Goal: Task Accomplishment & Management: Manage account settings

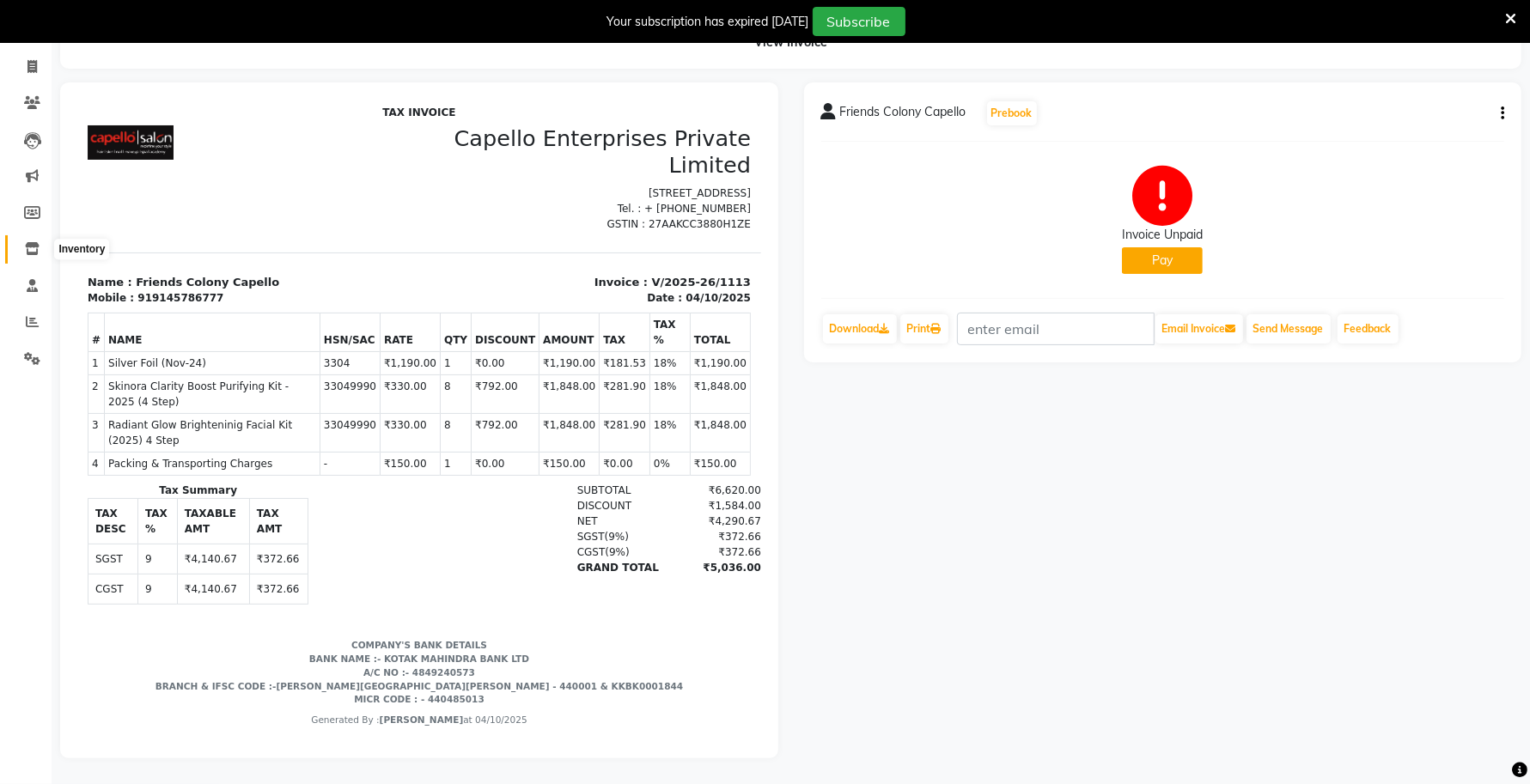
click at [17, 240] on span at bounding box center [31, 250] width 31 height 20
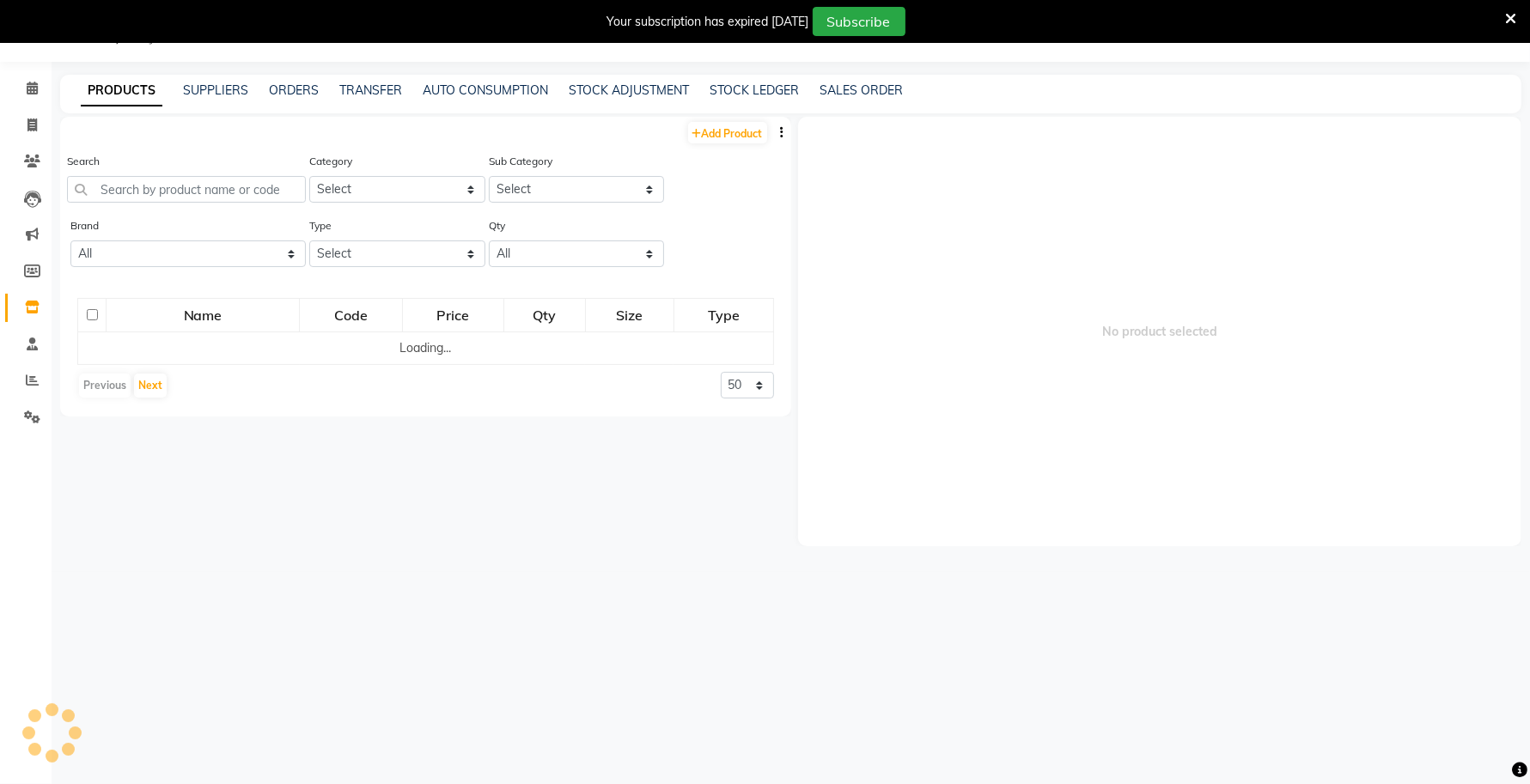
scroll to position [53, 0]
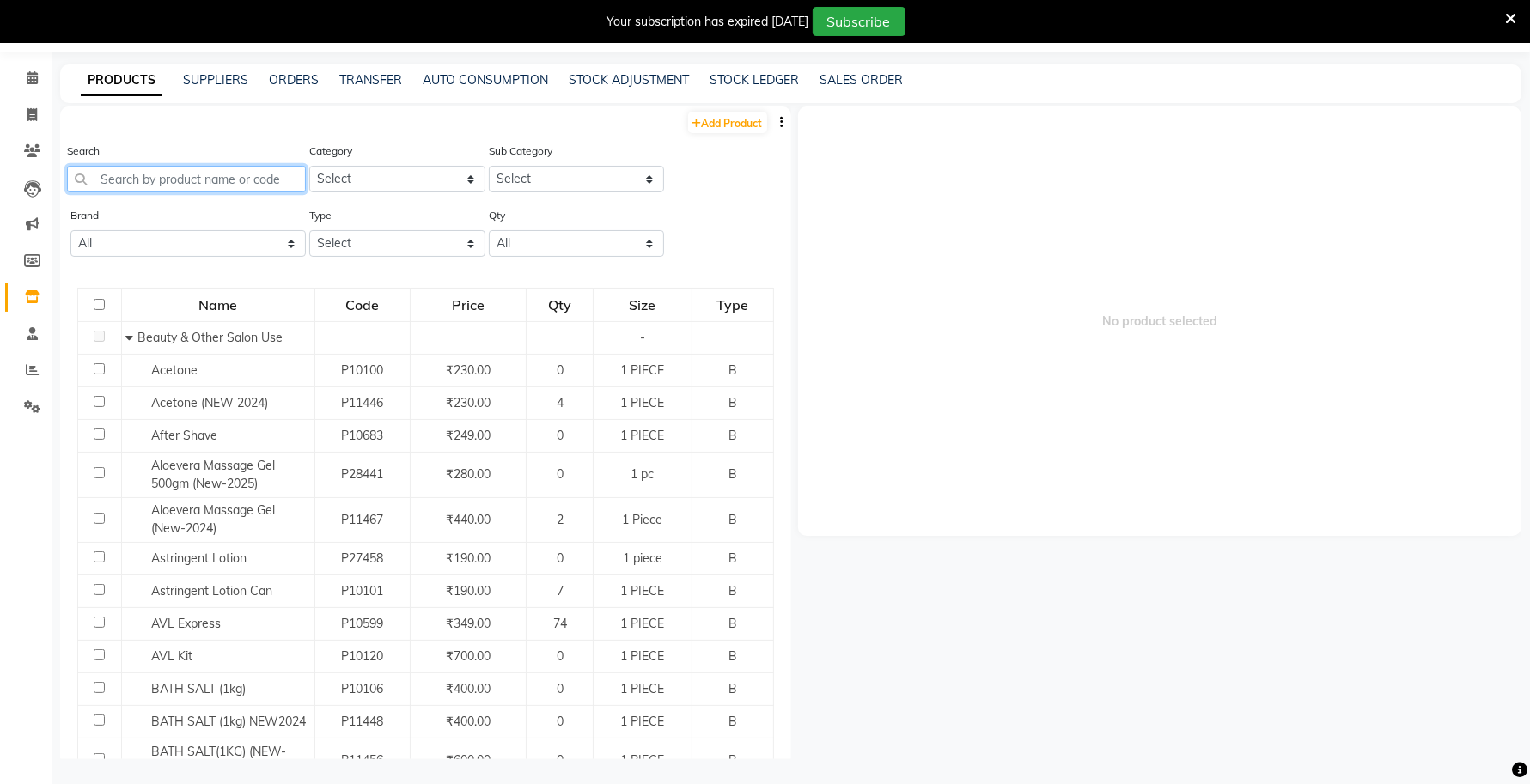
click at [131, 167] on input "text" at bounding box center [186, 178] width 239 height 27
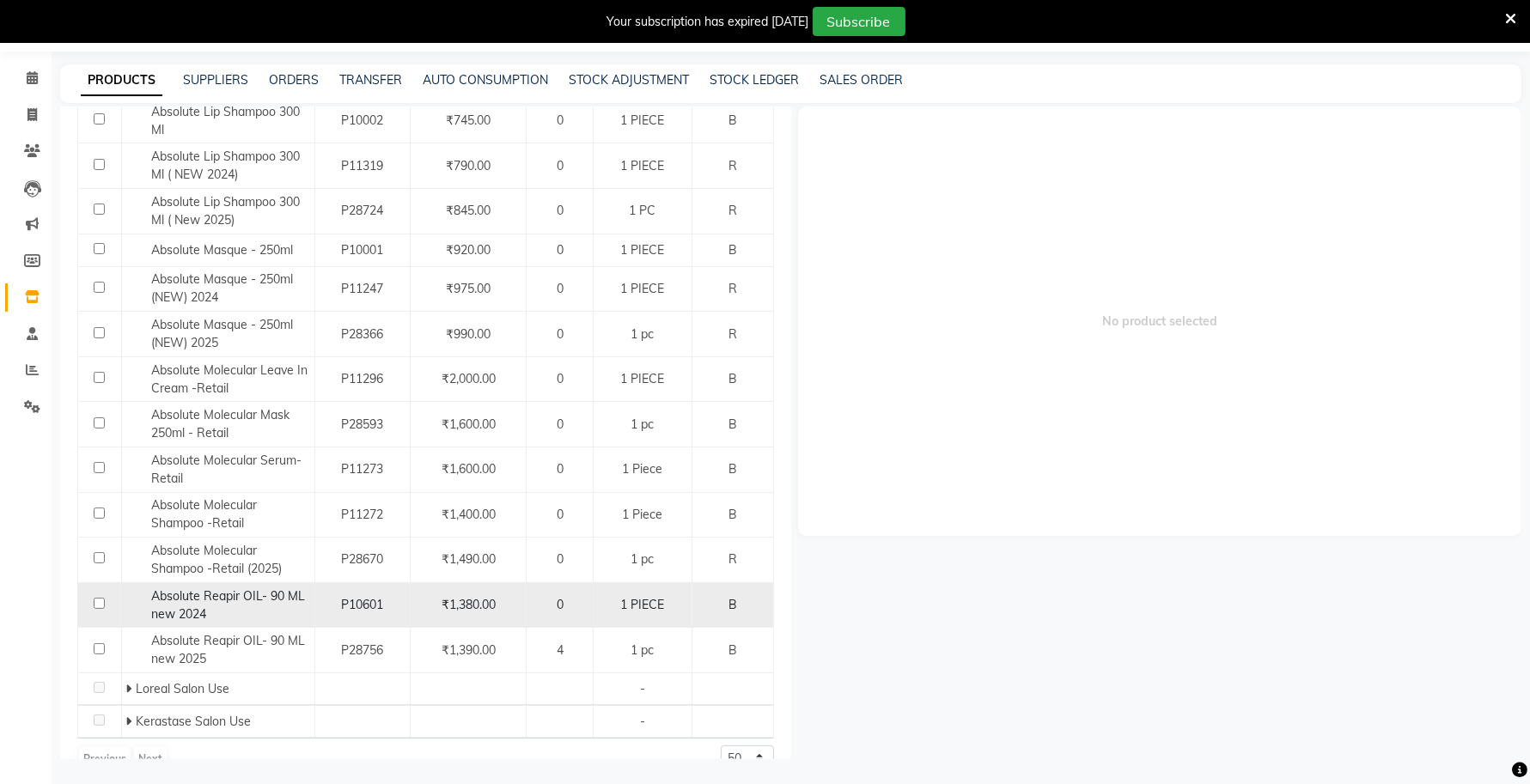
scroll to position [307, 0]
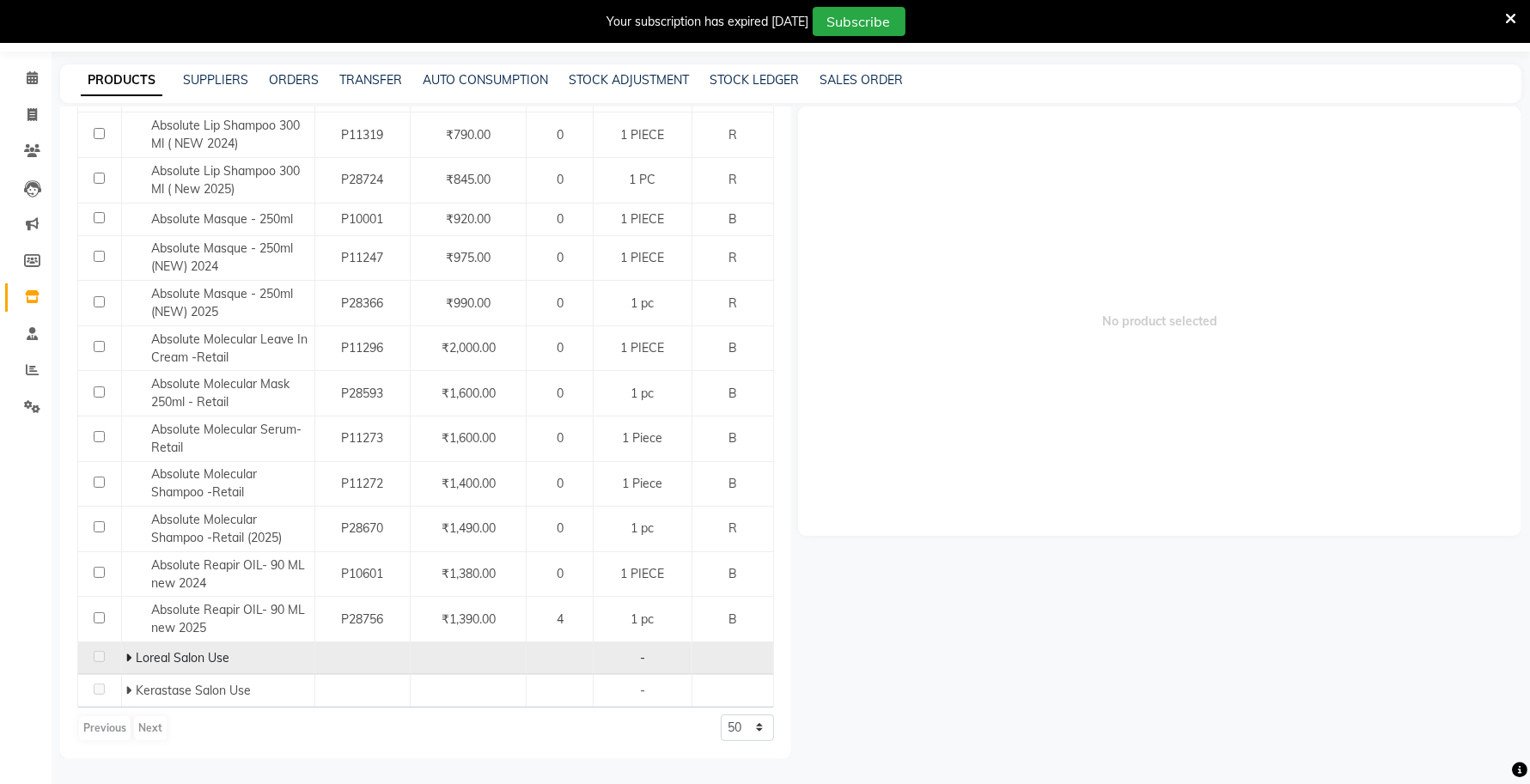
type input "ABSOLUTE"
click at [130, 659] on icon at bounding box center [128, 658] width 6 height 12
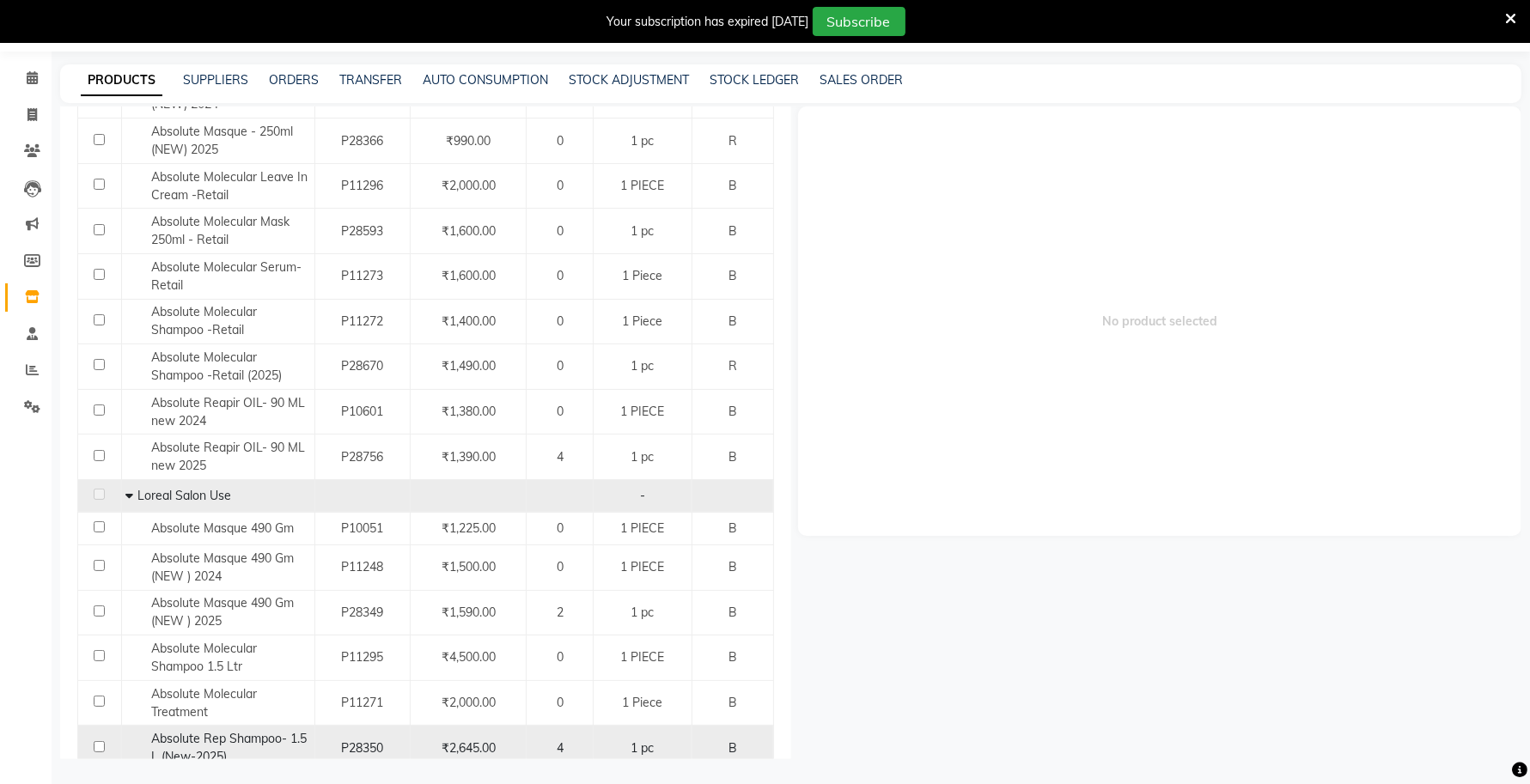
scroll to position [645, 0]
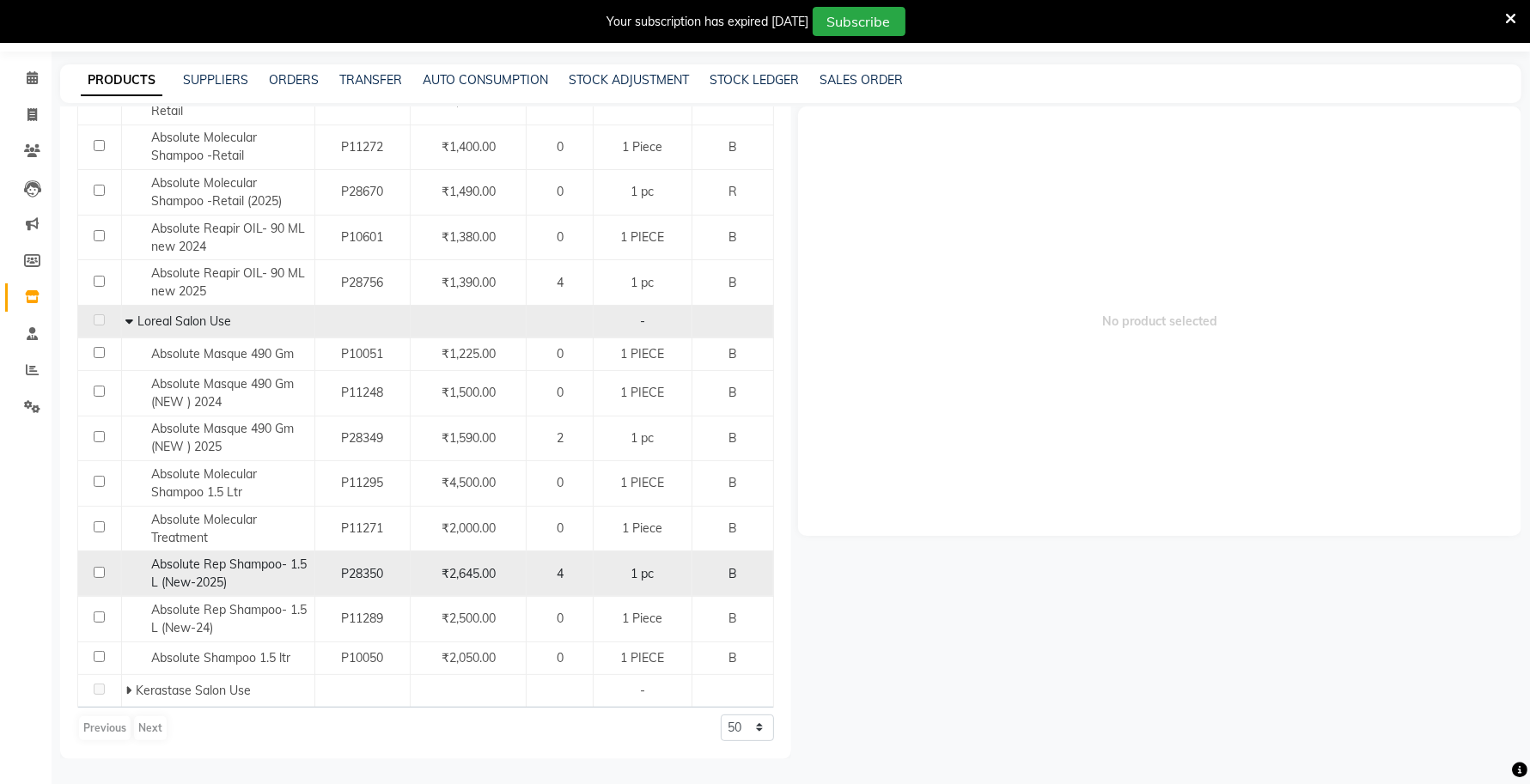
click at [220, 571] on span "Absolute Rep Shampoo- 1.5 L (New-2025)" at bounding box center [229, 573] width 155 height 33
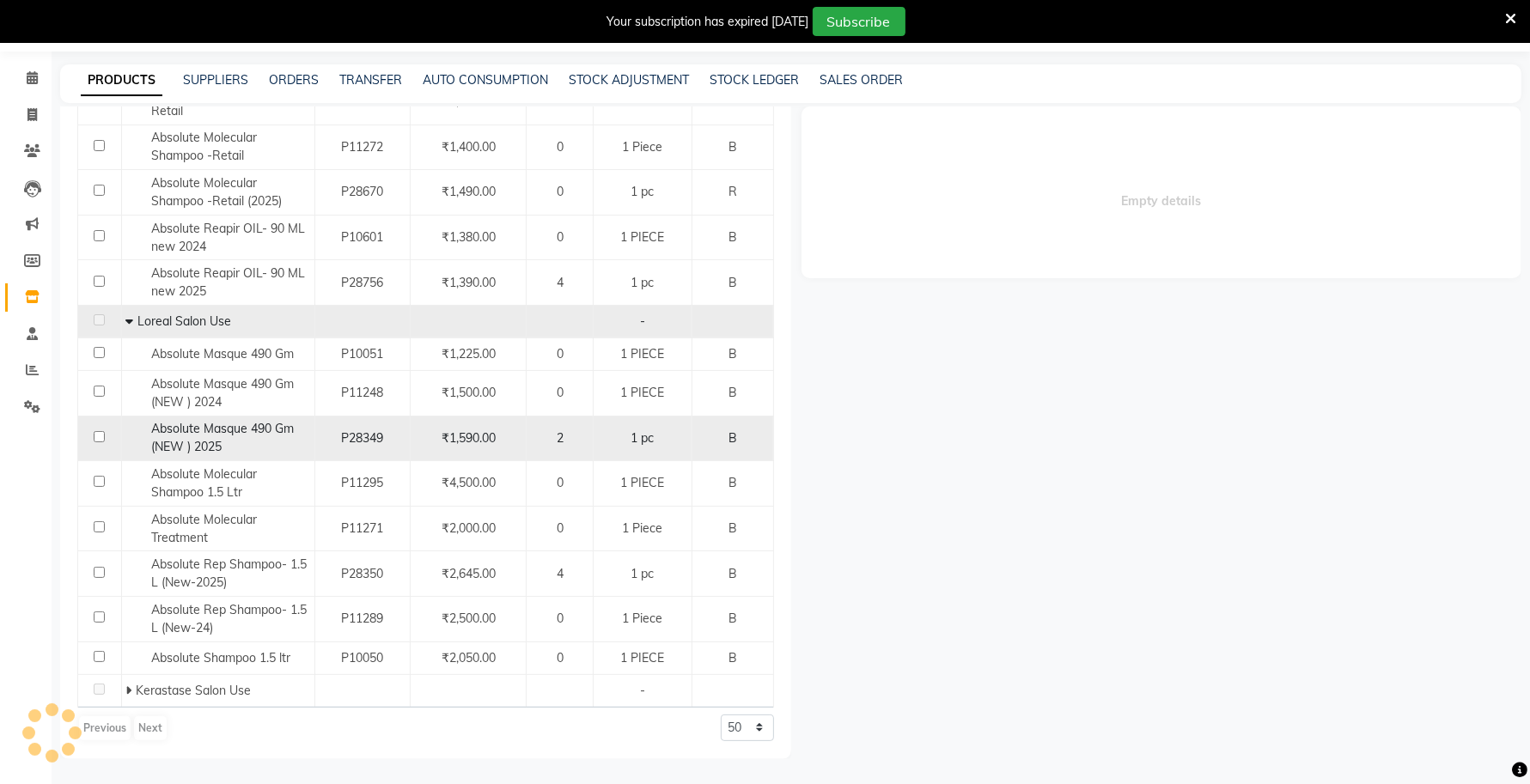
select select
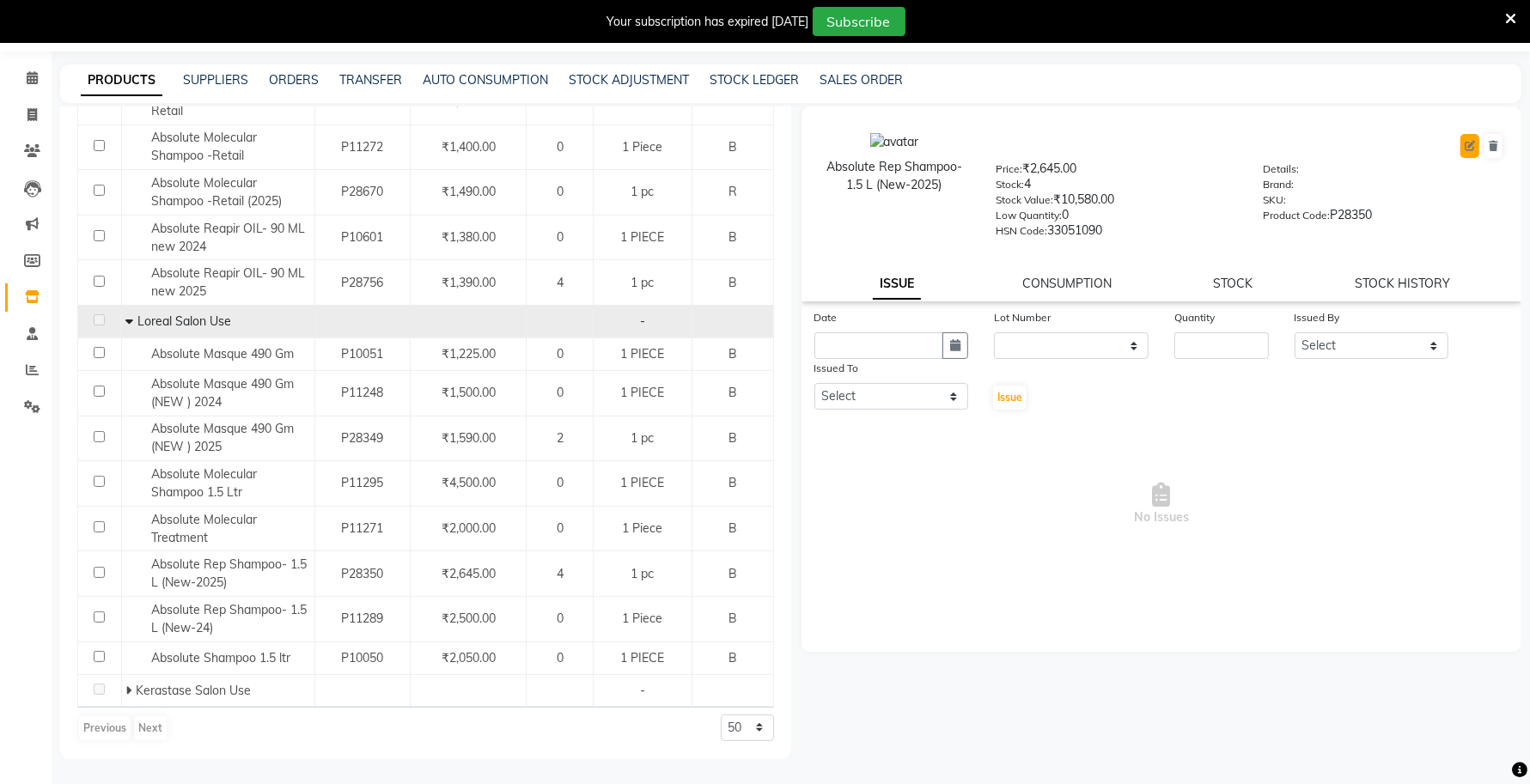
click at [1467, 144] on icon at bounding box center [1469, 146] width 10 height 10
select select "true"
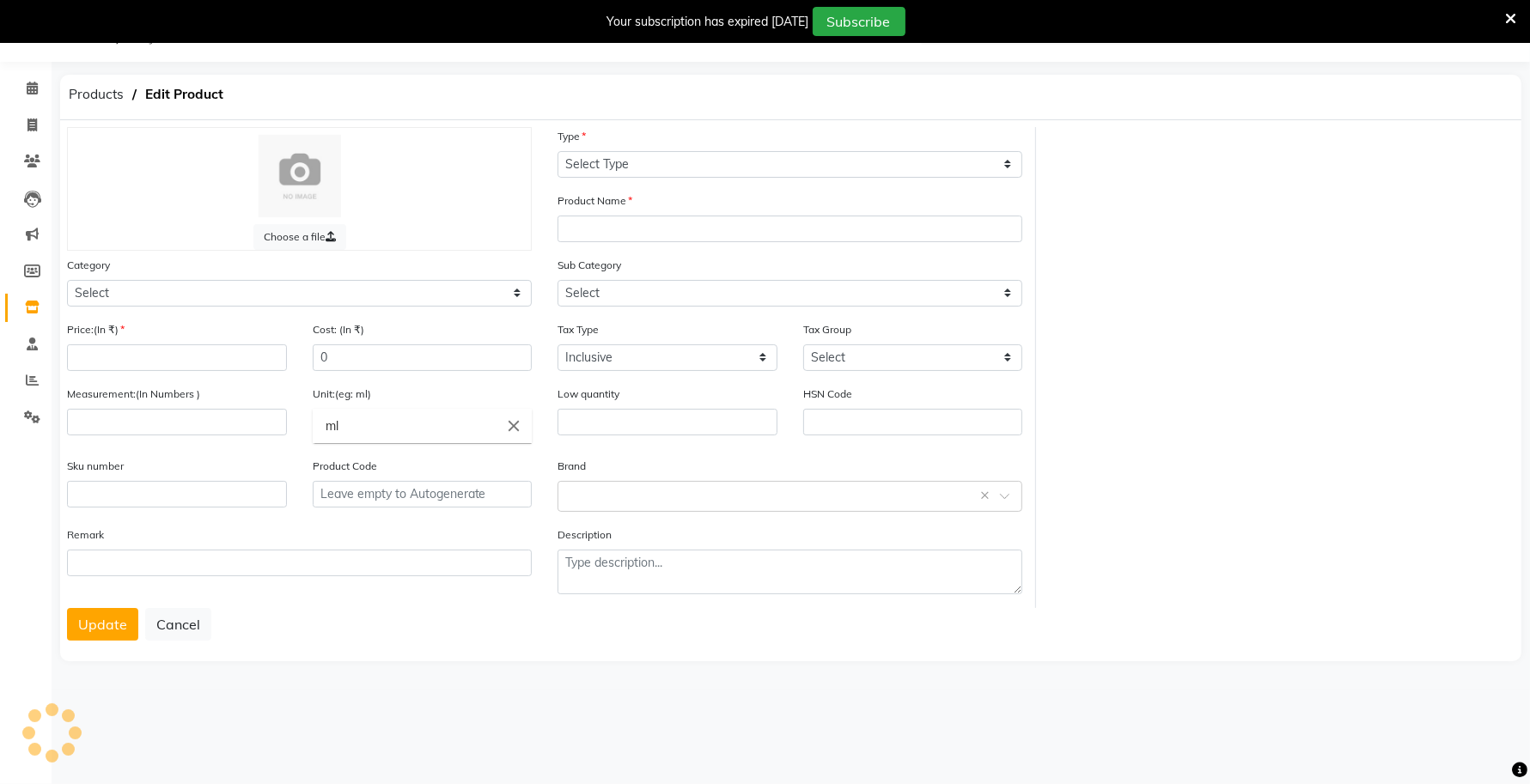
select select "B"
type input "Absolute Rep Shampoo- 1.5 L (New-2025)"
select select
type input "2645"
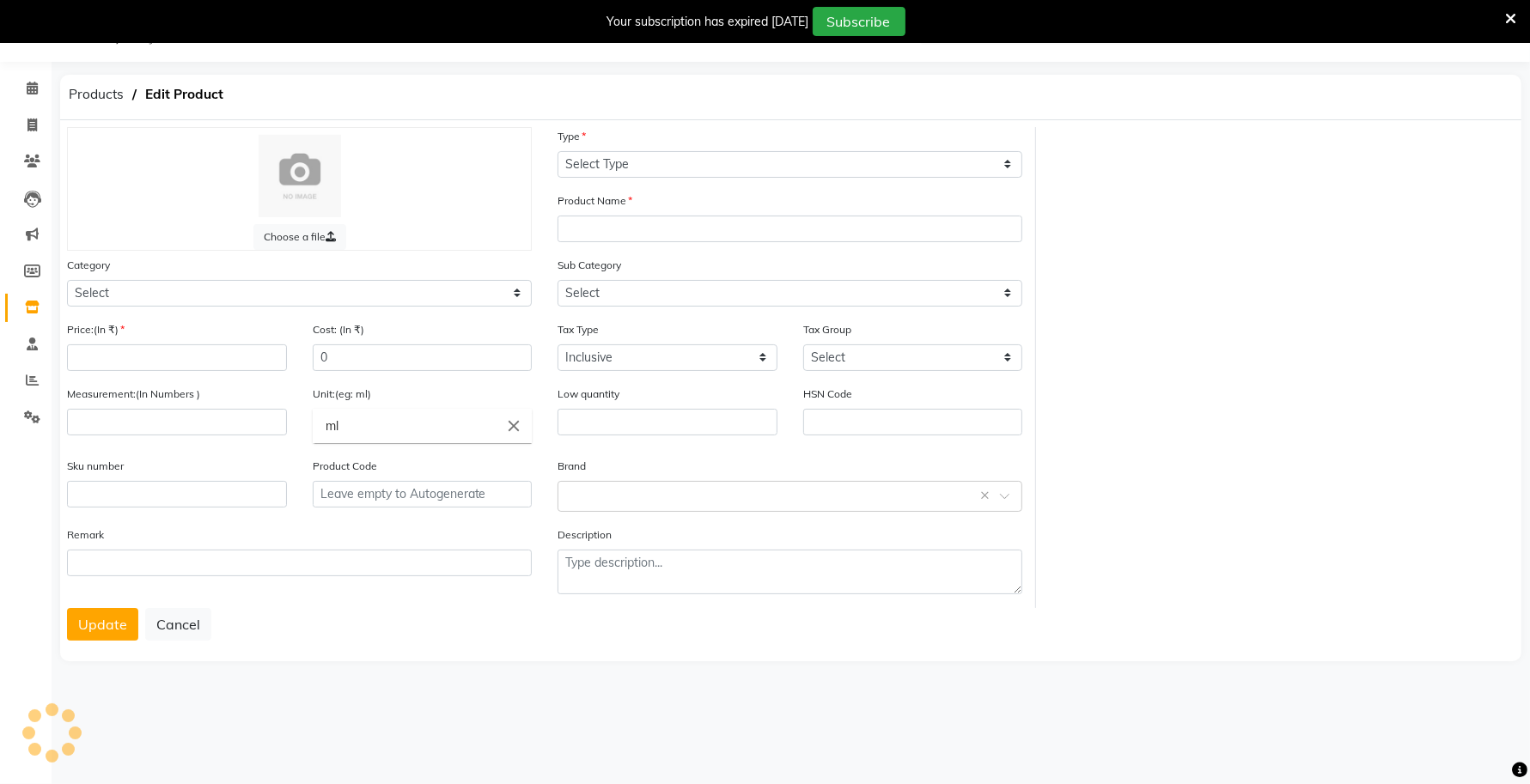
type input "1"
type input "pc"
type input "0"
type input "33051090"
type input "P28350"
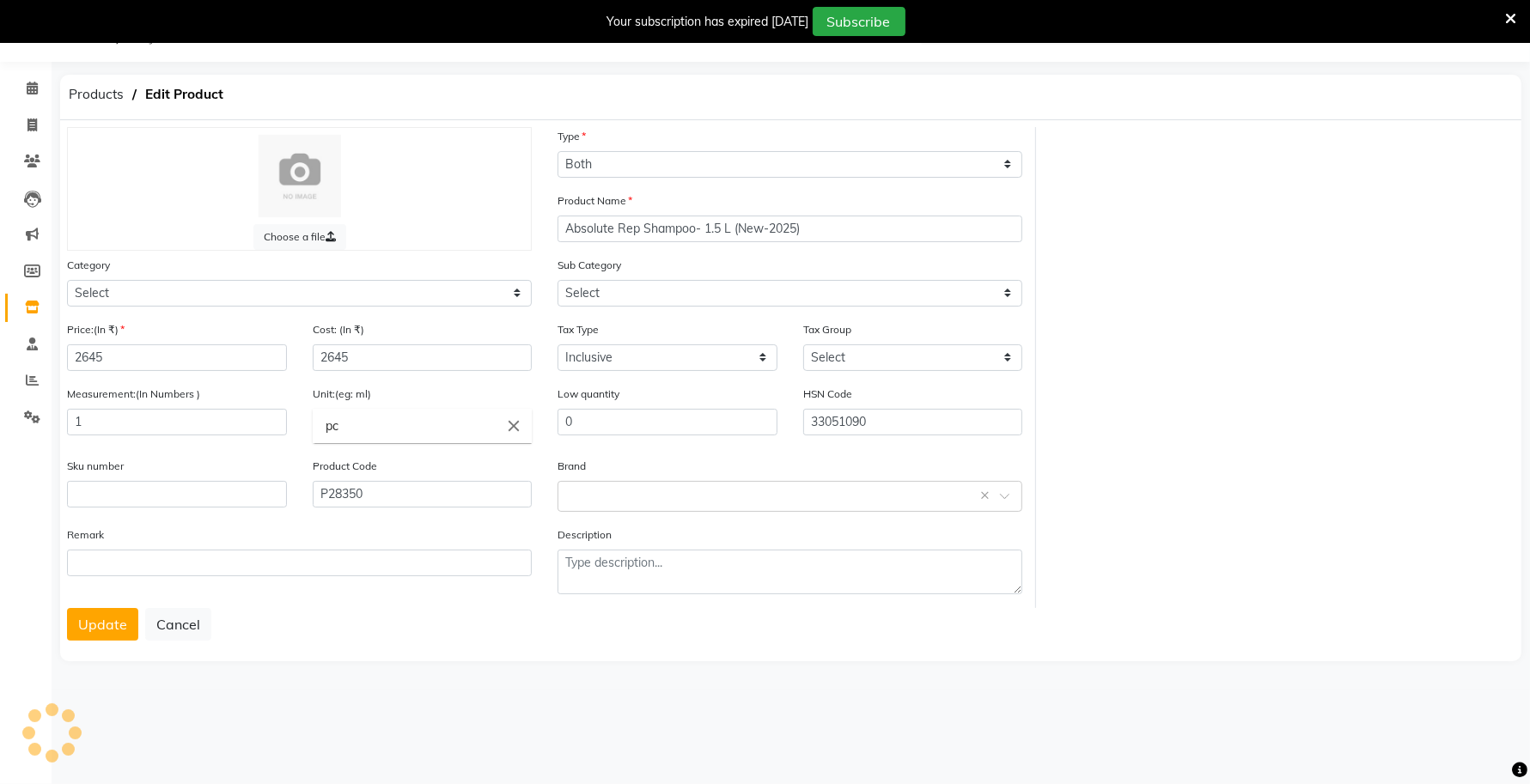
scroll to position [43, 0]
select select "332901650"
select select "997"
select select "332901652"
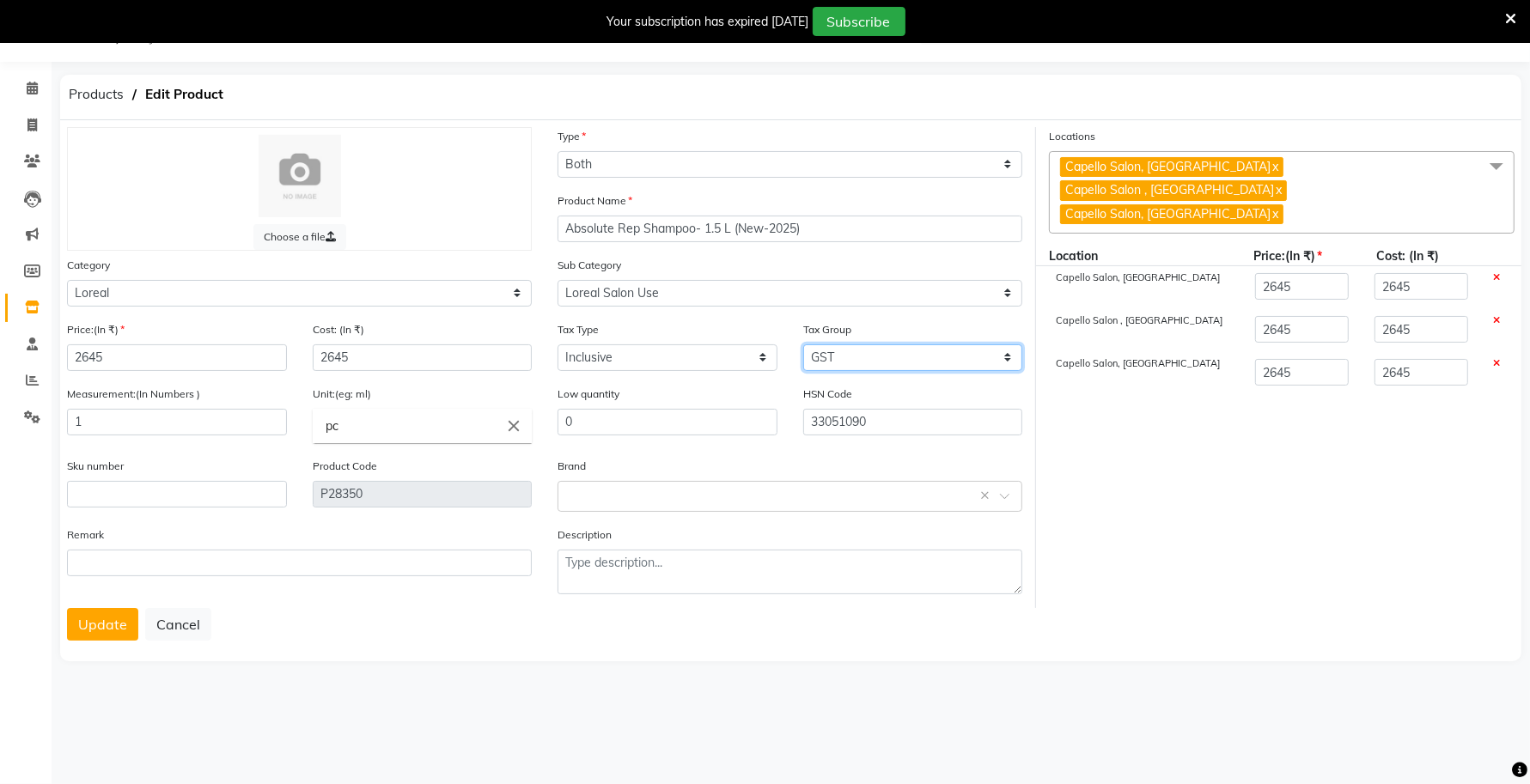
click at [929, 357] on select "Select GST 5% IGST (18%) IGST (5%) IGST (12%) 12% GST 5% GST GST" at bounding box center [912, 357] width 219 height 27
select select "6825"
click at [803, 344] on select "Select GST 5% IGST (18%) IGST (5%) IGST (12%) 12% GST 5% GST GST" at bounding box center [912, 357] width 219 height 27
click at [1497, 165] on span at bounding box center [1496, 167] width 34 height 32
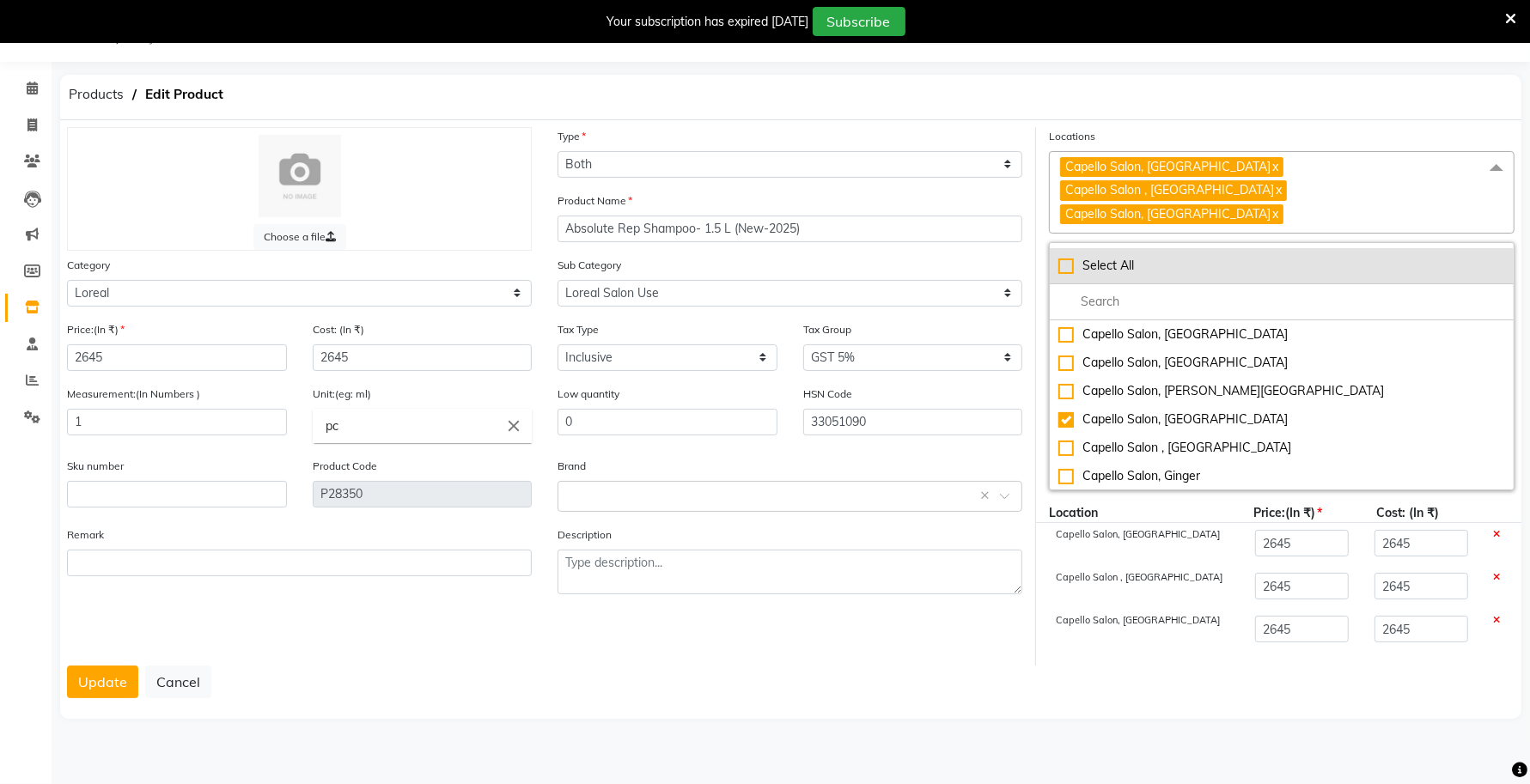
click at [1070, 257] on div "Select All" at bounding box center [1281, 266] width 447 height 18
checkbox input "true"
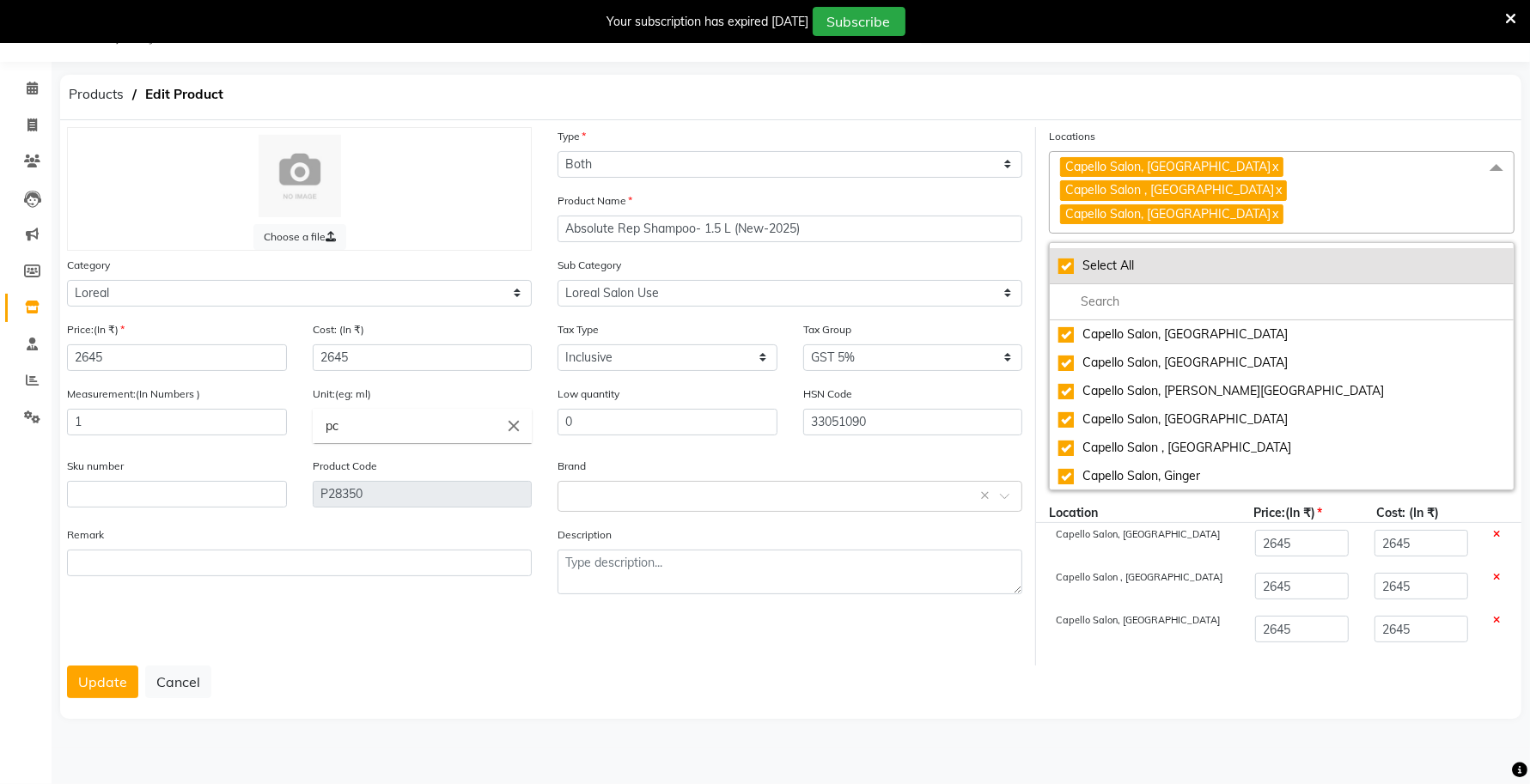
checkbox input "true"
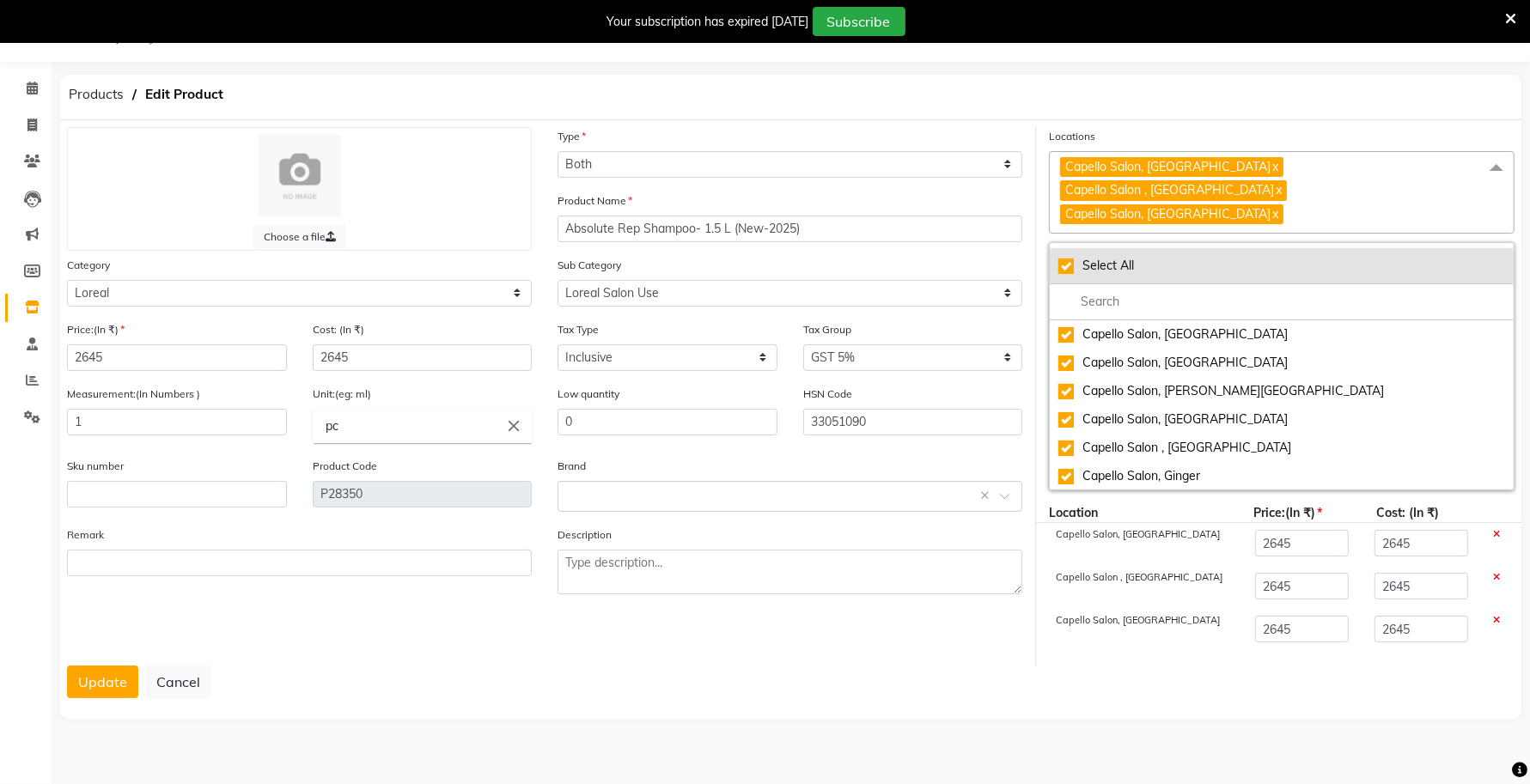
checkbox input "true"
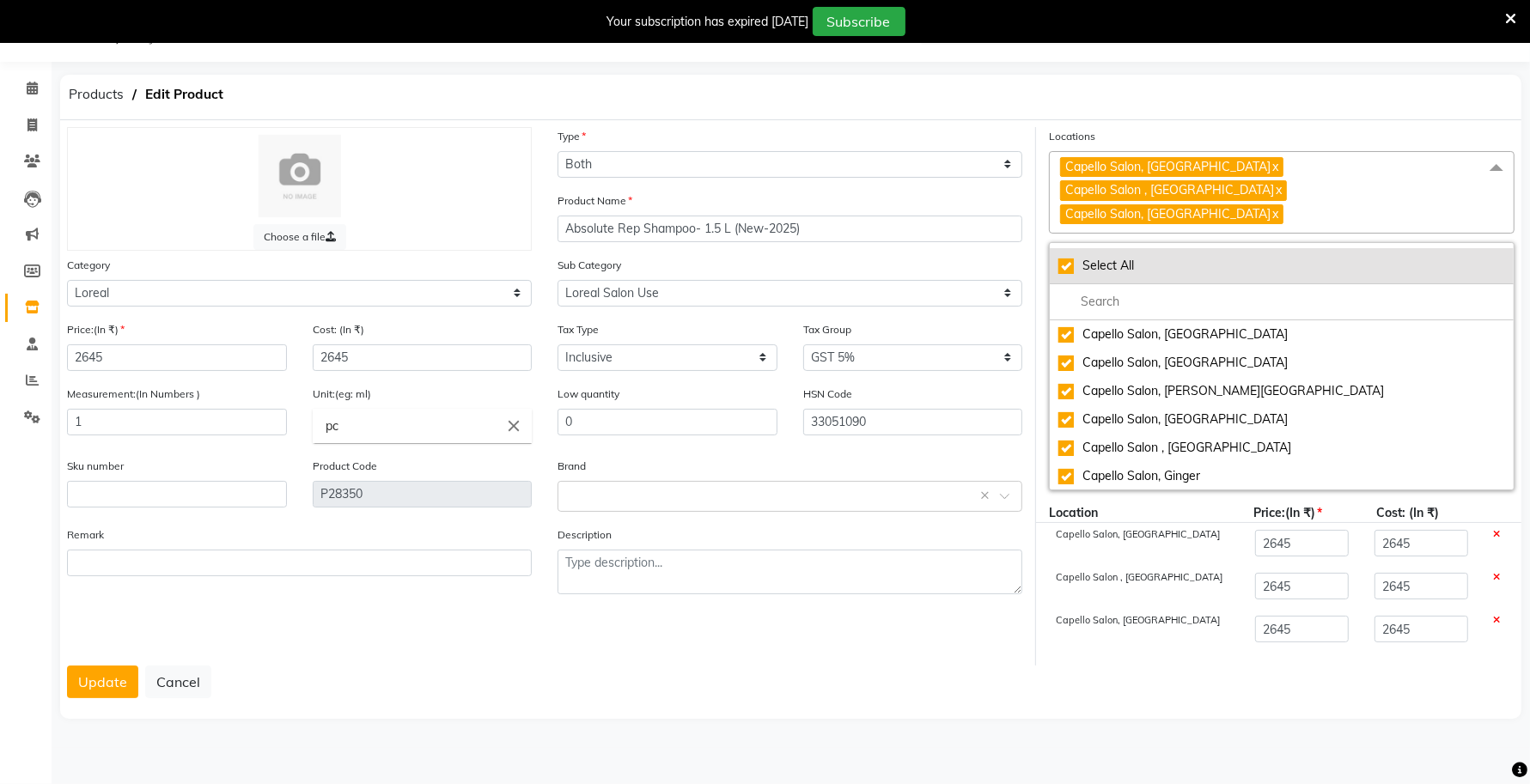
checkbox input "true"
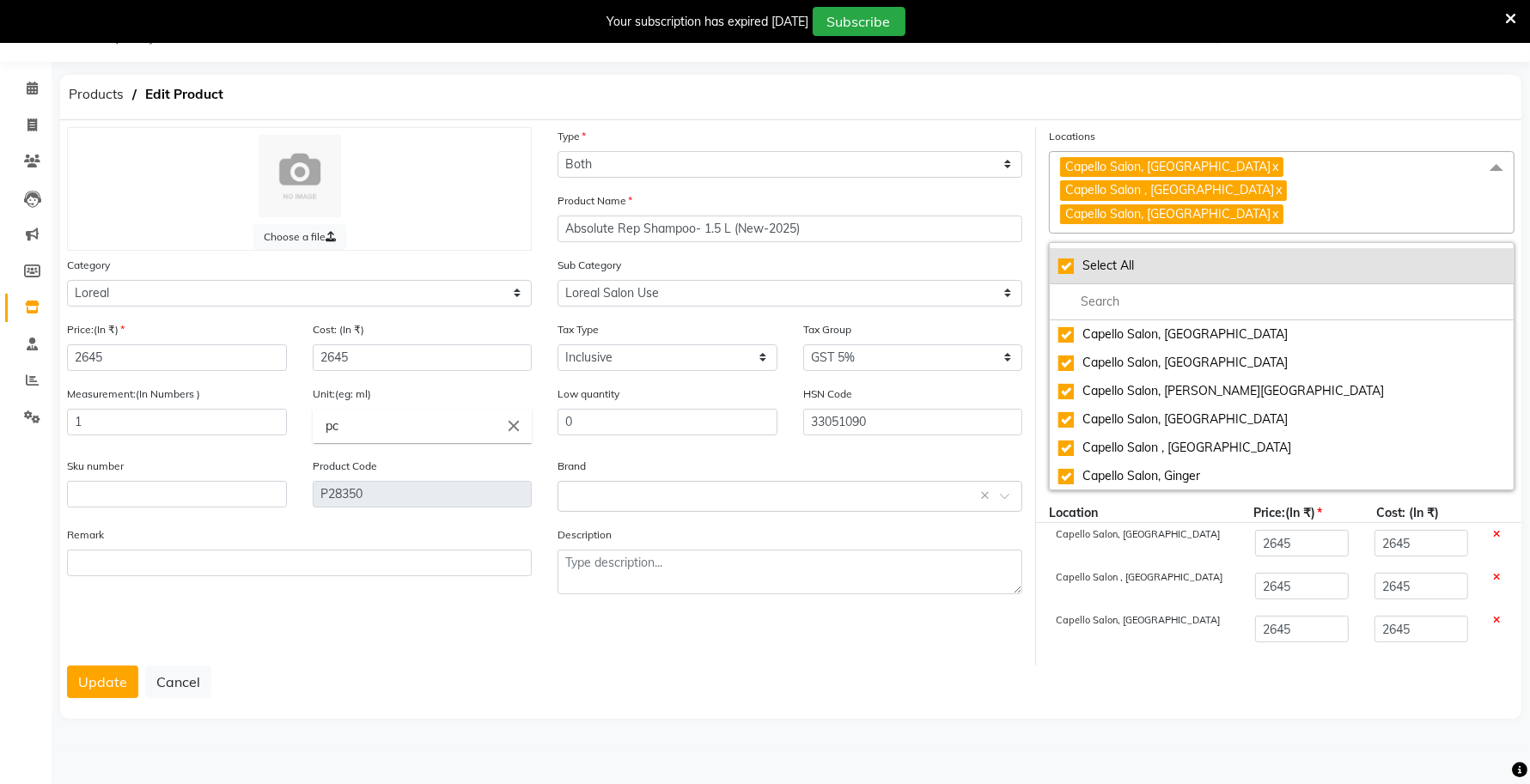
checkbox input "true"
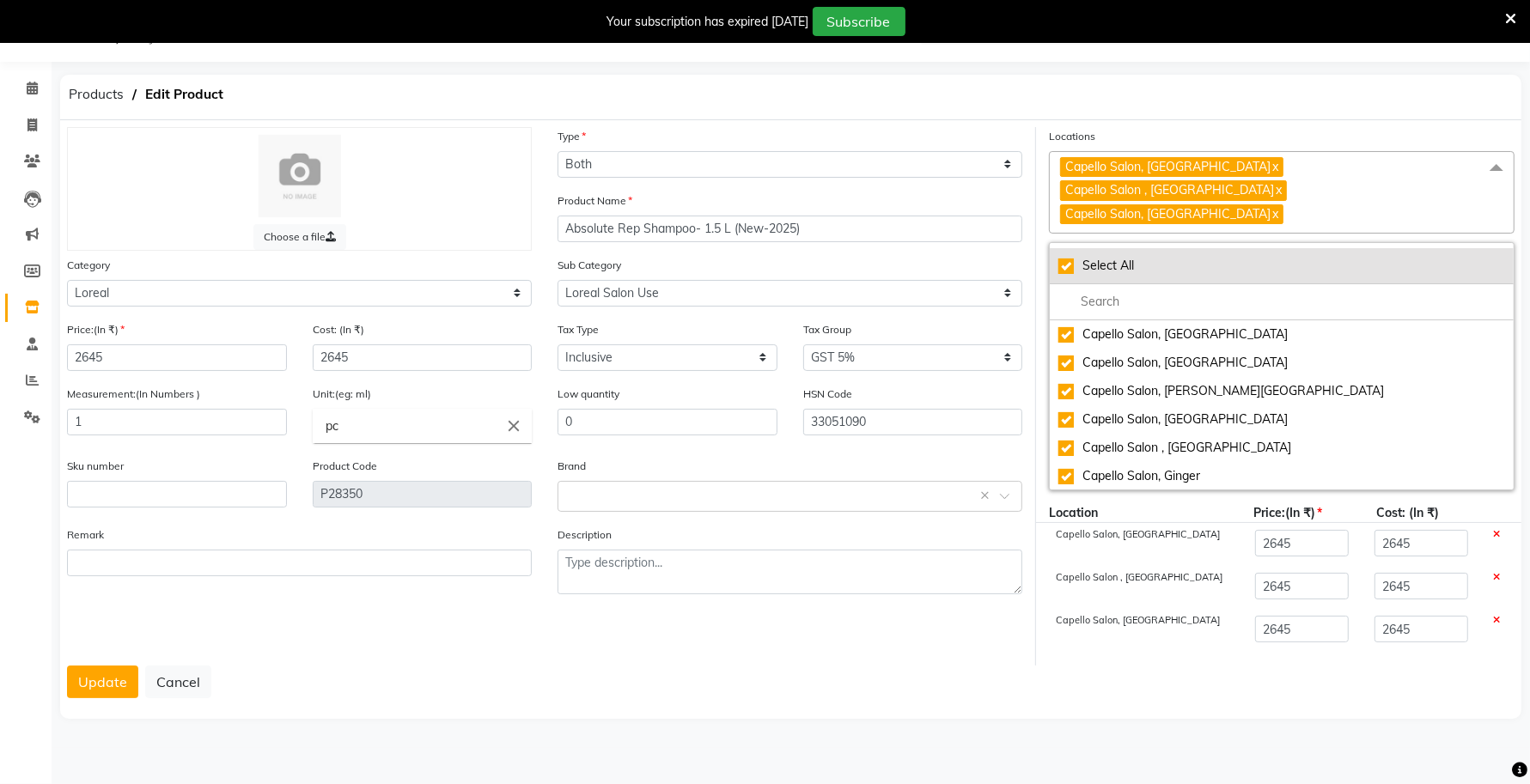
checkbox input "true"
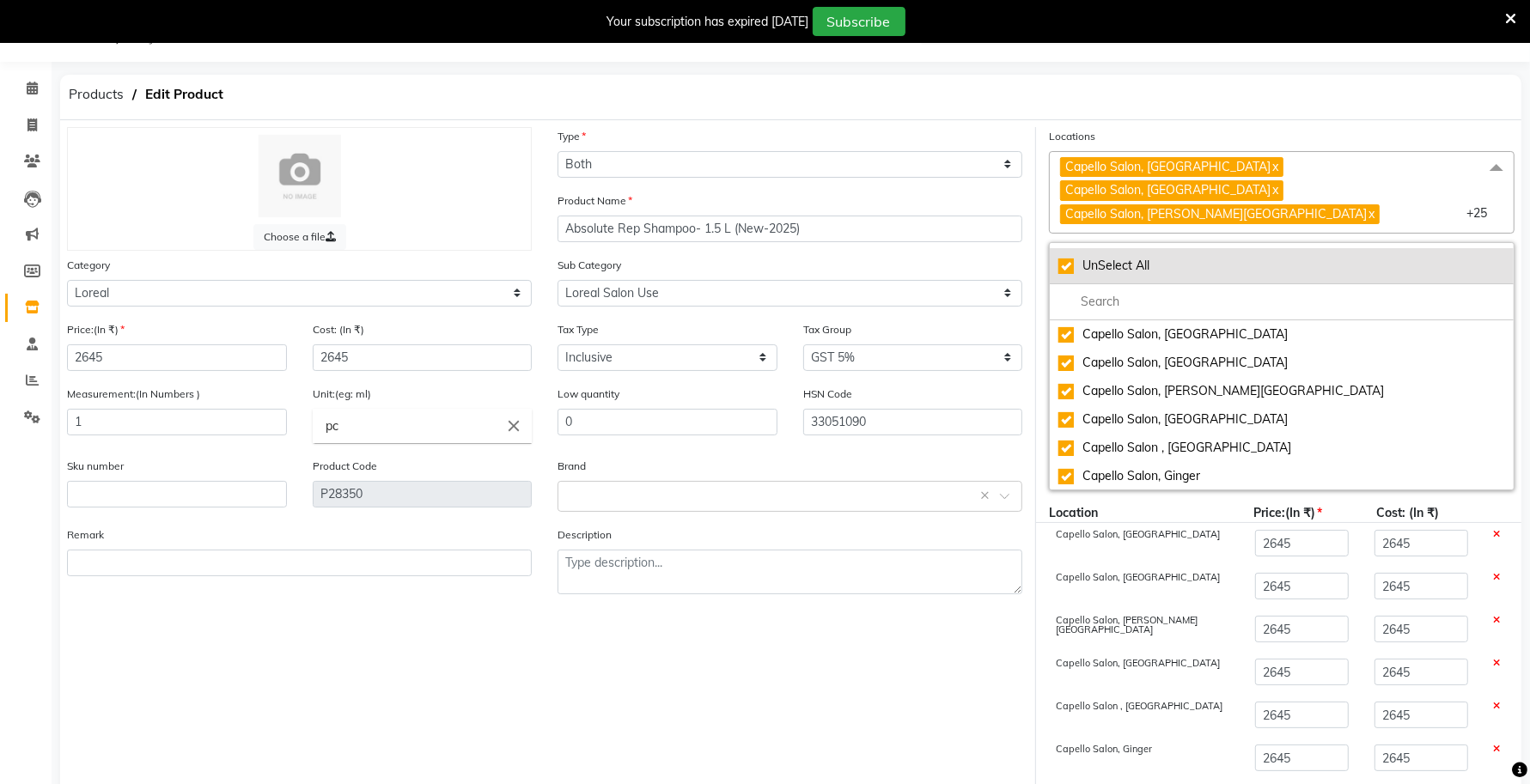
click at [1073, 257] on div "UnSelect All" at bounding box center [1281, 266] width 447 height 18
checkbox input "false"
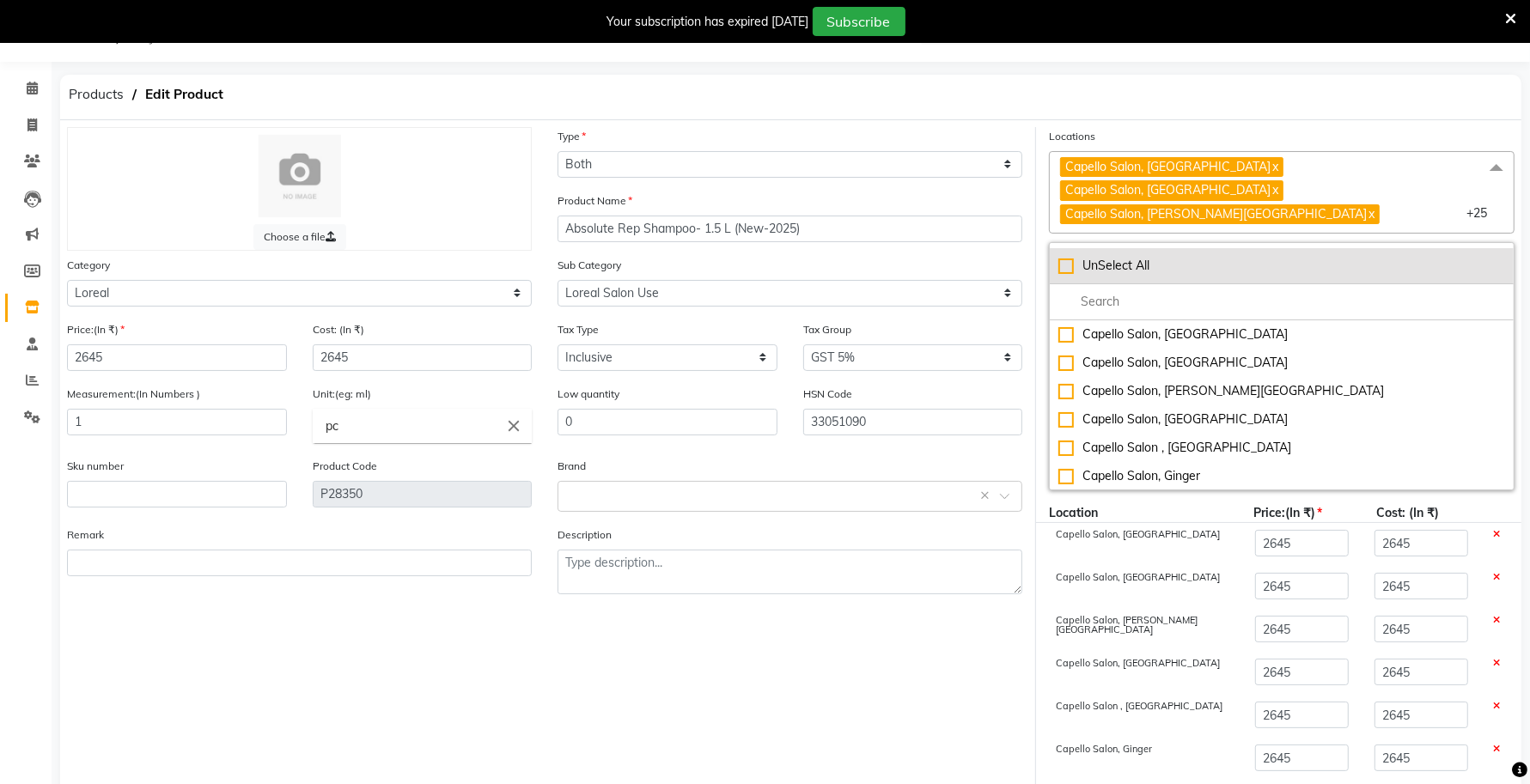
checkbox input "false"
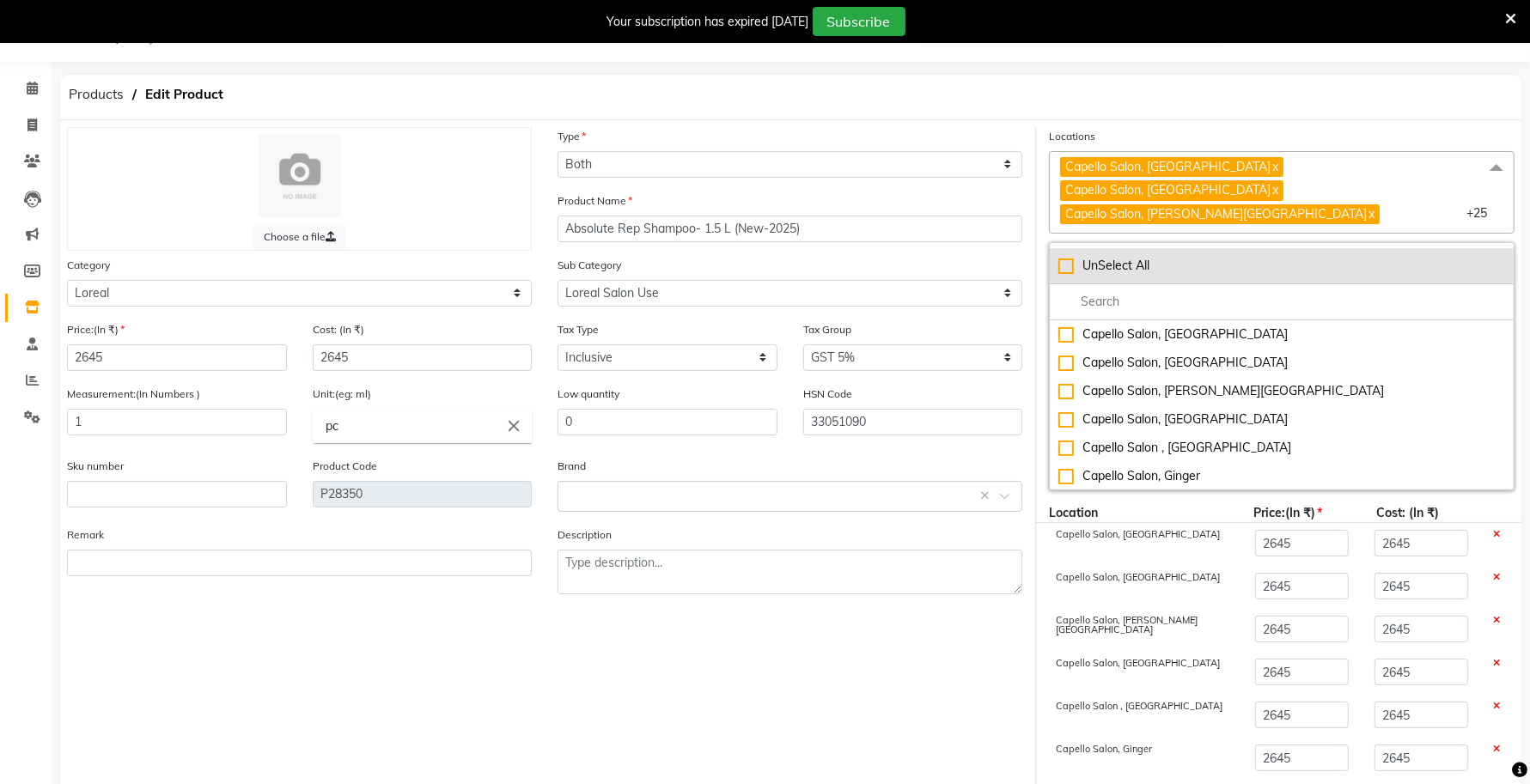
checkbox input "false"
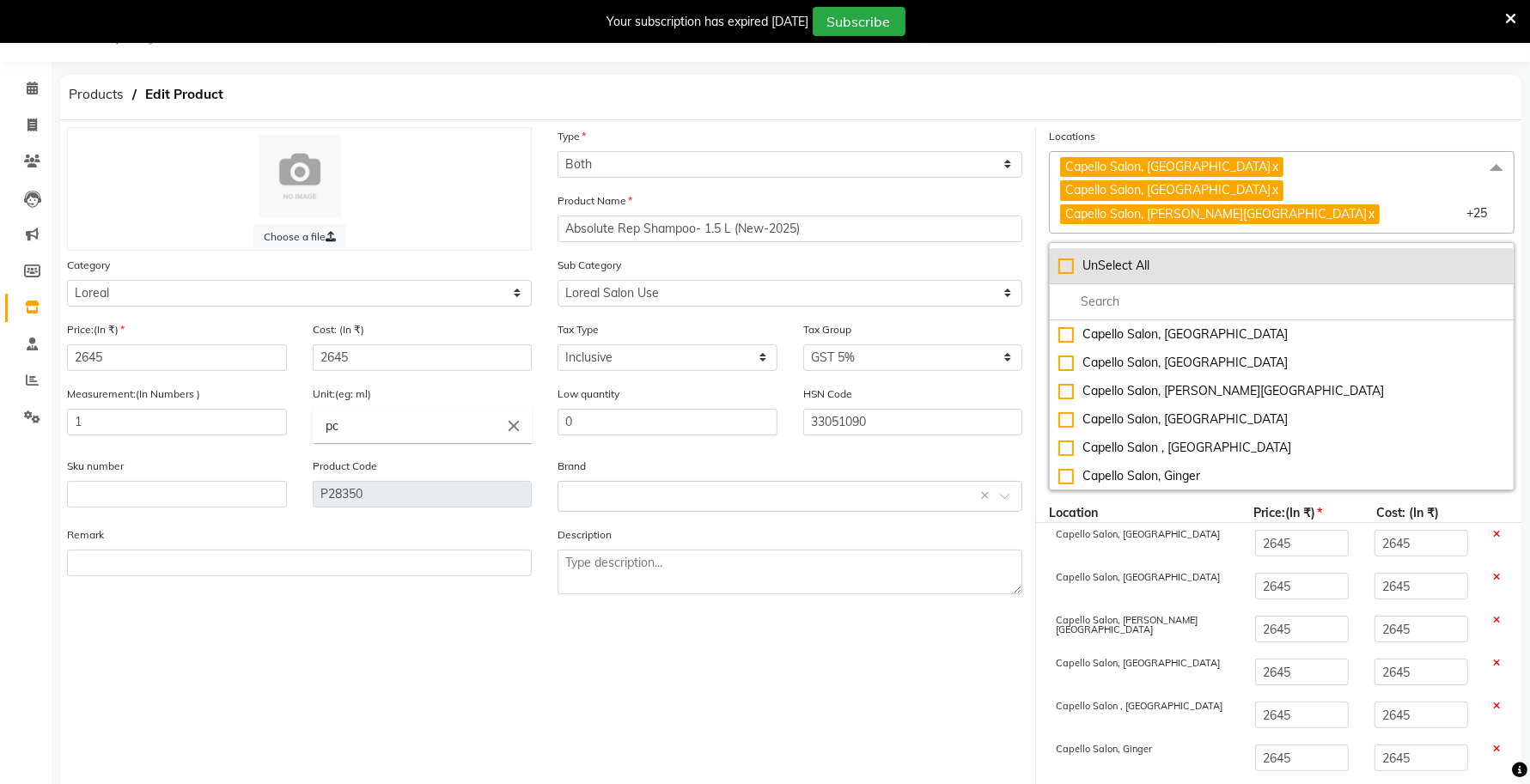
checkbox input "false"
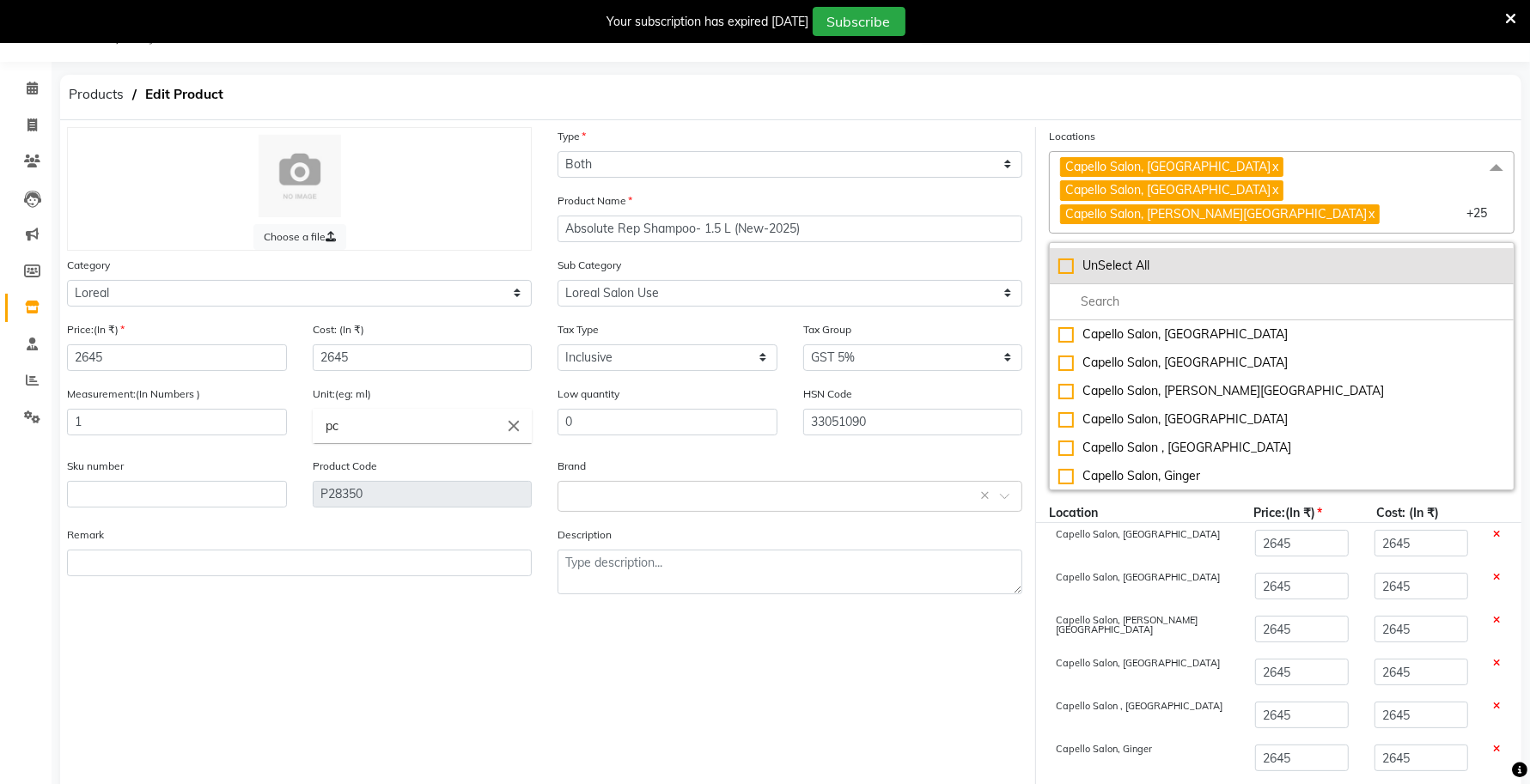
checkbox input "false"
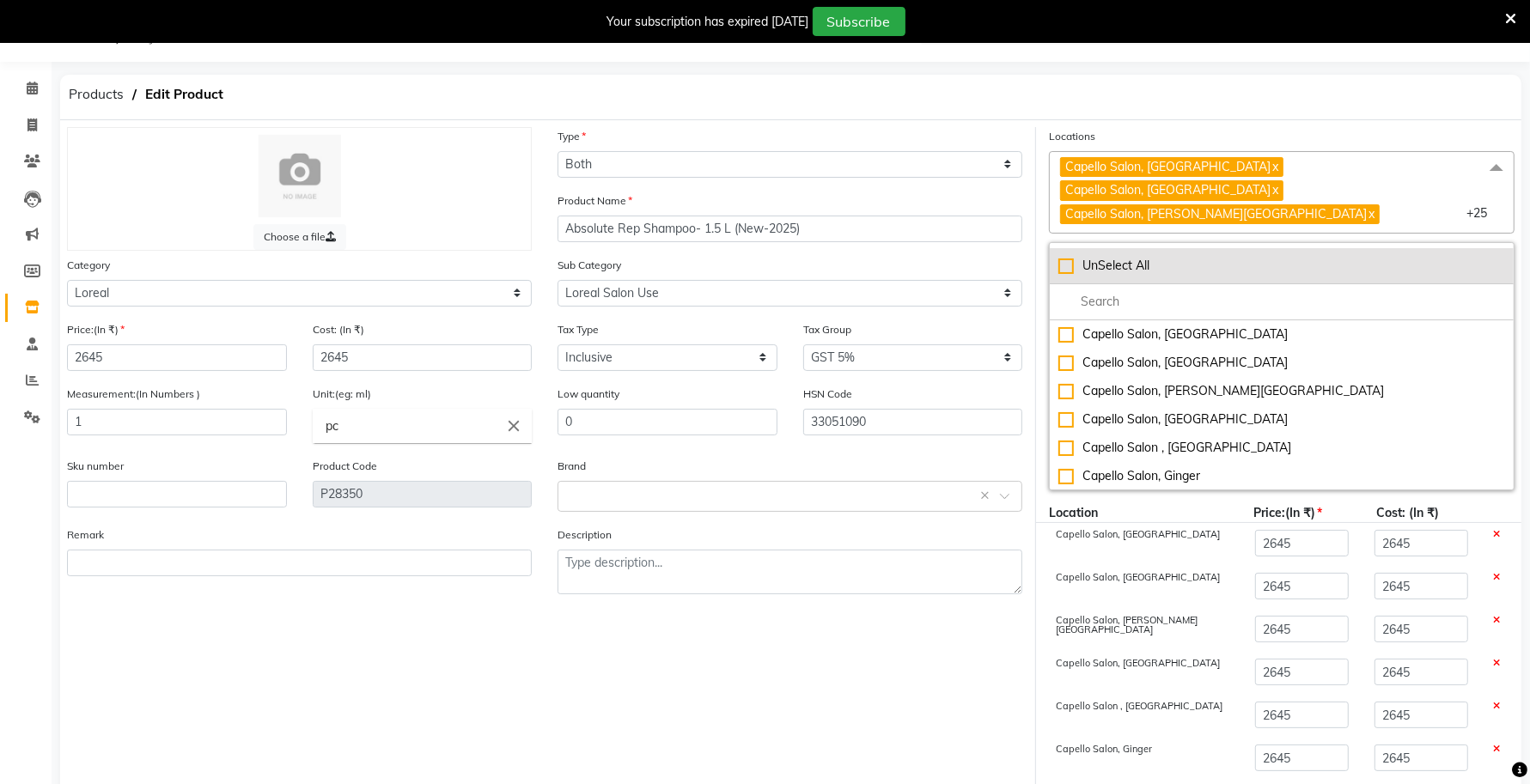
checkbox input "false"
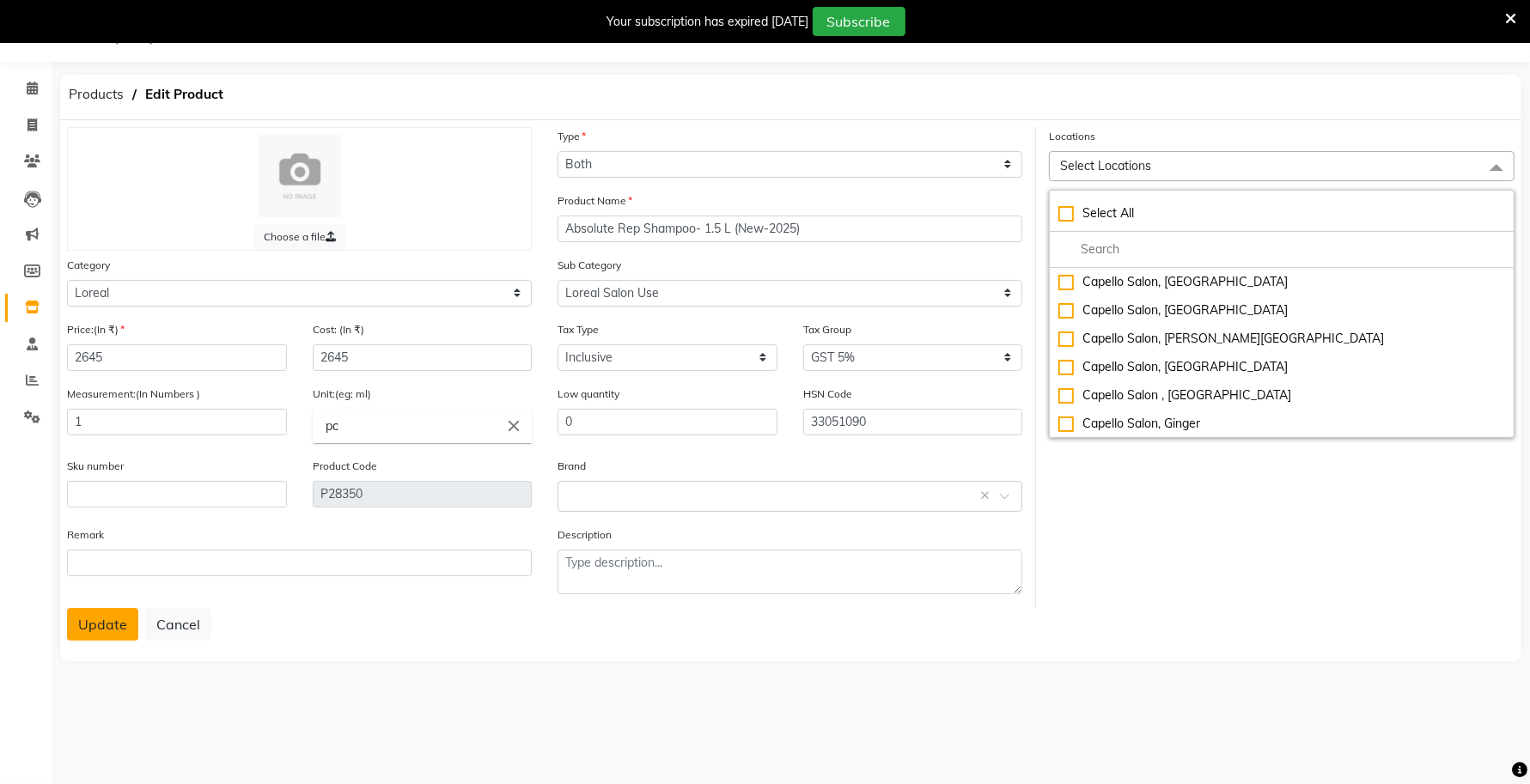
click at [96, 619] on button "Update" at bounding box center [102, 624] width 71 height 32
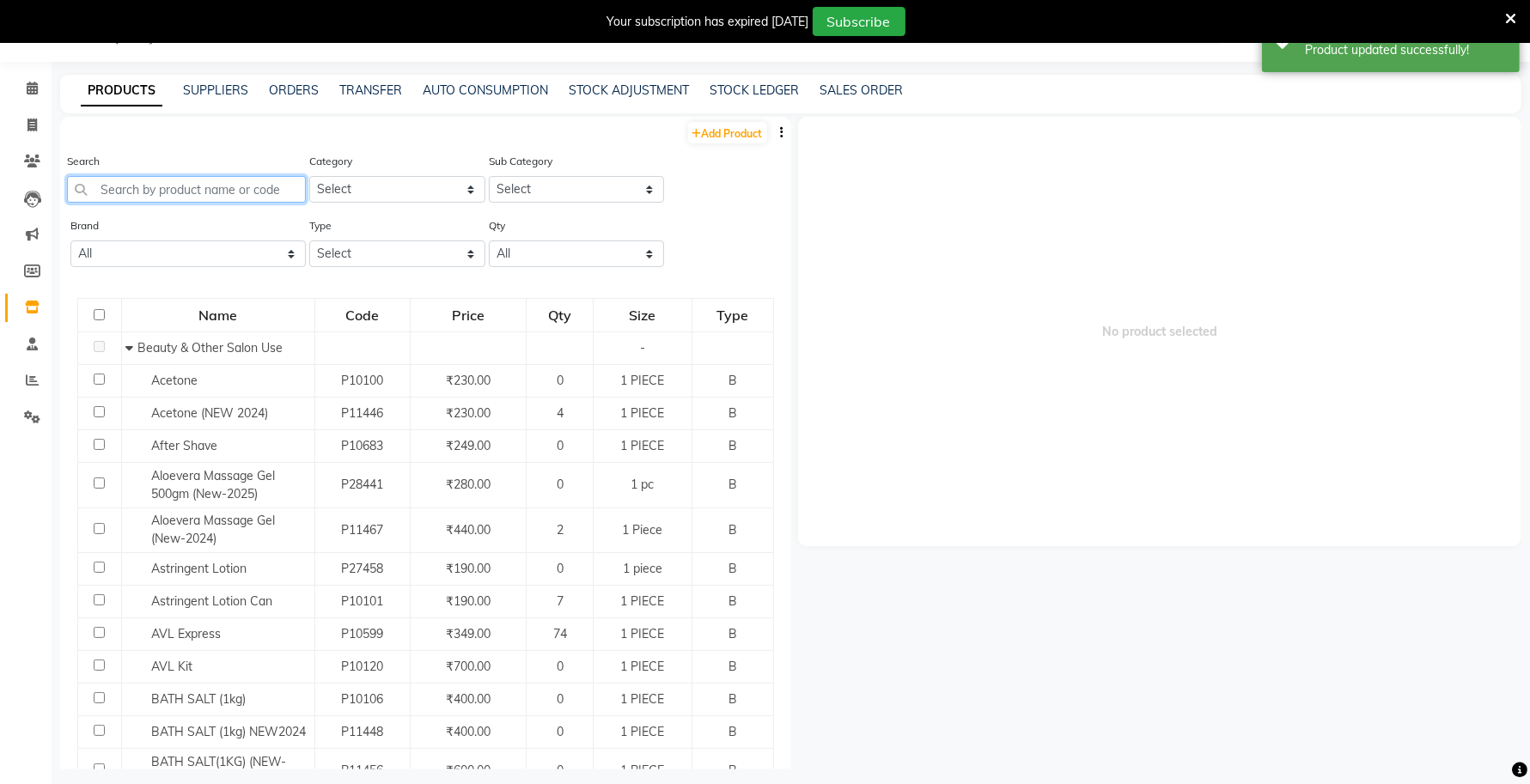
click at [156, 191] on input "text" at bounding box center [186, 189] width 239 height 27
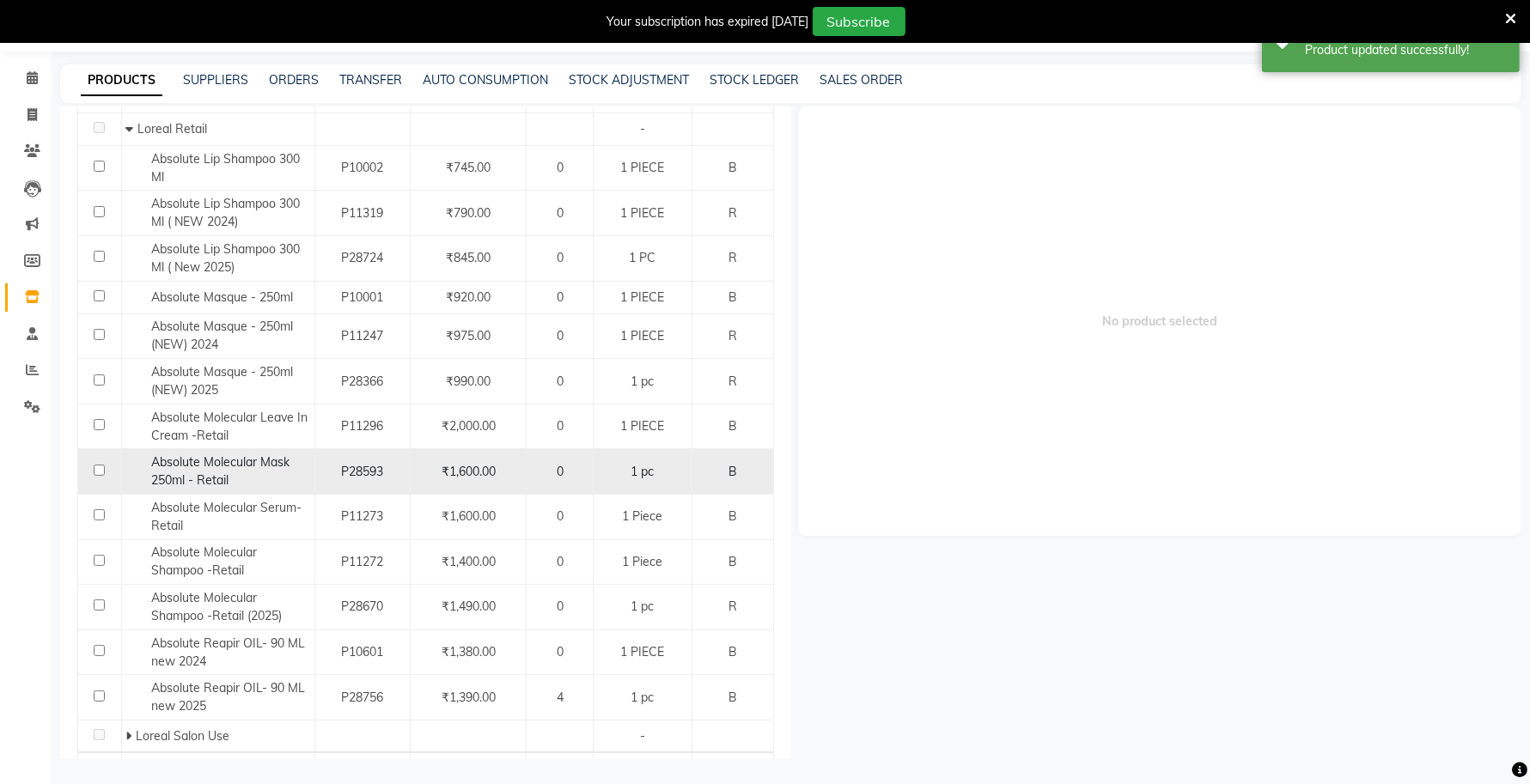
scroll to position [91, 0]
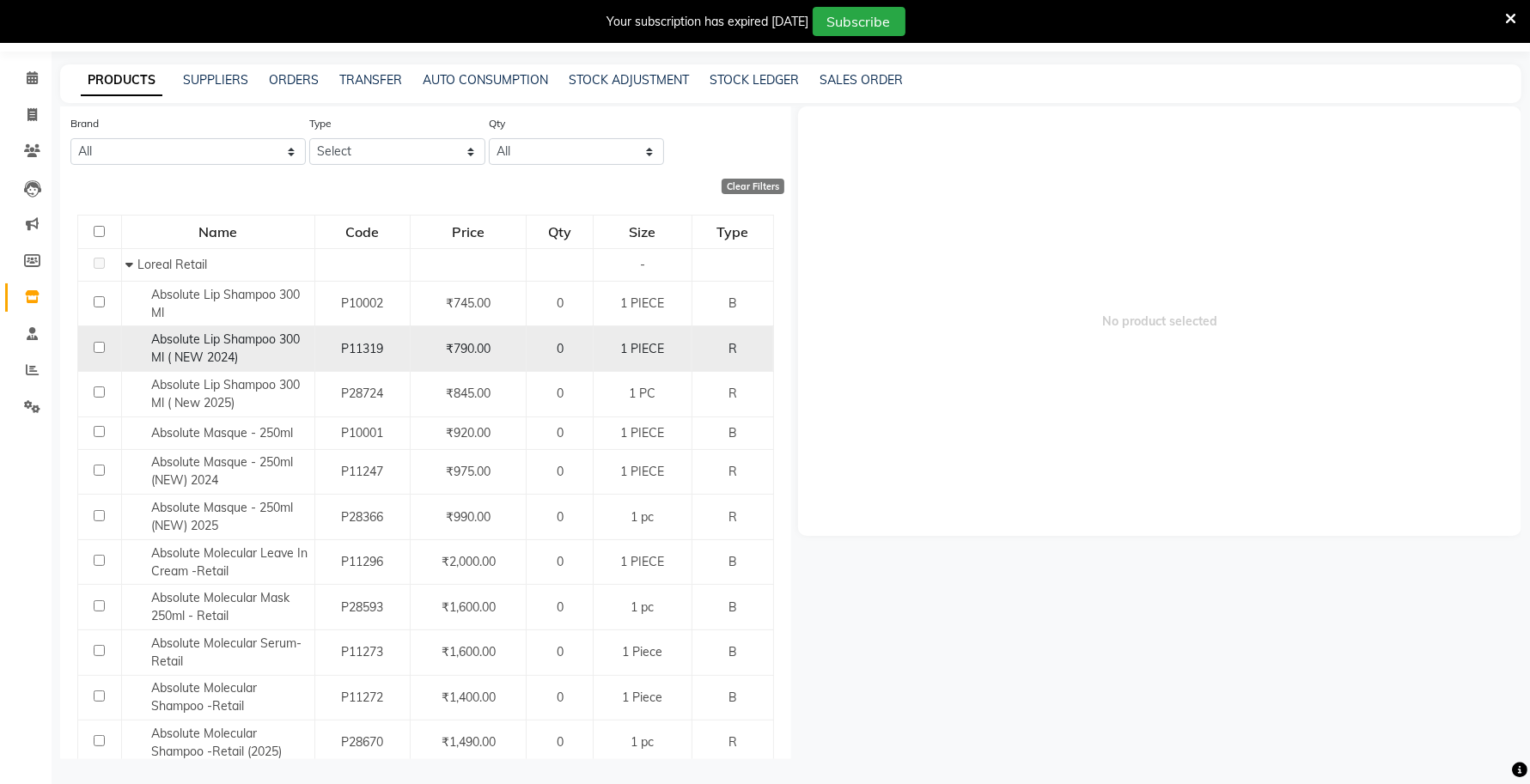
type input "ABSOLUTE"
click at [152, 343] on span "Absolute Lip Shampoo 300 Ml ( NEW 2024)" at bounding box center [225, 348] width 149 height 33
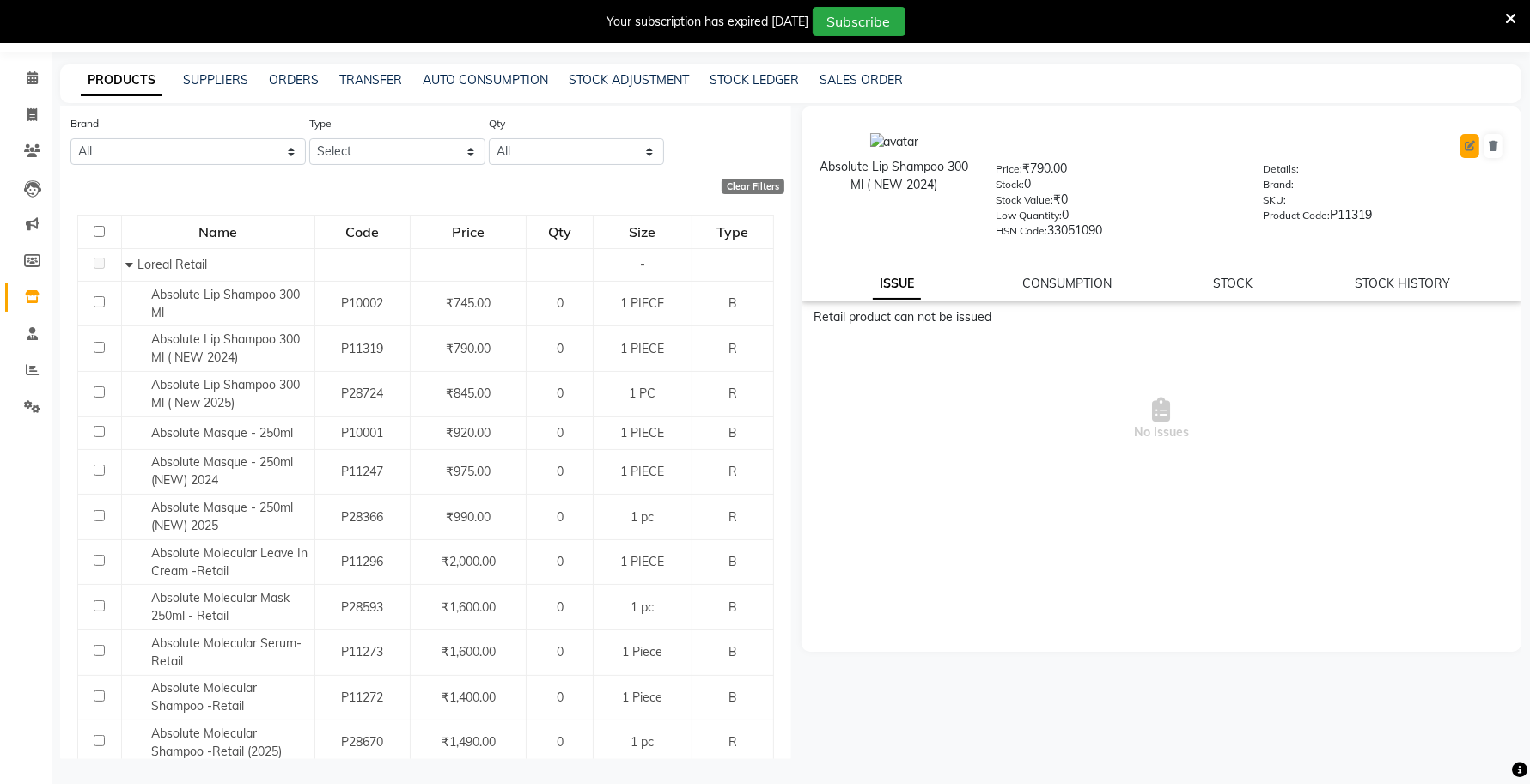
click at [1463, 149] on button at bounding box center [1469, 146] width 19 height 24
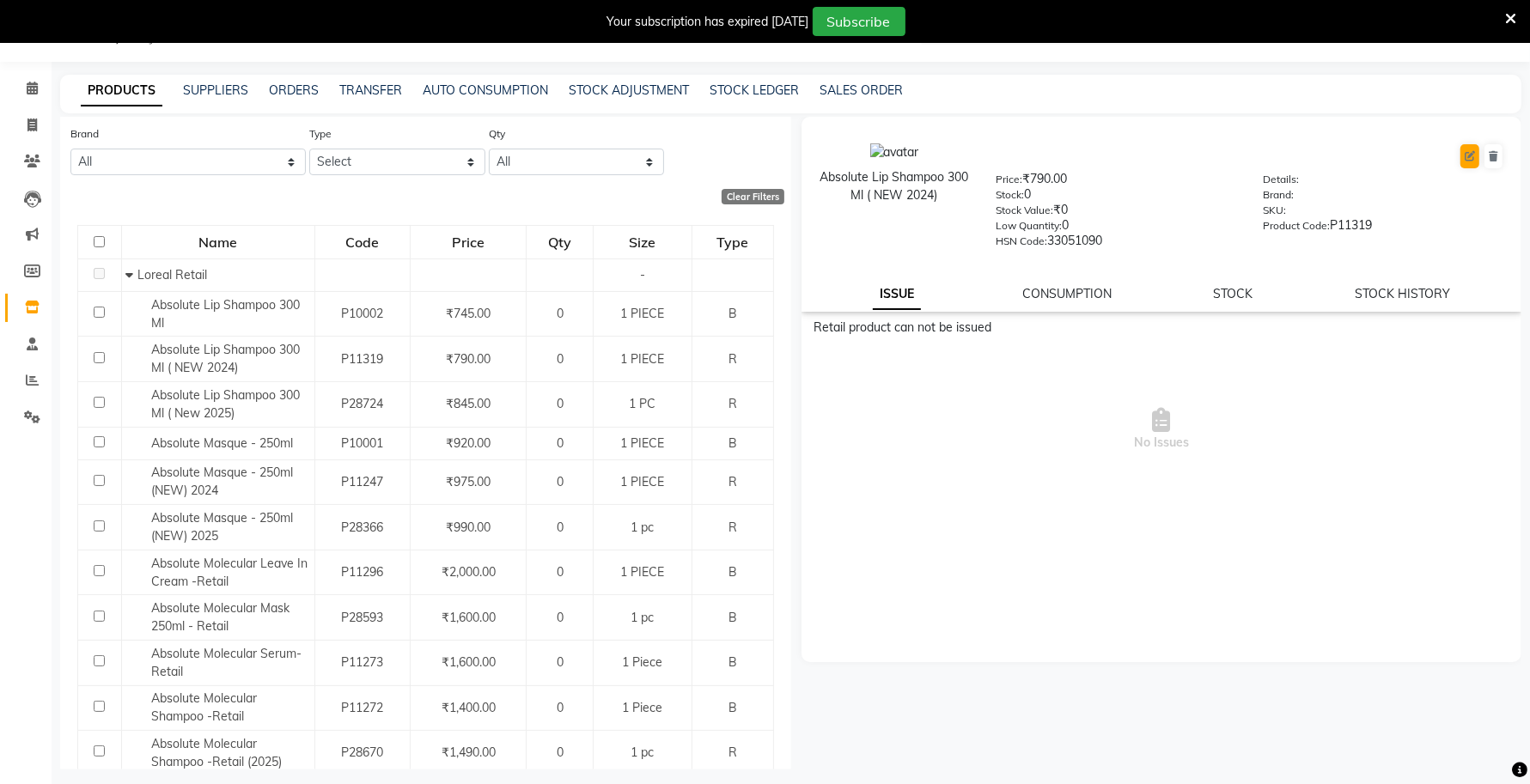
select select "R"
select select "332901650"
select select "true"
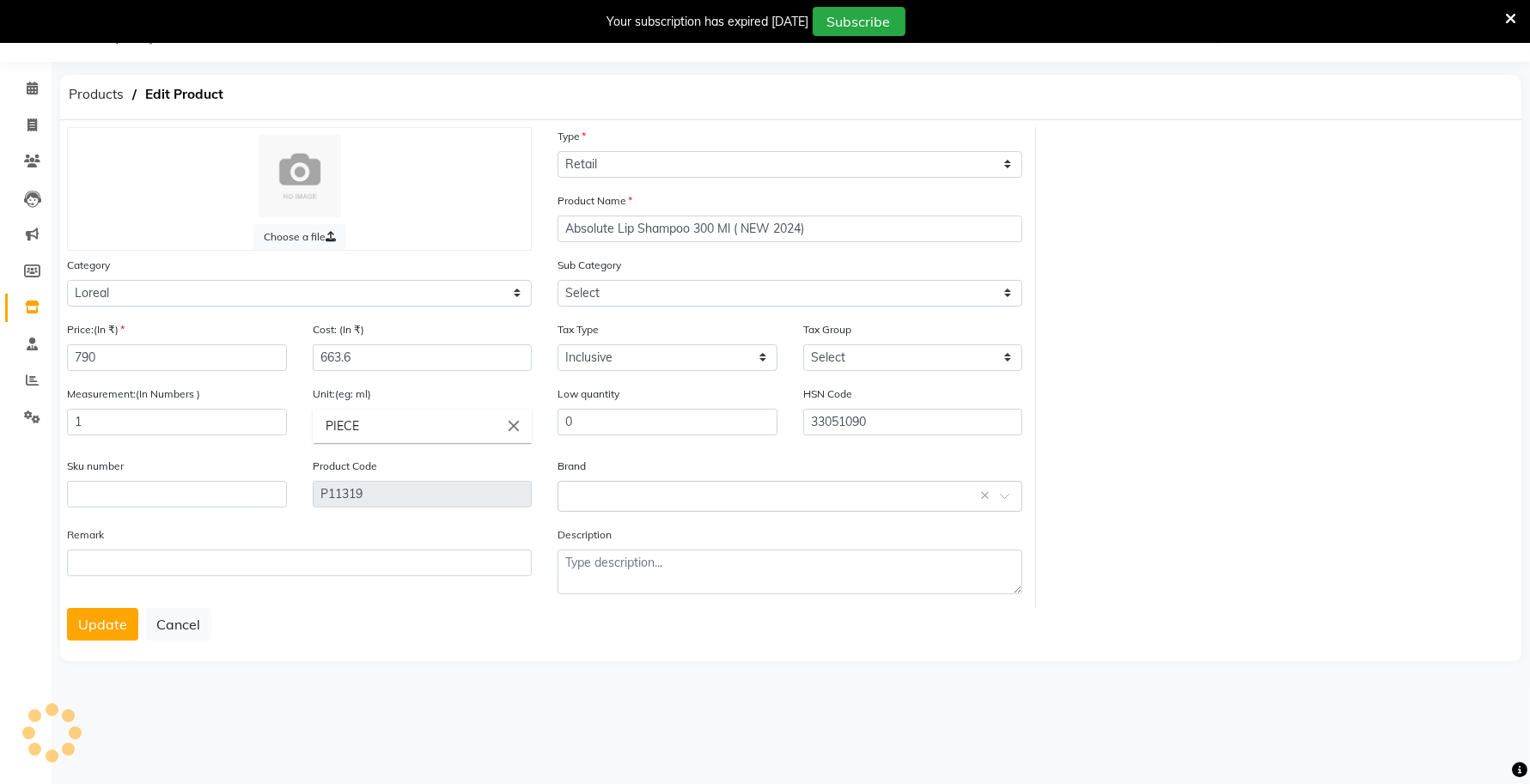
select select "332901651"
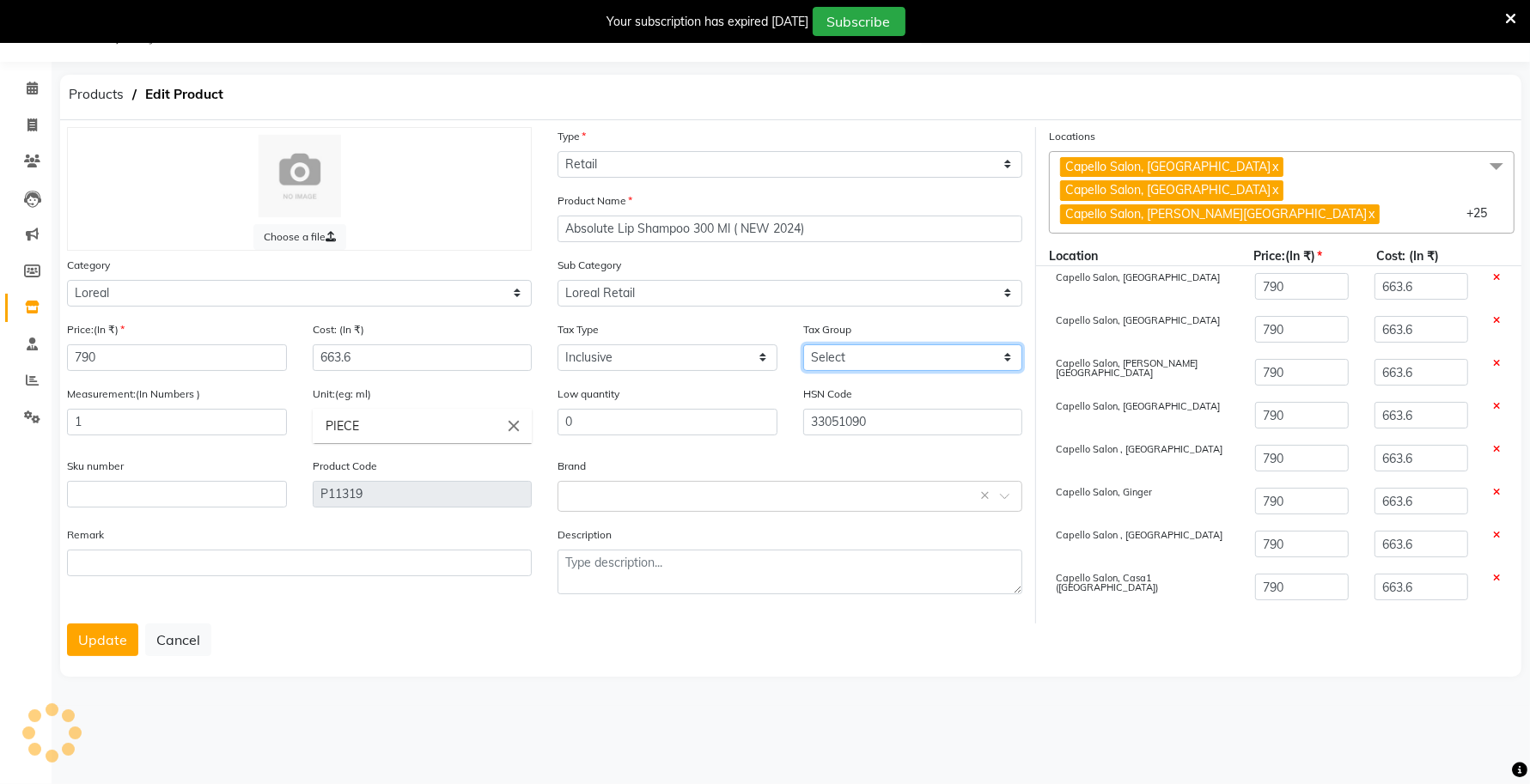
click at [908, 354] on select "Select GST 5% IGST (18%) IGST (5%) IGST (12%) 12% GST 5% GST GST" at bounding box center [912, 357] width 219 height 27
select select "1118"
click at [803, 344] on select "Select GST 5% IGST (18%) IGST (5%) IGST (12%) 12% GST 5% GST GST" at bounding box center [912, 357] width 219 height 27
click at [1499, 167] on span at bounding box center [1496, 167] width 34 height 32
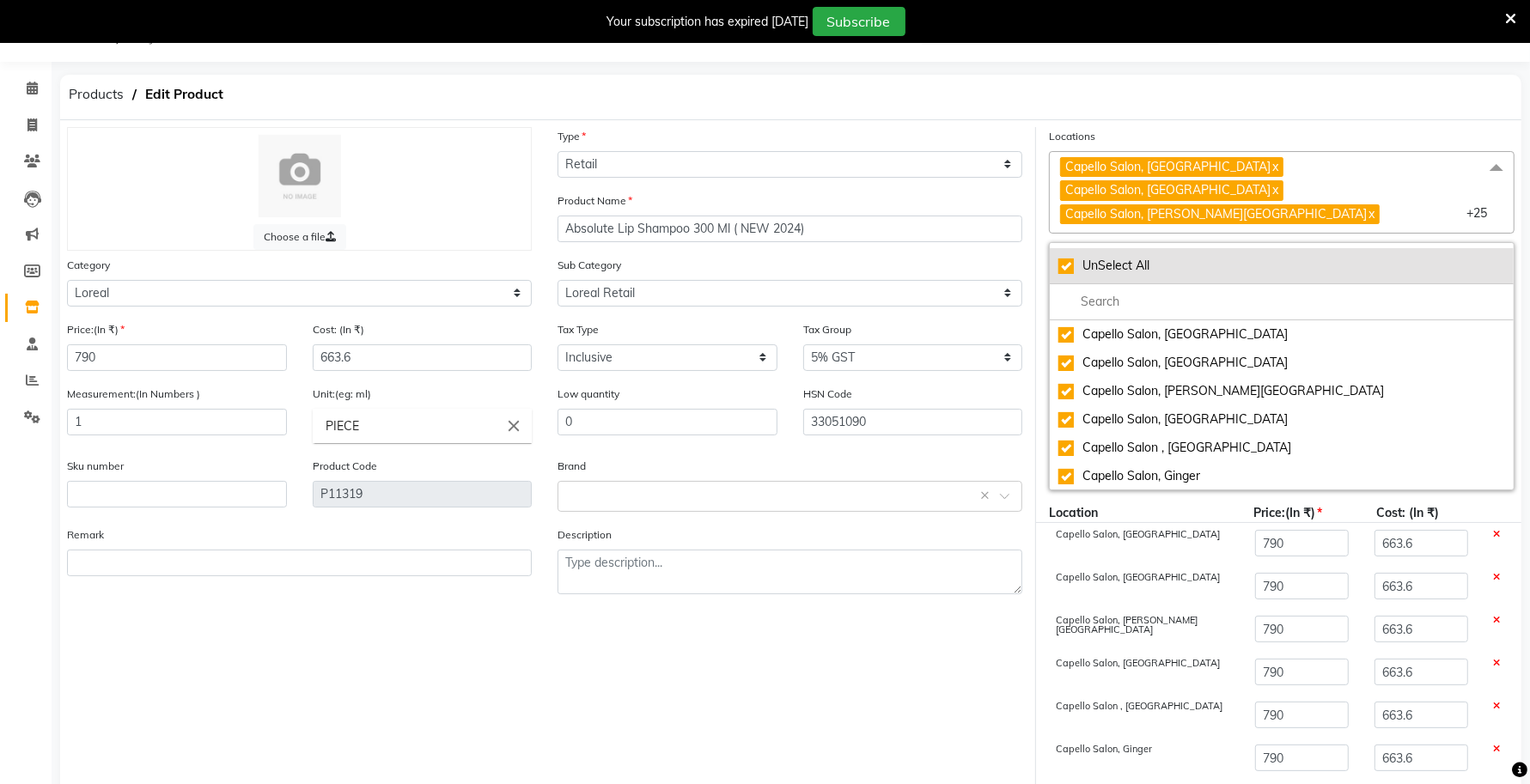
click at [1064, 257] on div "UnSelect All" at bounding box center [1281, 266] width 447 height 18
checkbox input "false"
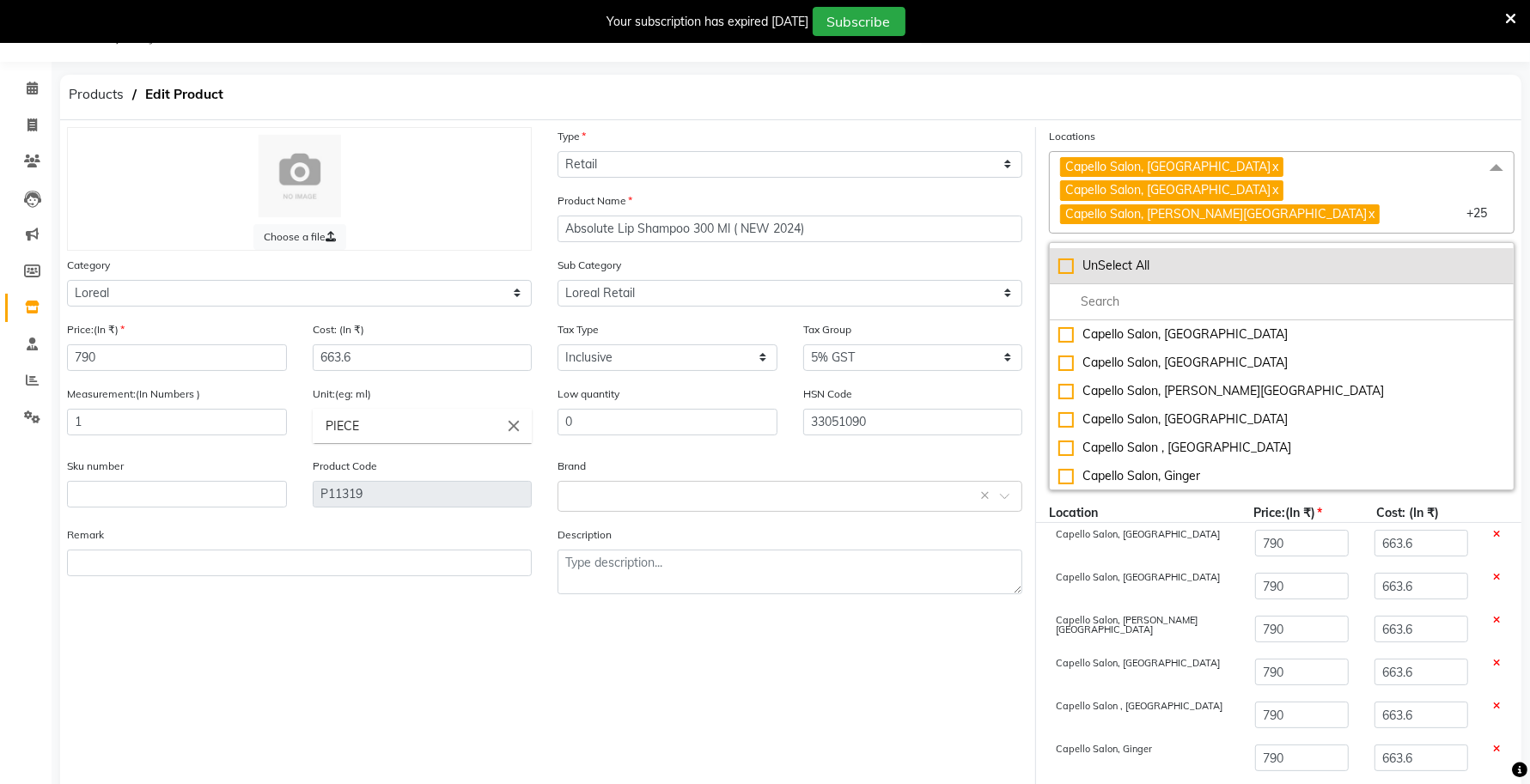
checkbox input "false"
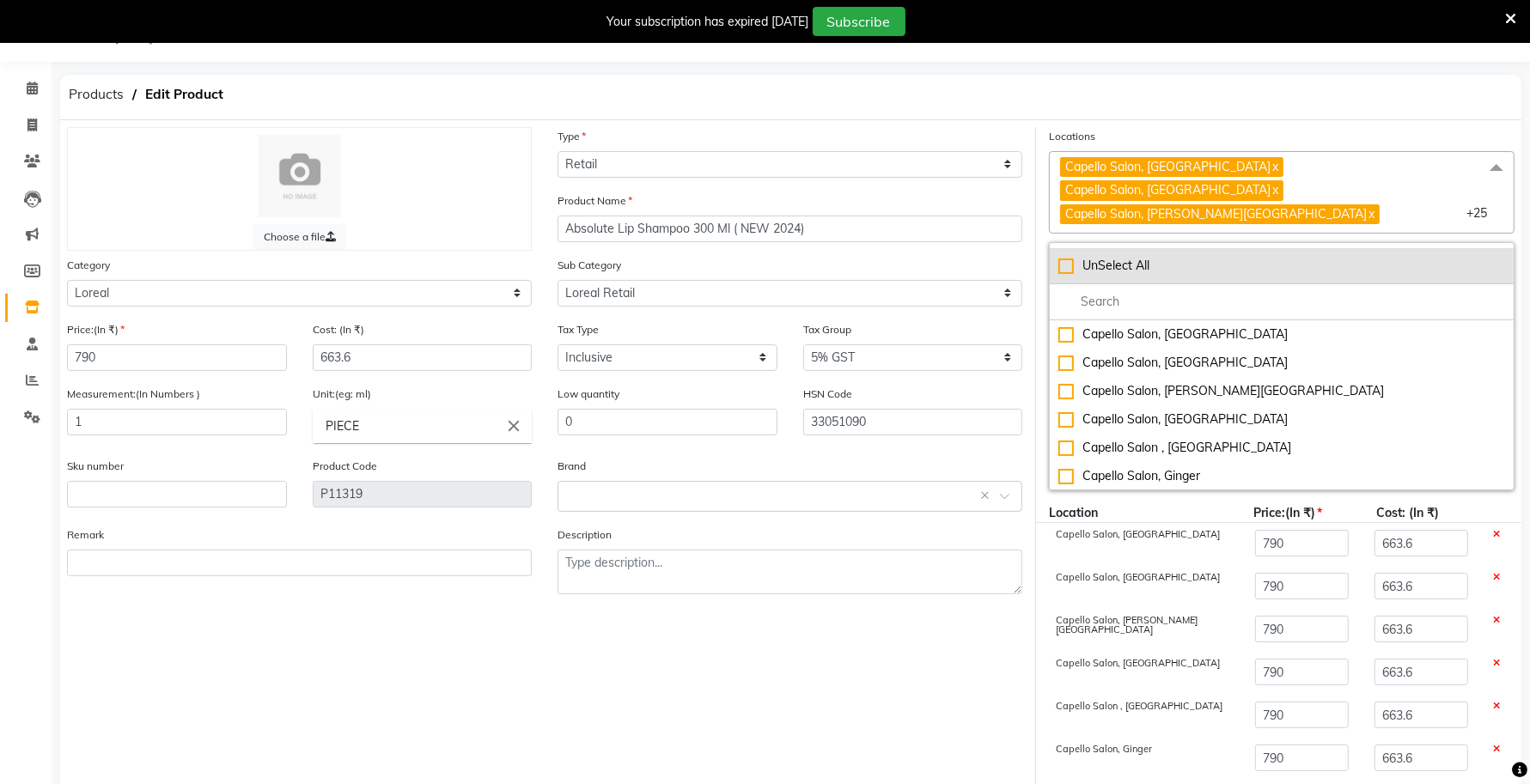
checkbox input "false"
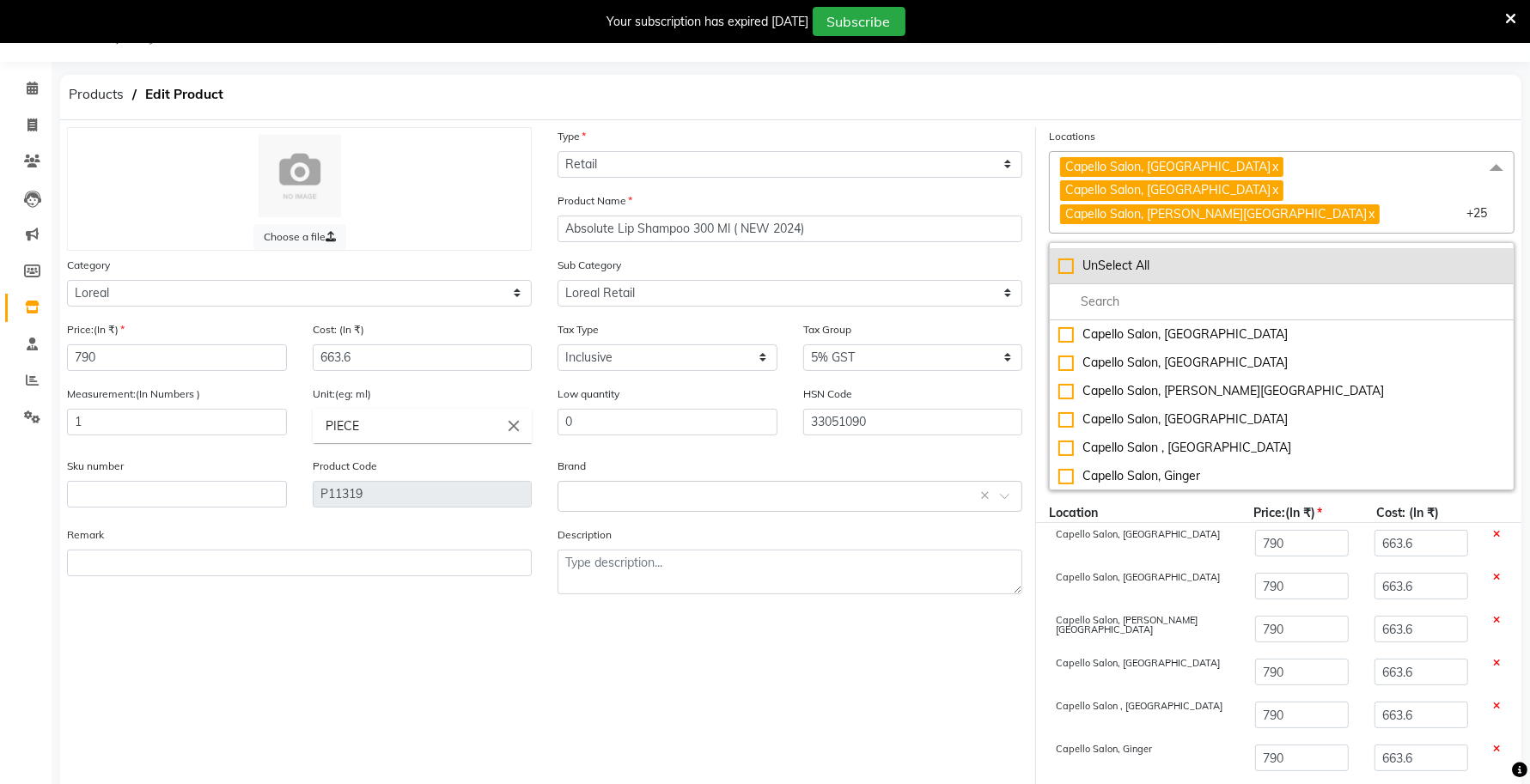
checkbox input "false"
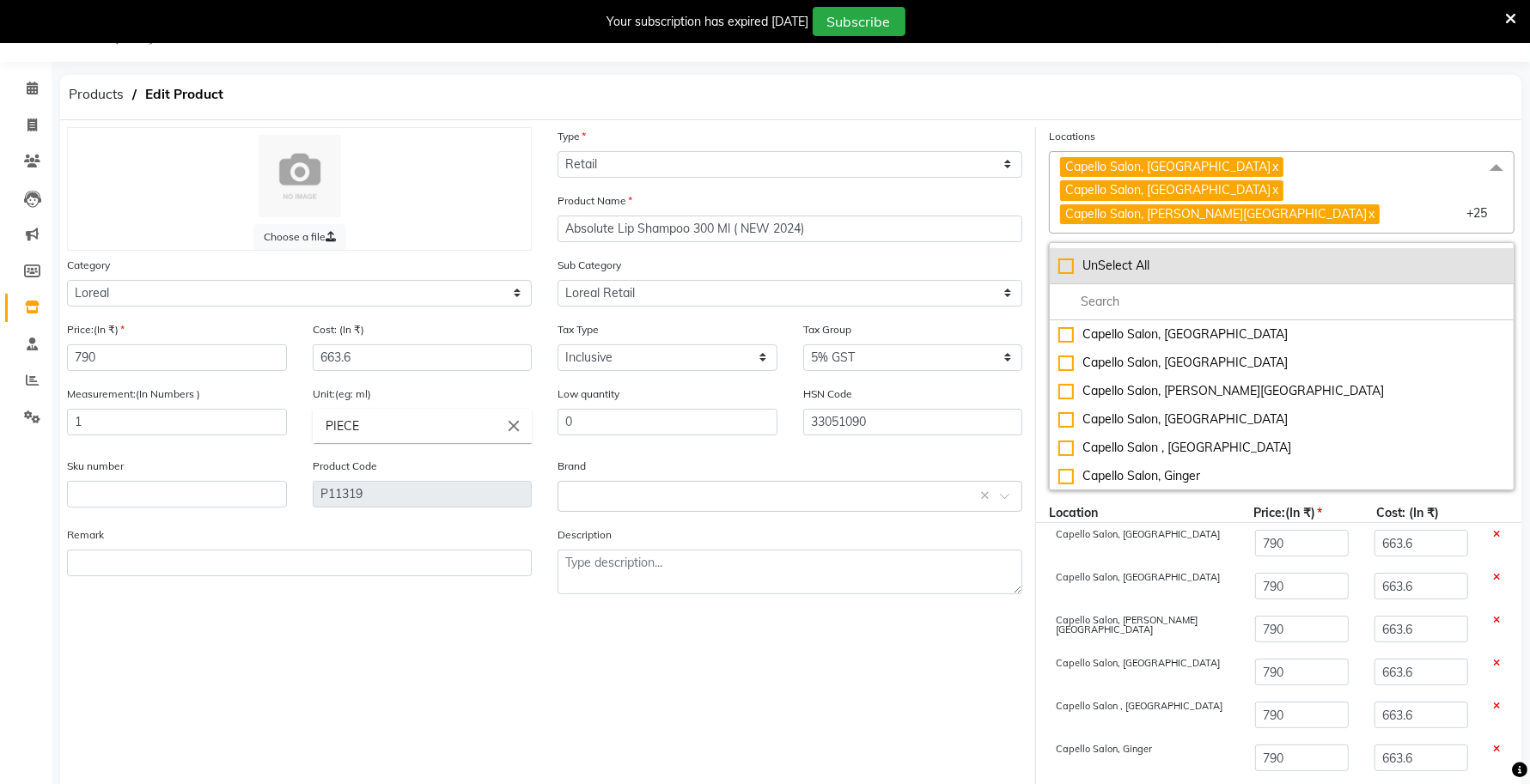
checkbox input "false"
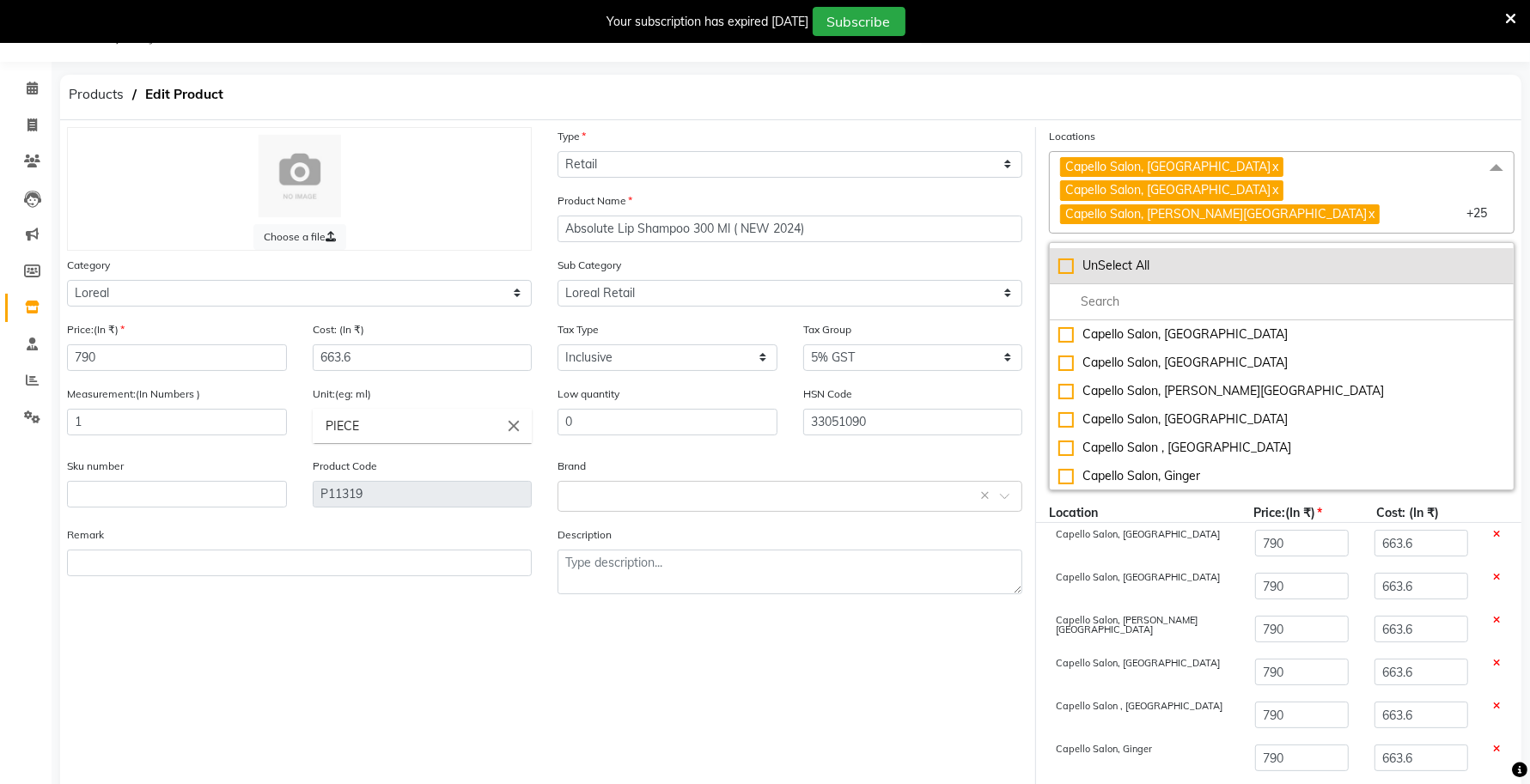
checkbox input "false"
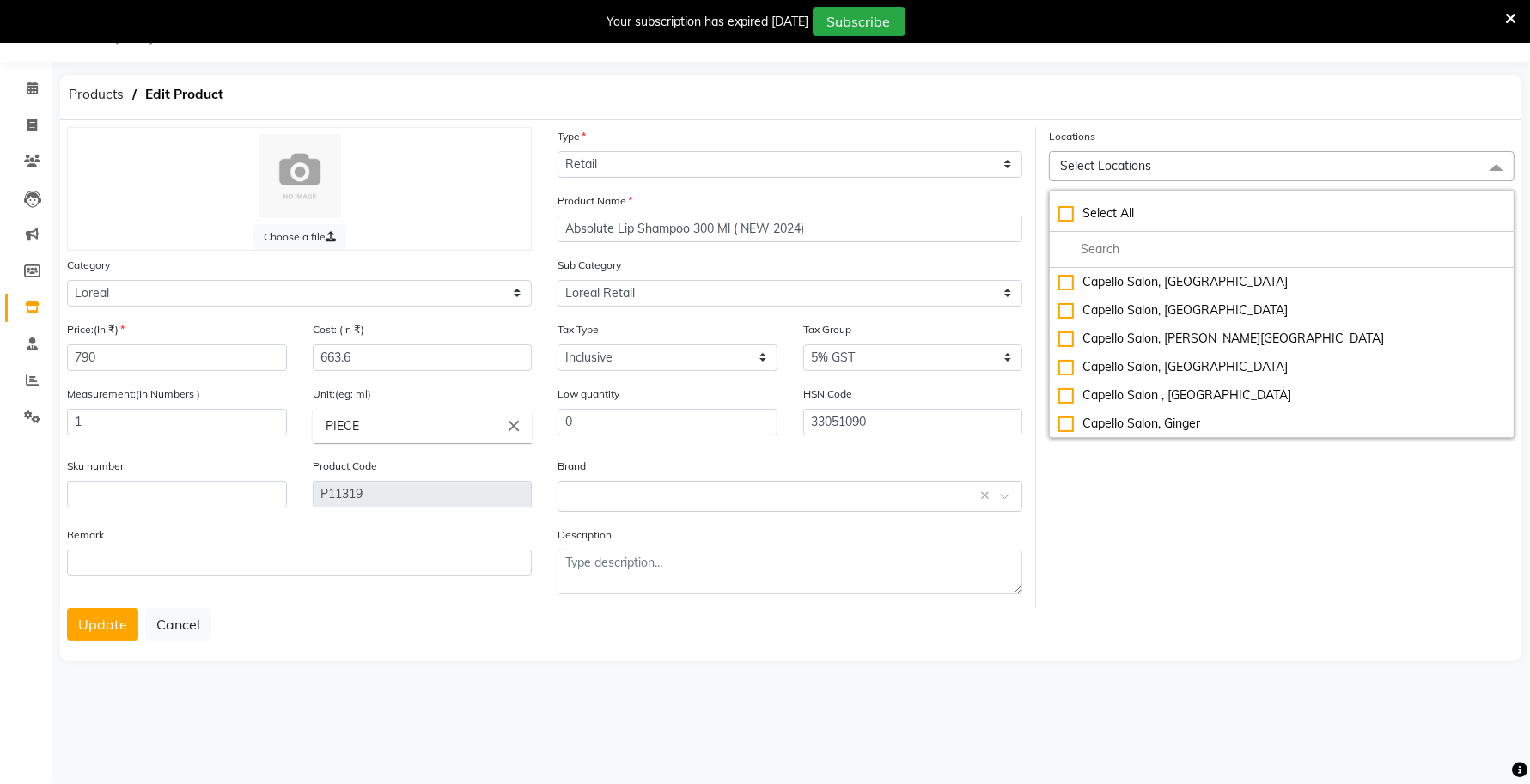
click at [1162, 621] on div "Update Cancel" at bounding box center [790, 624] width 1447 height 32
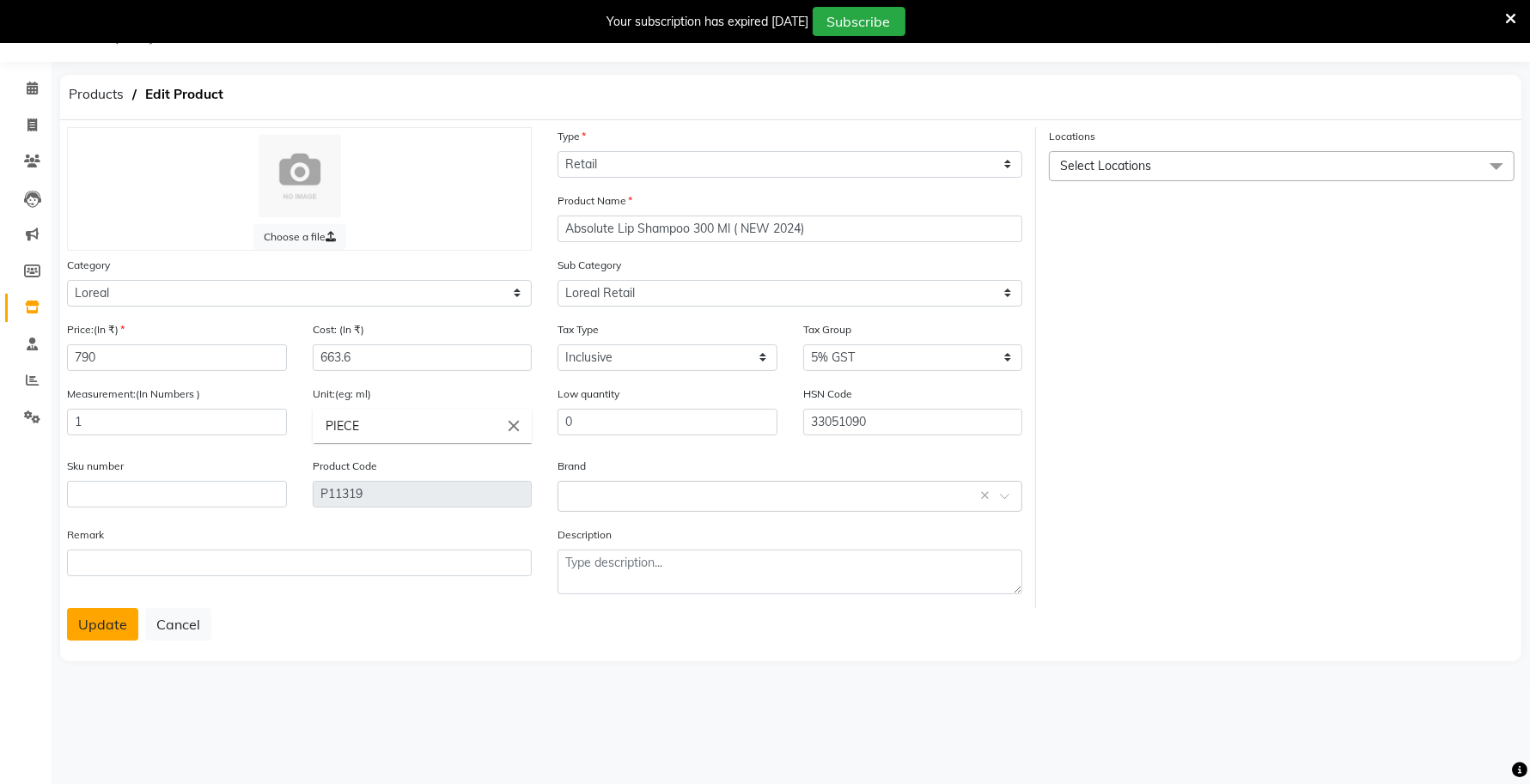
click at [97, 627] on button "Update" at bounding box center [102, 624] width 71 height 32
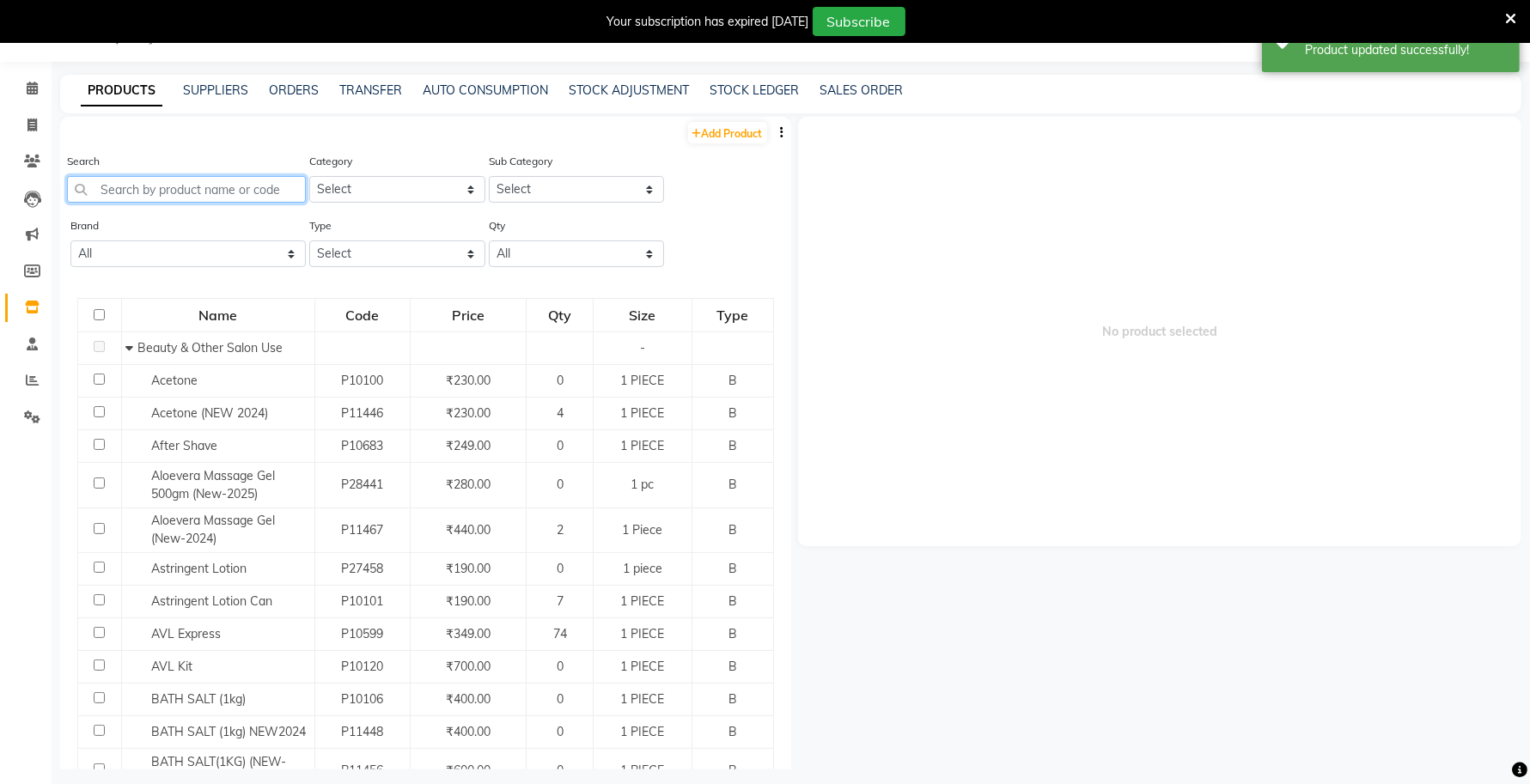
click at [212, 190] on input "text" at bounding box center [186, 189] width 239 height 27
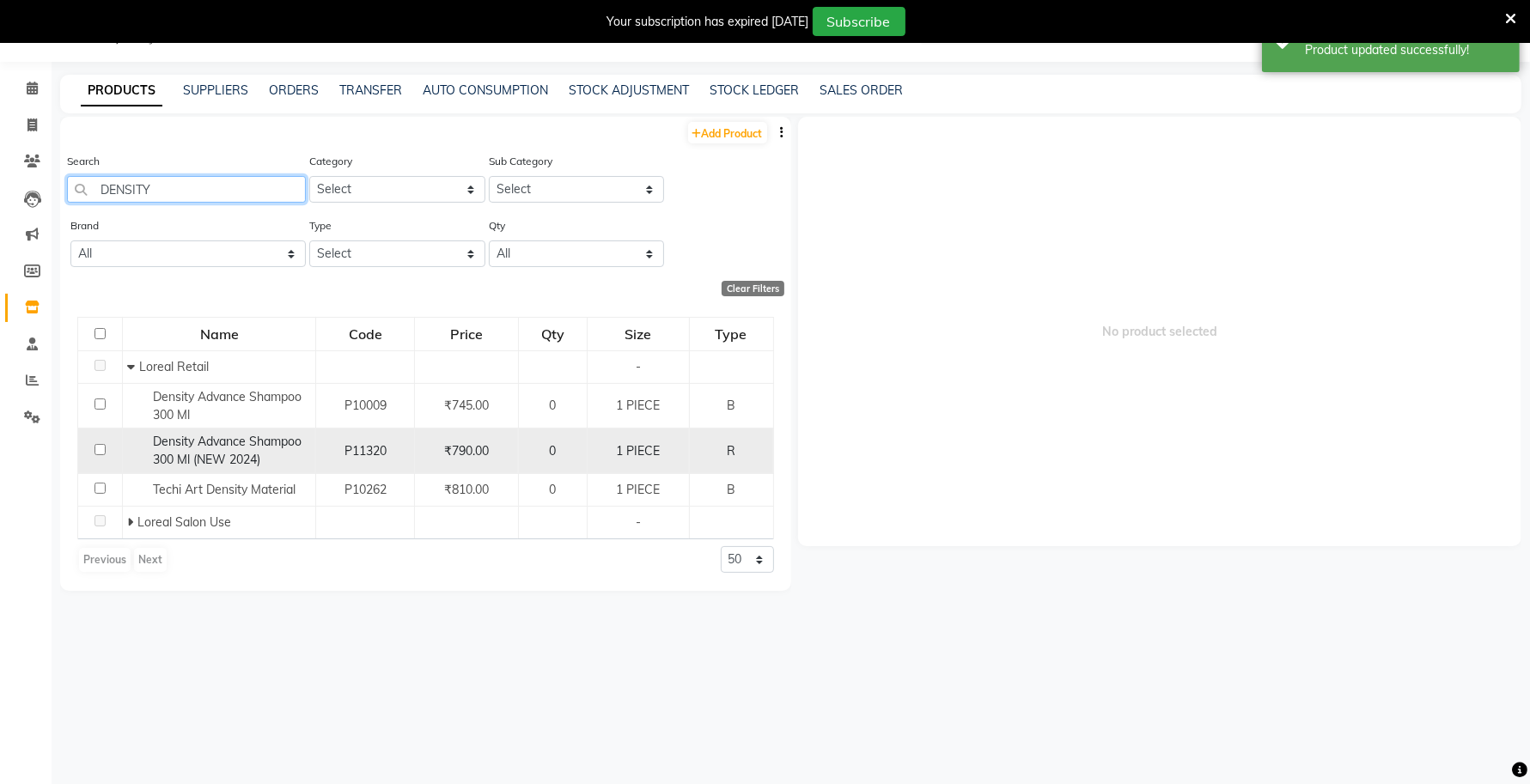
type input "DENSITY"
click at [186, 445] on span "Density Advance Shampoo 300 Ml (NEW 2024)" at bounding box center [226, 451] width 149 height 33
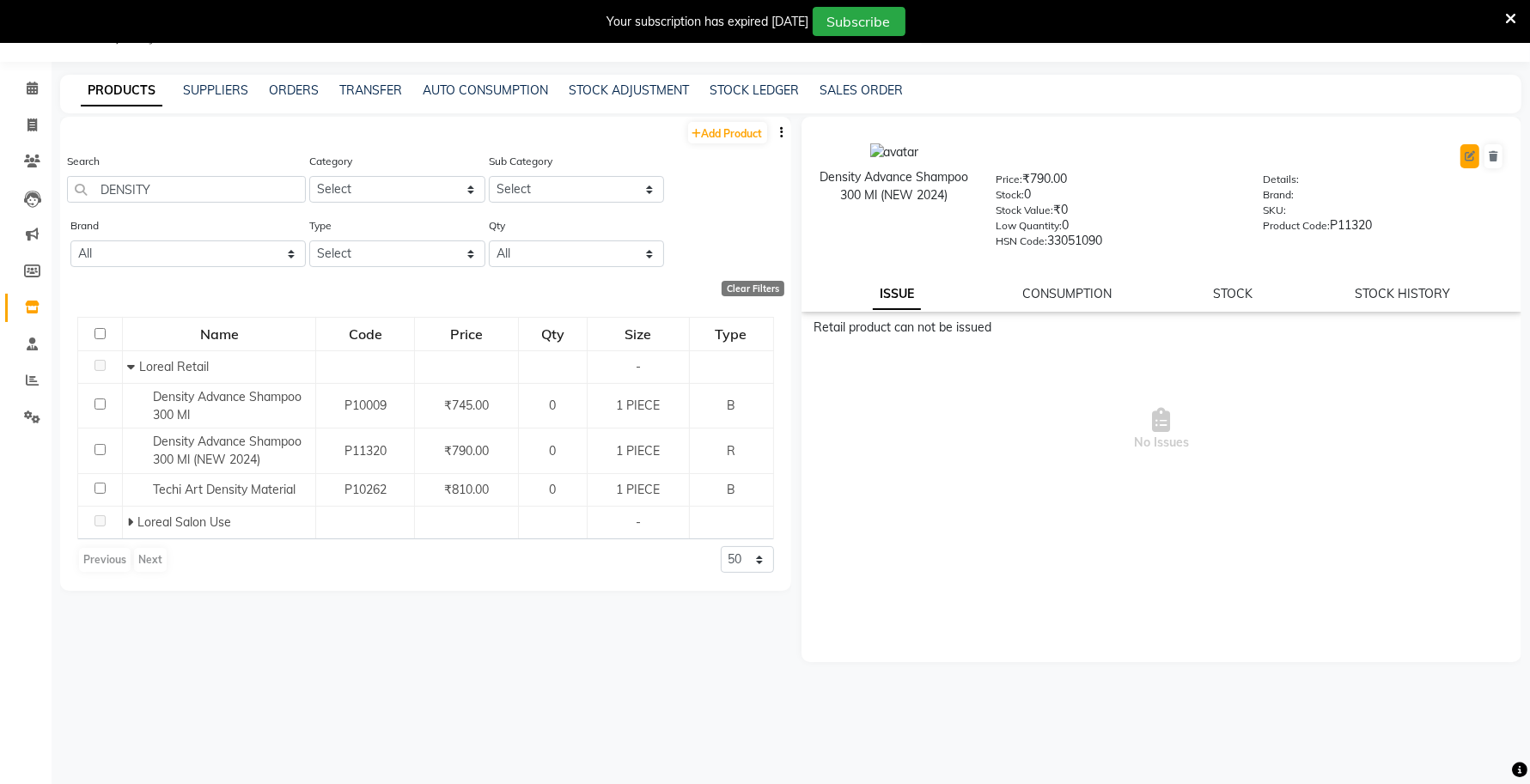
click at [1475, 165] on button at bounding box center [1469, 156] width 19 height 24
select select "true"
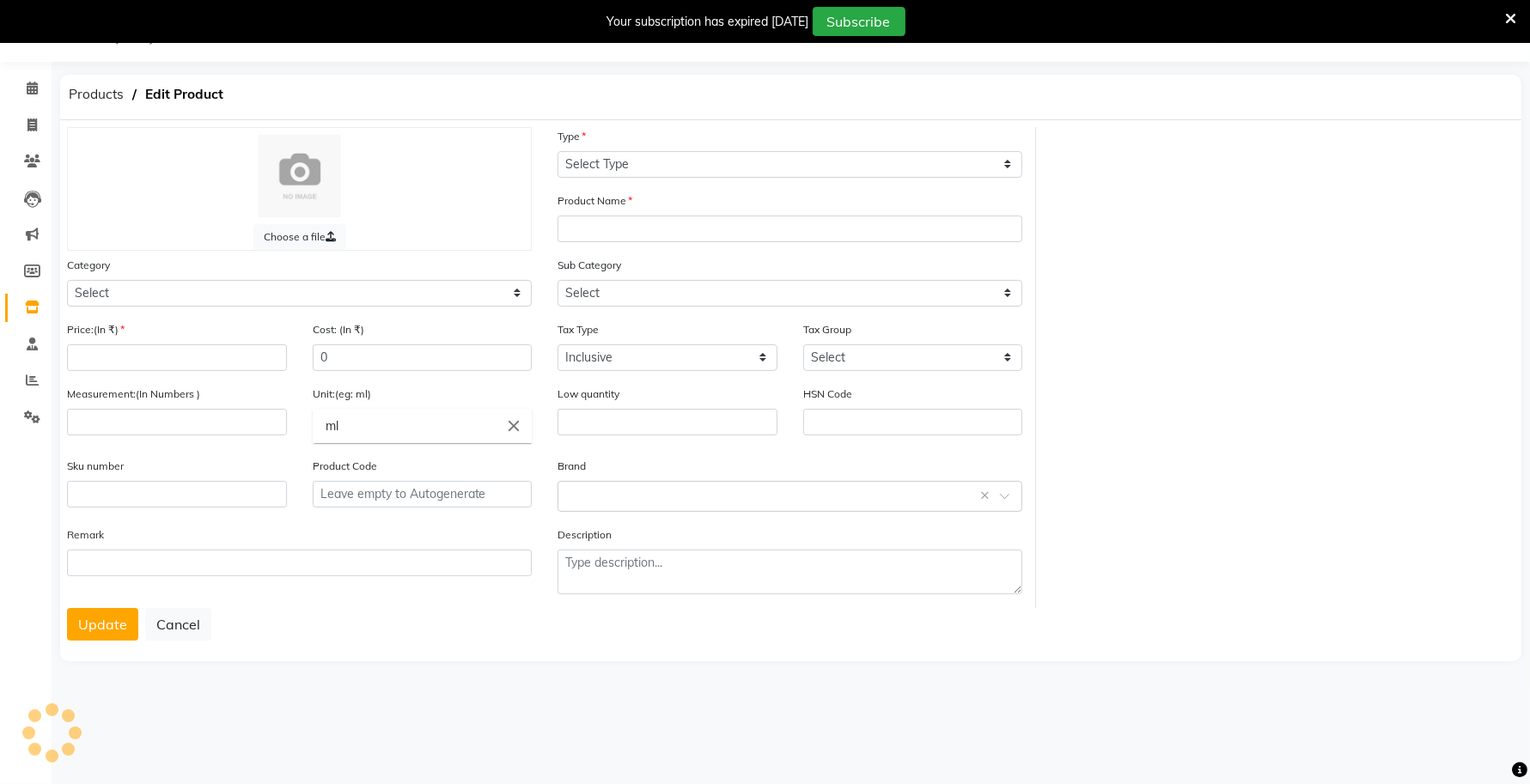
select select "R"
type input "Density Advance Shampoo 300 Ml (NEW 2024)"
select select "332901650"
select select
type input "790"
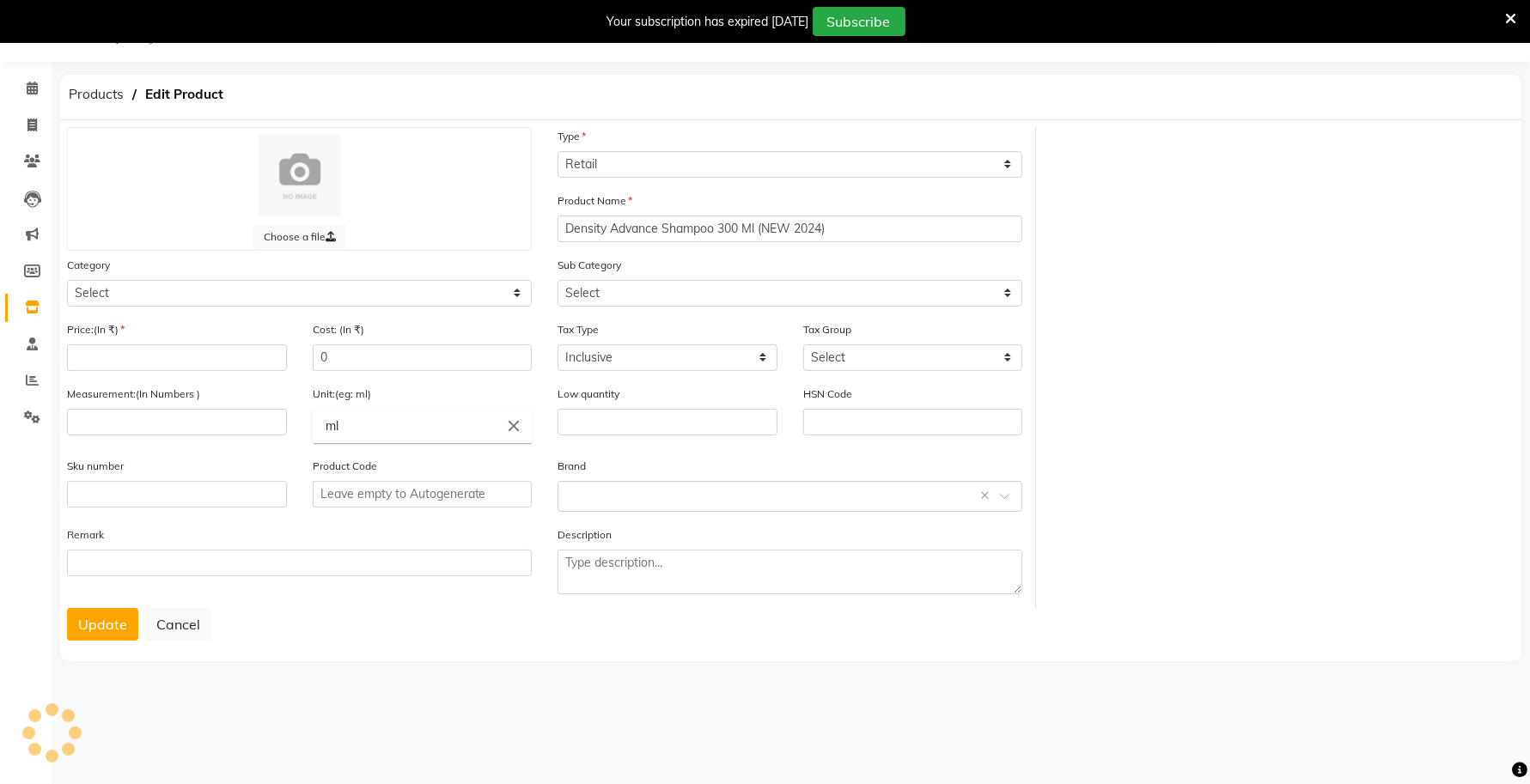
type input "663.6"
type input "1"
type input "PIECE"
type input "0"
type input "33051090"
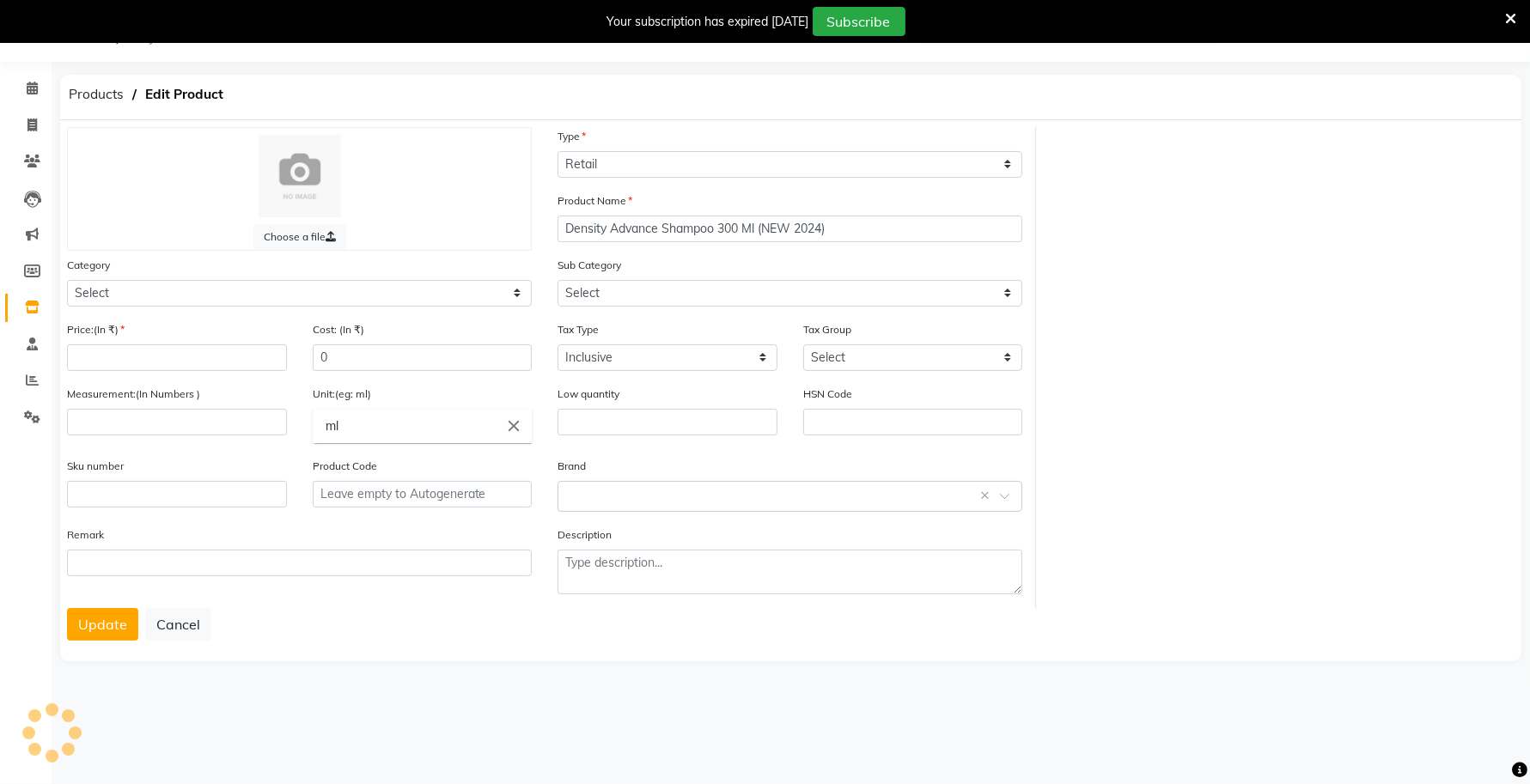
type input "P11320"
select select "332901651"
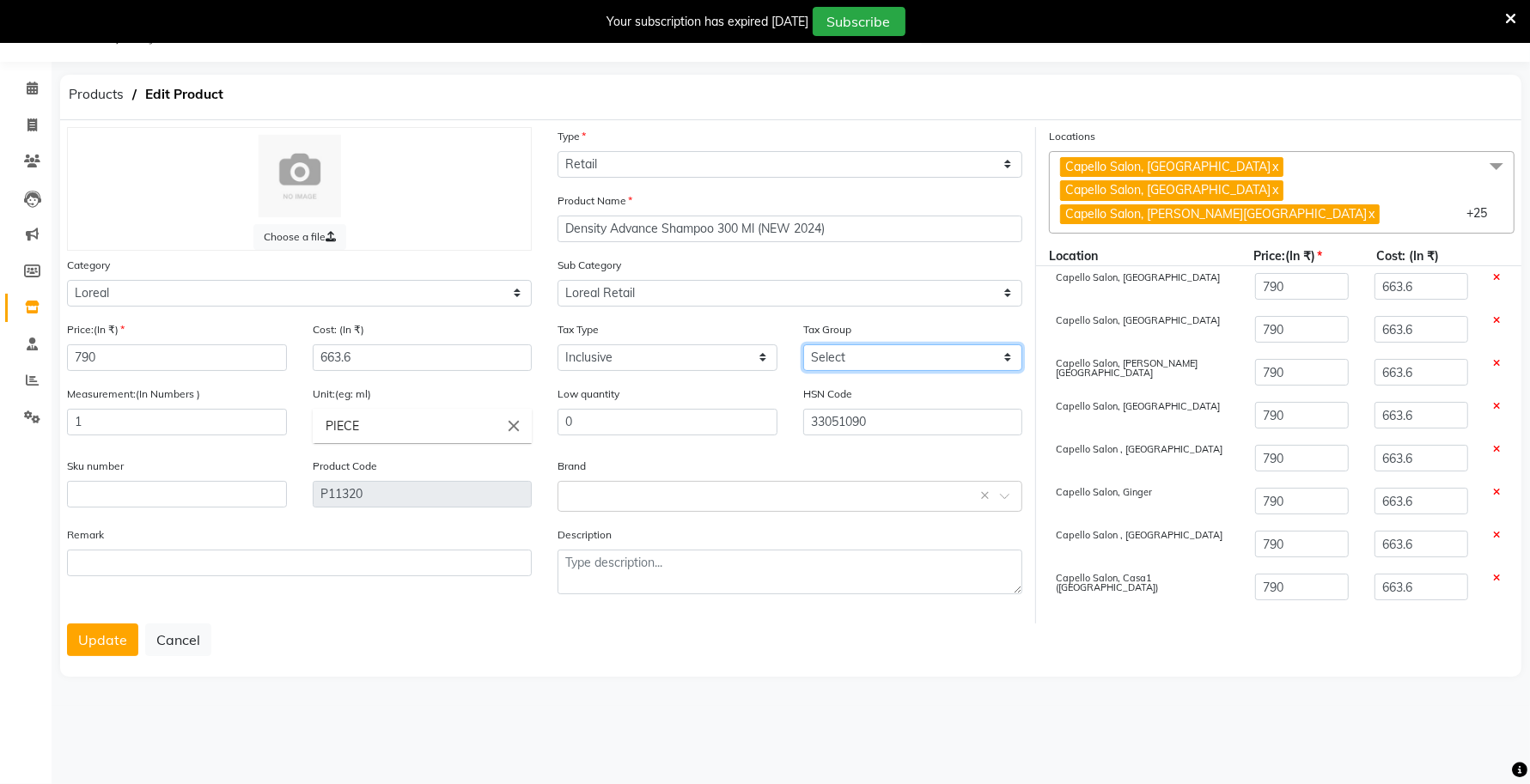
click at [861, 353] on select "Select GST 5% IGST (18%) IGST (5%) IGST (12%) 12% GST 5% GST GST" at bounding box center [912, 357] width 219 height 27
select select "1118"
click at [803, 344] on select "Select GST 5% IGST (18%) IGST (5%) IGST (12%) 12% GST 5% GST GST" at bounding box center [912, 357] width 219 height 27
click at [1463, 160] on span "Capello Salon, Bhilai x Capello Salon, Gadhchiroli x Capello Salon, Trimurti Na…" at bounding box center [1281, 193] width 465 height 83
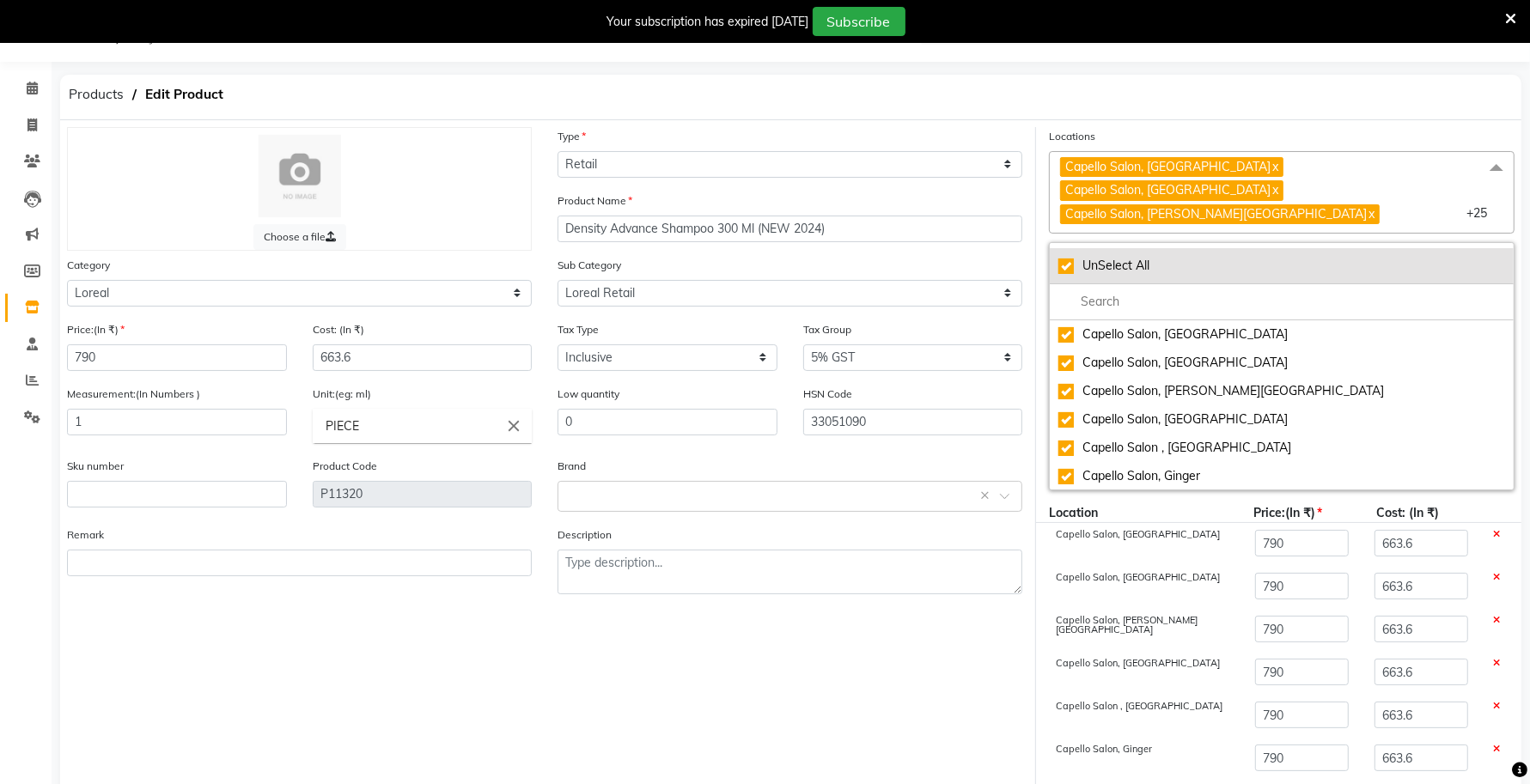
click at [1065, 257] on div "UnSelect All" at bounding box center [1281, 266] width 447 height 18
checkbox input "false"
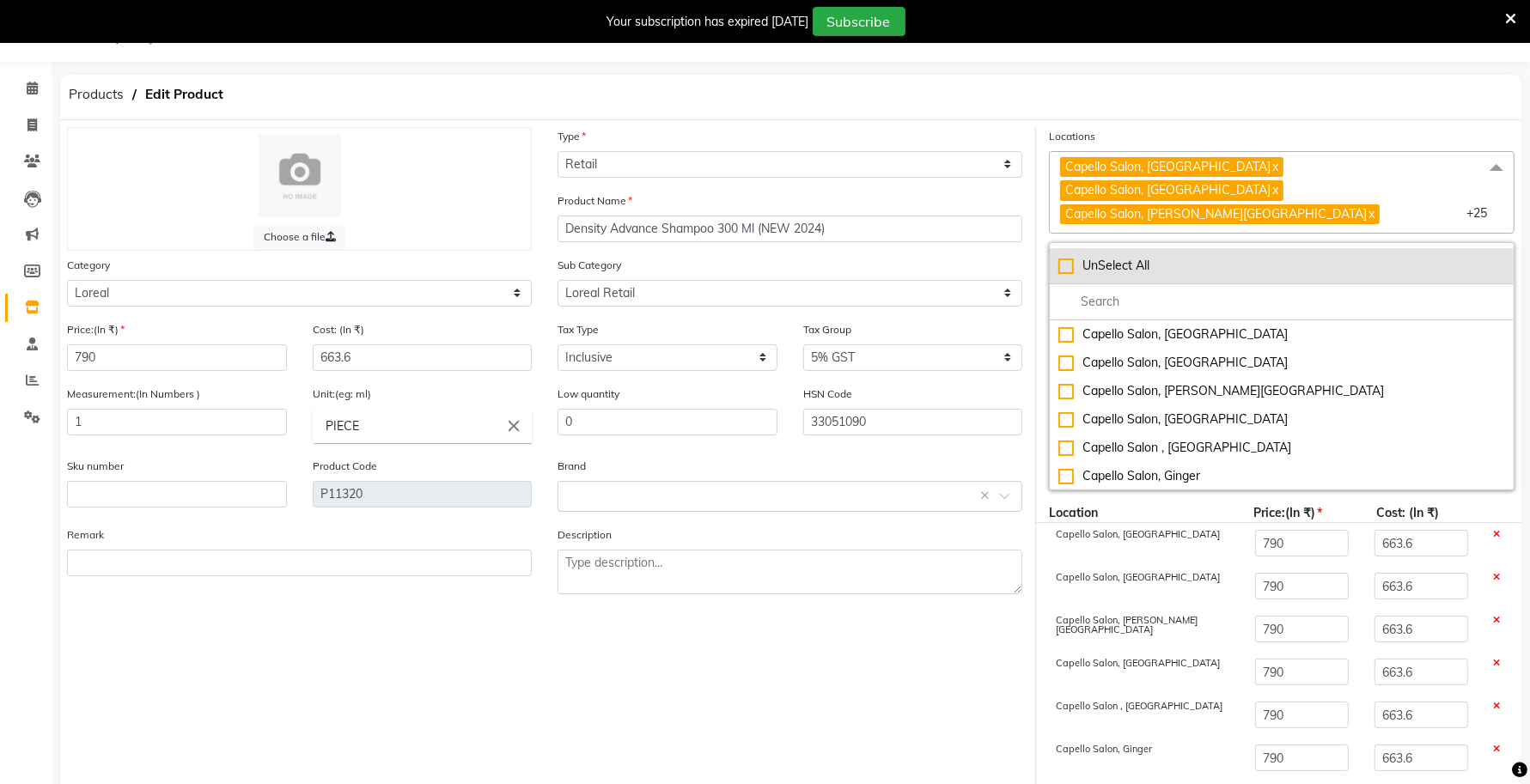
checkbox input "false"
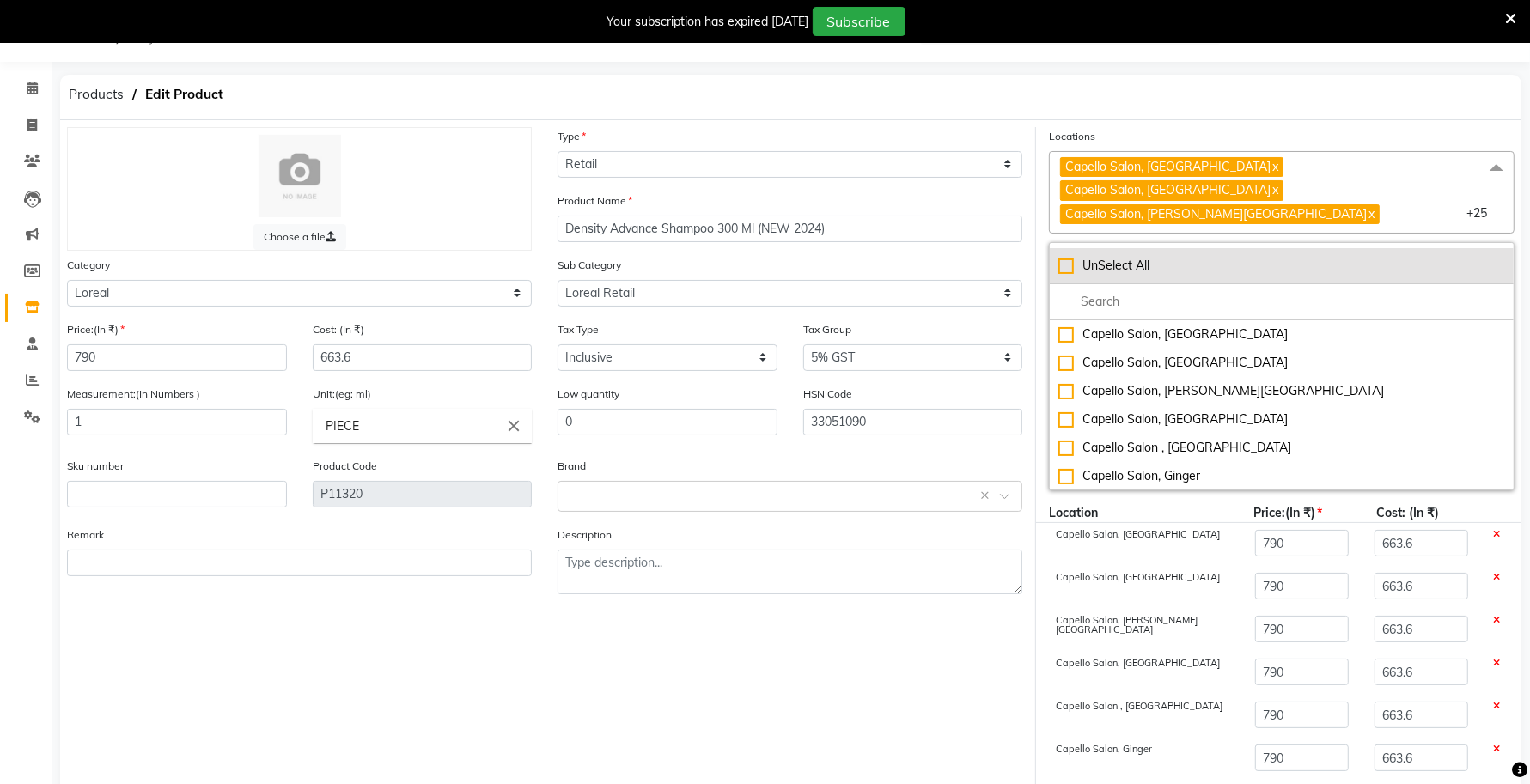
checkbox input "false"
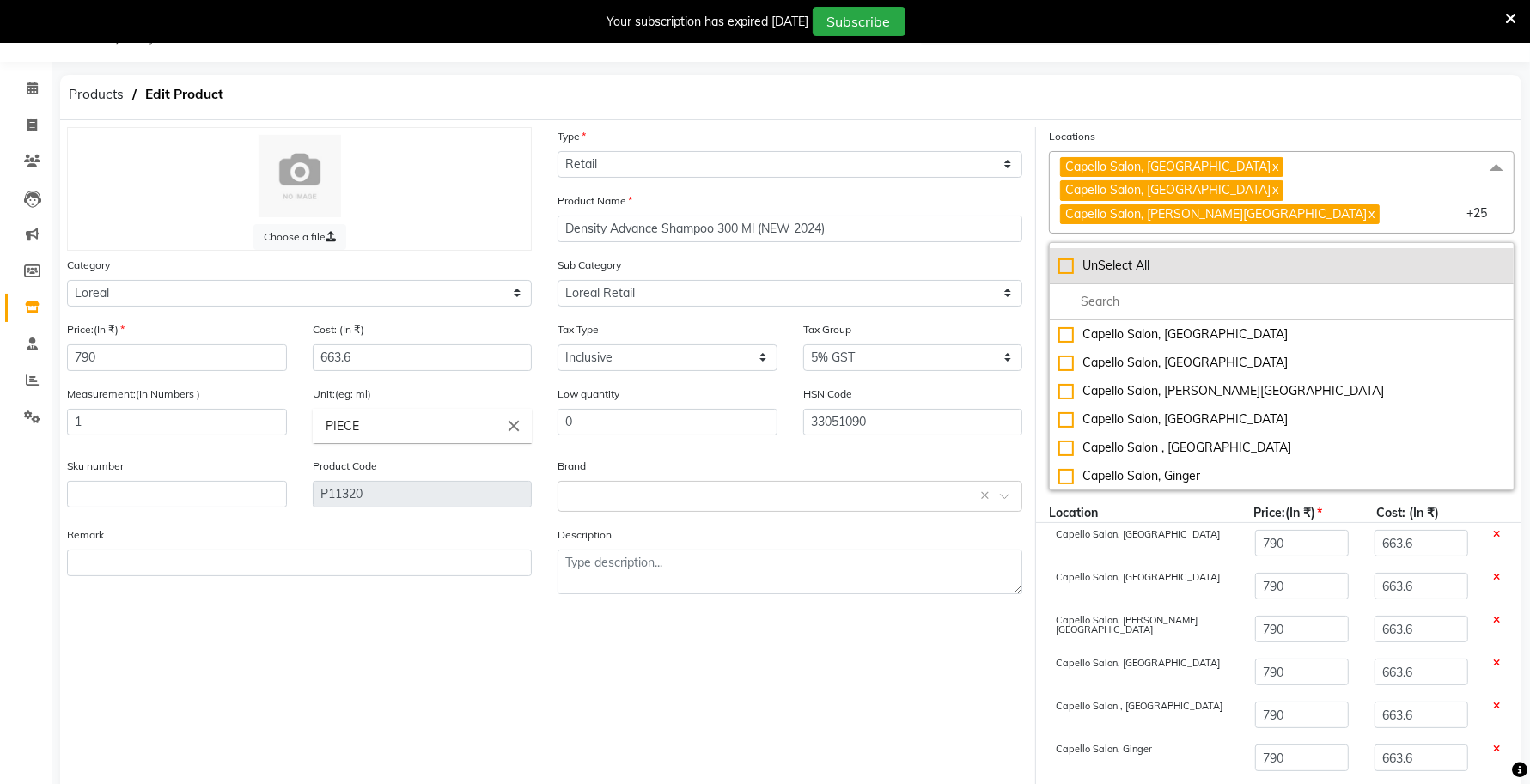
checkbox input "false"
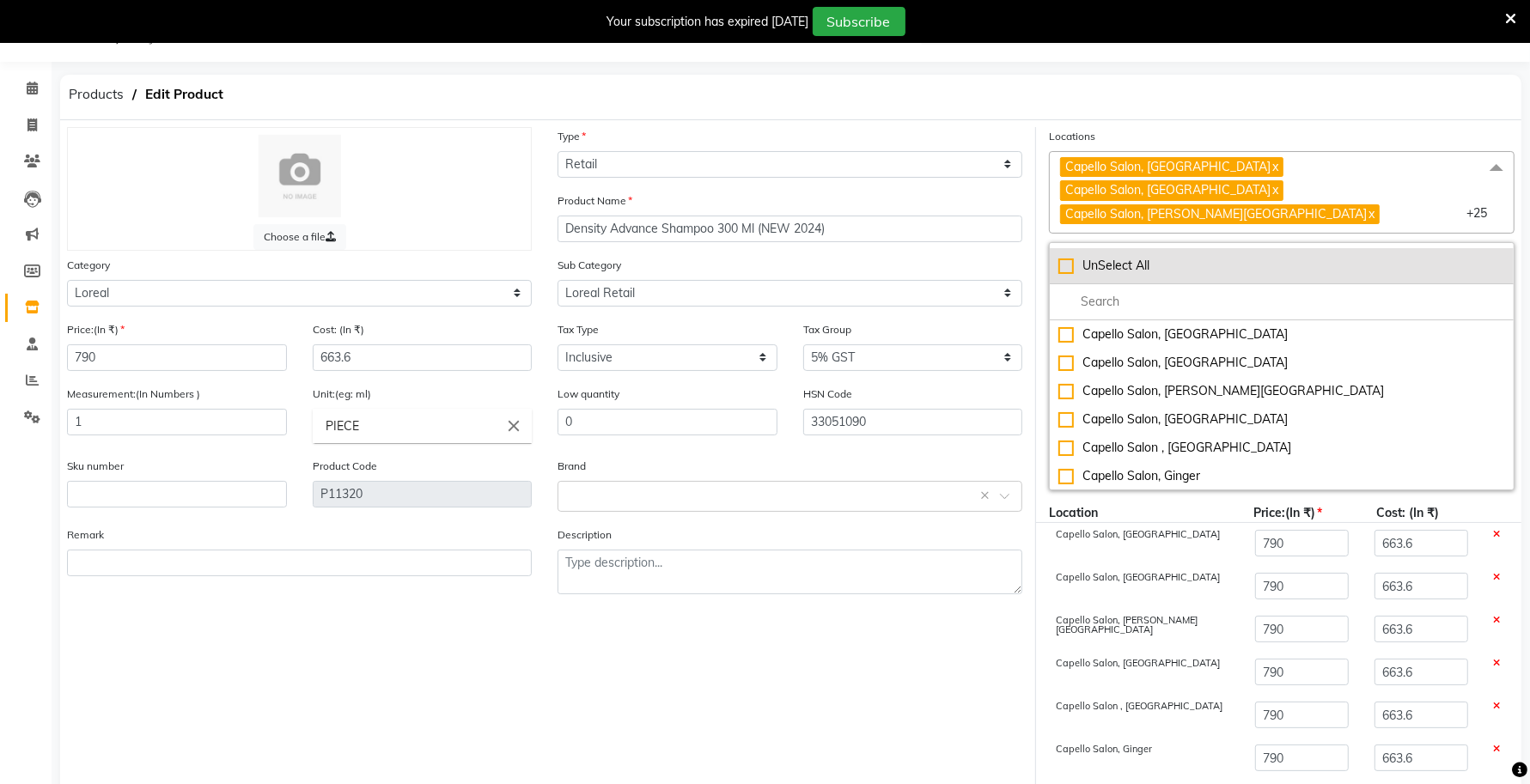
checkbox input "false"
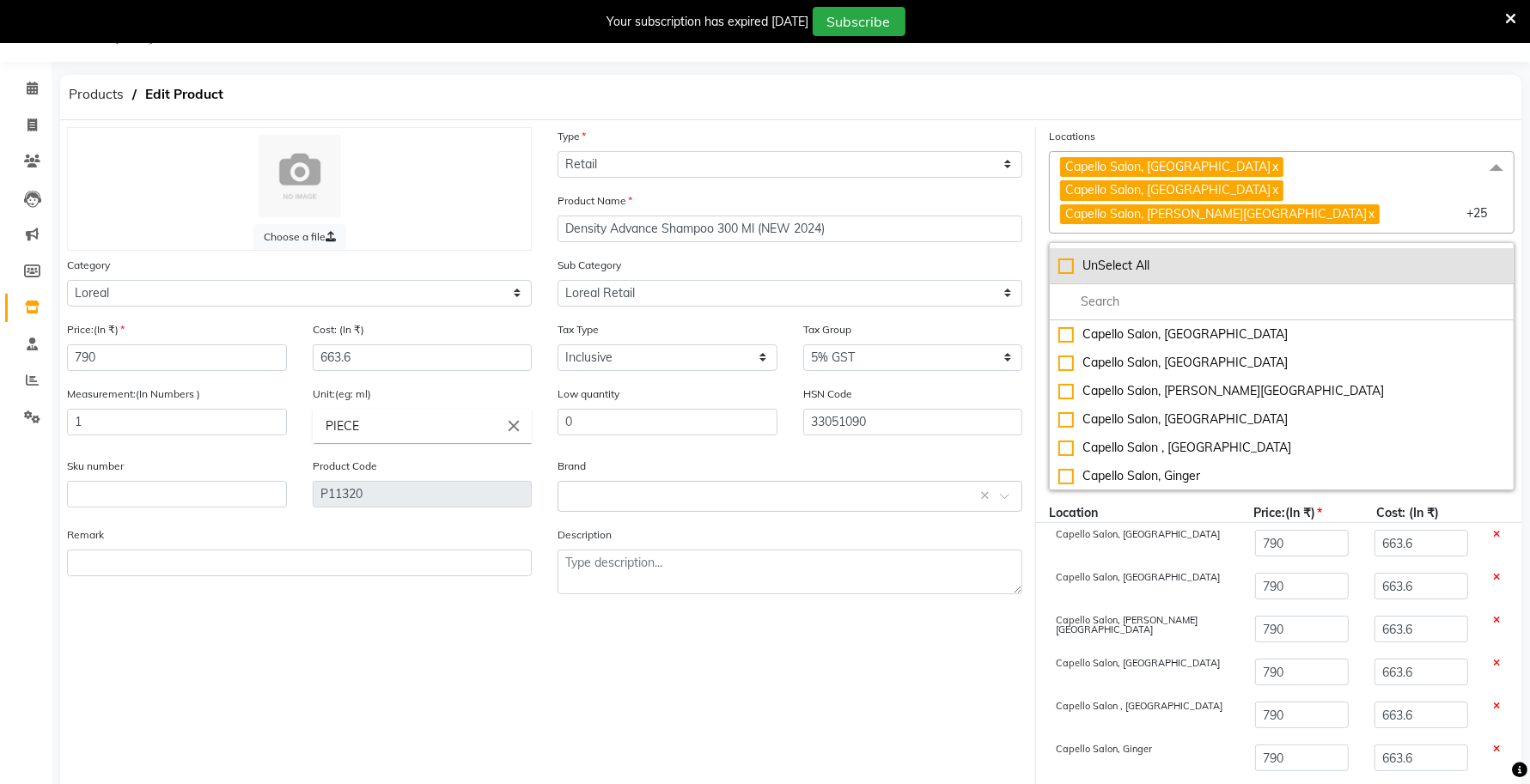
checkbox input "false"
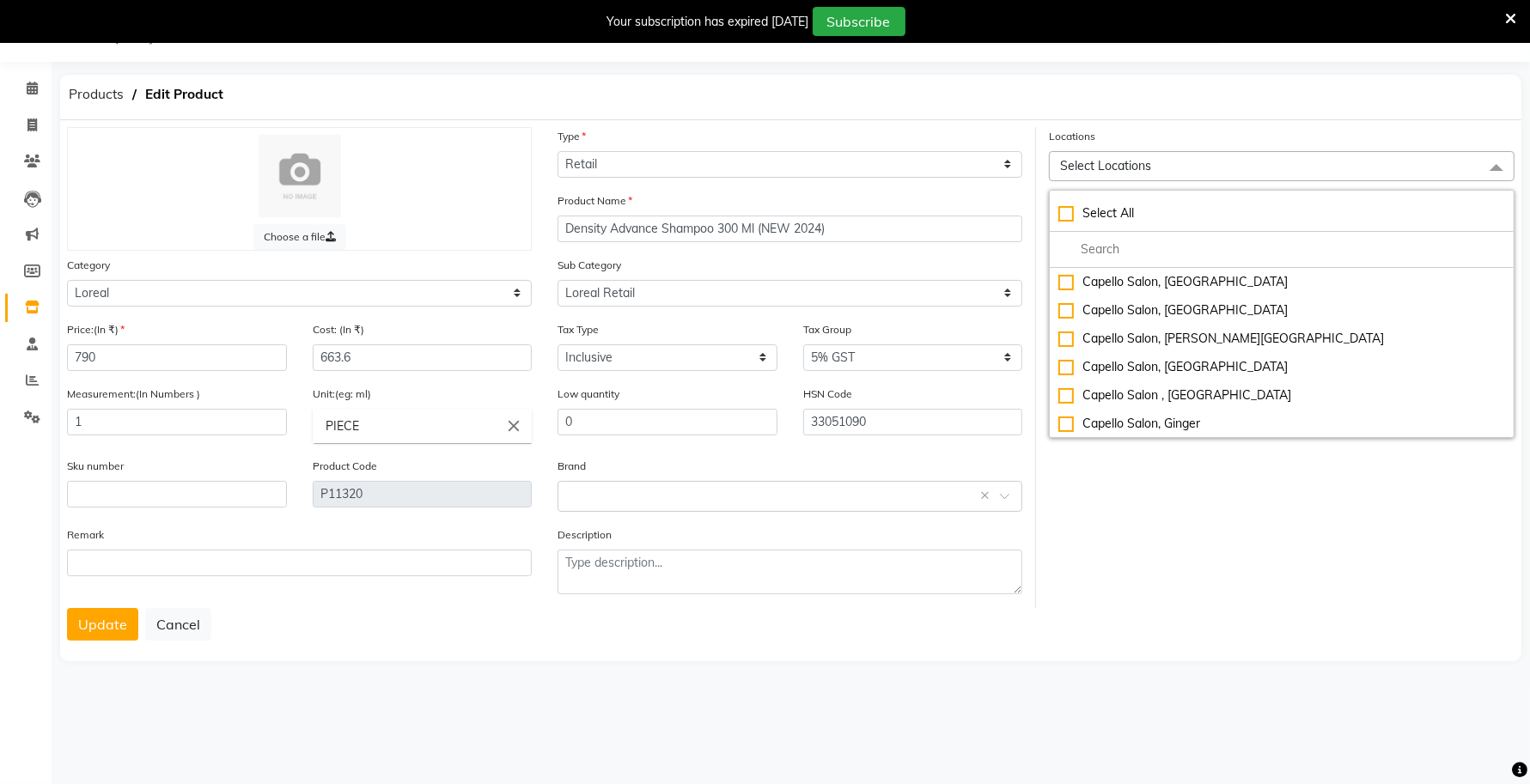
click at [645, 630] on div "Update Cancel" at bounding box center [790, 624] width 1447 height 32
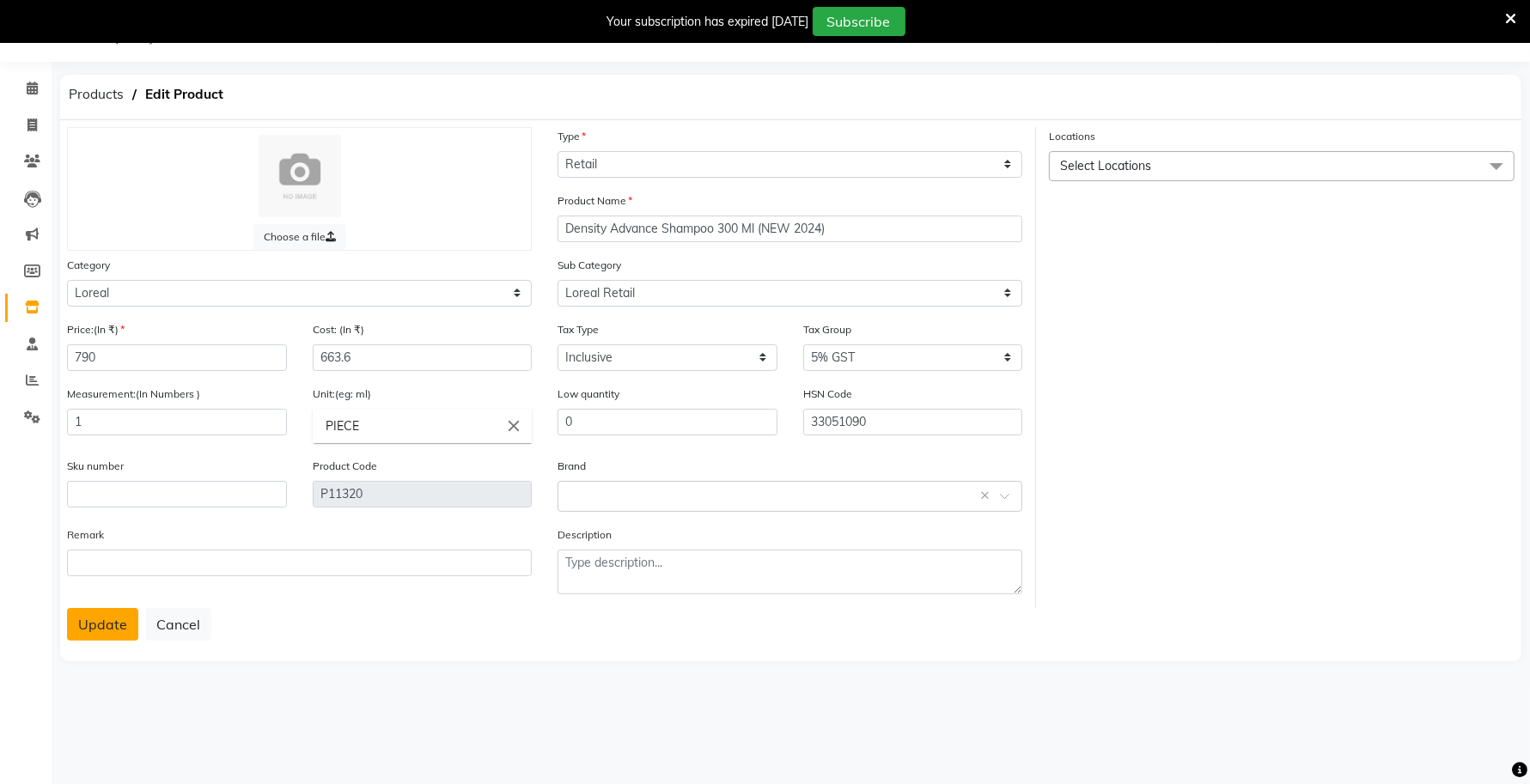
click at [99, 617] on button "Update" at bounding box center [102, 624] width 71 height 32
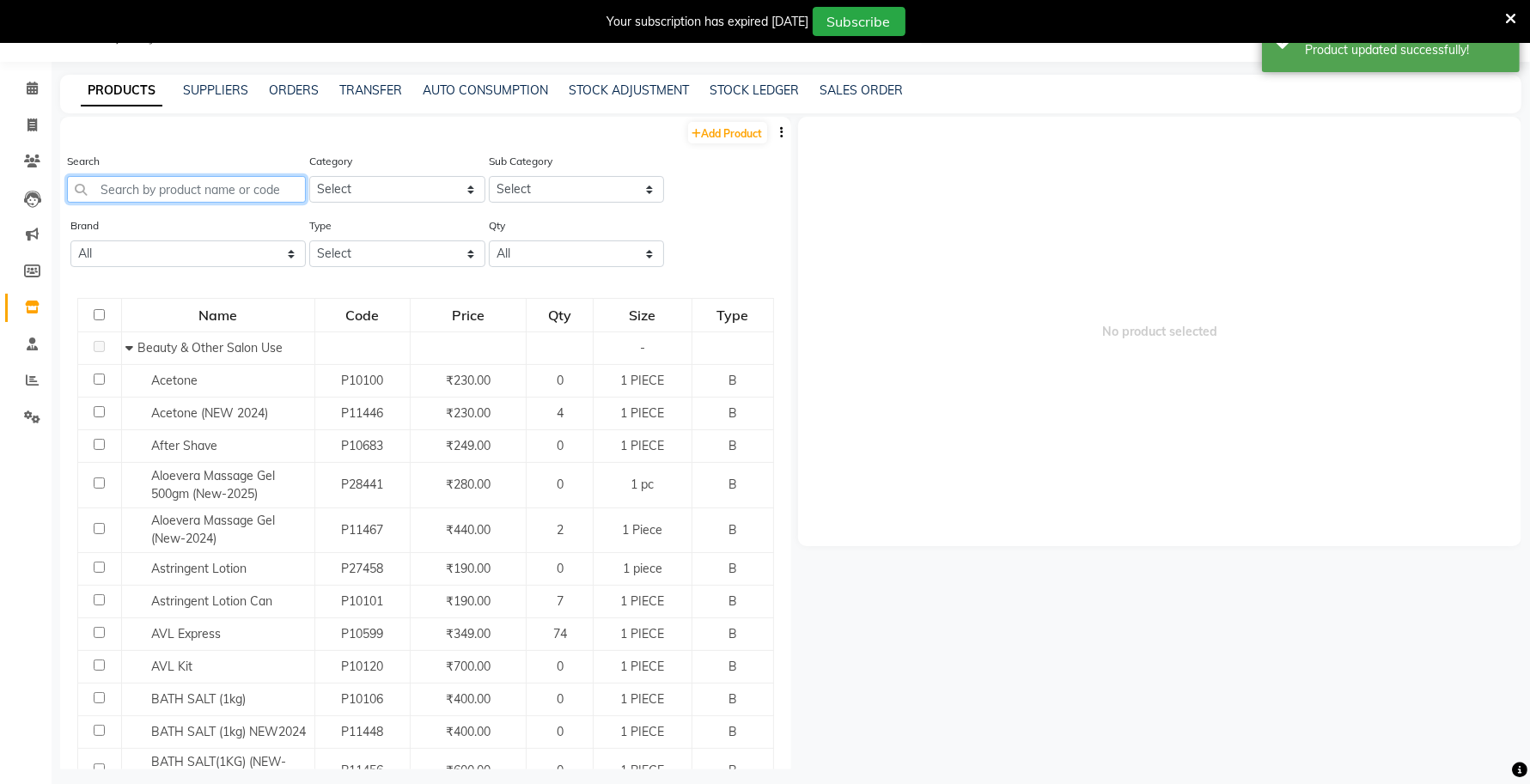
click at [159, 200] on input "text" at bounding box center [186, 189] width 239 height 27
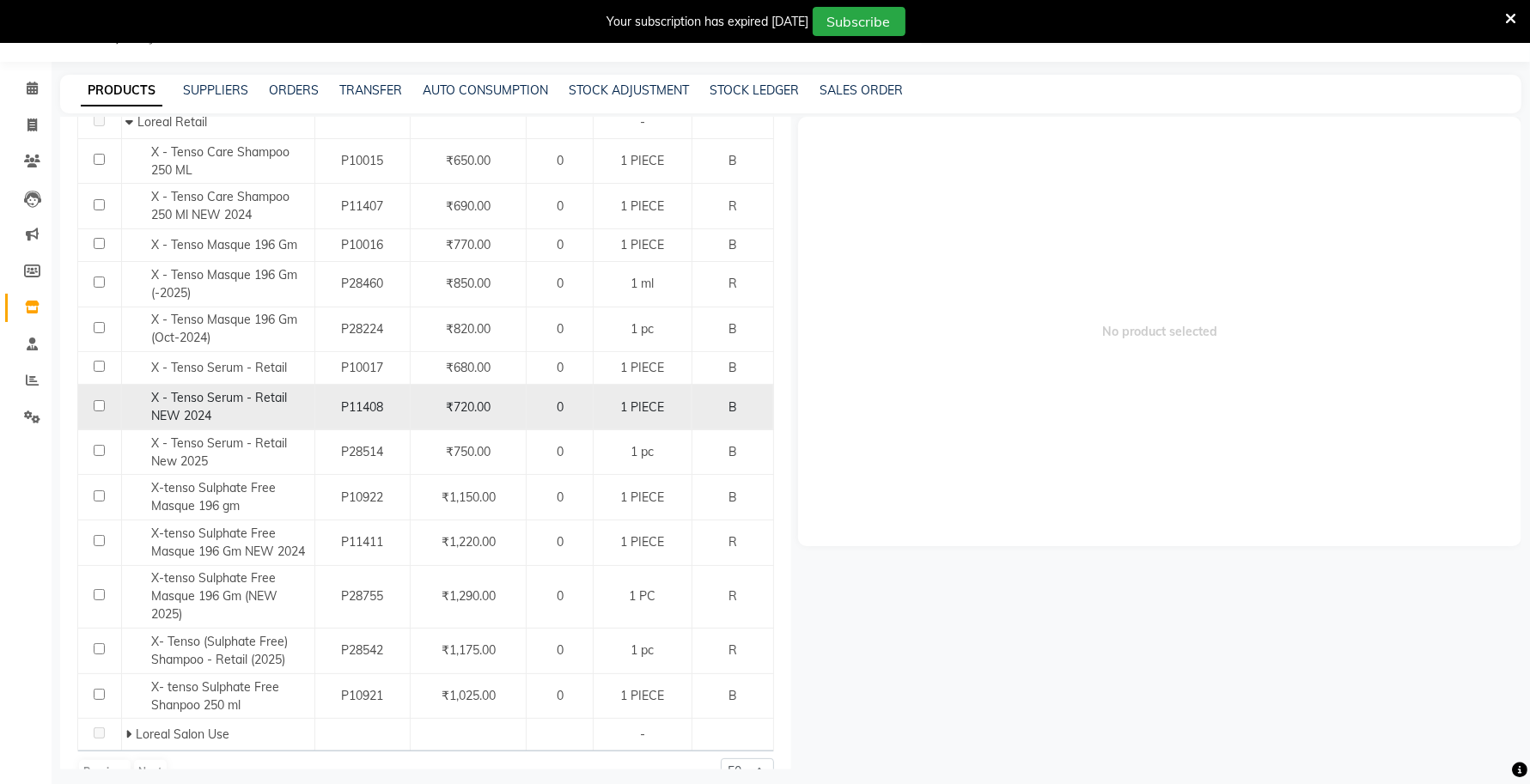
scroll to position [280, 0]
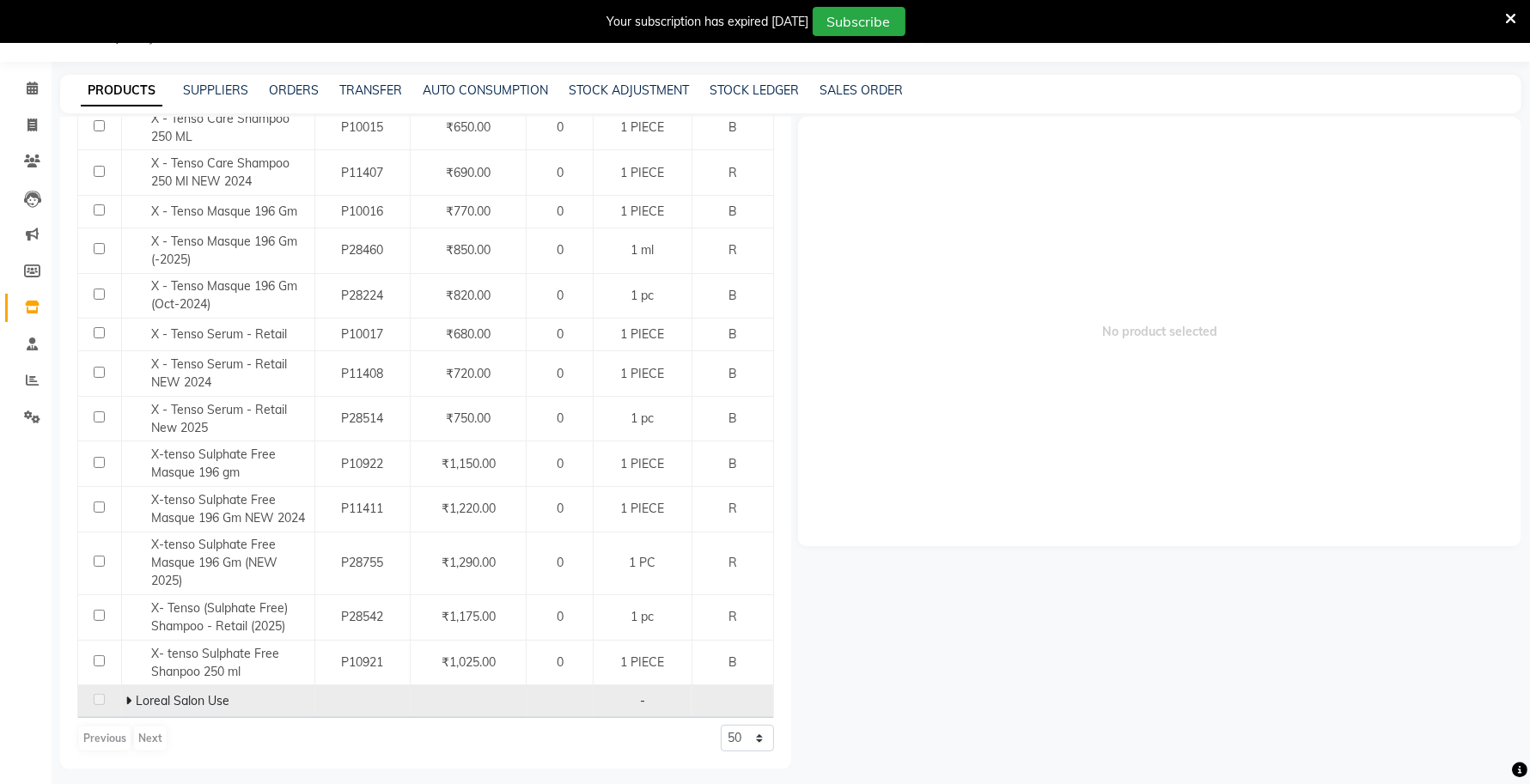
type input "TENSO"
click at [132, 693] on div "Loreal Salon Use" at bounding box center [216, 701] width 184 height 18
click at [127, 704] on icon at bounding box center [128, 700] width 6 height 12
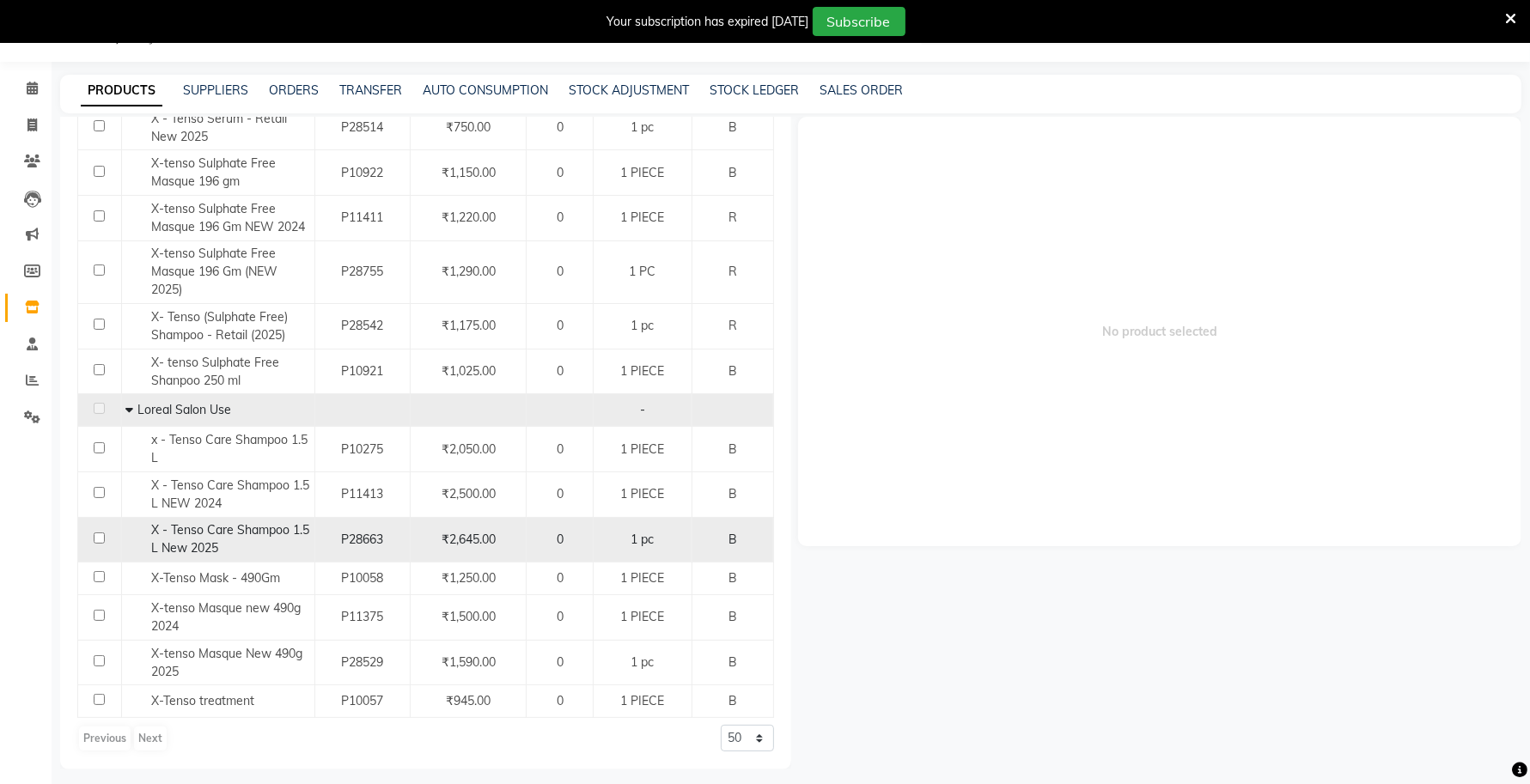
click at [194, 548] on span "X - Tenso Care Shampoo 1.5 L New 2025" at bounding box center [230, 539] width 158 height 33
select select
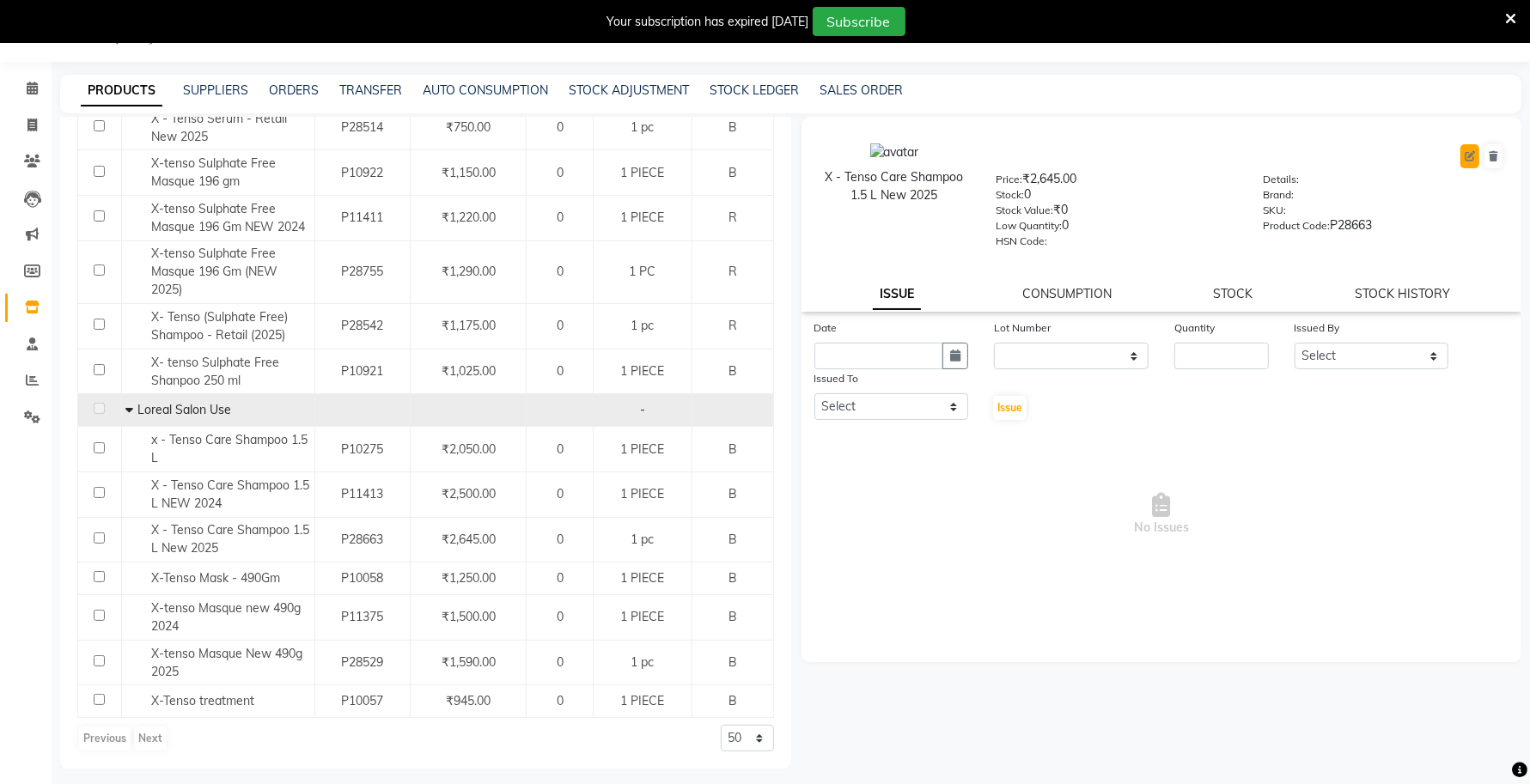
click at [1466, 165] on button at bounding box center [1469, 156] width 19 height 24
select select "true"
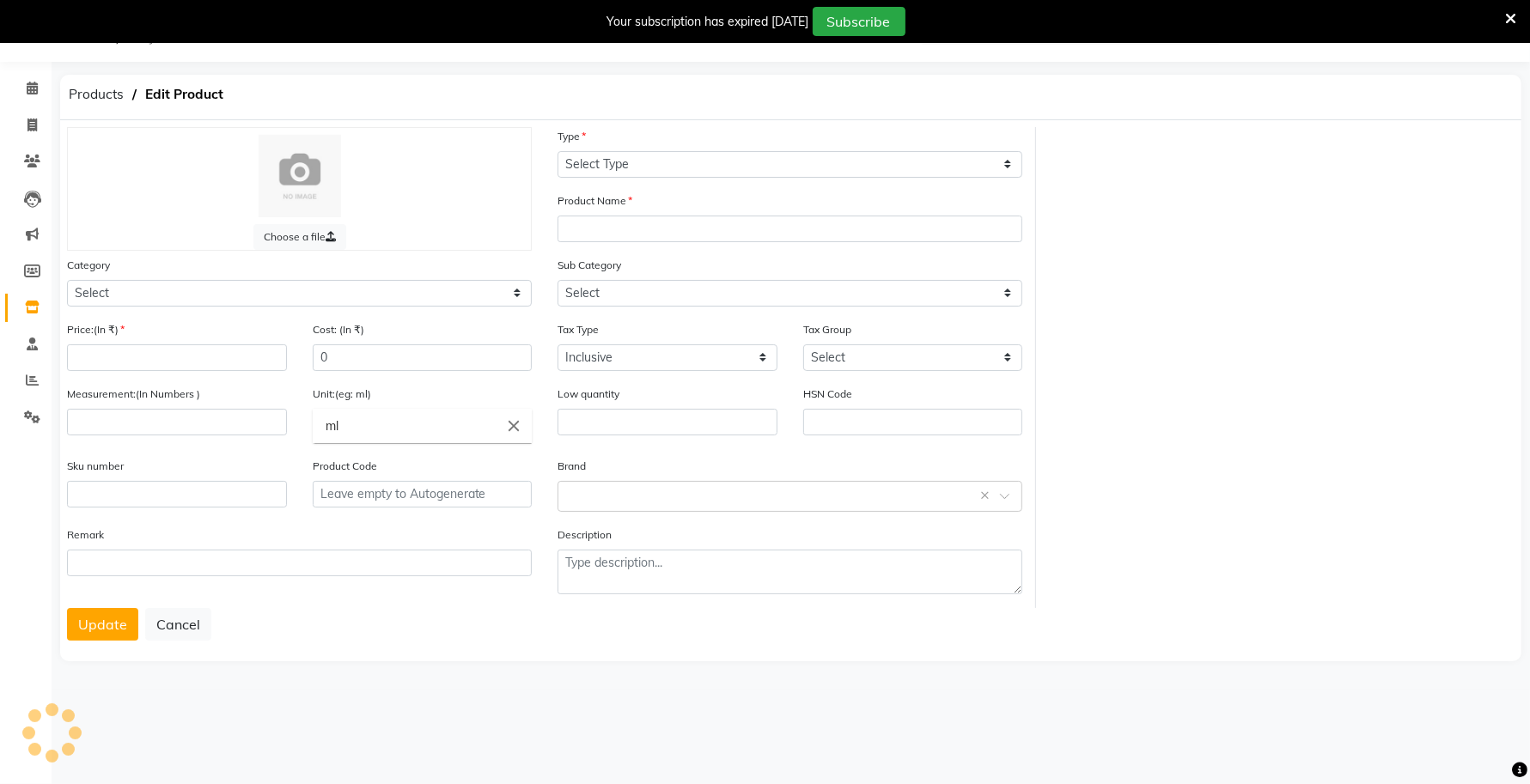
select select "B"
type input "X - Tenso Care Shampoo 1.5 L New 2025"
select select
type input "2645"
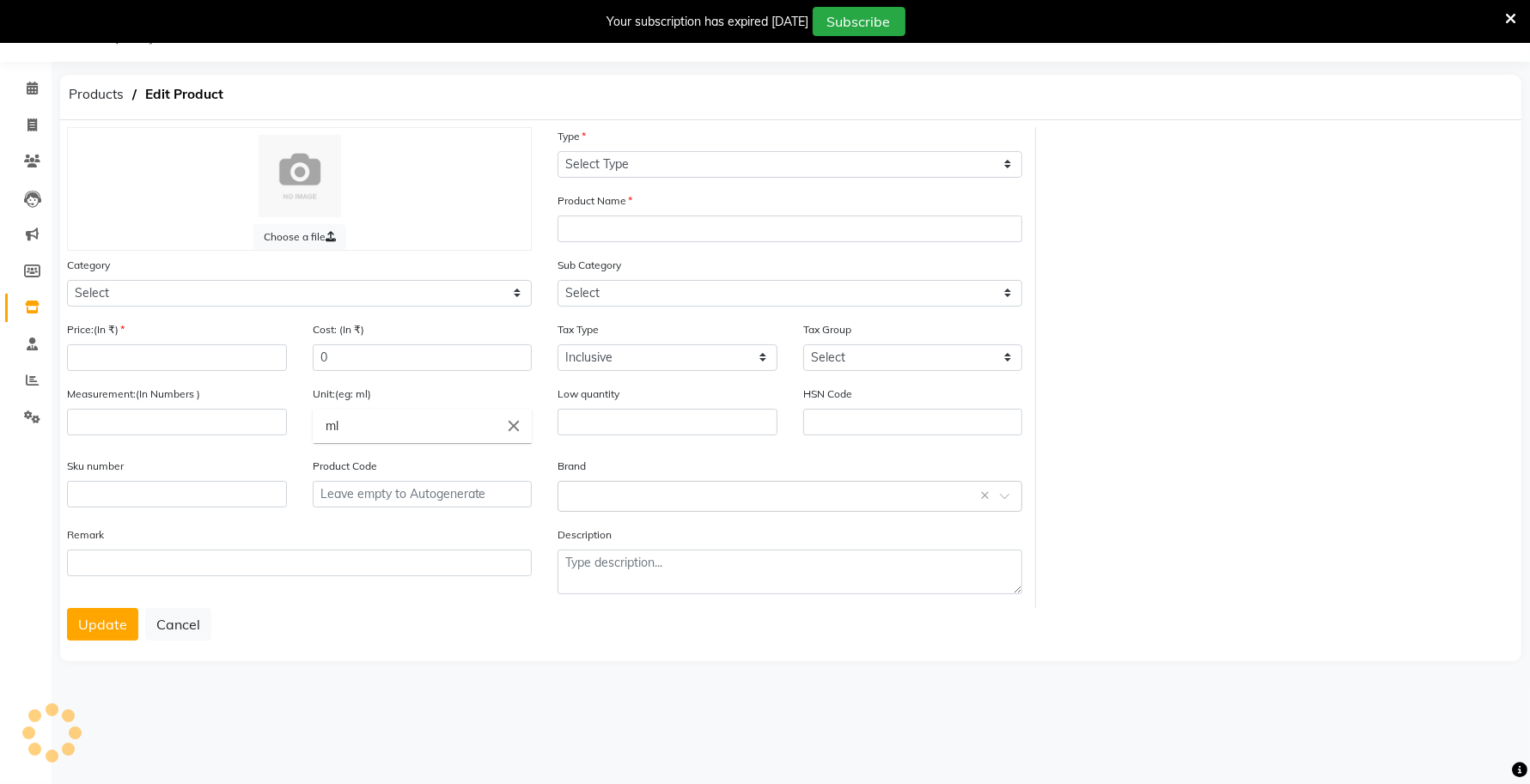
type input "2645"
type input "1"
type input "pc"
type input "0"
type input "P28663"
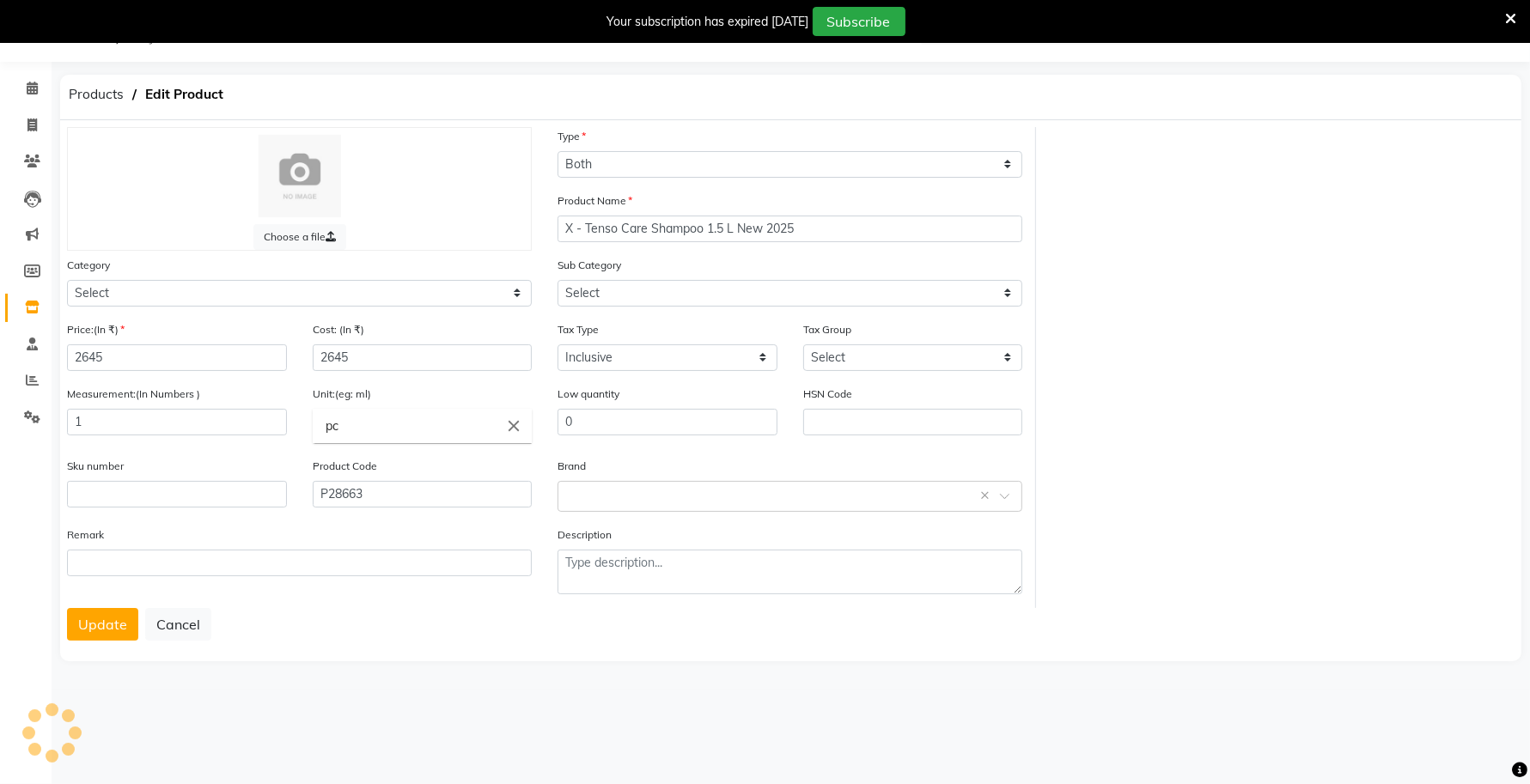
select select "332901650"
select select "332901652"
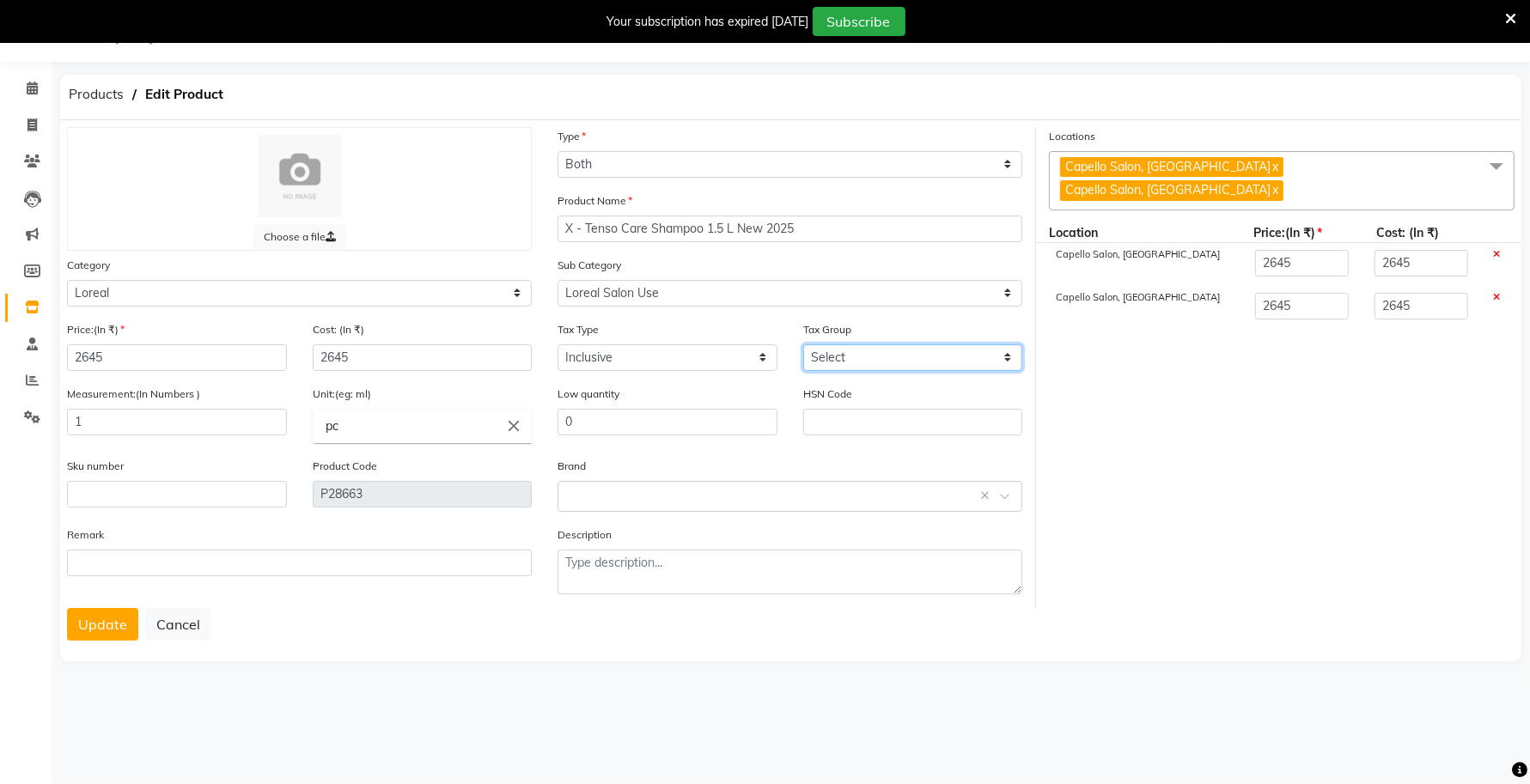
click at [851, 350] on select "Select GST 5% IGST (18%) IGST (5%) IGST (12%) 12% GST 5% GST GST" at bounding box center [912, 357] width 219 height 27
select select "1118"
click at [803, 344] on select "Select GST 5% IGST (18%) IGST (5%) IGST (12%) 12% GST 5% GST GST" at bounding box center [912, 357] width 219 height 27
click at [1484, 161] on span at bounding box center [1496, 167] width 34 height 32
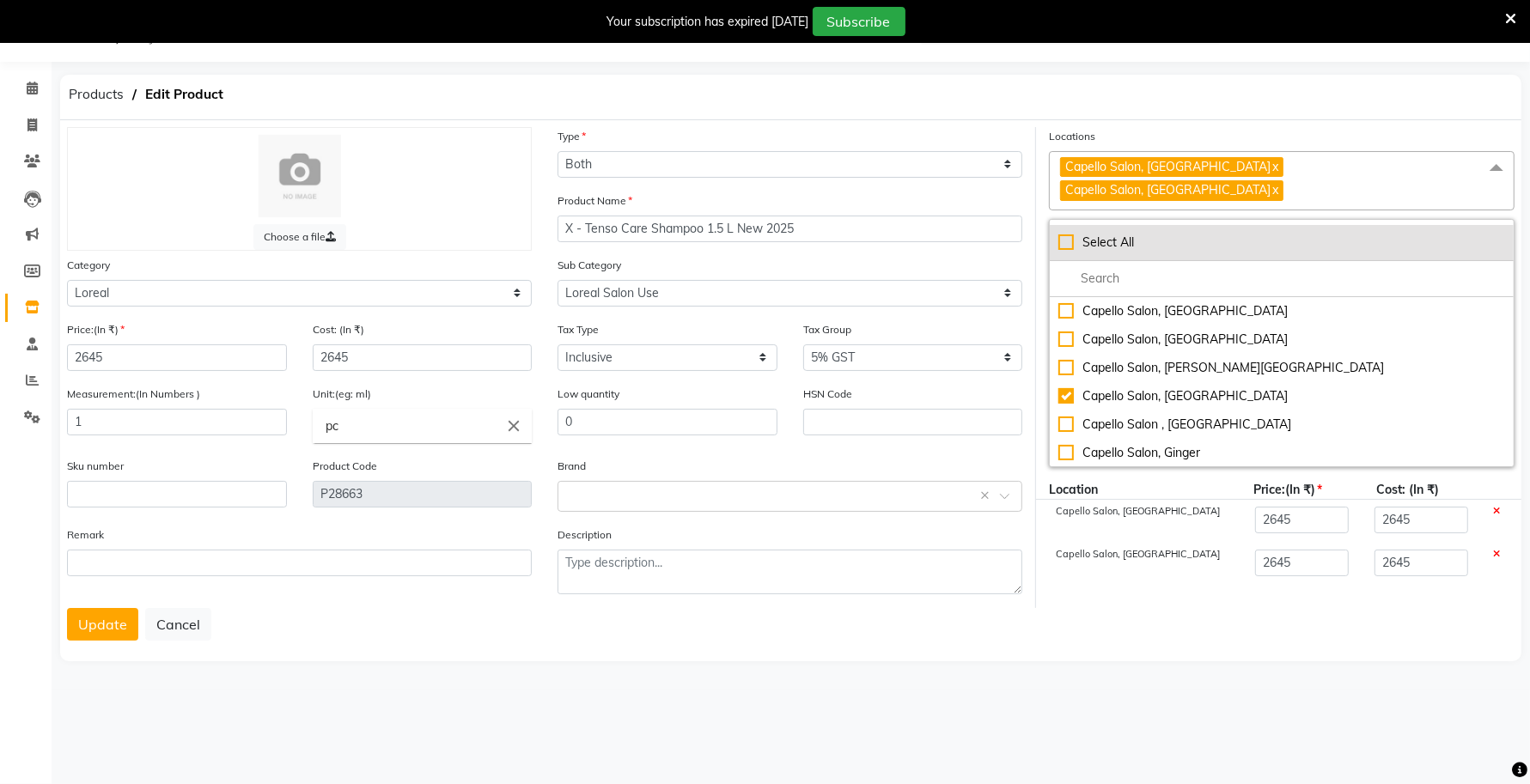
click at [1071, 233] on div "Select All" at bounding box center [1281, 242] width 447 height 18
checkbox input "true"
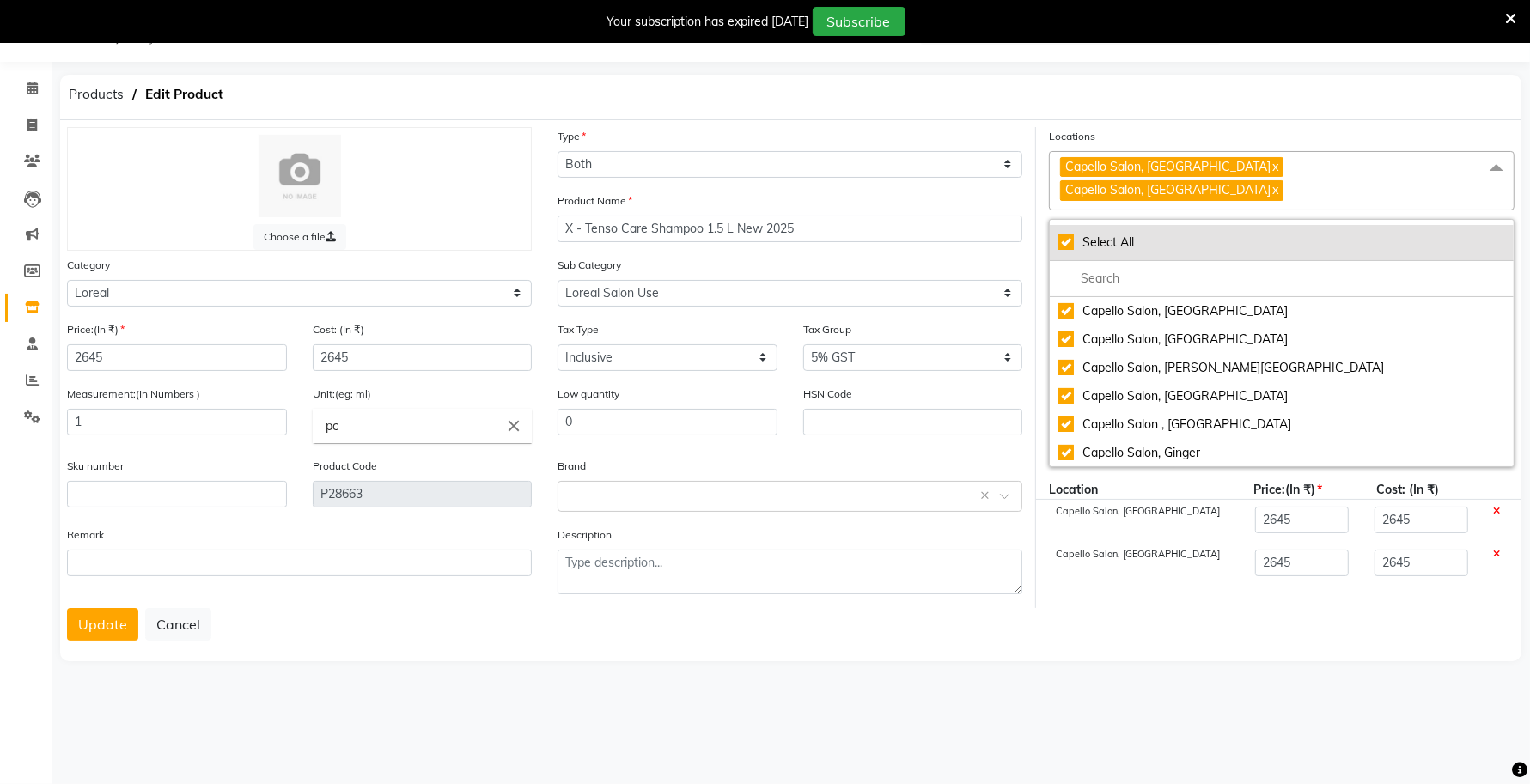
checkbox input "true"
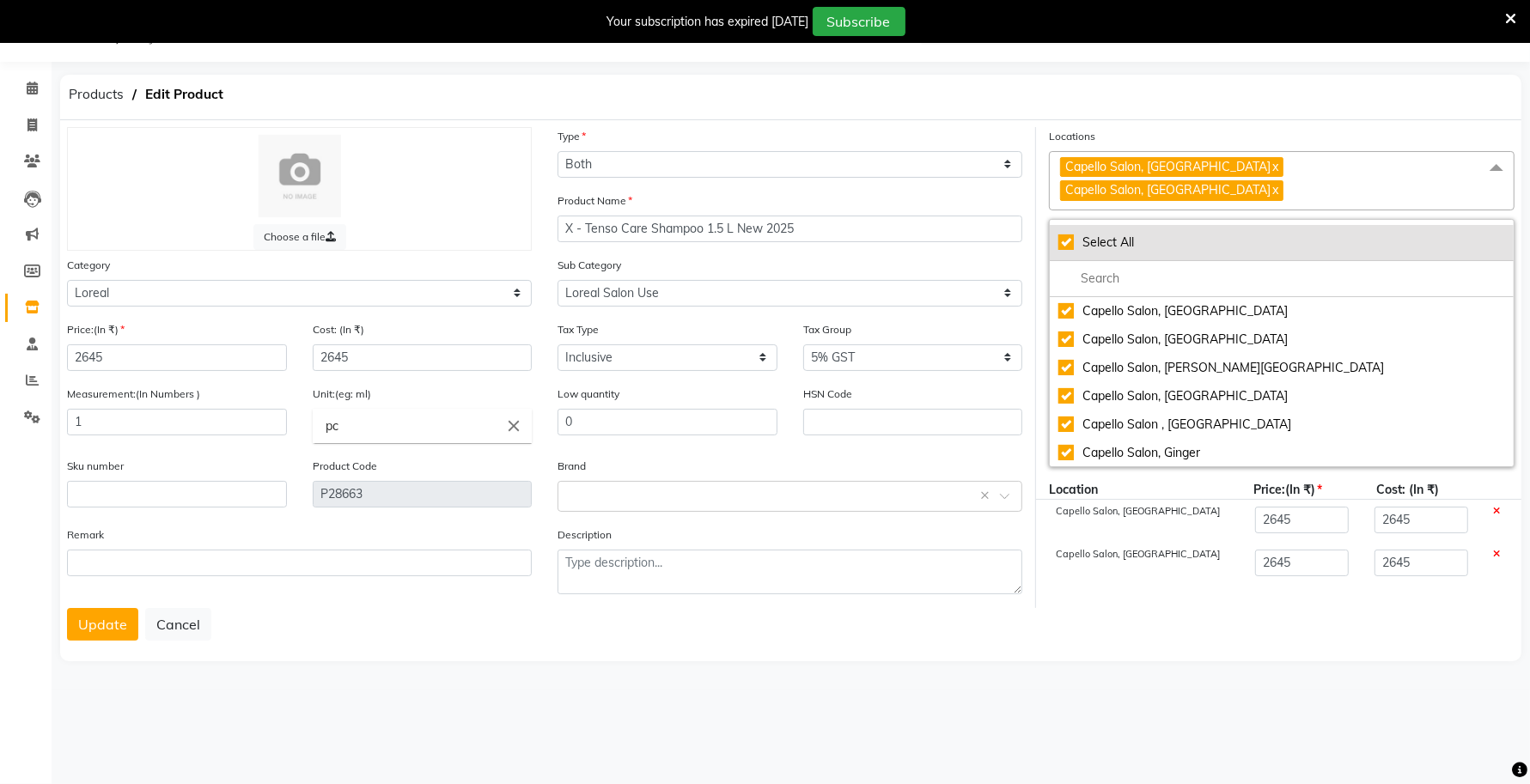
checkbox input "true"
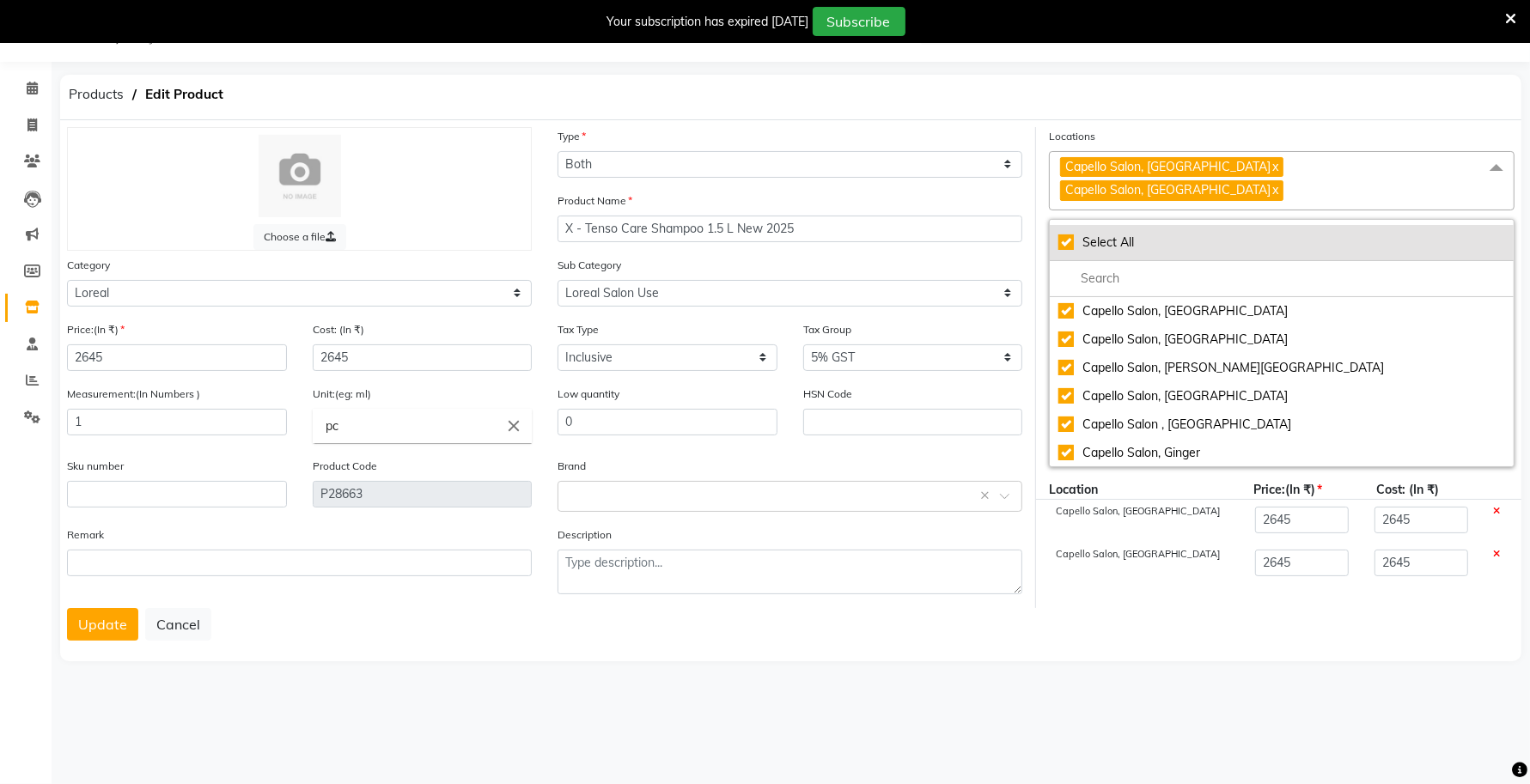
checkbox input "true"
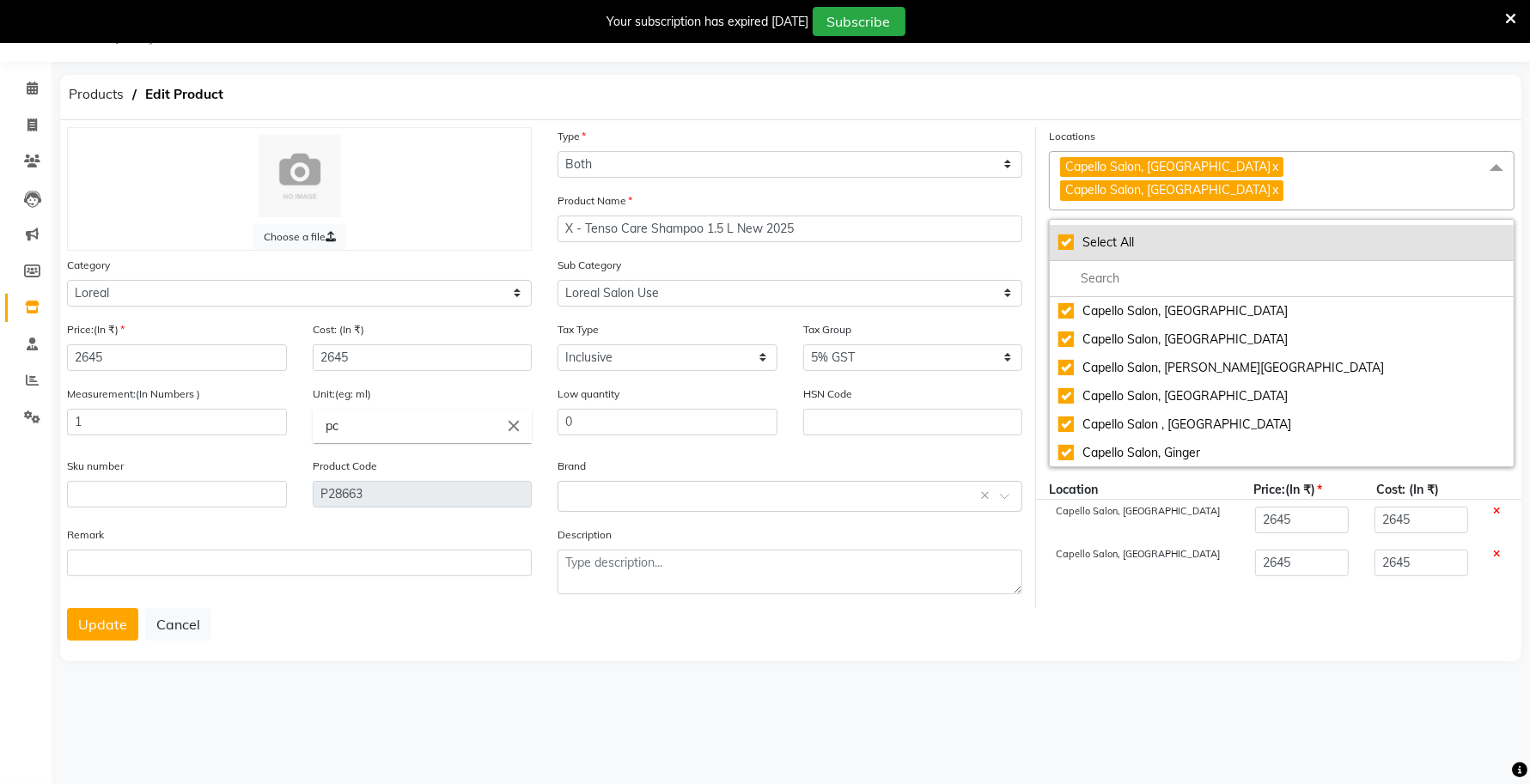
checkbox input "true"
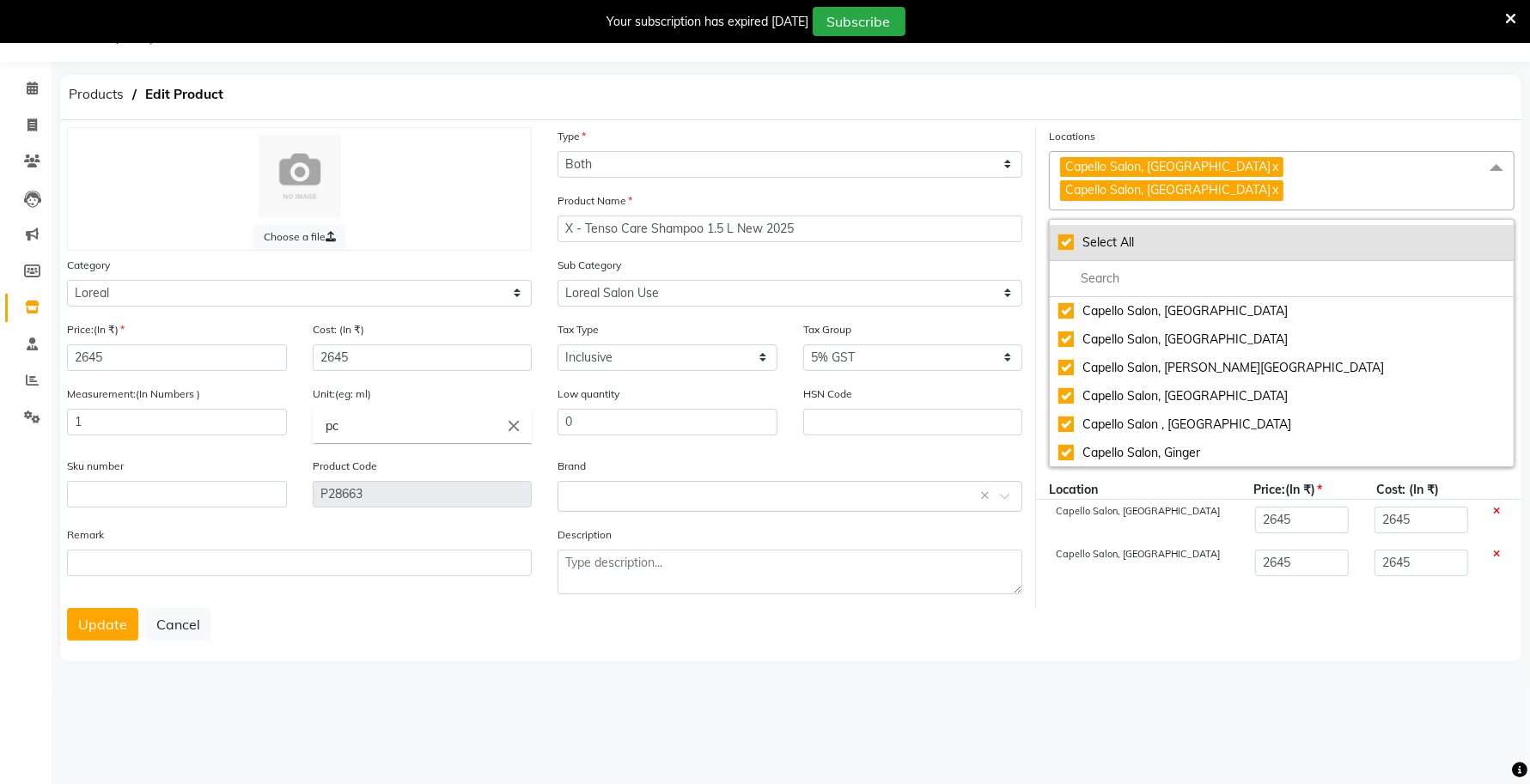
checkbox input "true"
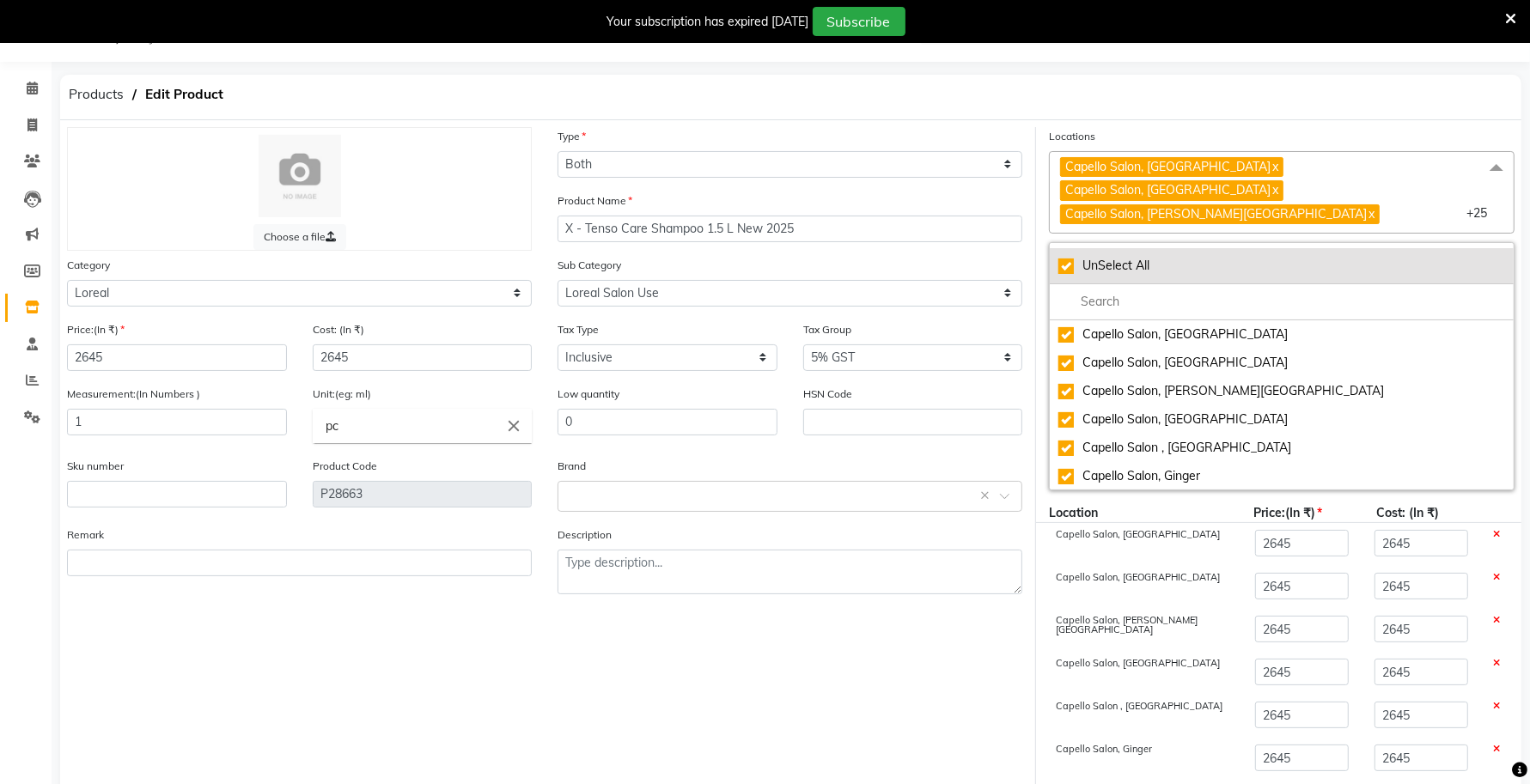
click at [1067, 257] on div "UnSelect All" at bounding box center [1281, 266] width 447 height 18
checkbox input "false"
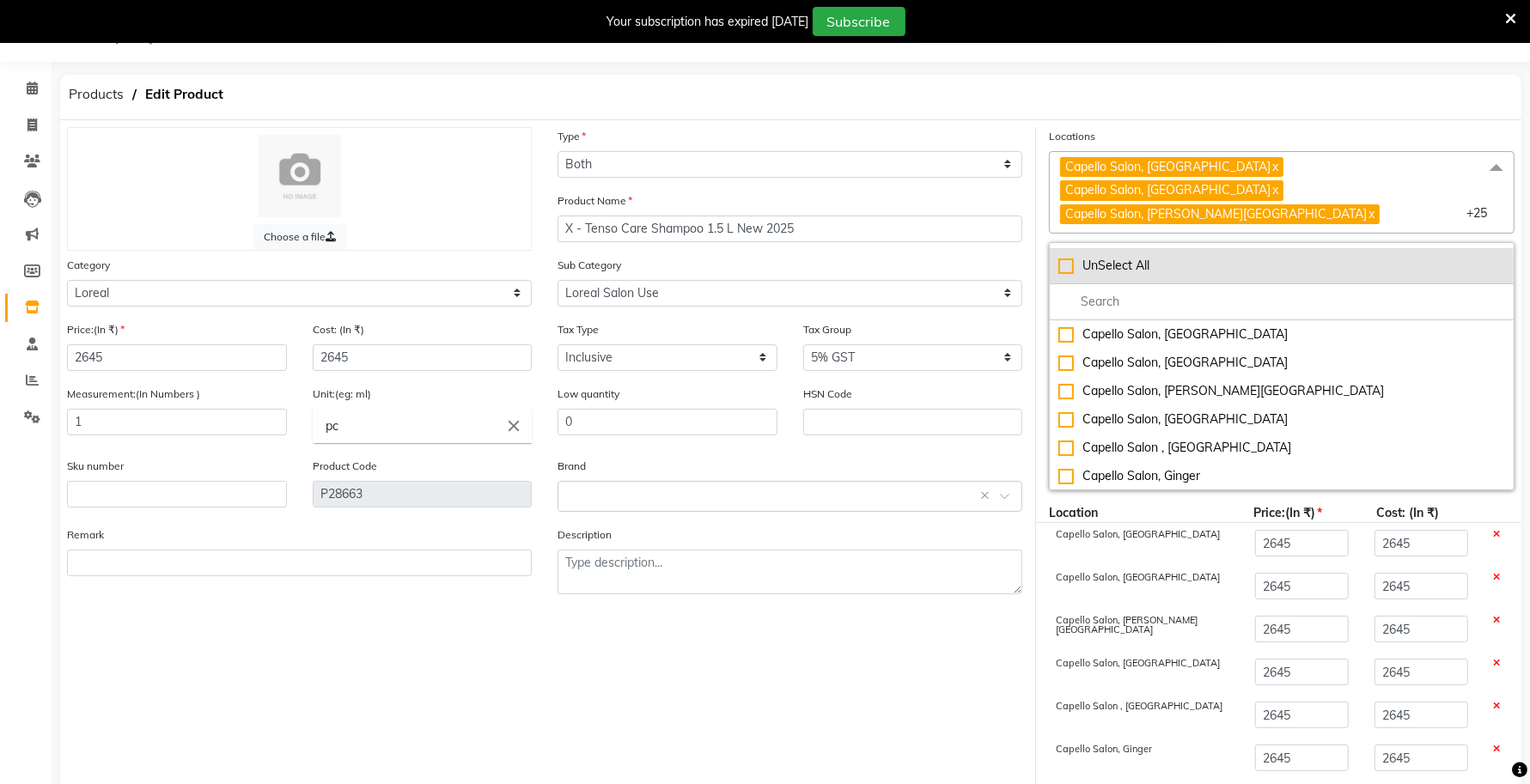
checkbox input "false"
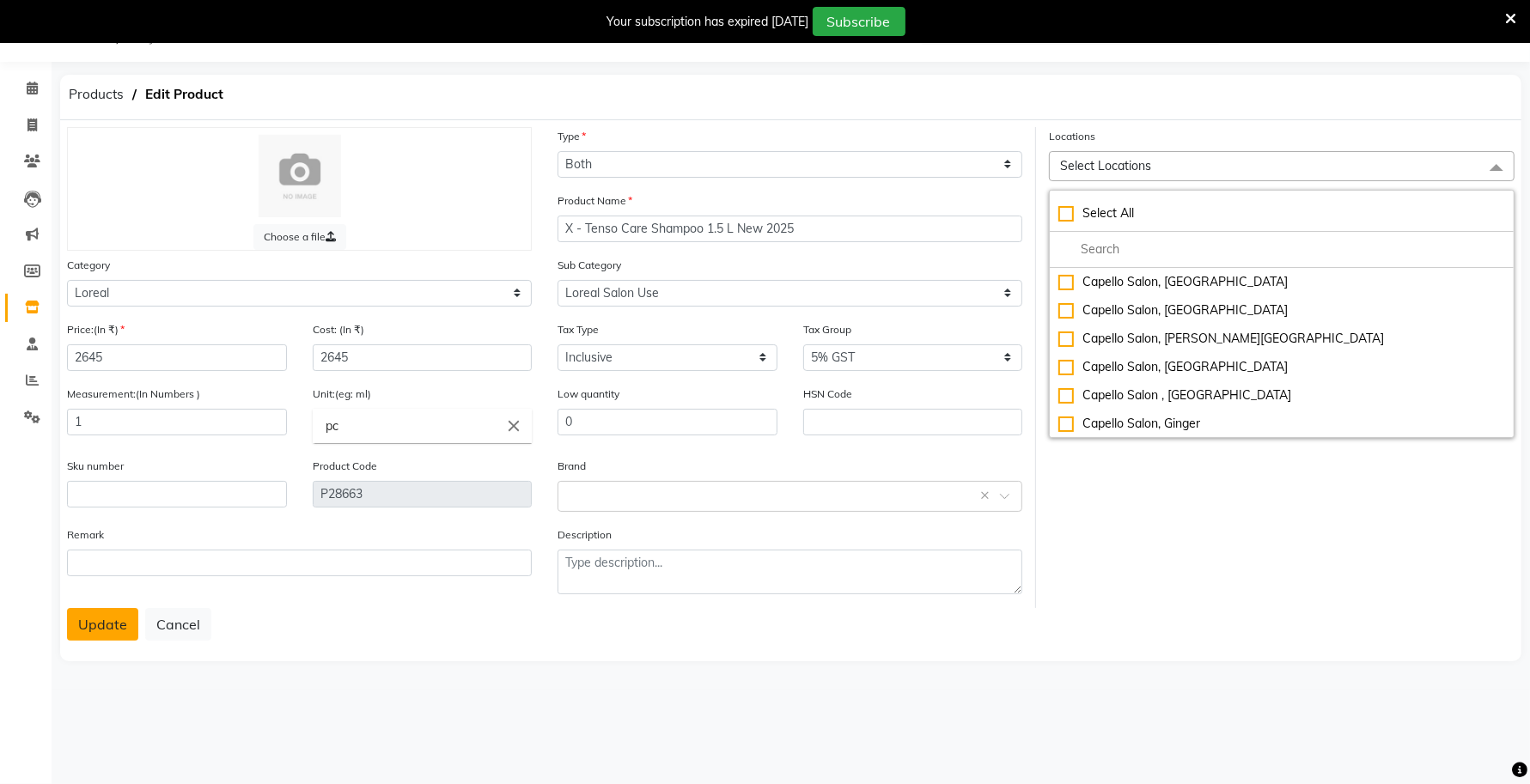
click at [92, 611] on button "Update" at bounding box center [102, 624] width 71 height 32
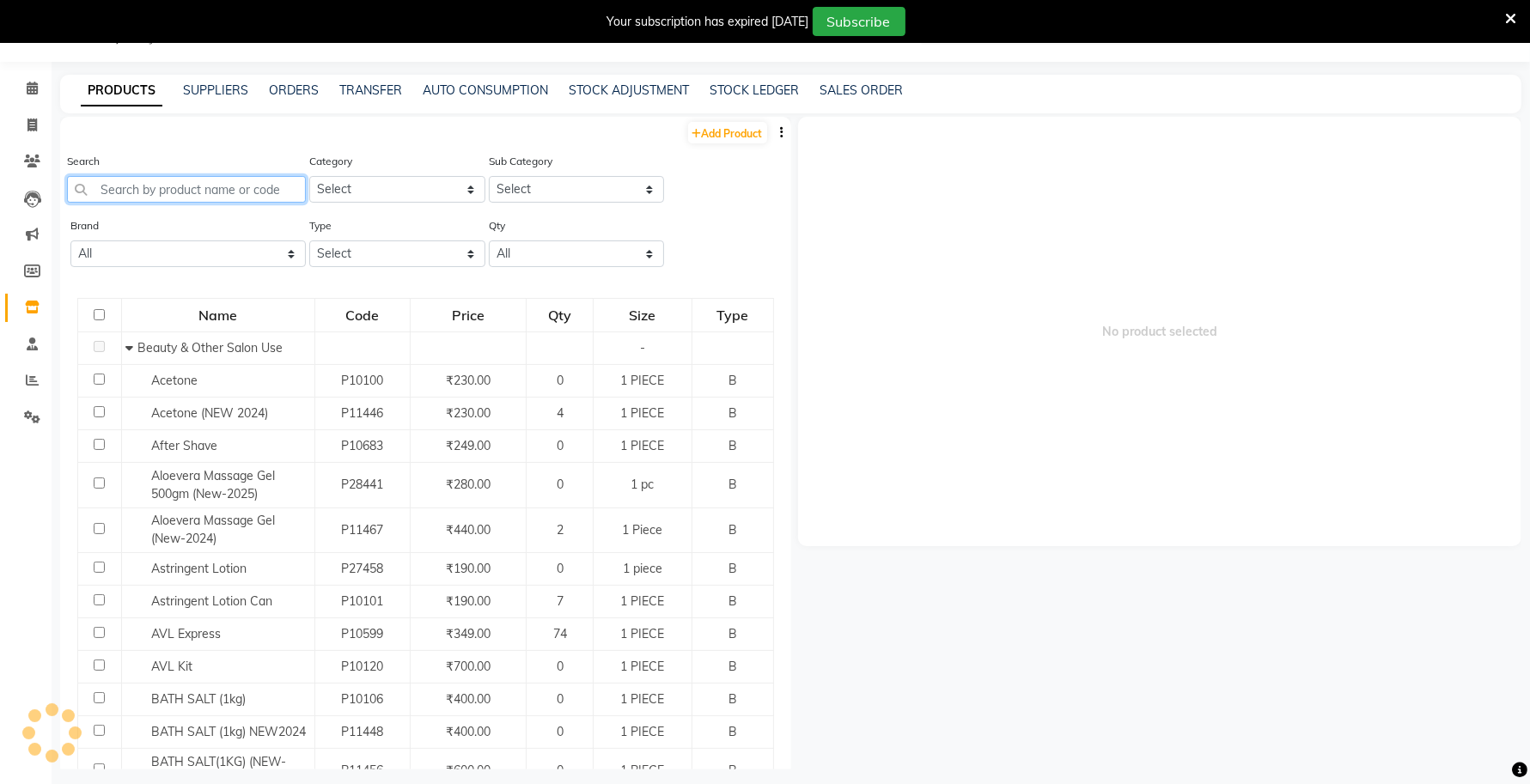
click at [202, 193] on input "text" at bounding box center [186, 189] width 239 height 27
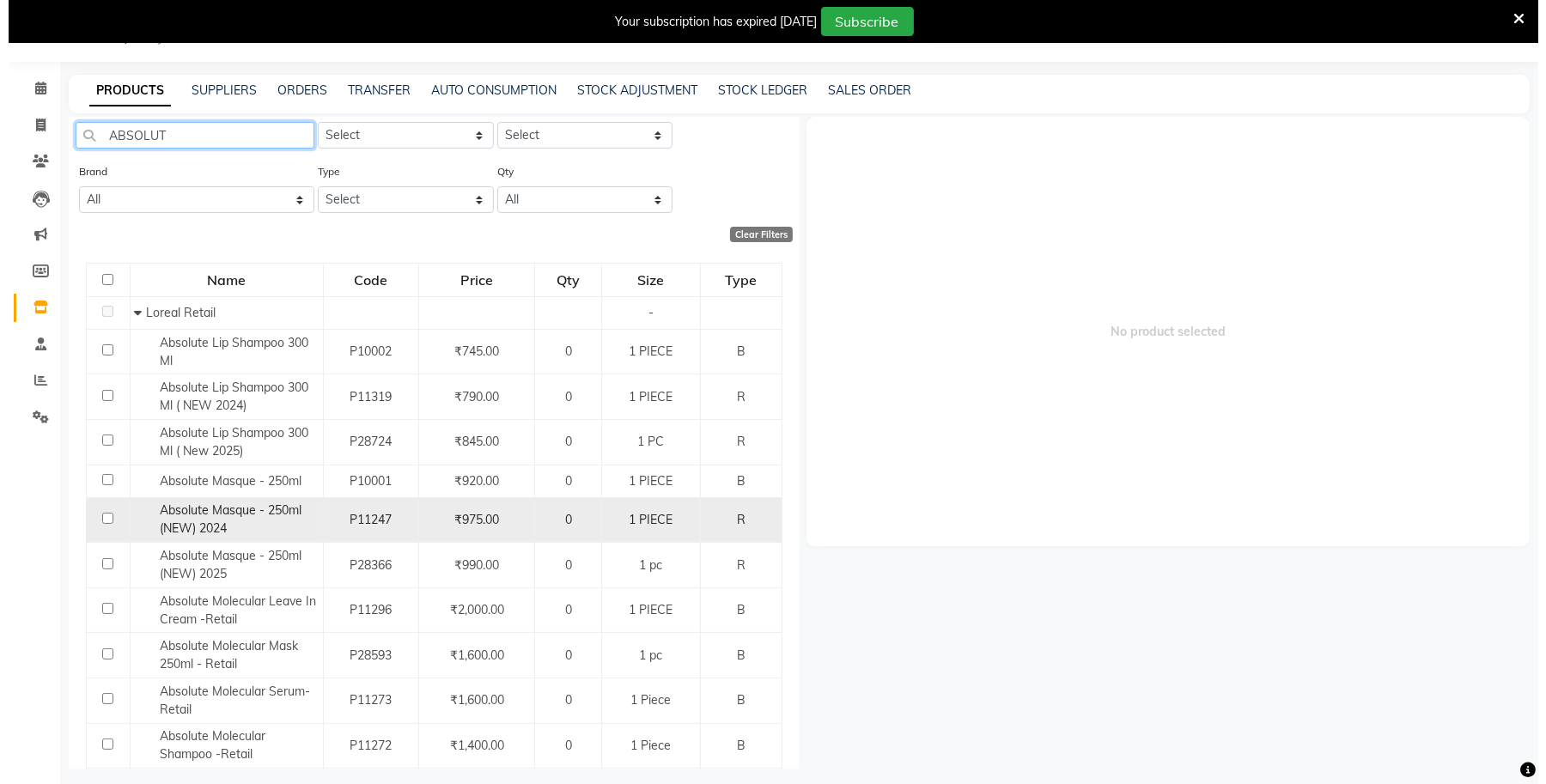
scroll to position [107, 0]
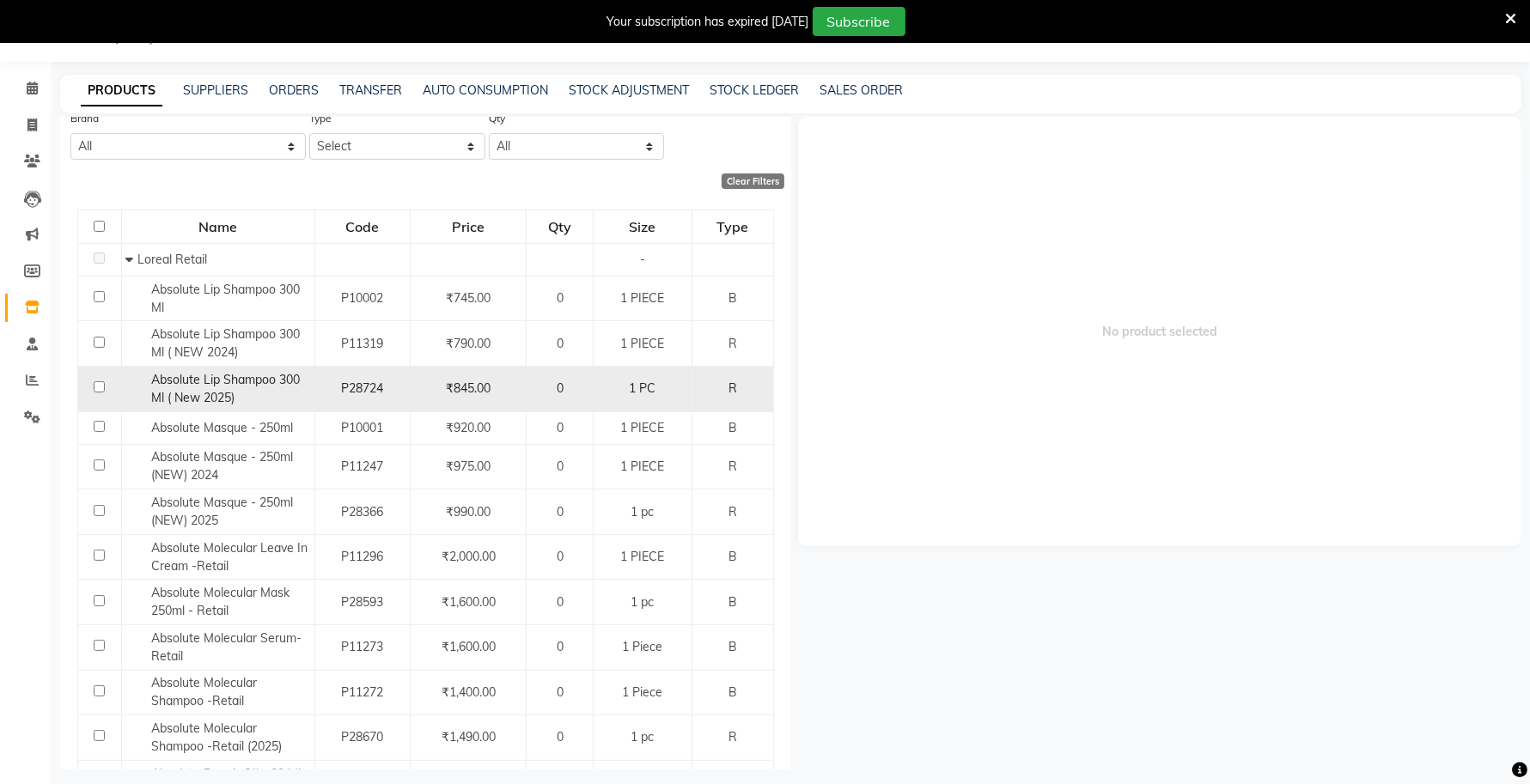
click at [187, 395] on span "Absolute Lip Shampoo 300 Ml ( New 2025)" at bounding box center [225, 389] width 149 height 33
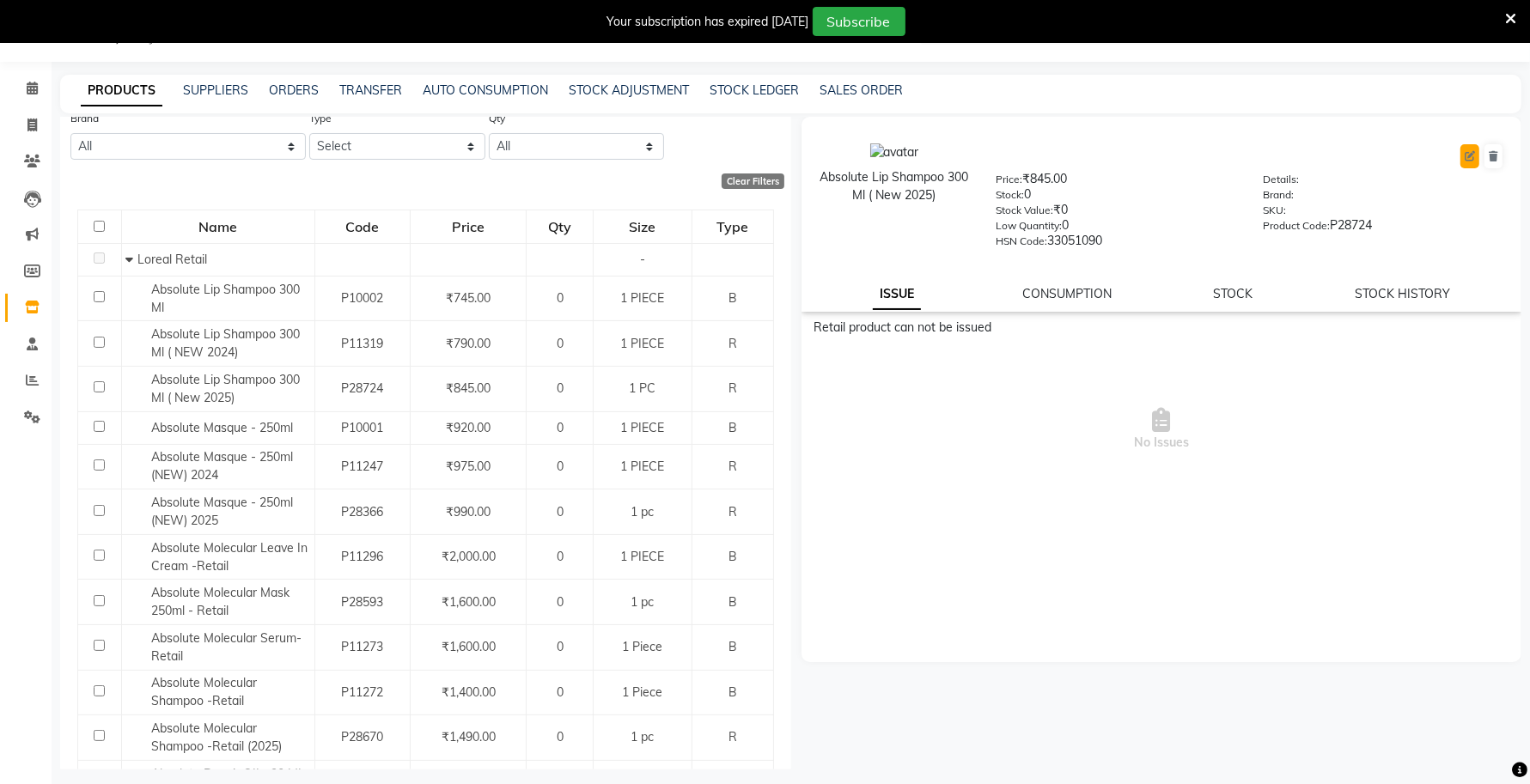
click at [1469, 165] on button at bounding box center [1469, 156] width 19 height 24
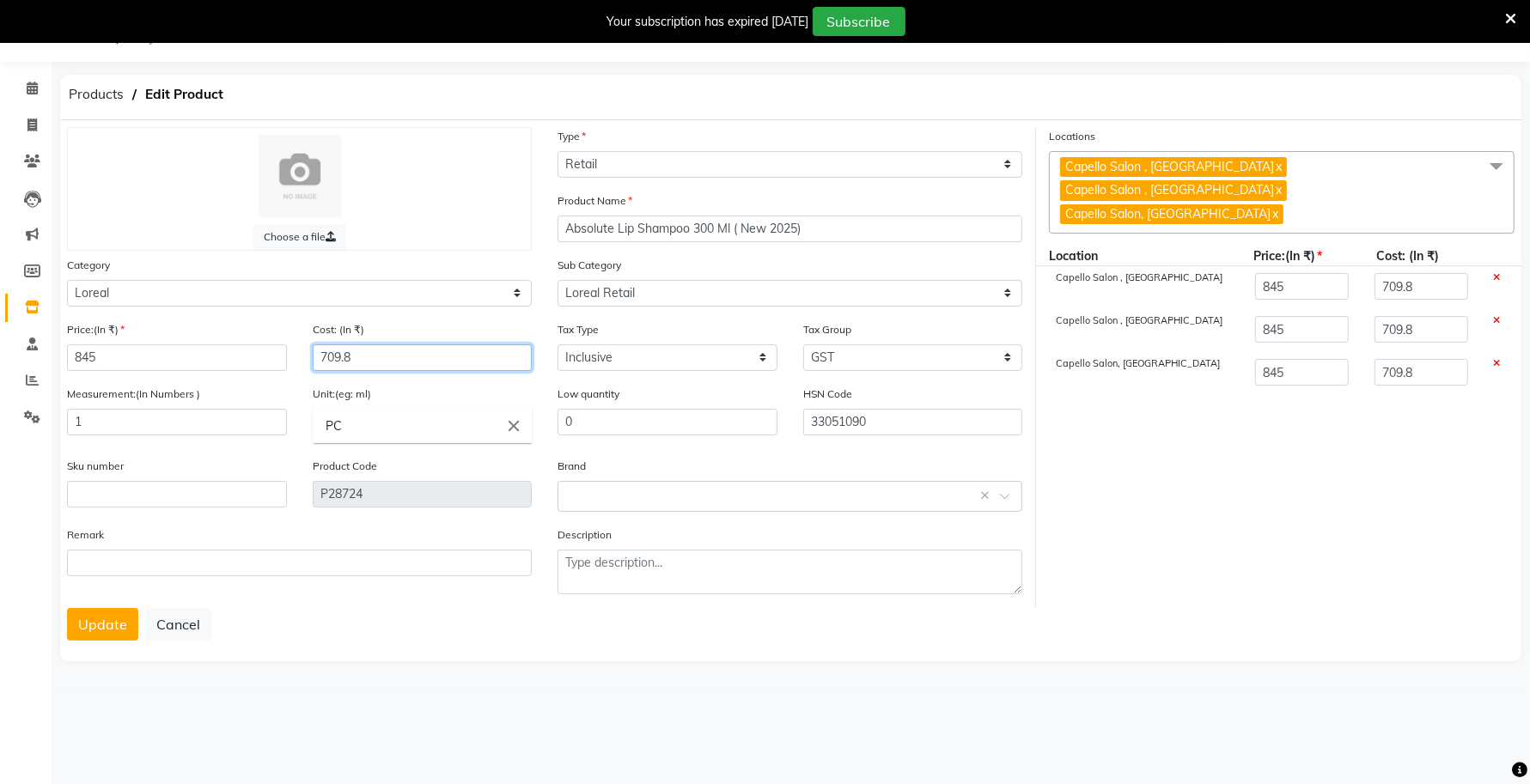
click at [436, 356] on input "709.8" at bounding box center [422, 357] width 219 height 27
click at [889, 353] on select "Select GST 5% IGST (18%) IGST (5%) IGST (12%) 12% GST 5% GST GST" at bounding box center [912, 357] width 219 height 27
click at [803, 344] on select "Select GST 5% IGST (18%) IGST (5%) IGST (12%) 12% GST 5% GST GST" at bounding box center [912, 357] width 219 height 27
click at [1496, 168] on span at bounding box center [1496, 167] width 34 height 32
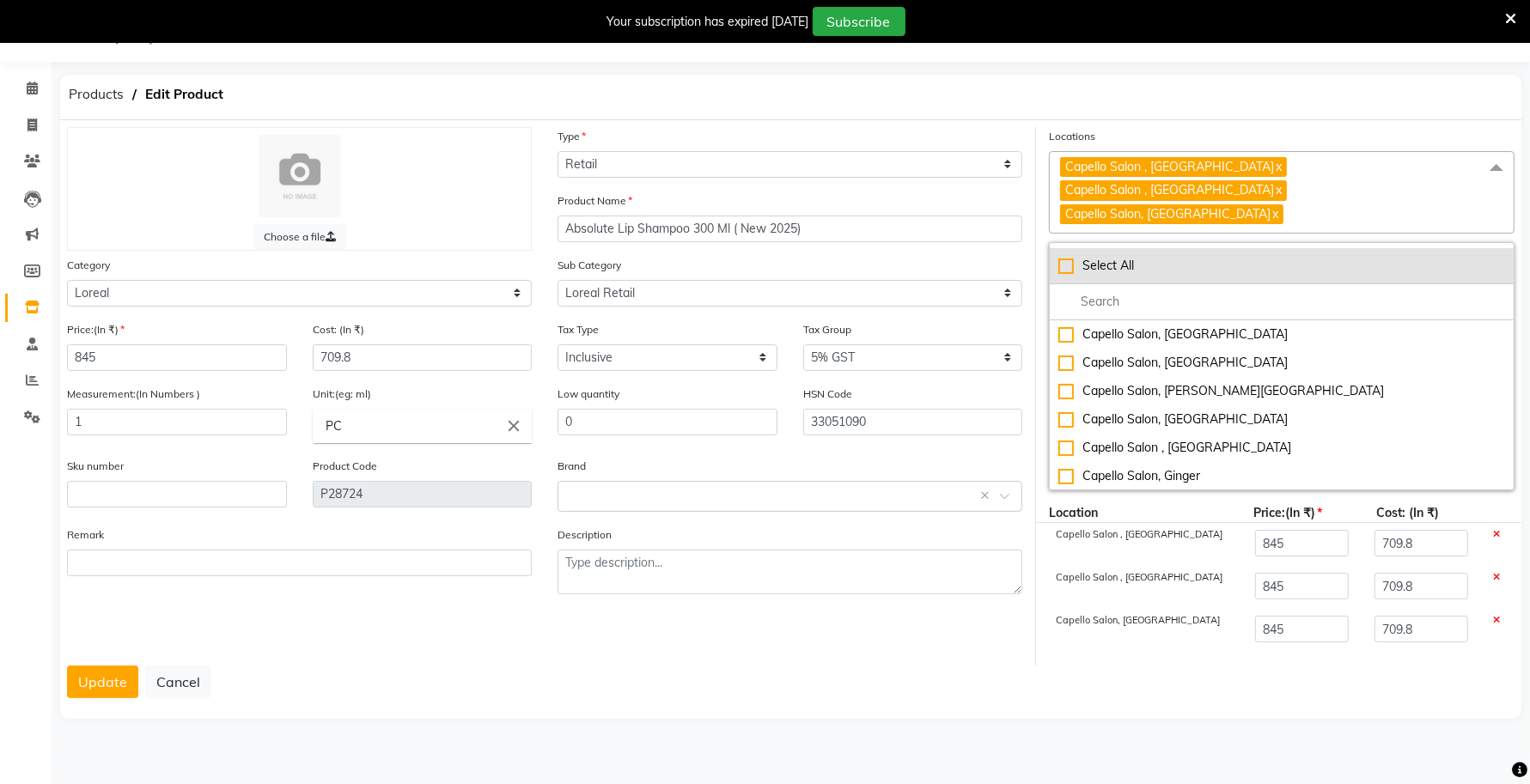
click at [1065, 257] on div "Select All" at bounding box center [1281, 266] width 447 height 18
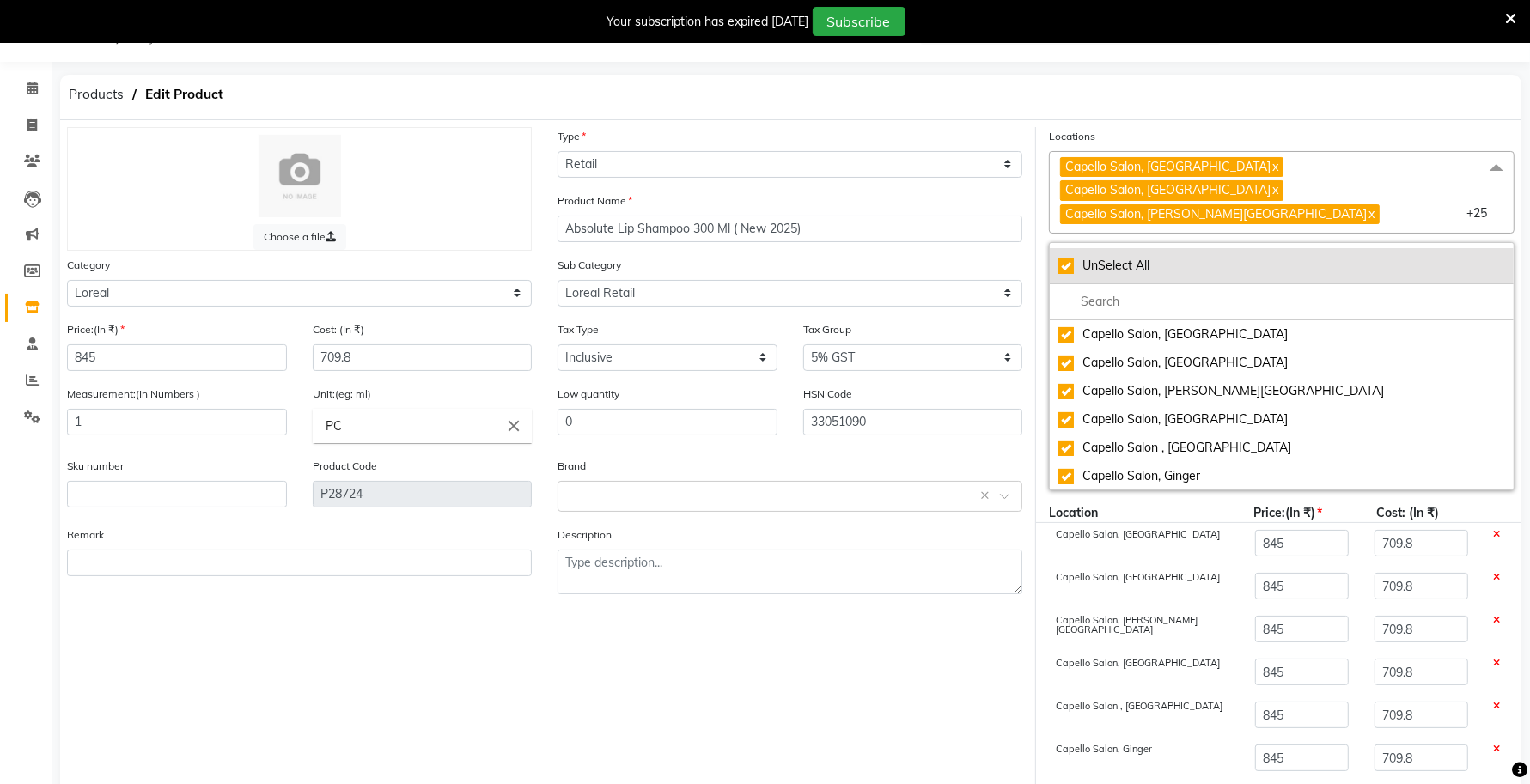
click at [1065, 257] on div "UnSelect All" at bounding box center [1281, 266] width 447 height 18
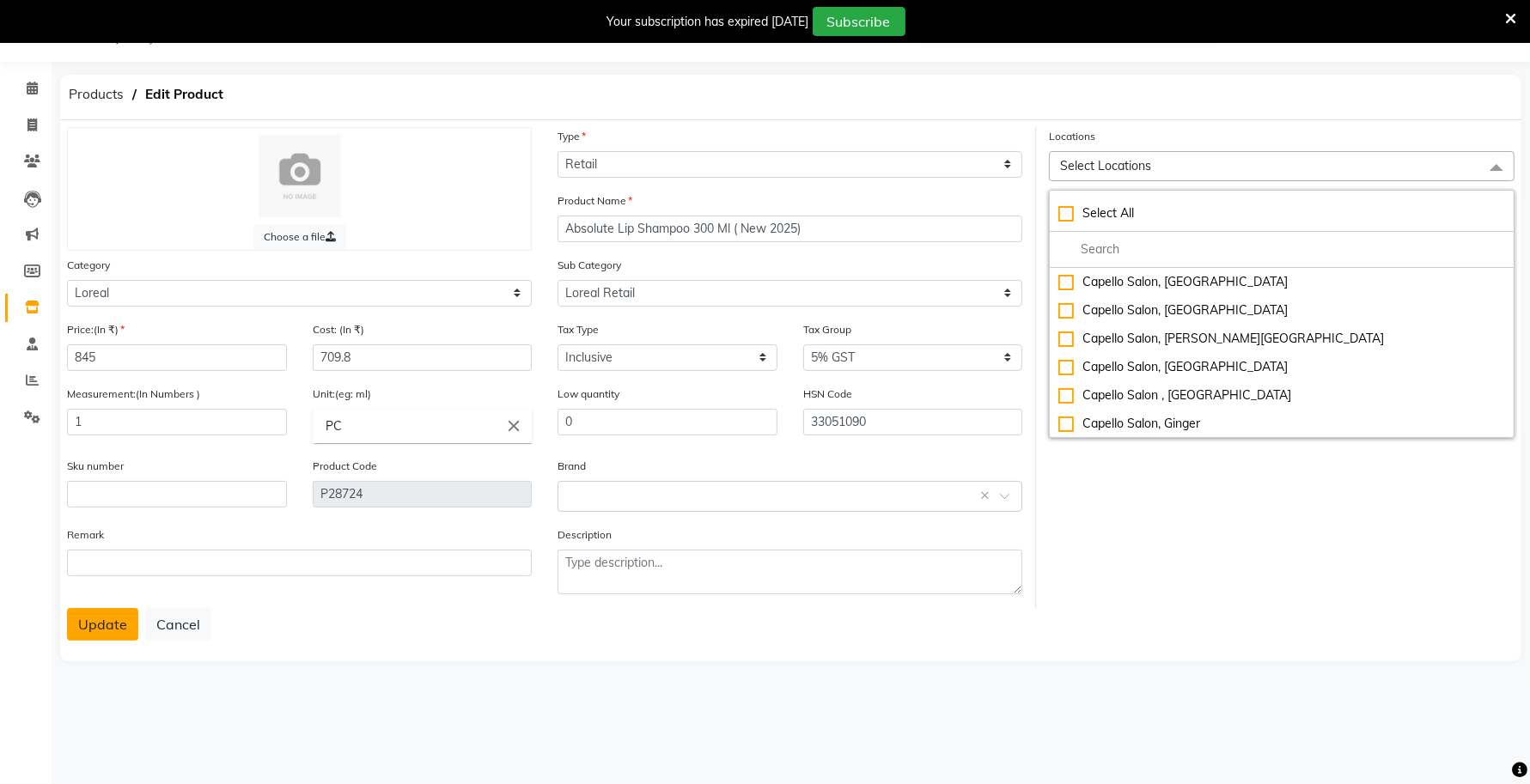
click at [92, 635] on button "Update" at bounding box center [102, 624] width 71 height 32
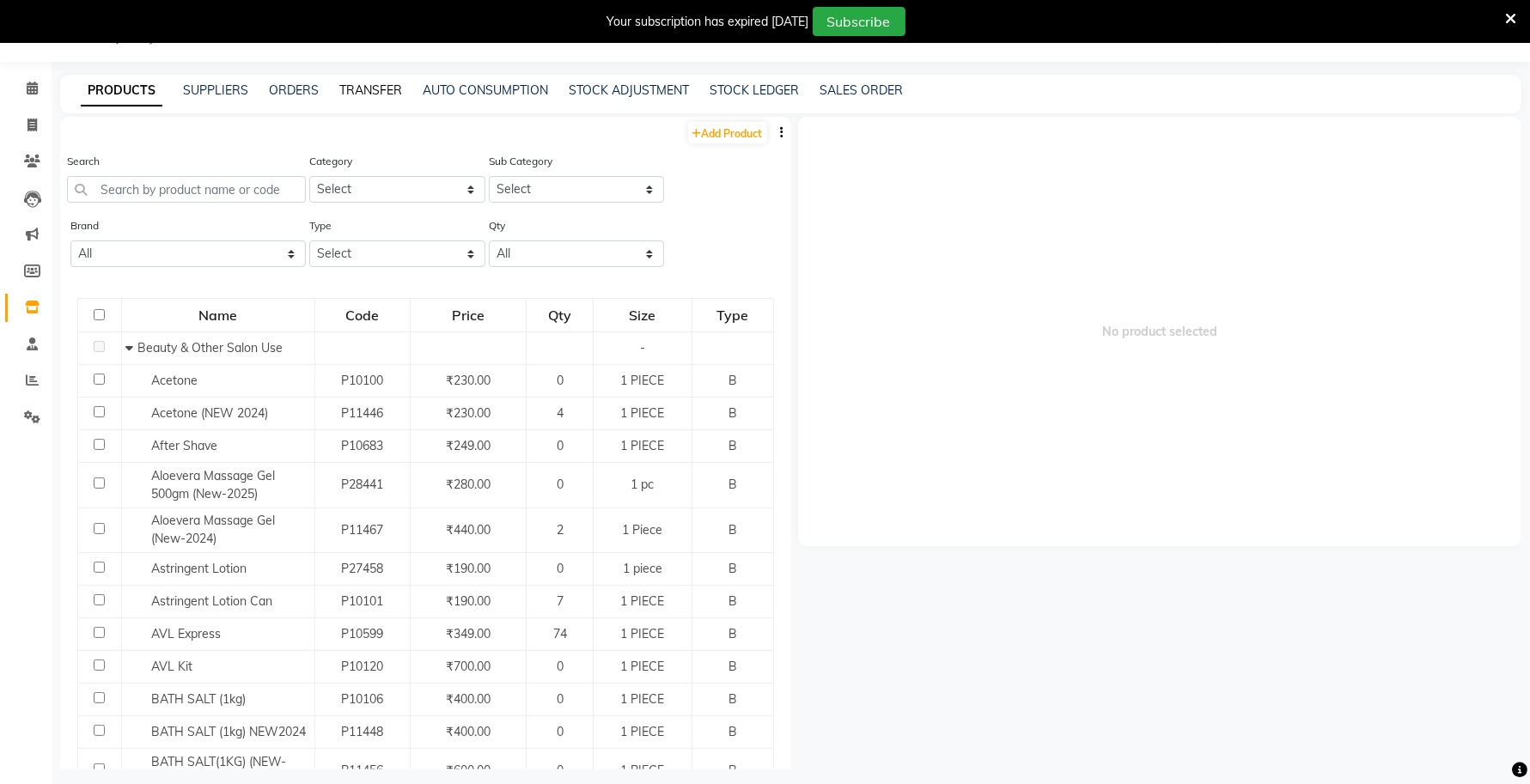
drag, startPoint x: 367, startPoint y: 88, endPoint x: 387, endPoint y: 90, distance: 20.1
click at [367, 88] on link "TRANSFER" at bounding box center [371, 90] width 63 height 16
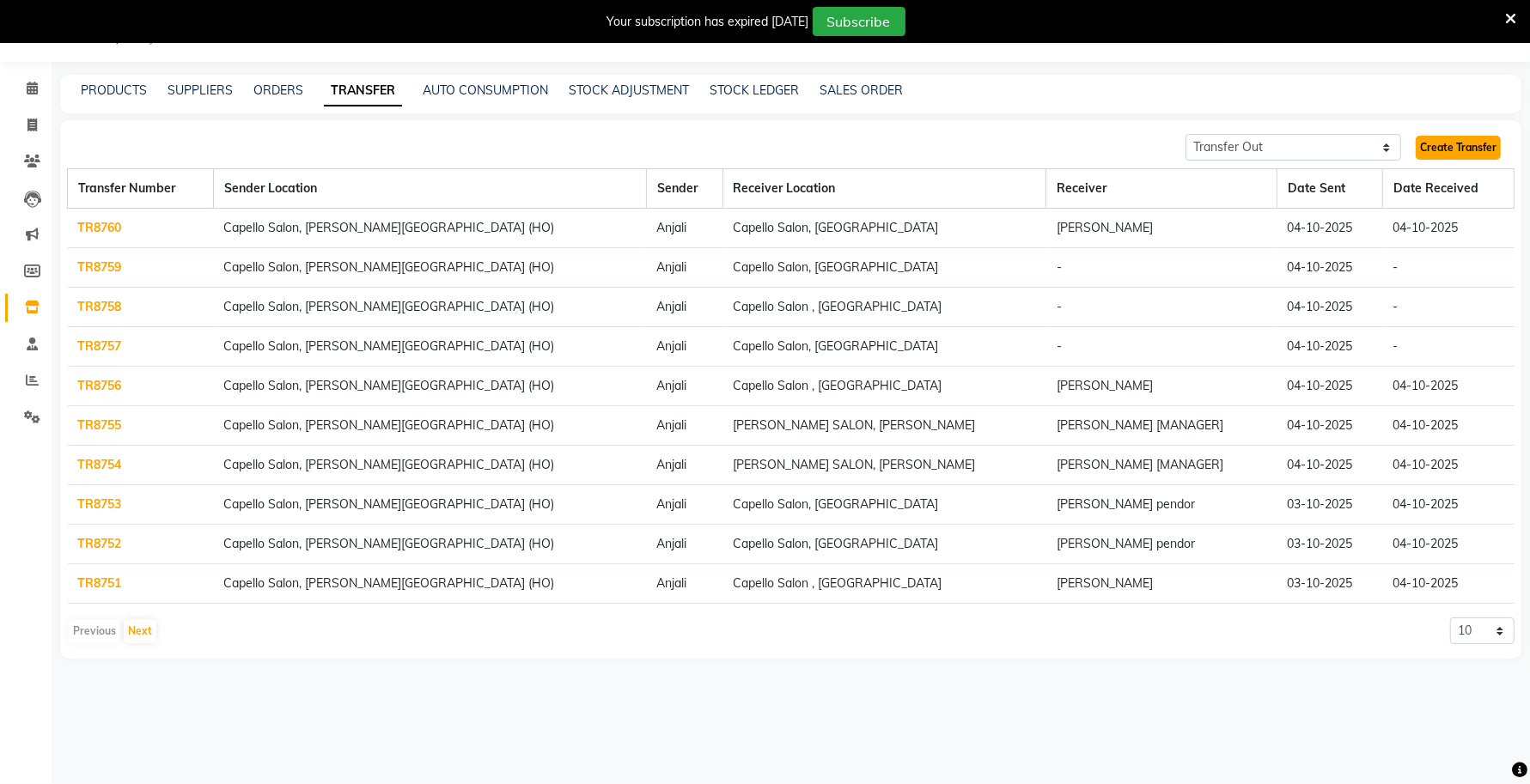
click at [1477, 138] on link "Create Transfer" at bounding box center [1458, 148] width 85 height 24
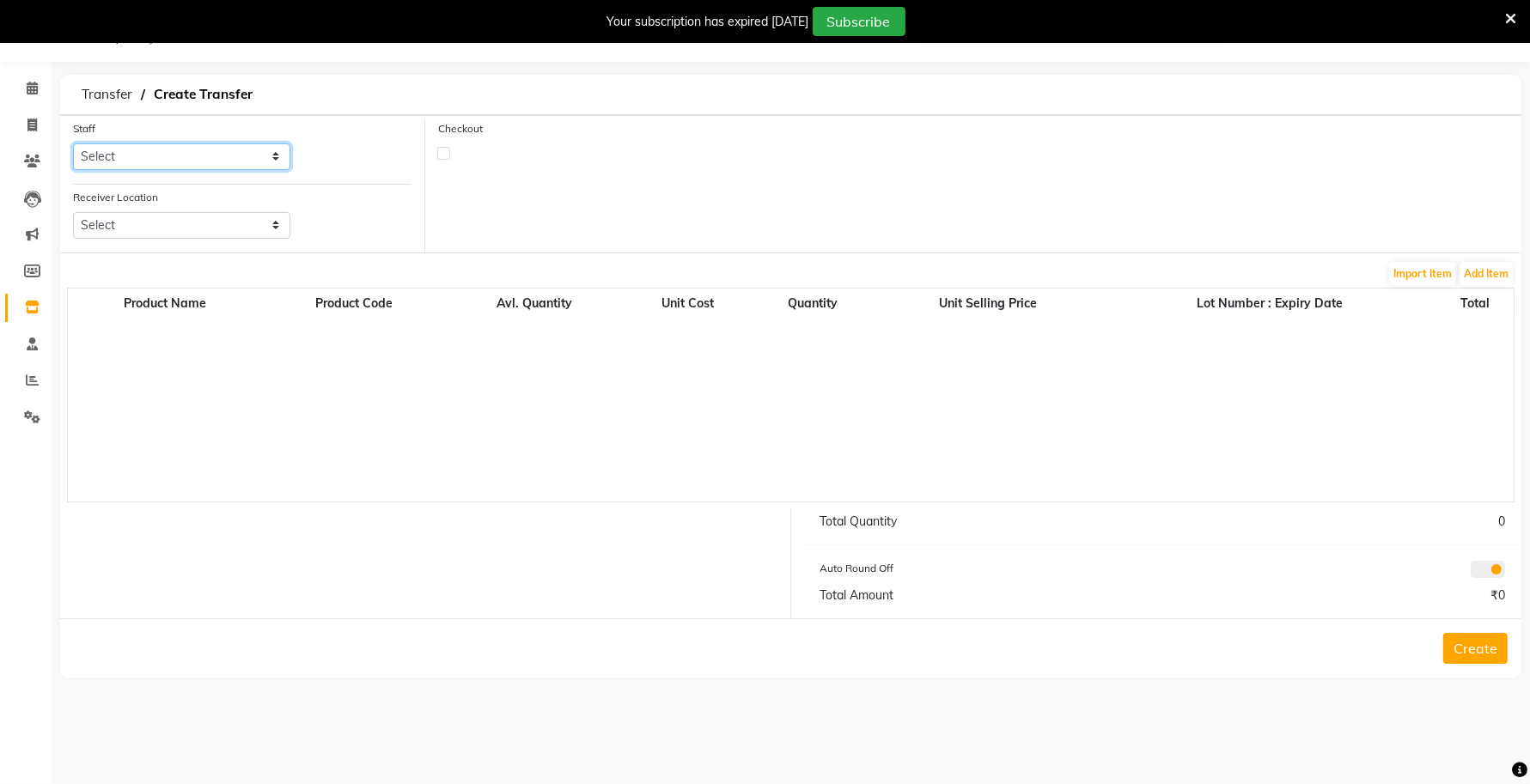
click at [169, 155] on select "Select Accounts Achal Kaithwas Aishwariya Anjali Anjali Walde Ankita Naitam Cap…" at bounding box center [181, 156] width 217 height 27
click at [73, 144] on select "Select Accounts Achal Kaithwas Aishwariya Anjali Anjali Walde Ankita Naitam Cap…" at bounding box center [181, 156] width 217 height 27
click at [193, 224] on select "Select Capello Salon, Betul Naisha Salon, Zingabai Takli Capello Salon, Uslapur…" at bounding box center [181, 225] width 217 height 27
click at [73, 212] on select "Select Capello Salon, Betul Naisha Salon, Zingabai Takli Capello Salon, Uslapur…" at bounding box center [181, 225] width 217 height 27
click at [441, 152] on label at bounding box center [443, 152] width 13 height 13
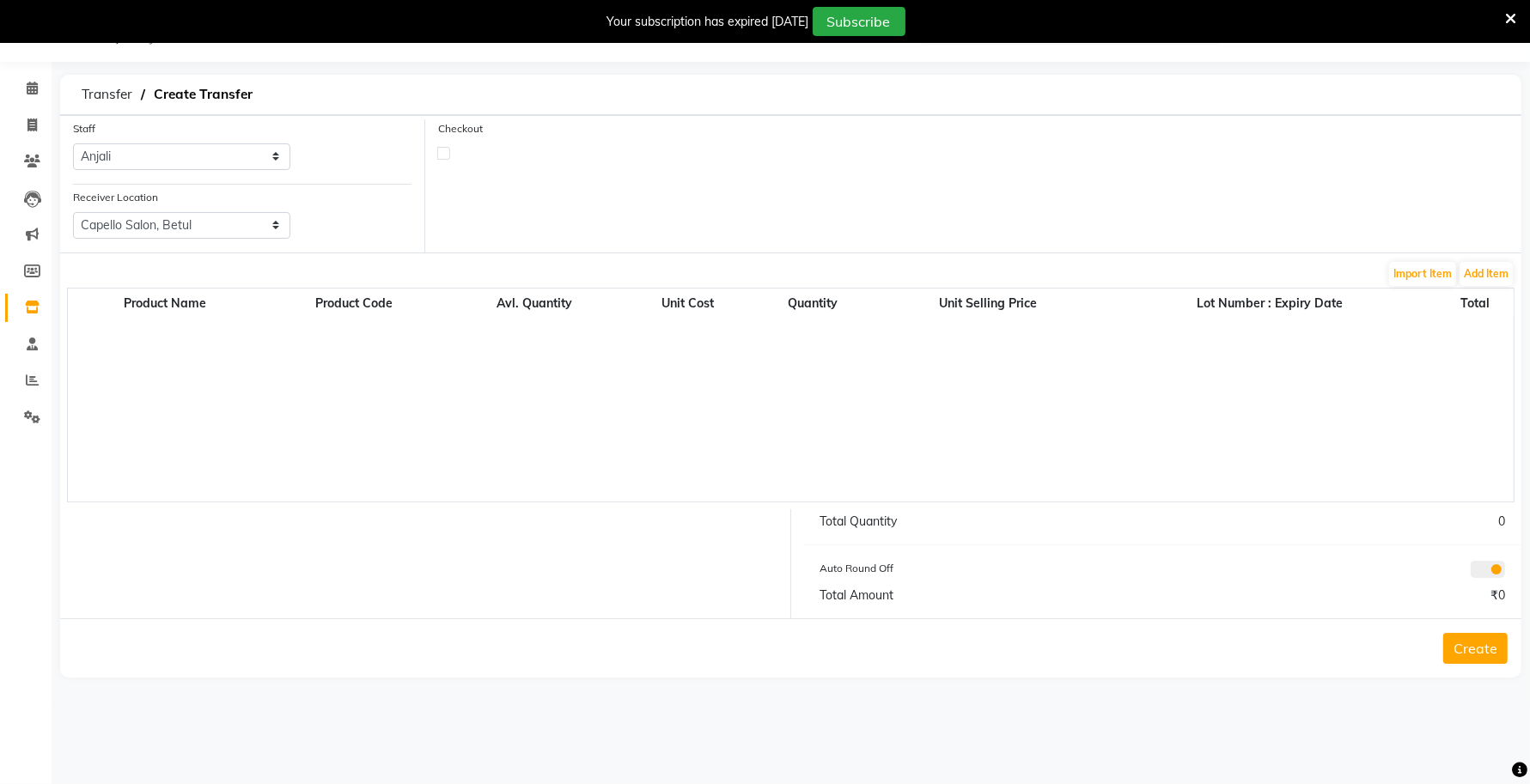
click at [441, 152] on input "checkbox" at bounding box center [443, 151] width 11 height 11
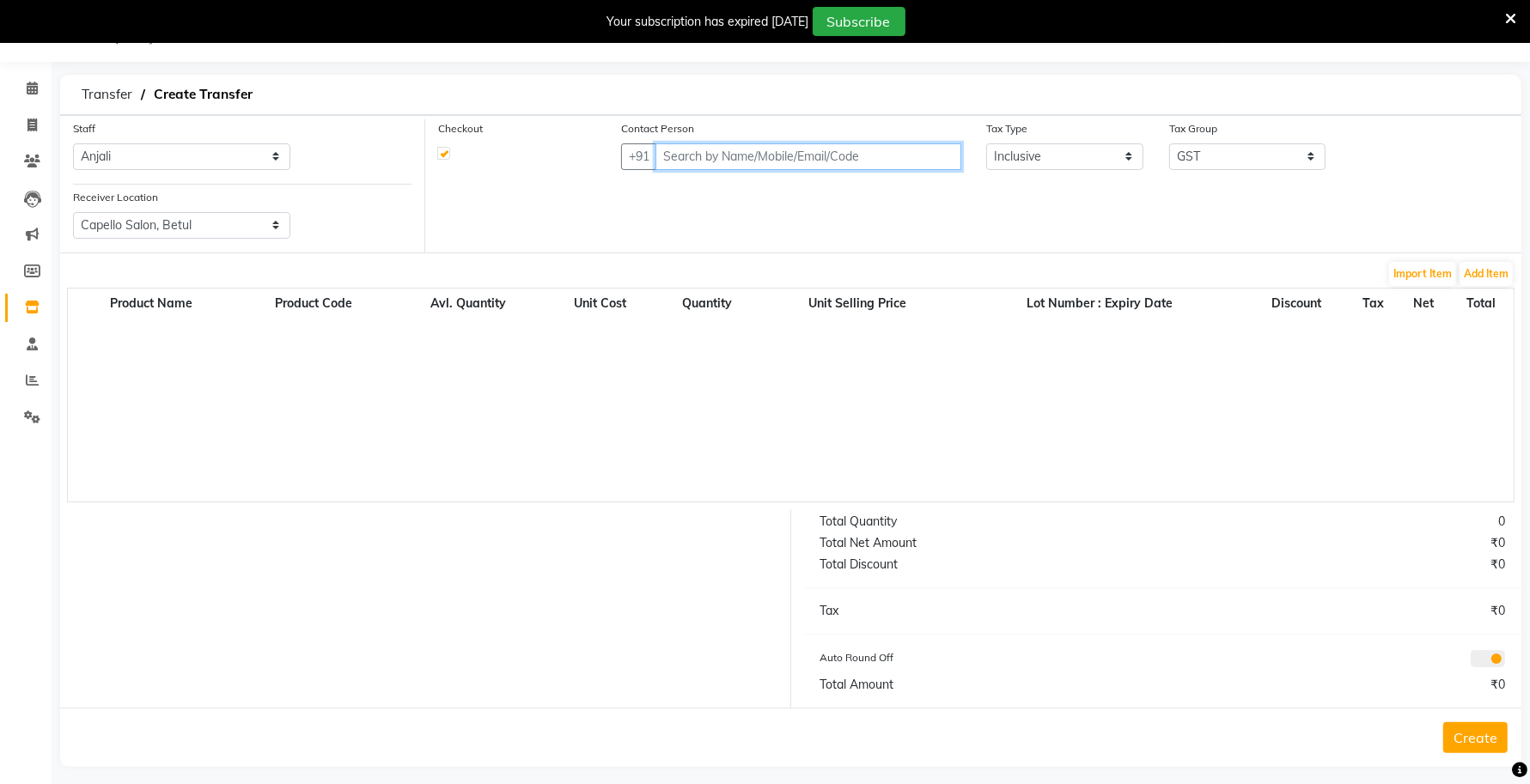
click at [713, 156] on input "text" at bounding box center [808, 156] width 306 height 27
click at [760, 156] on input "text" at bounding box center [808, 156] width 306 height 27
paste input "8698904777"
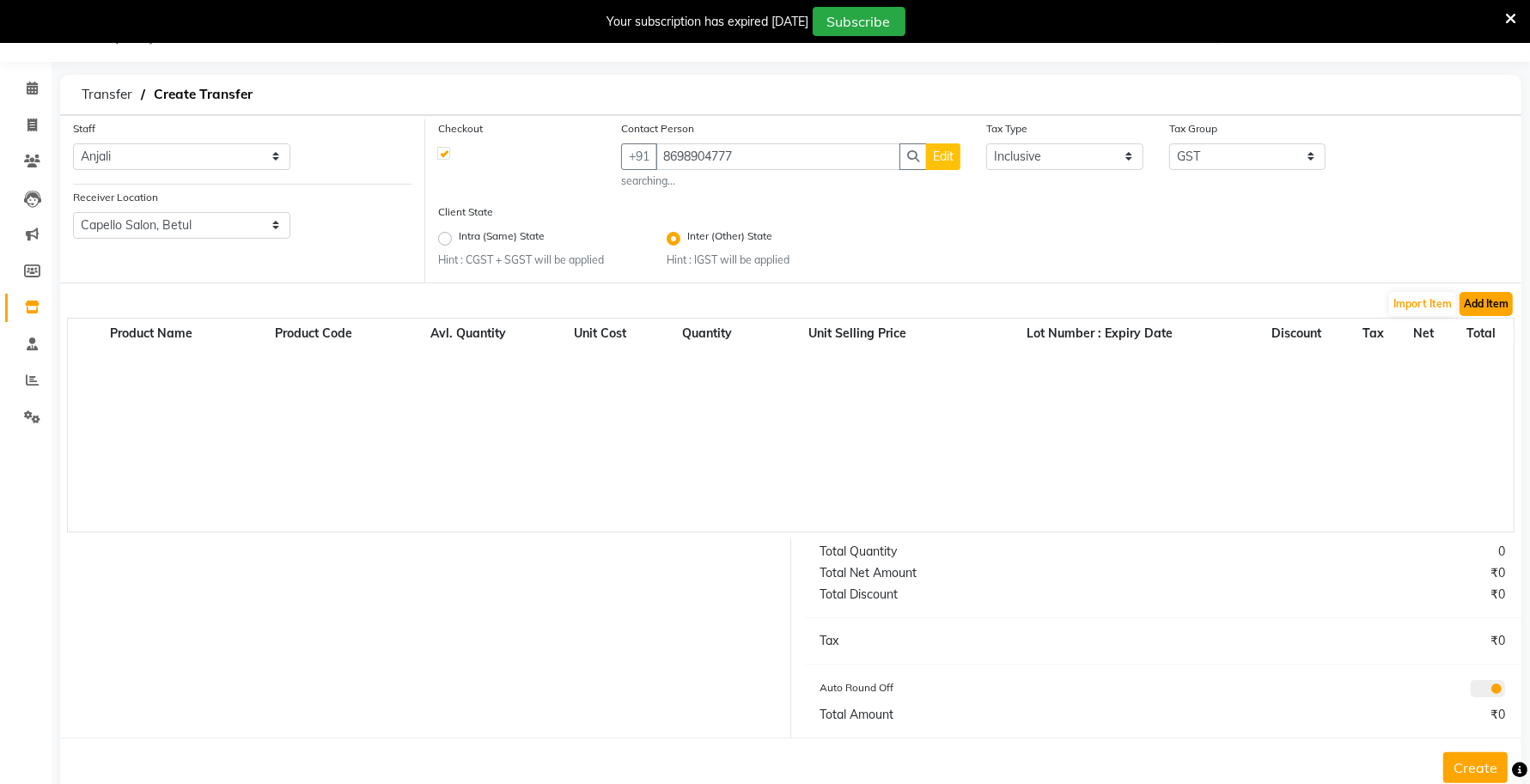
click at [1486, 306] on button "Add Item" at bounding box center [1486, 304] width 53 height 24
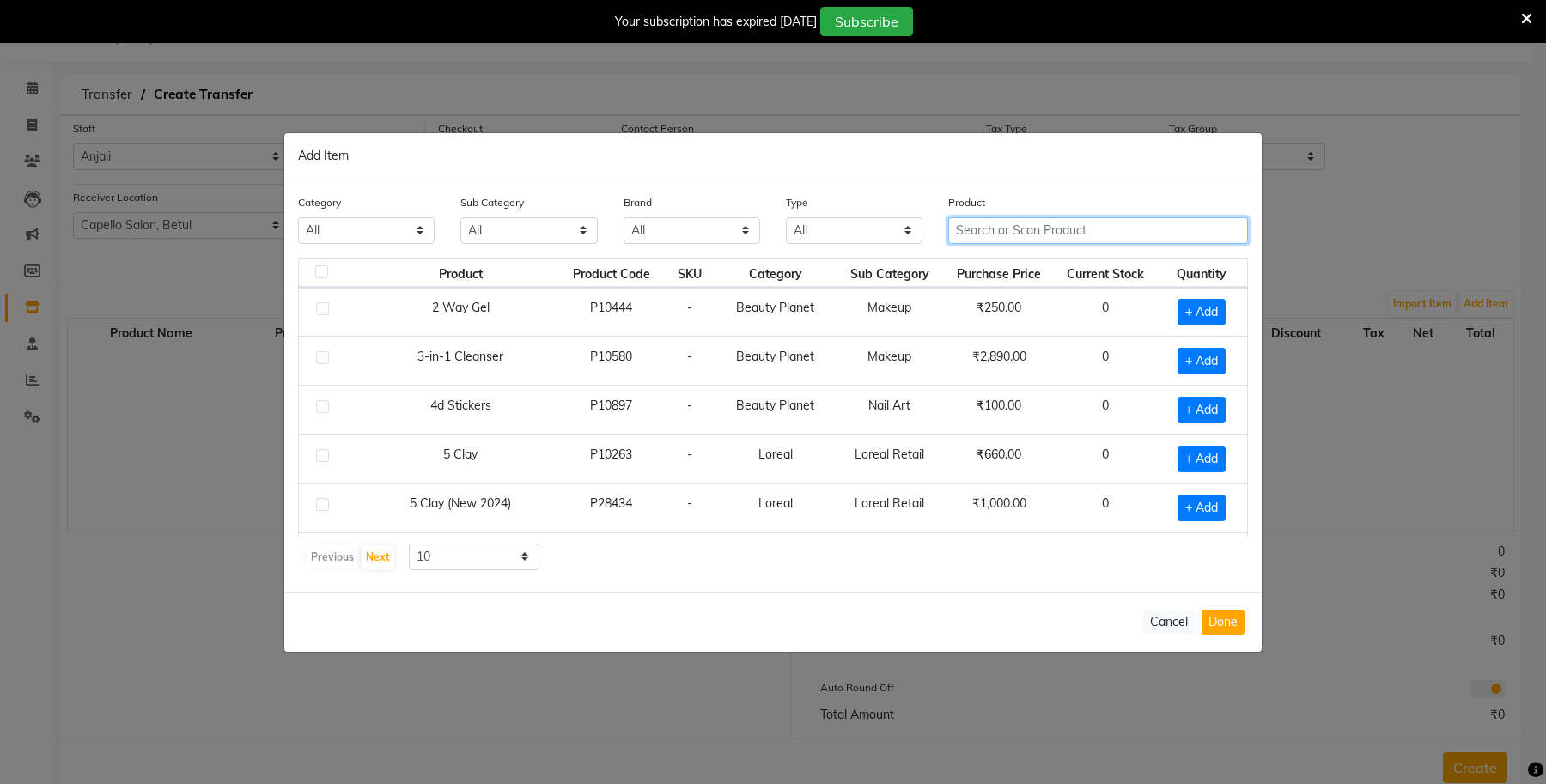
click at [1007, 224] on input "text" at bounding box center [1098, 230] width 300 height 27
click at [392, 228] on select "All Keramelon Skin Makeup Personal Care Appliances Beard Beauty Planet Botox Ca…" at bounding box center [366, 230] width 137 height 27
click at [298, 217] on select "All Keramelon Skin Makeup Personal Care Appliances Beard Beauty Planet Botox Ca…" at bounding box center [366, 230] width 137 height 27
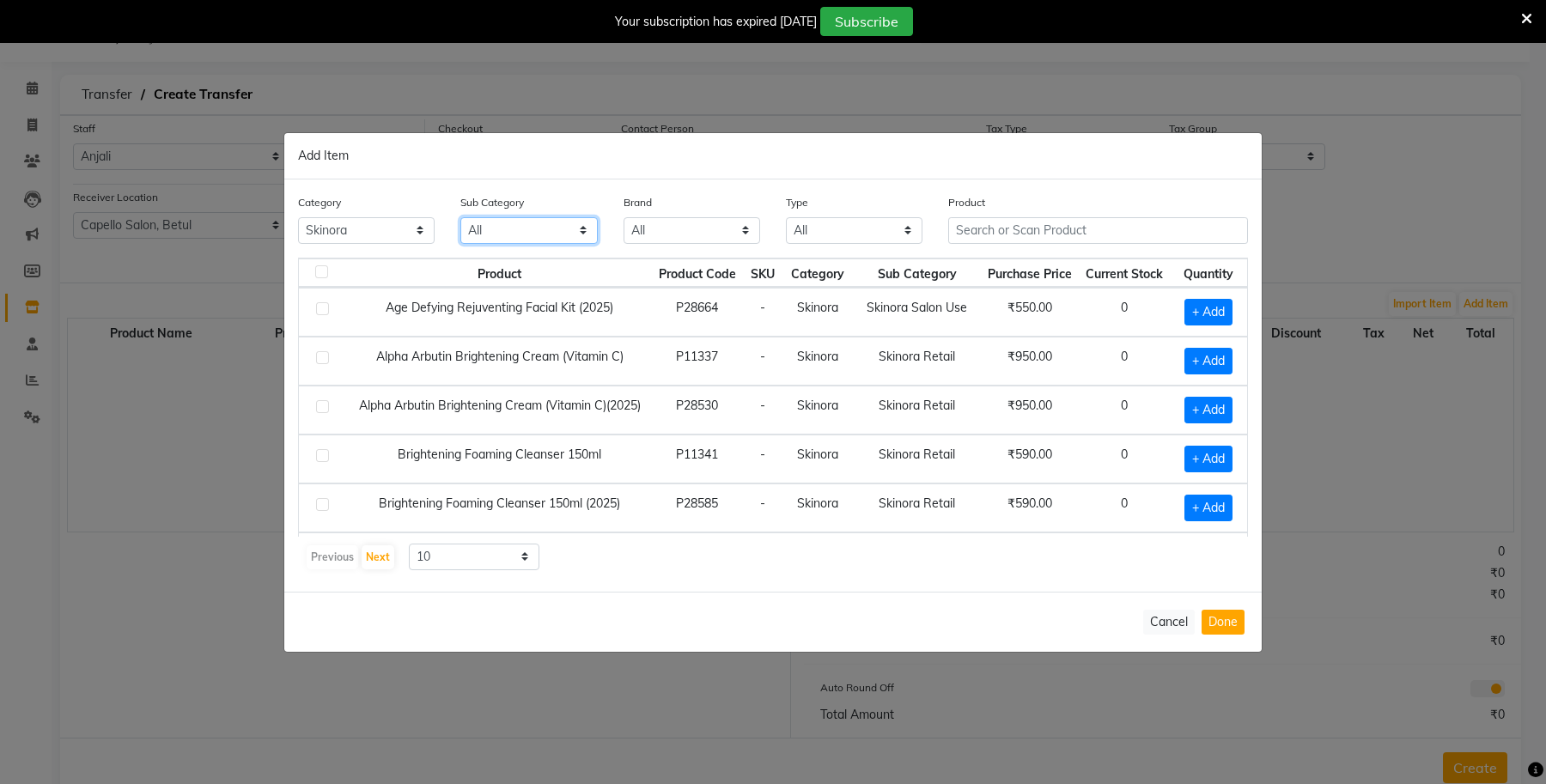
click at [544, 219] on select "All Skinora Retail Skinora Salon Use" at bounding box center [528, 230] width 137 height 27
click at [461, 217] on select "All Skinora Retail Skinora Salon Use" at bounding box center [528, 230] width 137 height 27
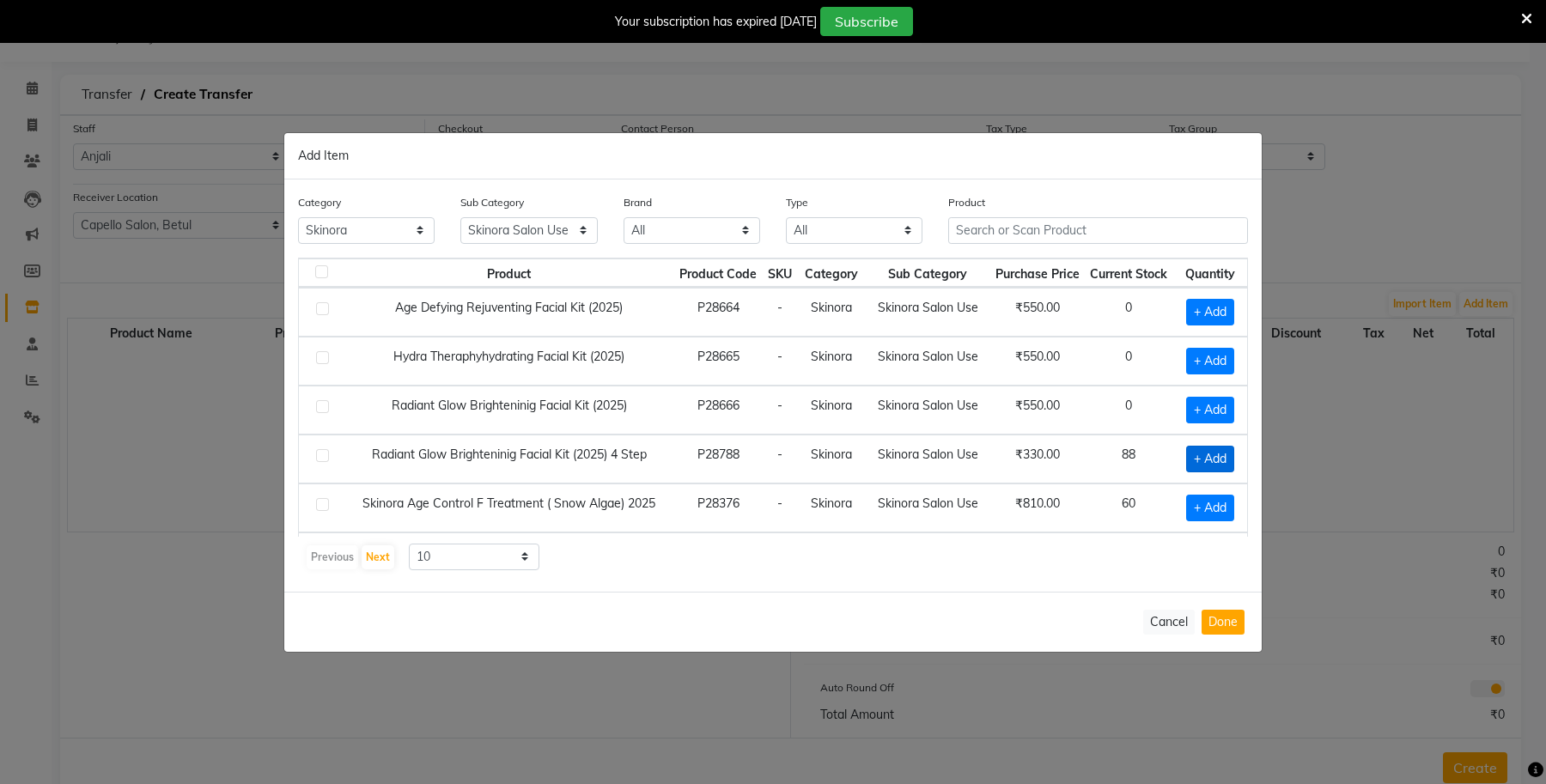
click at [1186, 465] on span "+ Add" at bounding box center [1209, 458] width 48 height 27
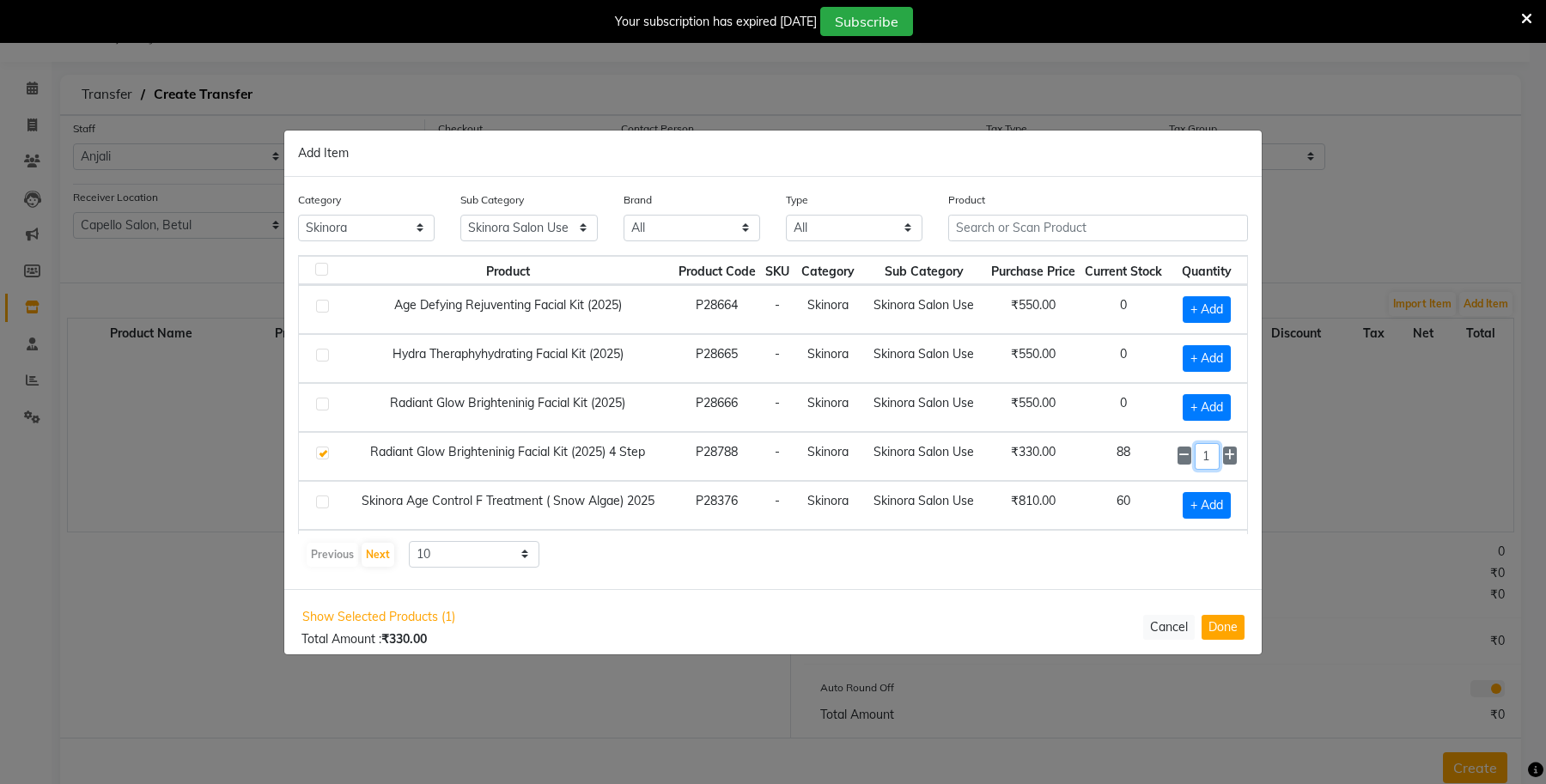
click at [1195, 452] on input "1" at bounding box center [1206, 455] width 25 height 27
drag, startPoint x: 1196, startPoint y: 455, endPoint x: 1149, endPoint y: 459, distance: 47.2
click at [1149, 459] on tr "Radiant Glow Brighteninig Facial Kit (2025) 4 Step P28788 - Skinora Skinora Sal…" at bounding box center [773, 456] width 949 height 49
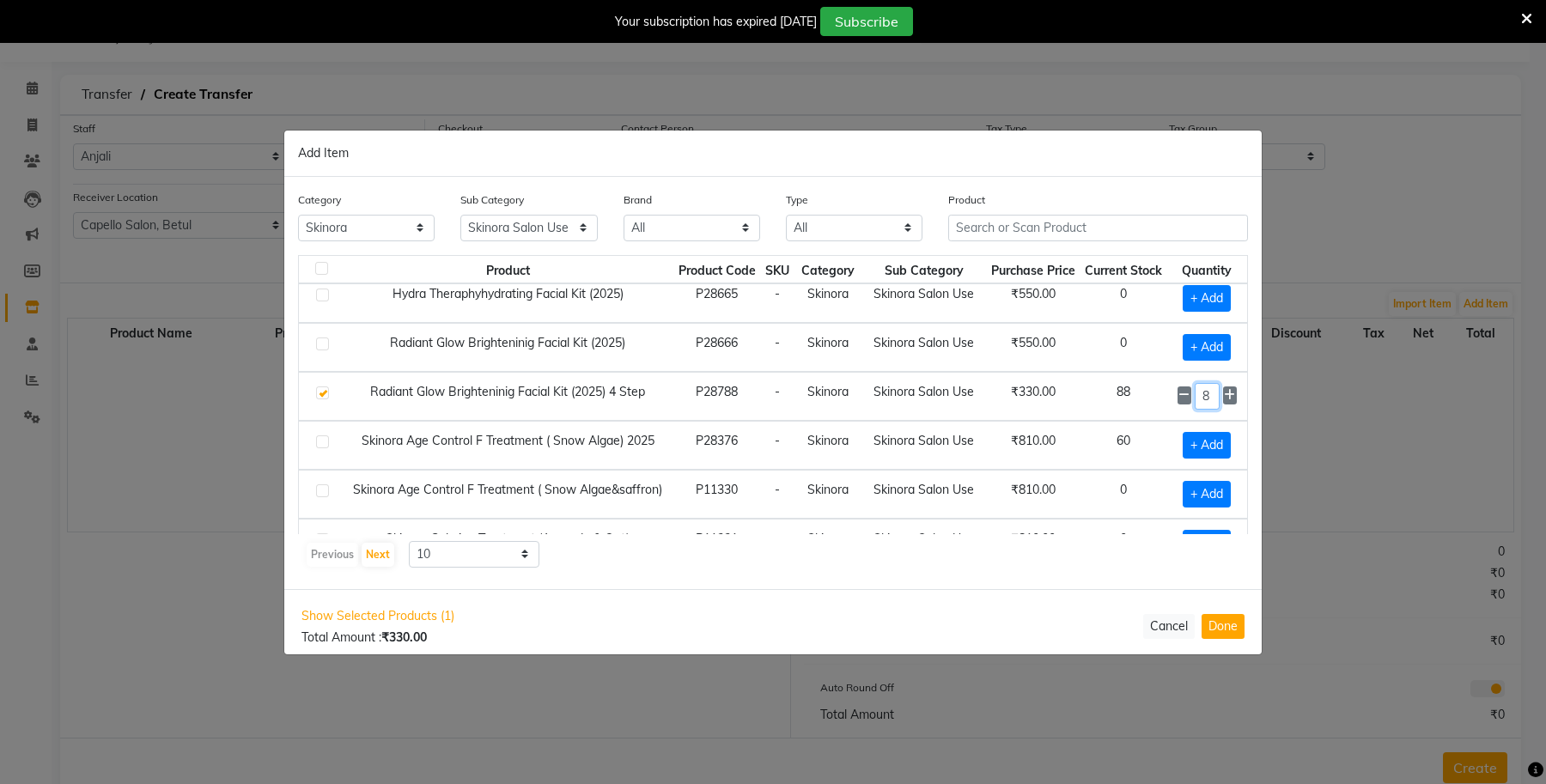
scroll to position [107, 0]
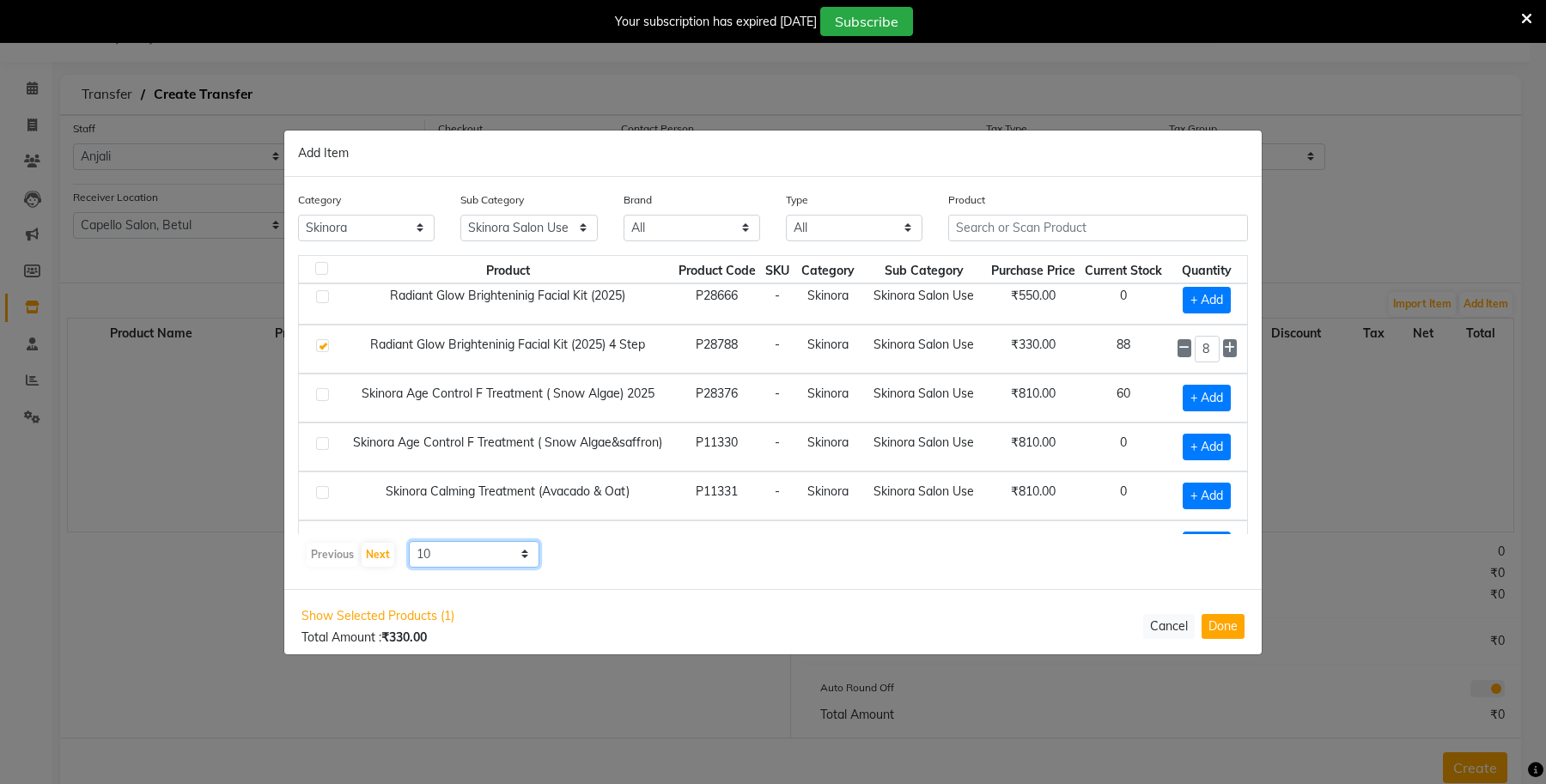
click at [470, 551] on select "10 50 100" at bounding box center [473, 554] width 131 height 27
click at [408, 541] on select "10 50 100" at bounding box center [473, 554] width 131 height 27
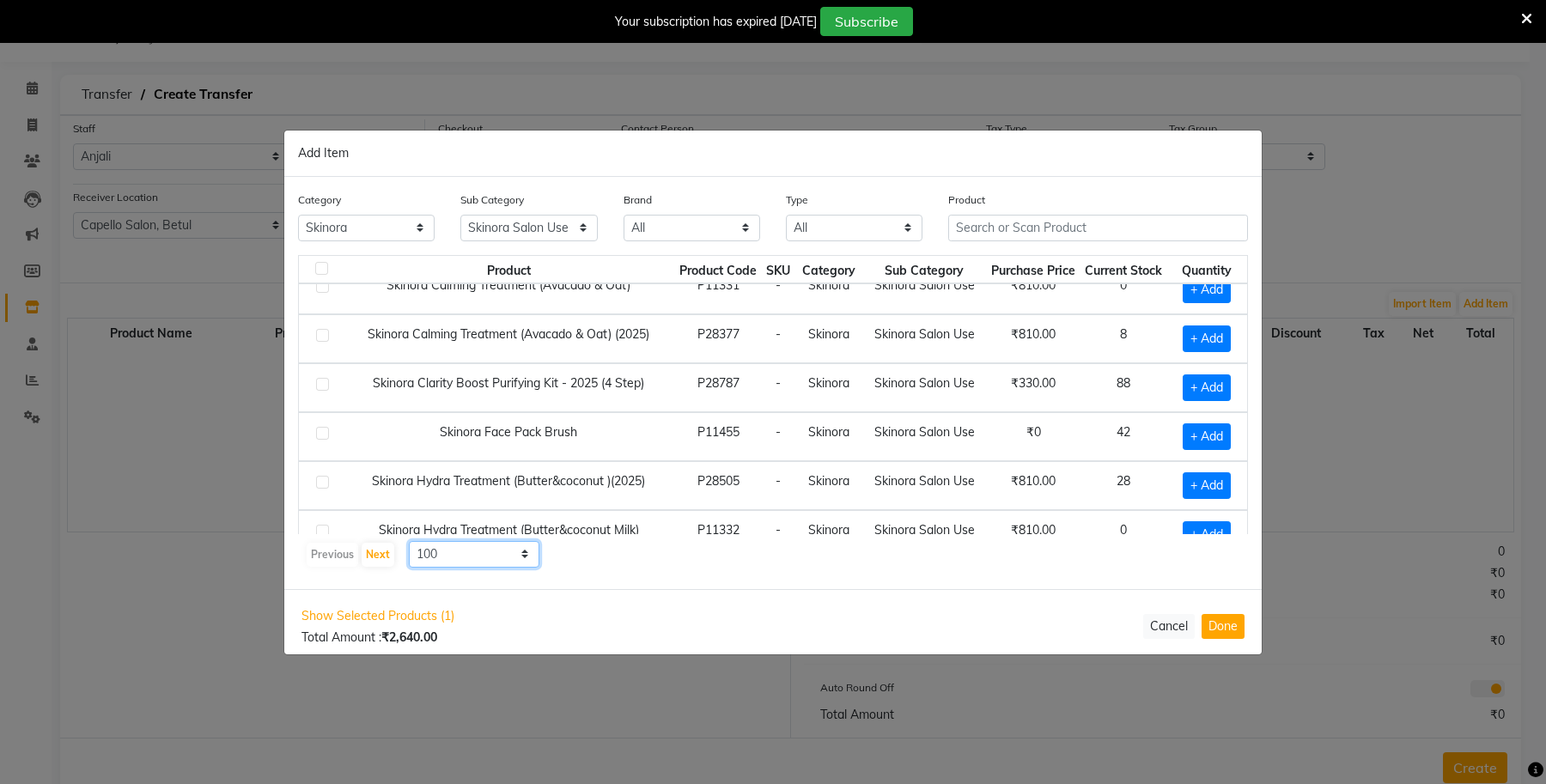
scroll to position [322, 0]
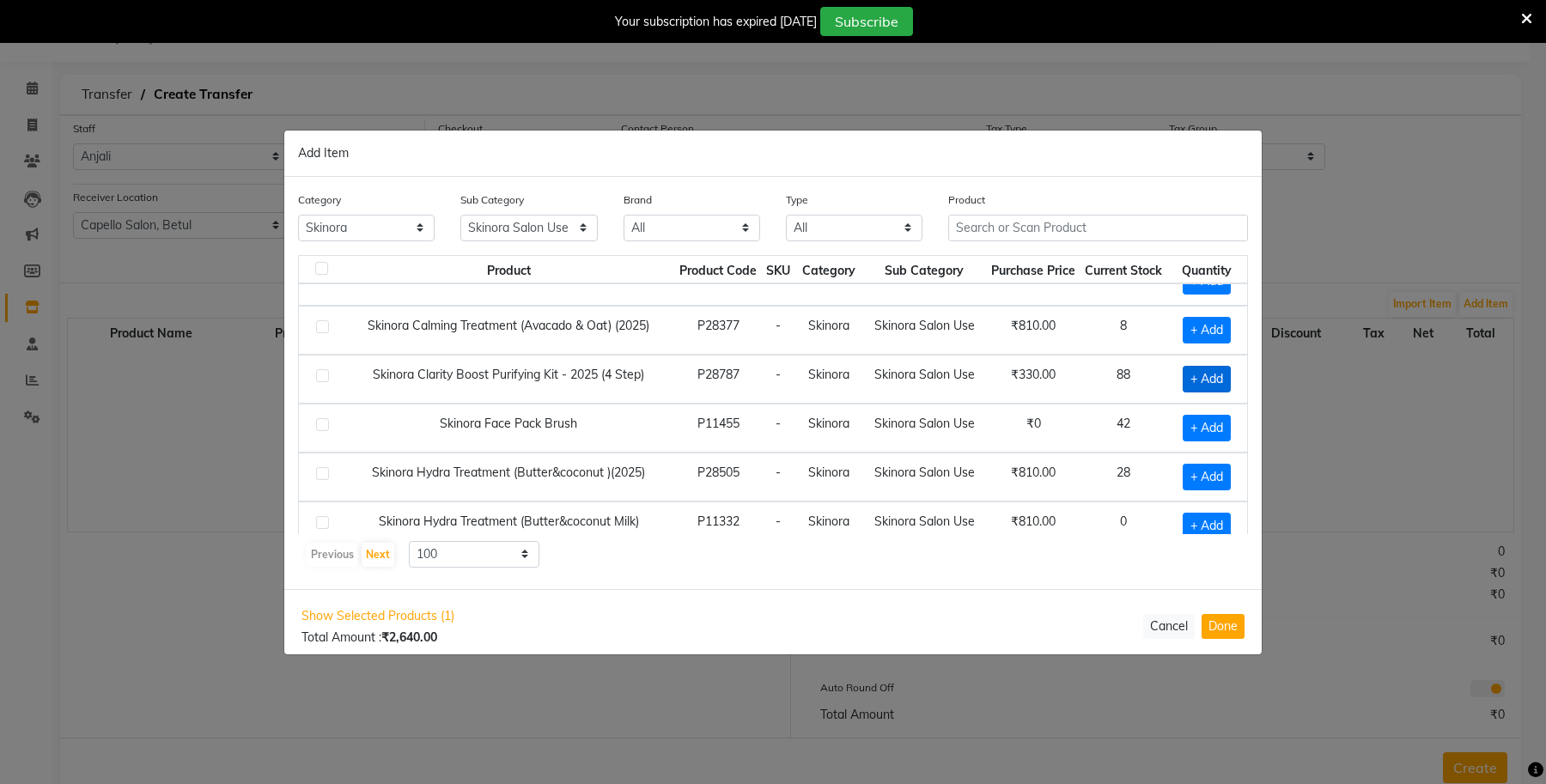
click at [1186, 392] on span "+ Add" at bounding box center [1206, 379] width 48 height 27
drag, startPoint x: 1197, startPoint y: 382, endPoint x: 1173, endPoint y: 388, distance: 24.7
click at [1178, 388] on div "1" at bounding box center [1207, 379] width 59 height 27
click at [1037, 403] on td "₹330.00" at bounding box center [1033, 379] width 93 height 49
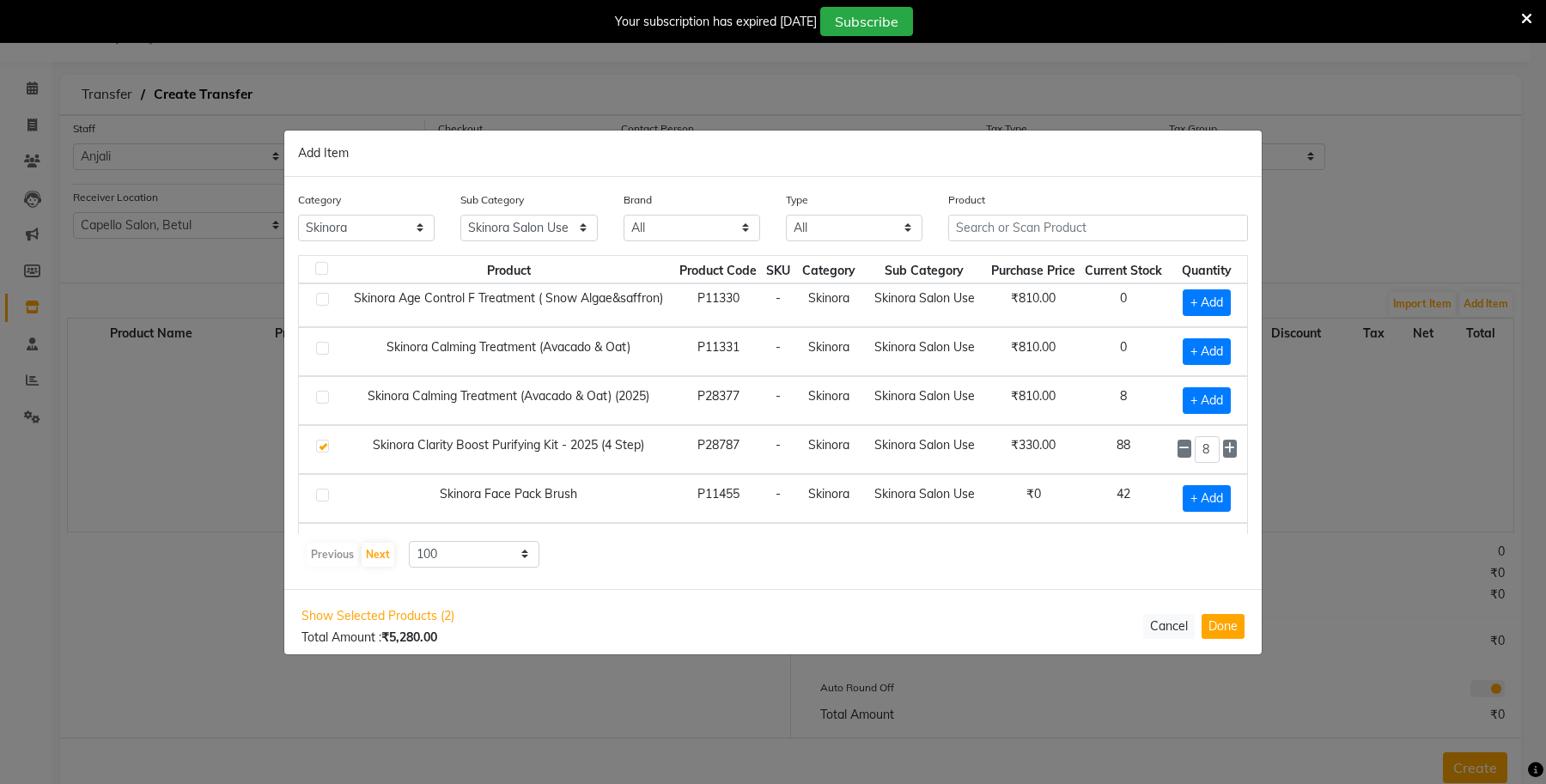
scroll to position [214, 0]
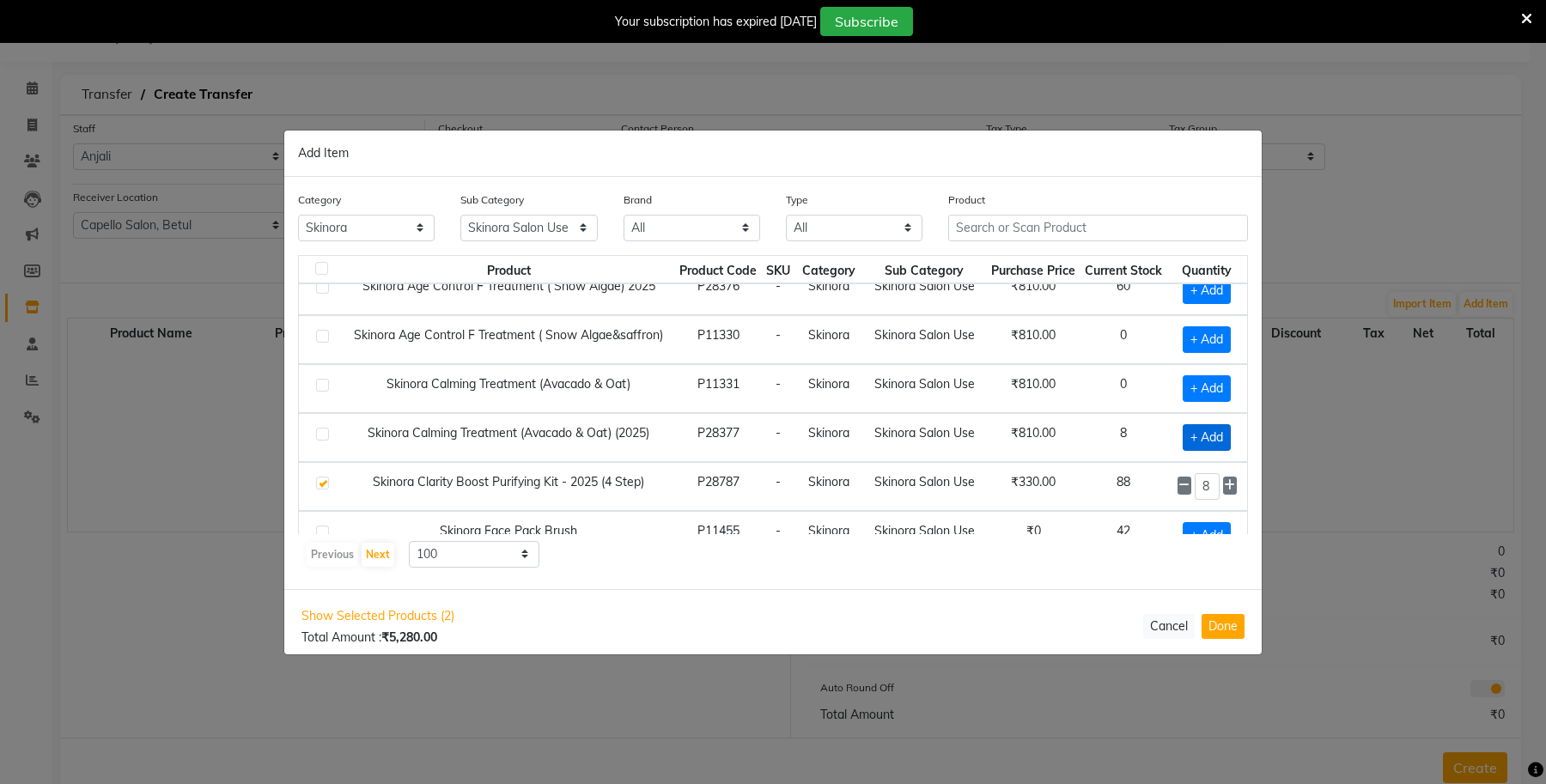
click at [1192, 440] on span "+ Add" at bounding box center [1206, 437] width 48 height 27
click at [1224, 440] on icon at bounding box center [1229, 436] width 11 height 12
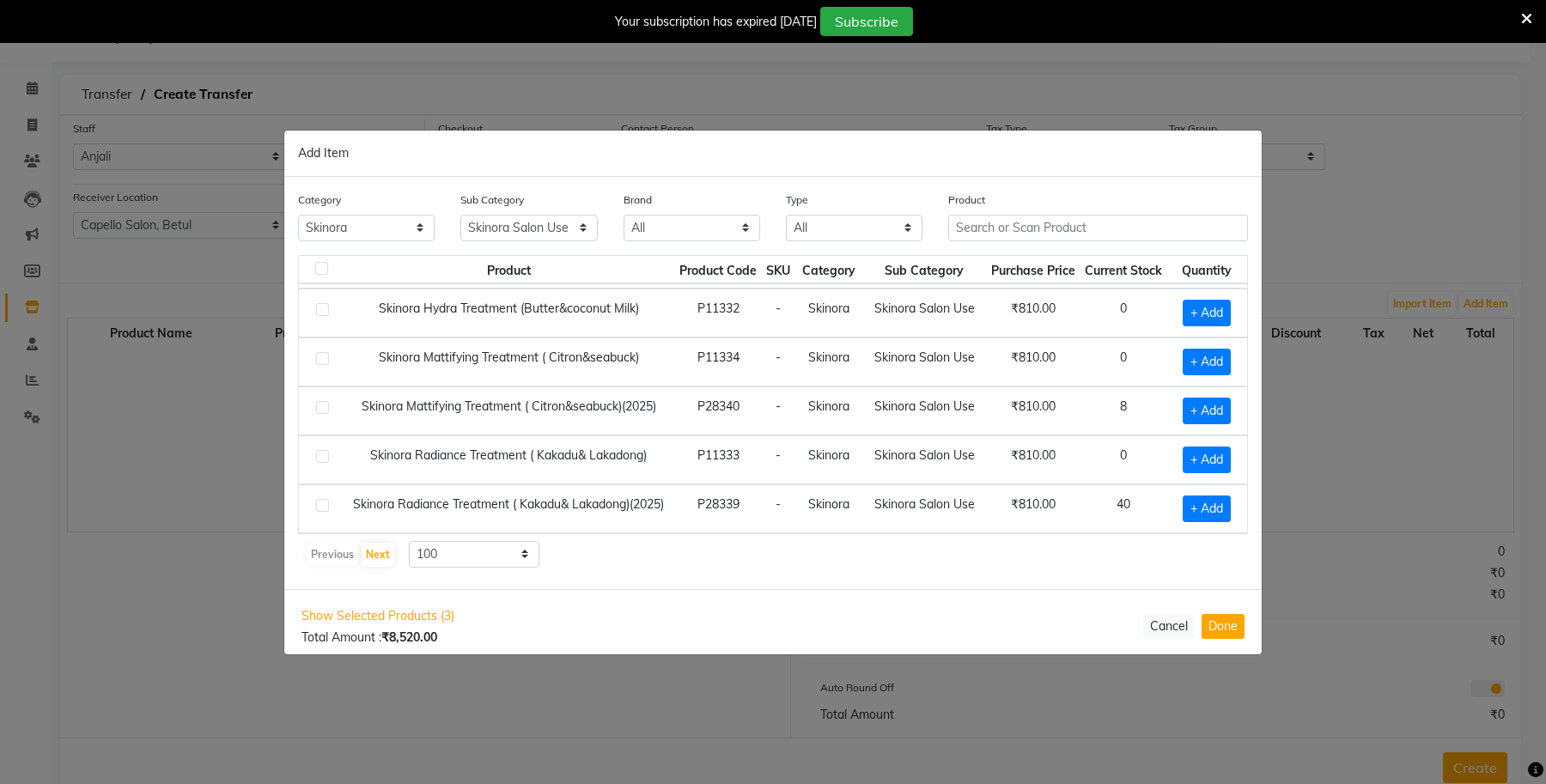
scroll to position [546, 0]
click at [1186, 515] on span "+ Add" at bounding box center [1206, 509] width 48 height 27
drag, startPoint x: 1200, startPoint y: 505, endPoint x: 1178, endPoint y: 508, distance: 22.2
click at [1178, 508] on div "1" at bounding box center [1207, 509] width 59 height 27
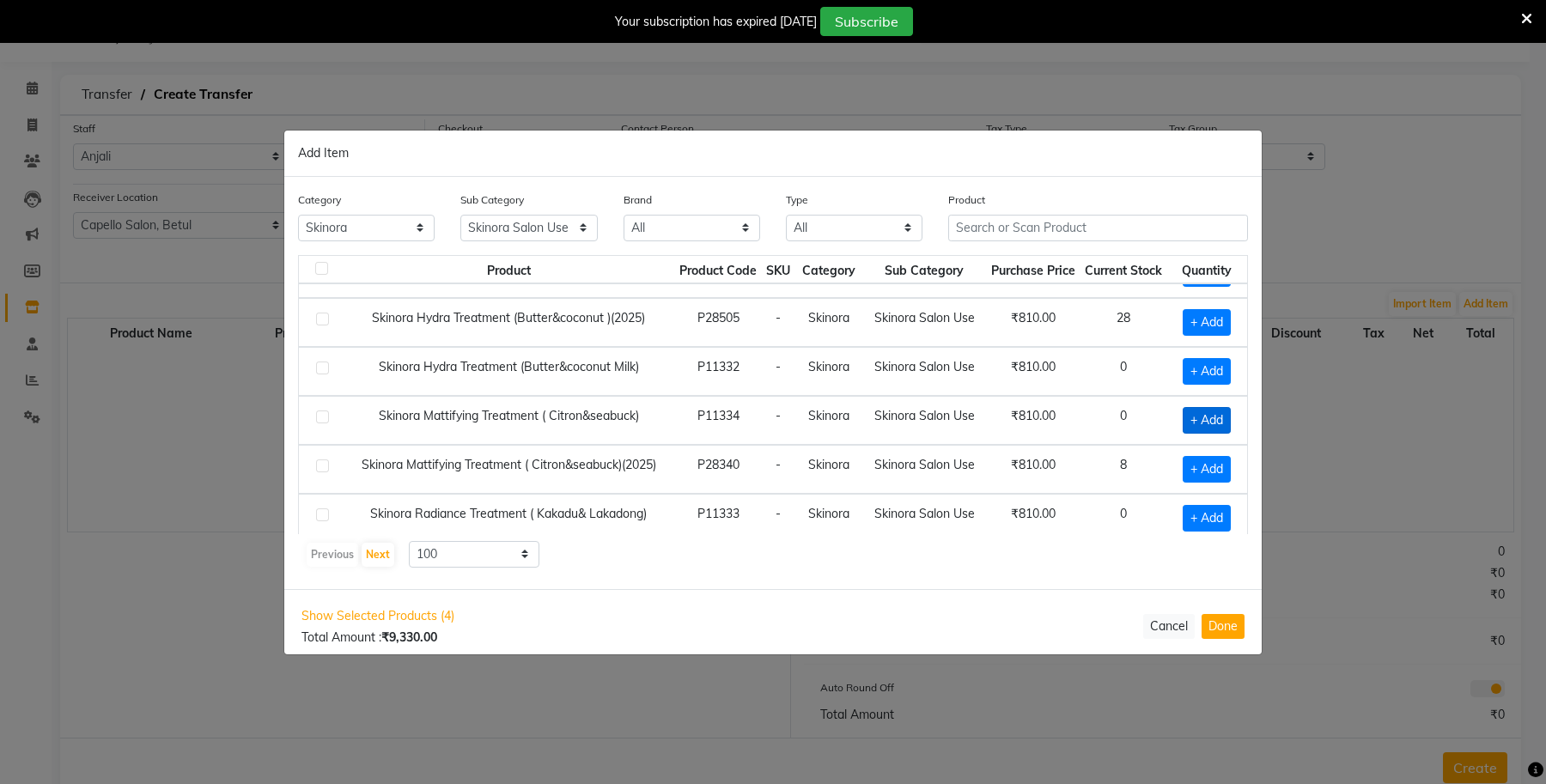
scroll to position [439, 0]
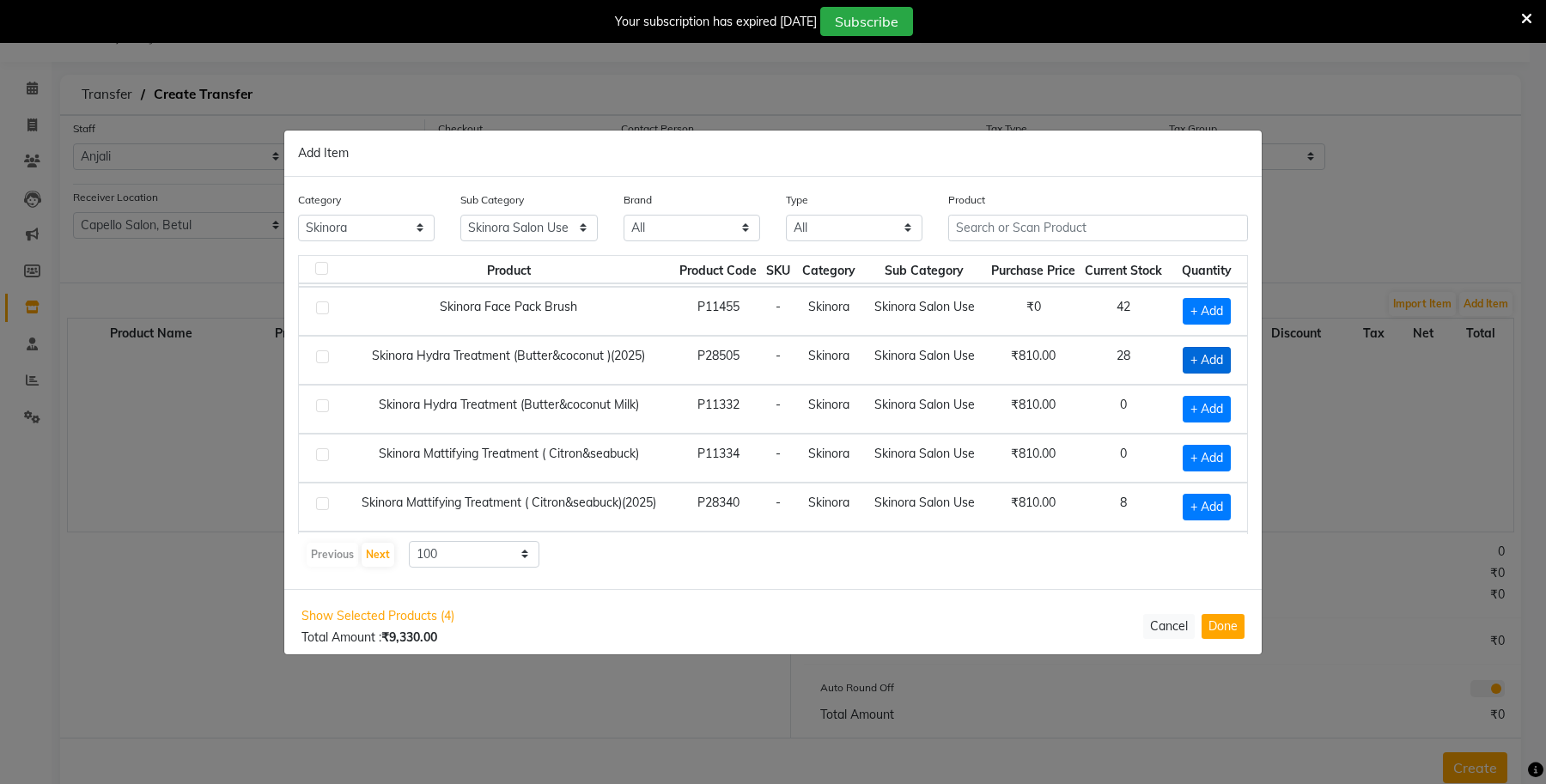
click at [1191, 368] on span "+ Add" at bounding box center [1206, 360] width 48 height 27
click at [1224, 365] on icon at bounding box center [1229, 359] width 11 height 12
click at [331, 224] on select "All Keramelon Skin Makeup Personal Care Appliances Beard Beauty Planet Botox Ca…" at bounding box center [366, 227] width 137 height 27
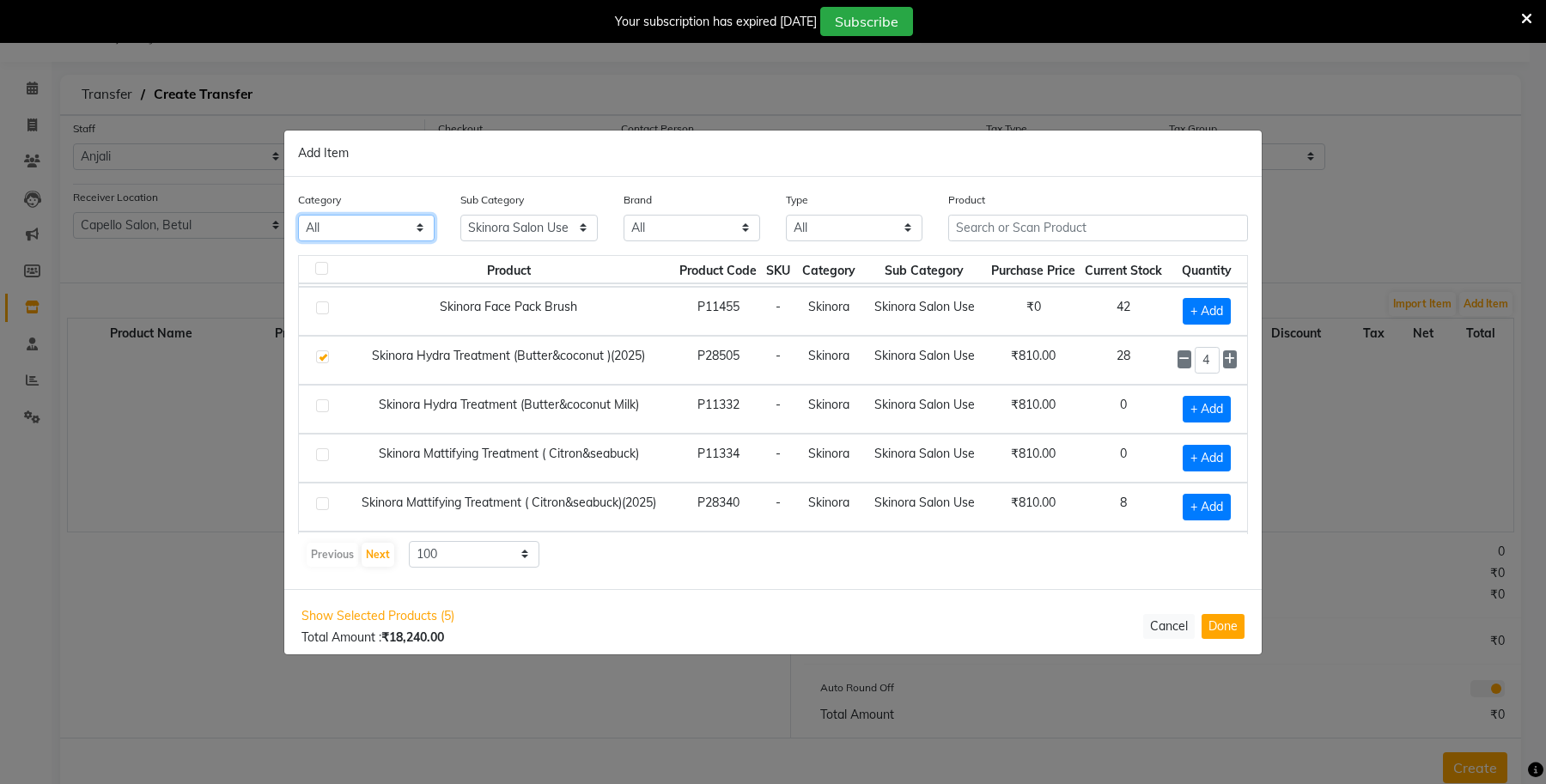
click at [298, 214] on select "All Keramelon Skin Makeup Personal Care Appliances Beard Beauty Planet Botox Ca…" at bounding box center [366, 227] width 137 height 27
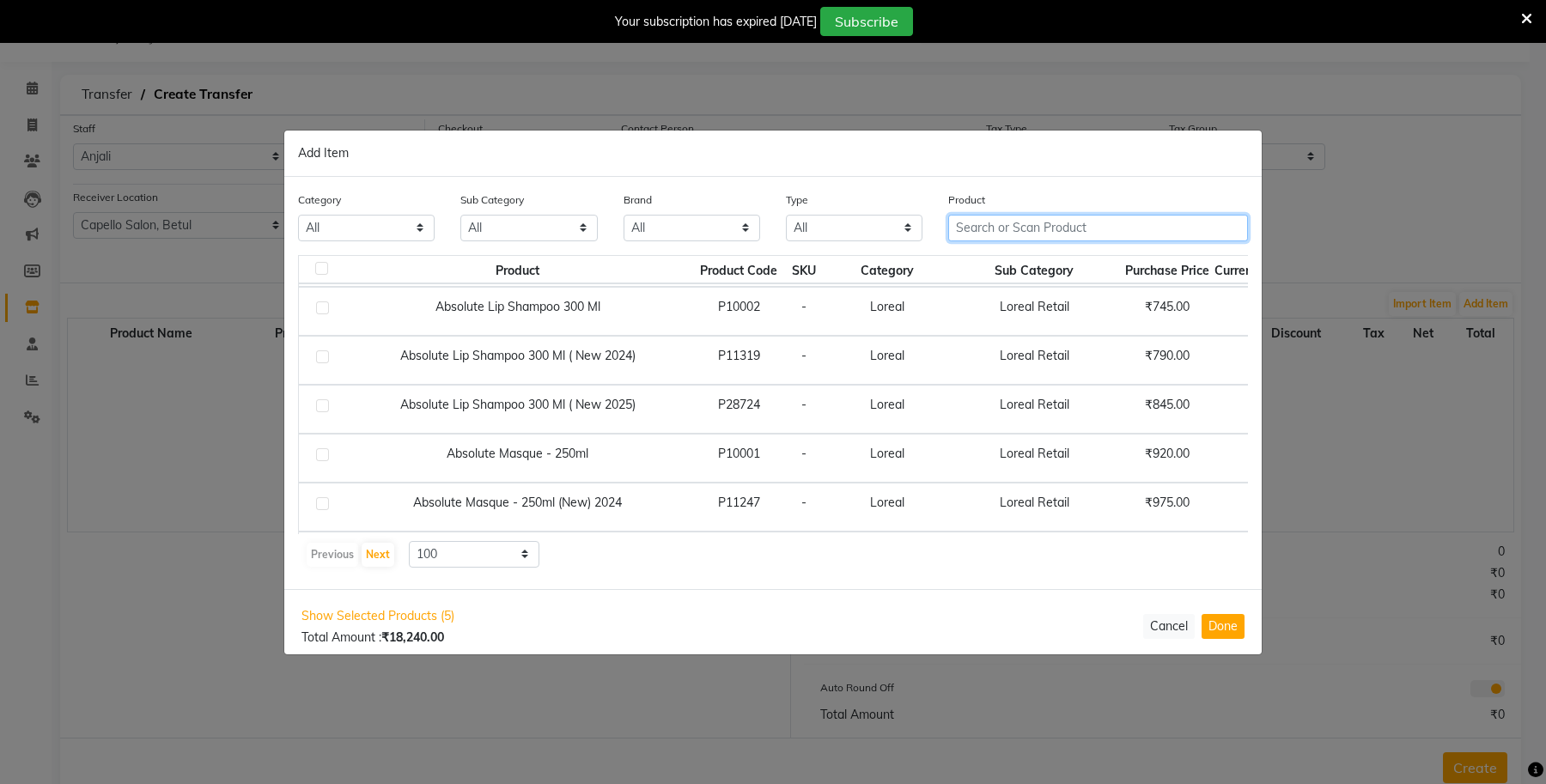
click at [990, 229] on input "text" at bounding box center [1098, 227] width 300 height 27
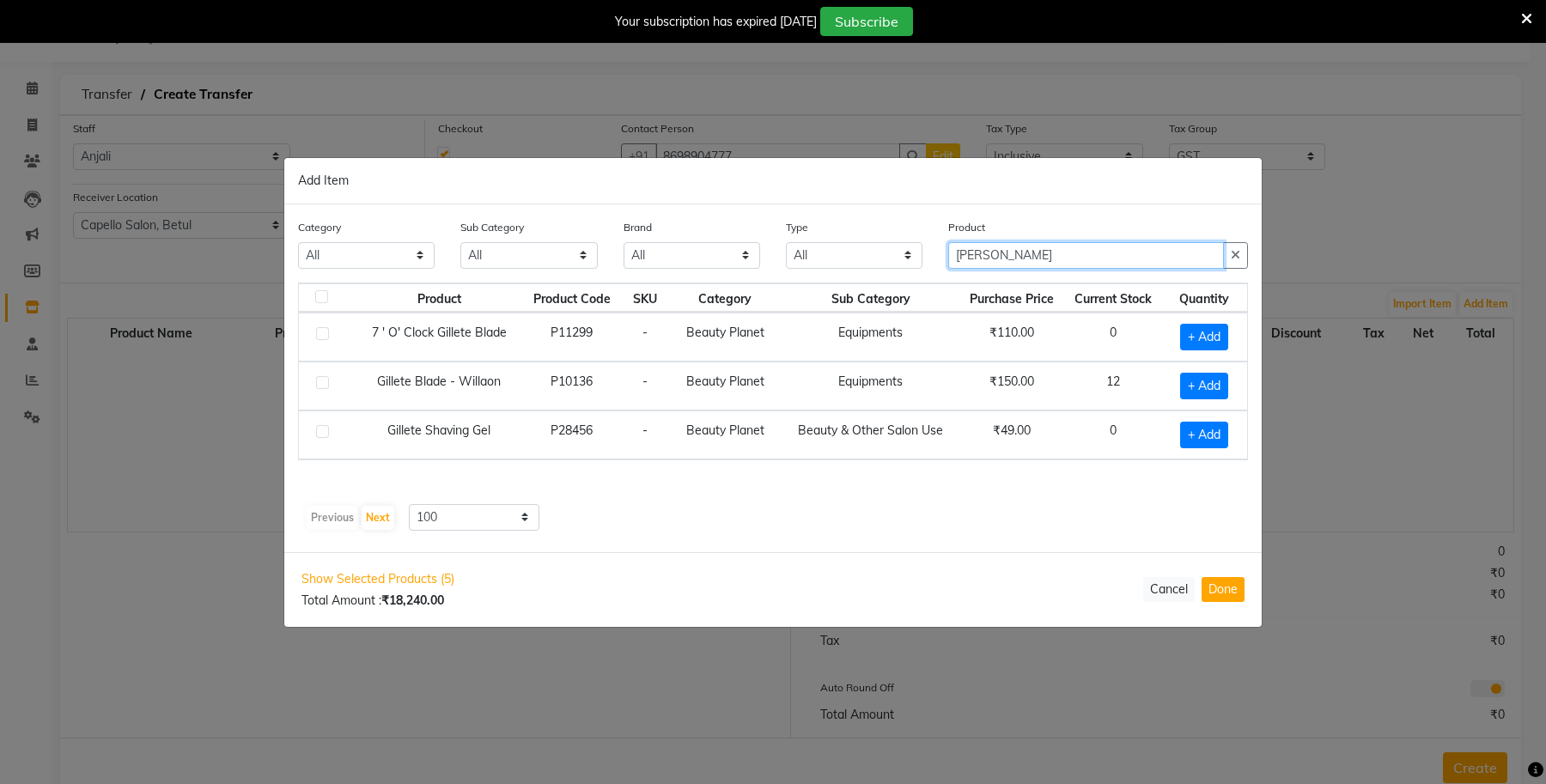
scroll to position [0, 0]
click at [1206, 385] on span "+ Add" at bounding box center [1204, 386] width 48 height 27
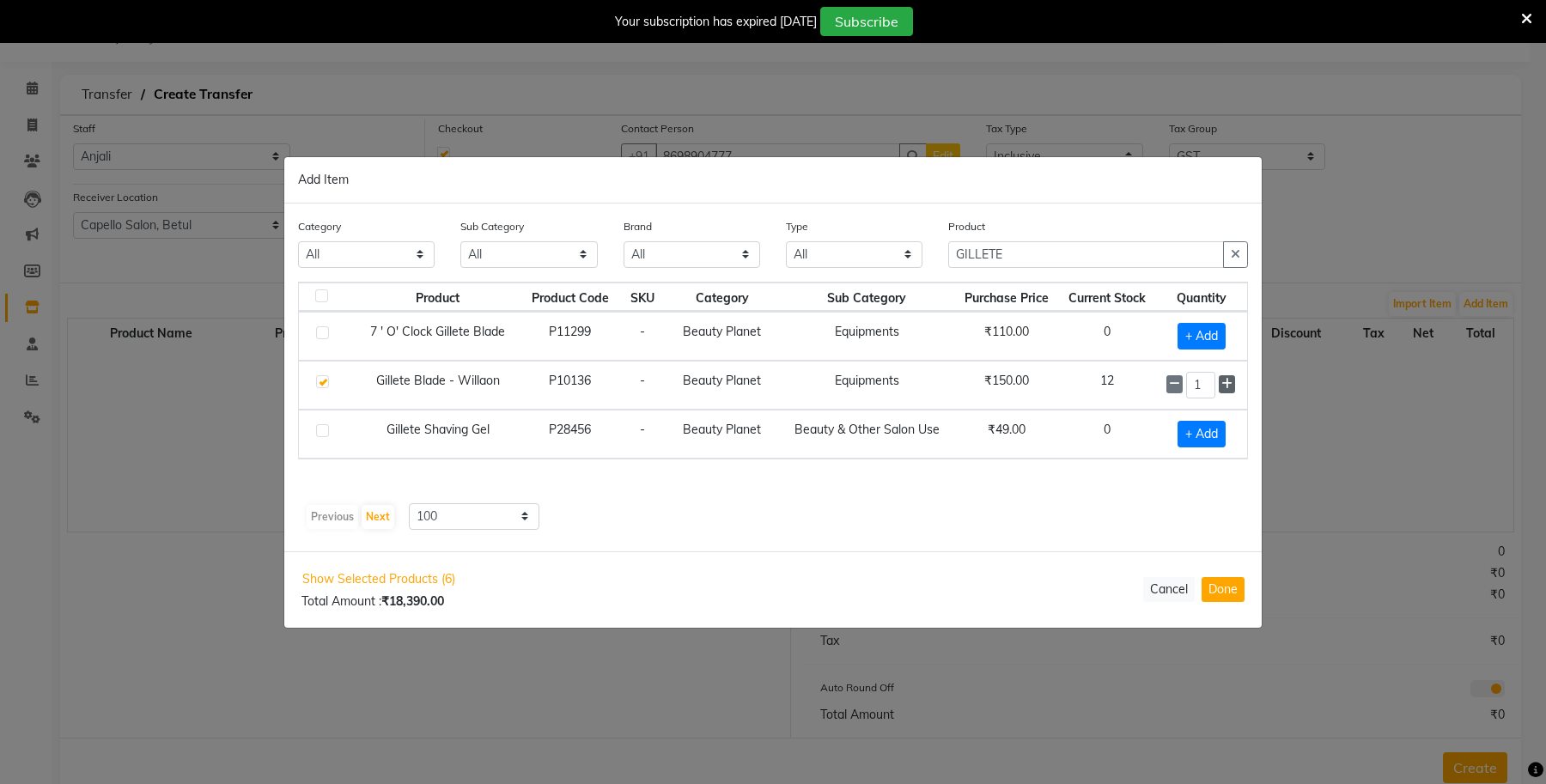
click at [1224, 388] on icon at bounding box center [1226, 384] width 11 height 12
click at [1224, 388] on icon at bounding box center [1226, 385] width 11 height 12
drag, startPoint x: 1024, startPoint y: 262, endPoint x: 968, endPoint y: 268, distance: 56.3
click at [969, 268] on div "GILLETE" at bounding box center [1098, 255] width 300 height 27
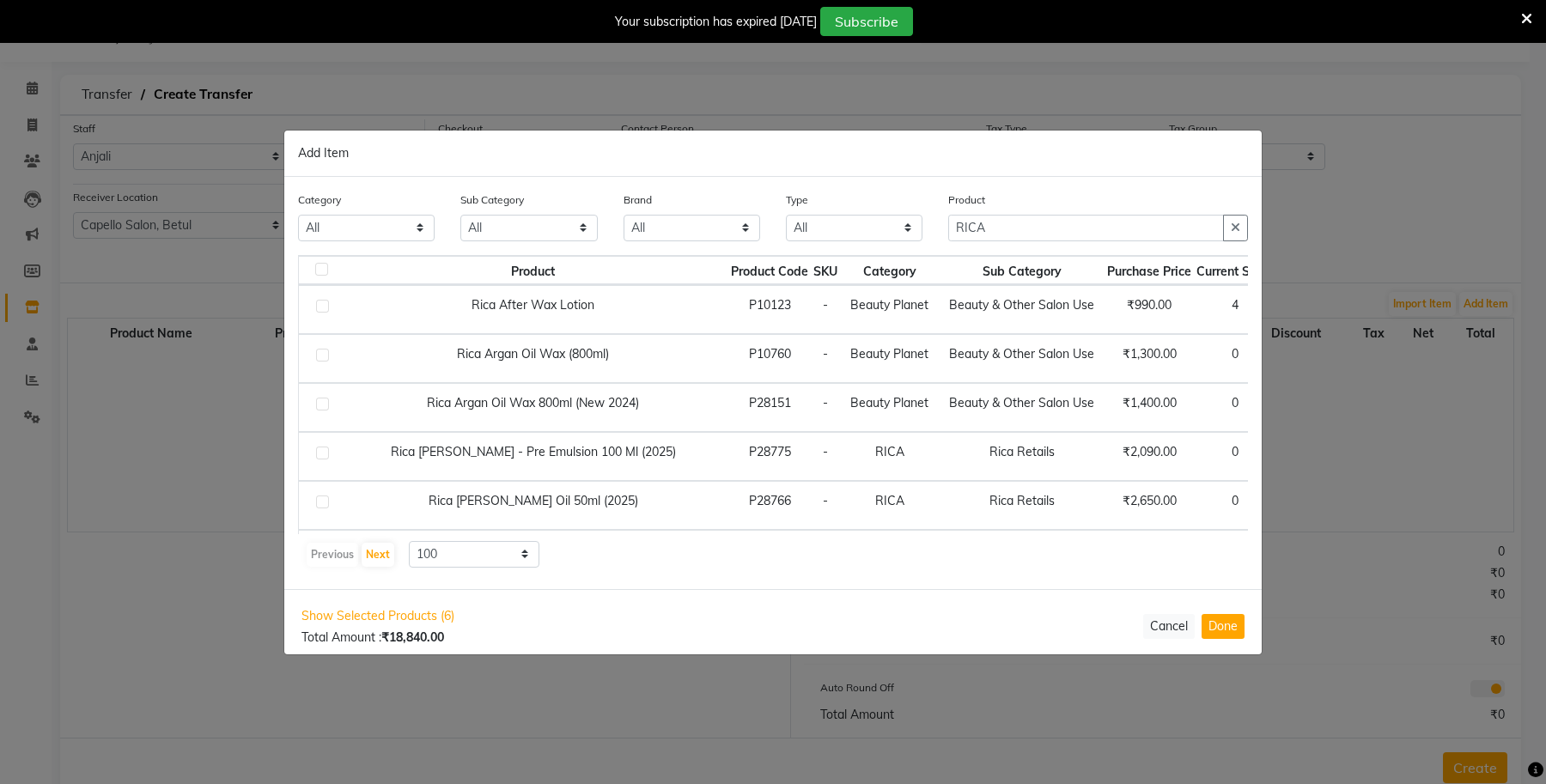
click at [962, 312] on td "Beauty & Other Salon Use" at bounding box center [1021, 310] width 165 height 49
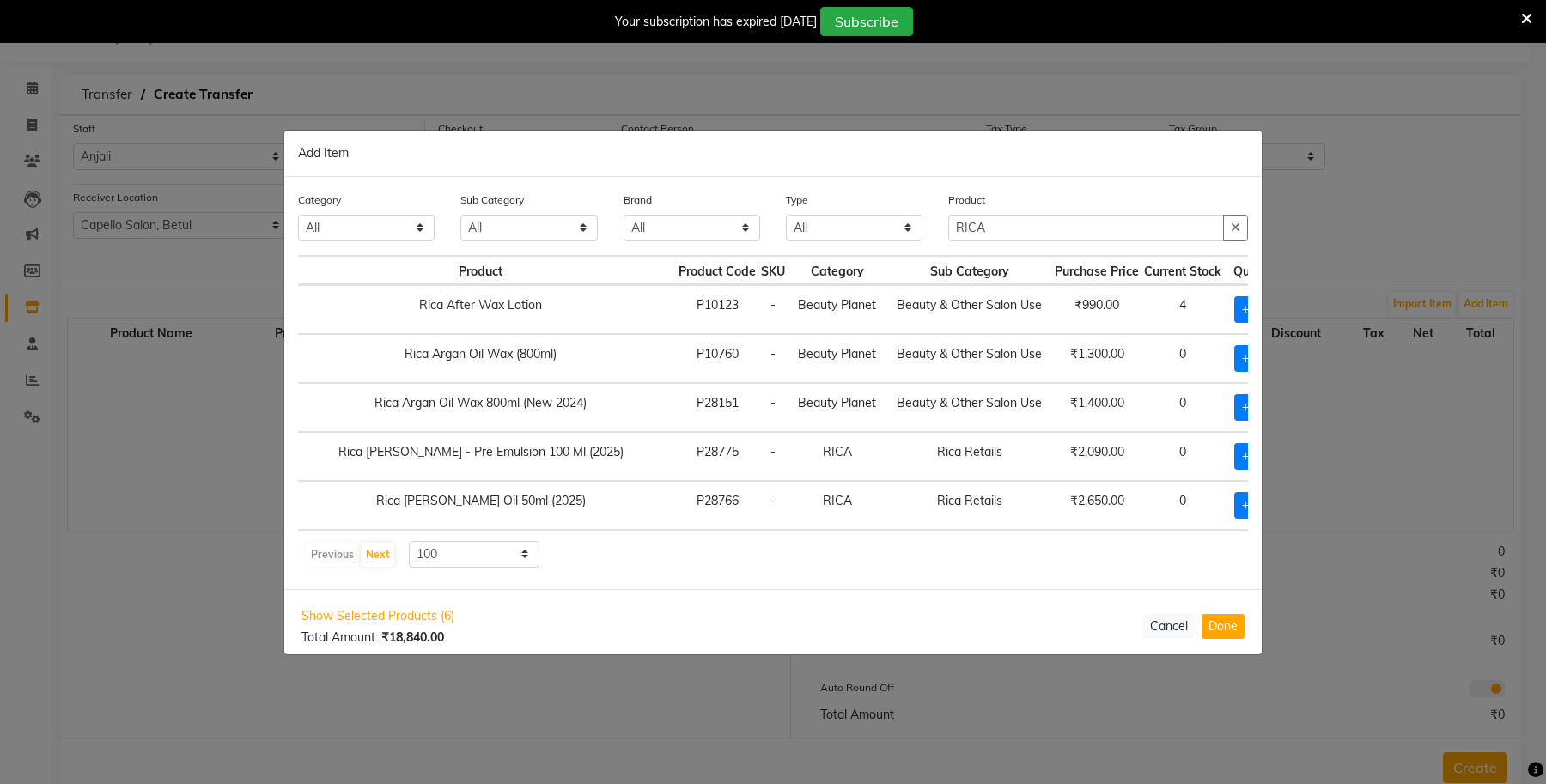
scroll to position [0, 61]
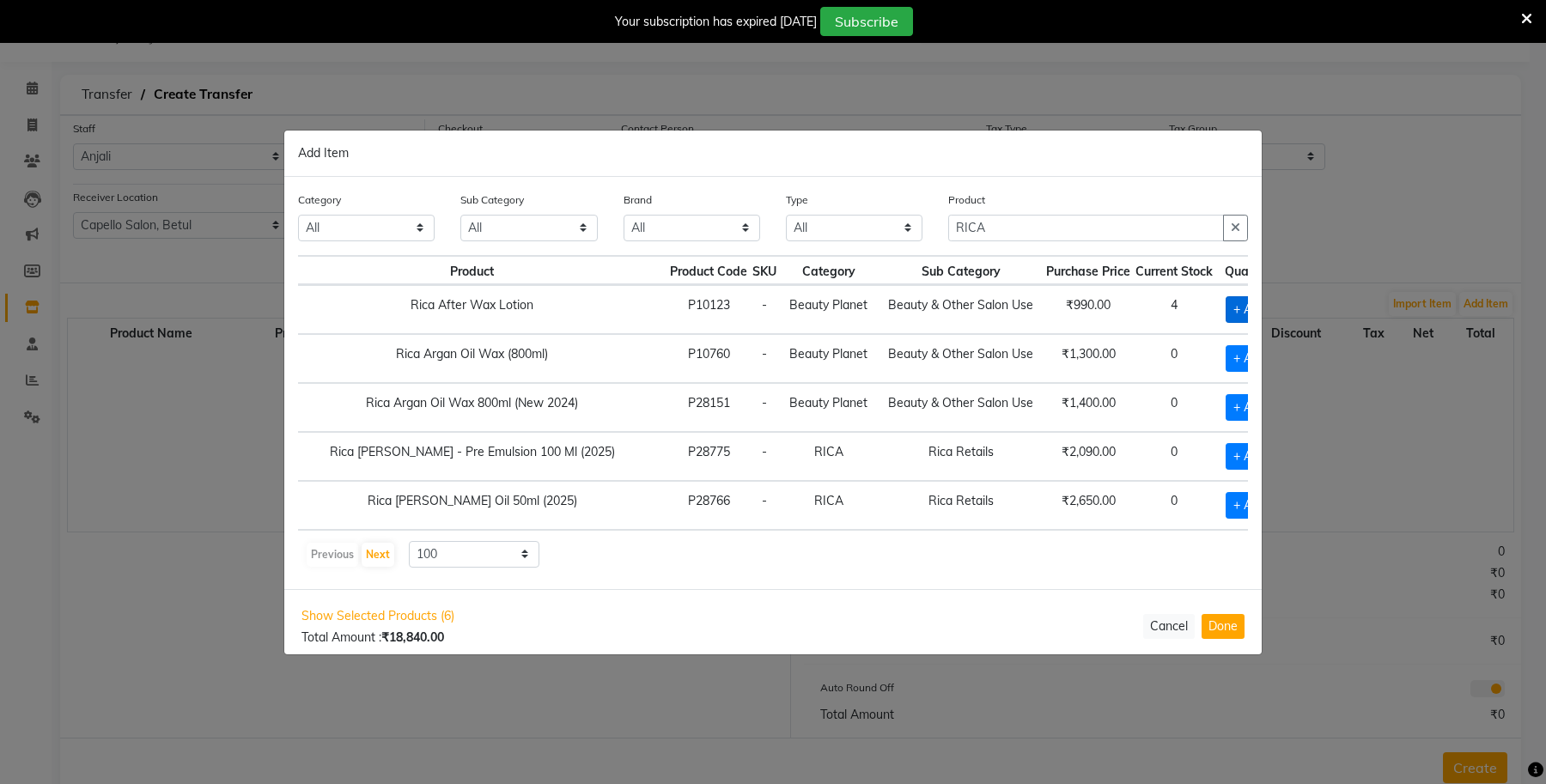
click at [1226, 303] on span "+ Add" at bounding box center [1250, 309] width 48 height 27
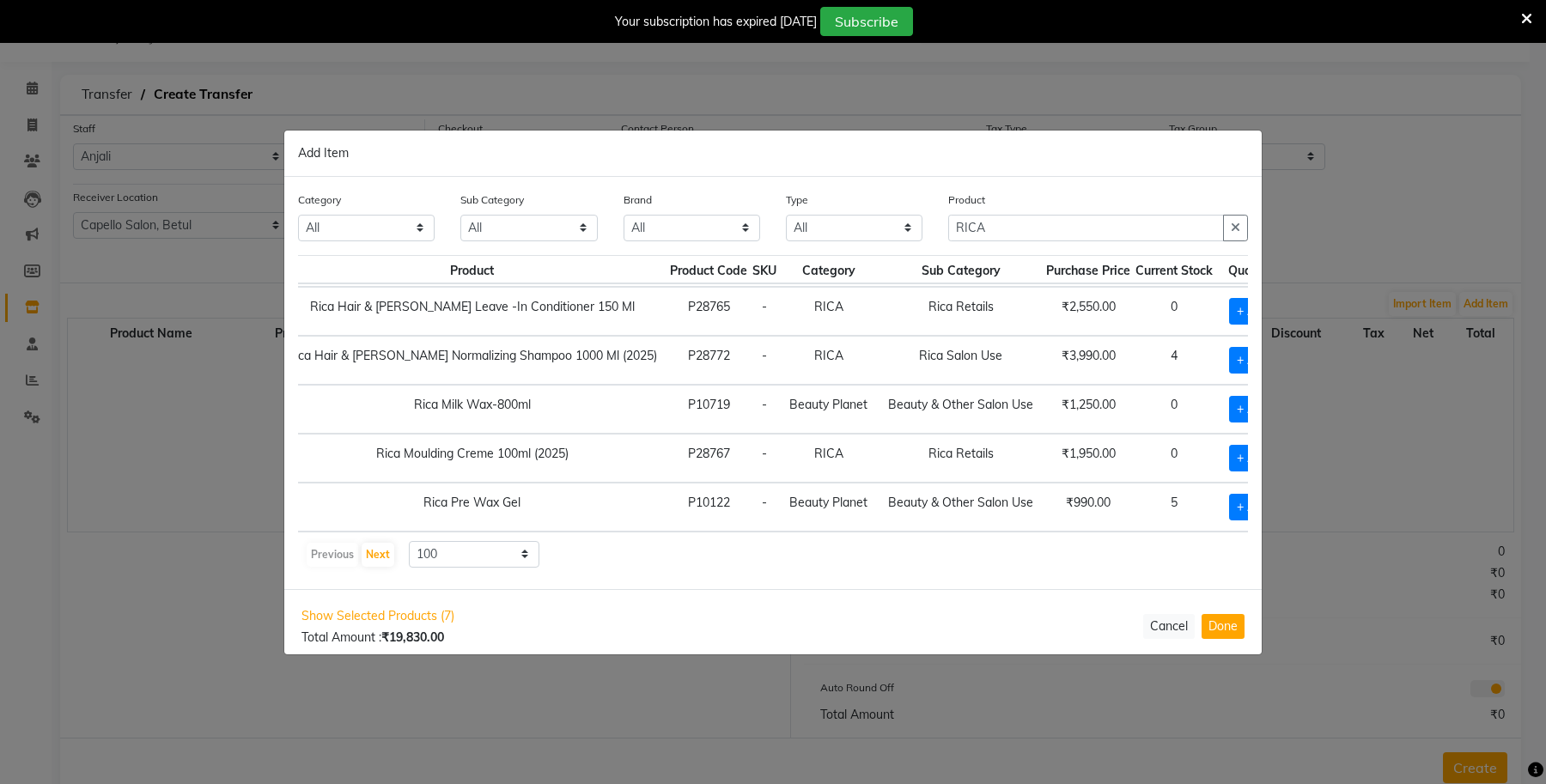
scroll to position [644, 61]
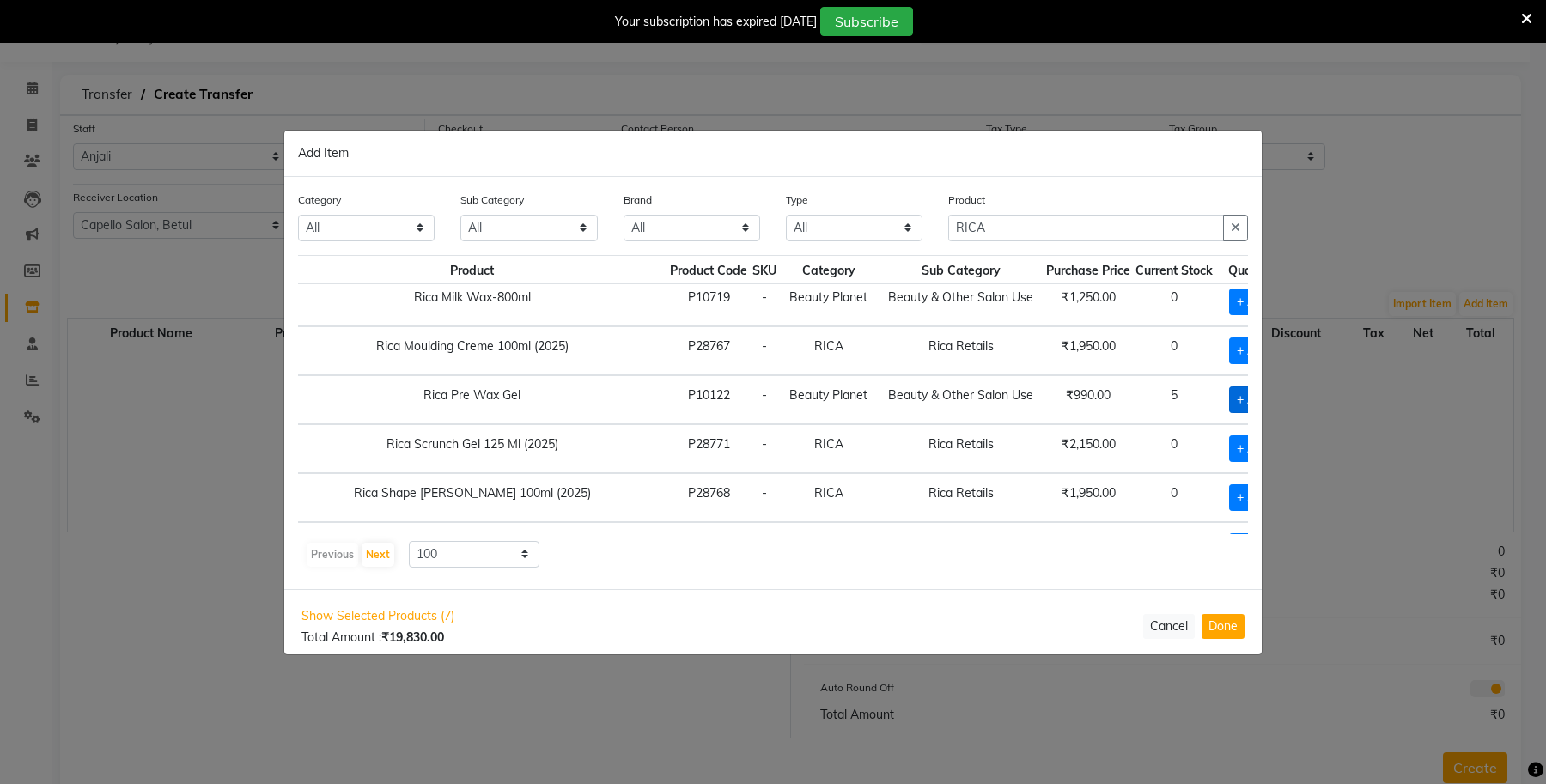
click at [1229, 406] on span "+ Add" at bounding box center [1253, 399] width 48 height 27
click at [1268, 404] on icon at bounding box center [1273, 398] width 11 height 12
drag, startPoint x: 1016, startPoint y: 225, endPoint x: 881, endPoint y: 246, distance: 136.6
click at [881, 246] on div "Category All Keramelon Skin Makeup Personal Care Appliances Beard Beauty Planet…" at bounding box center [773, 222] width 976 height 64
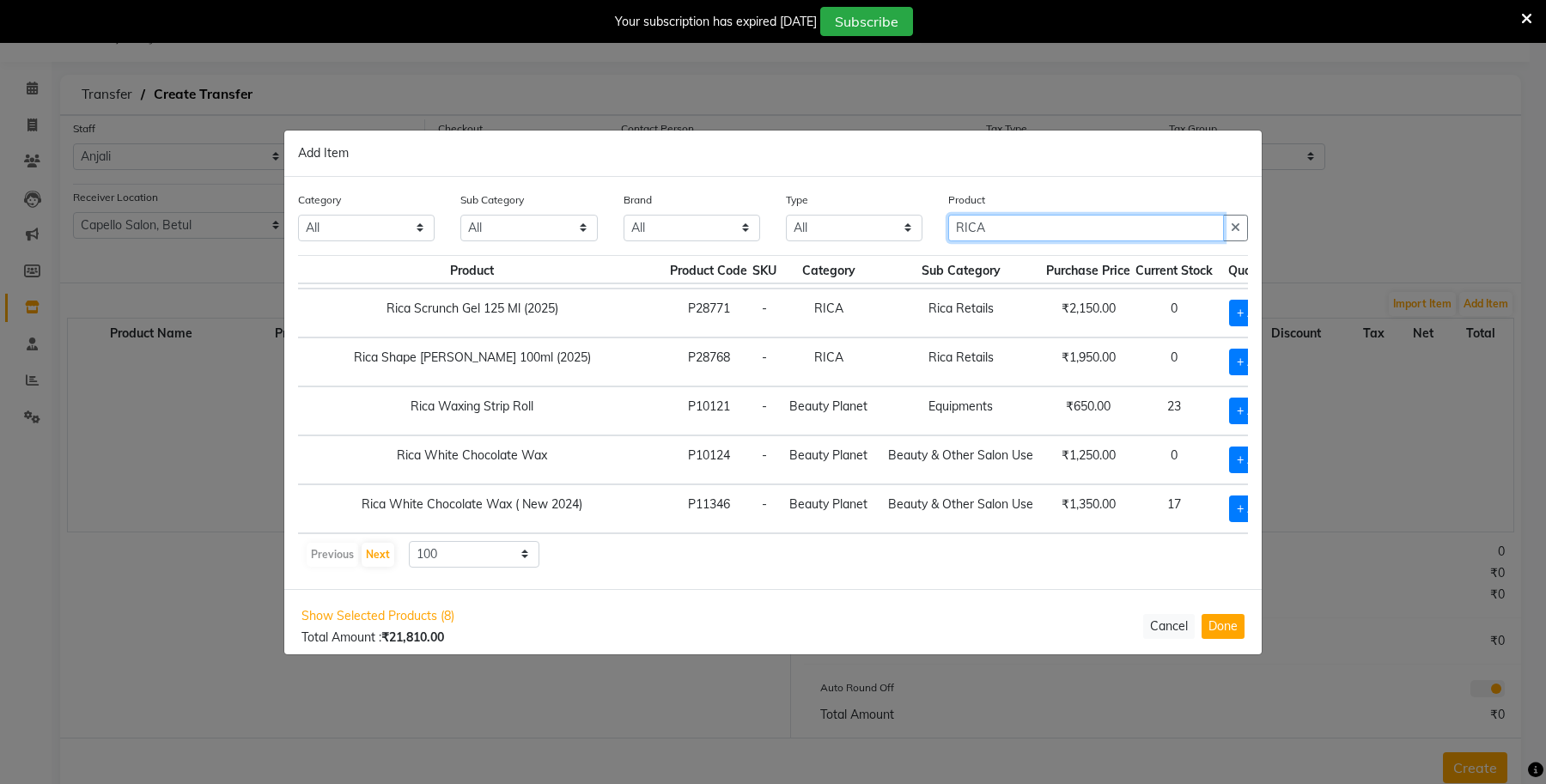
scroll to position [813, 61]
click at [816, 436] on td "Beauty Planet" at bounding box center [829, 460] width 98 height 49
click at [1229, 397] on span "+ Add" at bounding box center [1253, 410] width 48 height 27
drag, startPoint x: 1029, startPoint y: 236, endPoint x: 866, endPoint y: 236, distance: 163.0
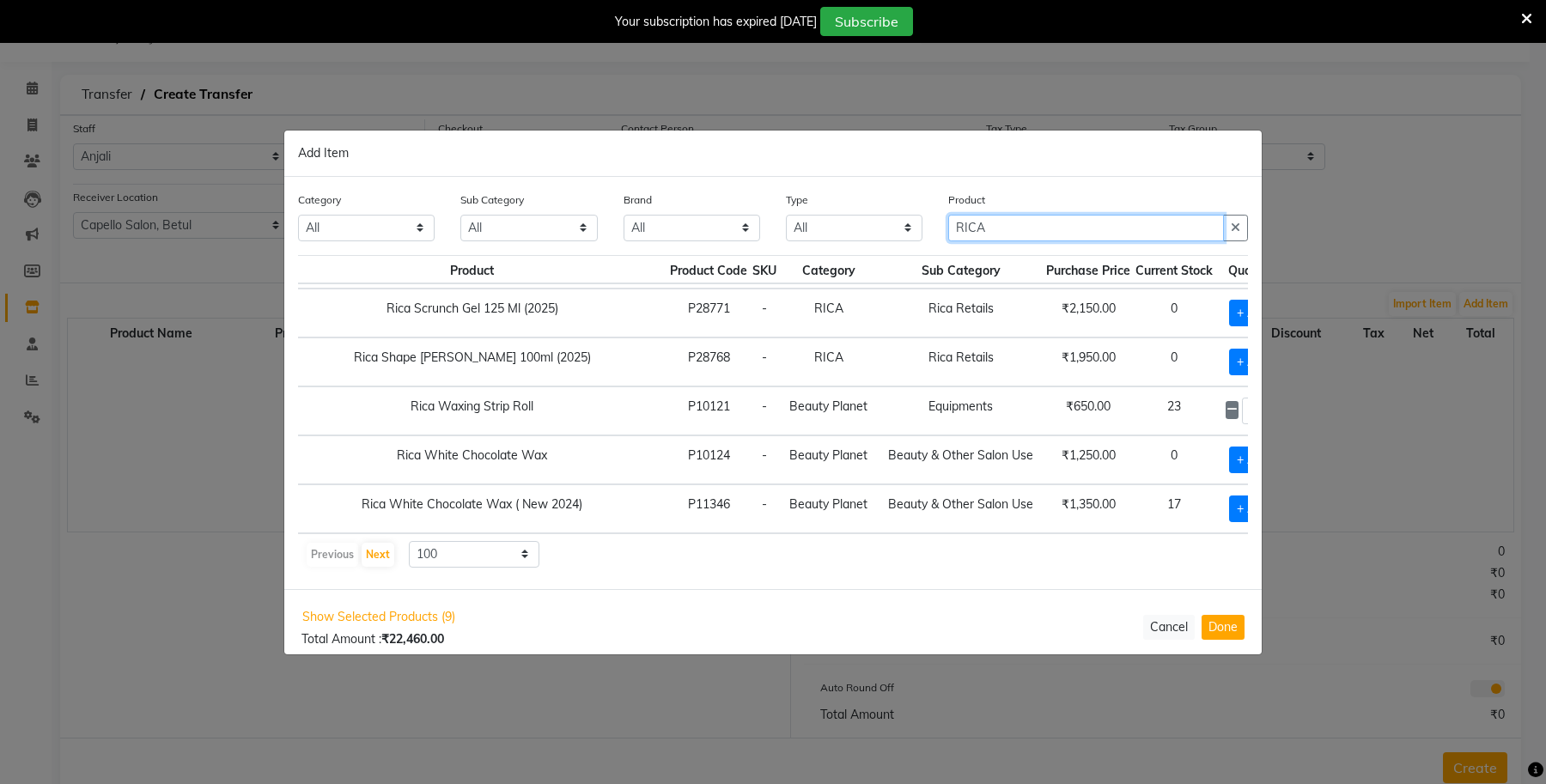
click at [866, 236] on div "Category All Keramelon Skin Makeup Personal Care Appliances Beard Beauty Planet…" at bounding box center [773, 222] width 976 height 64
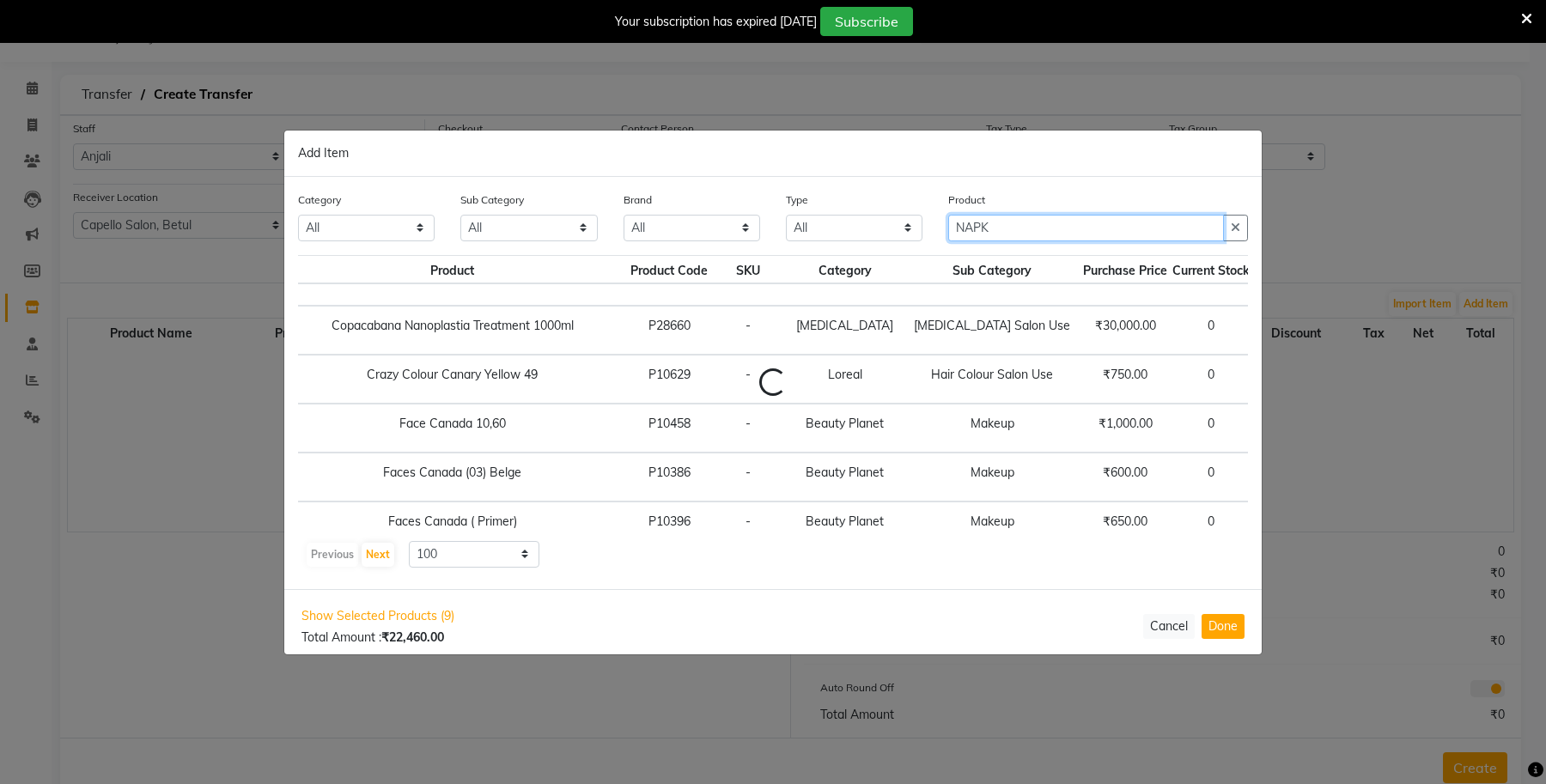
scroll to position [0, 0]
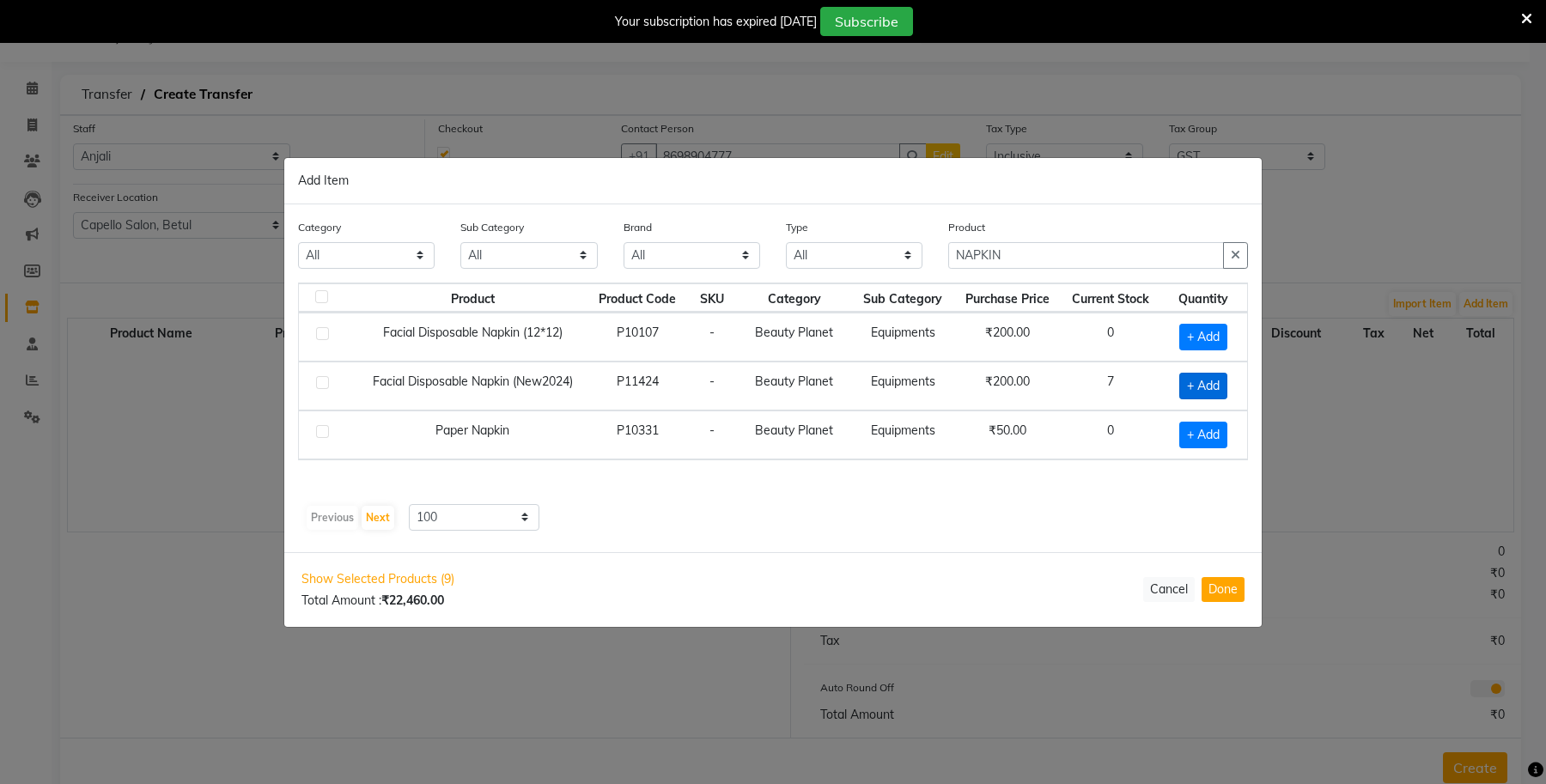
click at [1203, 375] on span "+ Add" at bounding box center [1203, 386] width 48 height 27
click at [1221, 382] on icon at bounding box center [1225, 385] width 11 height 12
drag, startPoint x: 938, startPoint y: 263, endPoint x: 872, endPoint y: 271, distance: 66.5
click at [872, 271] on div "Category All Keramelon Skin Makeup Personal Care Appliances Beard Beauty Planet…" at bounding box center [773, 250] width 976 height 64
drag, startPoint x: 1017, startPoint y: 254, endPoint x: 885, endPoint y: 254, distance: 132.0
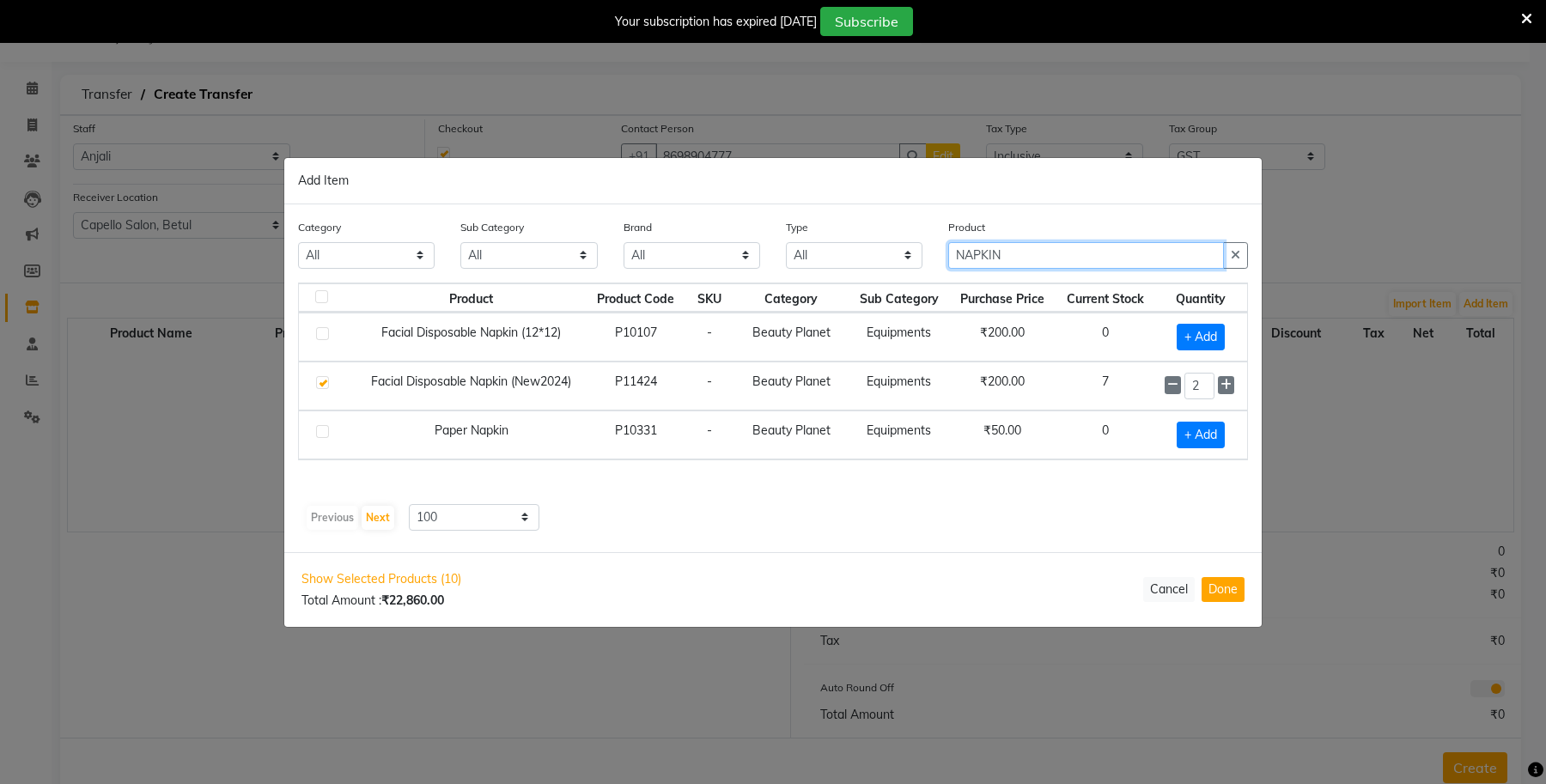
click at [885, 254] on div "Category All Keramelon Skin Makeup Personal Care Appliances Beard Beauty Planet…" at bounding box center [773, 250] width 976 height 64
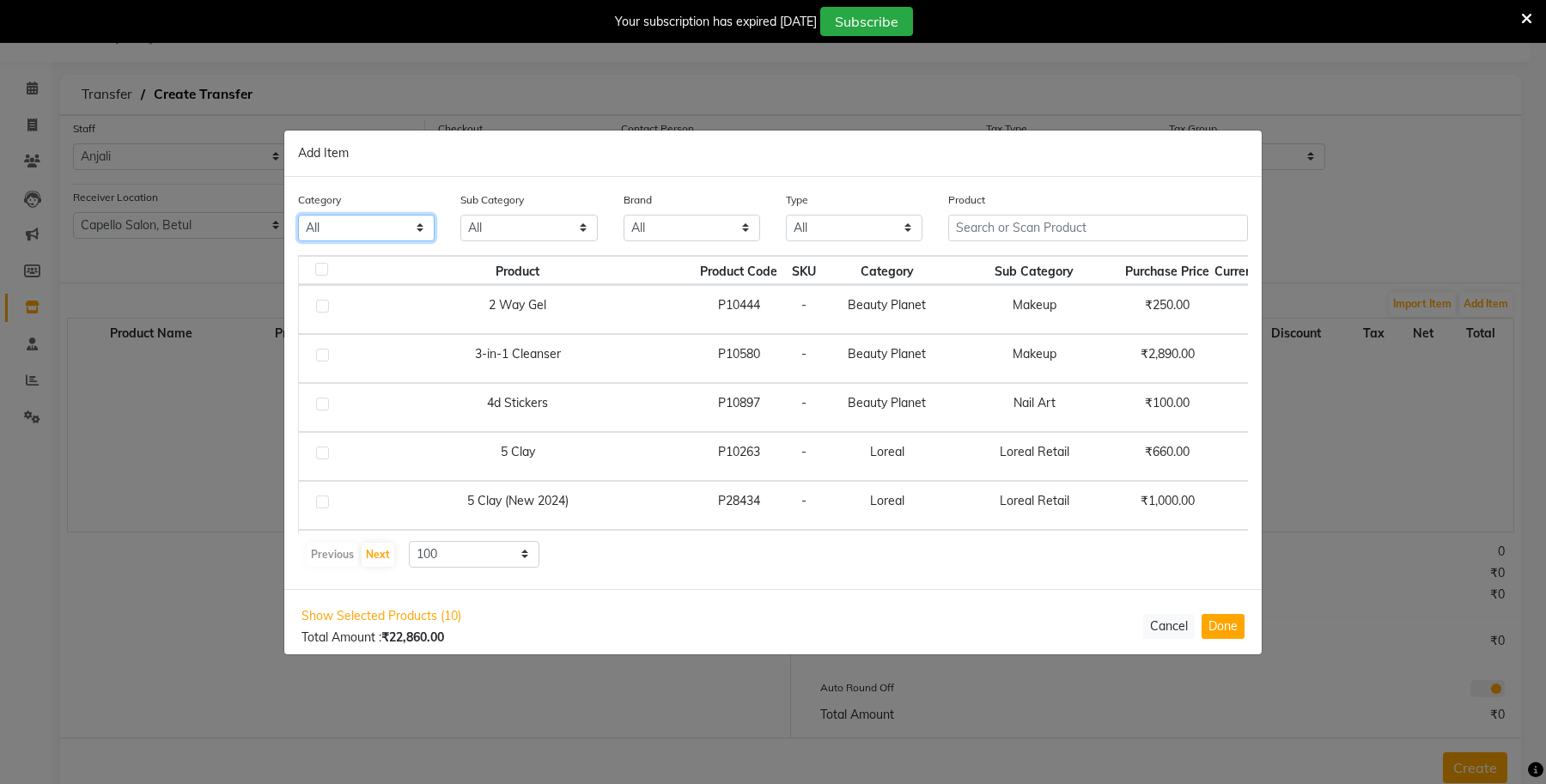
click at [374, 227] on select "All Keramelon Skin Makeup Personal Care Appliances Beard Beauty Planet Botox Ca…" at bounding box center [366, 227] width 137 height 27
click at [298, 214] on select "All Keramelon Skin Makeup Personal Care Appliances Beard Beauty Planet Botox Ca…" at bounding box center [366, 227] width 137 height 27
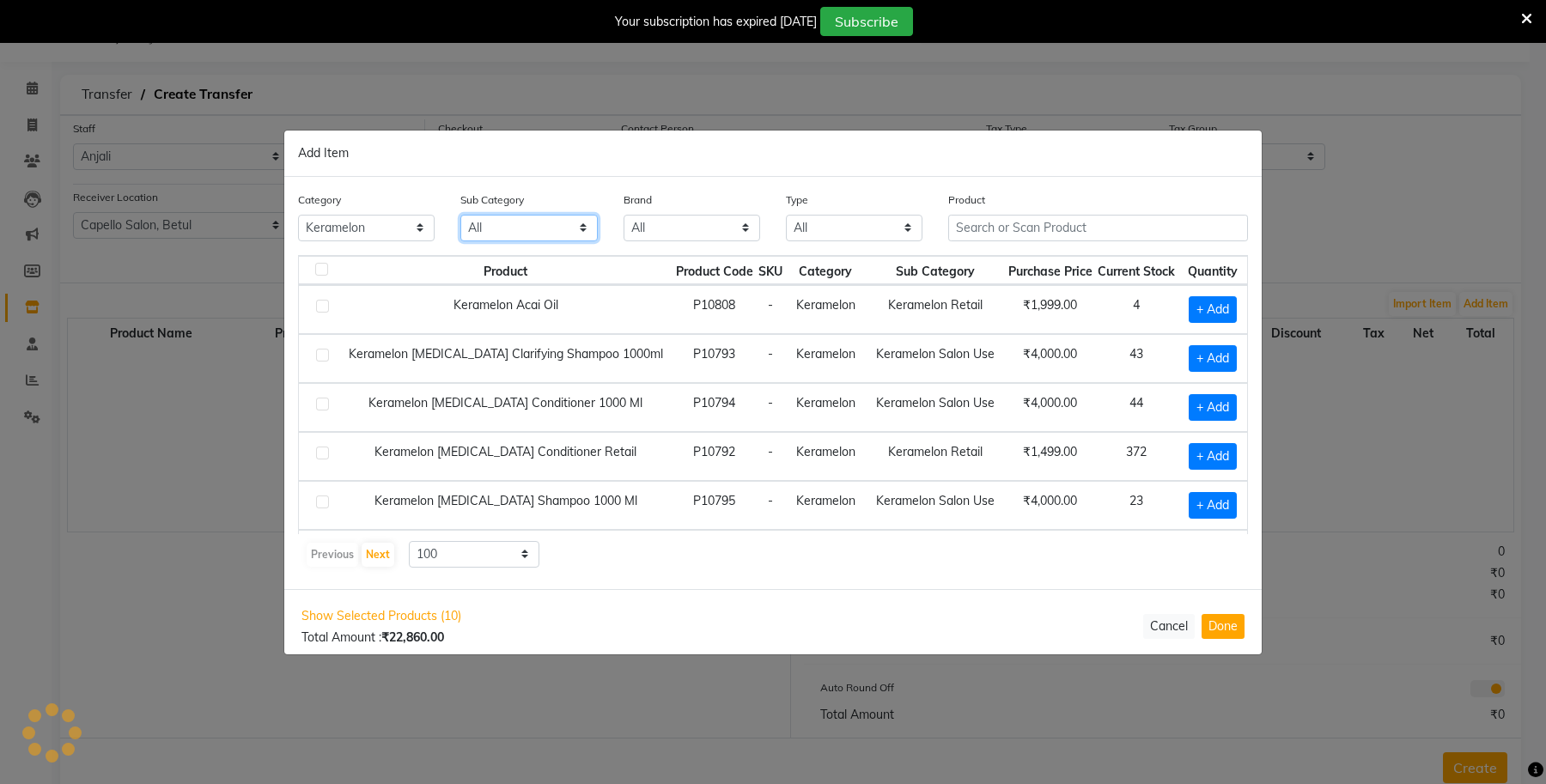
click at [564, 219] on select "All Keramelon Salon Use Keramelon Retail" at bounding box center [528, 227] width 137 height 27
click at [461, 214] on select "All Keramelon Salon Use Keramelon Retail" at bounding box center [528, 227] width 137 height 27
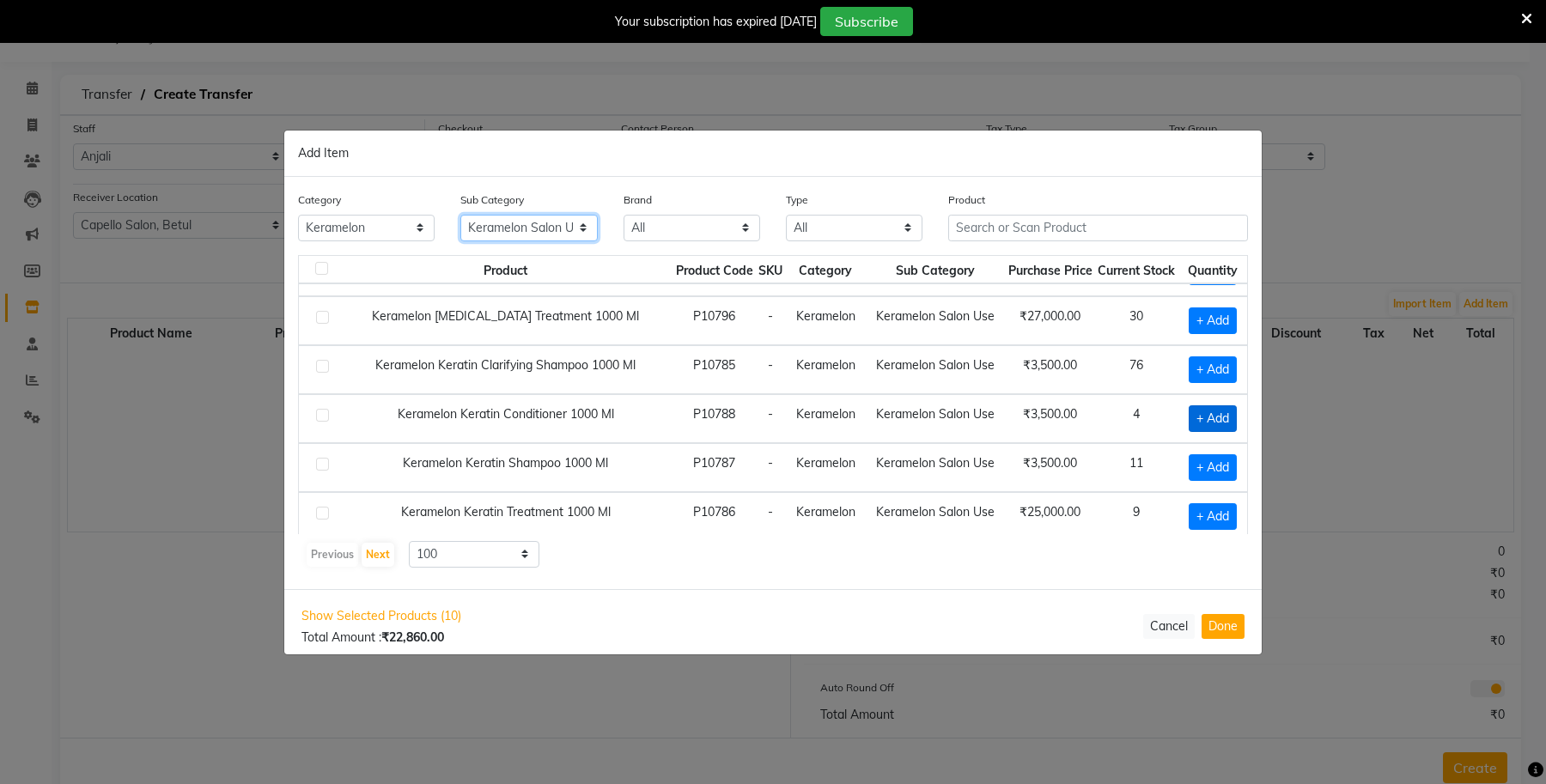
scroll to position [151, 0]
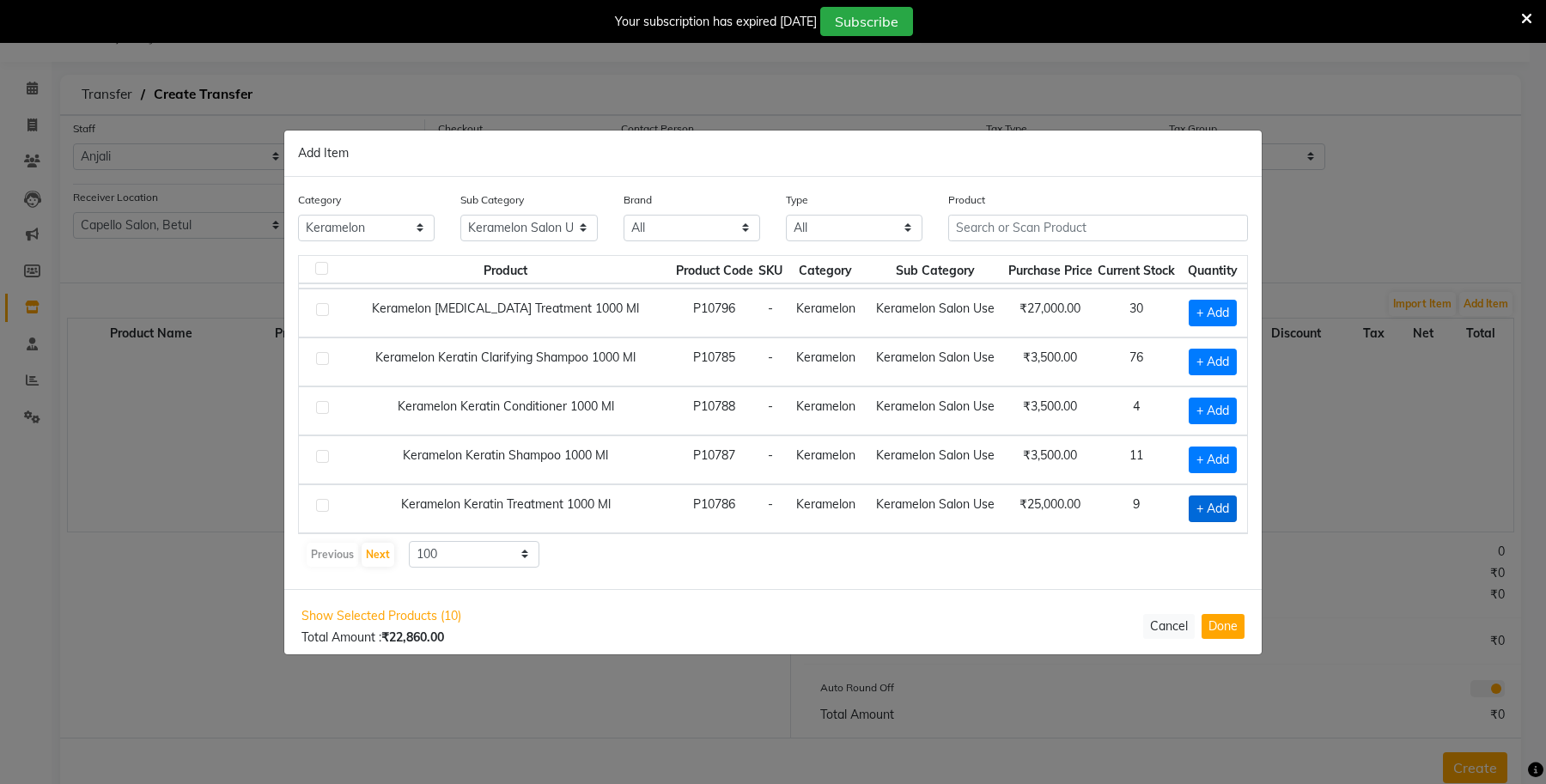
click at [1193, 507] on span "+ Add" at bounding box center [1212, 509] width 48 height 27
click at [1186, 510] on icon at bounding box center [1191, 508] width 11 height 12
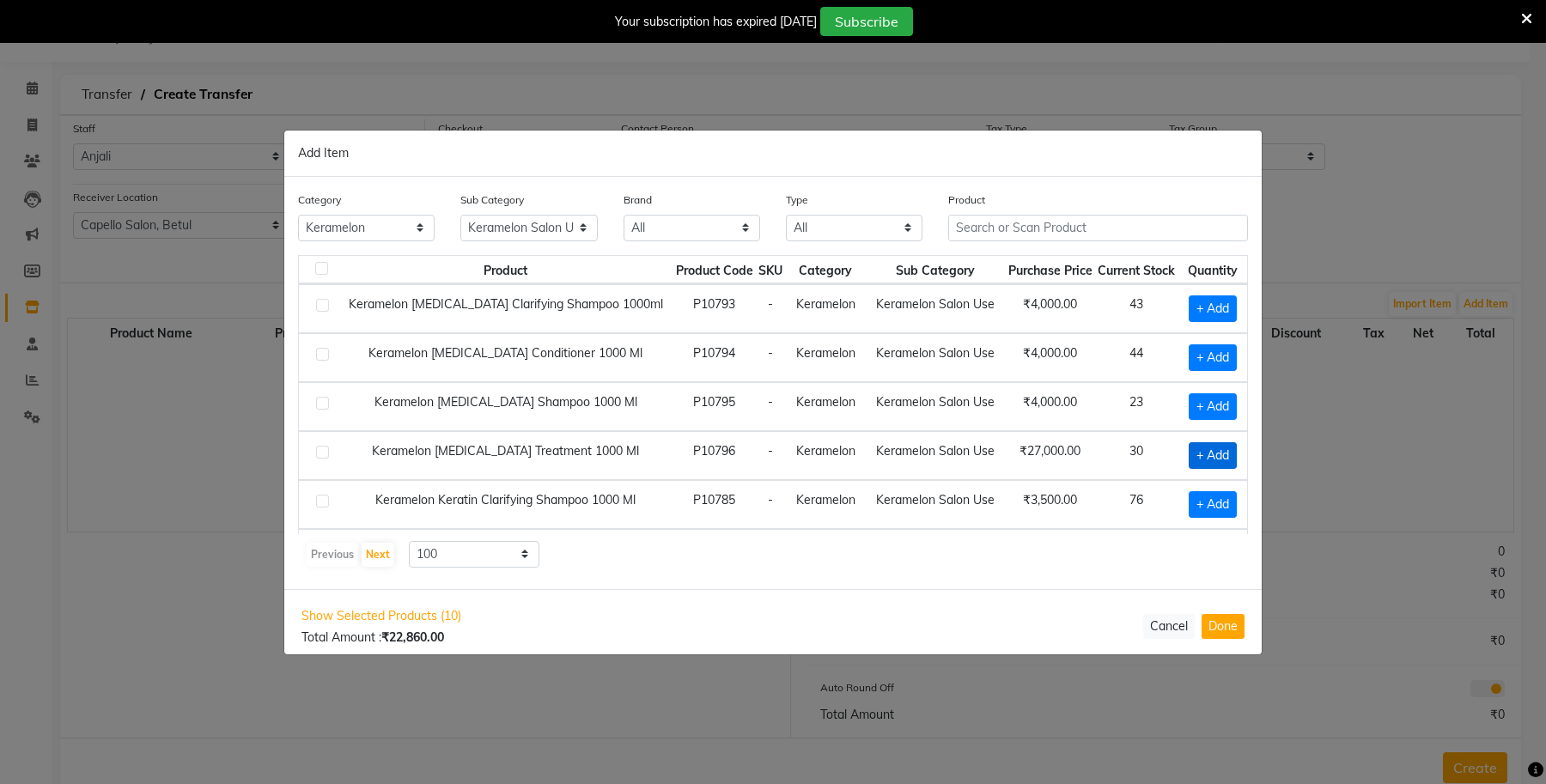
scroll to position [0, 0]
click at [1205, 453] on span "+ Add" at bounding box center [1212, 455] width 48 height 27
click at [385, 226] on select "All Keramelon Skin Makeup Personal Care Appliances Beard Beauty Planet Botox Ca…" at bounding box center [366, 227] width 137 height 27
click at [298, 214] on select "All Keramelon Skin Makeup Personal Care Appliances Beard Beauty Planet Botox Ca…" at bounding box center [366, 227] width 137 height 27
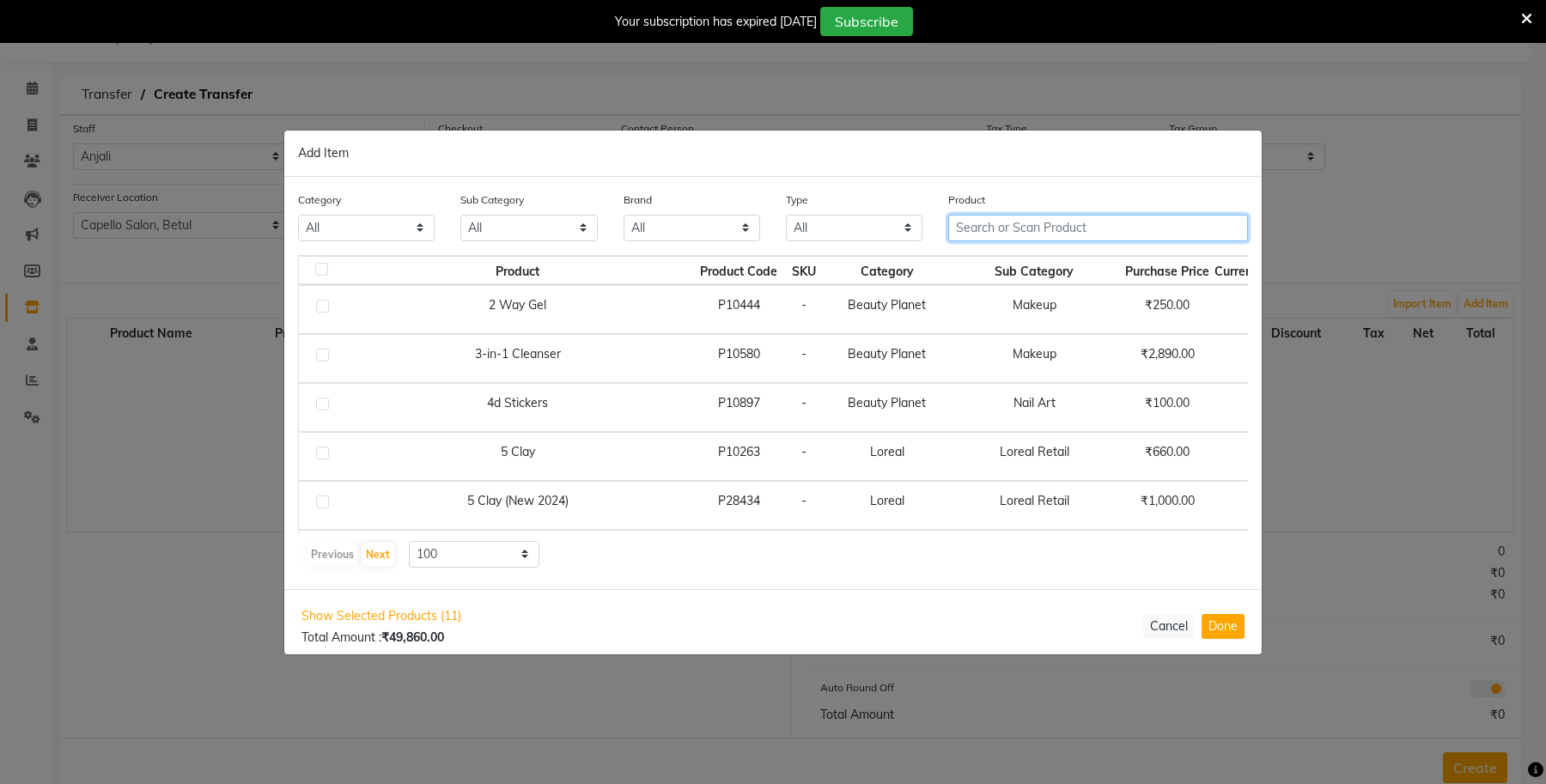
click at [1037, 228] on input "text" at bounding box center [1098, 227] width 300 height 27
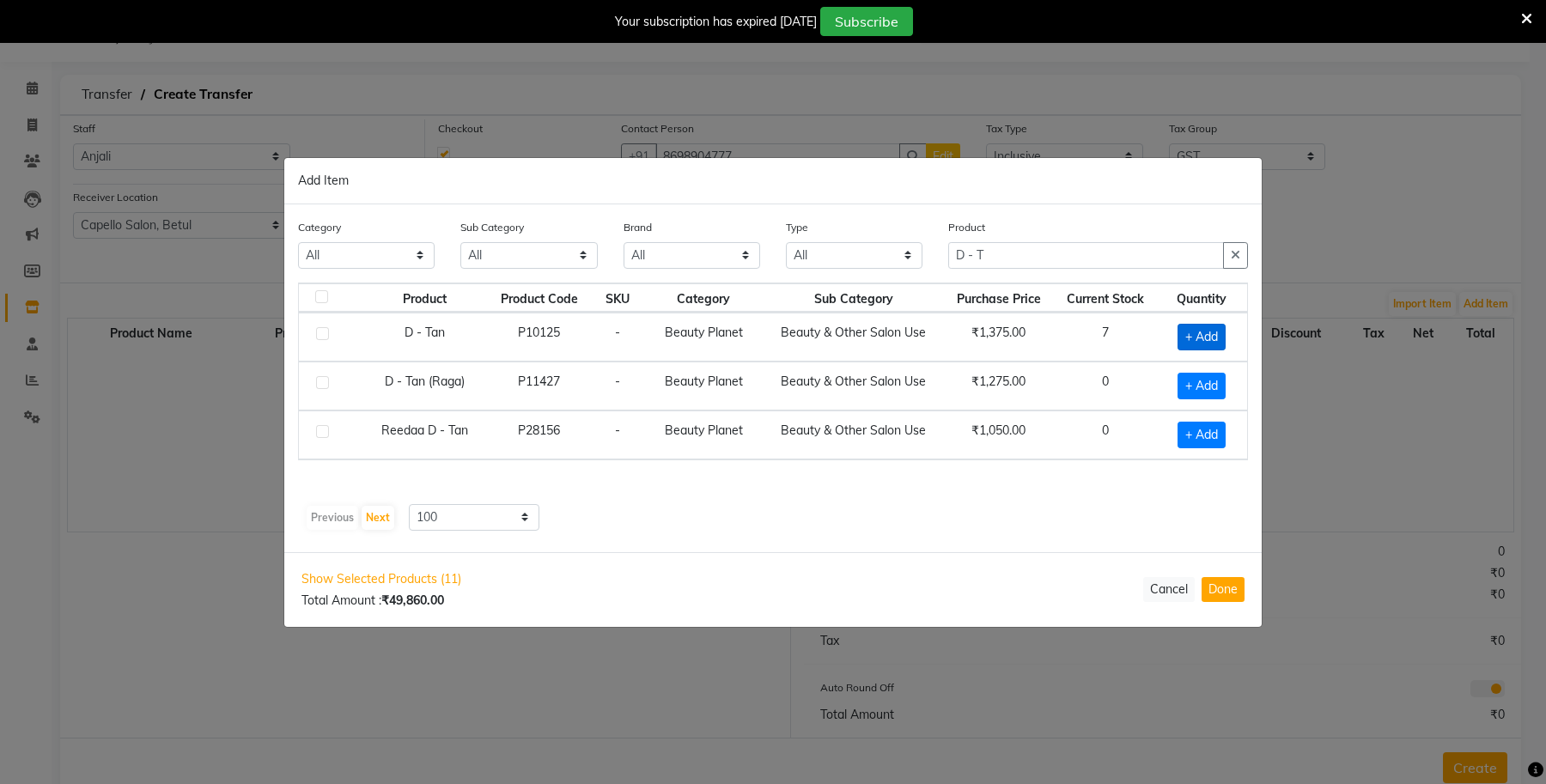
click at [1188, 340] on span "+ Add" at bounding box center [1202, 336] width 48 height 27
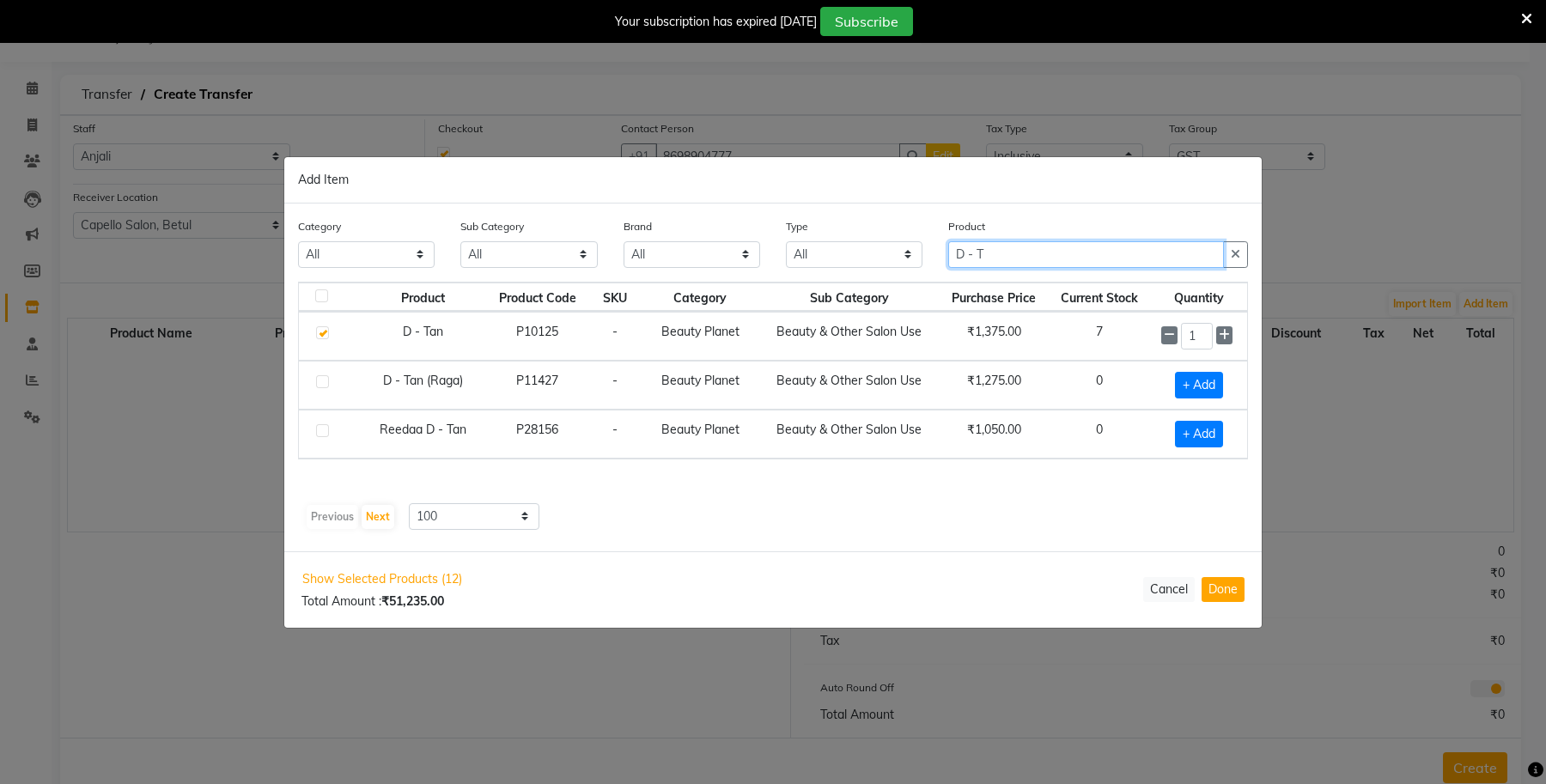
drag, startPoint x: 997, startPoint y: 255, endPoint x: 896, endPoint y: 255, distance: 101.0
click at [896, 255] on div "Category All Keramelon Skin Makeup Personal Care Appliances Beard Beauty Planet…" at bounding box center [773, 249] width 976 height 64
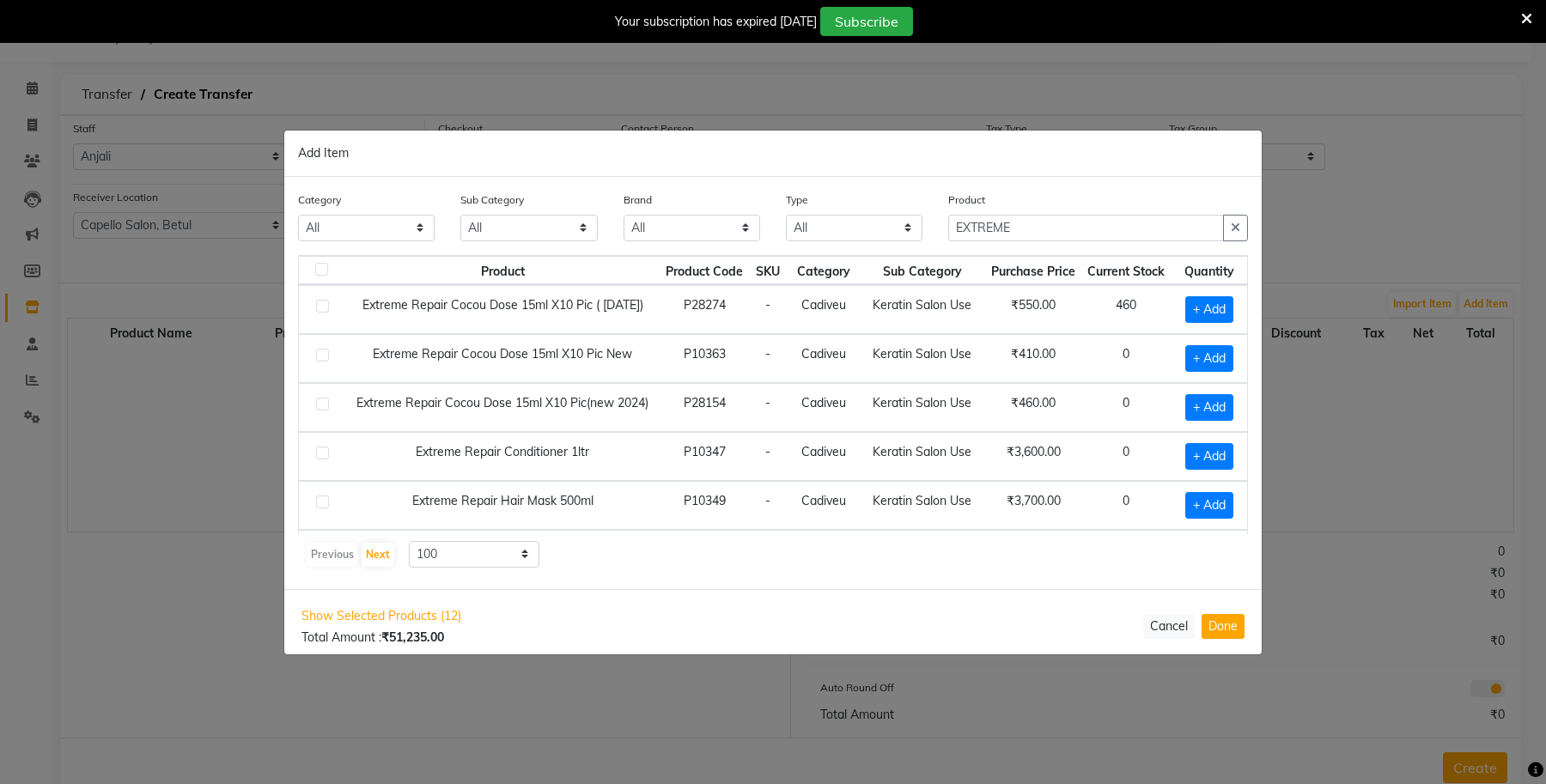
click at [922, 325] on td "Keratin Salon Use" at bounding box center [922, 310] width 125 height 49
click at [1186, 305] on span "+ Add" at bounding box center [1209, 309] width 48 height 27
click at [1200, 310] on input "1" at bounding box center [1206, 309] width 26 height 27
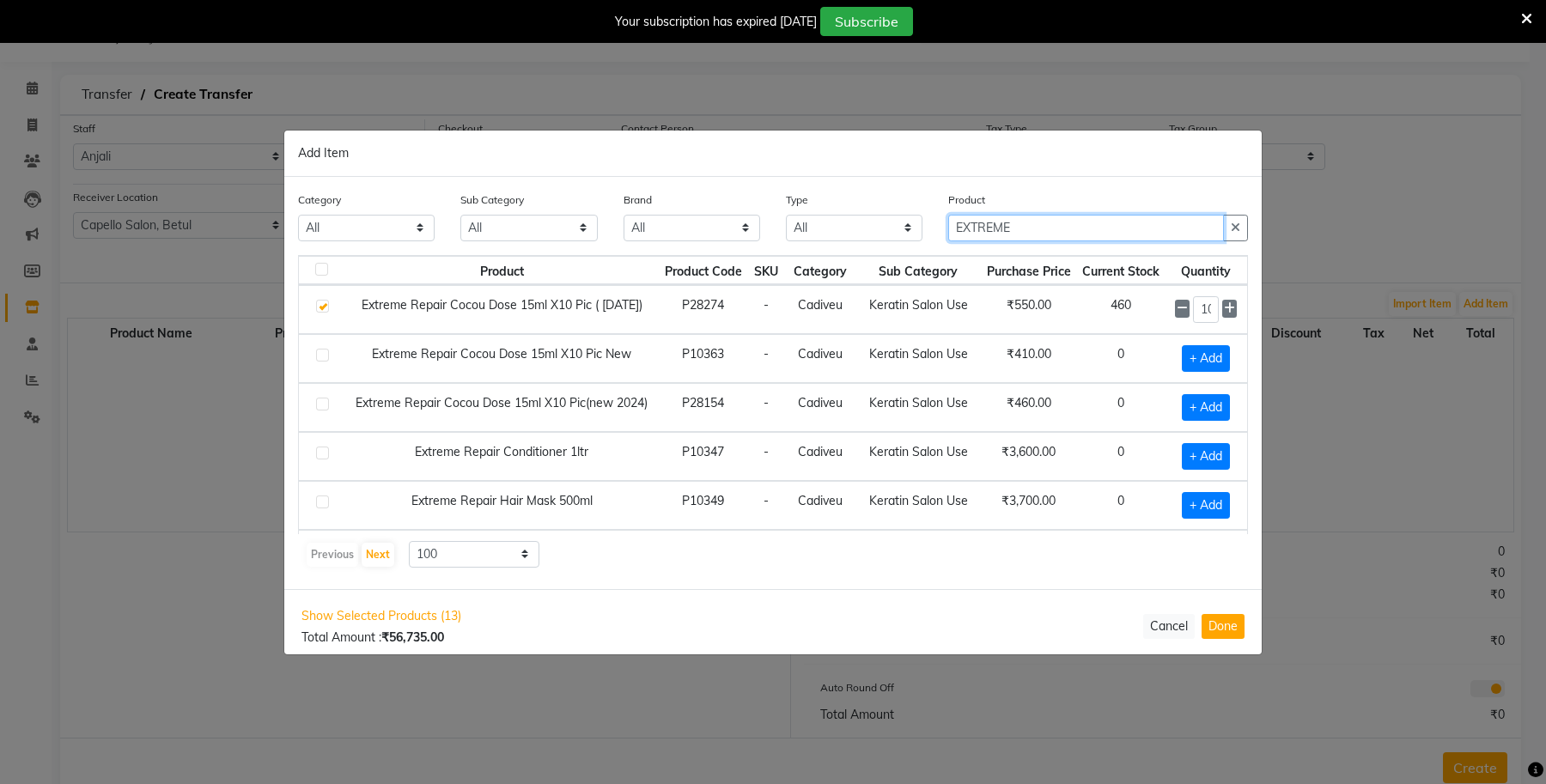
drag, startPoint x: 975, startPoint y: 224, endPoint x: 888, endPoint y: 223, distance: 87.0
click at [889, 224] on div "Category All Keramelon Skin Makeup Personal Care Appliances Beard Beauty Planet…" at bounding box center [773, 222] width 976 height 64
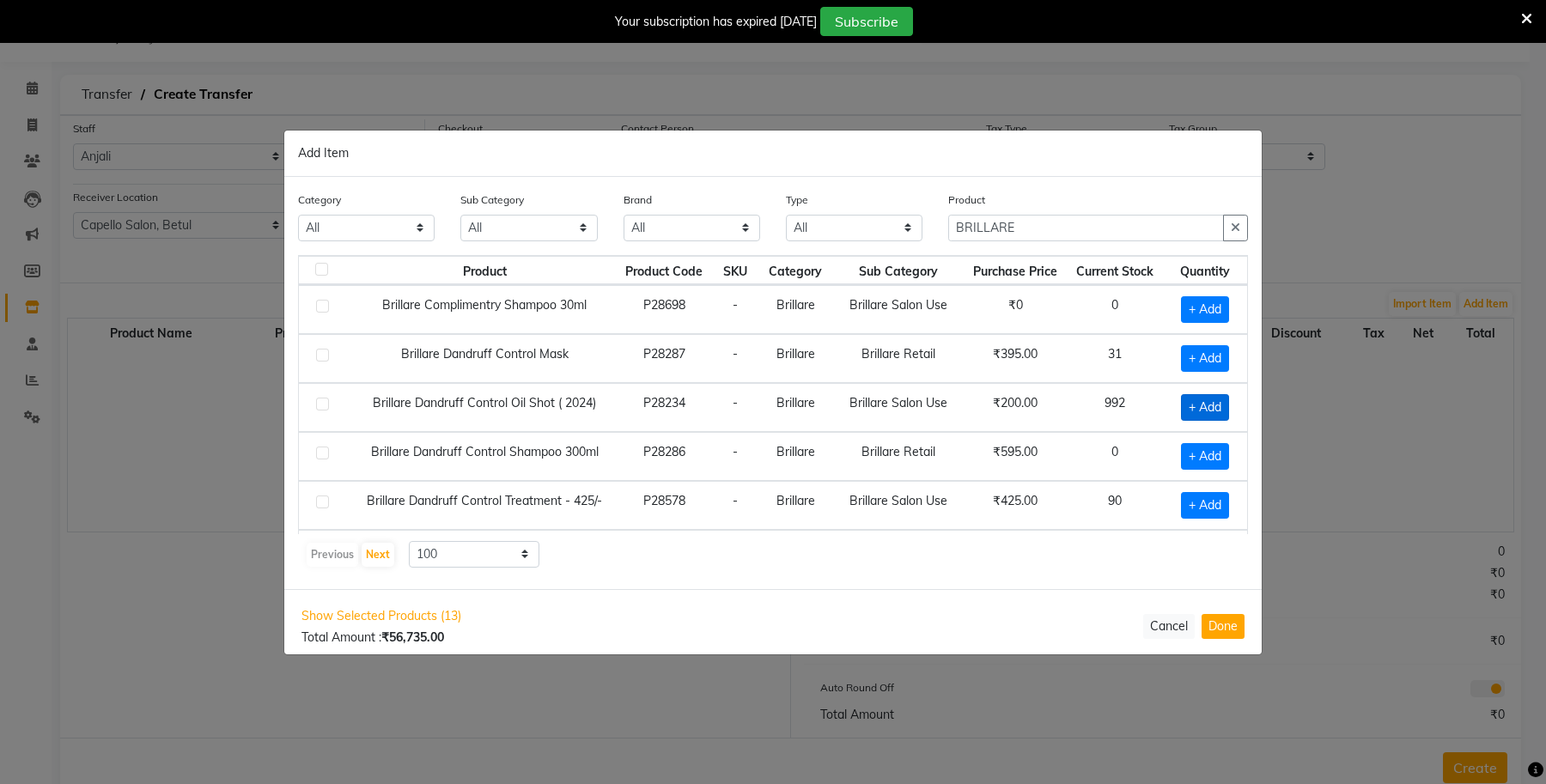
click at [1181, 400] on span "+ Add" at bounding box center [1205, 407] width 48 height 27
drag, startPoint x: 1191, startPoint y: 401, endPoint x: 1159, endPoint y: 403, distance: 32.1
click at [1168, 403] on div "1" at bounding box center [1203, 407] width 69 height 27
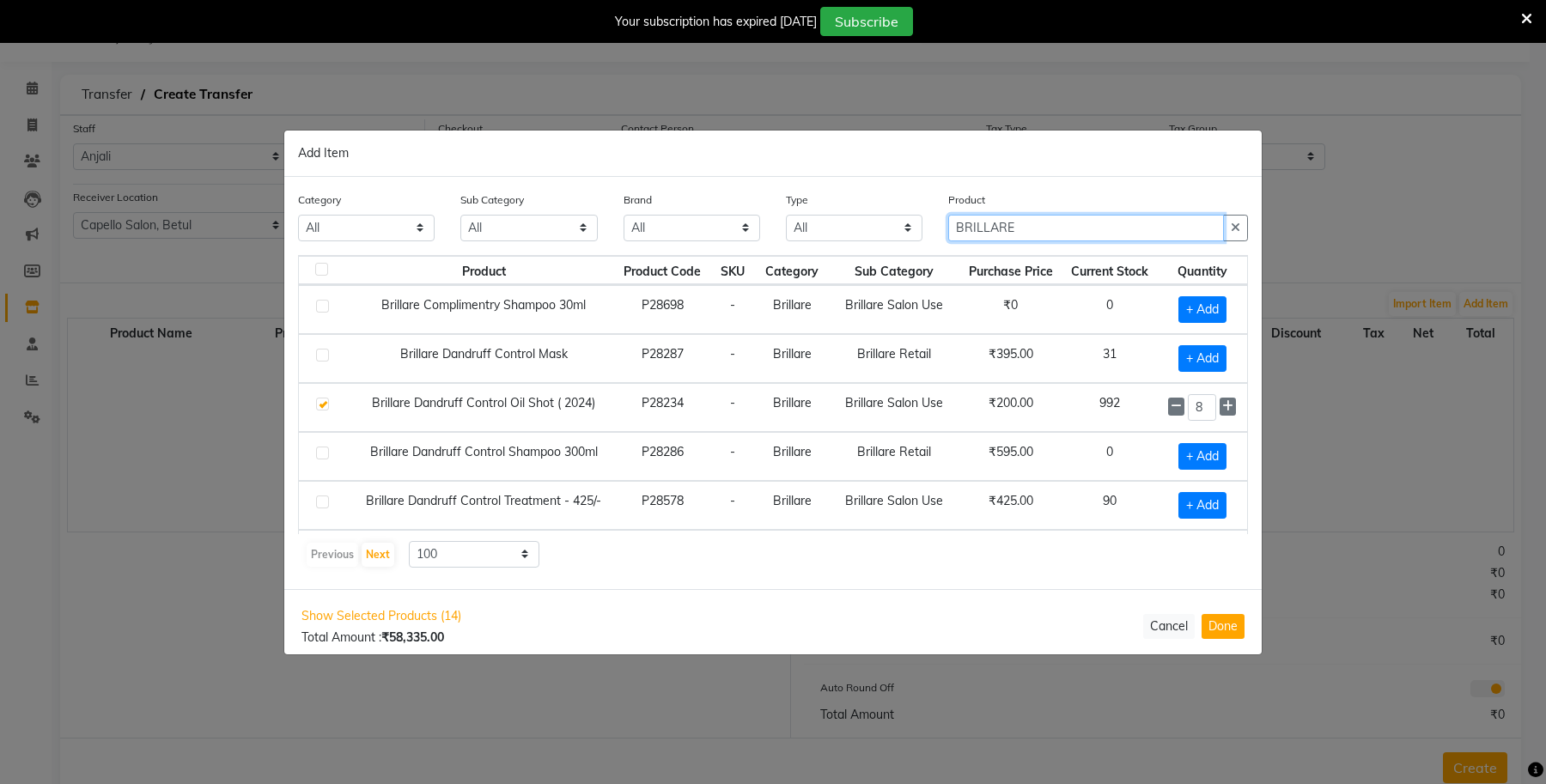
drag, startPoint x: 1039, startPoint y: 226, endPoint x: 861, endPoint y: 249, distance: 179.5
click at [861, 249] on div "Category All Keramelon Skin Makeup Personal Care Appliances Beard Beauty Planet…" at bounding box center [773, 222] width 976 height 64
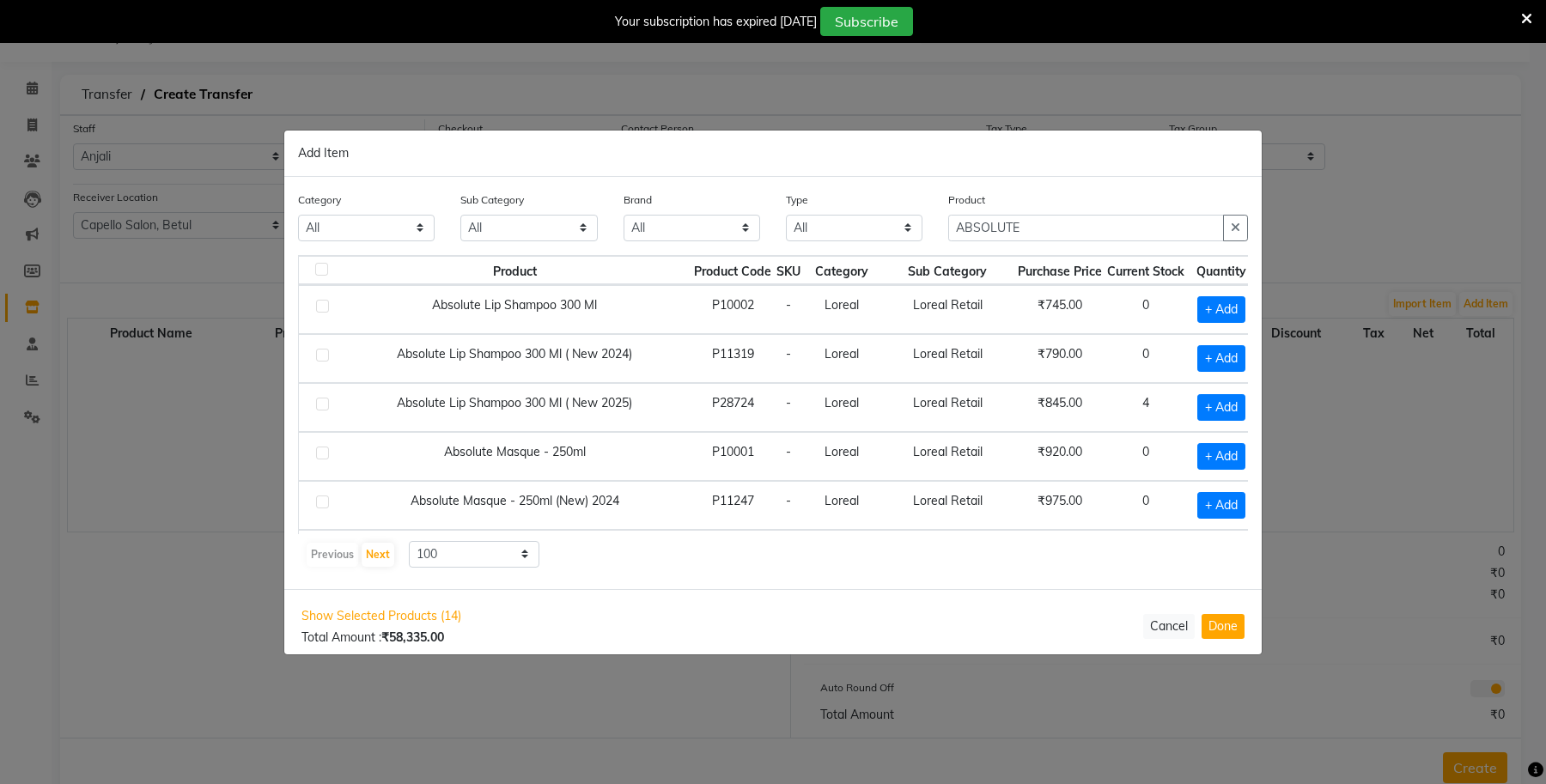
drag, startPoint x: 654, startPoint y: 391, endPoint x: 713, endPoint y: 375, distance: 61.1
click at [654, 391] on td "Absolute Lip Shampoo 300 Ml ( New 2025)" at bounding box center [515, 407] width 354 height 49
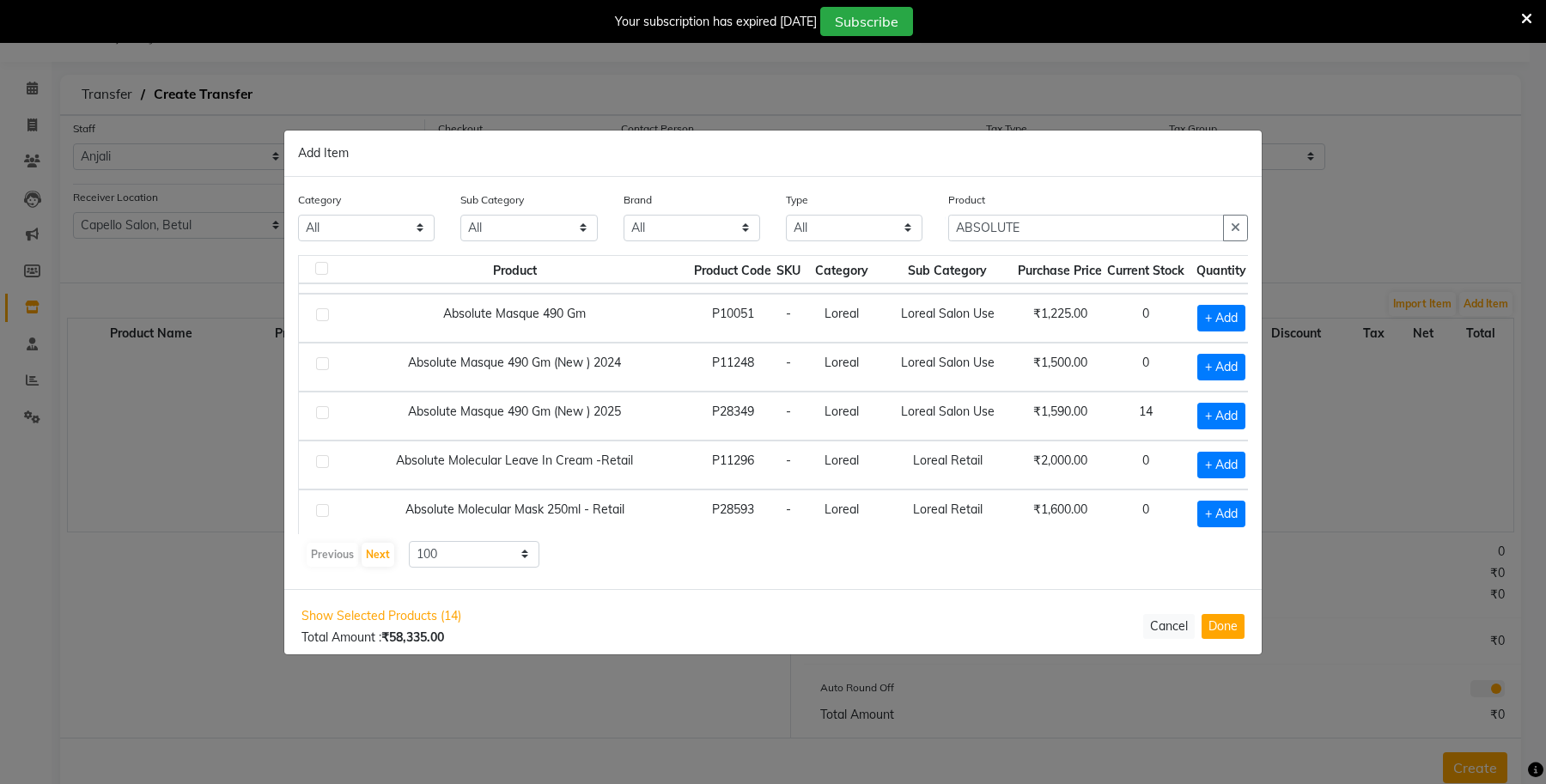
scroll to position [322, 0]
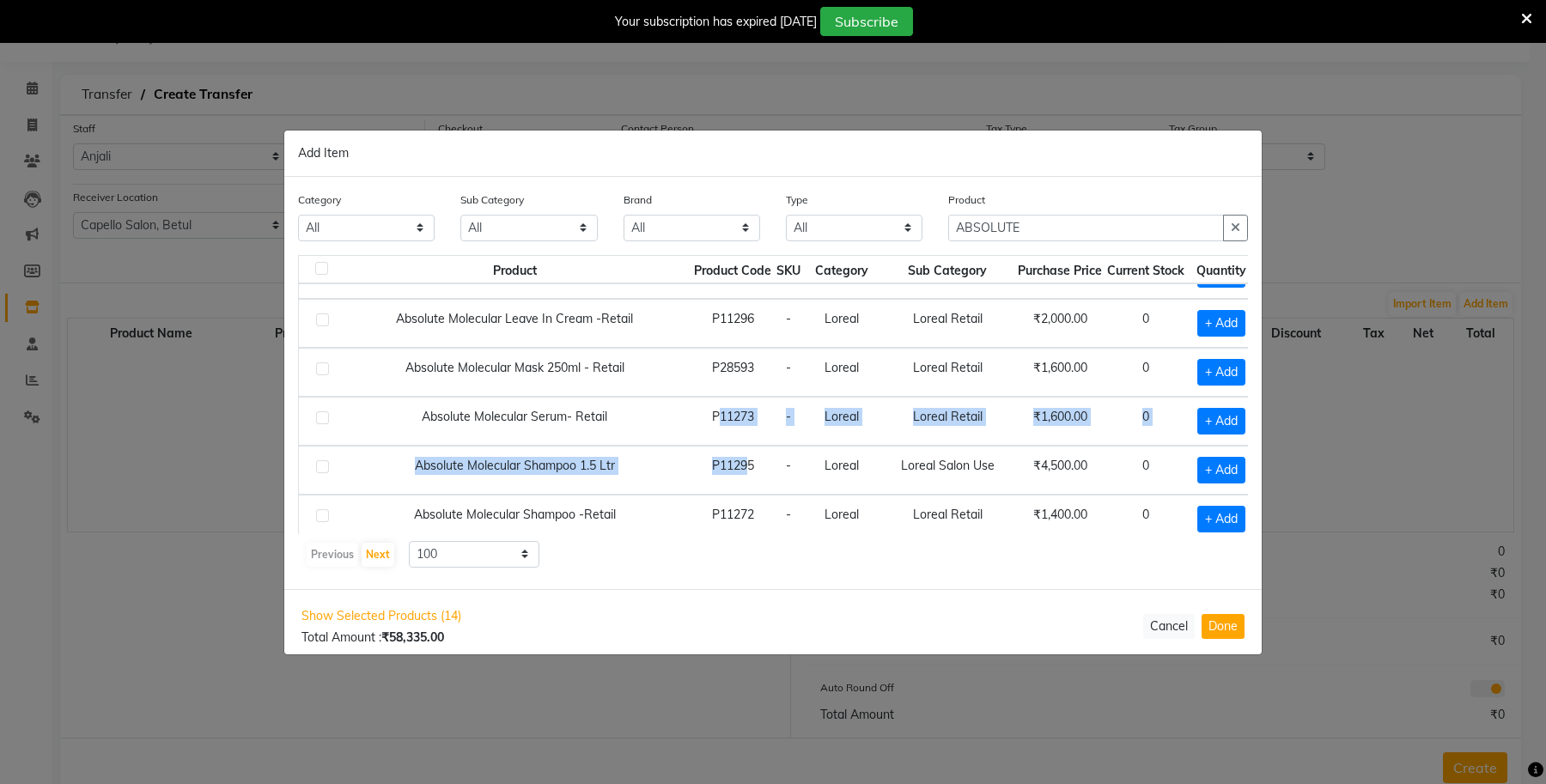
drag, startPoint x: 710, startPoint y: 511, endPoint x: 747, endPoint y: 510, distance: 37.0
click at [747, 510] on tbody "Absolute Lip Shampoo 300 Ml P10002 - Loreal Loreal Retail ₹745.00 0 + Add Absol…" at bounding box center [777, 421] width 957 height 1125
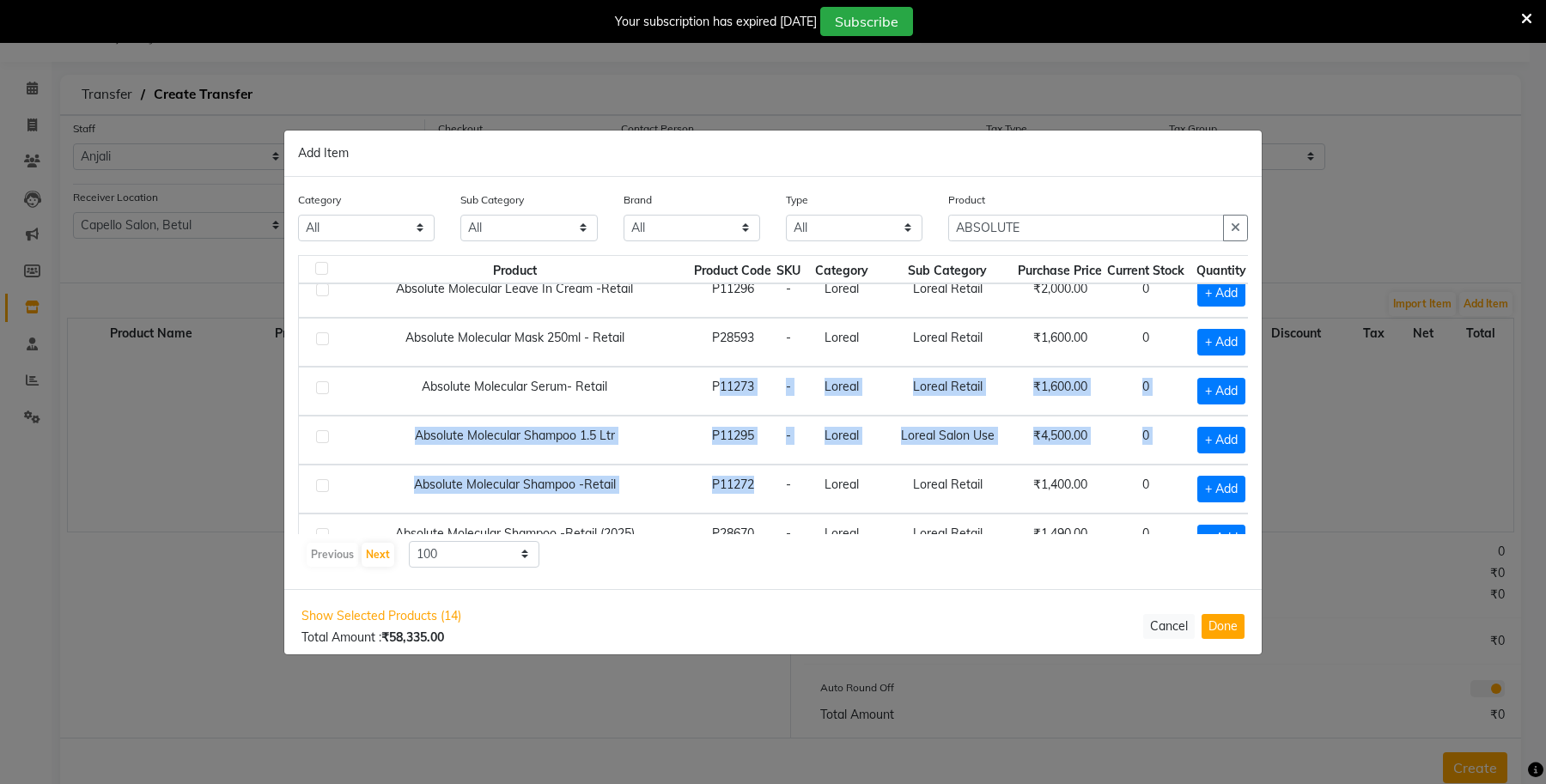
click at [615, 434] on td "Absolute Molecular Shampoo 1.5 Ltr" at bounding box center [515, 440] width 354 height 49
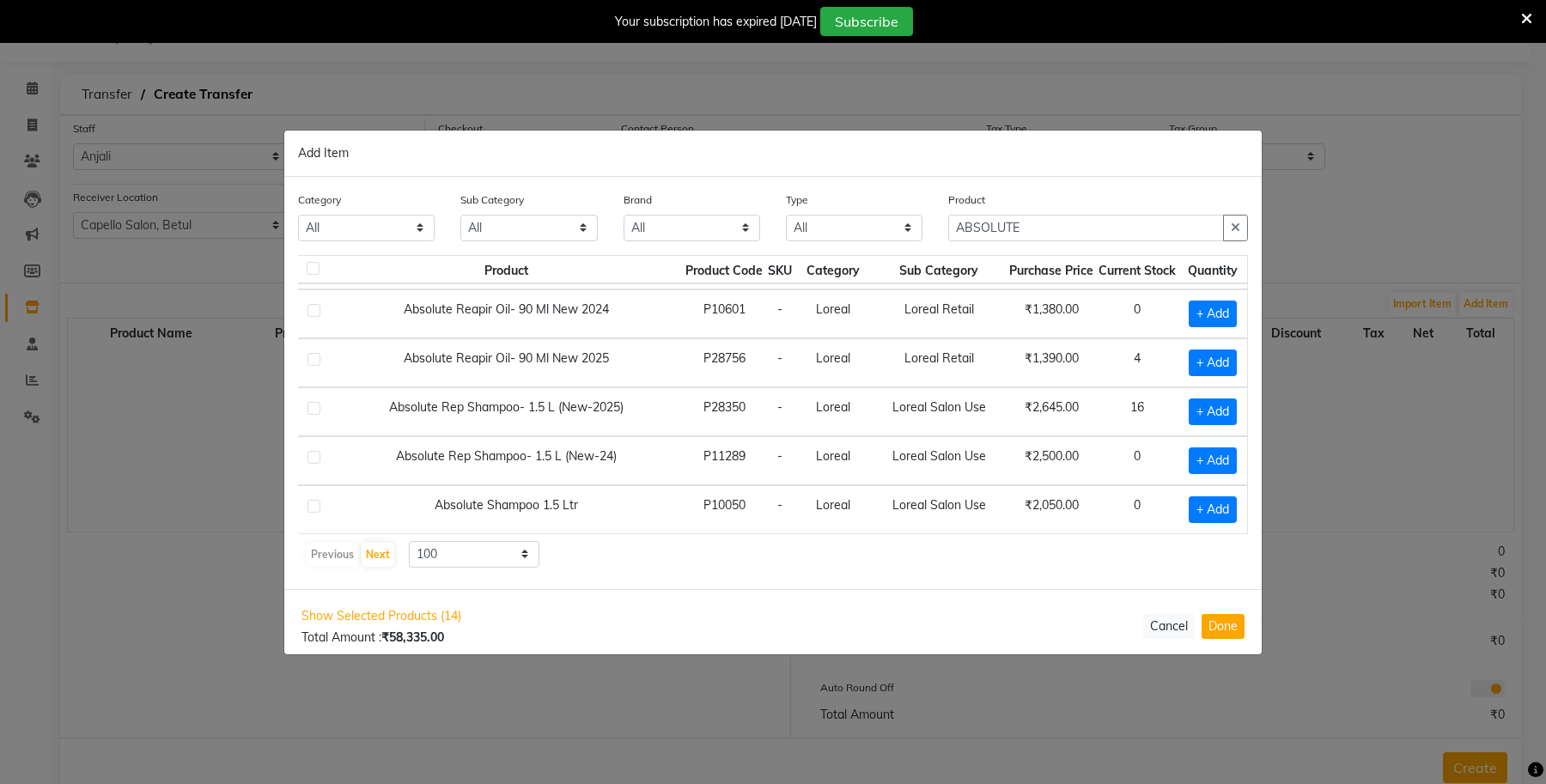
scroll to position [886, 31]
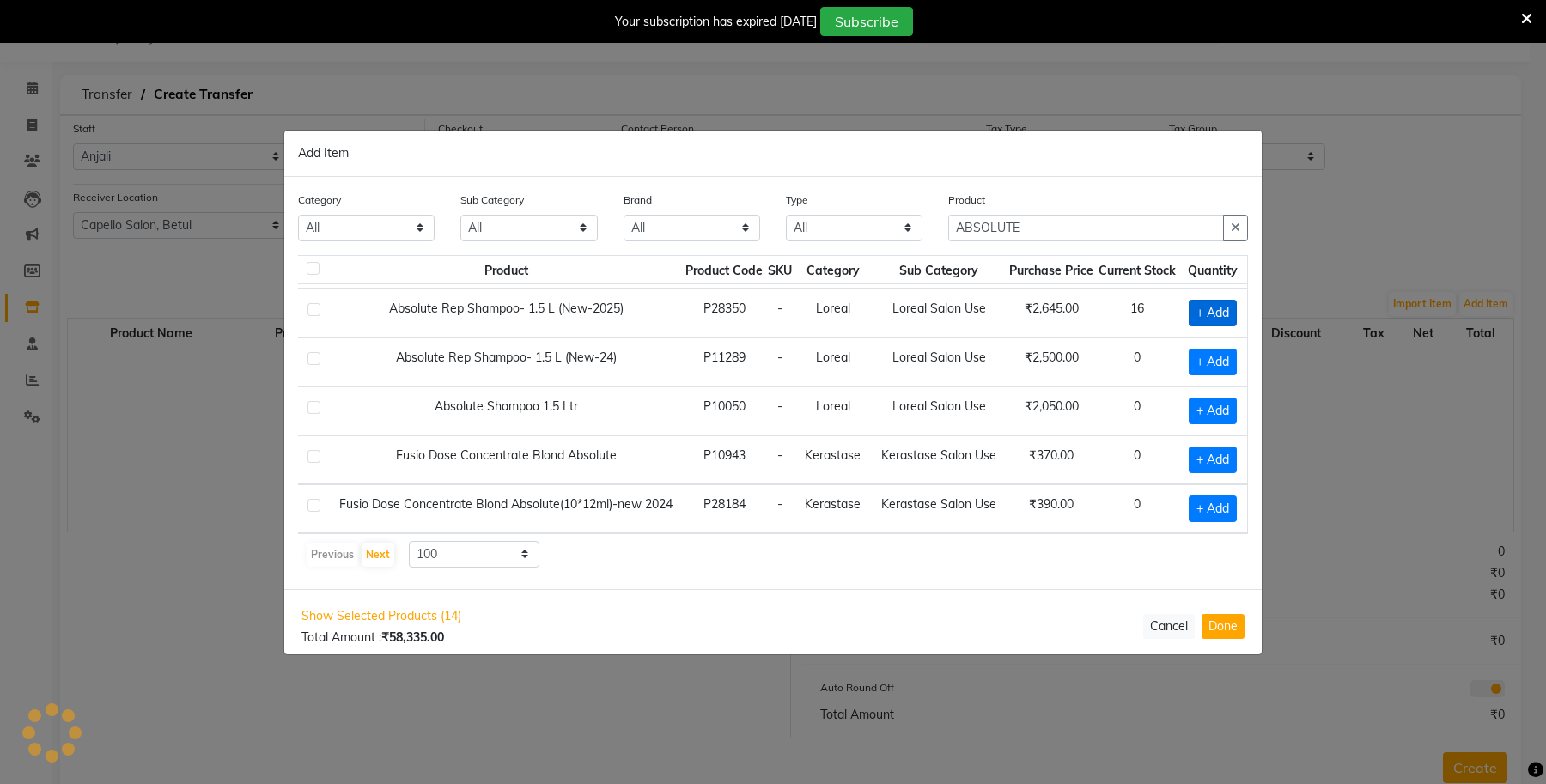
click at [1191, 314] on span "+ Add" at bounding box center [1212, 313] width 48 height 27
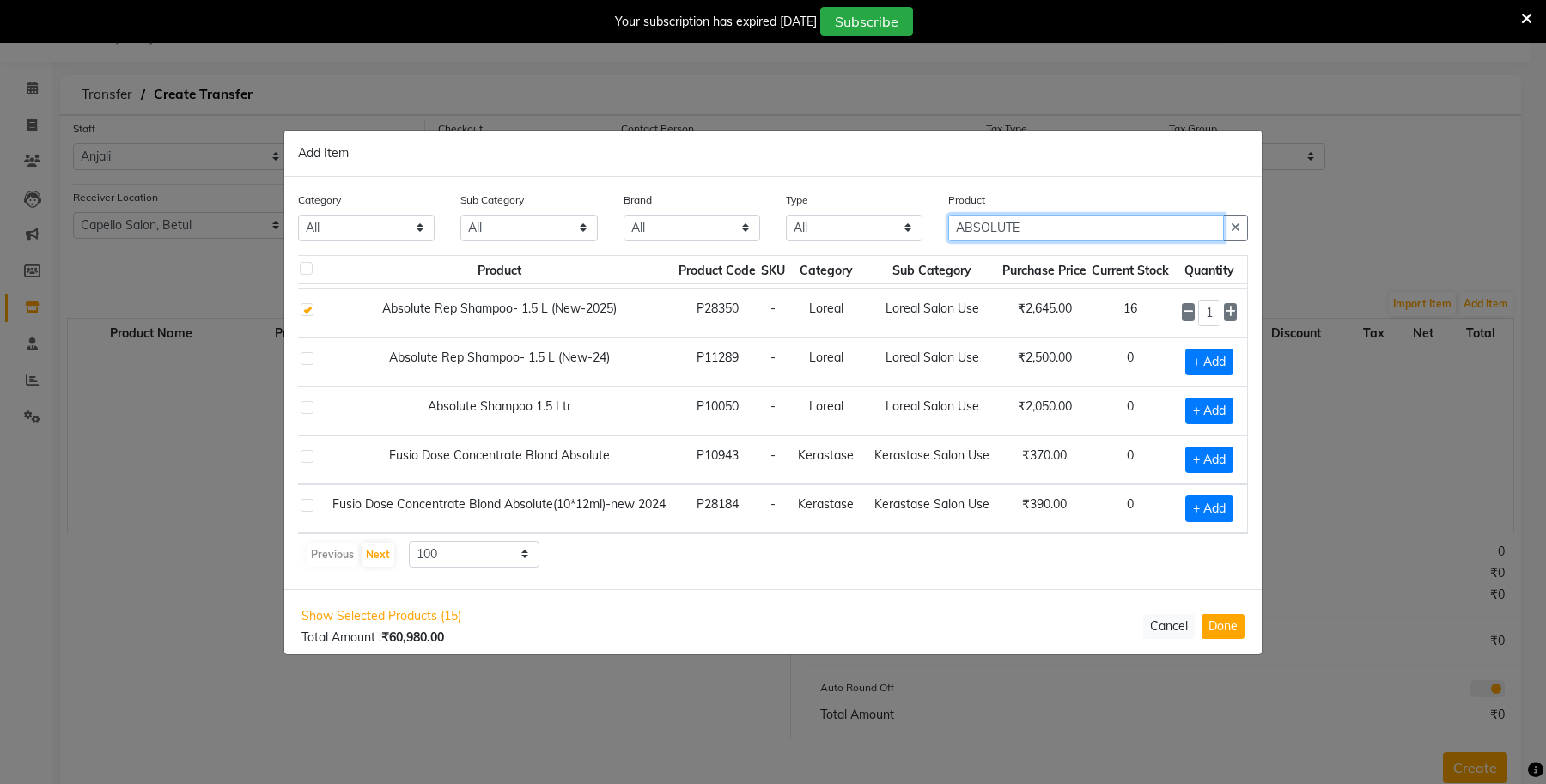
drag, startPoint x: 1029, startPoint y: 233, endPoint x: 903, endPoint y: 242, distance: 126.3
click at [903, 242] on div "Category All Keramelon Skin Makeup Personal Care Appliances Beard Beauty Planet…" at bounding box center [773, 222] width 976 height 64
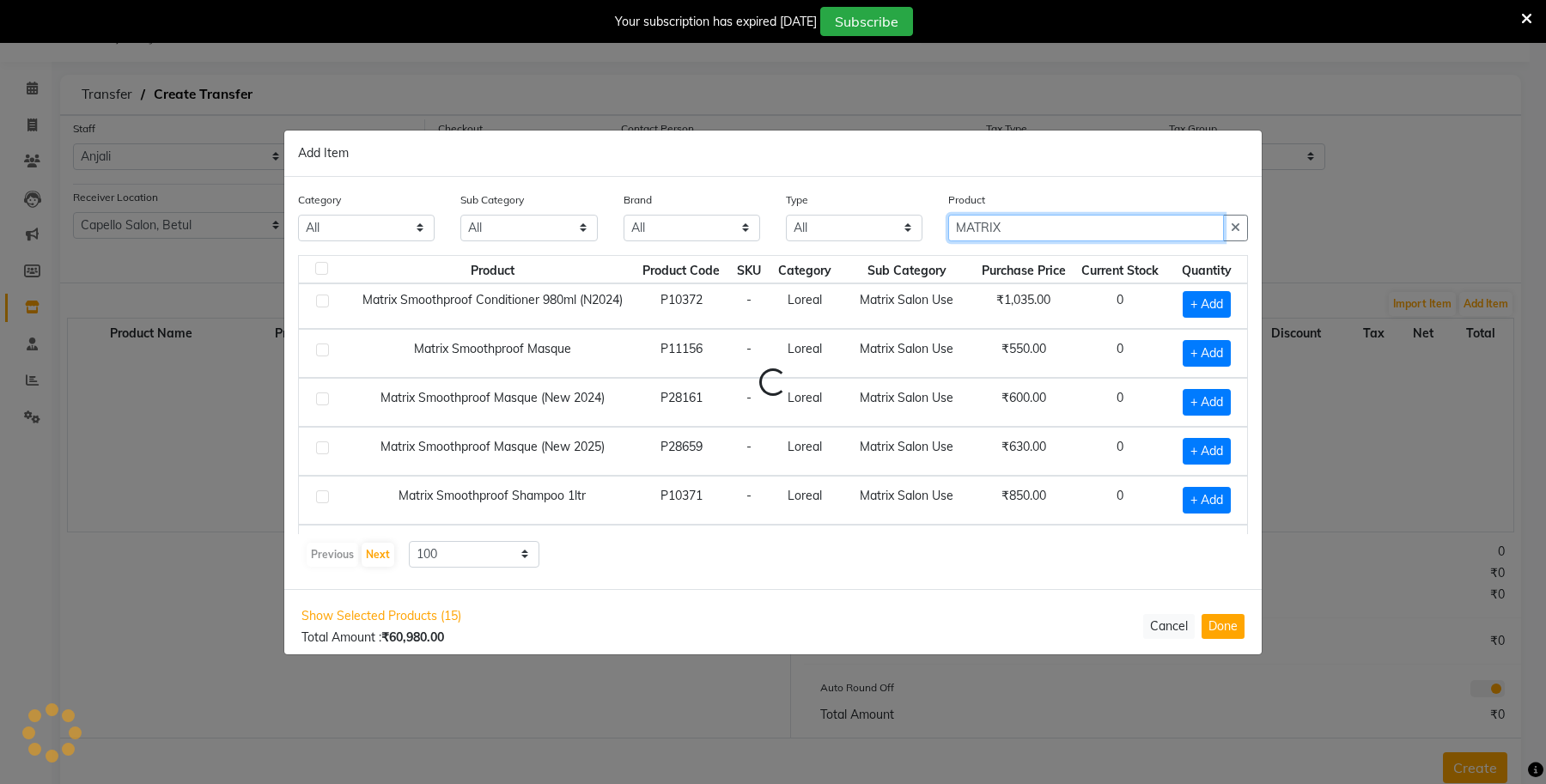
scroll to position [886, 0]
click at [840, 329] on td "Matrix Salon Use" at bounding box center [907, 305] width 134 height 49
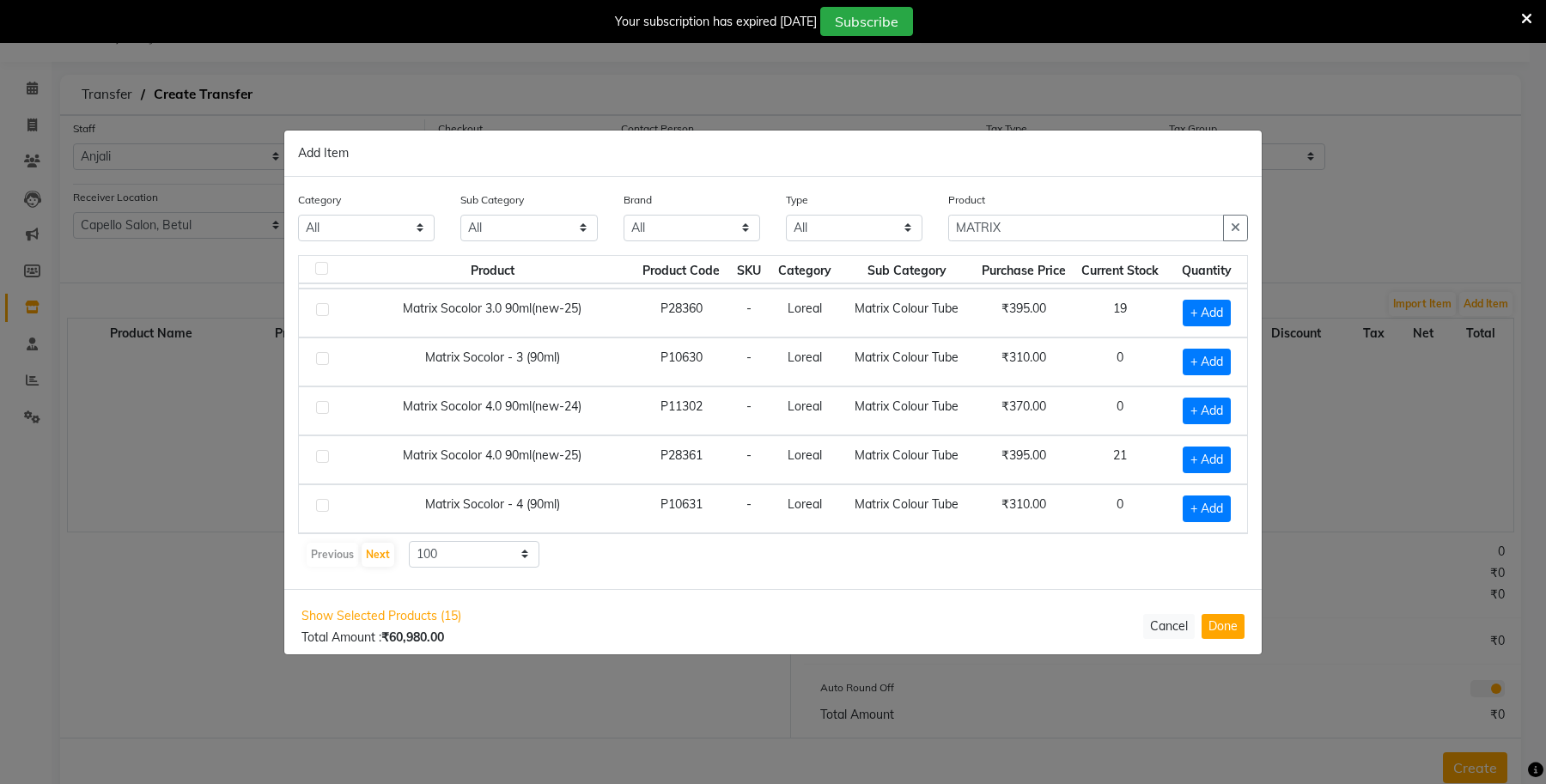
scroll to position [1344, 0]
drag, startPoint x: 501, startPoint y: 554, endPoint x: 498, endPoint y: 564, distance: 10.4
click at [501, 554] on select "10 50 100" at bounding box center [473, 554] width 131 height 27
click at [790, 392] on td "Loreal" at bounding box center [805, 411] width 71 height 49
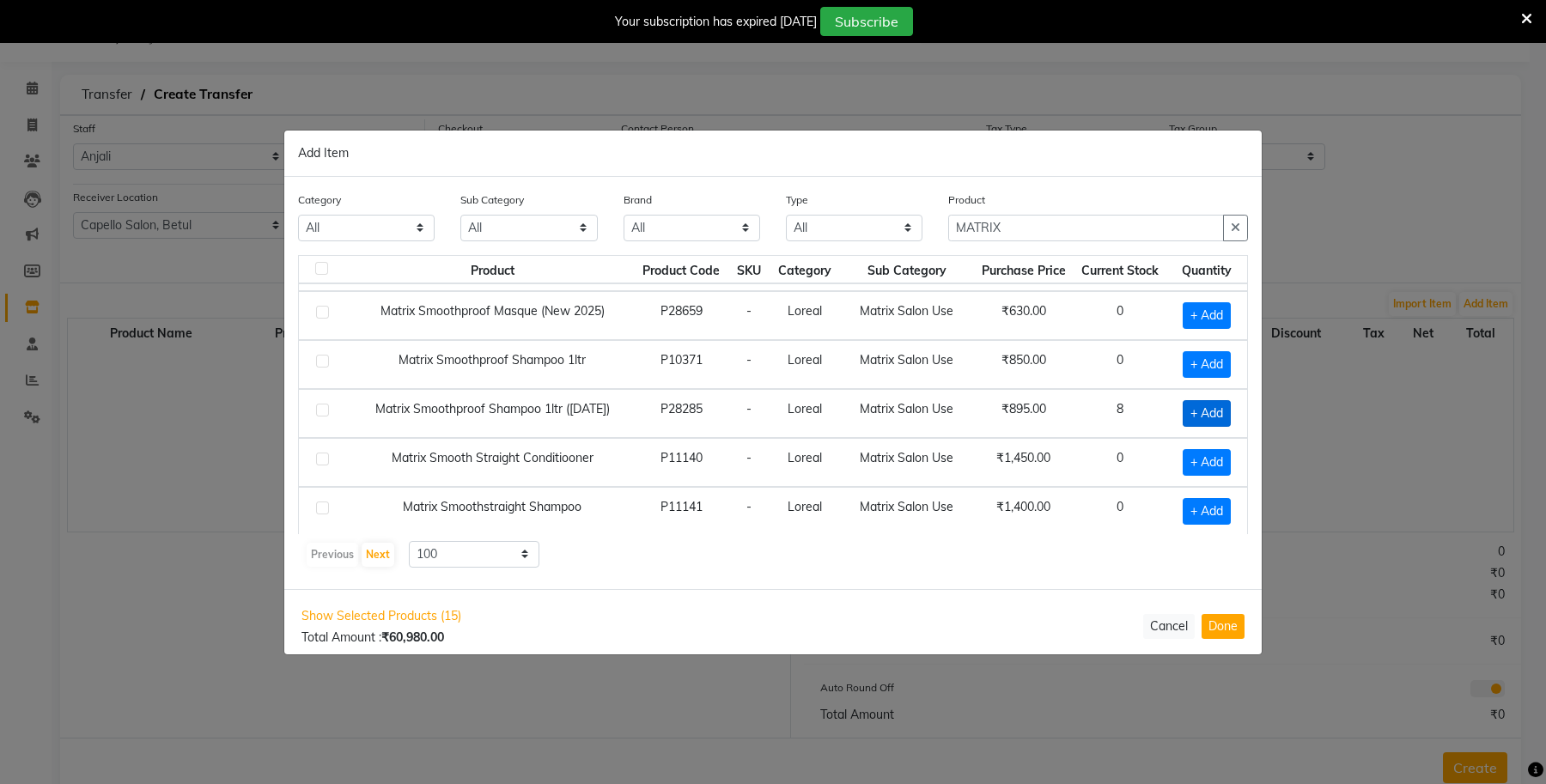
click at [1188, 427] on span "+ Add" at bounding box center [1206, 413] width 48 height 27
click at [1223, 418] on icon at bounding box center [1228, 412] width 11 height 12
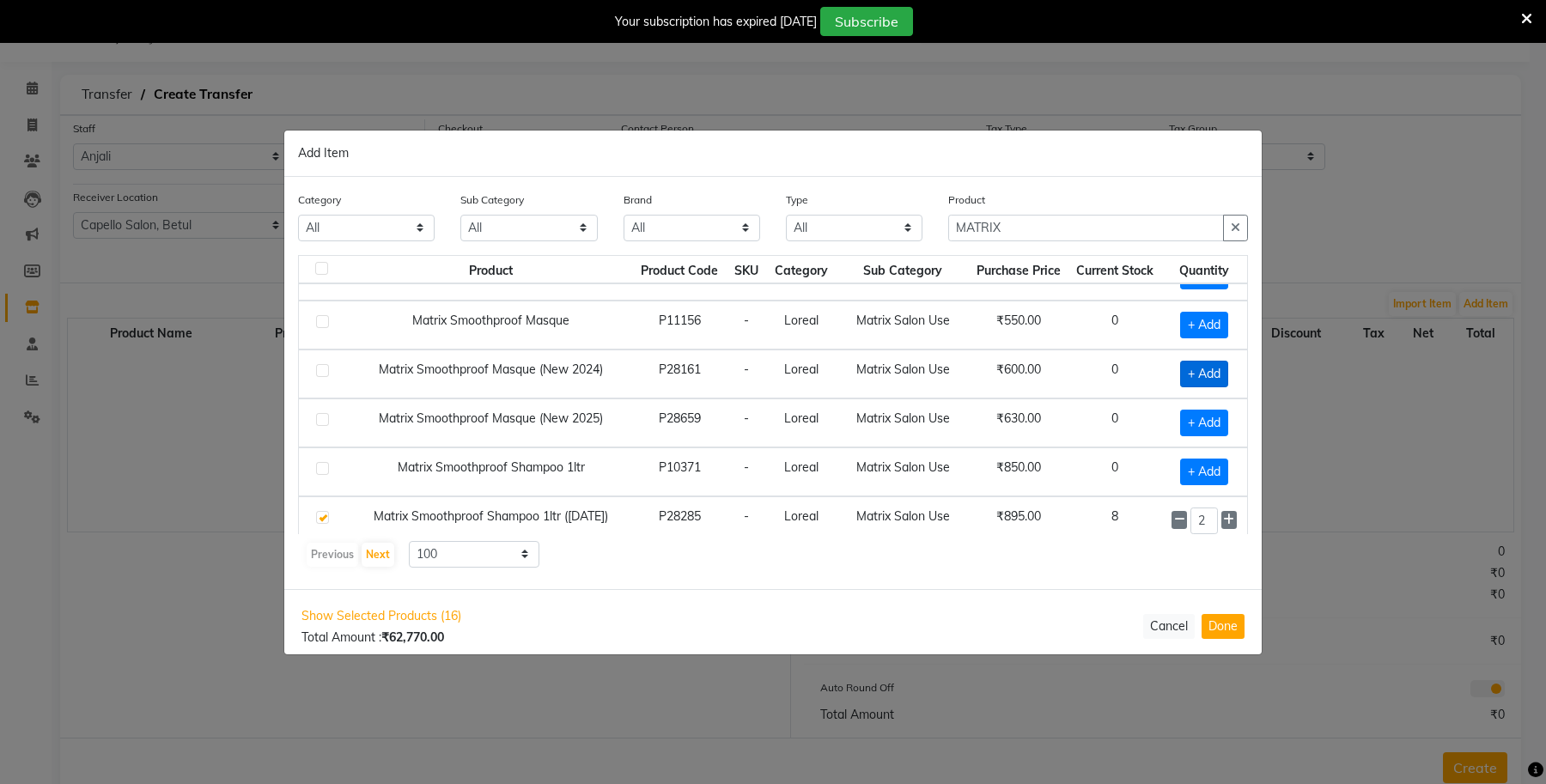
scroll to position [808, 0]
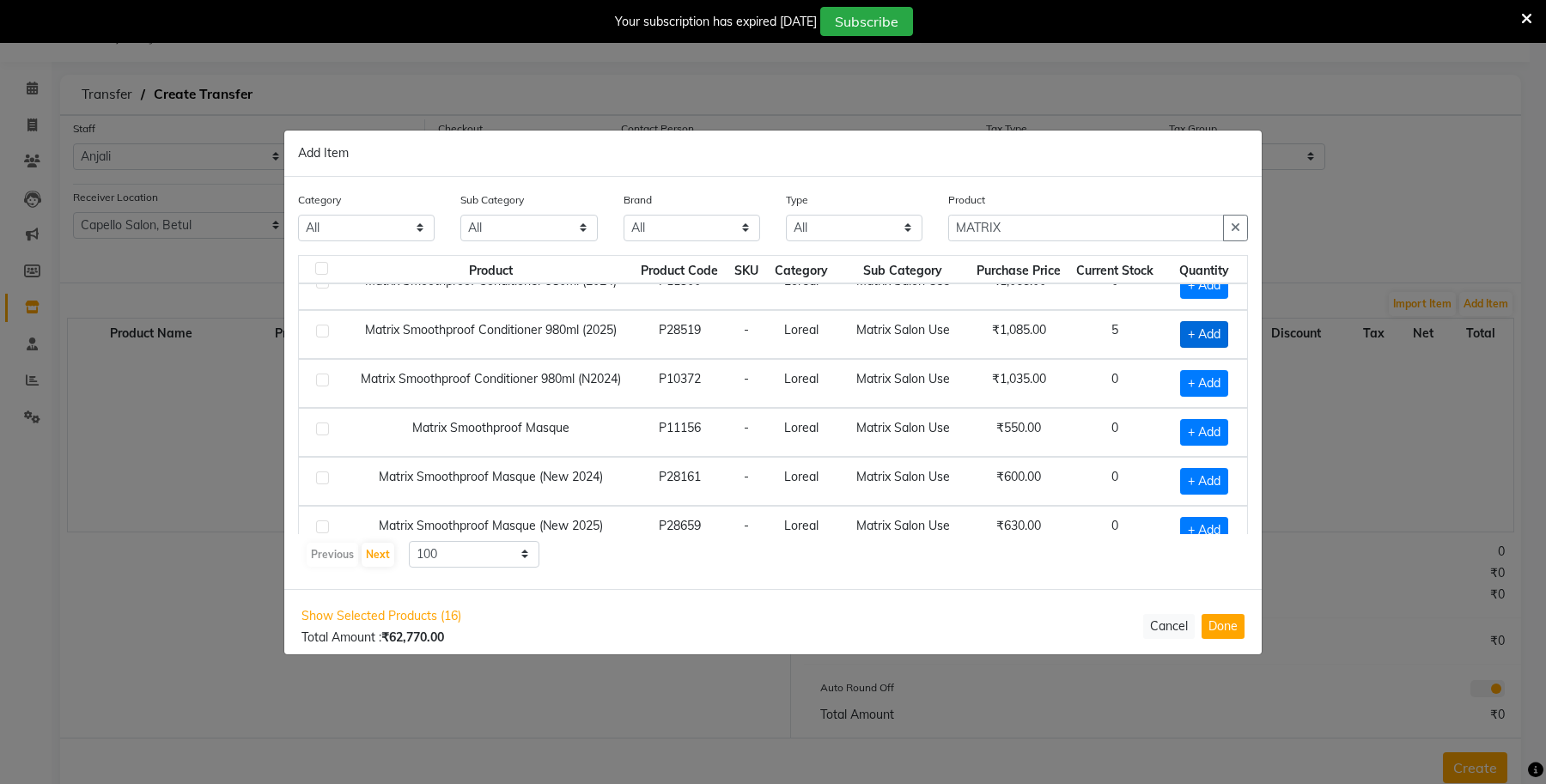
click at [1184, 348] on span "+ Add" at bounding box center [1204, 333] width 48 height 27
click at [1223, 339] on icon at bounding box center [1228, 333] width 11 height 12
drag, startPoint x: 1032, startPoint y: 232, endPoint x: 870, endPoint y: 259, distance: 164.2
click at [873, 259] on div "Category All Keramelon Skin Makeup Personal Care Appliances Beard Beauty Planet…" at bounding box center [773, 383] width 977 height 412
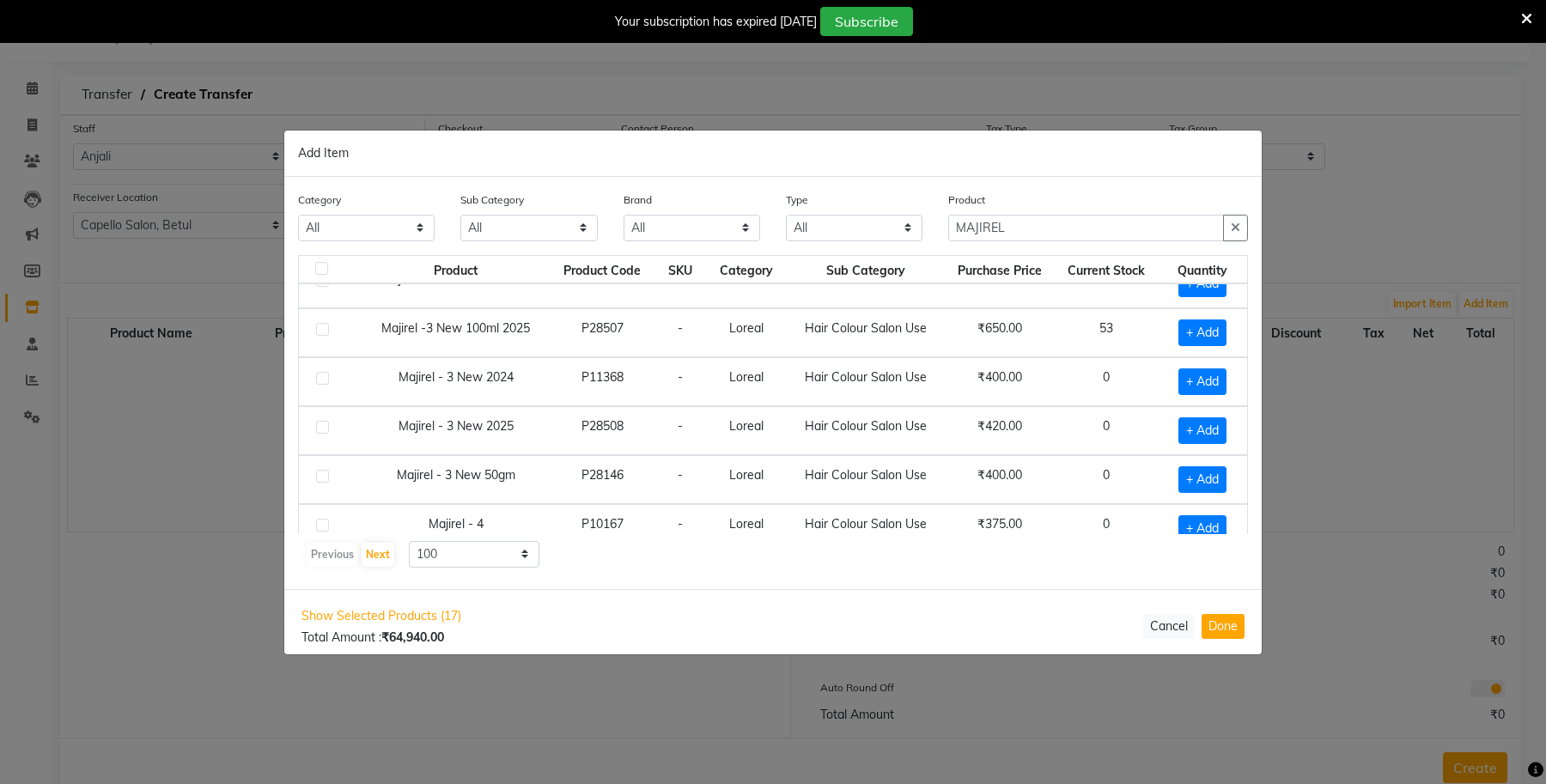
scroll to position [0, 0]
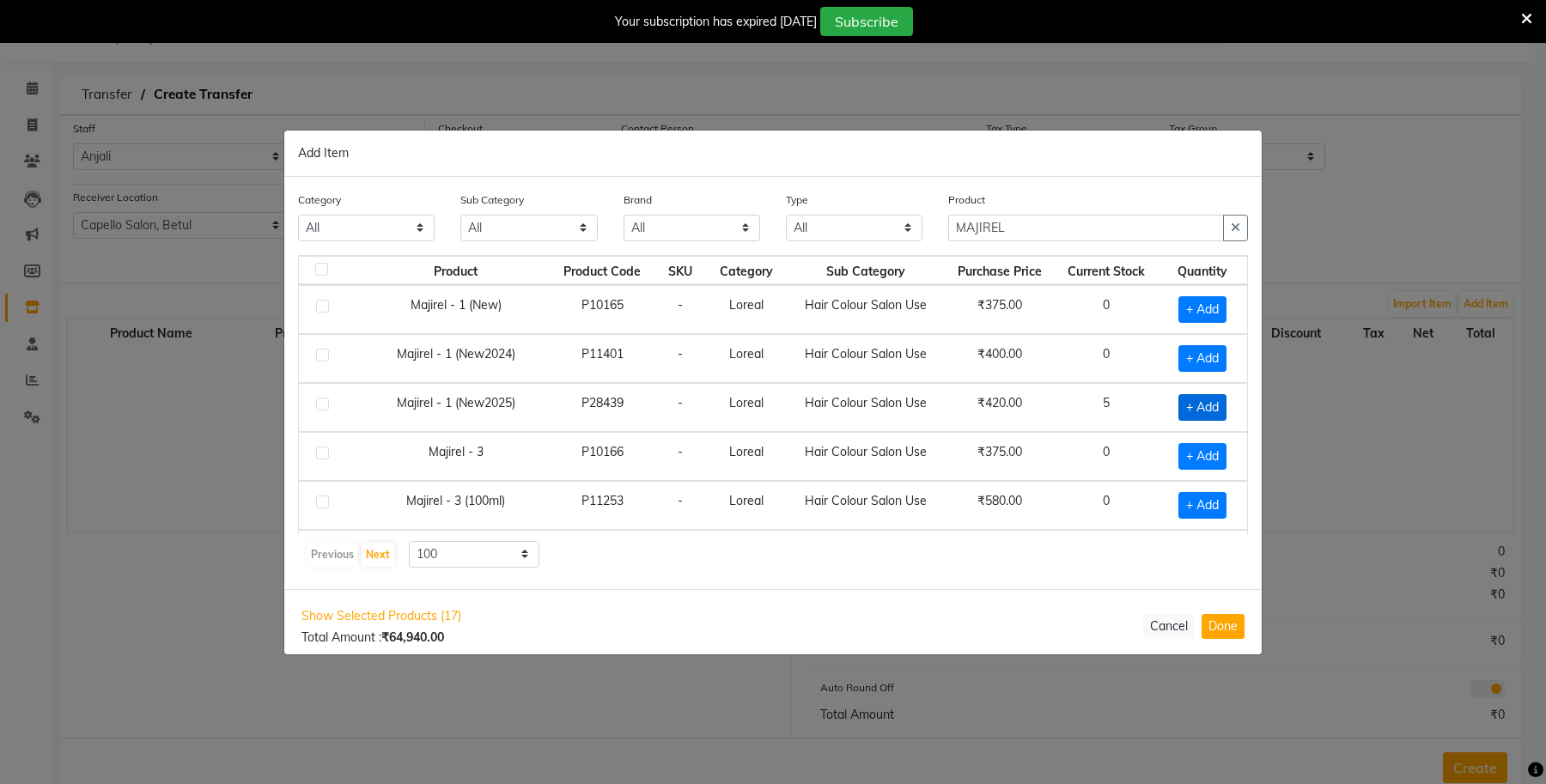
click at [1179, 412] on span "+ Add" at bounding box center [1203, 407] width 48 height 27
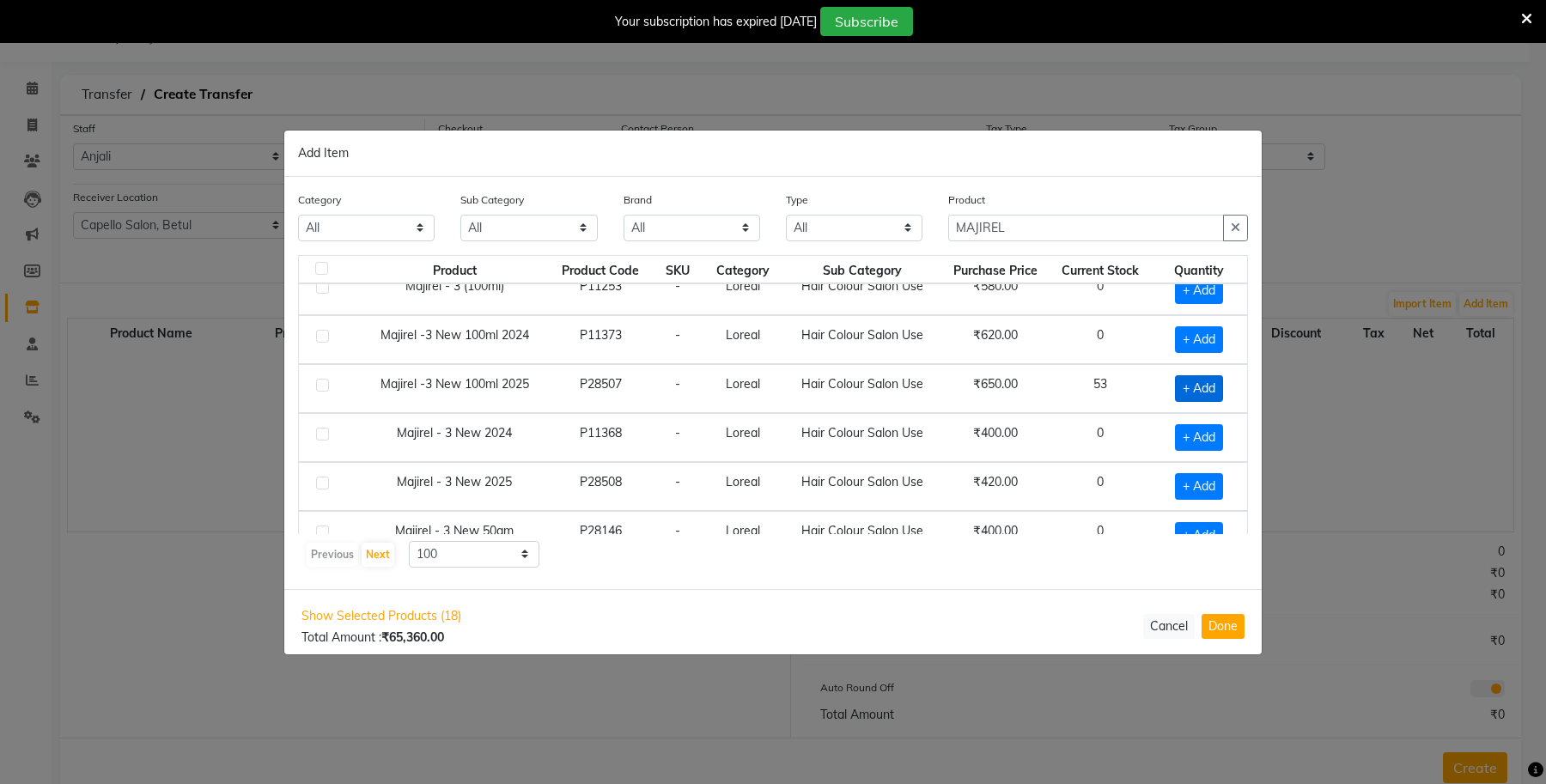
click at [1186, 391] on span "+ Add" at bounding box center [1199, 388] width 48 height 27
click at [1216, 392] on span at bounding box center [1224, 388] width 17 height 18
click at [1216, 396] on span at bounding box center [1224, 388] width 17 height 18
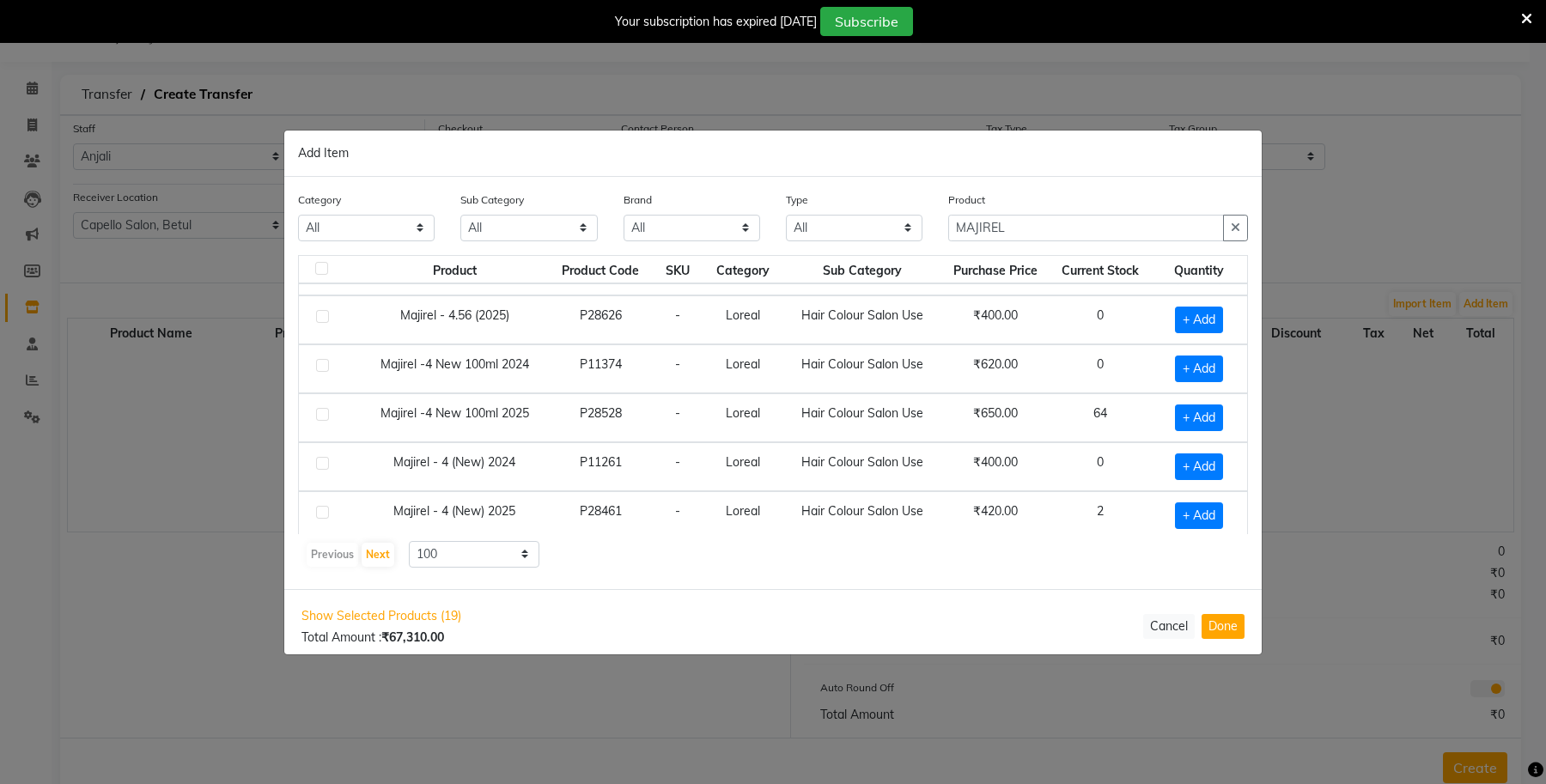
scroll to position [1610, 0]
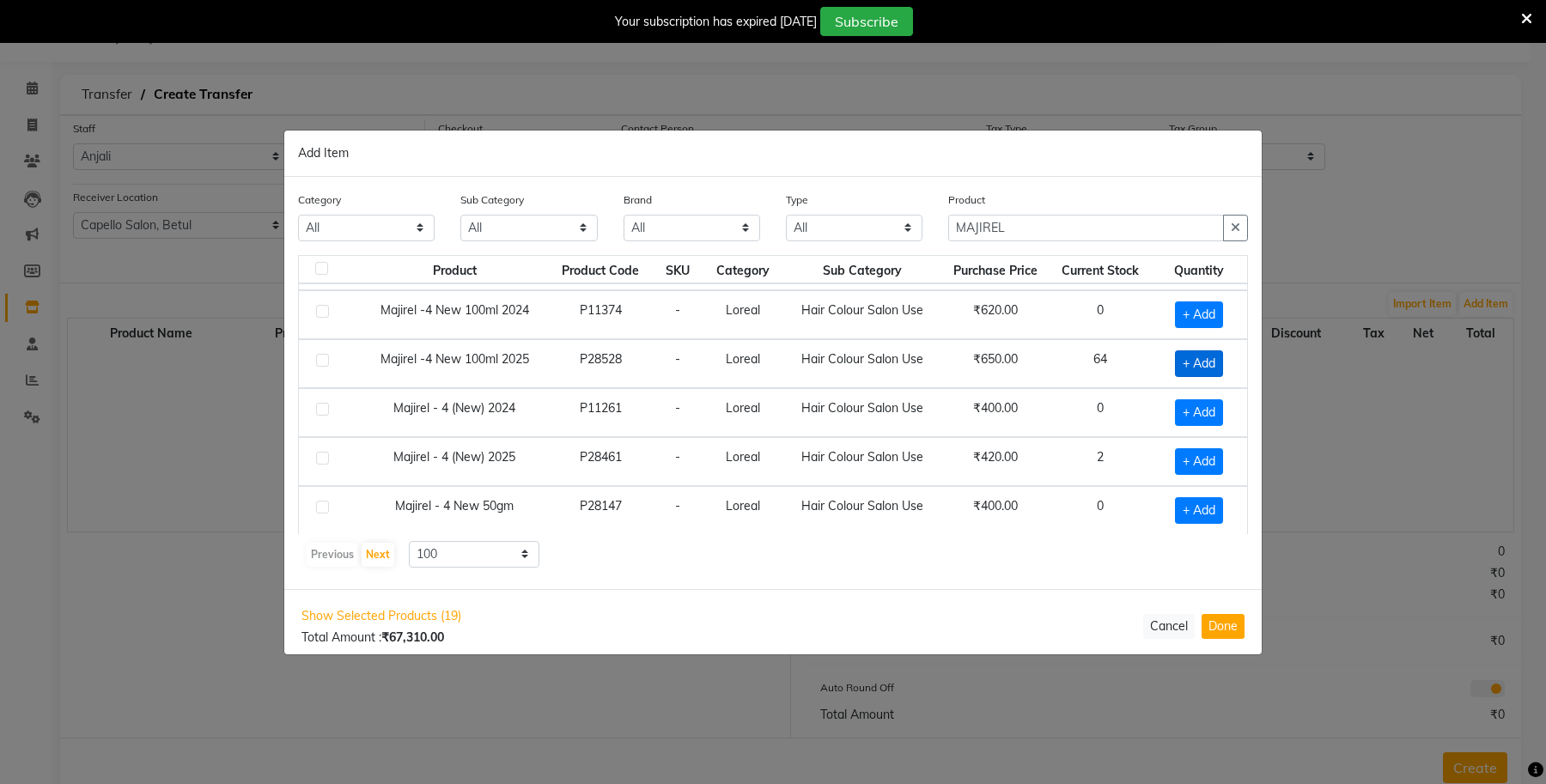
click at [1187, 377] on span "+ Add" at bounding box center [1199, 363] width 48 height 27
click at [1216, 372] on span at bounding box center [1224, 363] width 17 height 18
drag, startPoint x: 979, startPoint y: 239, endPoint x: 863, endPoint y: 240, distance: 116.0
click at [864, 240] on div "Category All Keramelon Skin Makeup Personal Care Appliances Beard Beauty Planet…" at bounding box center [773, 222] width 976 height 64
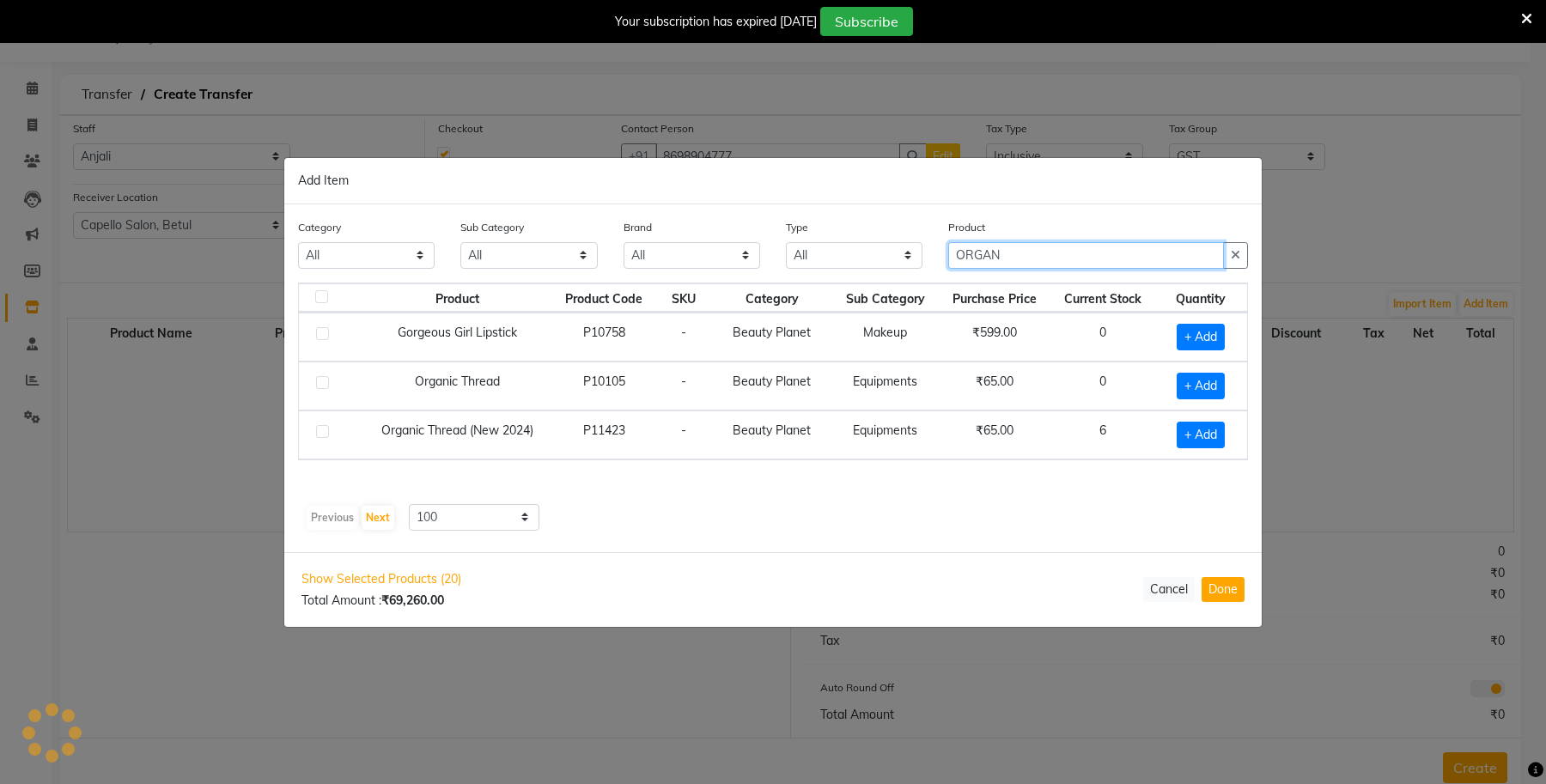
scroll to position [0, 0]
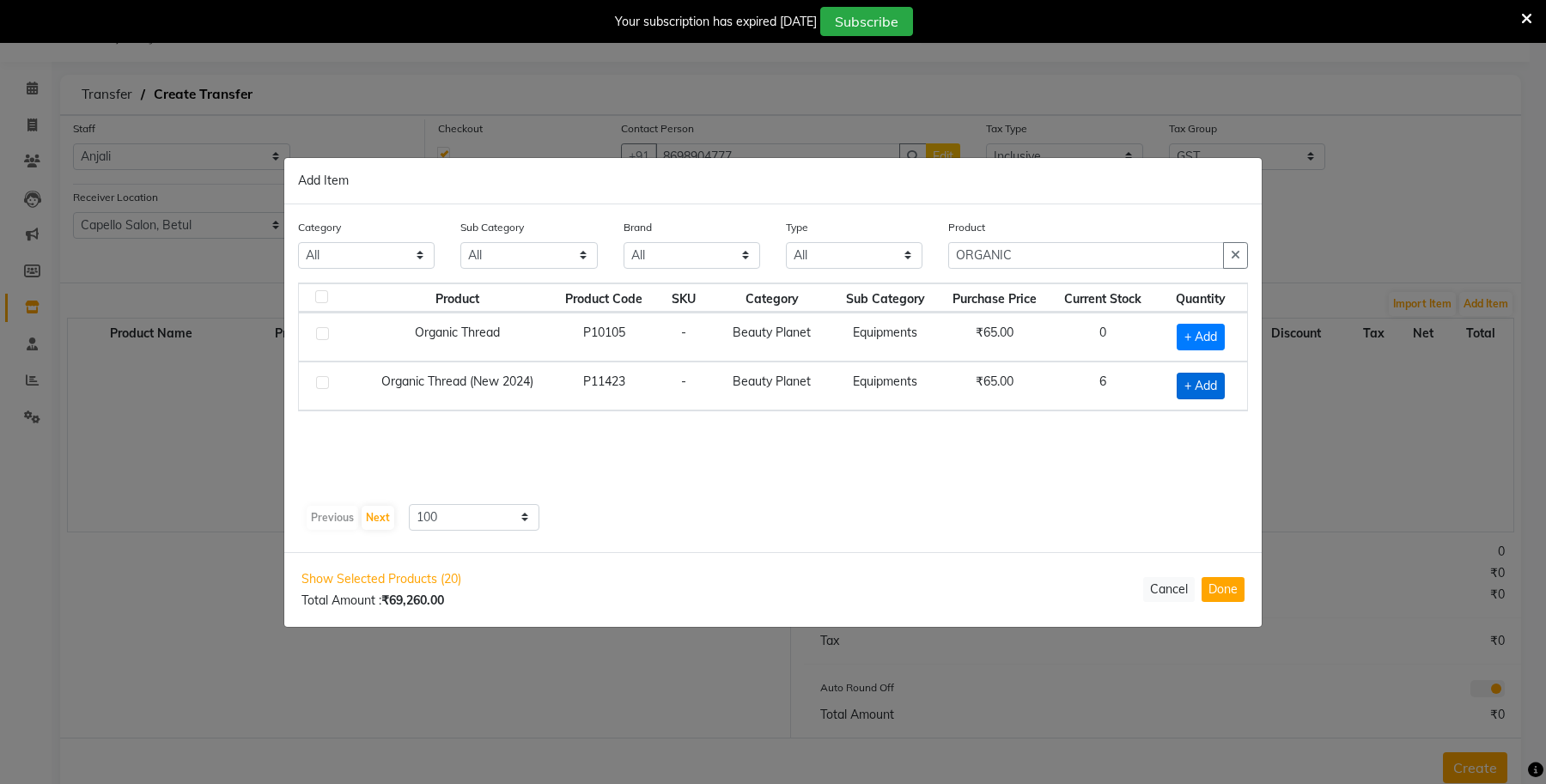
click at [1201, 385] on span "+ Add" at bounding box center [1201, 386] width 48 height 27
click at [1224, 385] on icon at bounding box center [1223, 385] width 11 height 12
drag, startPoint x: 1035, startPoint y: 258, endPoint x: 935, endPoint y: 260, distance: 100.0
click at [936, 260] on div "Product ORGANIC" at bounding box center [1098, 250] width 326 height 64
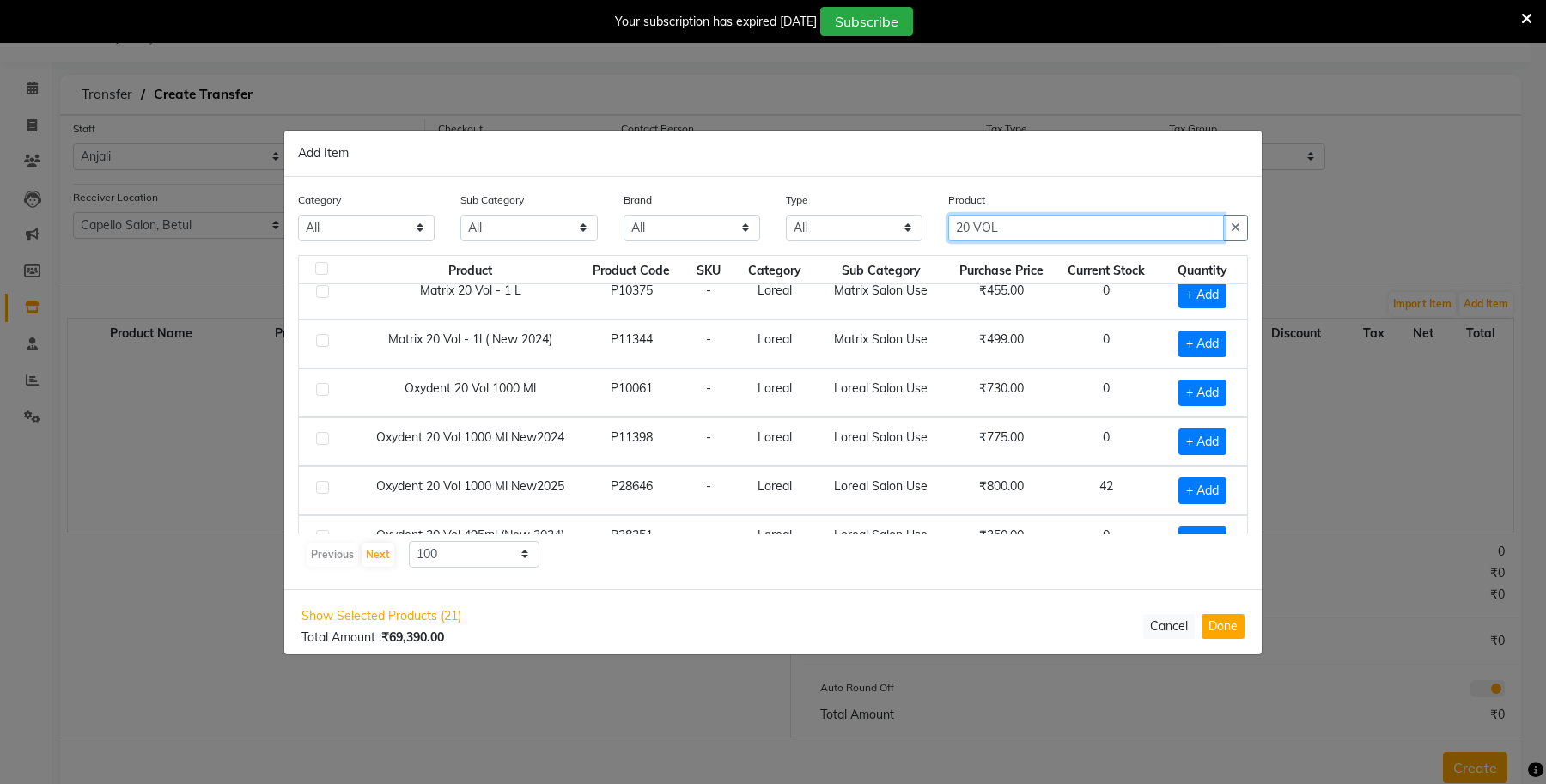
scroll to position [214, 0]
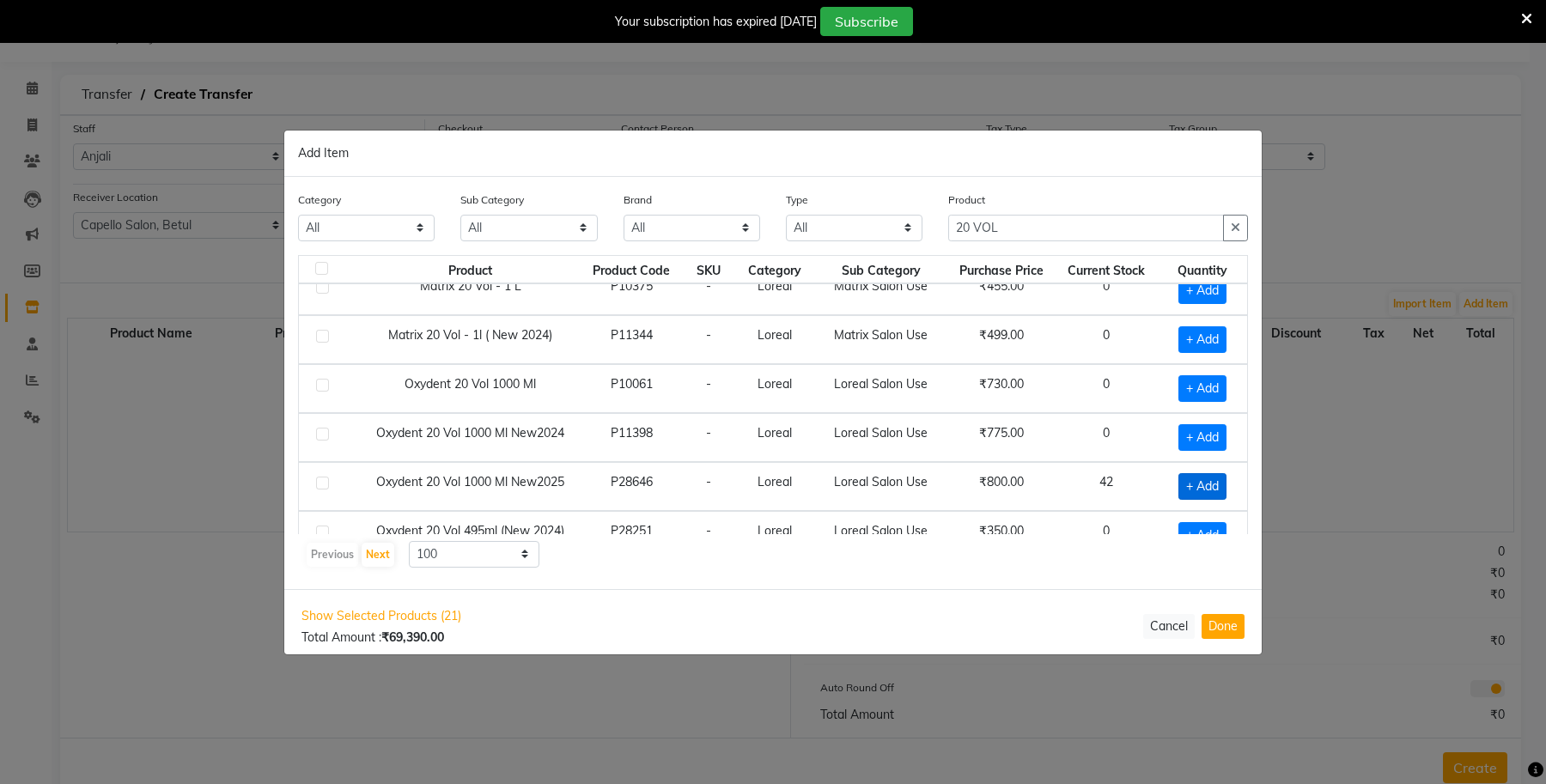
click at [1179, 490] on span "+ Add" at bounding box center [1203, 486] width 48 height 27
click at [1219, 490] on icon at bounding box center [1224, 485] width 11 height 12
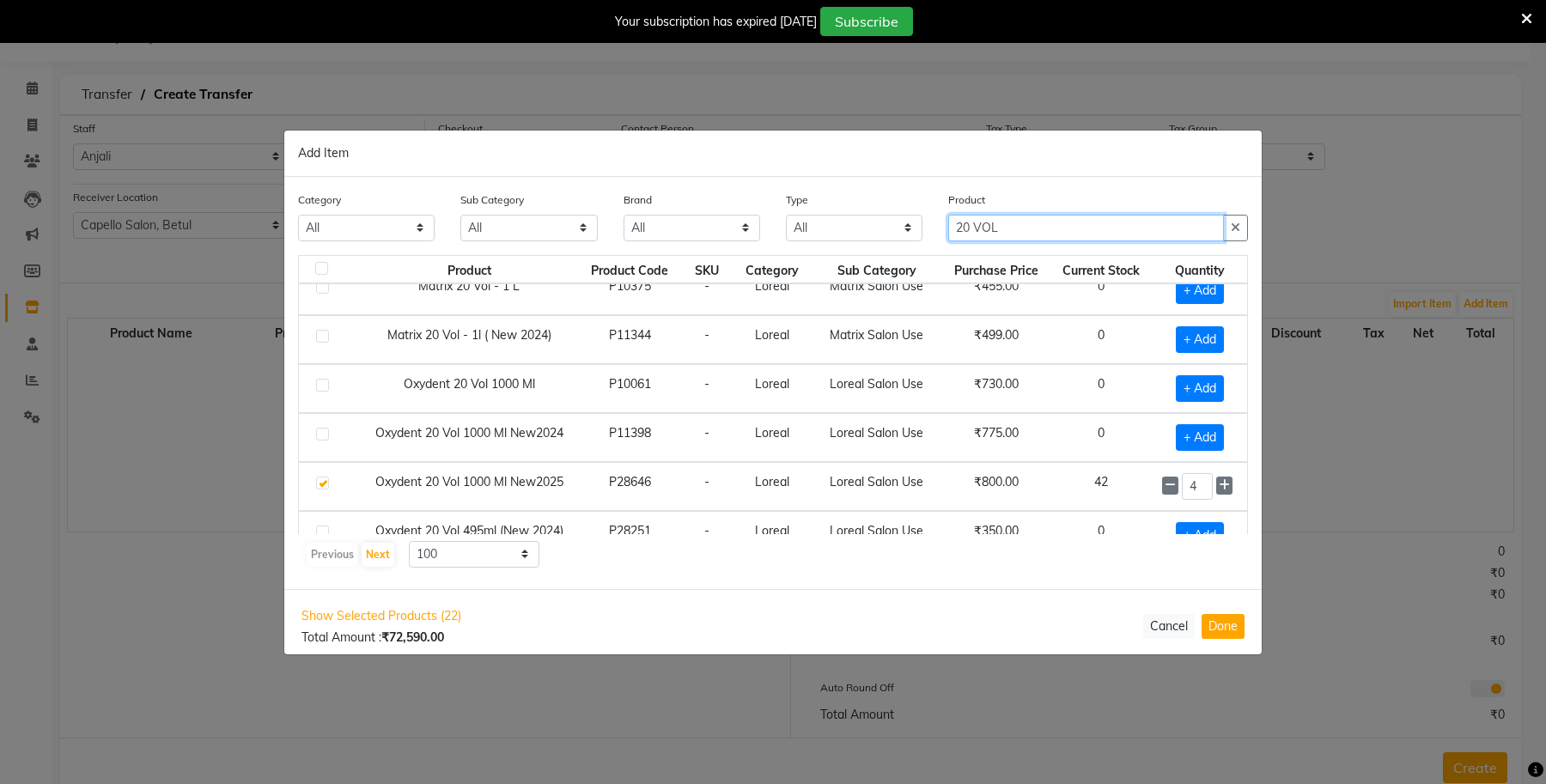
drag, startPoint x: 993, startPoint y: 224, endPoint x: 943, endPoint y: 227, distance: 50.1
click at [954, 227] on input "20 VOL" at bounding box center [1086, 227] width 276 height 27
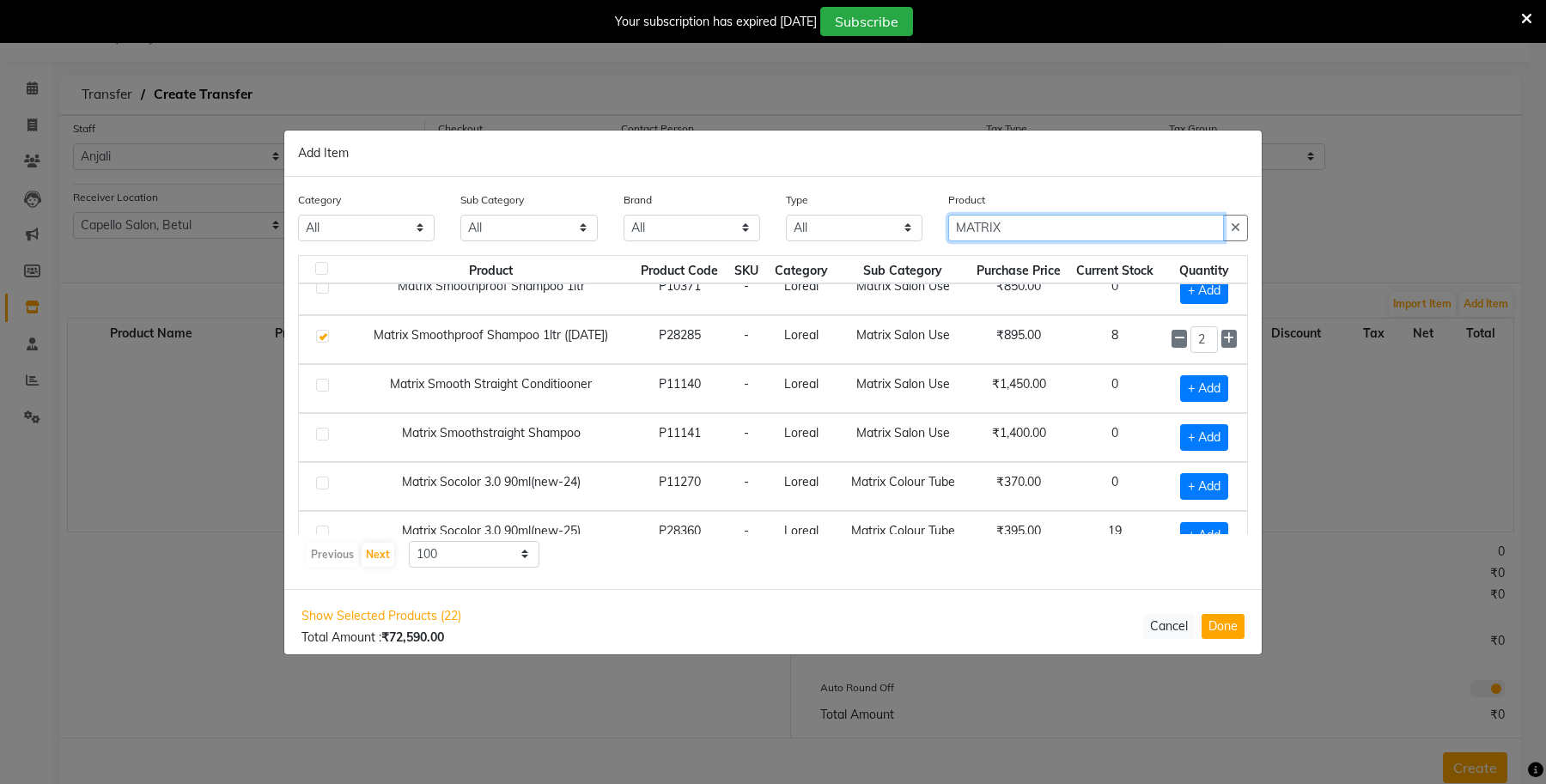
scroll to position [1344, 0]
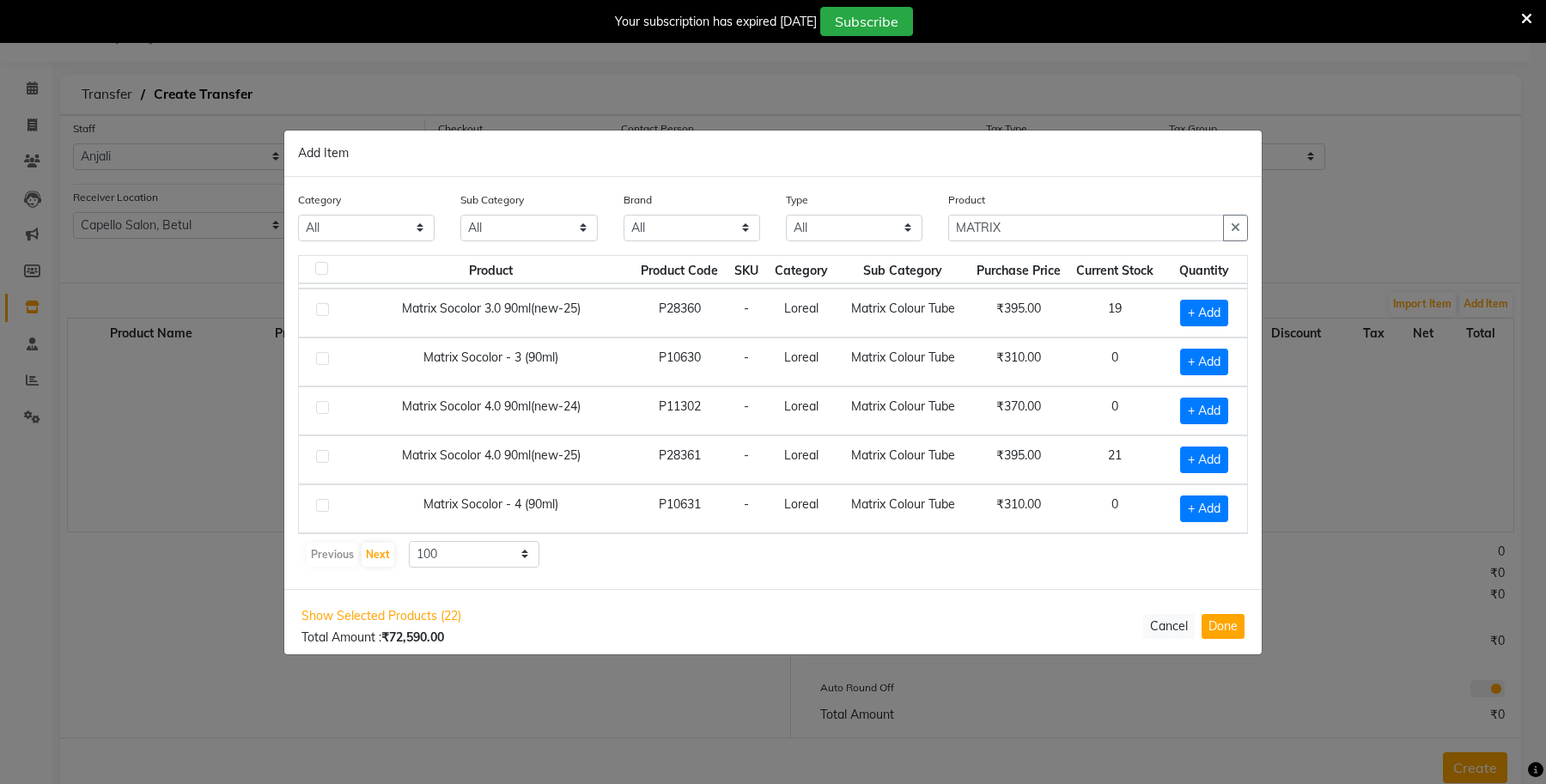
click at [1095, 436] on td "21" at bounding box center [1115, 460] width 93 height 49
click at [1188, 300] on span "+ Add" at bounding box center [1204, 313] width 48 height 27
click at [1223, 312] on icon at bounding box center [1228, 312] width 11 height 12
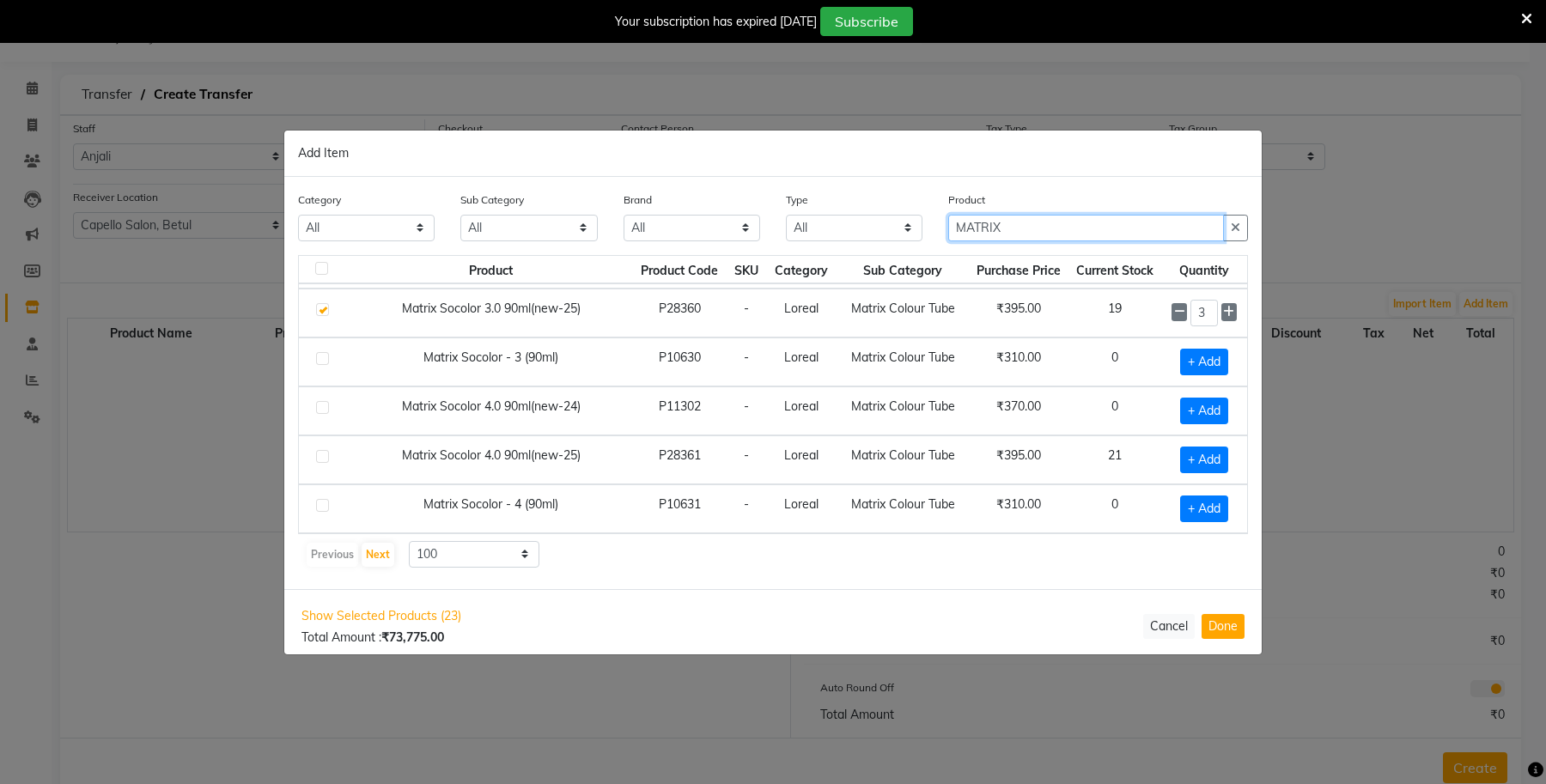
drag, startPoint x: 1039, startPoint y: 232, endPoint x: 972, endPoint y: 229, distance: 67.1
click at [976, 229] on input "MATRIX" at bounding box center [1086, 227] width 276 height 27
click at [959, 225] on input "MATRIX" at bounding box center [1086, 227] width 276 height 27
drag, startPoint x: 959, startPoint y: 224, endPoint x: 1063, endPoint y: 229, distance: 104.1
click at [1064, 225] on input "MATRIX" at bounding box center [1086, 227] width 276 height 27
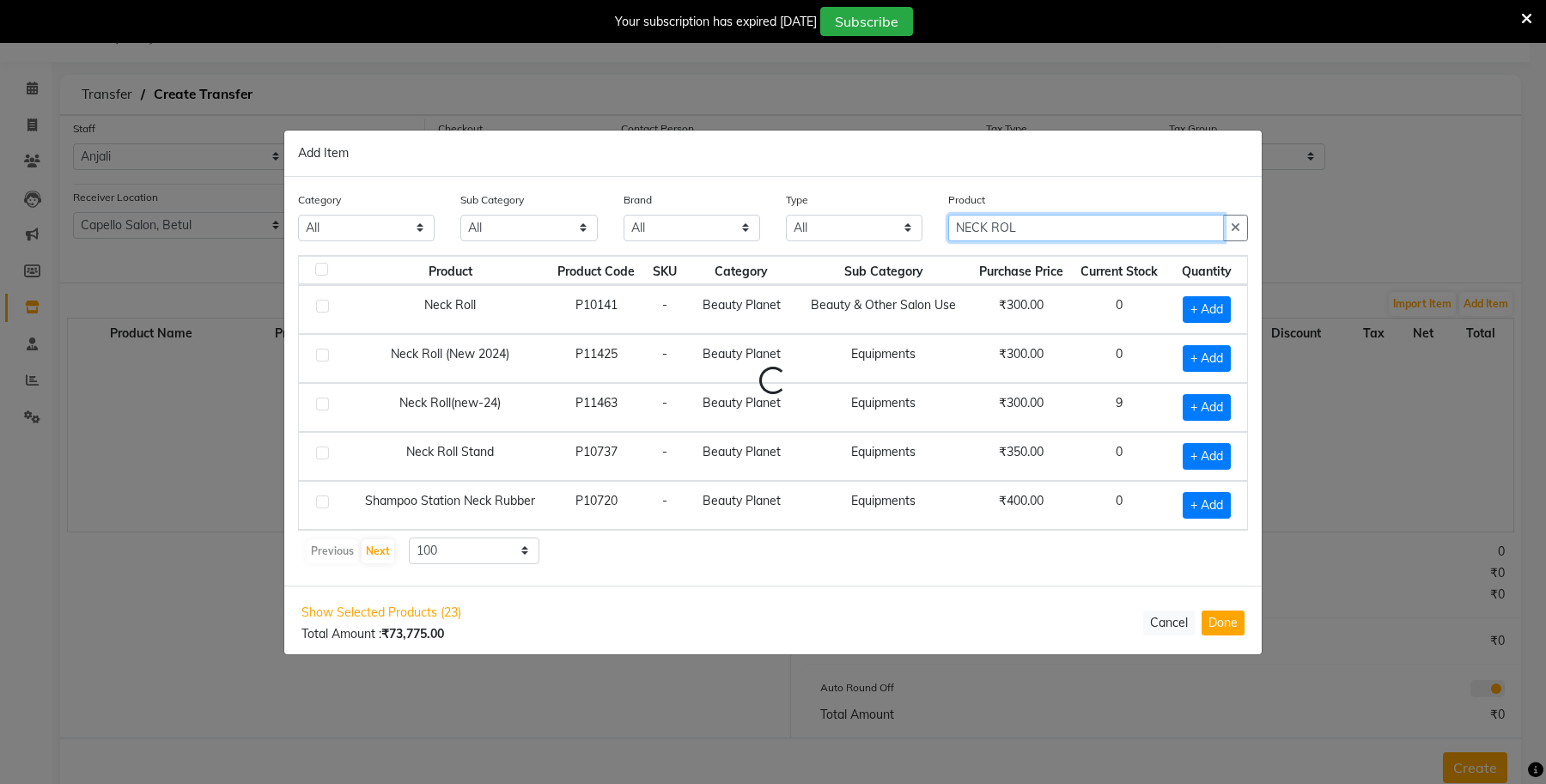
scroll to position [0, 0]
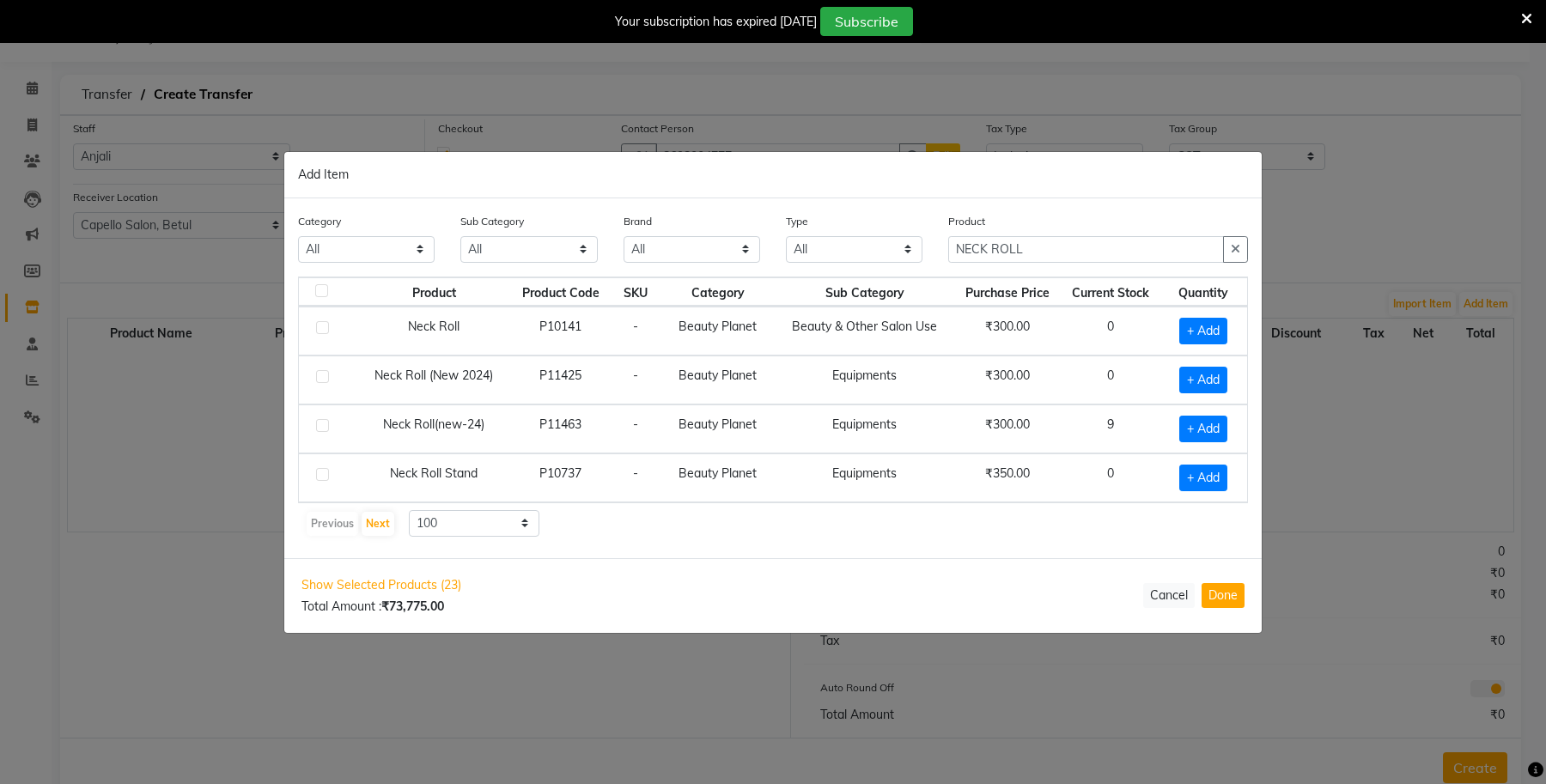
drag, startPoint x: 1206, startPoint y: 429, endPoint x: 1118, endPoint y: 272, distance: 180.0
click at [1206, 430] on span "+ Add" at bounding box center [1203, 428] width 48 height 27
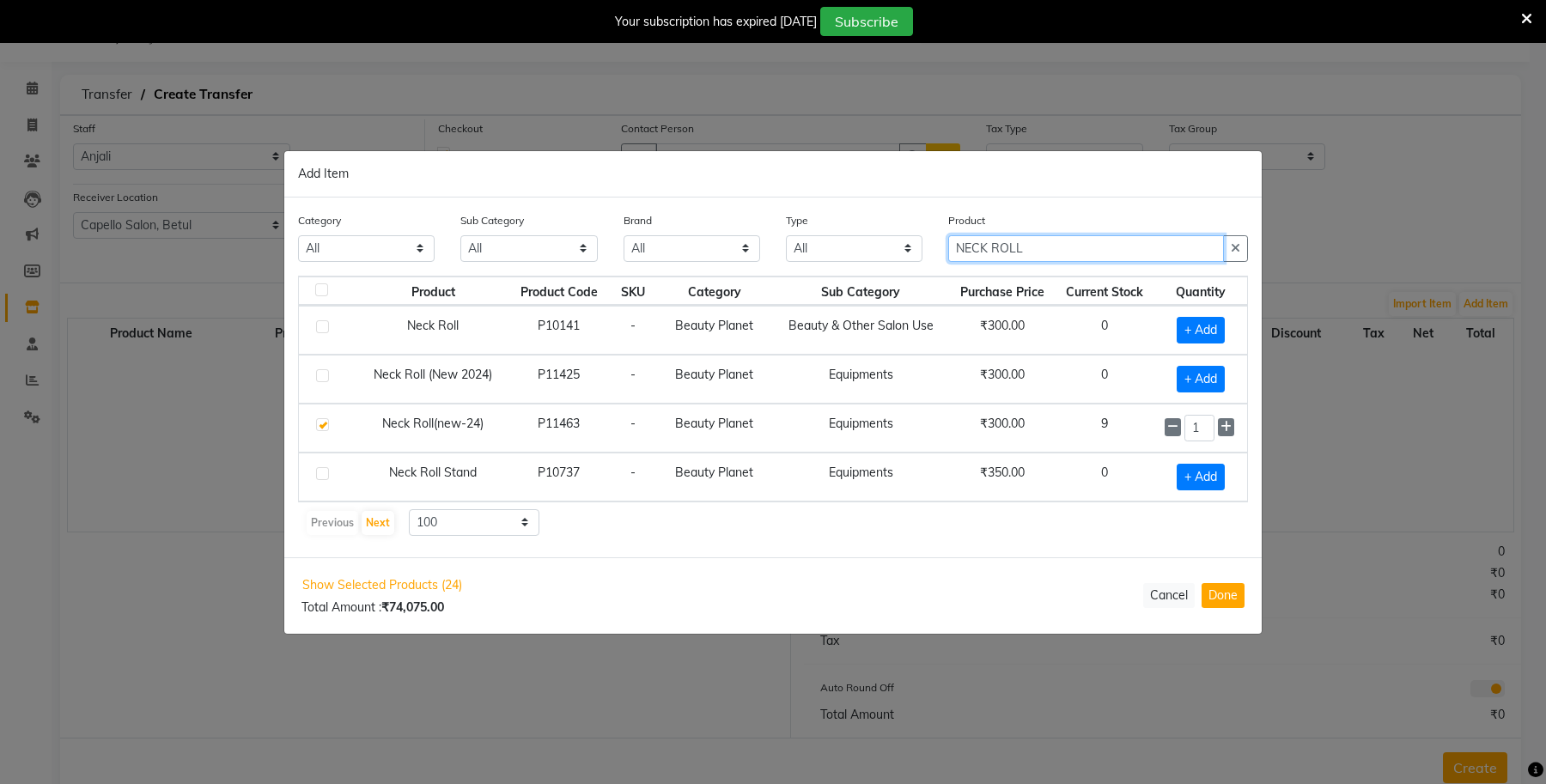
drag, startPoint x: 1032, startPoint y: 246, endPoint x: 868, endPoint y: 246, distance: 164.0
click at [868, 246] on div "Category All Keramelon Skin Makeup Personal Care Appliances Beard Beauty Planet…" at bounding box center [773, 243] width 976 height 64
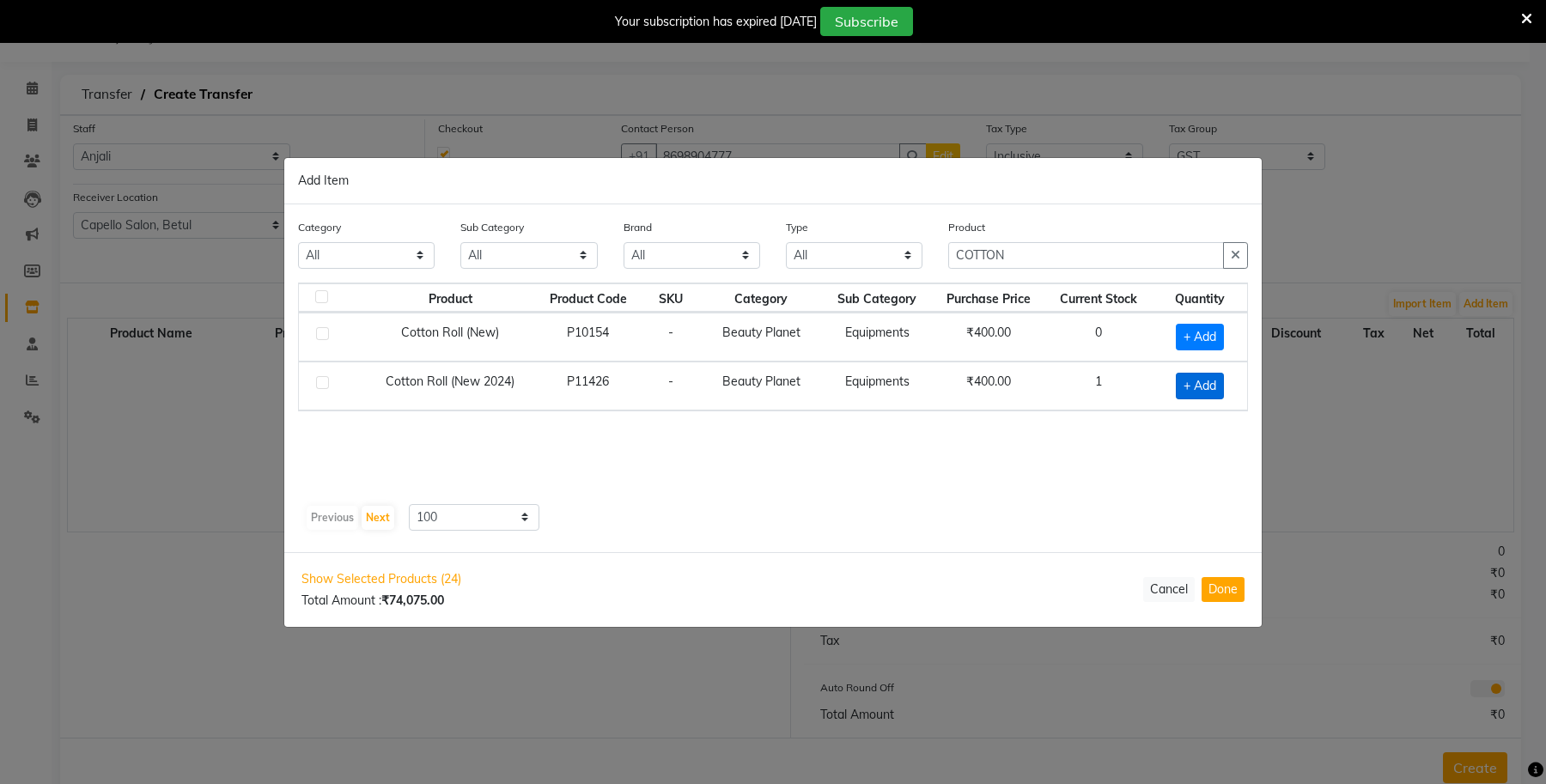
click at [1201, 388] on span "+ Add" at bounding box center [1200, 386] width 48 height 27
drag, startPoint x: 1048, startPoint y: 262, endPoint x: 911, endPoint y: 250, distance: 137.5
click at [912, 250] on div "Category All Keramelon Skin Makeup Personal Care Appliances Beard Beauty Planet…" at bounding box center [773, 249] width 976 height 64
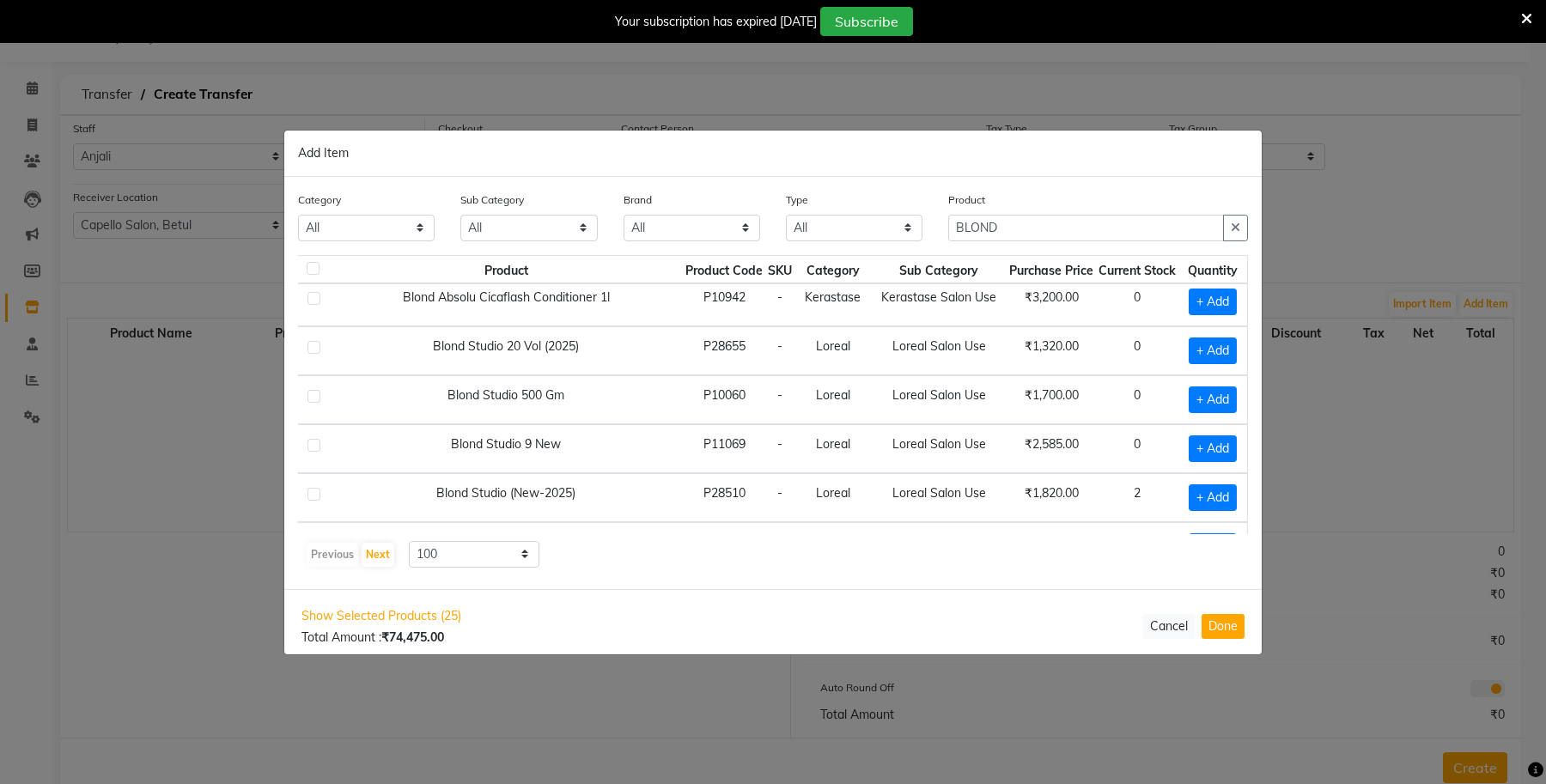
scroll to position [107, 31]
click at [1197, 443] on span "+ Add" at bounding box center [1212, 447] width 48 height 27
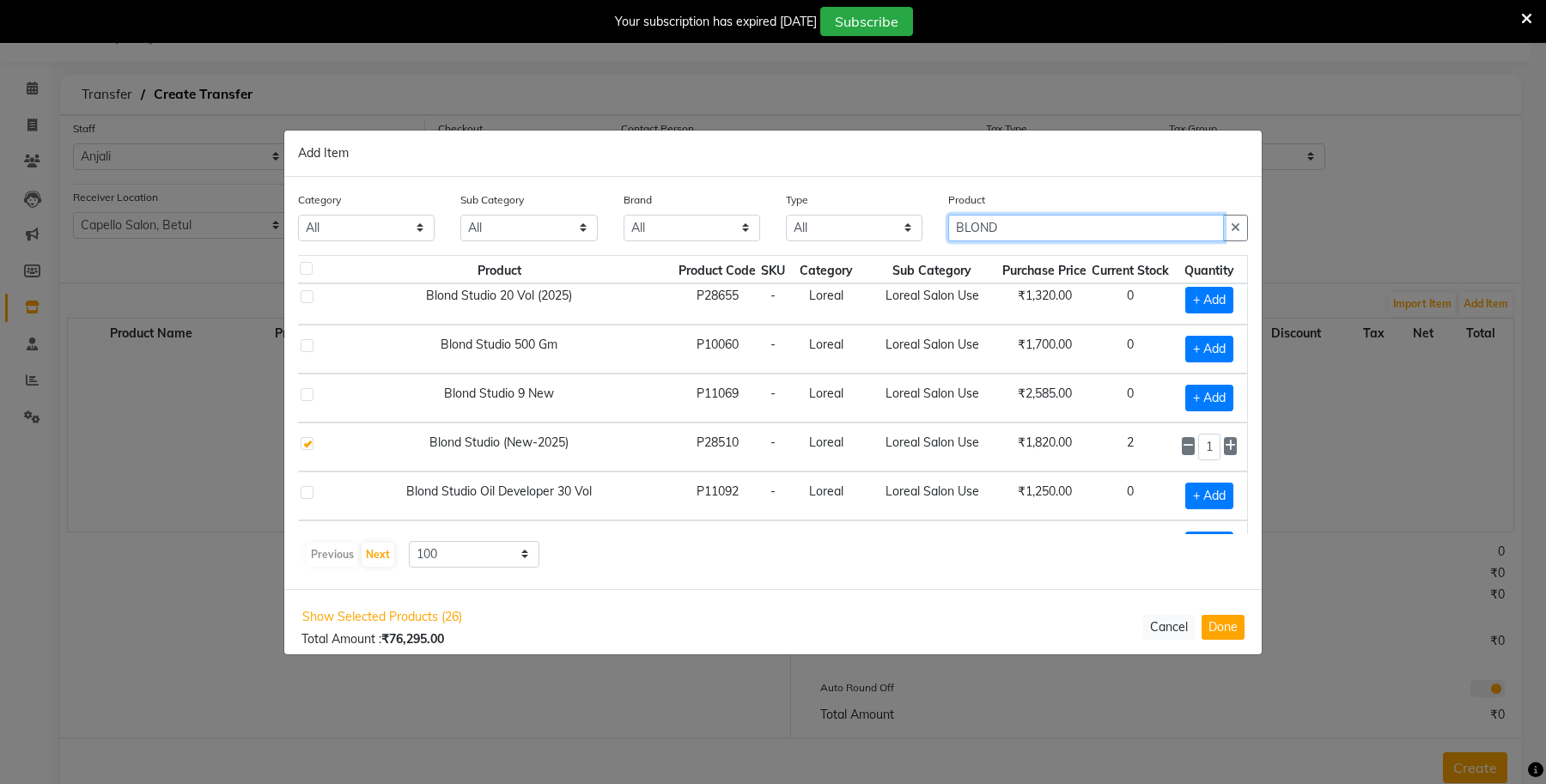
drag, startPoint x: 1052, startPoint y: 233, endPoint x: 882, endPoint y: 236, distance: 170.0
click at [882, 236] on div "Category All Keramelon Skin Makeup Personal Care Appliances Beard Beauty Planet…" at bounding box center [773, 222] width 976 height 64
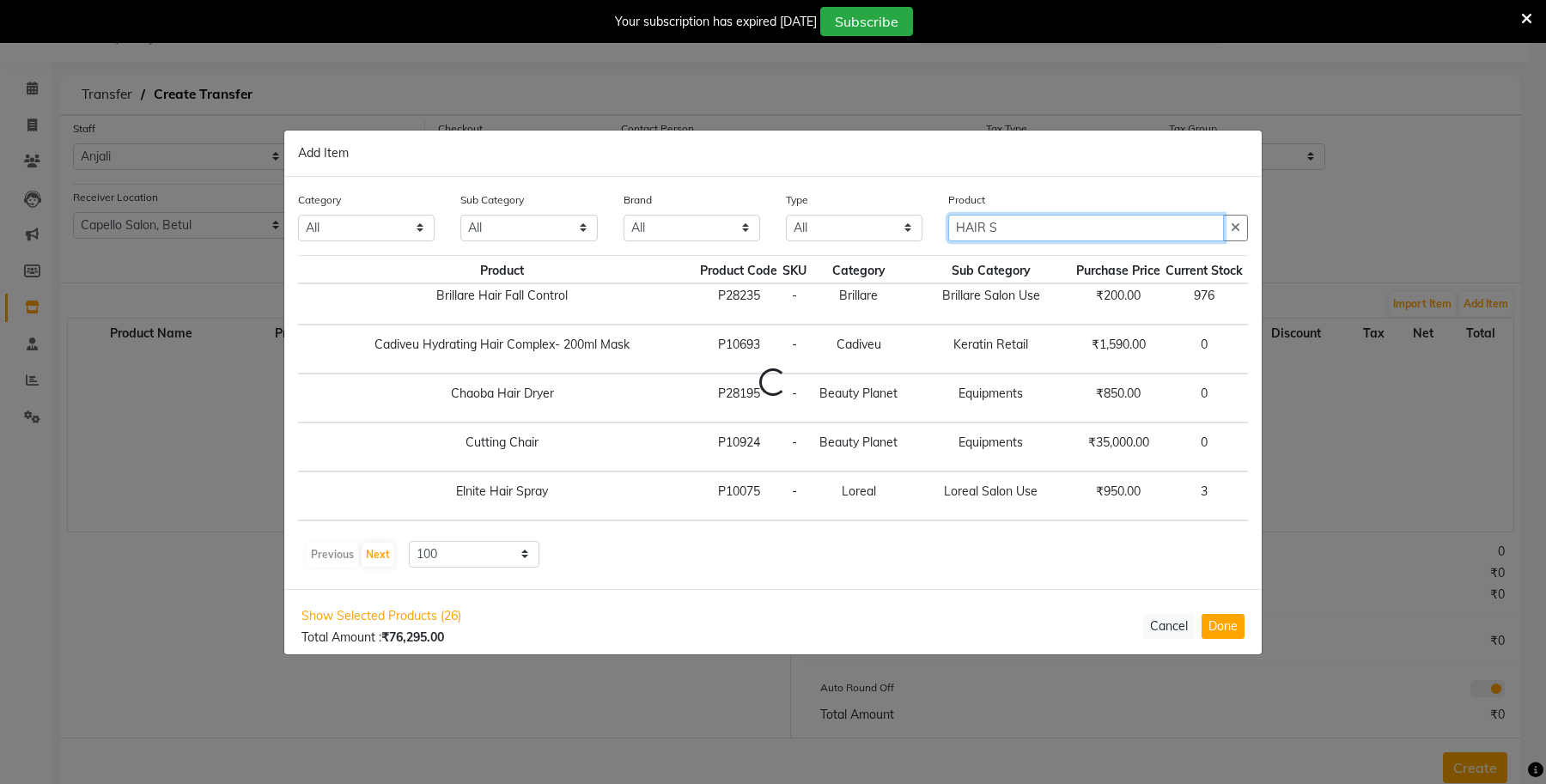
scroll to position [107, 0]
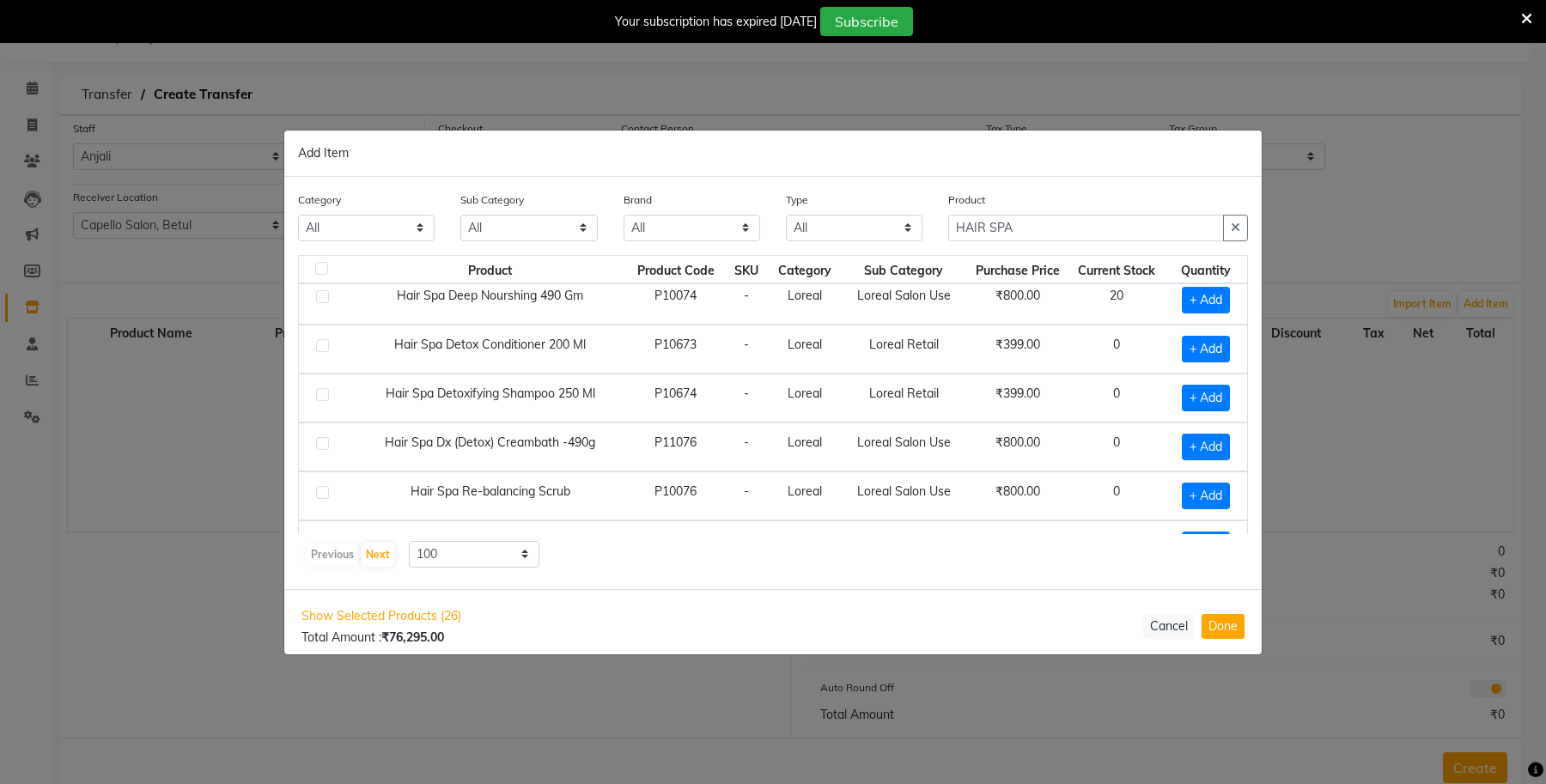
click at [856, 327] on td "Loreal Retail" at bounding box center [904, 349] width 126 height 49
click at [1193, 294] on span "+ Add" at bounding box center [1206, 300] width 48 height 27
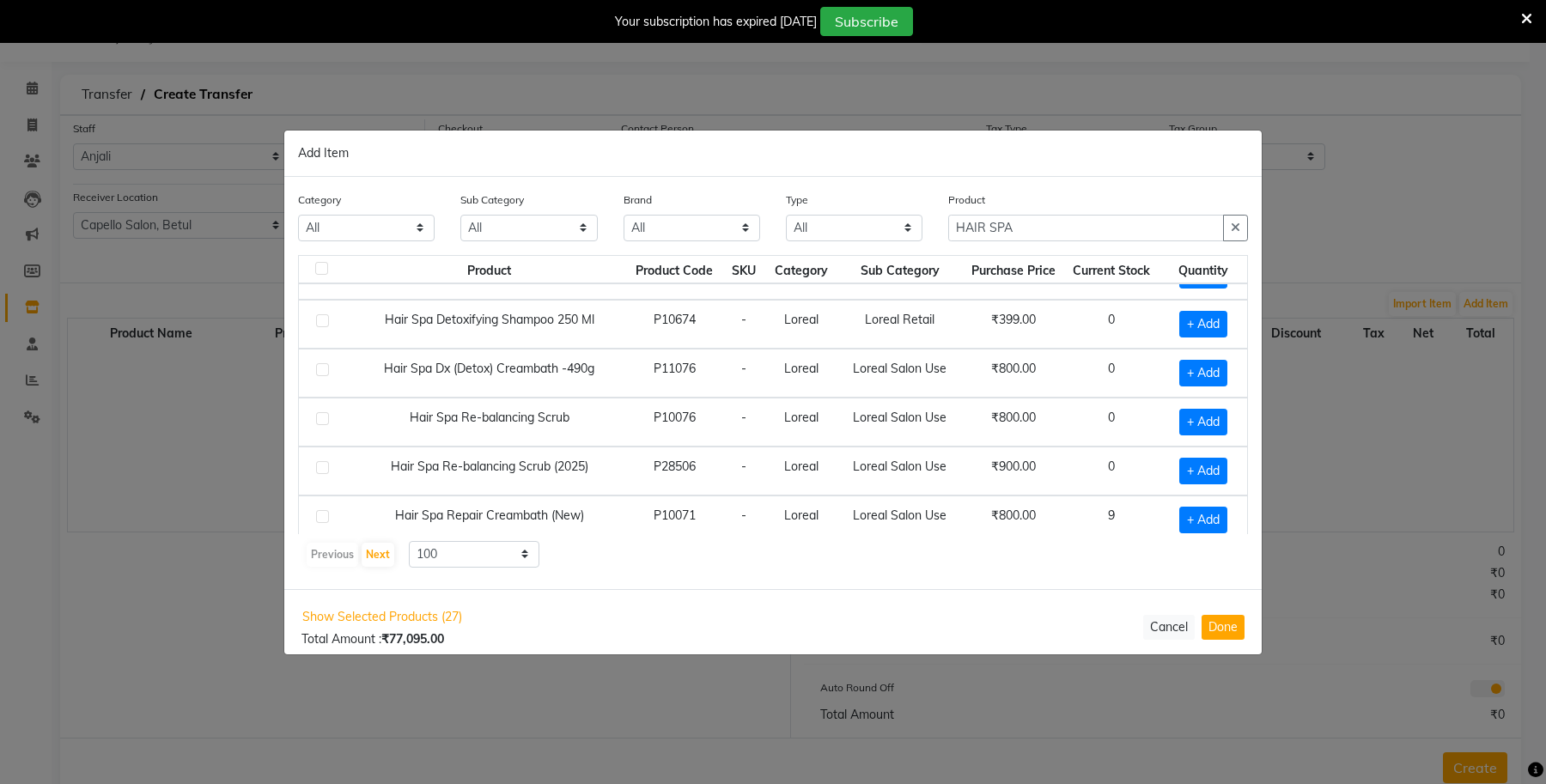
scroll to position [214, 0]
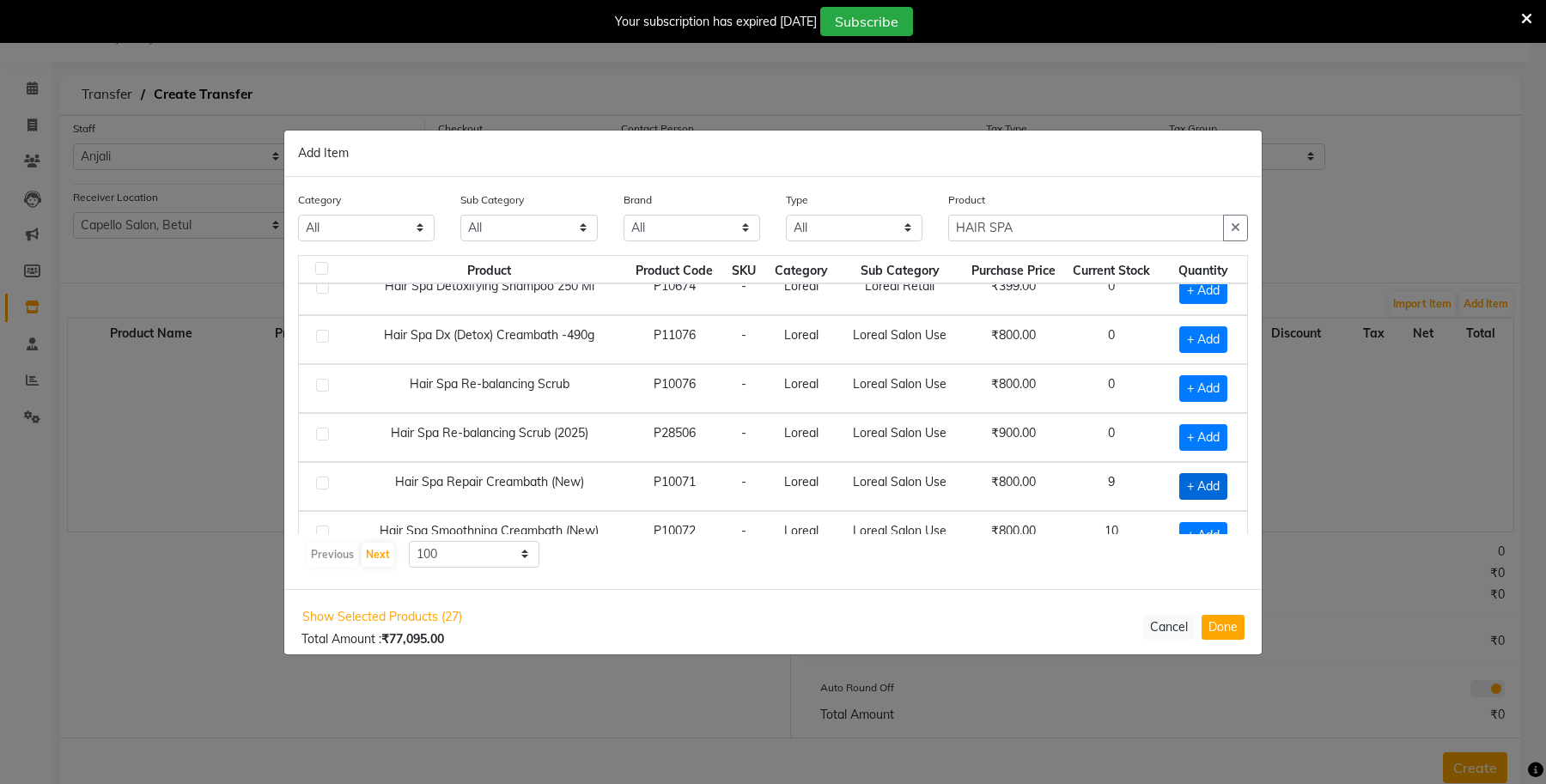
click at [1192, 492] on span "+ Add" at bounding box center [1203, 486] width 48 height 27
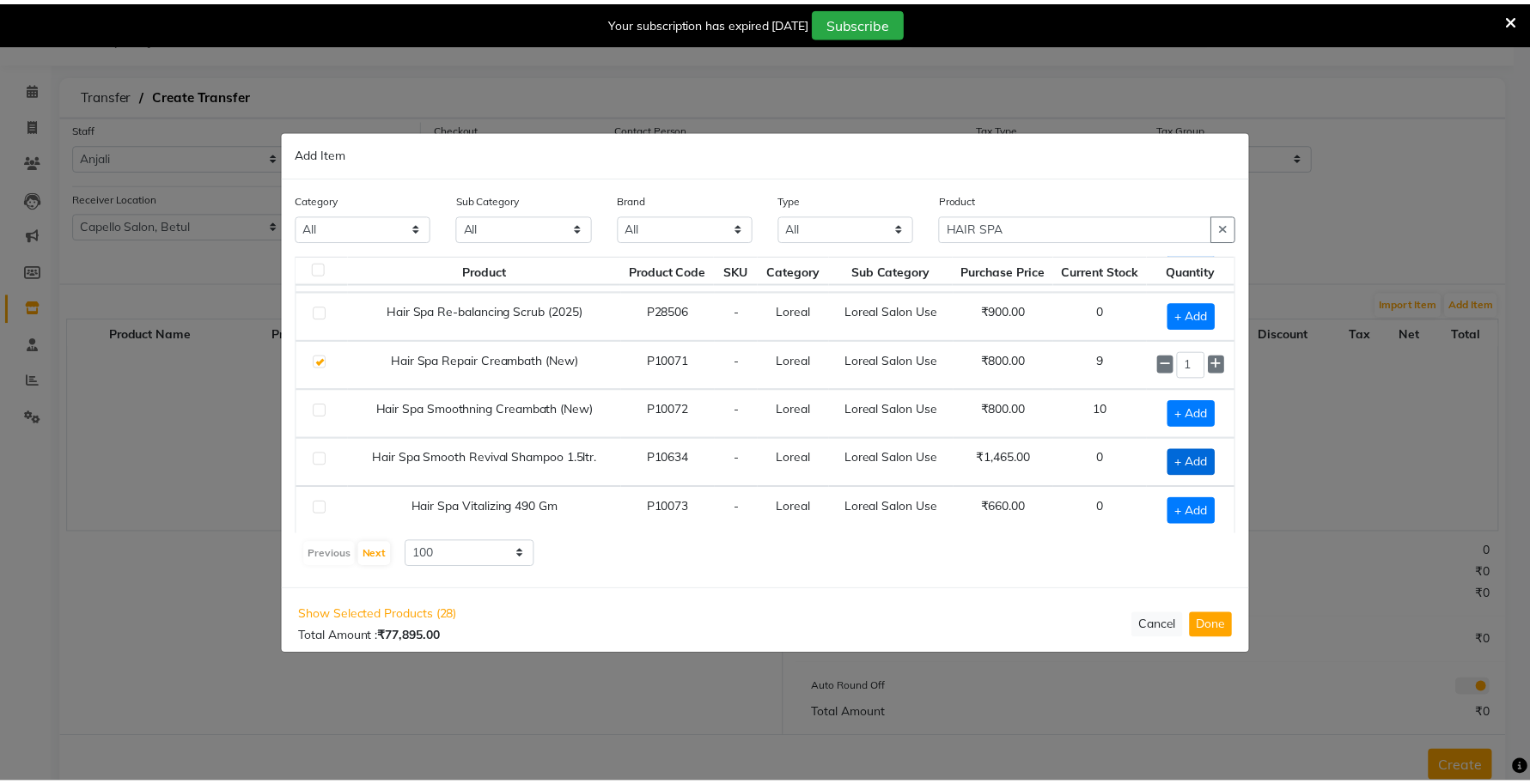
scroll to position [348, 0]
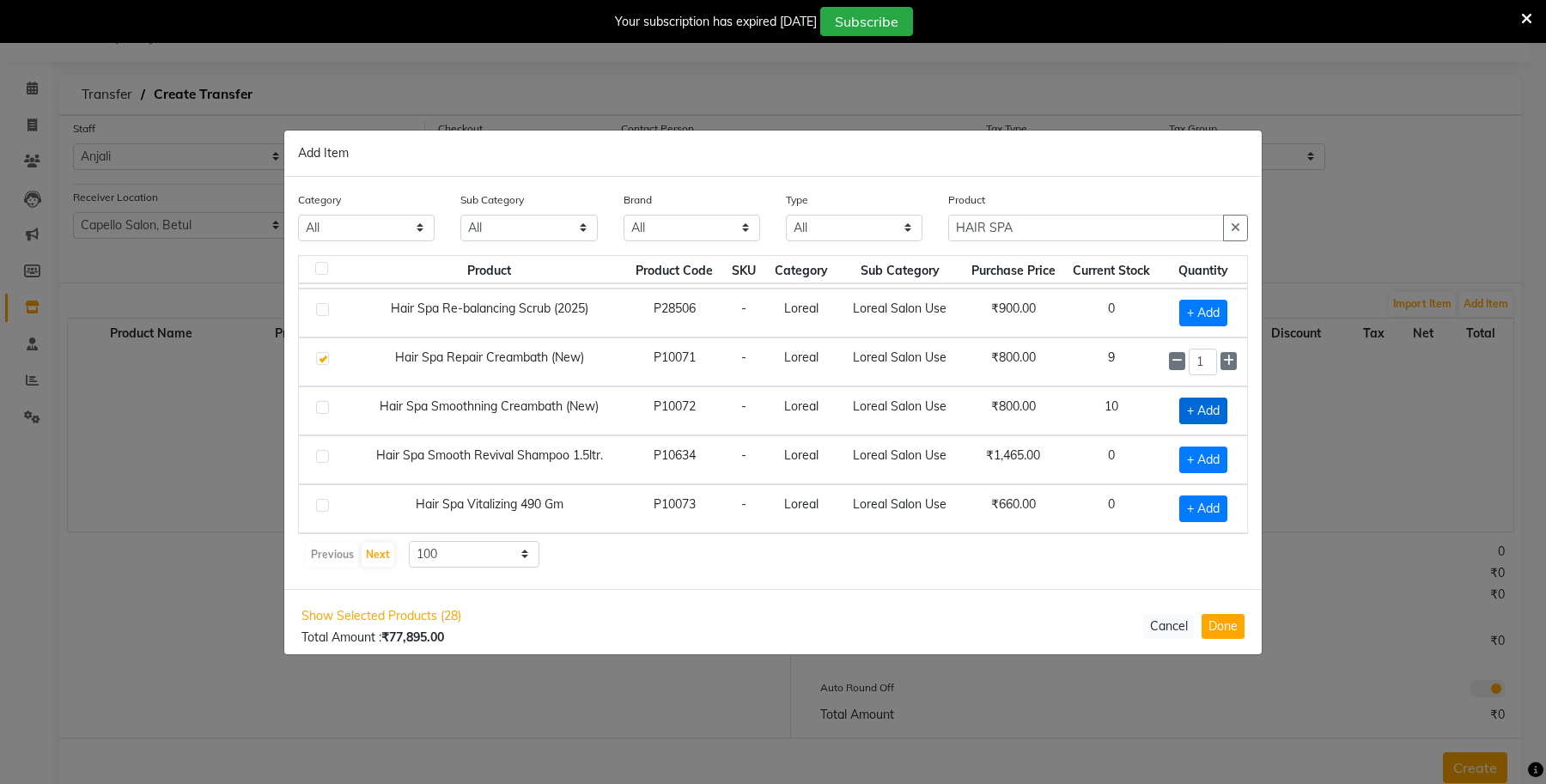
click at [1193, 413] on span "+ Add" at bounding box center [1203, 410] width 48 height 27
click at [1218, 630] on button "Done" at bounding box center [1223, 626] width 43 height 25
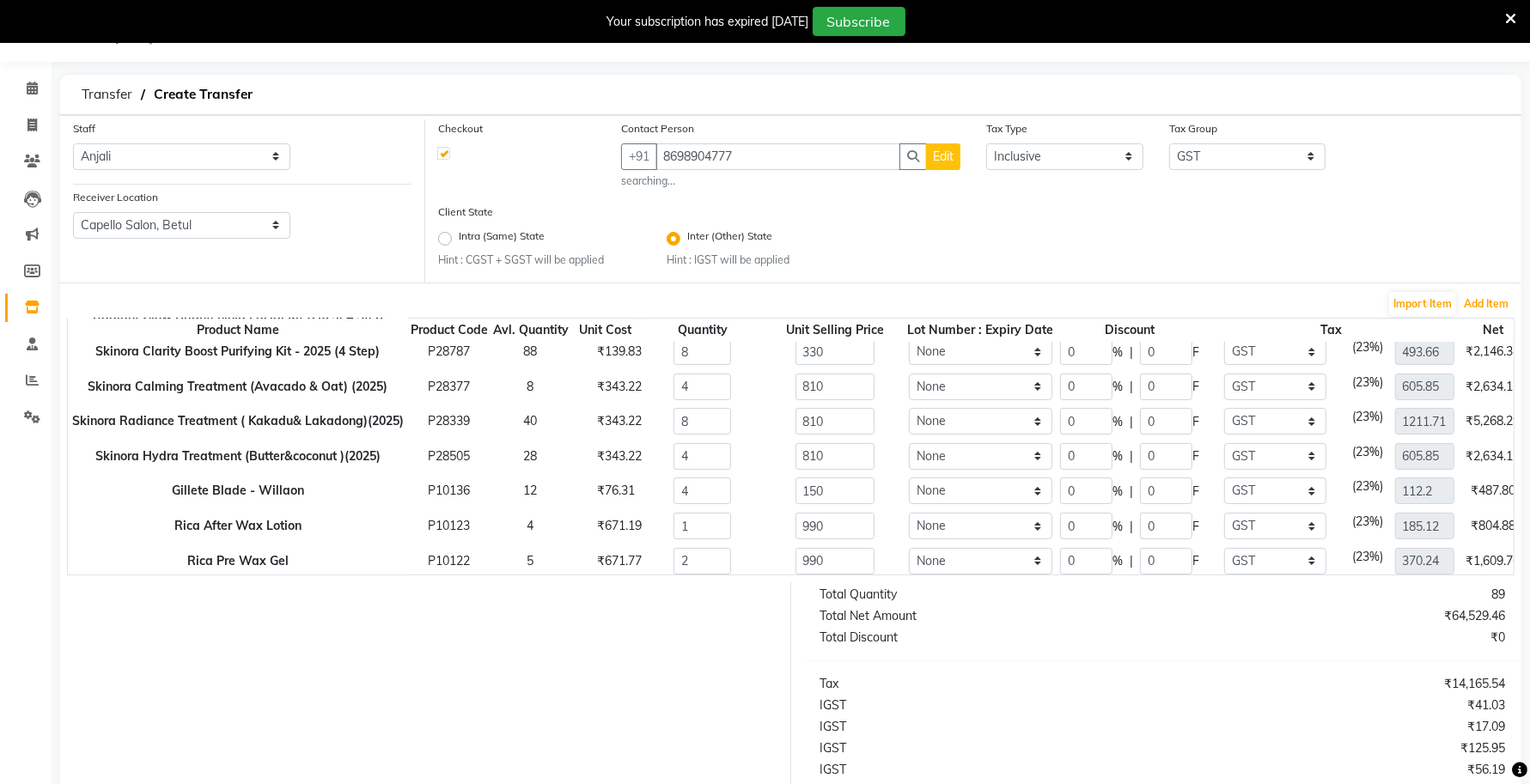
scroll to position [0, 0]
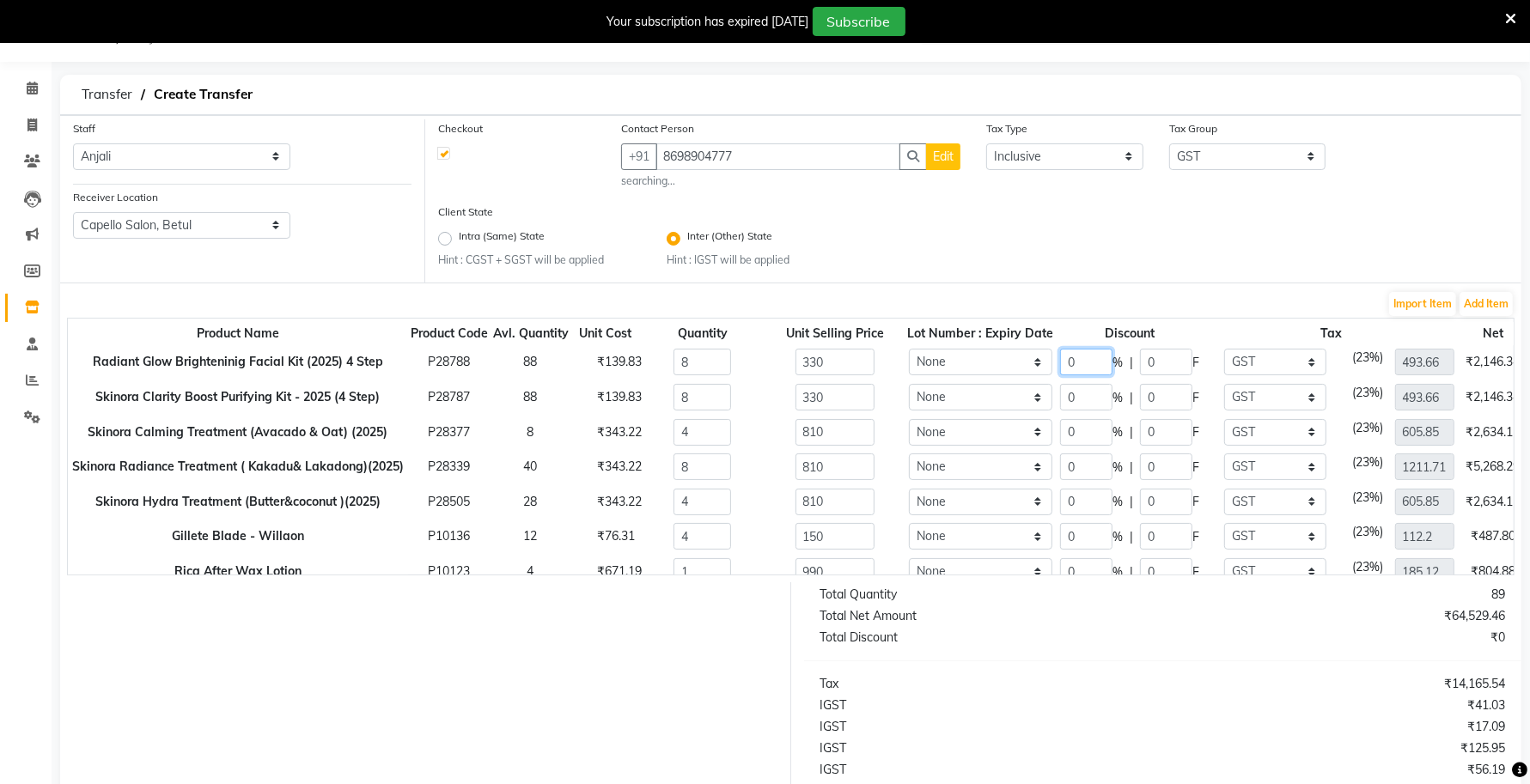
drag, startPoint x: 1078, startPoint y: 363, endPoint x: 1042, endPoint y: 365, distance: 36.1
click at [1042, 365] on tr "Radiant Glow Brighteninig Facial Kit (2025) 4 Step P28788 88 ₹139.83 8 330 None…" at bounding box center [863, 363] width 1590 height 35
drag, startPoint x: 1078, startPoint y: 397, endPoint x: 1035, endPoint y: 402, distance: 43.3
click at [1035, 402] on tr "Skinora Clarity Boost Purifying Kit - 2025 (4 Step) P28787 88 ₹139.83 8 330 Non…" at bounding box center [863, 397] width 1590 height 35
drag, startPoint x: 1076, startPoint y: 425, endPoint x: 1057, endPoint y: 429, distance: 19.4
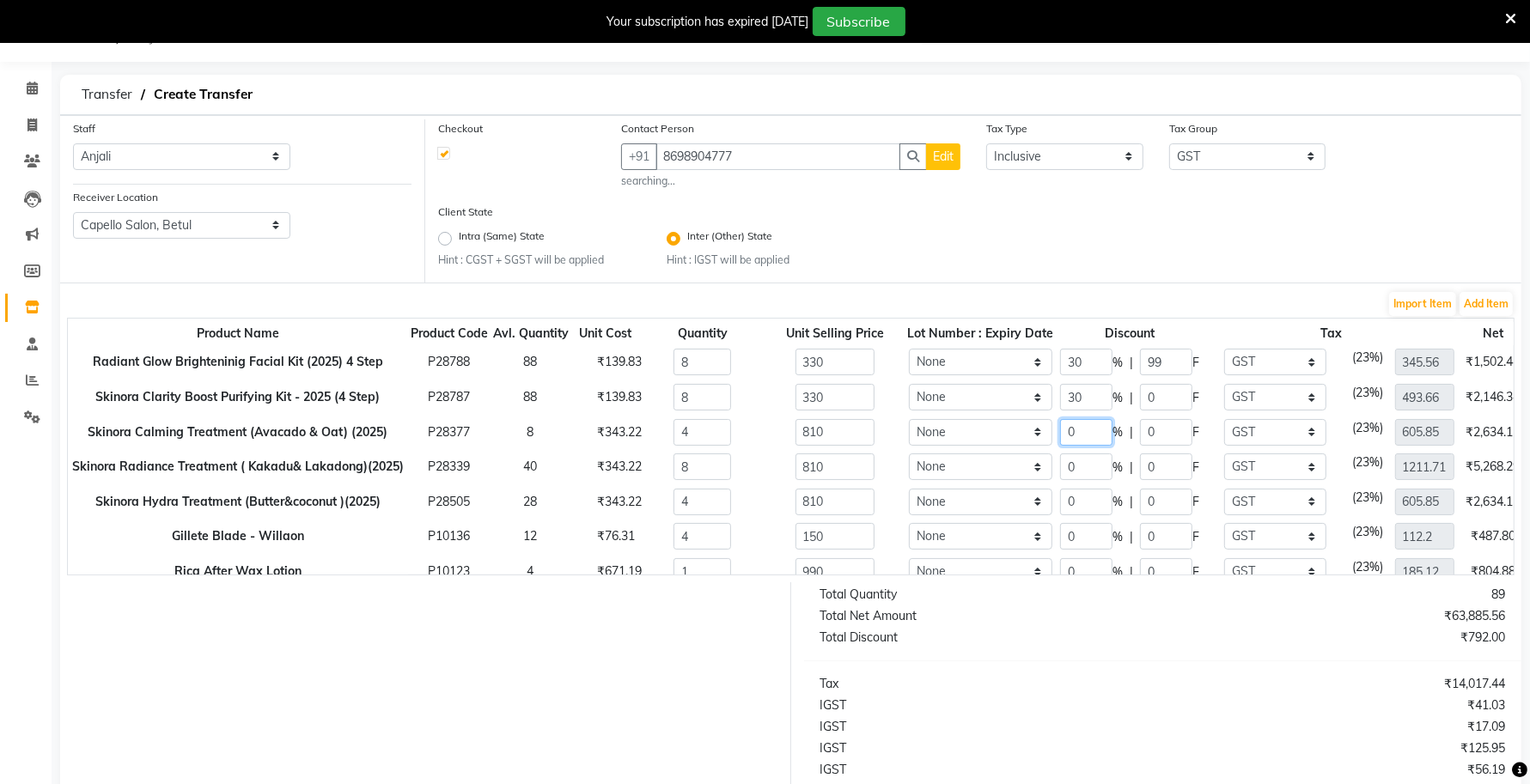
click at [1057, 429] on tr "Skinora Calming Treatment (Avacado & Oat) (2025) P28377 8 ₹343.22 4 810 None 0 …" at bounding box center [863, 433] width 1590 height 35
click at [1044, 470] on tr "Skinora Radiance Treatment ( Kakadu& Lakadong)(2025) P28339 40 ₹343.22 8 810 No…" at bounding box center [863, 467] width 1590 height 35
drag, startPoint x: 1083, startPoint y: 501, endPoint x: 1023, endPoint y: 501, distance: 60.0
click at [1023, 501] on tr "Skinora Hydra Treatment (Butter&coconut )(2025) P28505 28 ₹343.22 4 810 None 0 …" at bounding box center [863, 502] width 1590 height 35
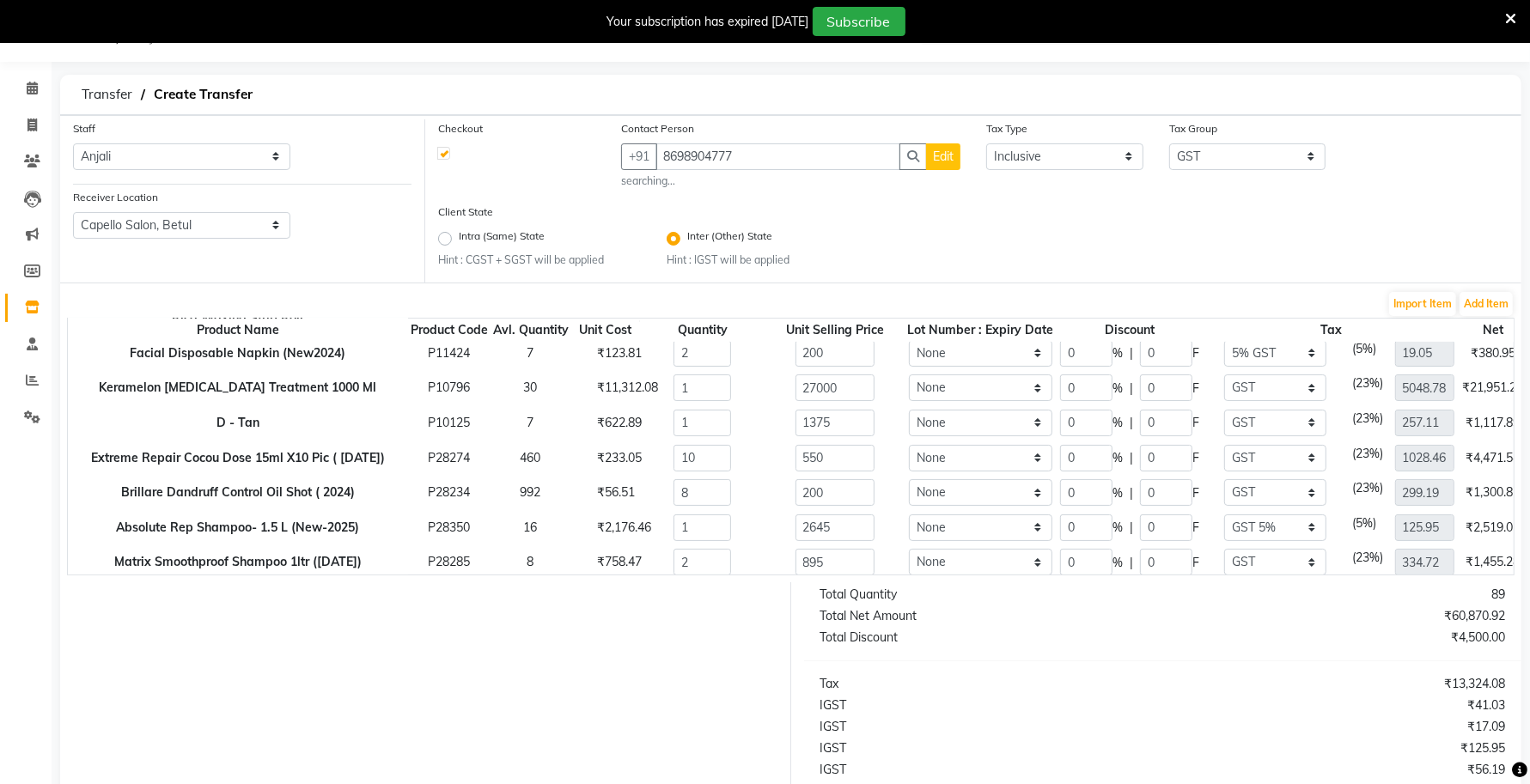
scroll to position [322, 0]
drag, startPoint x: 1089, startPoint y: 392, endPoint x: 1057, endPoint y: 396, distance: 32.2
click at [1057, 396] on tr "Keramelon Botox Treatment 1000 Ml P10796 30 ₹11,312.08 1 27000 None 0 % | 0 F N…" at bounding box center [863, 390] width 1590 height 35
click at [875, 417] on div "1375" at bounding box center [834, 423] width 105 height 27
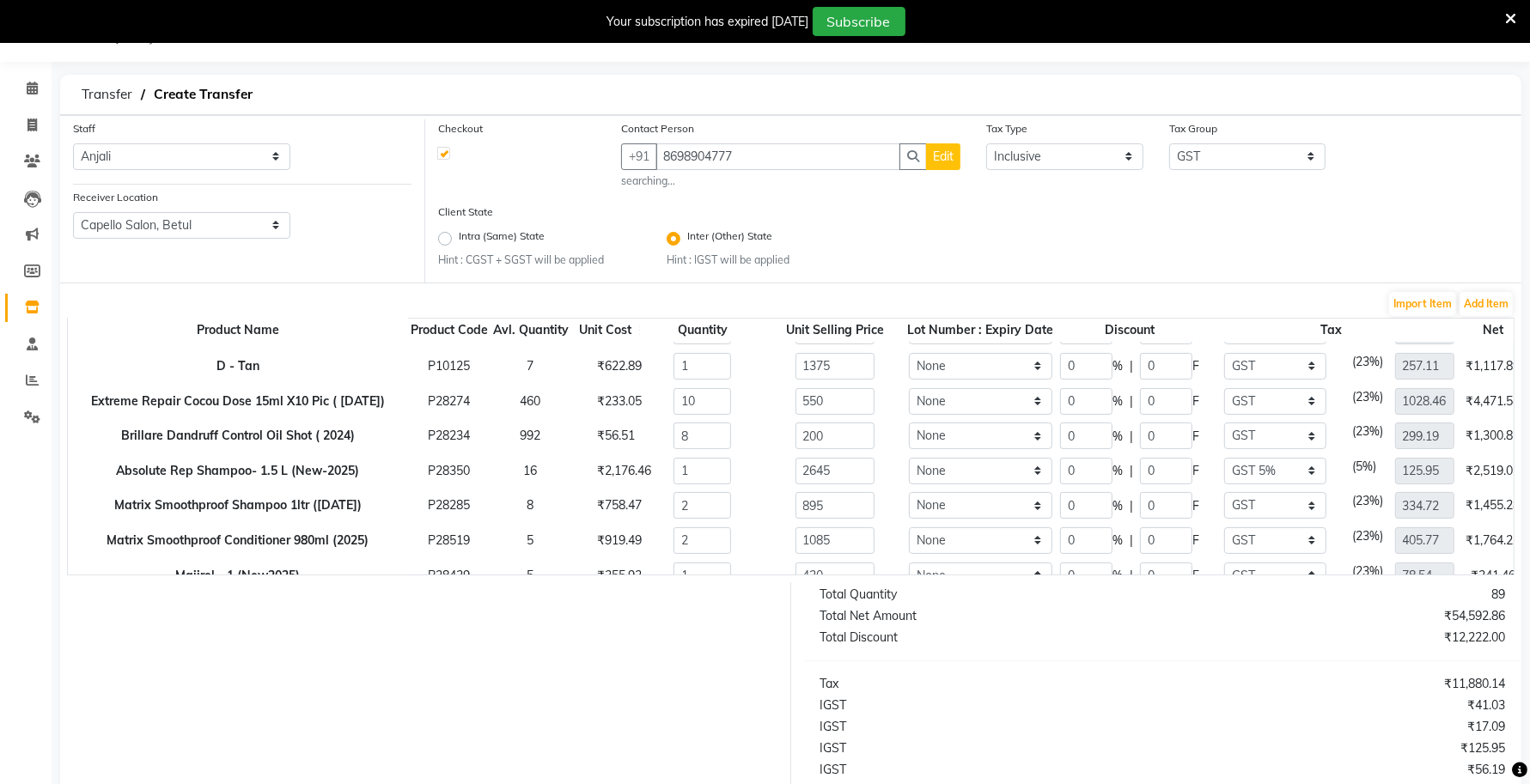
scroll to position [429, 0]
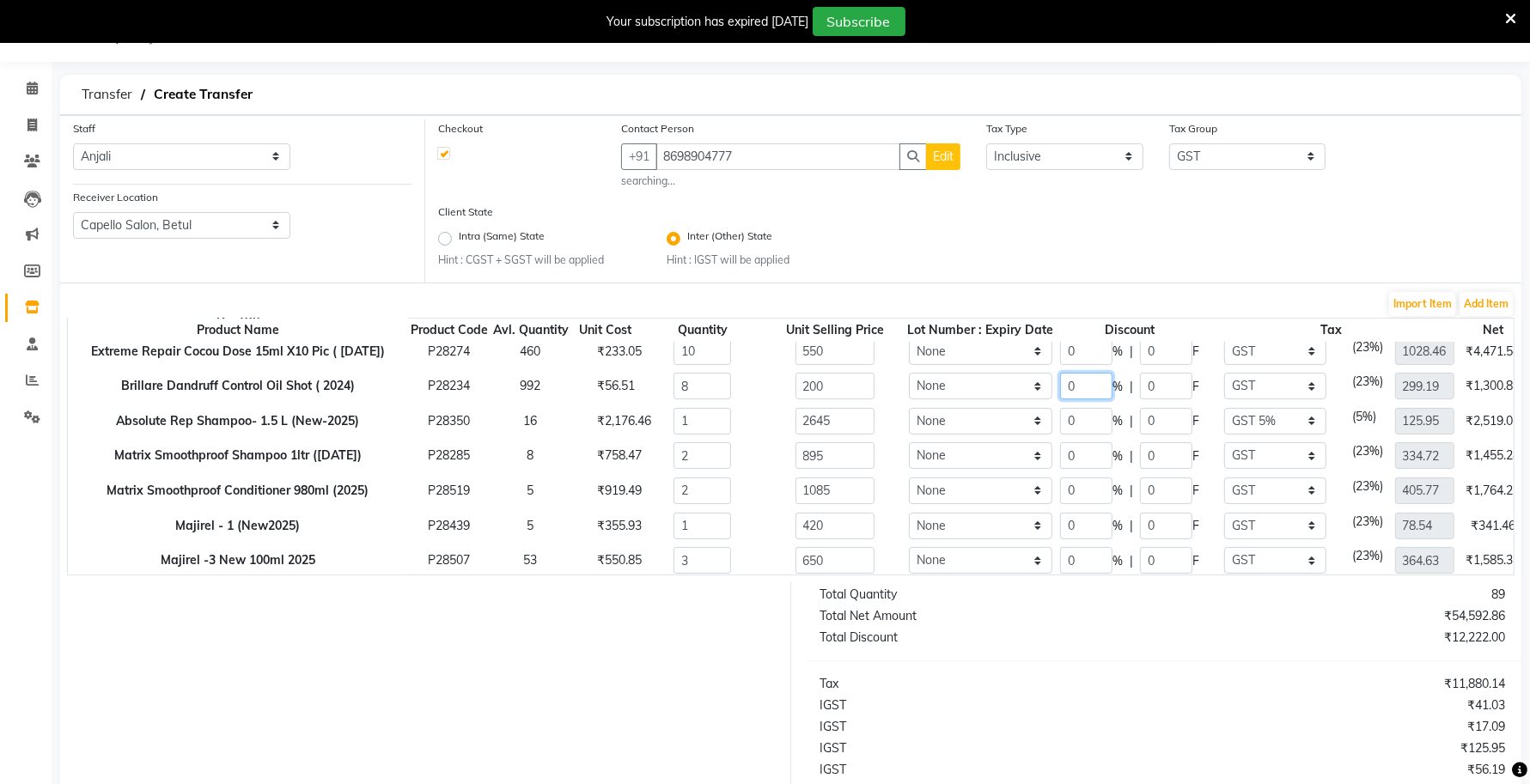
drag, startPoint x: 1084, startPoint y: 392, endPoint x: 1044, endPoint y: 399, distance: 40.6
click at [1044, 399] on tr "Brillare Dandruff Control Oil Shot ( 2024) P28234 992 ₹56.51 8 200 None 0 % | 0…" at bounding box center [863, 386] width 1590 height 35
click at [890, 396] on div "200" at bounding box center [834, 386] width 158 height 27
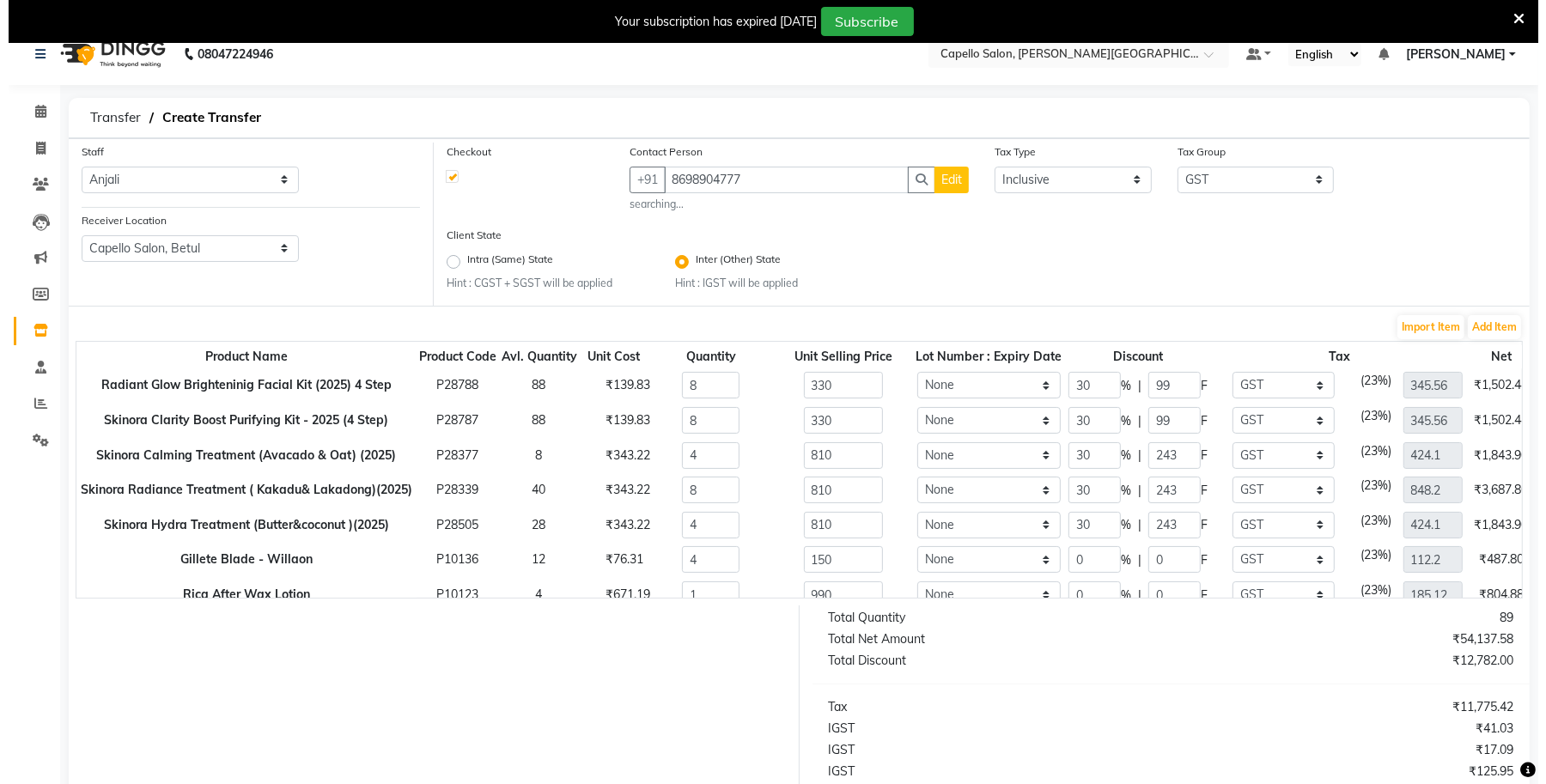
scroll to position [0, 0]
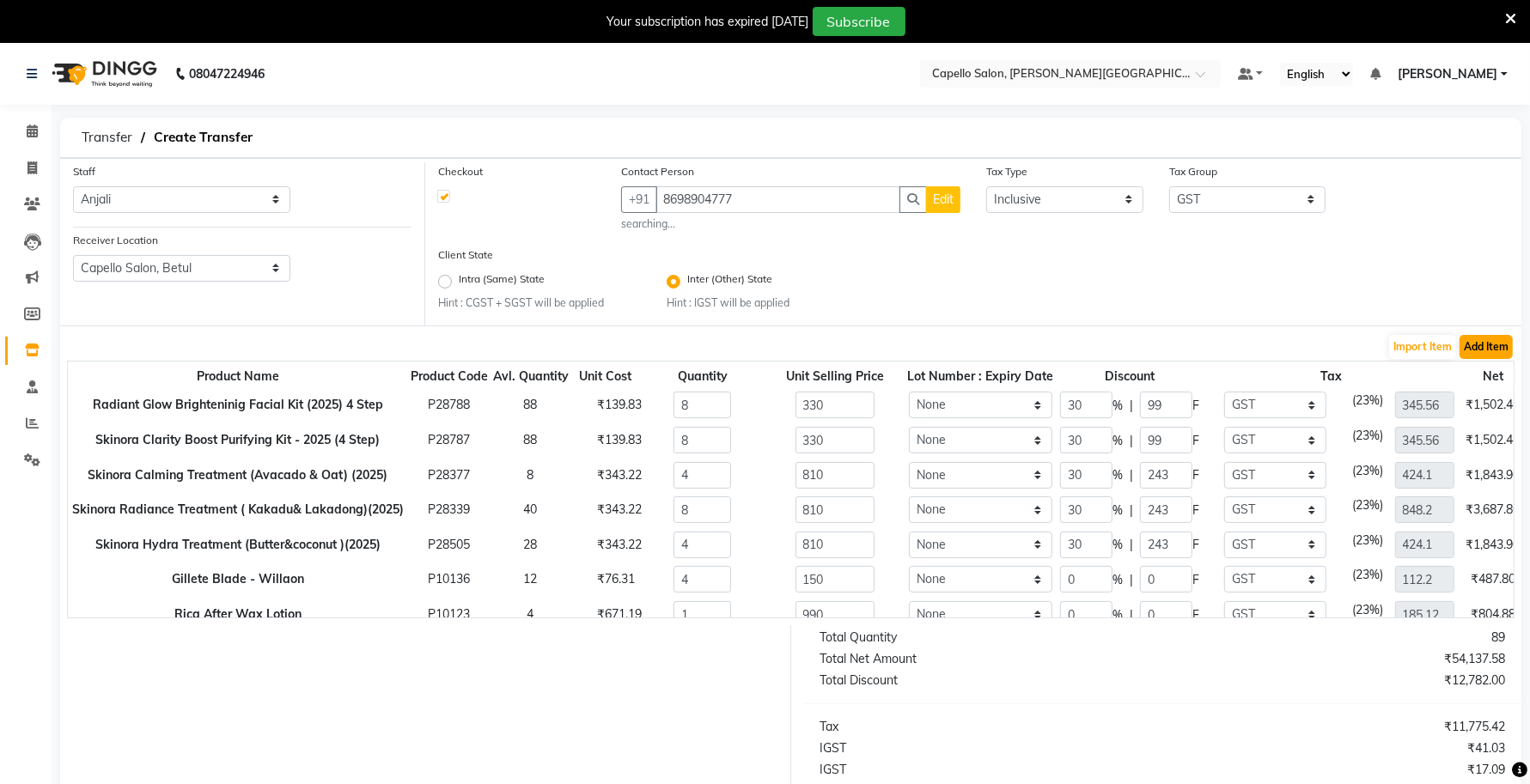
click at [1493, 349] on button "Add Item" at bounding box center [1486, 346] width 53 height 24
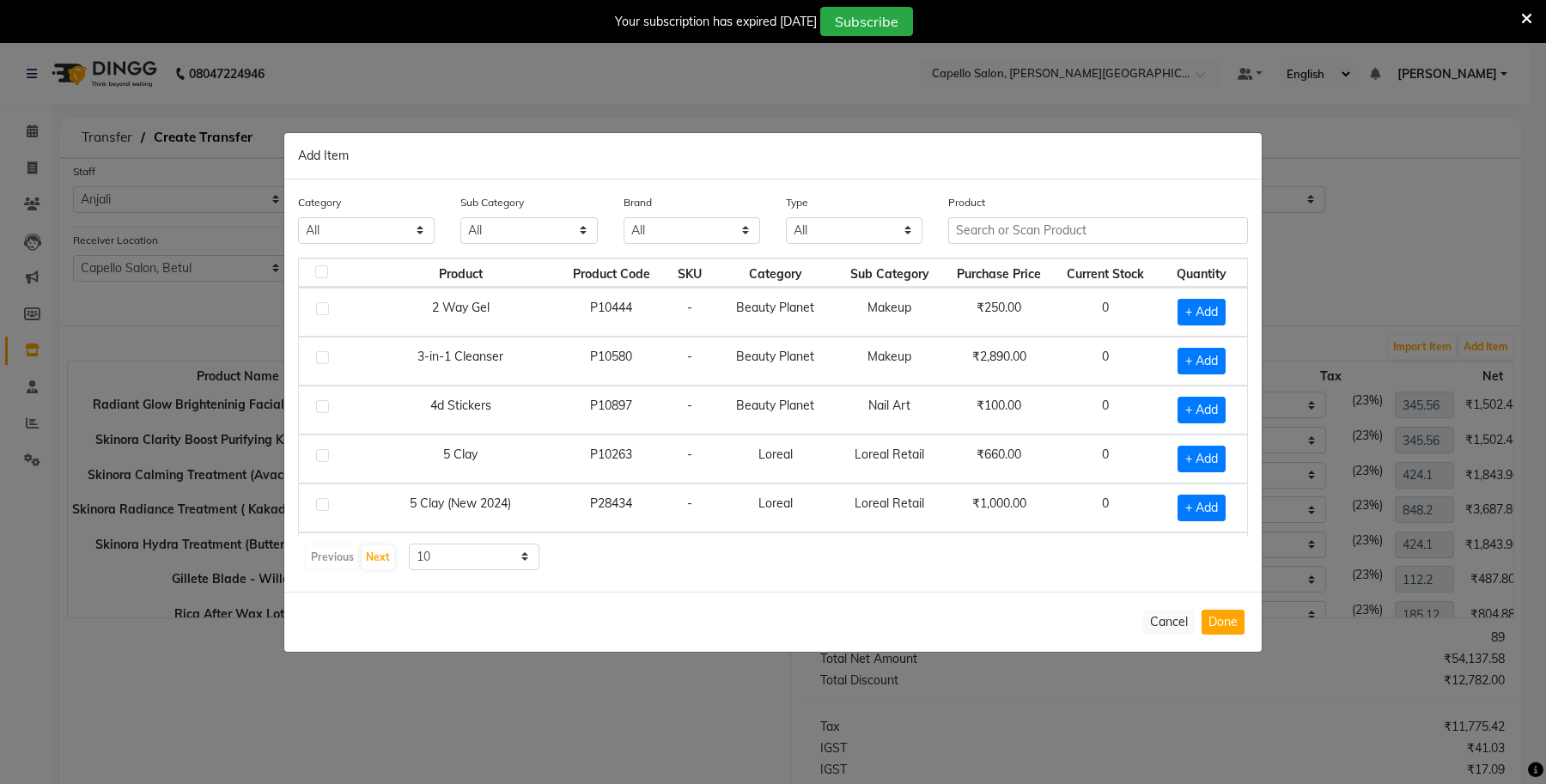
click at [1054, 262] on th "Current Stock" at bounding box center [1105, 273] width 103 height 30
click at [1037, 239] on input "text" at bounding box center [1098, 230] width 300 height 27
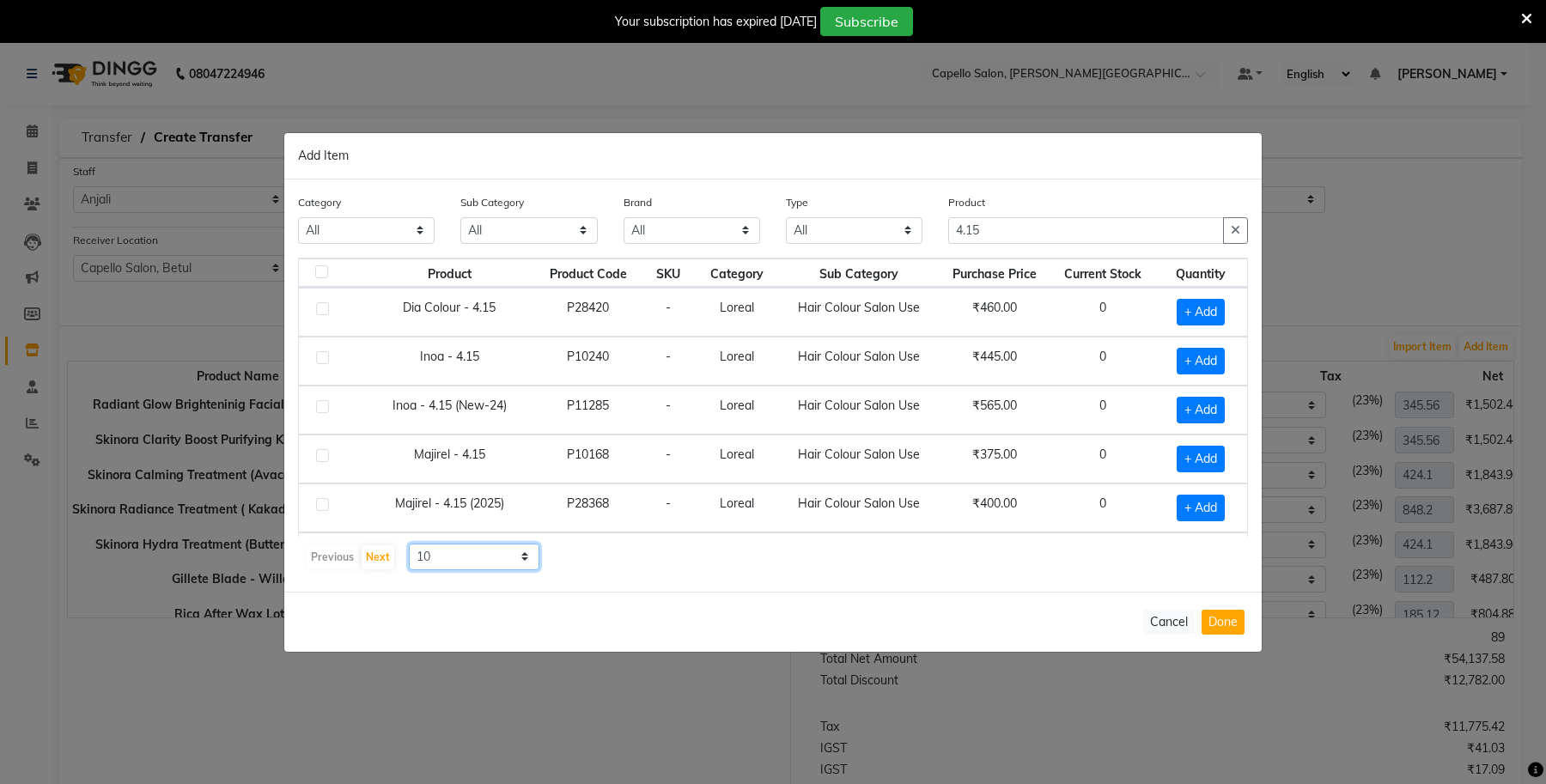
click at [463, 558] on select "10 50 100" at bounding box center [473, 557] width 131 height 27
click at [408, 544] on select "10 50 100" at bounding box center [473, 557] width 131 height 27
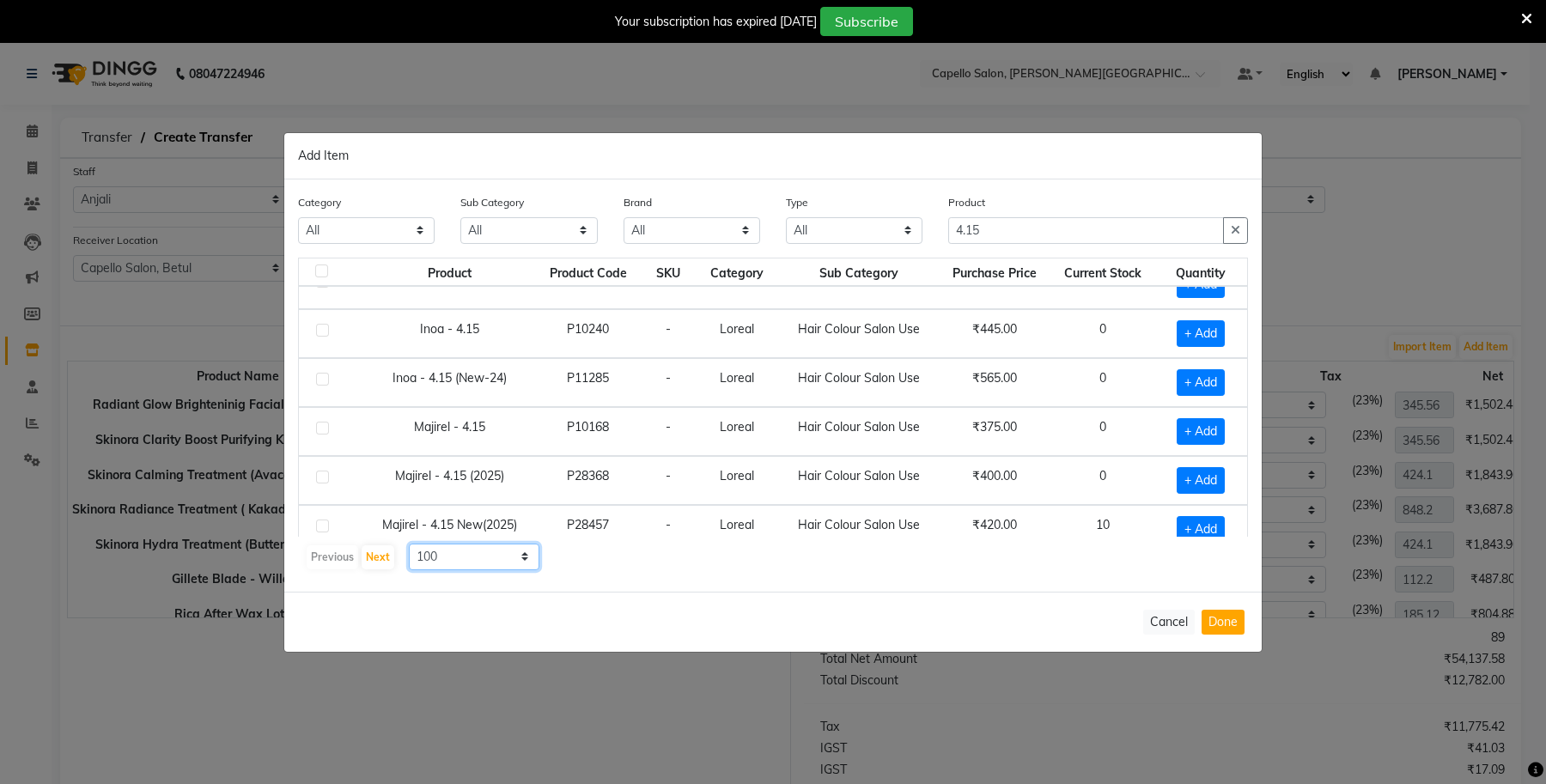
scroll to position [50, 0]
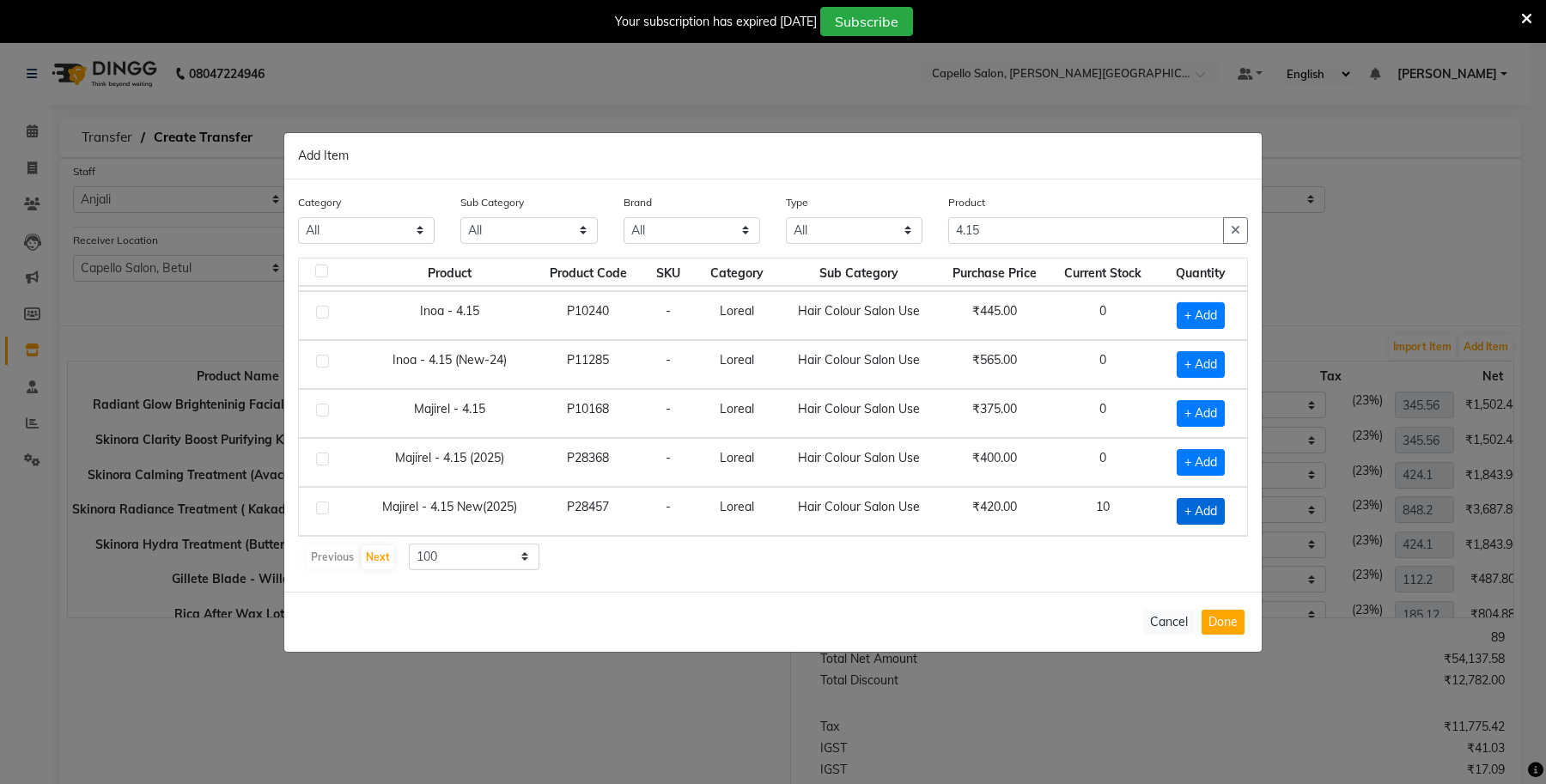
click at [1177, 511] on span "+ Add" at bounding box center [1201, 511] width 48 height 27
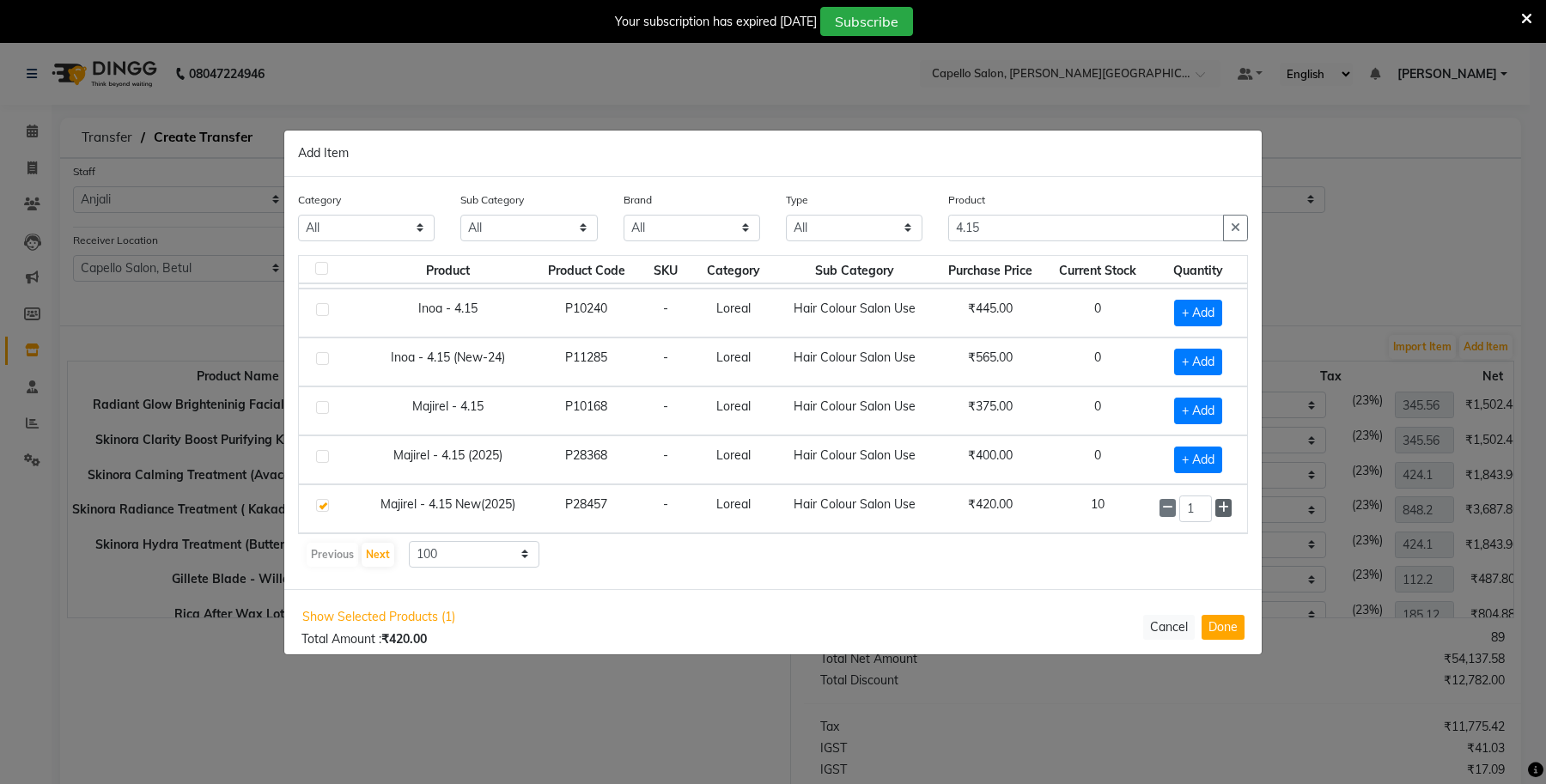
click at [1218, 512] on icon at bounding box center [1223, 508] width 11 height 12
drag, startPoint x: 995, startPoint y: 228, endPoint x: 915, endPoint y: 225, distance: 80.1
click at [915, 225] on div "Category All Keramelon Skin Makeup Personal Care Appliances Beard Beauty Planet…" at bounding box center [773, 222] width 976 height 64
click at [1177, 509] on span "+ Add" at bounding box center [1201, 509] width 48 height 27
click at [1217, 505] on icon at bounding box center [1222, 508] width 11 height 12
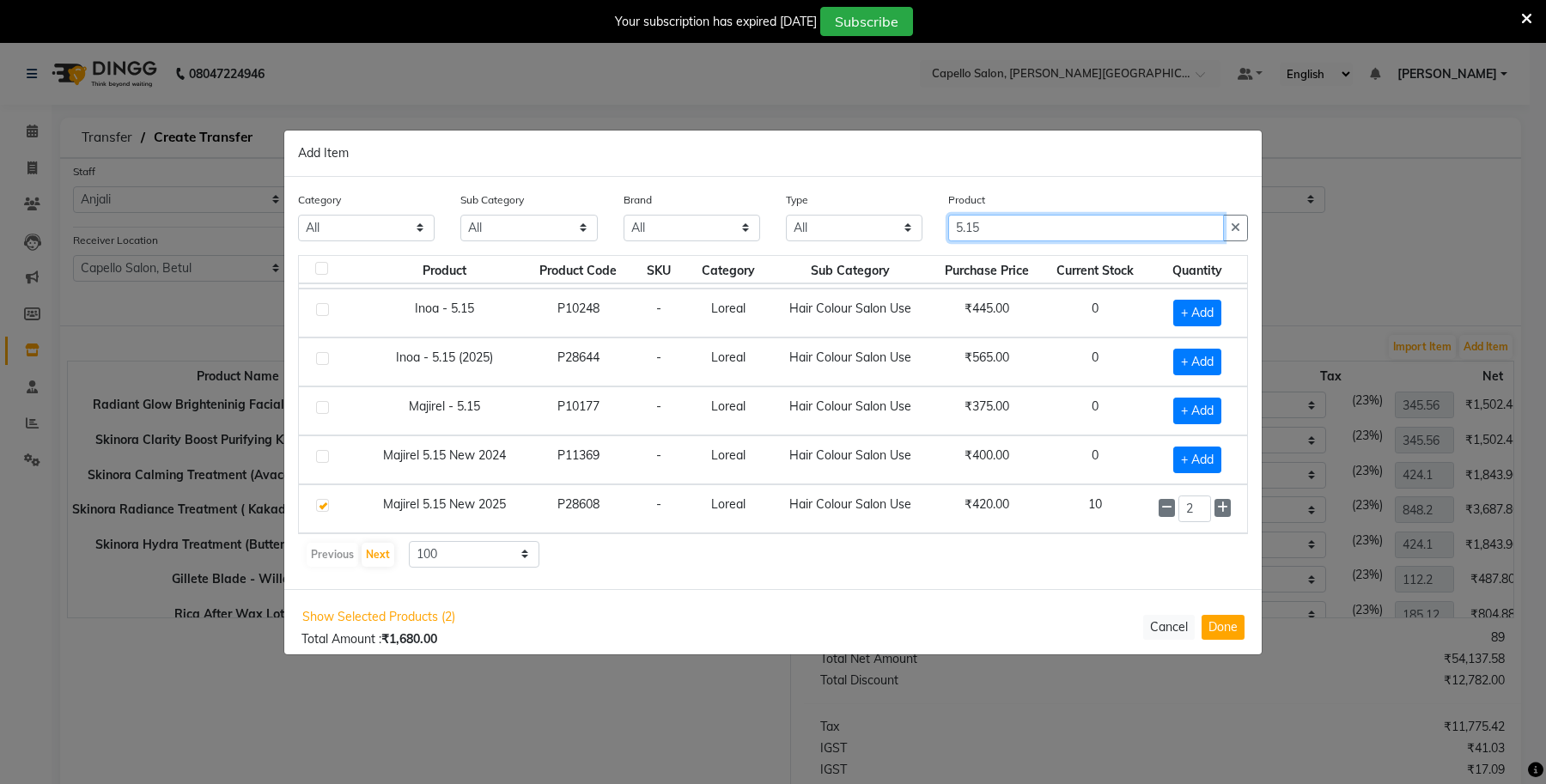
drag, startPoint x: 973, startPoint y: 229, endPoint x: 896, endPoint y: 223, distance: 77.2
click at [896, 223] on div "Category All Keramelon Skin Makeup Personal Care Appliances Beard Beauty Planet…" at bounding box center [773, 222] width 976 height 64
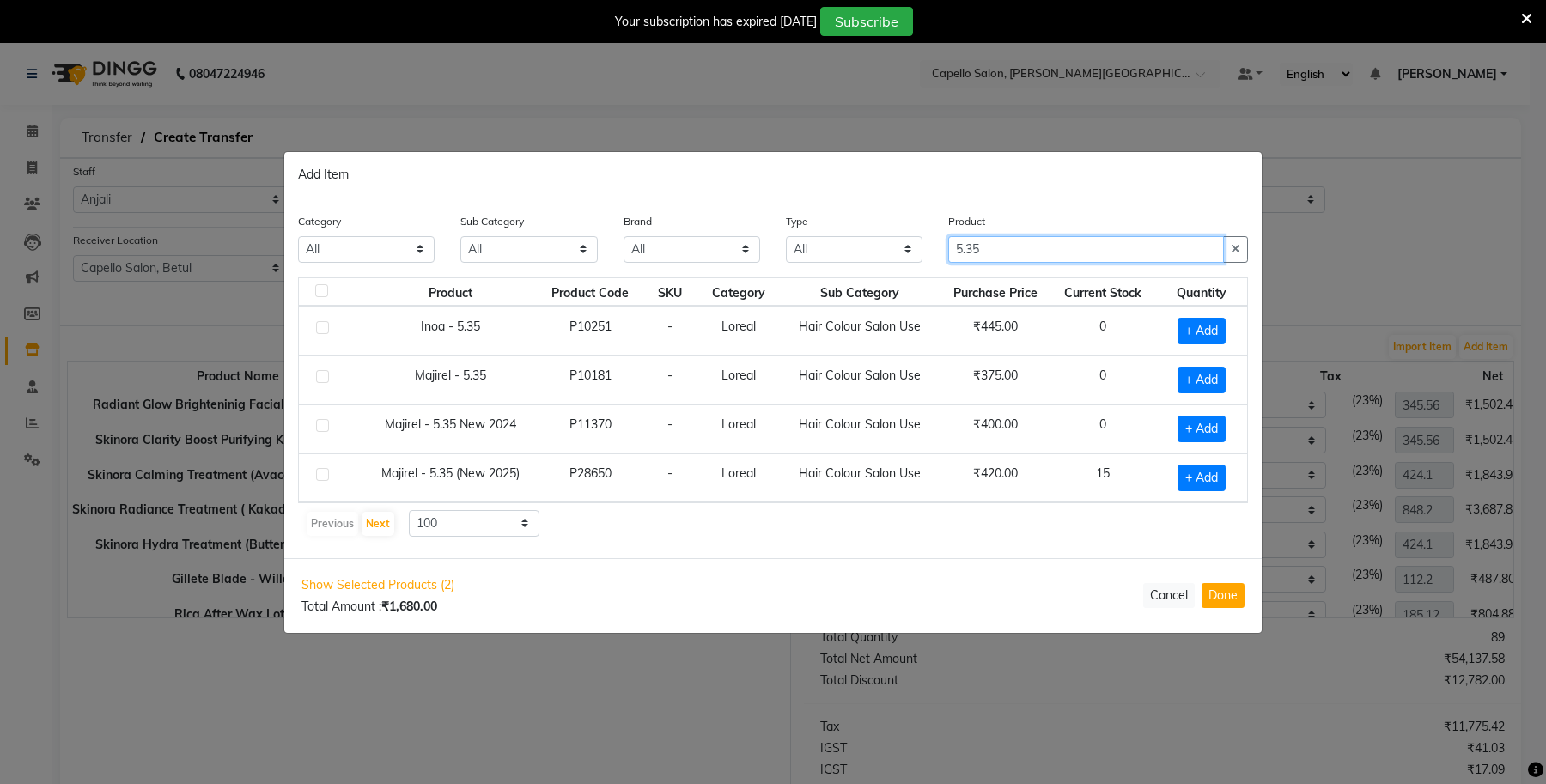
scroll to position [0, 0]
click at [1205, 475] on span "+ Add" at bounding box center [1202, 477] width 48 height 27
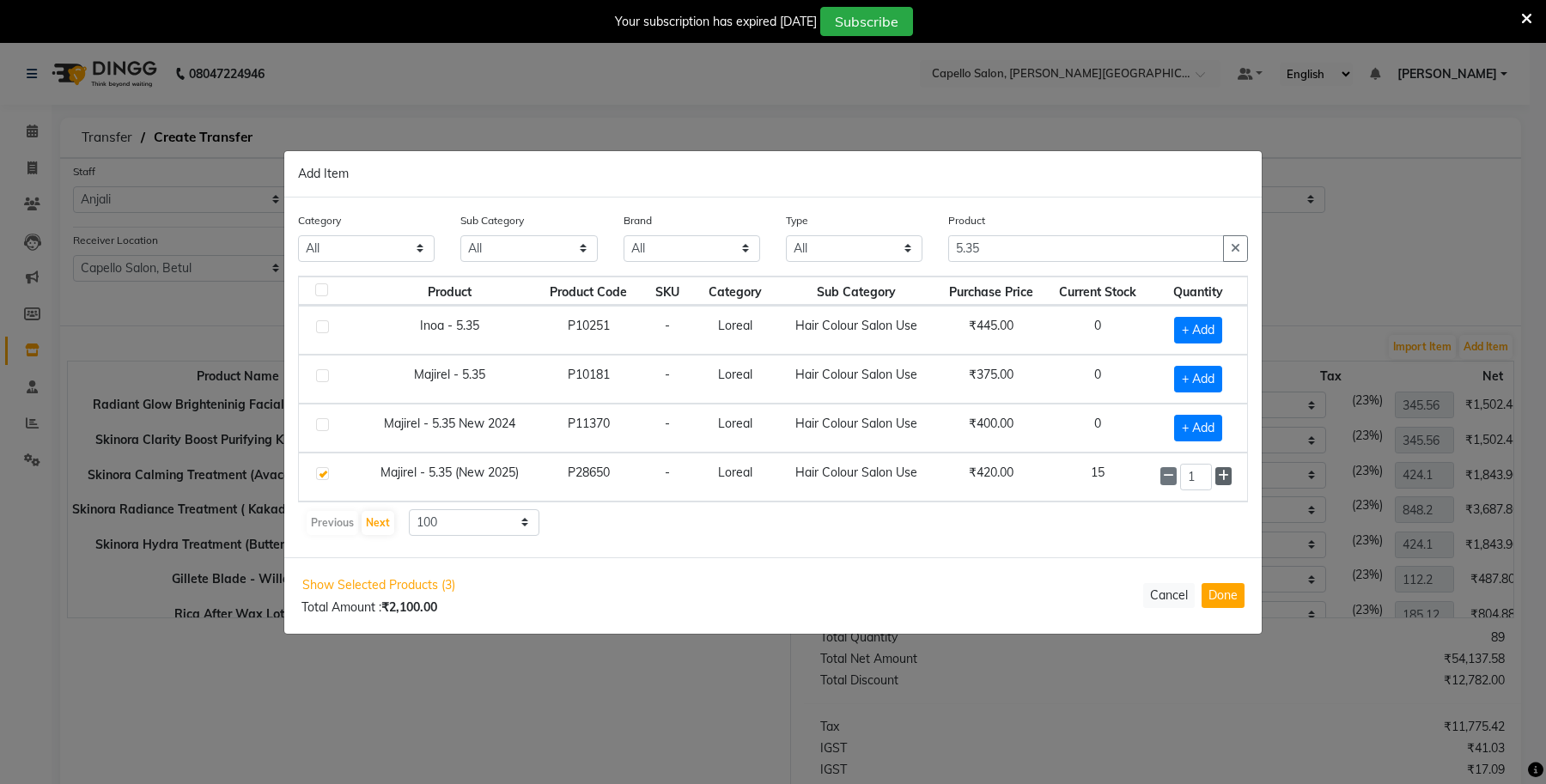
click at [1221, 478] on icon at bounding box center [1223, 475] width 11 height 12
drag, startPoint x: 1005, startPoint y: 246, endPoint x: 847, endPoint y: 253, distance: 158.2
click at [847, 253] on div "Category All Keramelon Skin Makeup Personal Care Appliances Beard Beauty Planet…" at bounding box center [773, 243] width 976 height 64
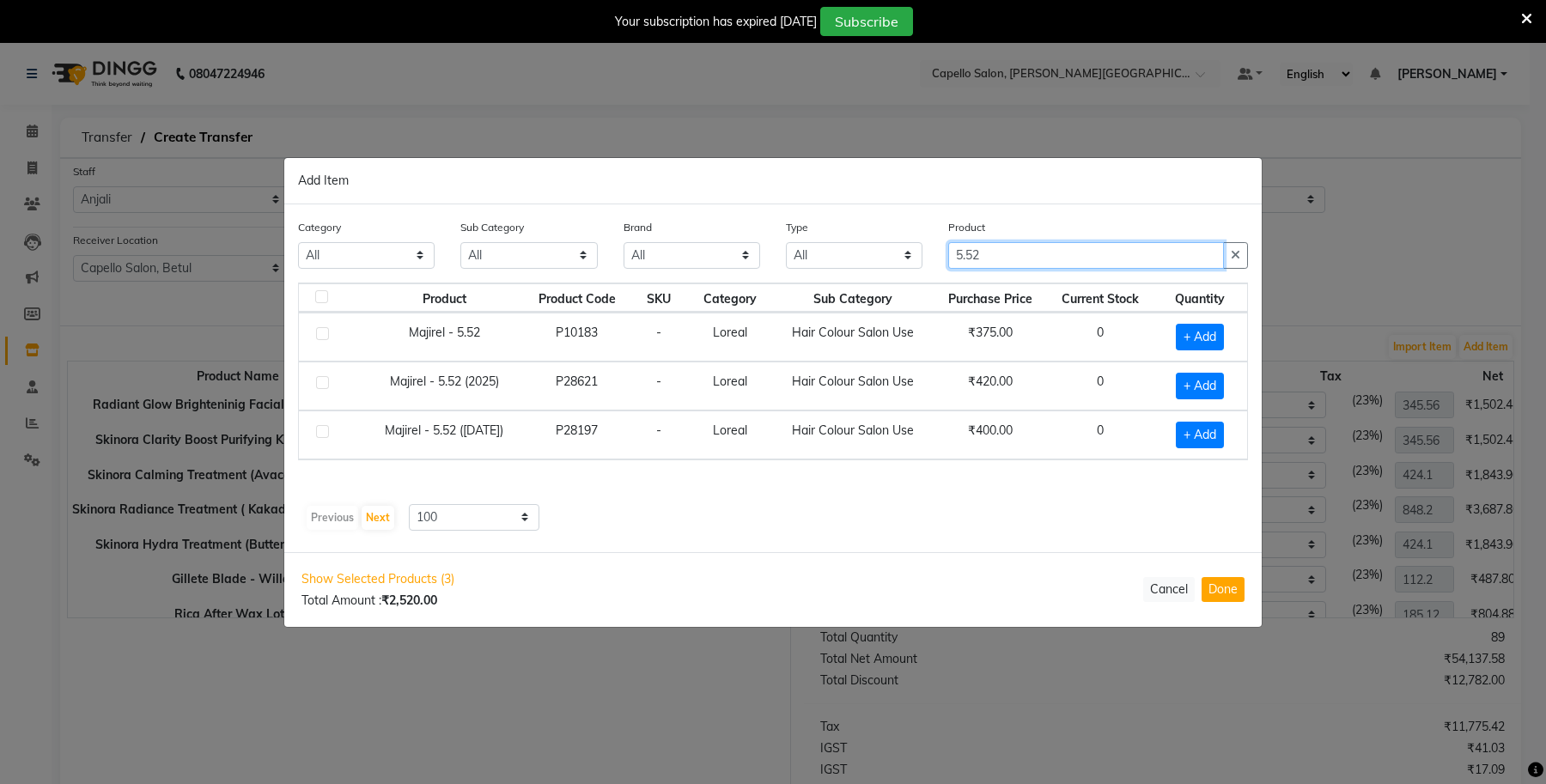
drag, startPoint x: 992, startPoint y: 253, endPoint x: 873, endPoint y: 265, distance: 119.6
click at [873, 265] on div "Category All Keramelon Skin Makeup Personal Care Appliances Beard Beauty Planet…" at bounding box center [773, 250] width 976 height 64
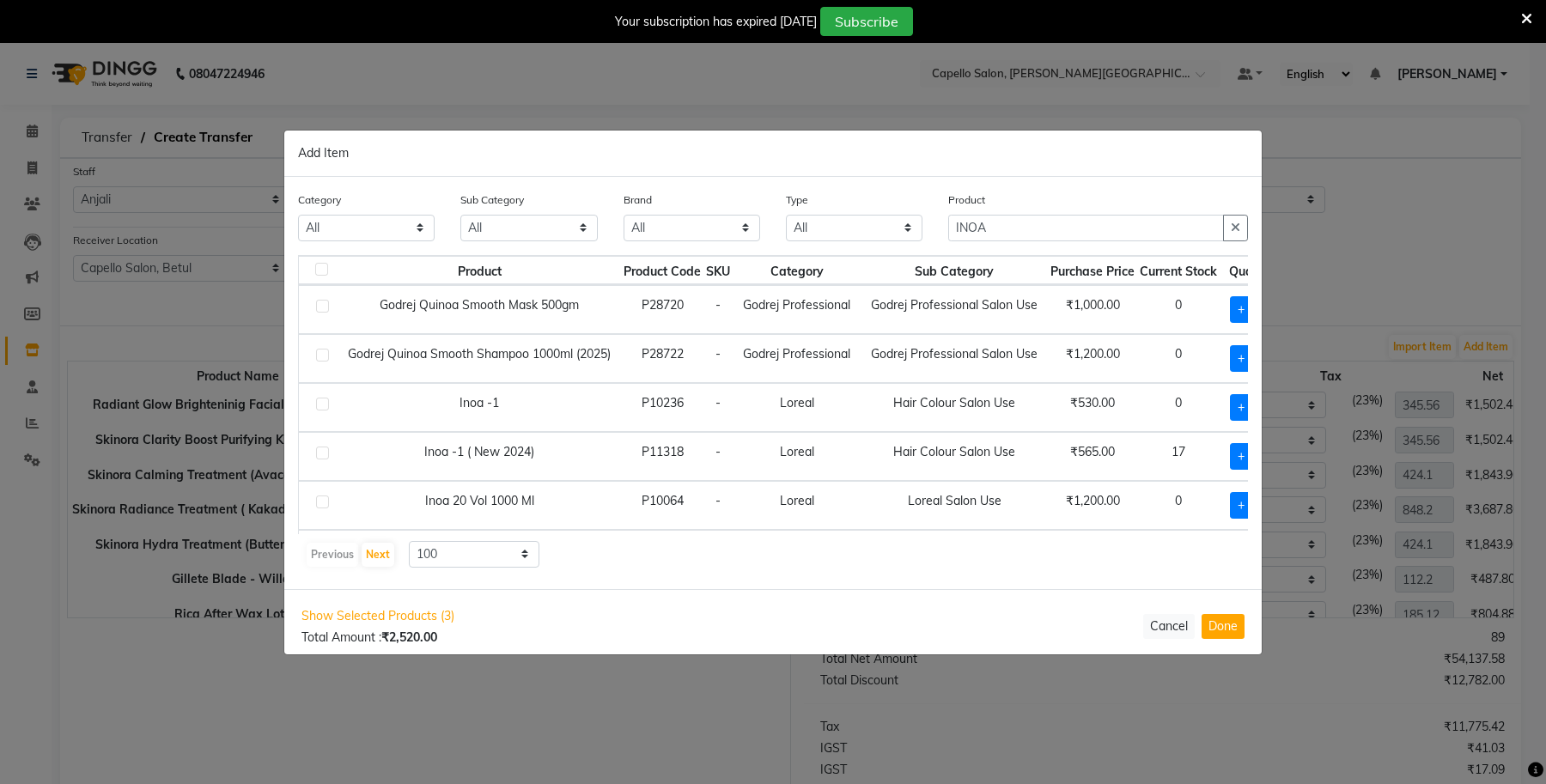
click at [814, 466] on td "Loreal" at bounding box center [797, 456] width 128 height 49
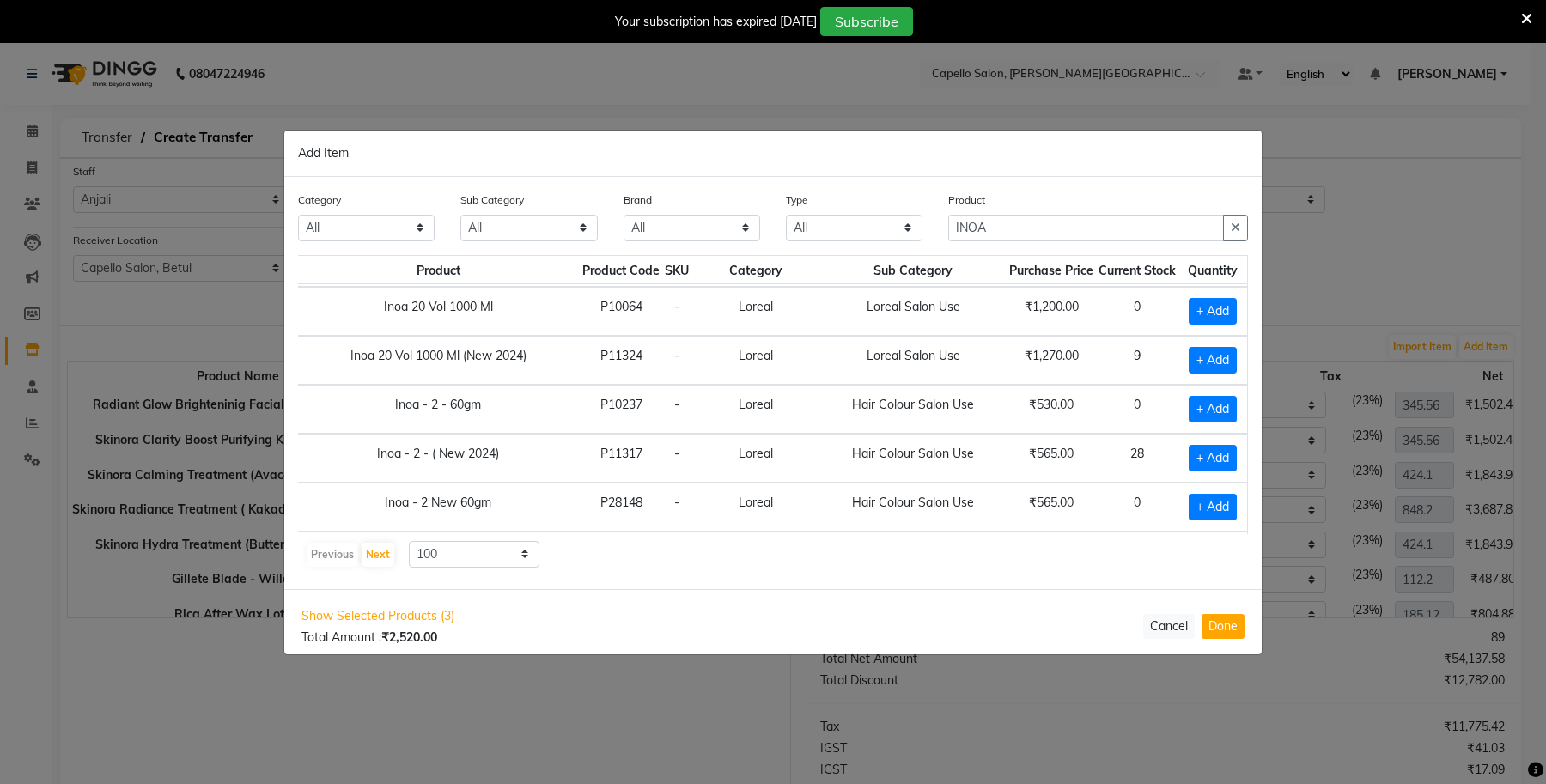
scroll to position [214, 67]
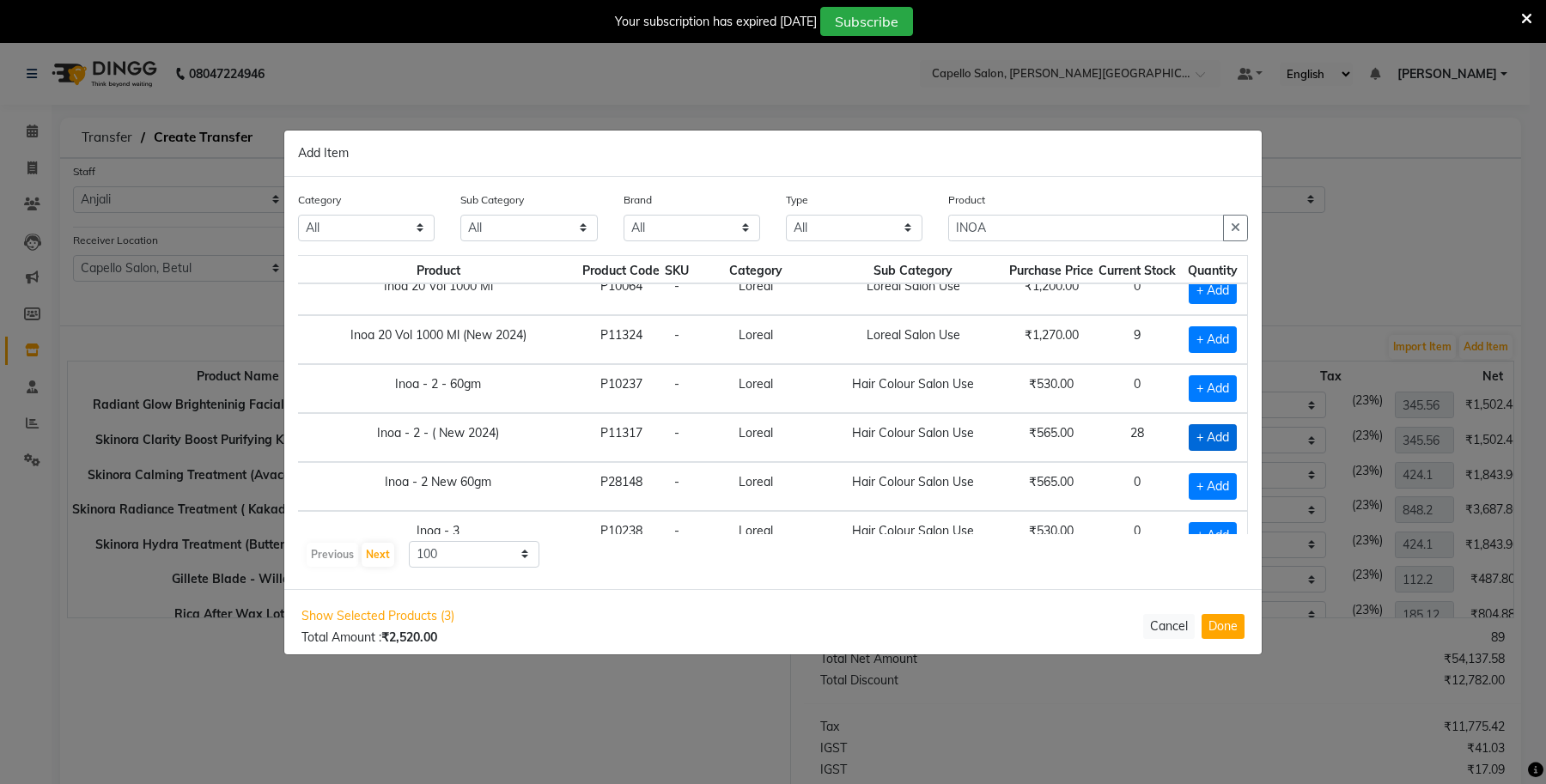
click at [1189, 440] on span "+ Add" at bounding box center [1212, 437] width 48 height 27
click at [1225, 438] on icon at bounding box center [1230, 436] width 11 height 12
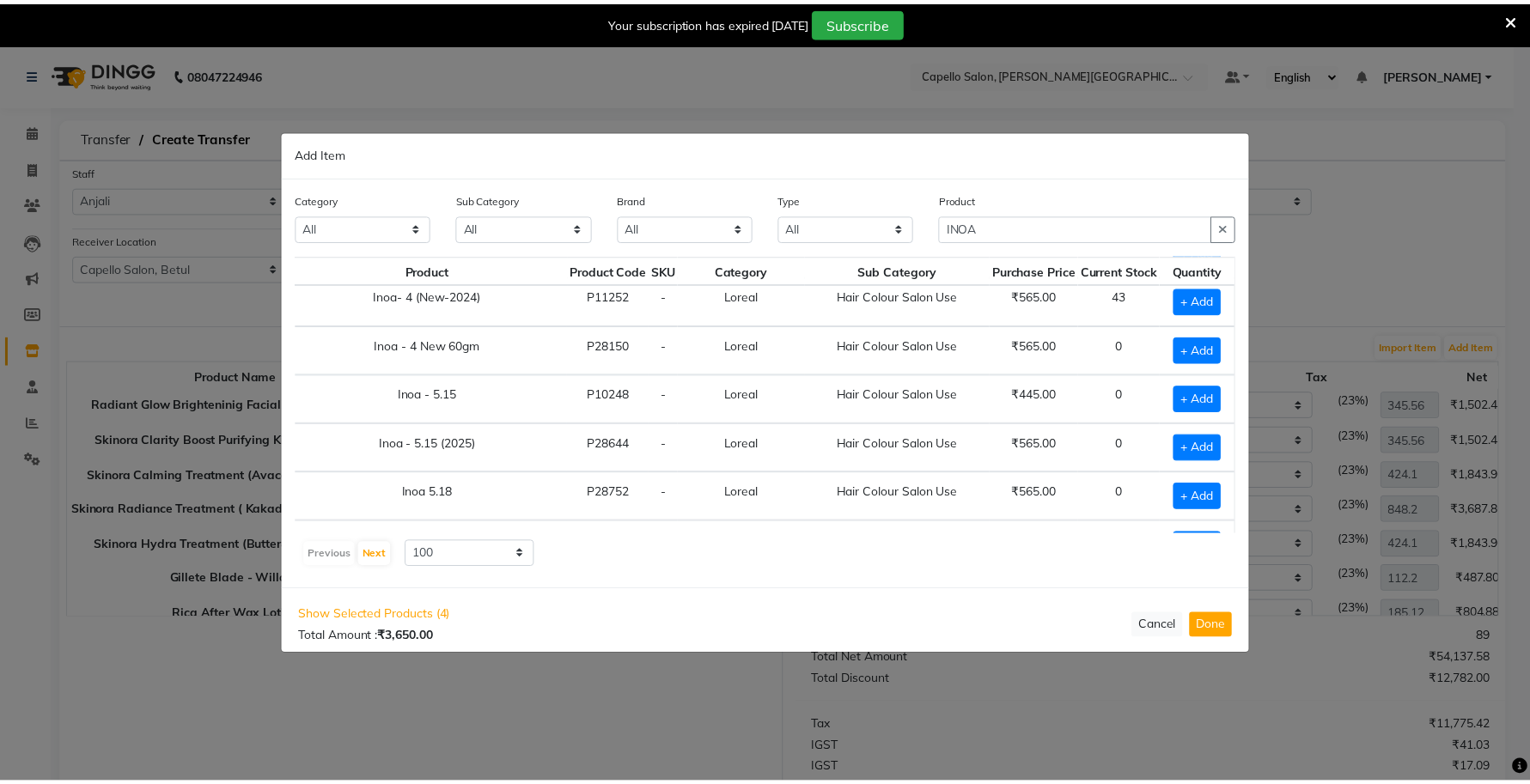
scroll to position [1288, 67]
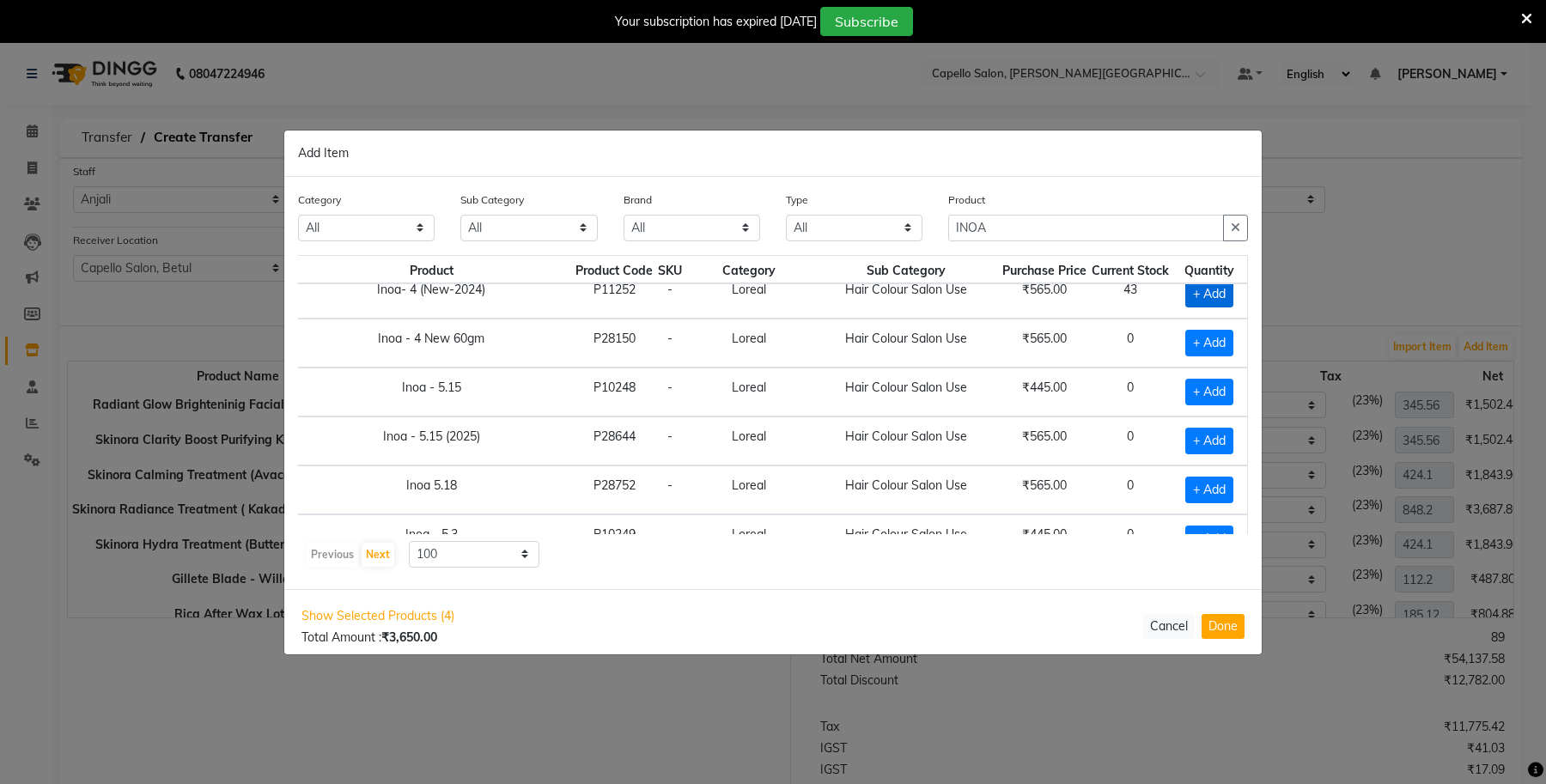
click at [1204, 307] on span "+ Add" at bounding box center [1209, 293] width 48 height 27
click at [1225, 299] on icon at bounding box center [1230, 293] width 11 height 12
click at [1229, 621] on button "Done" at bounding box center [1223, 626] width 43 height 25
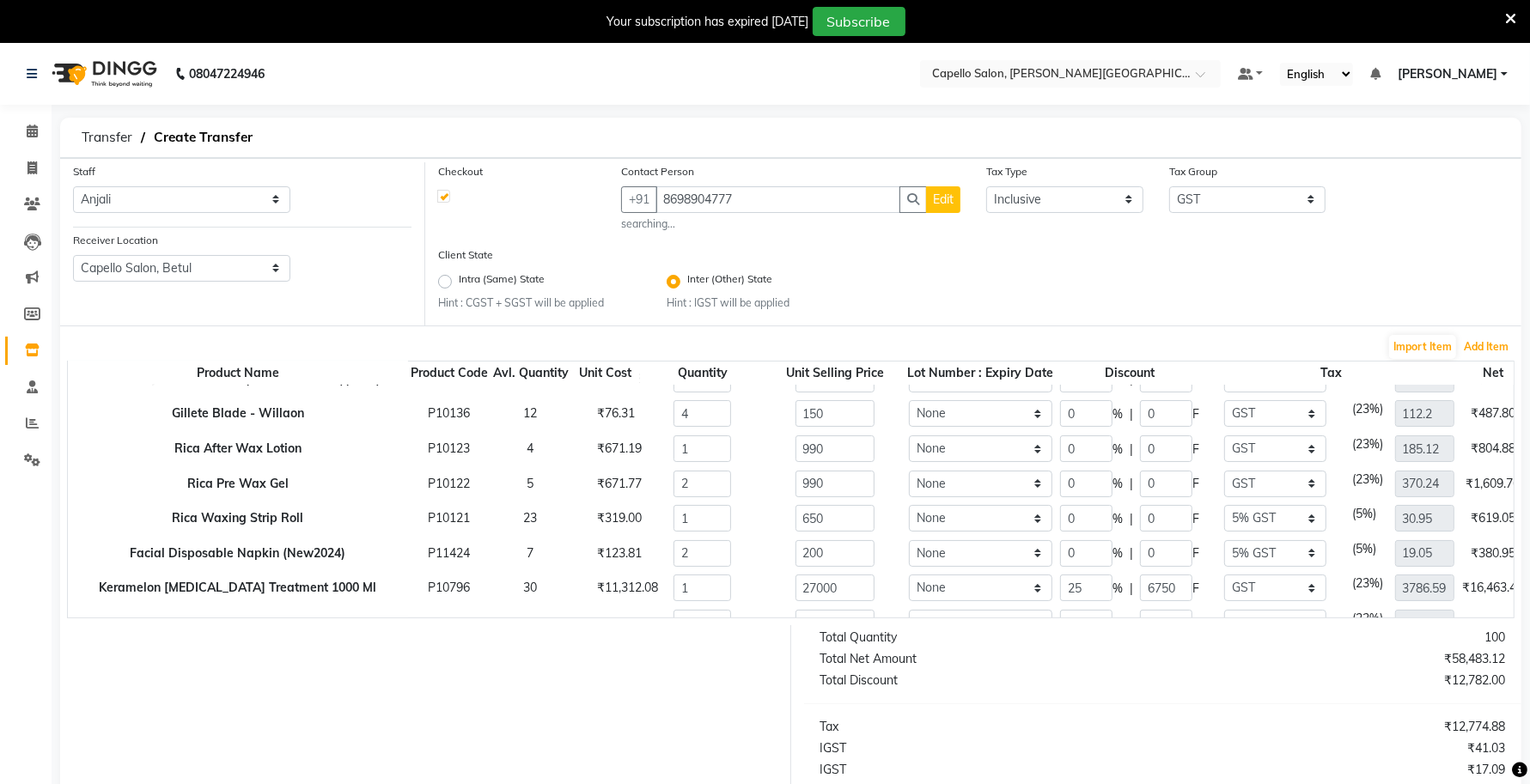
scroll to position [214, 0]
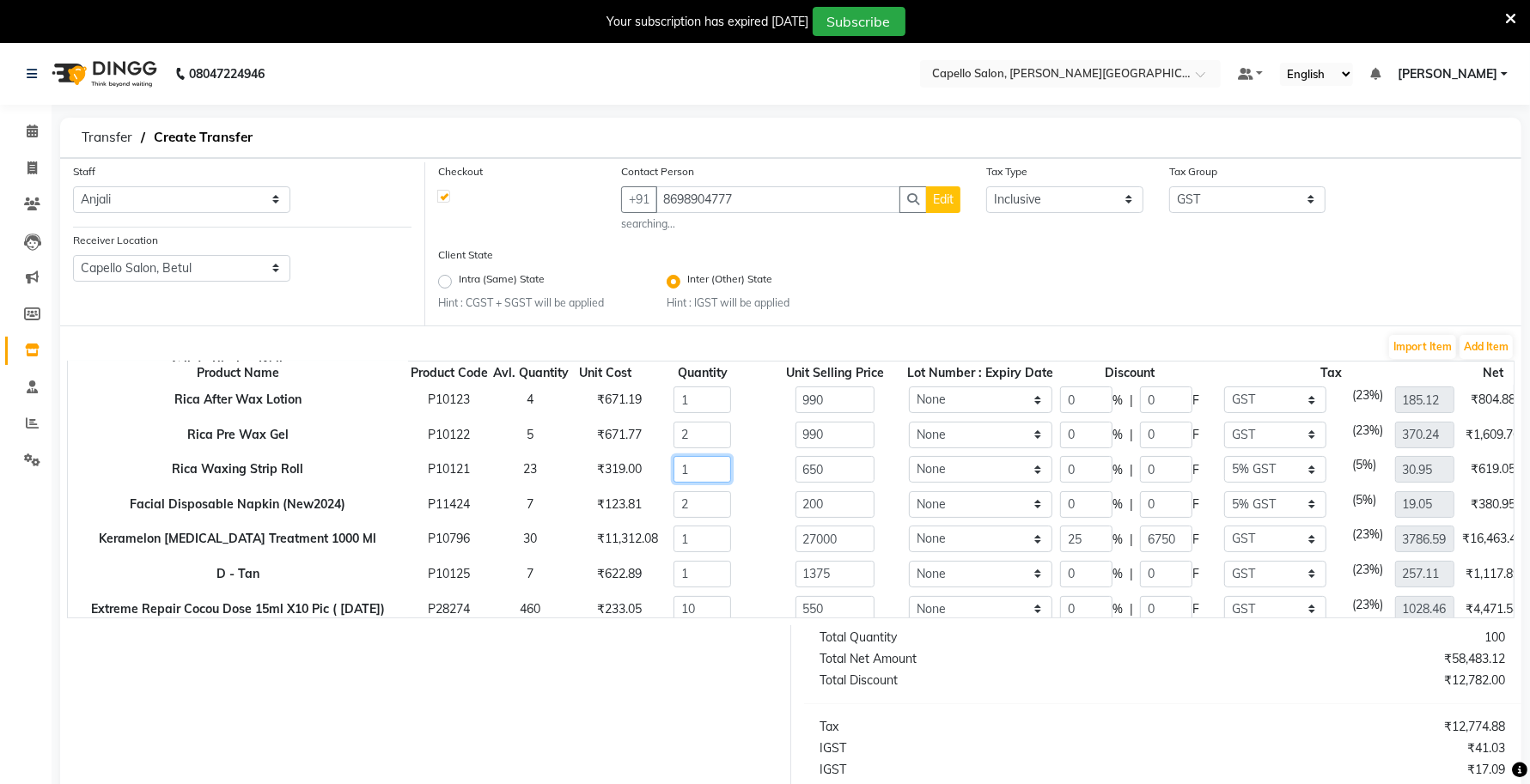
drag, startPoint x: 694, startPoint y: 472, endPoint x: 649, endPoint y: 474, distance: 45.0
click at [651, 474] on div "1" at bounding box center [703, 468] width 142 height 27
drag, startPoint x: 696, startPoint y: 459, endPoint x: 637, endPoint y: 469, distance: 59.8
click at [637, 469] on tr "Rica Waxing Strip Roll P10121 23 ₹319.00 3 650 None 1 0 % | 0 F None GST 5% IGS…" at bounding box center [863, 469] width 1590 height 35
click at [586, 452] on td "₹319.00" at bounding box center [605, 469] width 70 height 35
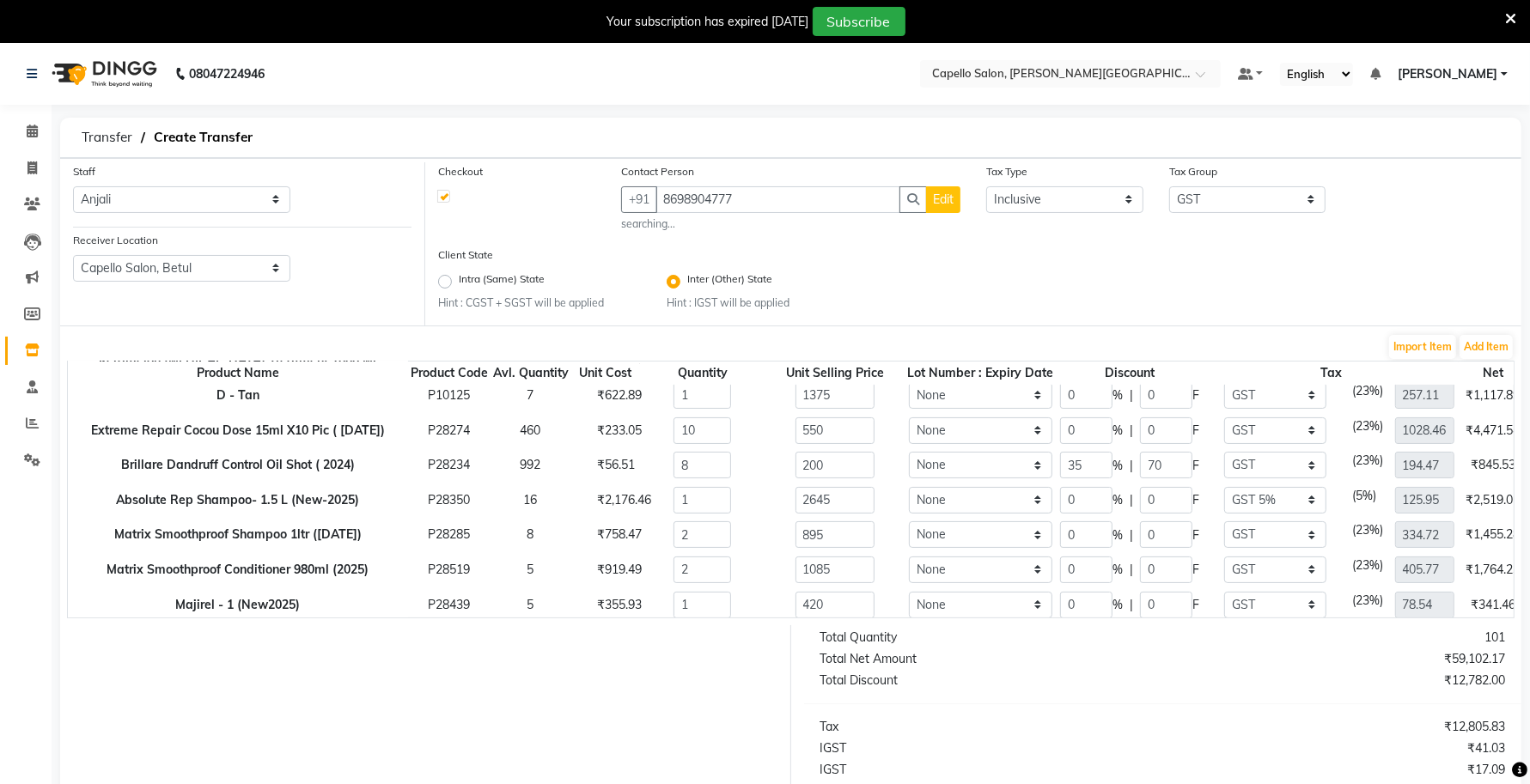
scroll to position [429, 0]
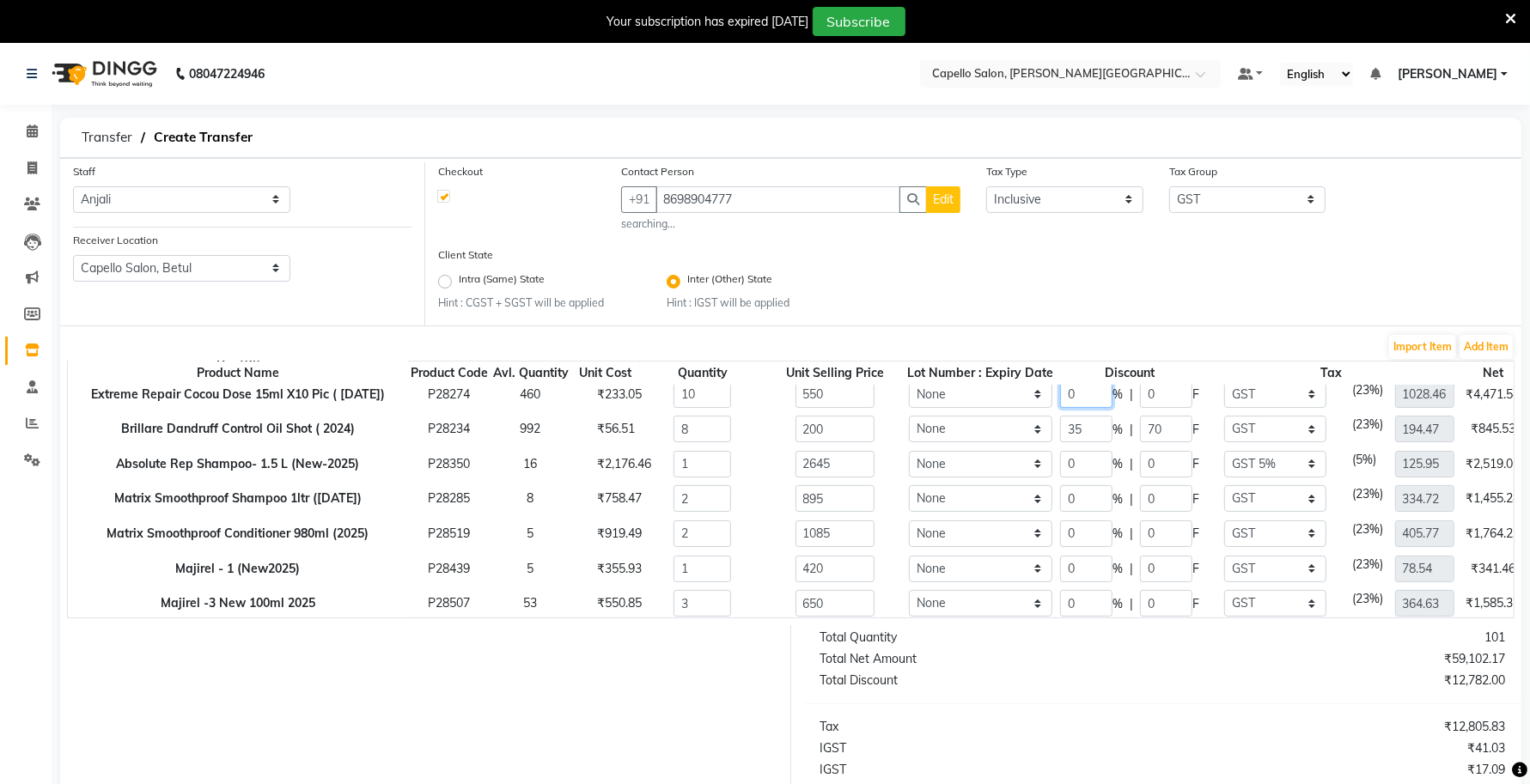
drag, startPoint x: 1091, startPoint y: 392, endPoint x: 1058, endPoint y: 400, distance: 34.0
click at [1058, 400] on tr "Extreme Repair Cocou Dose 15ml X10 Pic ( Dec 2024) P28274 460 ₹233.05 10 550 No…" at bounding box center [863, 394] width 1590 height 35
click at [998, 324] on div "Staff Select Accounts Achal Kaithwas Aishwariya Anjali Anjali Walde Ankita Nait…" at bounding box center [790, 242] width 1461 height 168
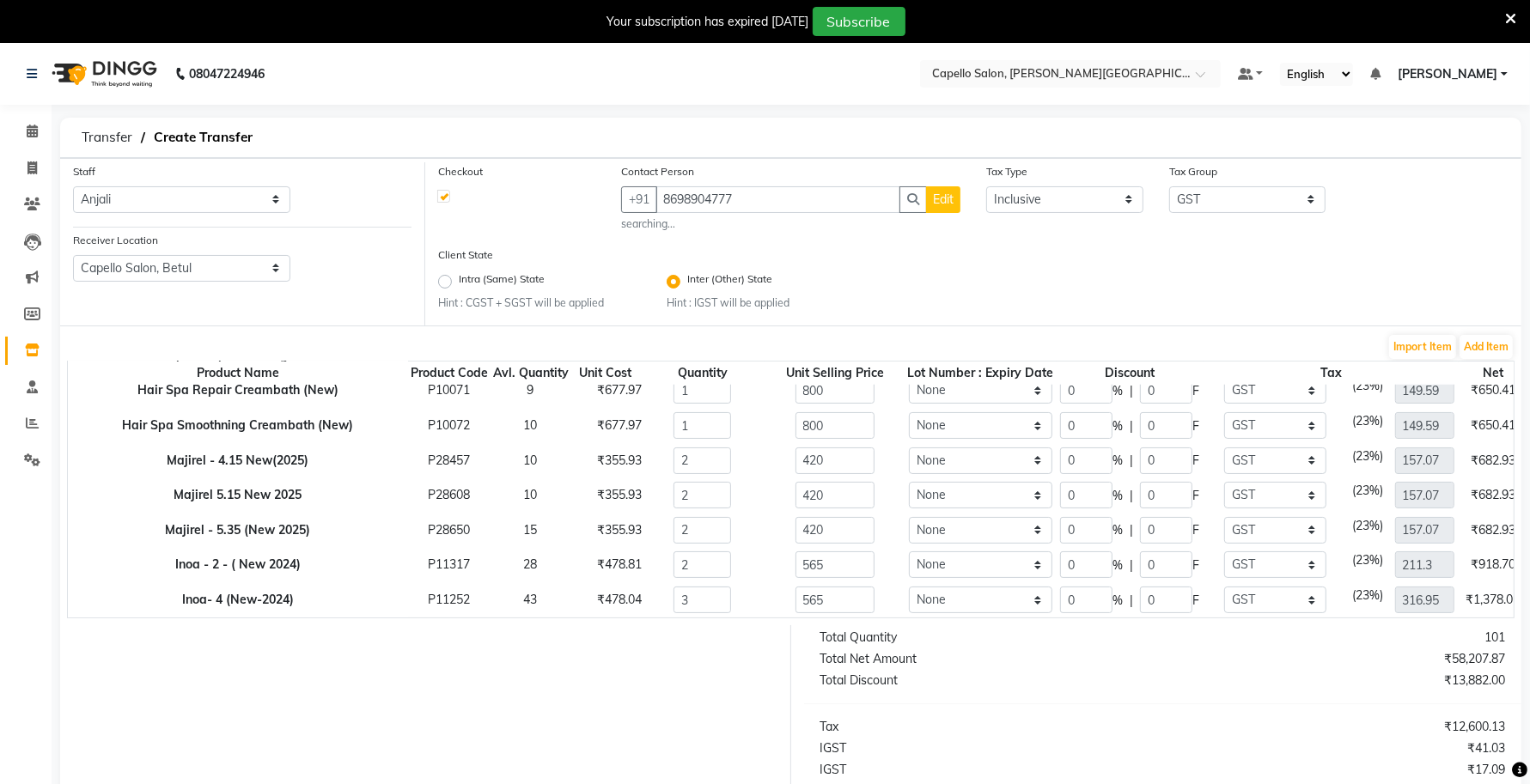
scroll to position [971, 0]
click at [951, 204] on span "Edit" at bounding box center [943, 200] width 21 height 16
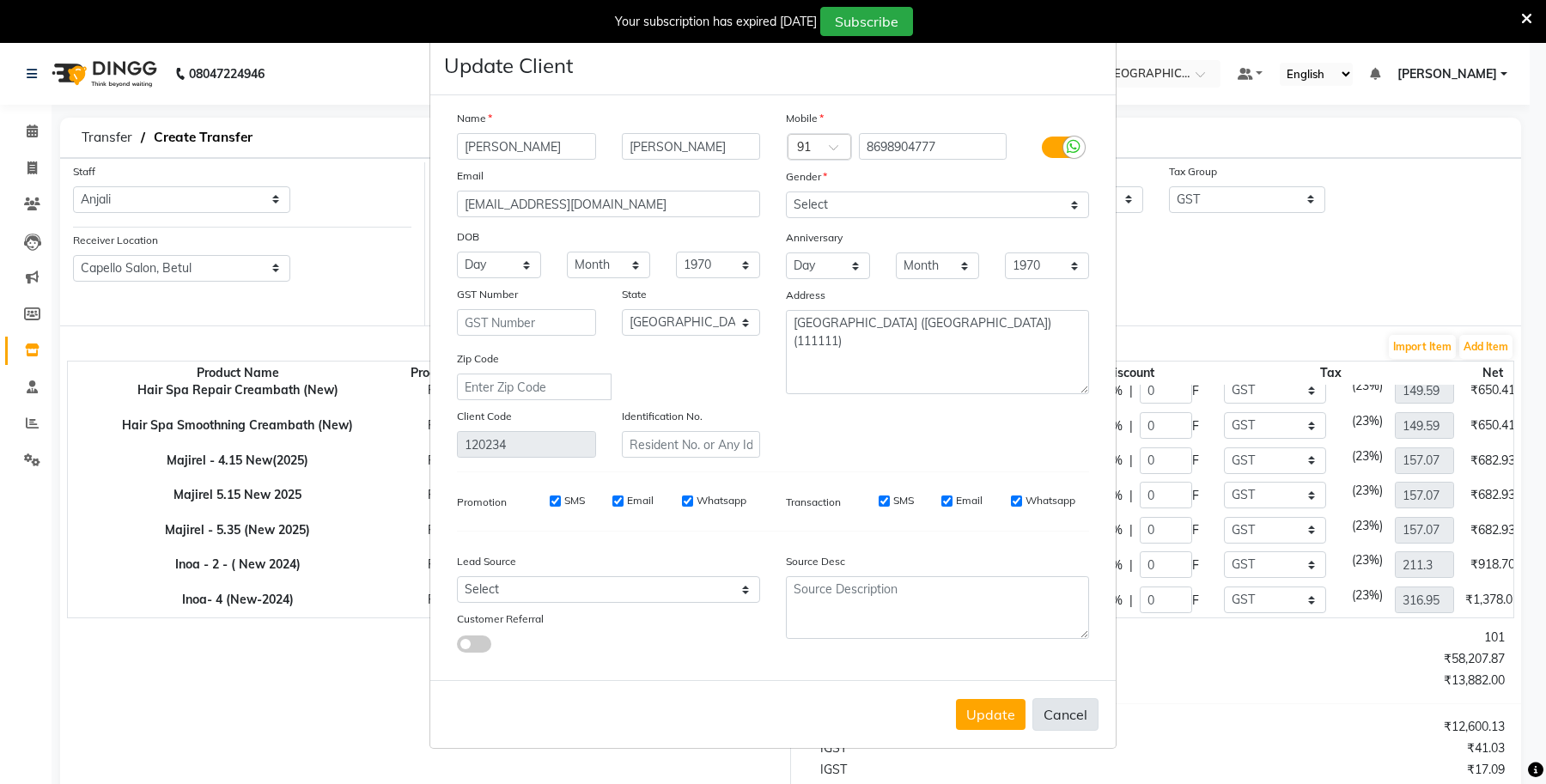
click at [1052, 711] on button "Cancel" at bounding box center [1065, 714] width 66 height 32
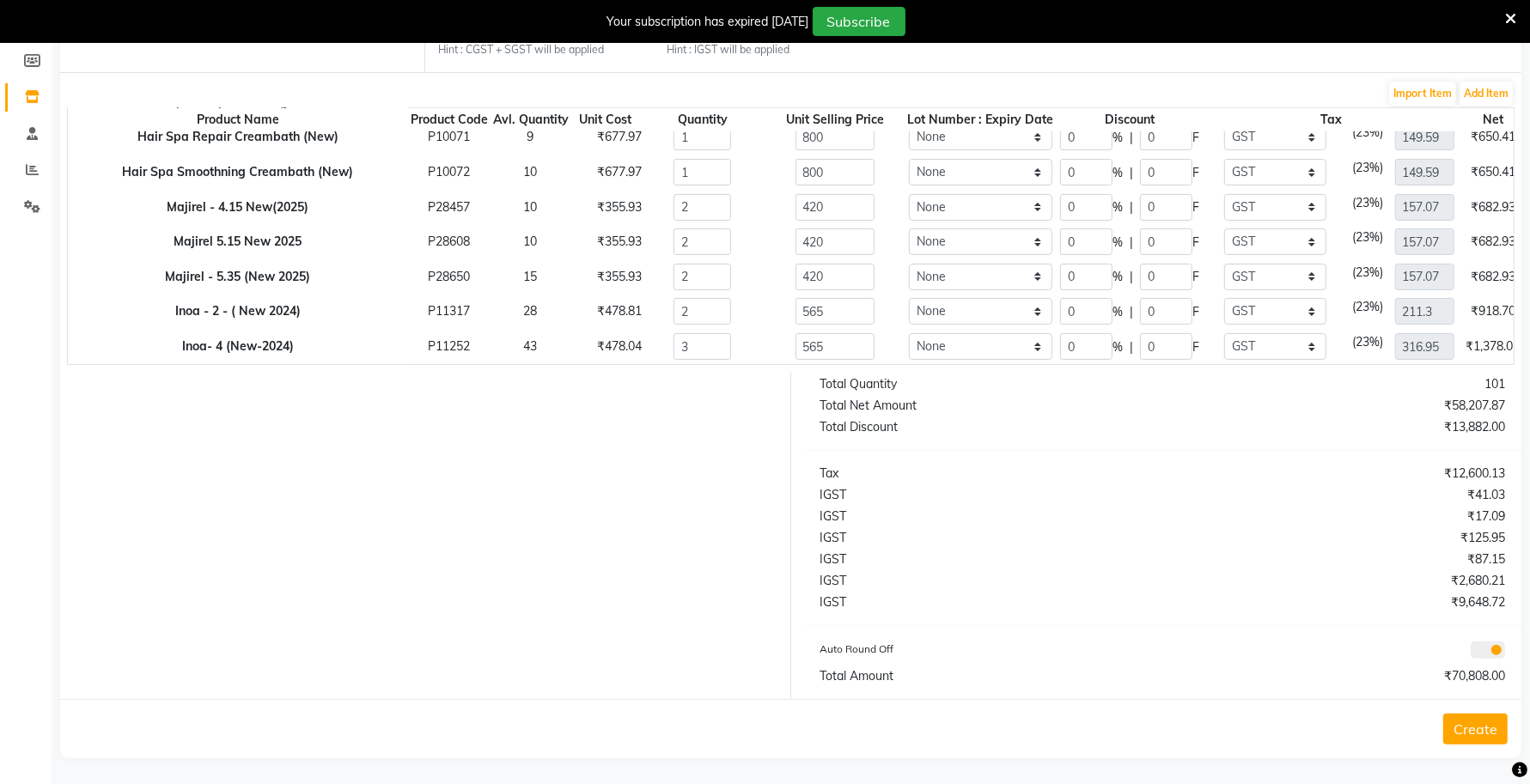
scroll to position [254, 0]
click at [1487, 724] on button "Create" at bounding box center [1474, 727] width 64 height 30
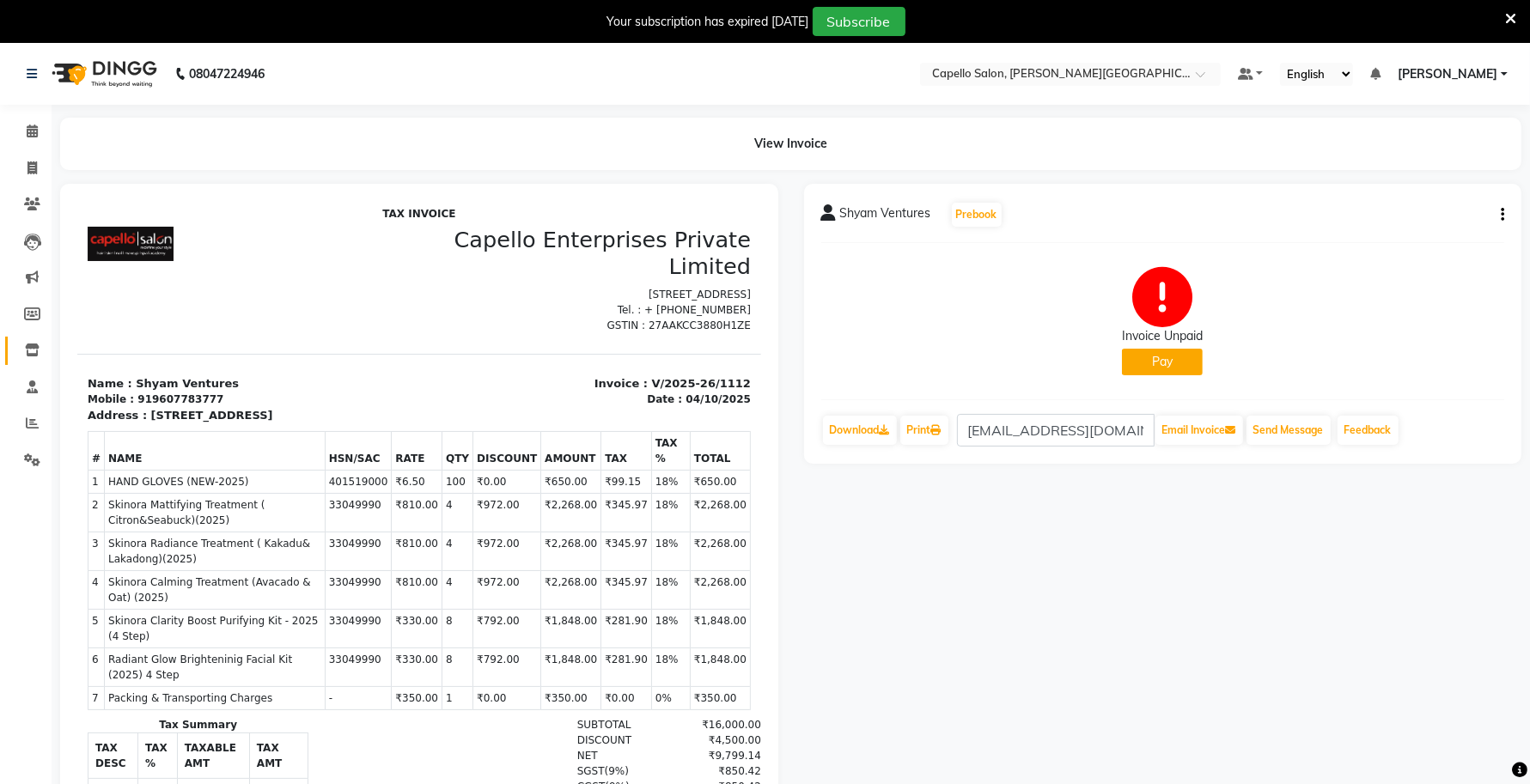
click at [26, 341] on span at bounding box center [31, 351] width 31 height 20
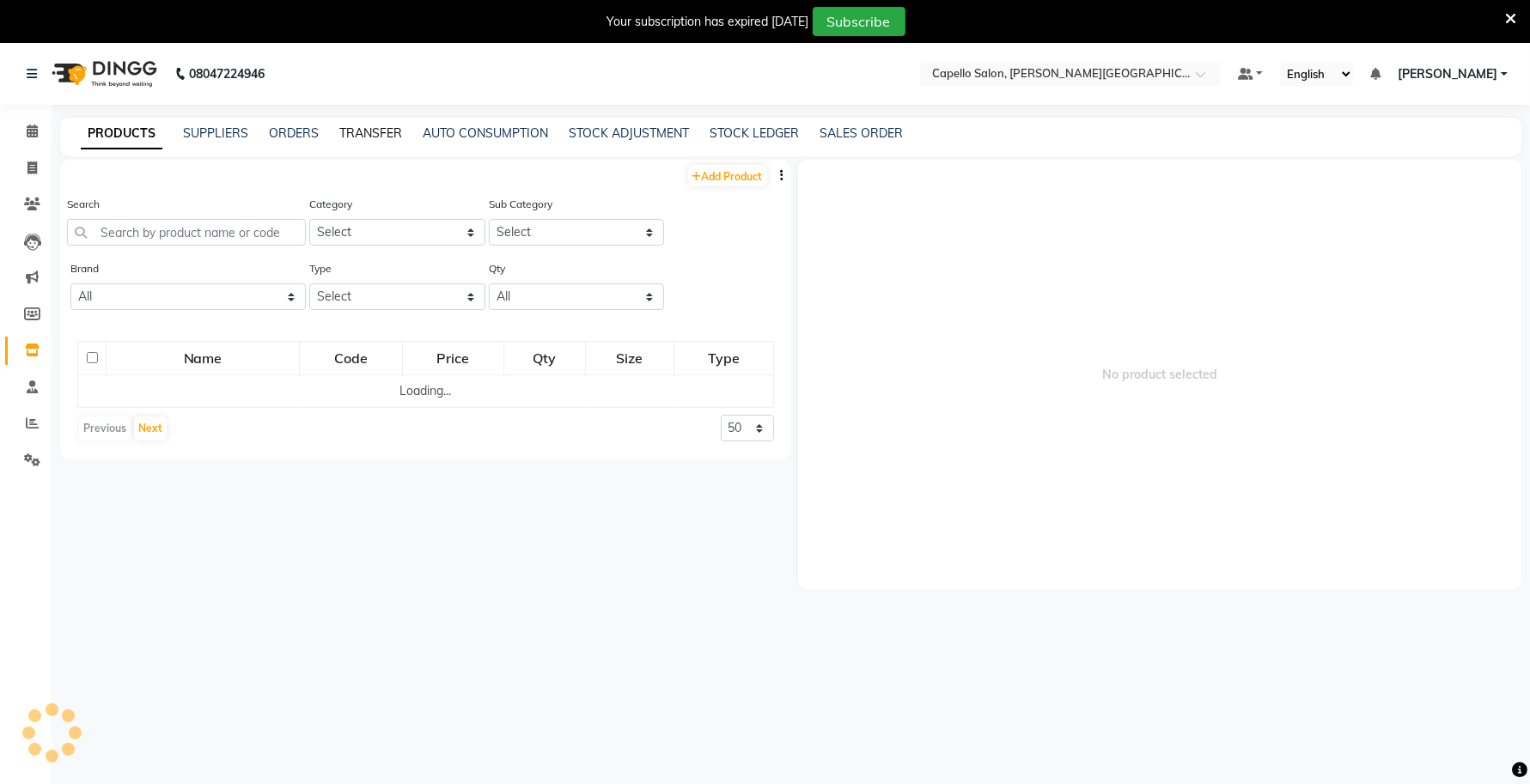
click at [378, 139] on link "TRANSFER" at bounding box center [371, 133] width 63 height 16
select select "sender"
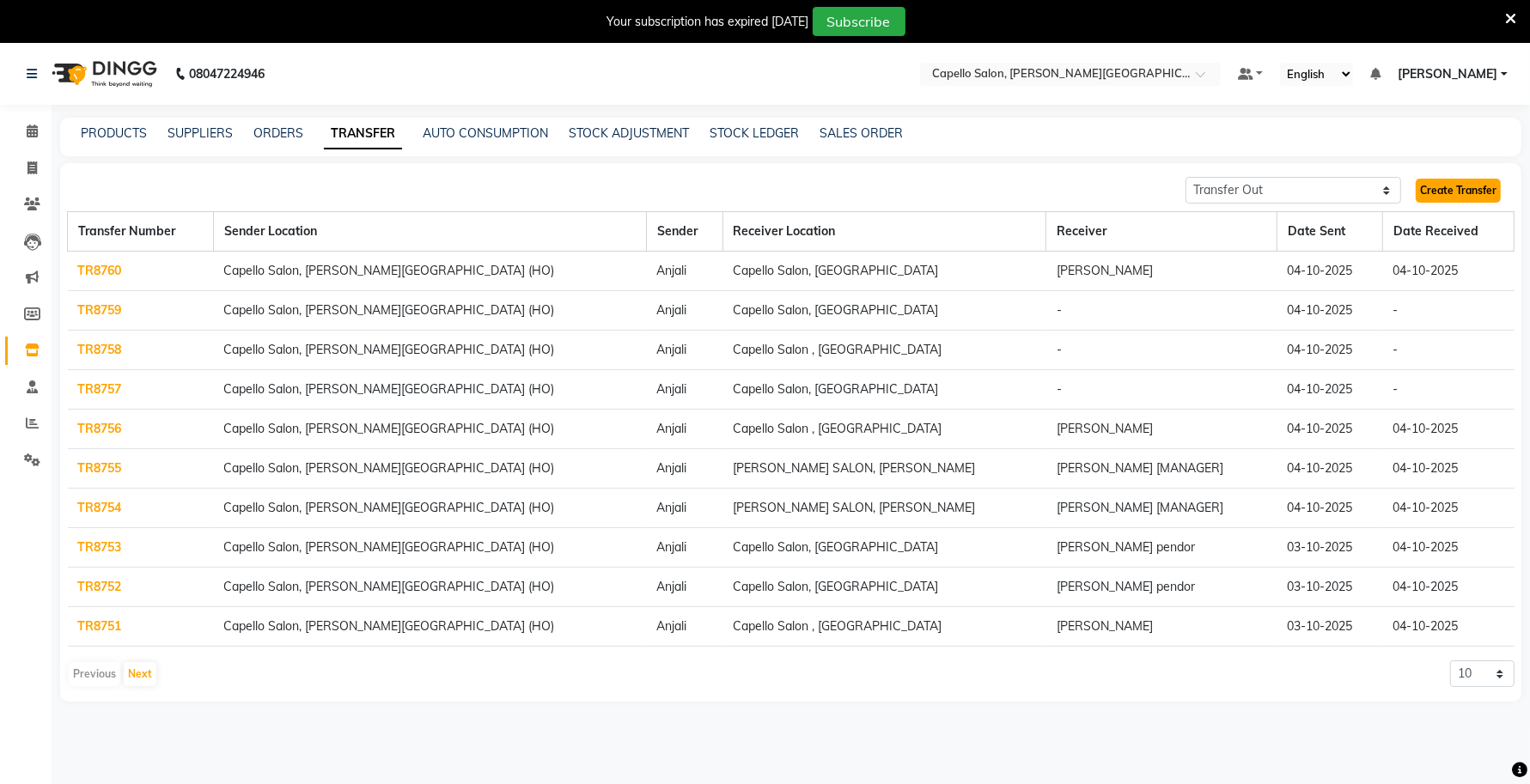
click at [1476, 190] on link "Create Transfer" at bounding box center [1458, 191] width 85 height 24
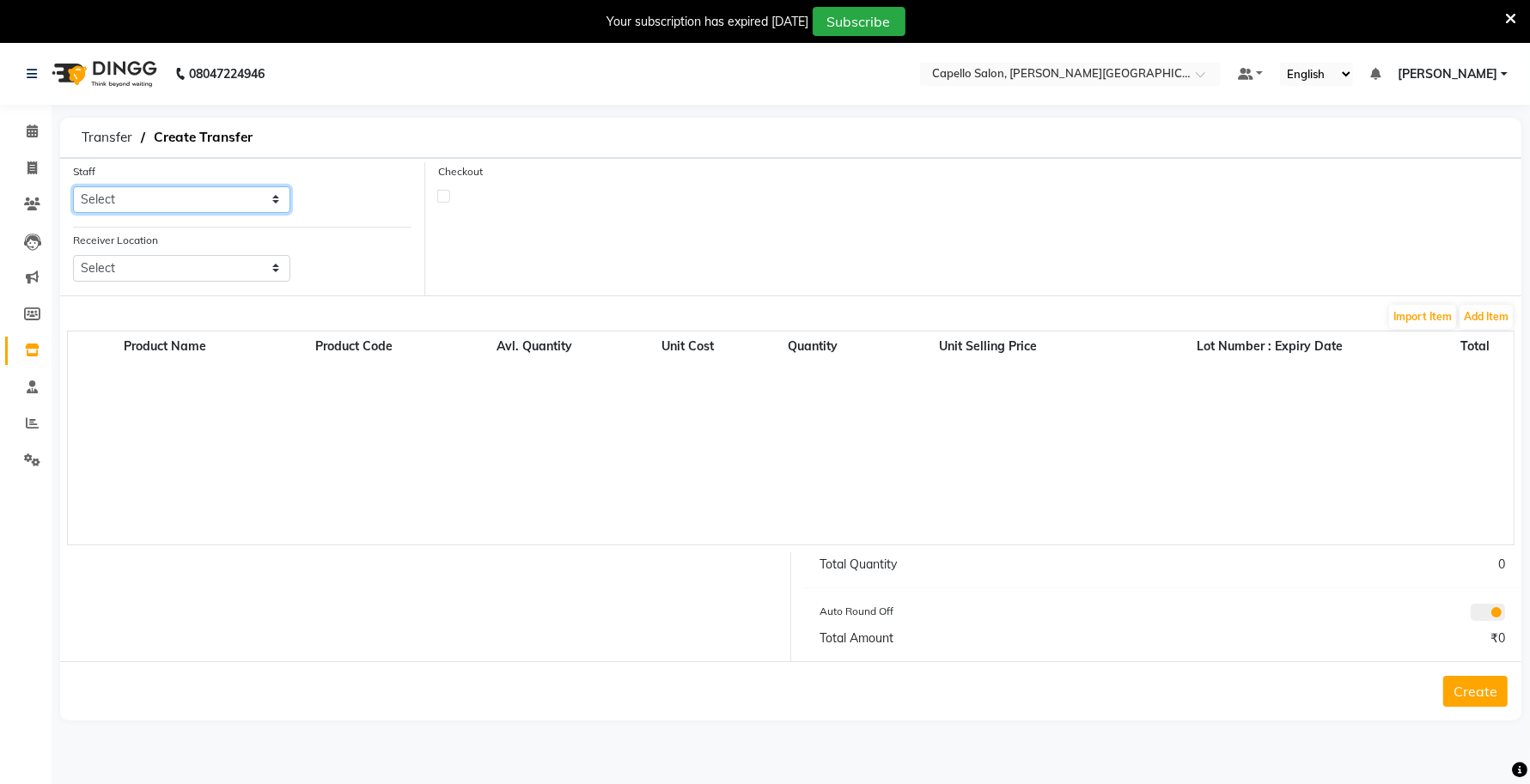
click at [211, 193] on select "Select Accounts [PERSON_NAME] [PERSON_NAME] Anjali [PERSON_NAME] [PERSON_NAME] …" at bounding box center [181, 199] width 217 height 27
select select "13583"
click at [73, 186] on select "Select Accounts [PERSON_NAME] [PERSON_NAME] Anjali [PERSON_NAME] [PERSON_NAME] …" at bounding box center [181, 199] width 217 height 27
click at [164, 267] on select "Select [GEOGRAPHIC_DATA], [GEOGRAPHIC_DATA][PERSON_NAME] [GEOGRAPHIC_DATA], [GE…" at bounding box center [181, 268] width 217 height 27
select select "1281"
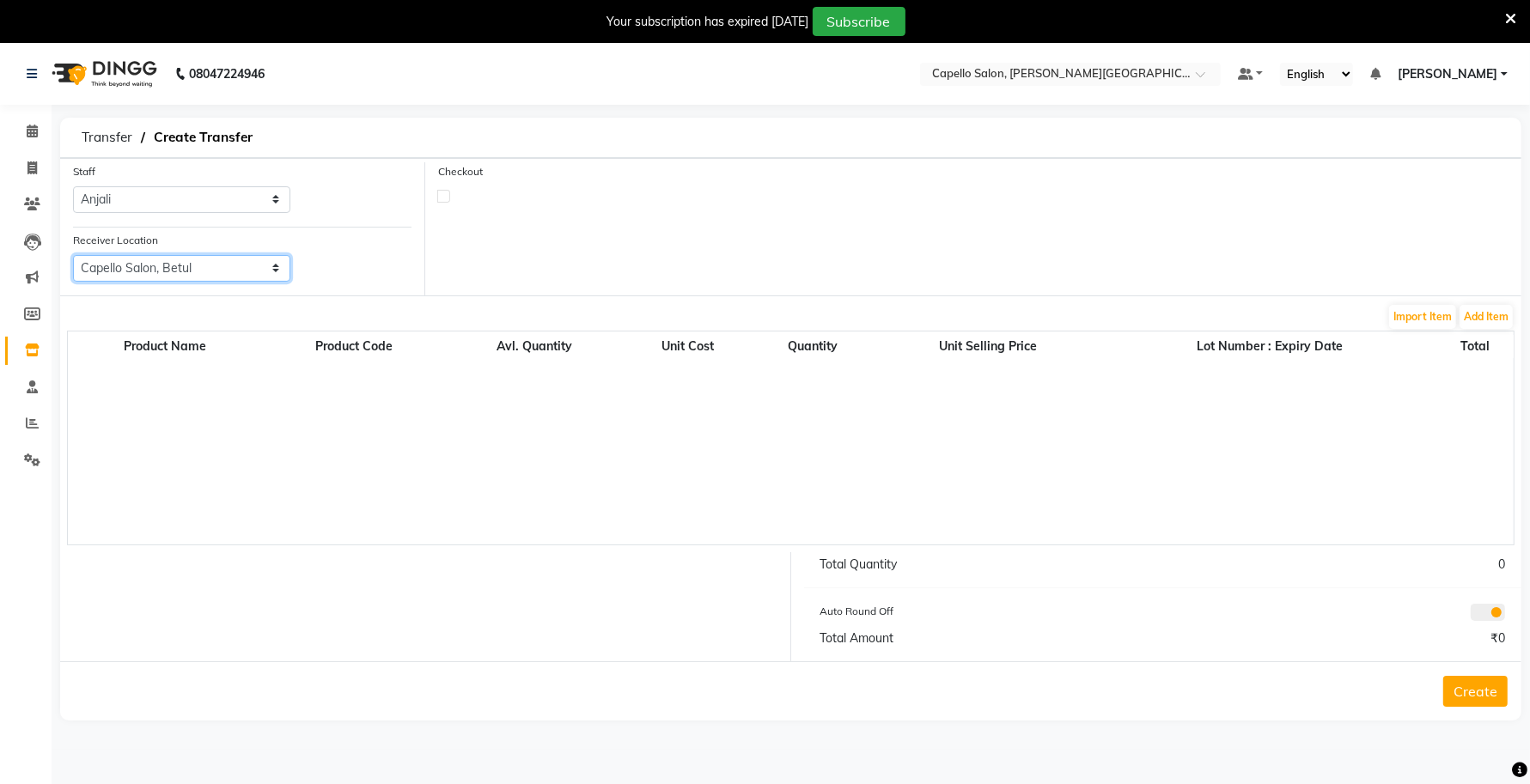
click at [73, 255] on select "Select [GEOGRAPHIC_DATA], [GEOGRAPHIC_DATA][PERSON_NAME] [GEOGRAPHIC_DATA], [GE…" at bounding box center [181, 268] width 217 height 27
click at [448, 193] on label at bounding box center [443, 196] width 13 height 13
click at [448, 193] on input "checkbox" at bounding box center [443, 195] width 11 height 11
checkbox input "true"
select select "true"
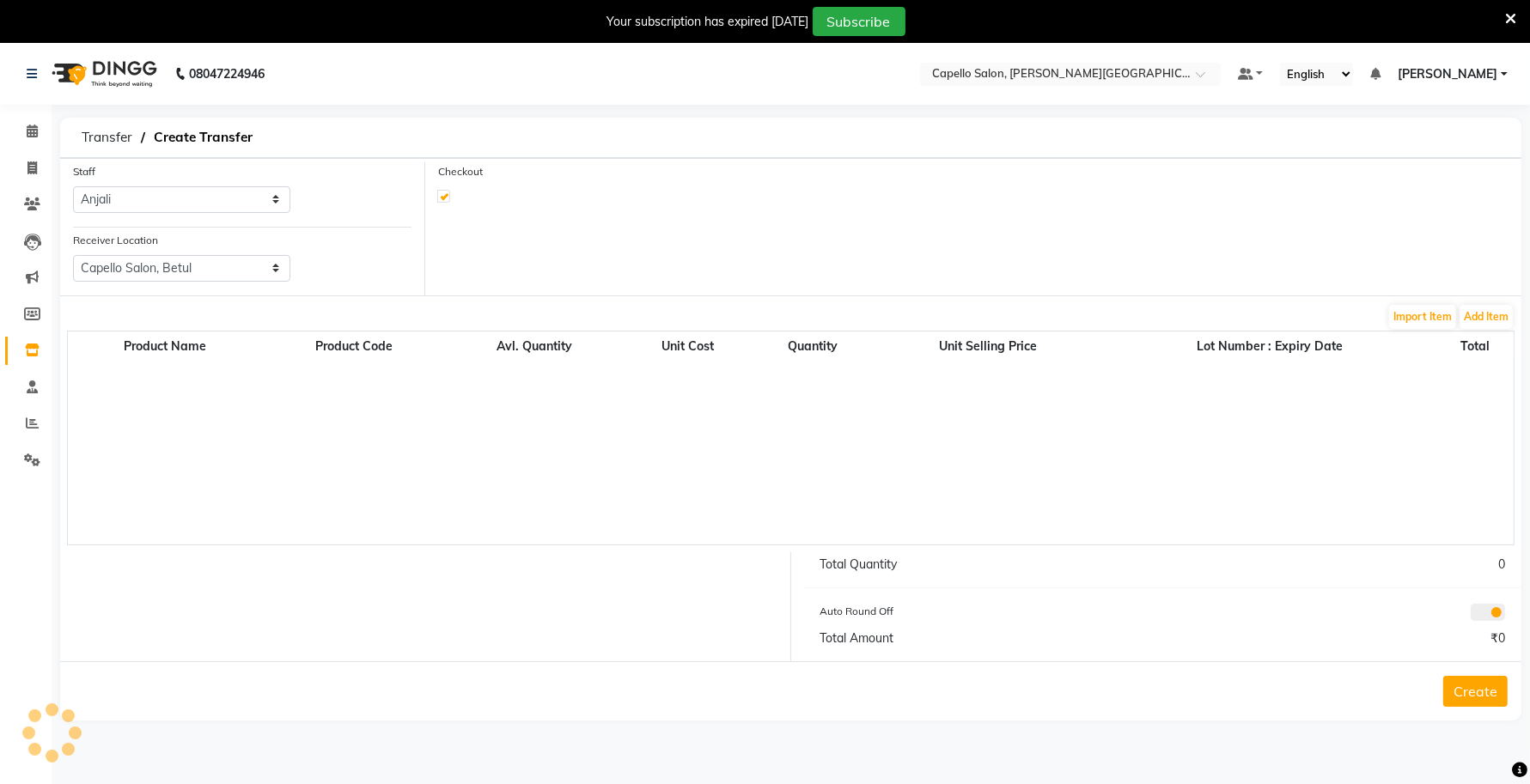
select select "997"
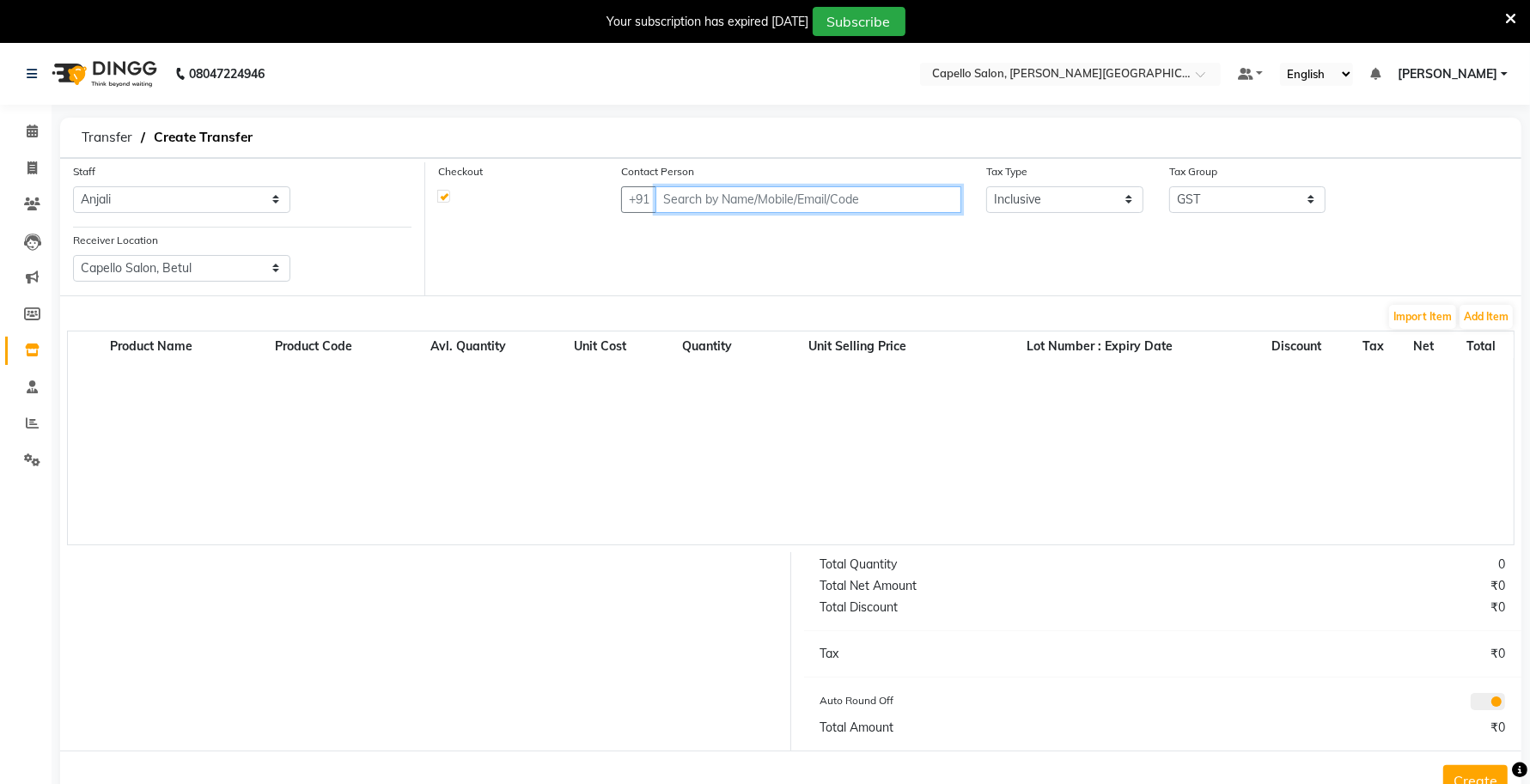
click at [808, 207] on input "text" at bounding box center [808, 199] width 306 height 27
paste input "8698904777"
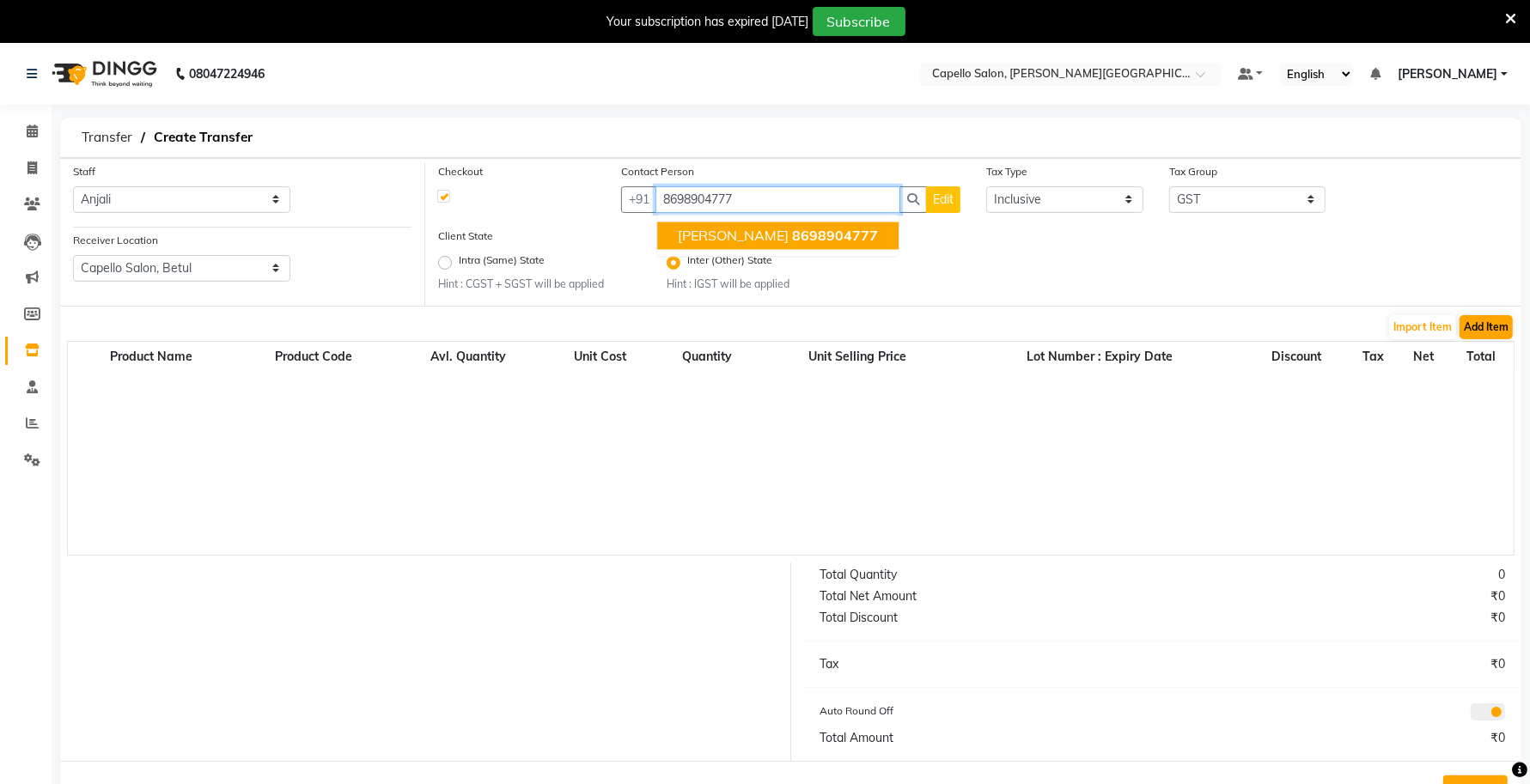
type input "8698904777"
click at [1488, 329] on button "Add Item" at bounding box center [1486, 327] width 53 height 24
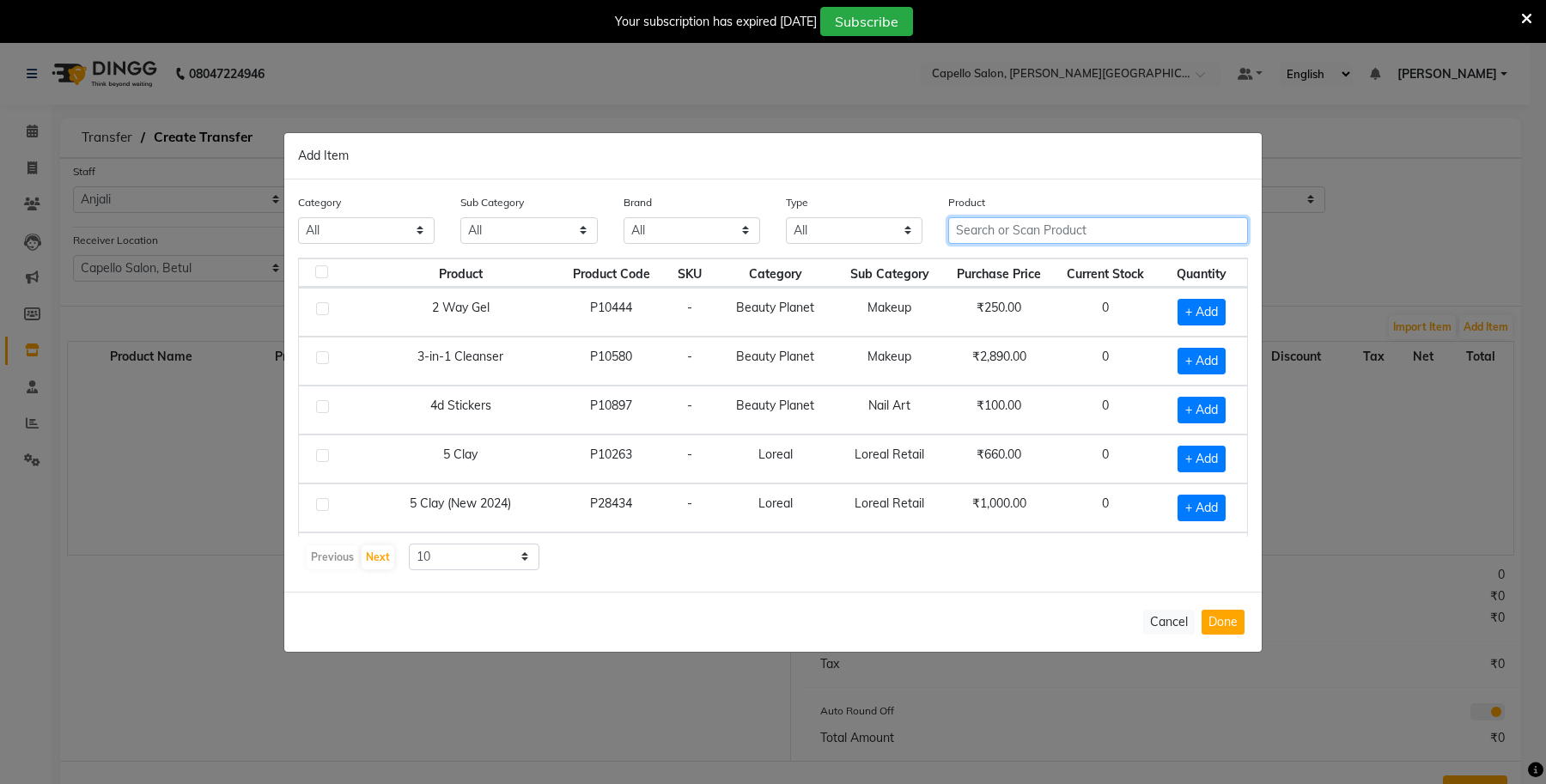
click at [1039, 220] on input "text" at bounding box center [1098, 230] width 300 height 27
click at [900, 336] on td "Makeup" at bounding box center [890, 361] width 110 height 49
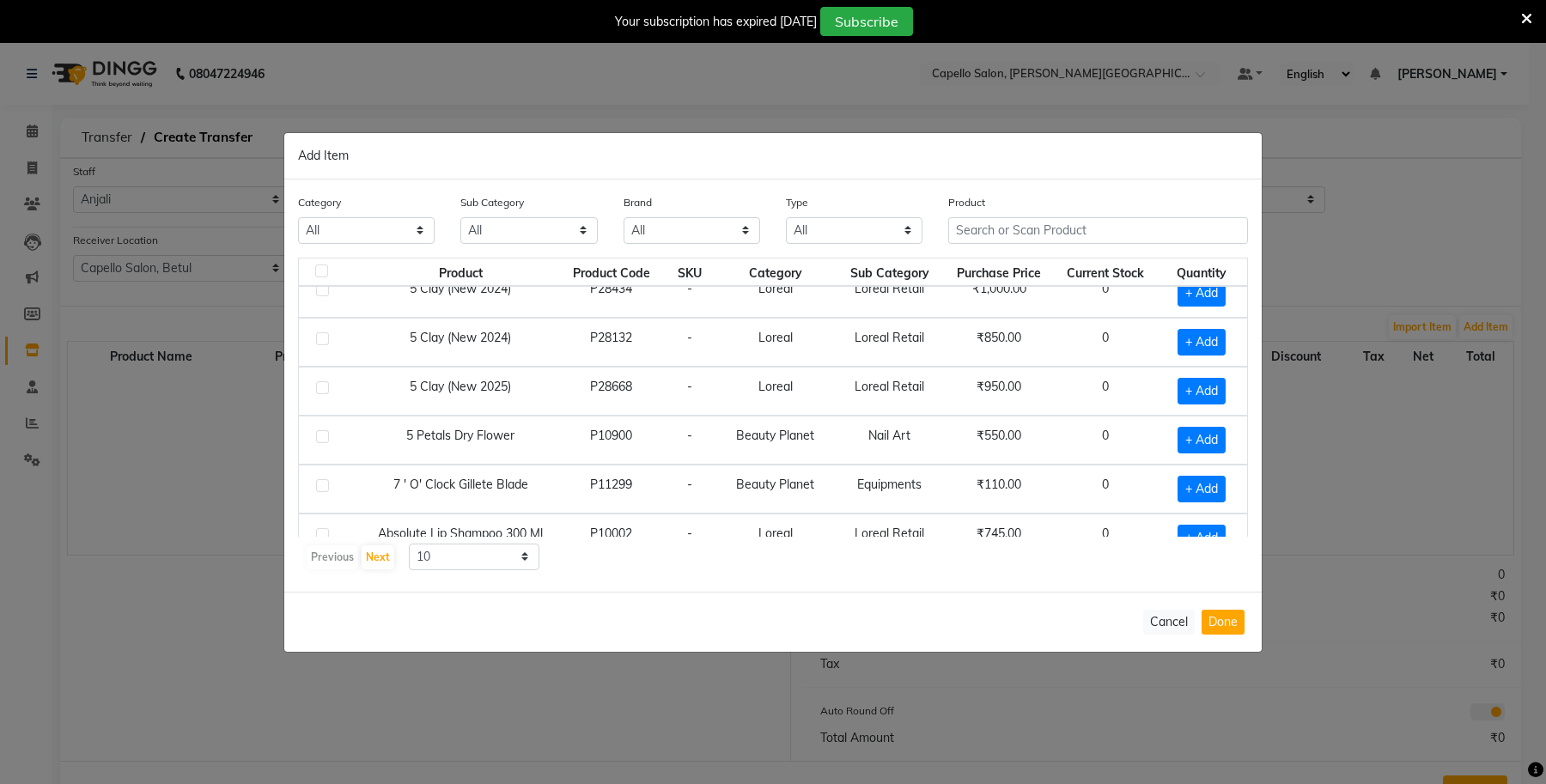
scroll to position [249, 0]
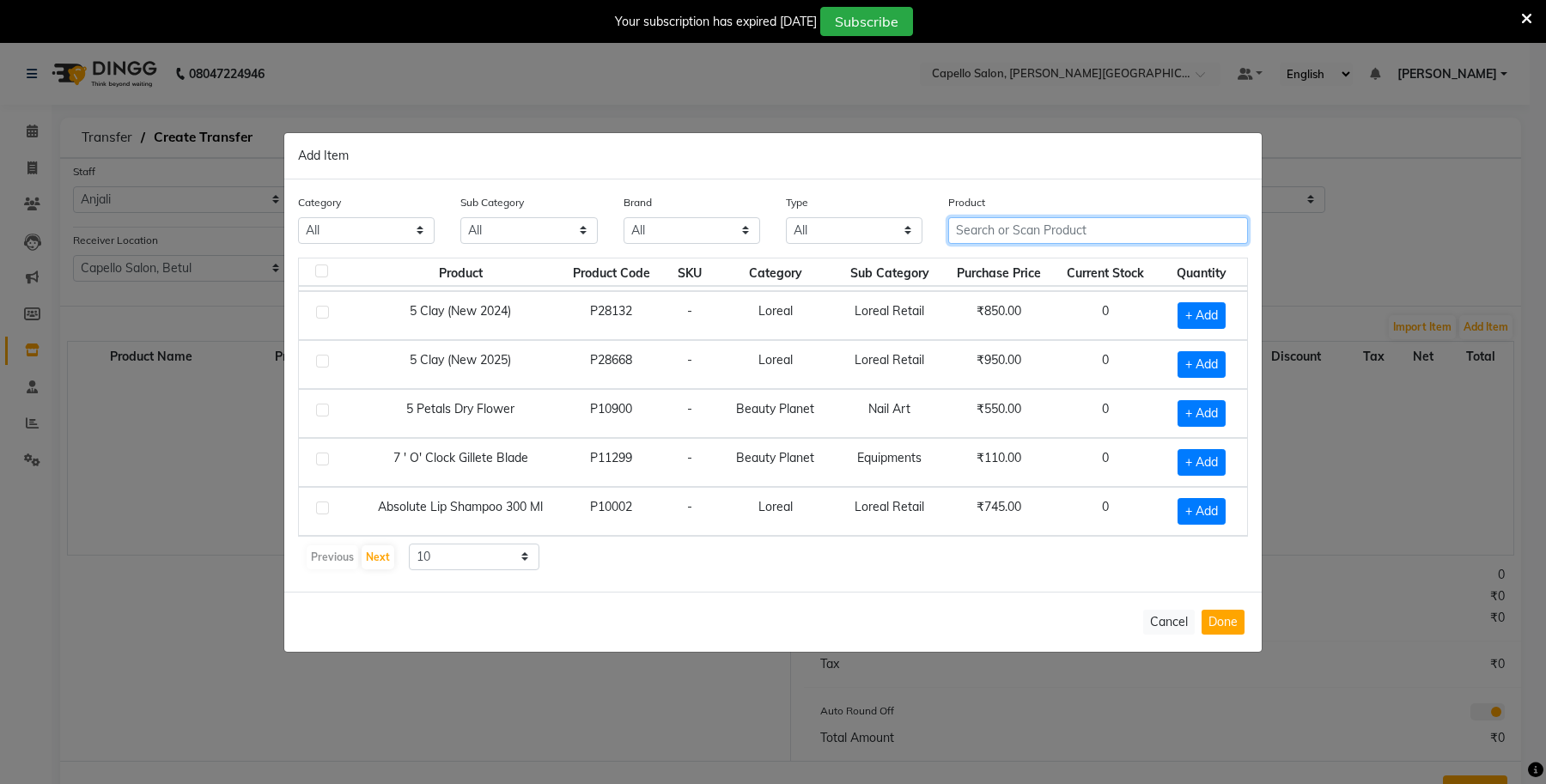
click at [972, 232] on input "text" at bounding box center [1098, 230] width 300 height 27
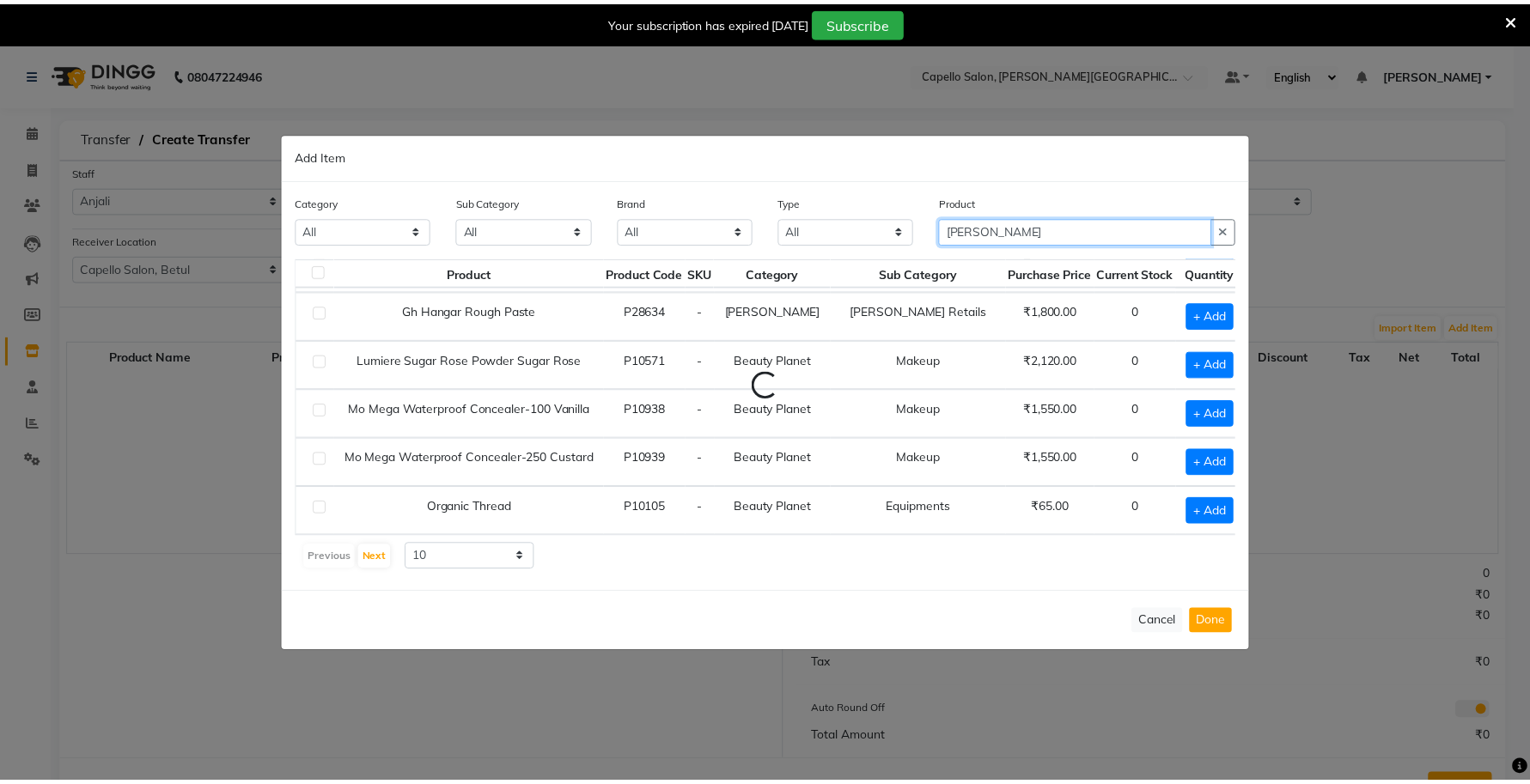
scroll to position [0, 0]
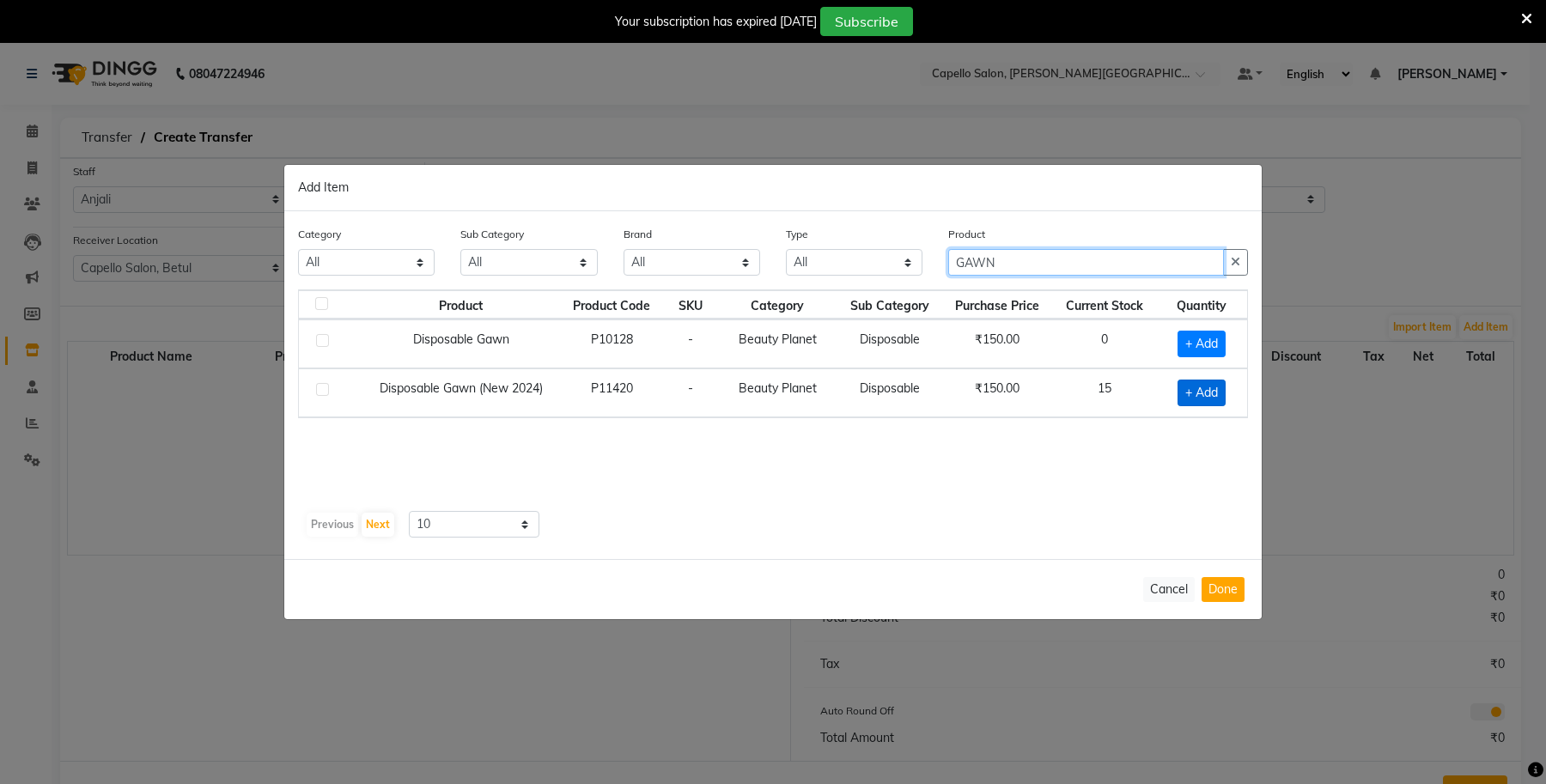
type input "GAWN"
click at [1192, 402] on span "+ Add" at bounding box center [1202, 392] width 48 height 27
checkbox input "true"
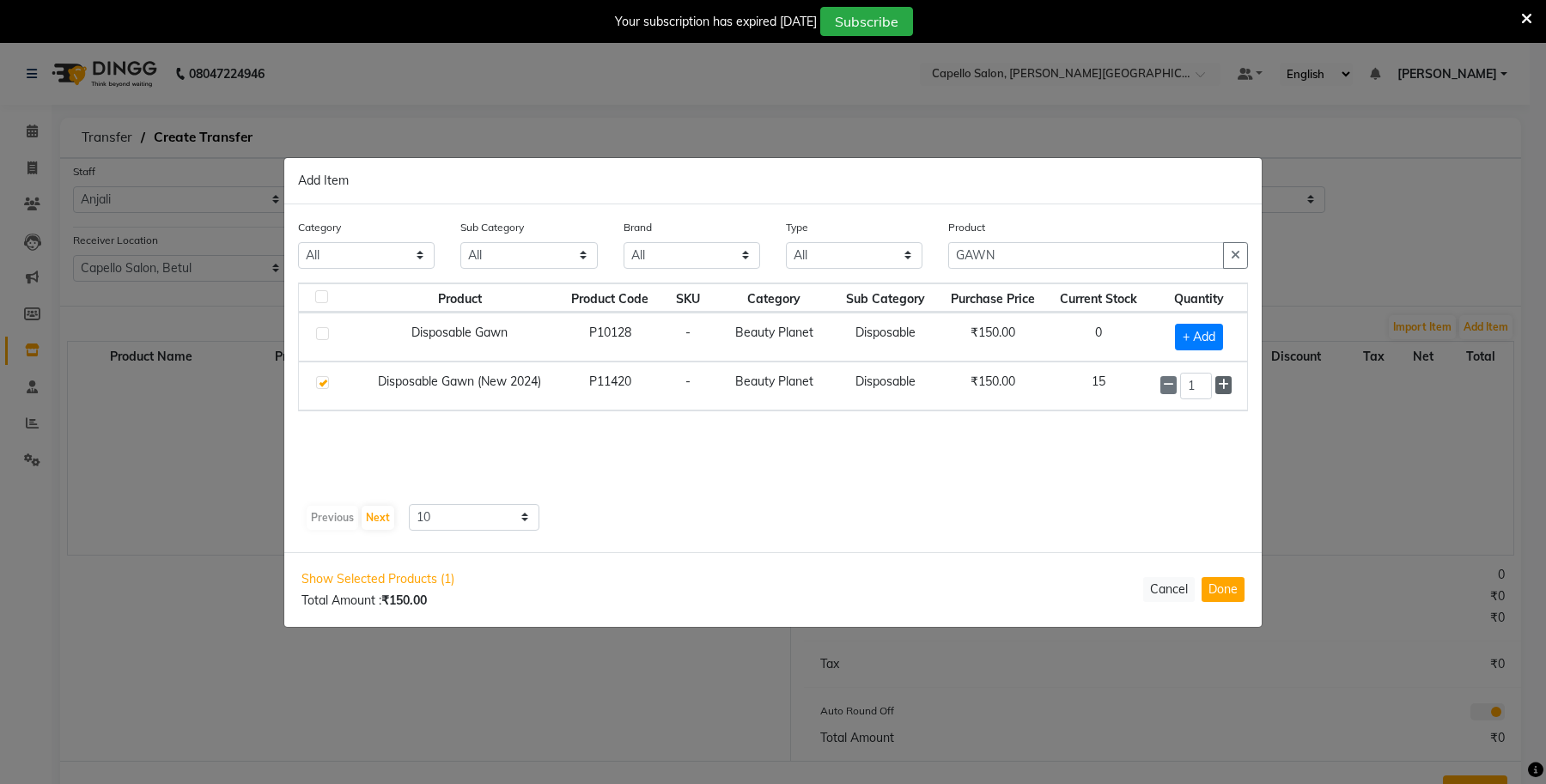
click at [1218, 384] on icon at bounding box center [1223, 385] width 11 height 12
type input "2"
drag, startPoint x: 1041, startPoint y: 259, endPoint x: 875, endPoint y: 273, distance: 166.6
click at [875, 273] on div "Category All Keramelon Skin Makeup Personal Care Appliances Beard Beauty Planet…" at bounding box center [773, 250] width 976 height 64
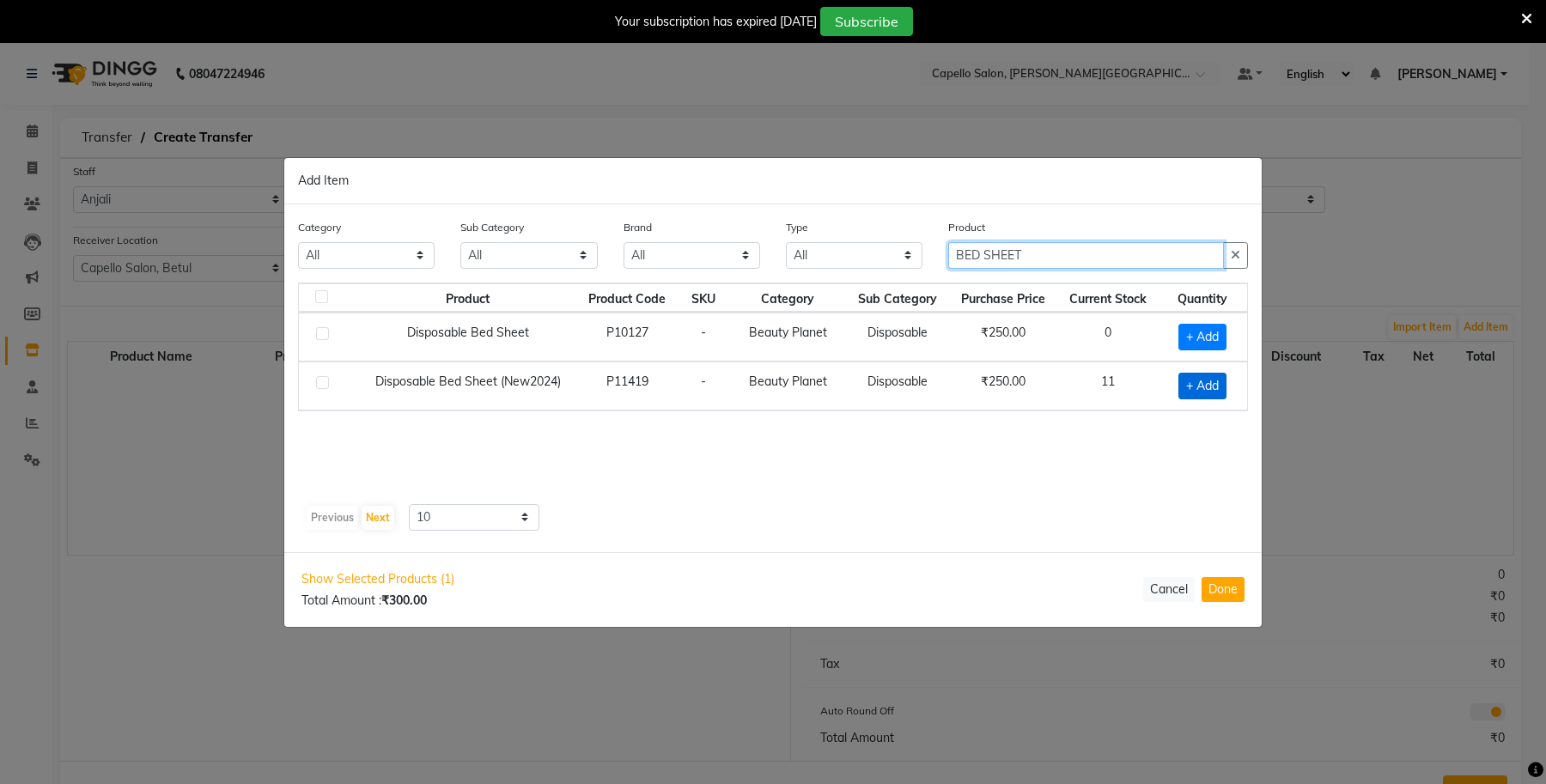
type input "BED SHEET"
click at [1207, 388] on span "+ Add" at bounding box center [1203, 386] width 48 height 27
checkbox input "true"
click at [1226, 382] on icon at bounding box center [1224, 384] width 11 height 12
type input "2"
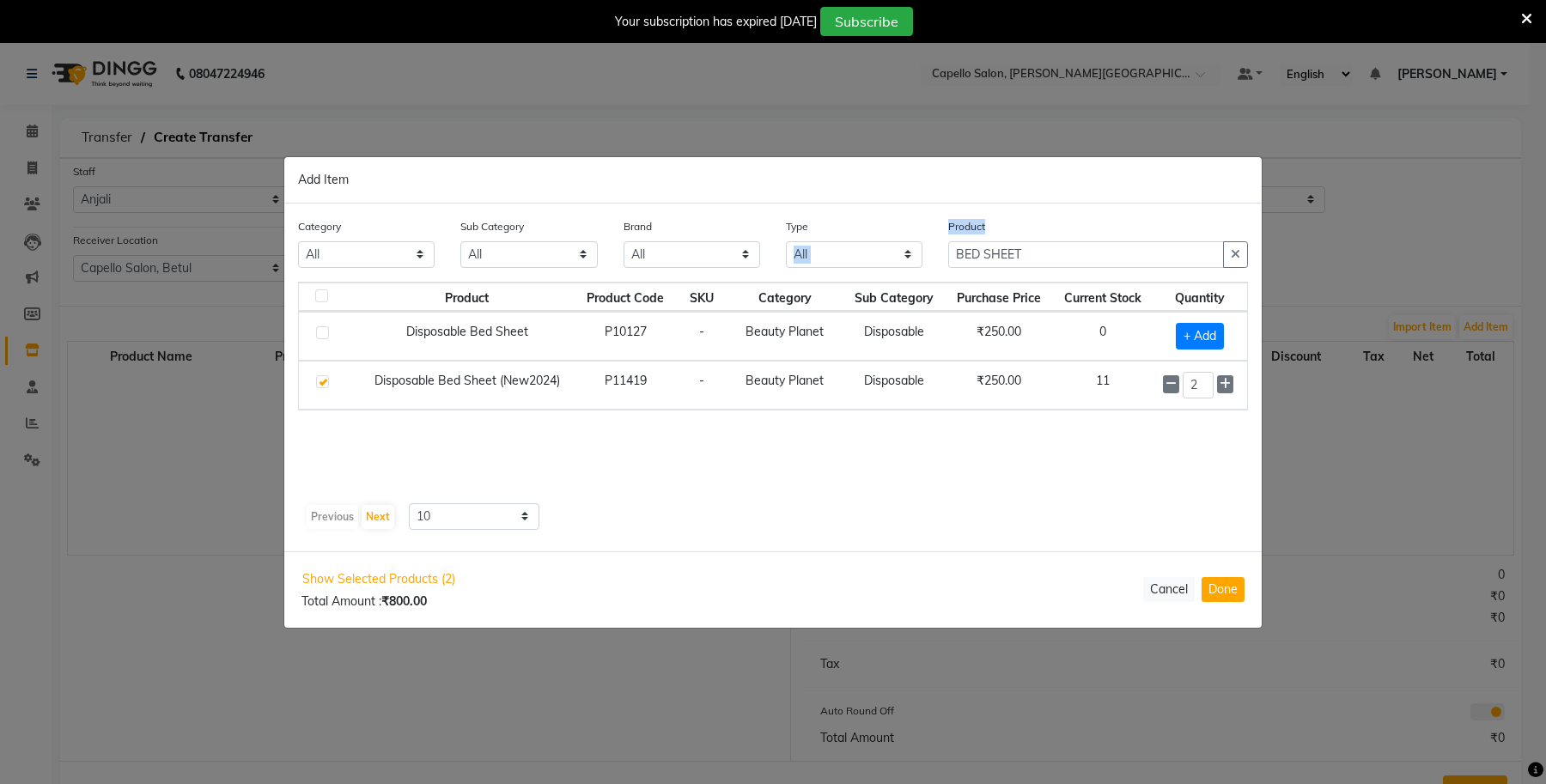
drag, startPoint x: 1049, startPoint y: 238, endPoint x: 891, endPoint y: 260, distance: 159.5
click at [891, 260] on div "Category All Keramelon Skin Makeup Personal Care Appliances Beard Beauty Planet…" at bounding box center [773, 249] width 976 height 64
drag, startPoint x: 1044, startPoint y: 256, endPoint x: 891, endPoint y: 267, distance: 153.4
click at [892, 265] on div "Category All Keramelon Skin Makeup Personal Care Appliances Beard Beauty Planet…" at bounding box center [773, 249] width 976 height 64
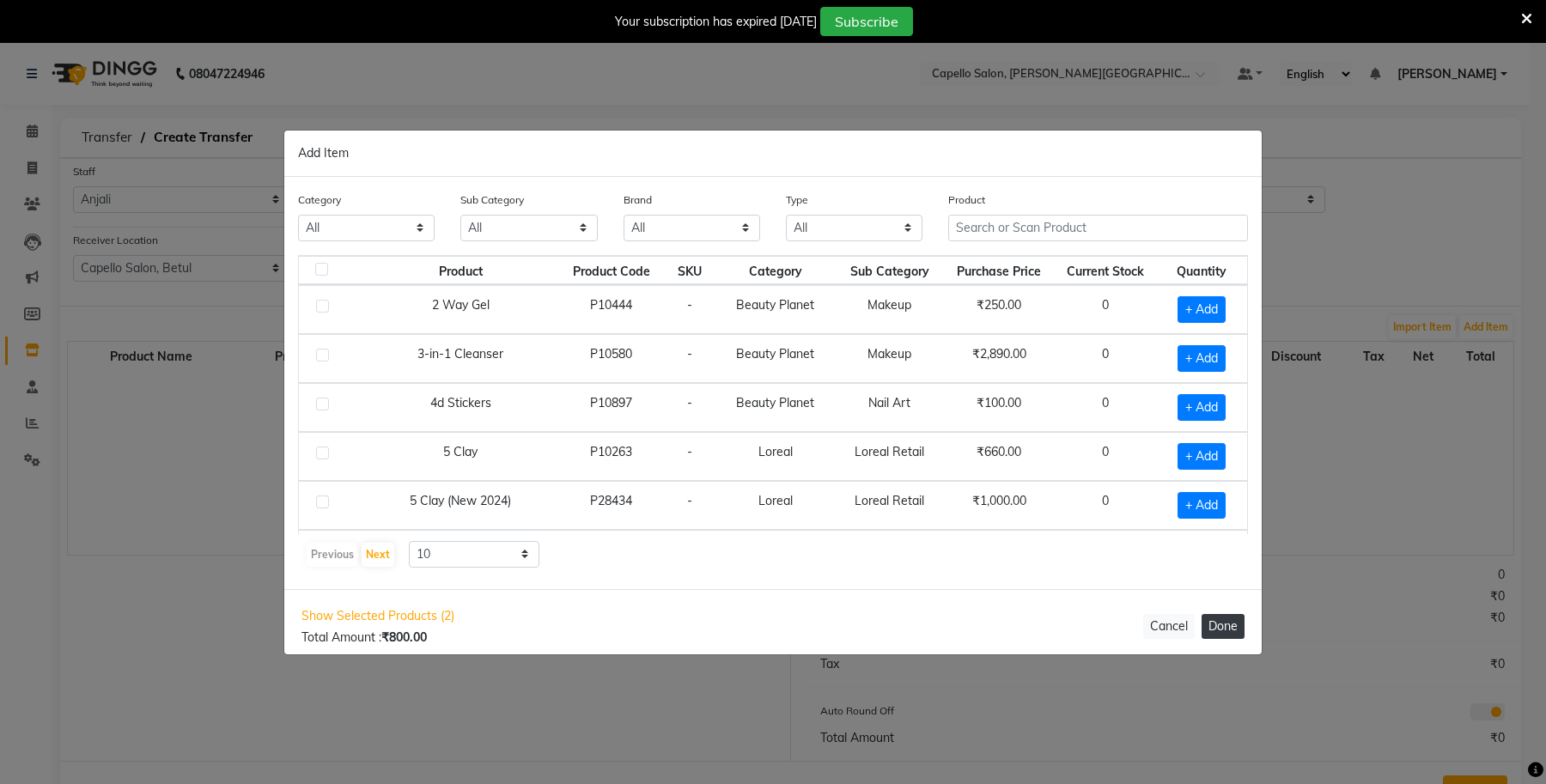
click at [1217, 630] on button "Done" at bounding box center [1223, 626] width 43 height 25
select select "1118"
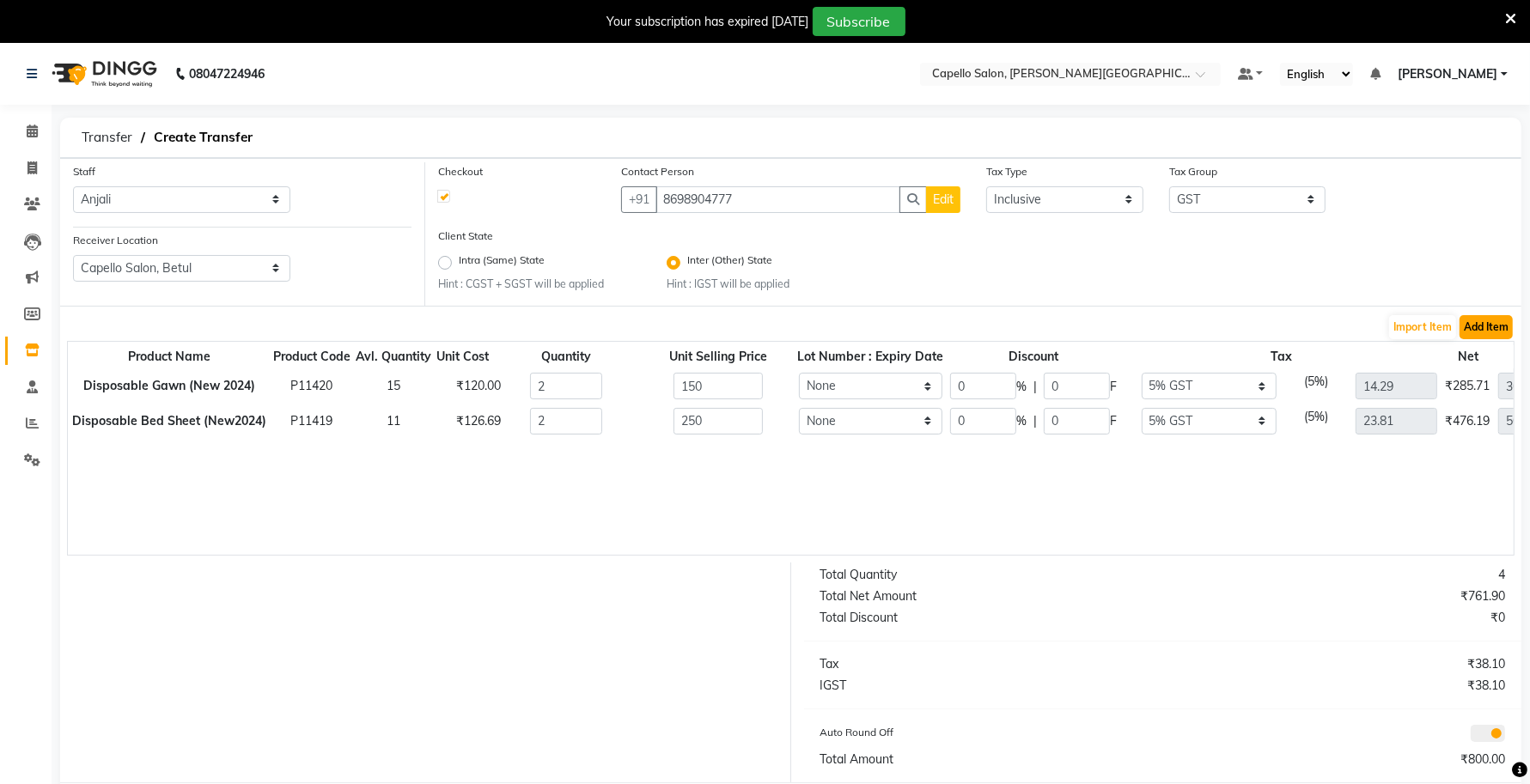
click at [1479, 327] on button "Add Item" at bounding box center [1486, 327] width 53 height 24
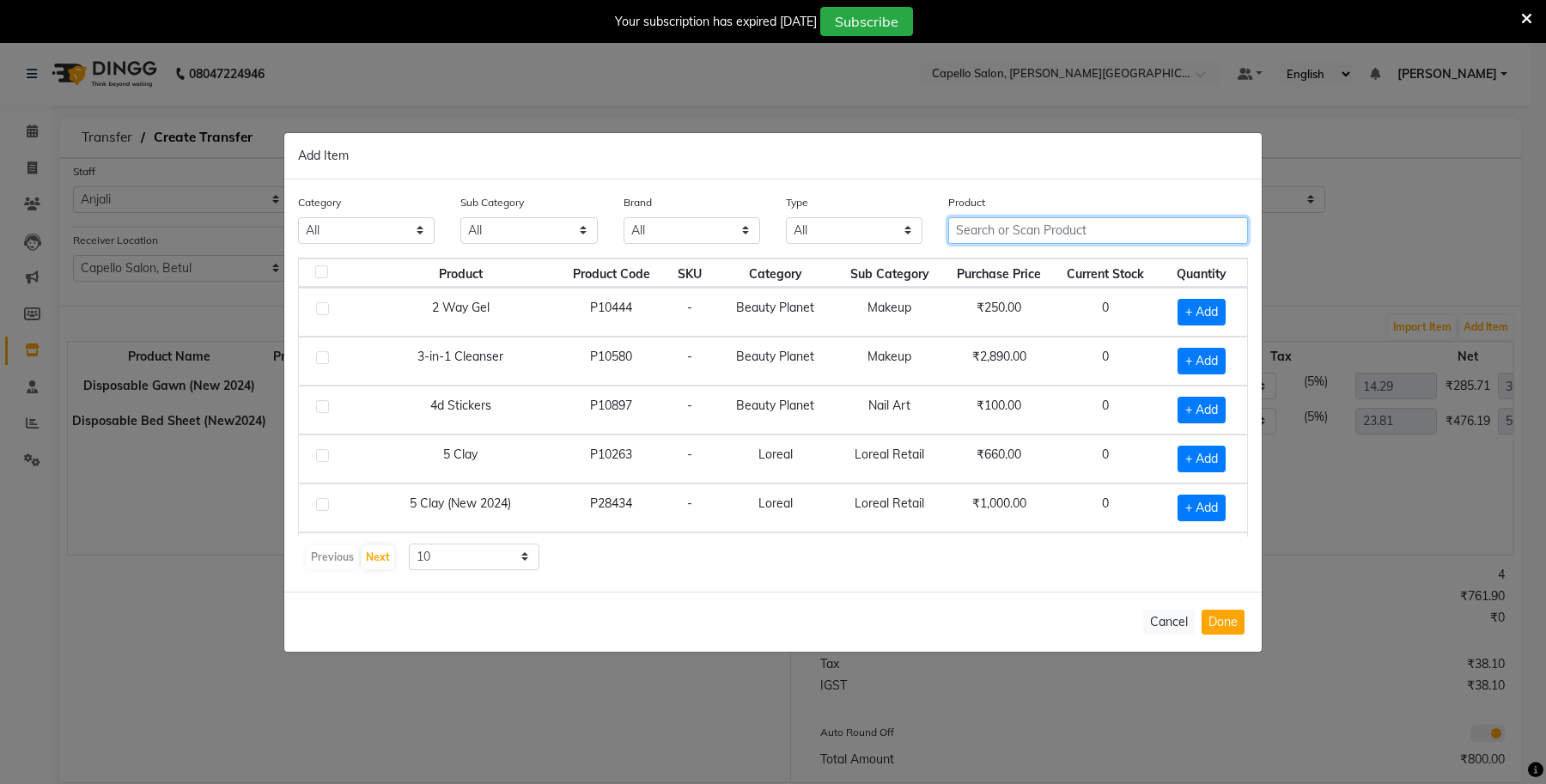
click at [999, 233] on input "text" at bounding box center [1098, 230] width 300 height 27
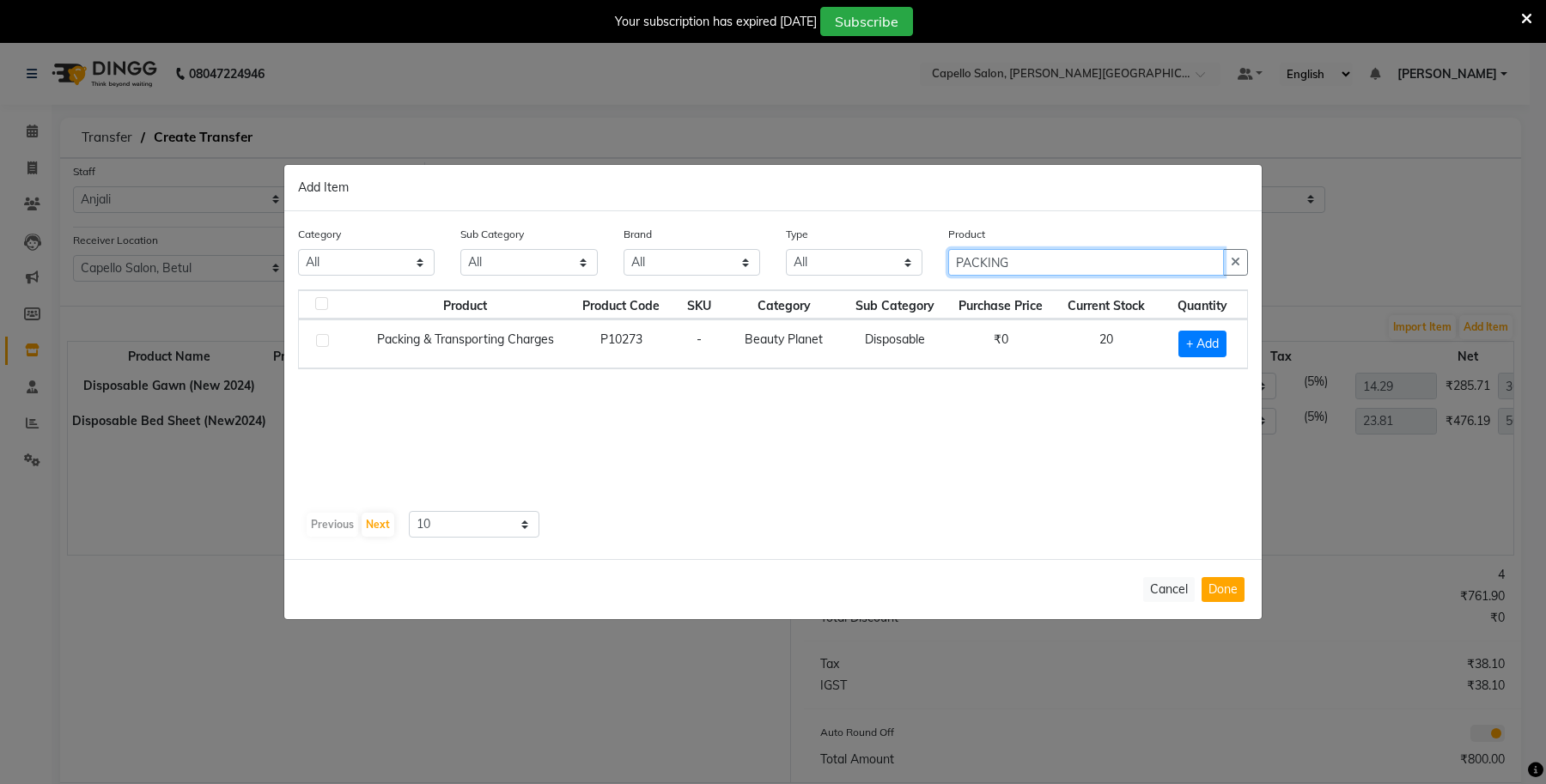
type input "PACKING"
drag, startPoint x: 957, startPoint y: 343, endPoint x: 967, endPoint y: 344, distance: 10.0
click at [957, 343] on td "₹0" at bounding box center [1001, 344] width 109 height 49
click at [1205, 333] on span "+ Add" at bounding box center [1203, 343] width 48 height 27
checkbox input "true"
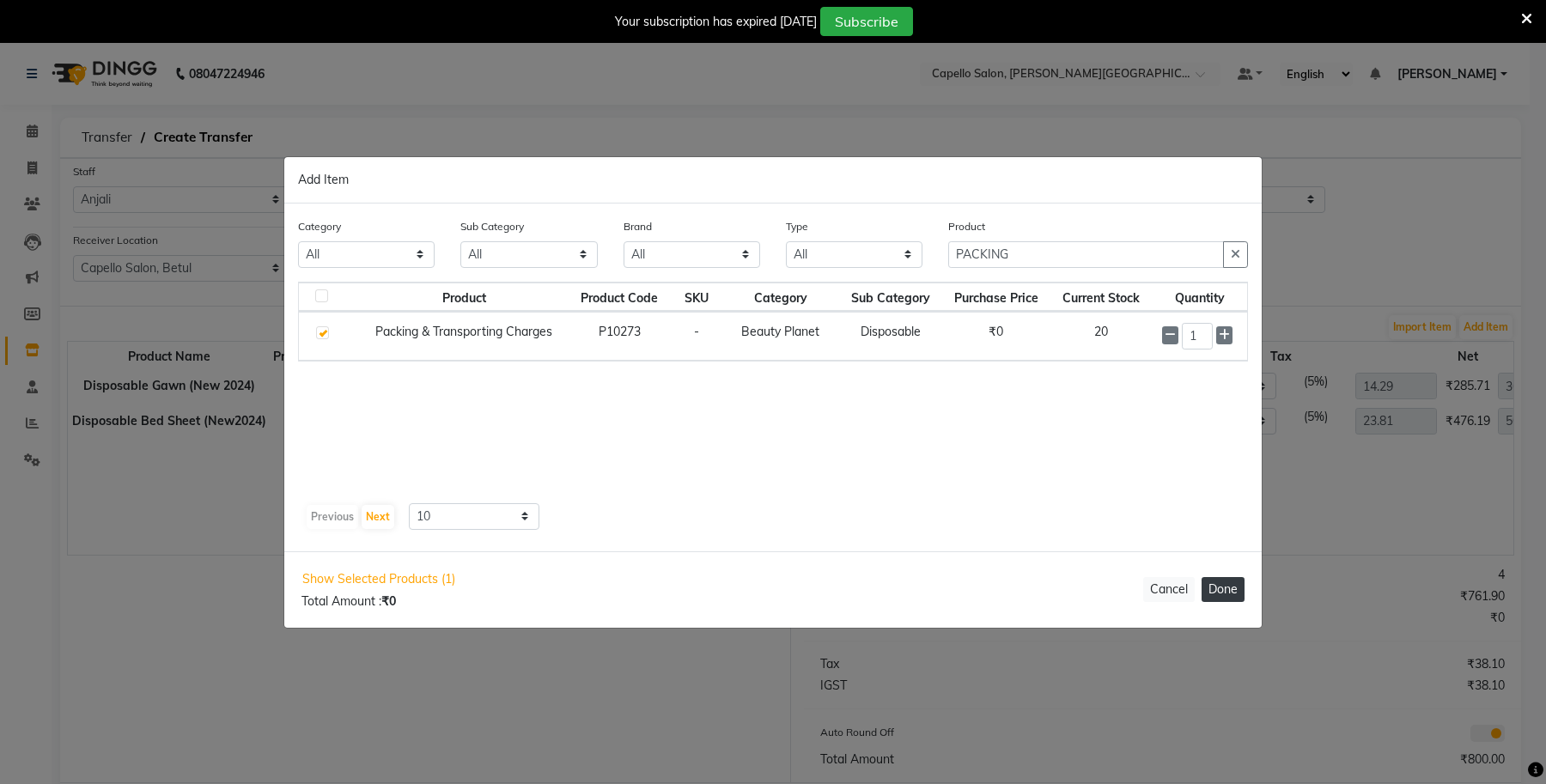
click at [1213, 594] on button "Done" at bounding box center [1223, 589] width 43 height 25
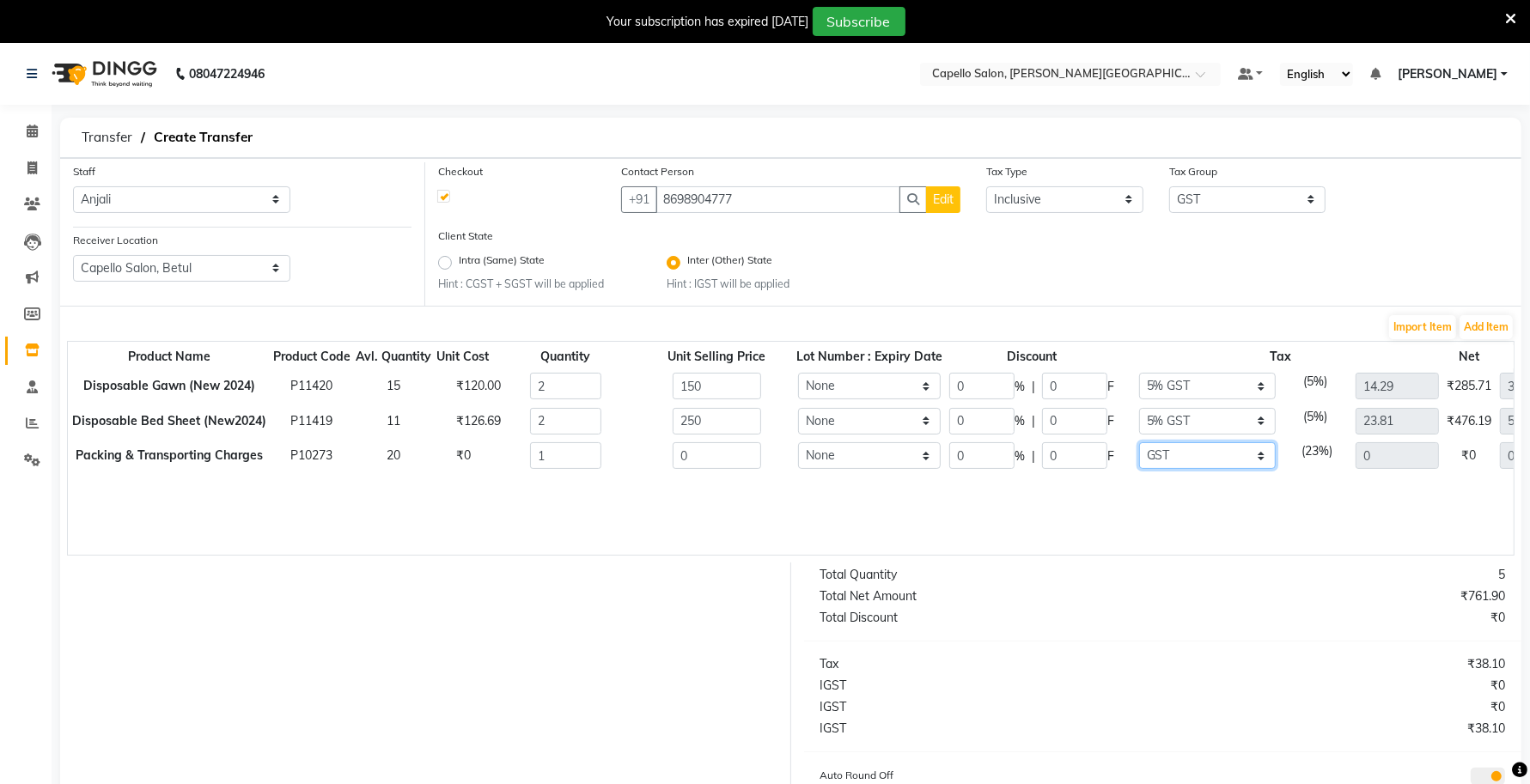
click at [1199, 451] on select "None GST 5% IGST (18%) IGST (5%) IGST (12%) 12% GST 5% GST GST" at bounding box center [1206, 455] width 137 height 27
select select "6825"
click at [1140, 443] on select "None GST 5% IGST (18%) IGST (5%) IGST (12%) 12% GST 5% GST GST" at bounding box center [1206, 455] width 137 height 27
click at [1174, 464] on select "None GST 5% IGST (18%) IGST (5%) IGST (12%) 12% GST 5% GST GST" at bounding box center [1208, 455] width 135 height 27
select select
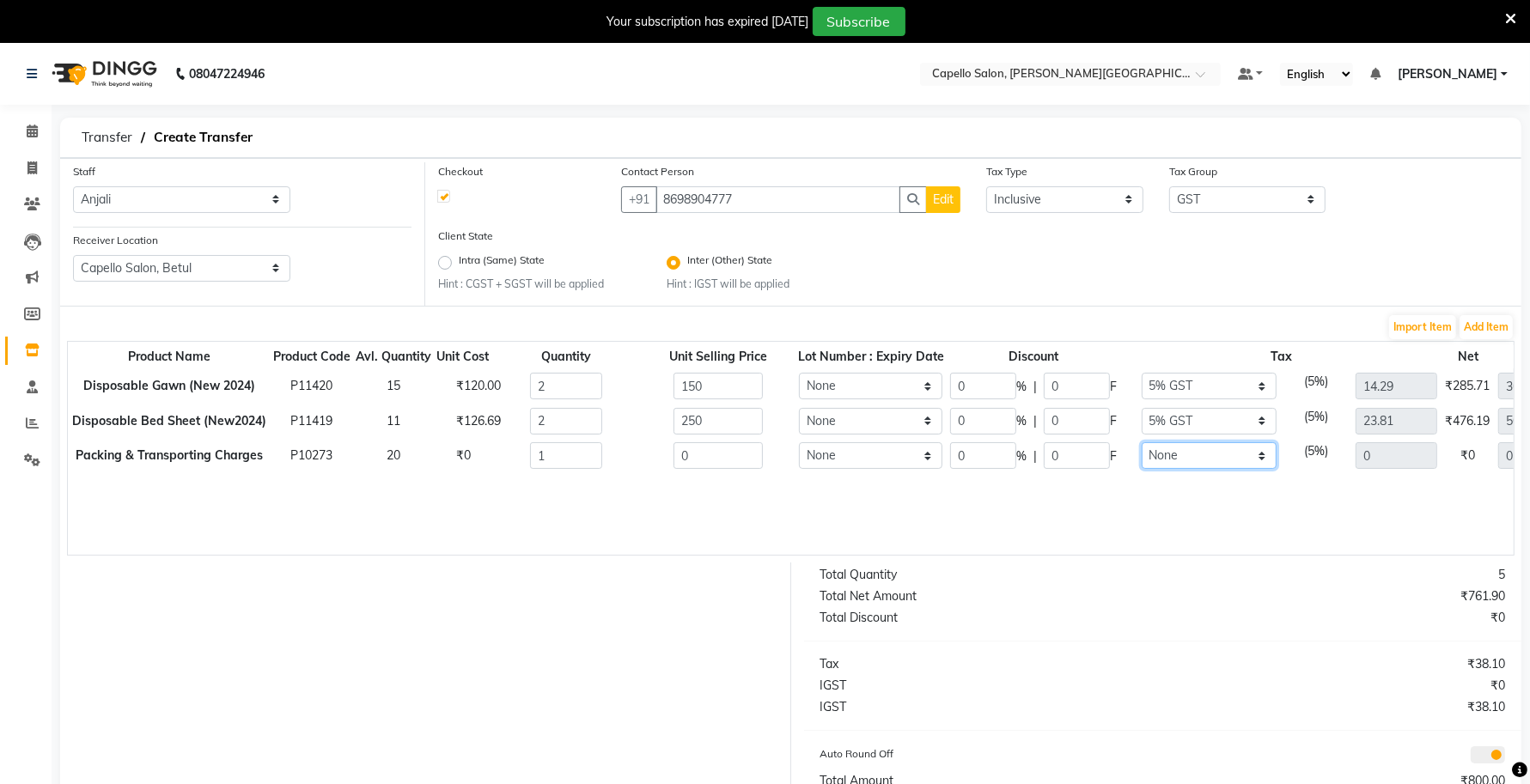
click at [1141, 443] on select "None GST 5% IGST (18%) IGST (5%) IGST (12%) 12% GST 5% GST GST" at bounding box center [1208, 455] width 135 height 27
click at [632, 468] on div "0" at bounding box center [717, 455] width 172 height 27
type input "400"
click at [632, 468] on div "400" at bounding box center [717, 455] width 172 height 27
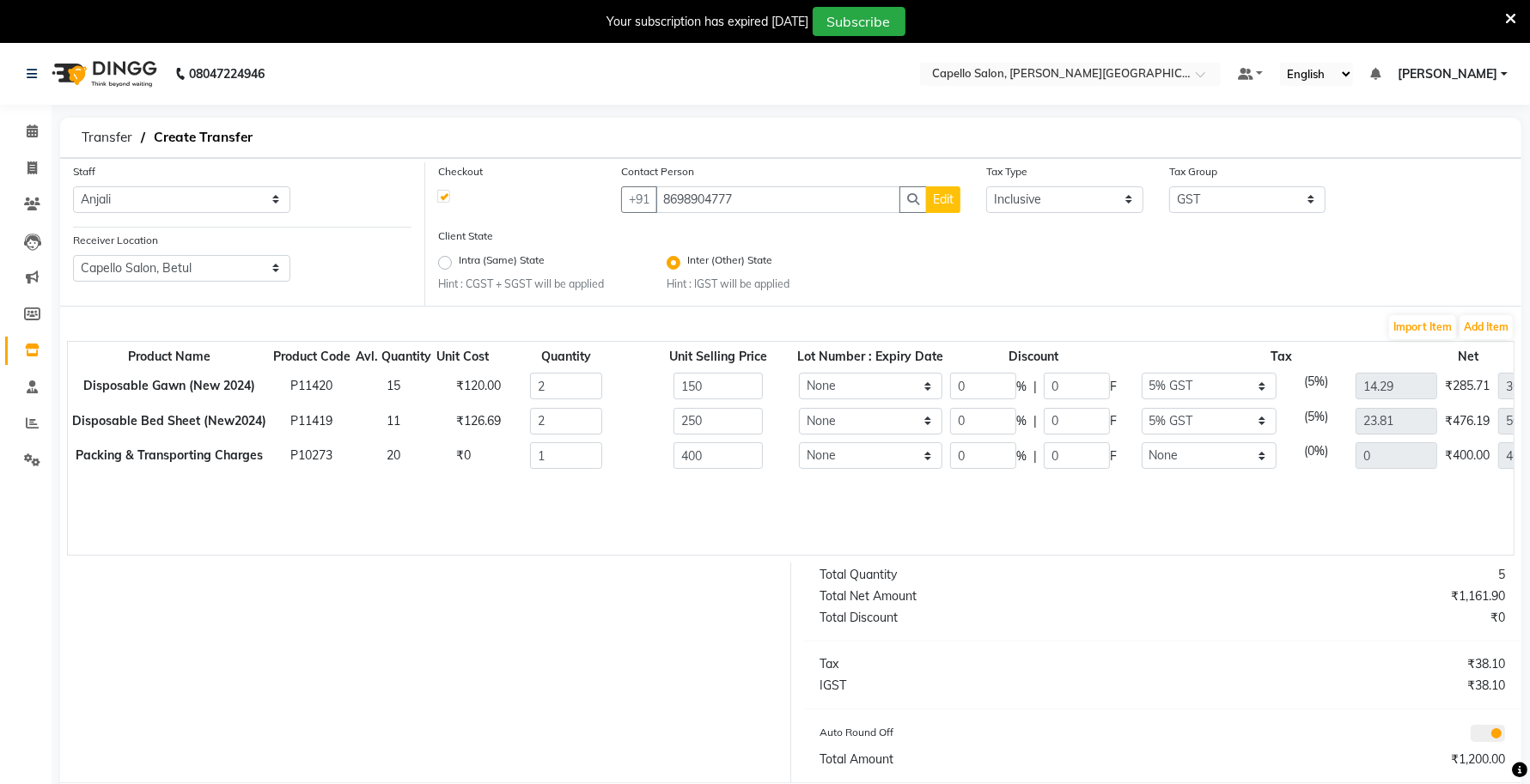
click at [943, 203] on span "Edit" at bounding box center [943, 200] width 21 height 16
select select "21"
select select "female"
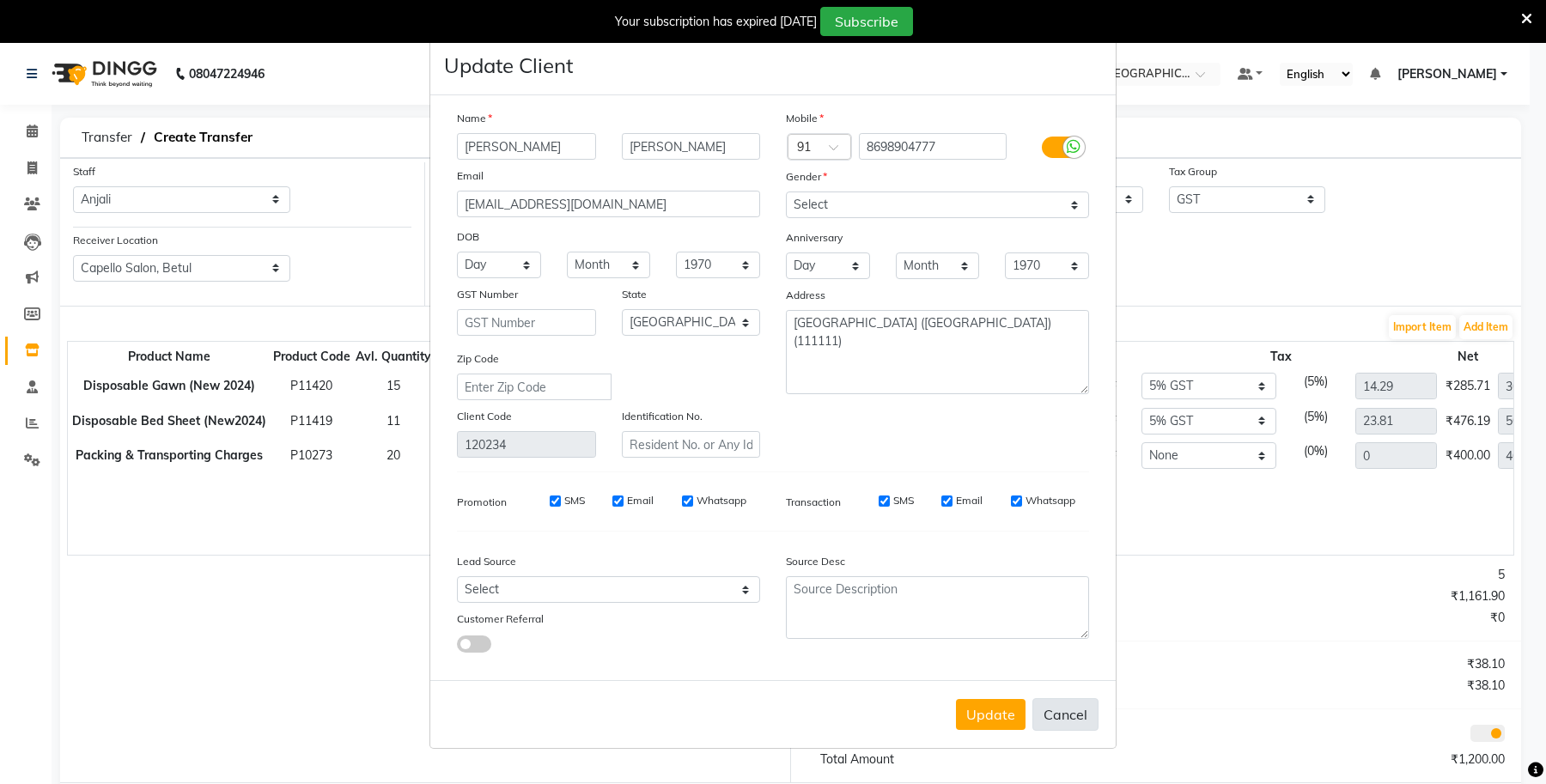
click at [1067, 713] on button "Cancel" at bounding box center [1065, 714] width 66 height 32
select select
select select "null"
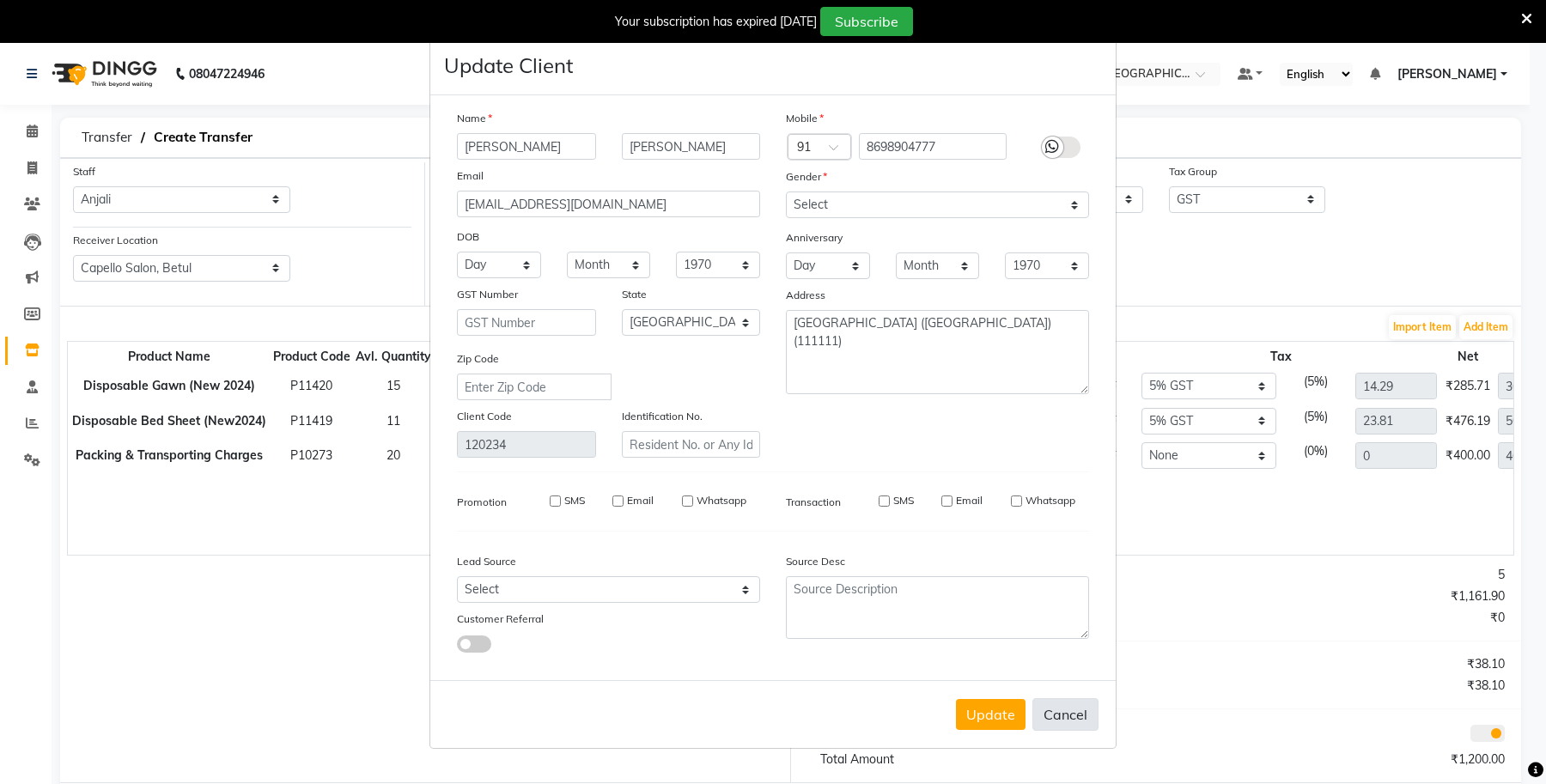
select select
checkbox input "false"
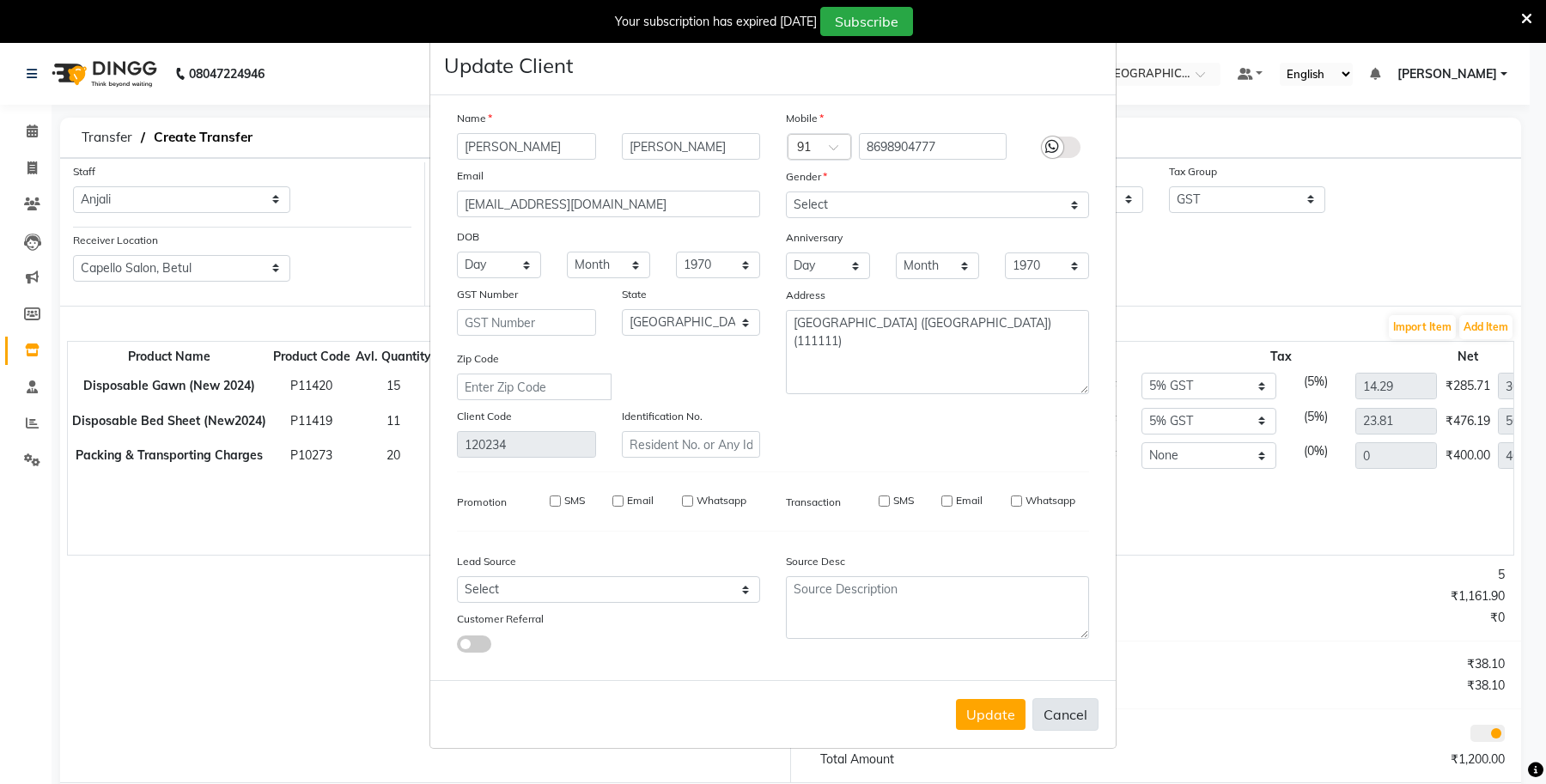
checkbox input "false"
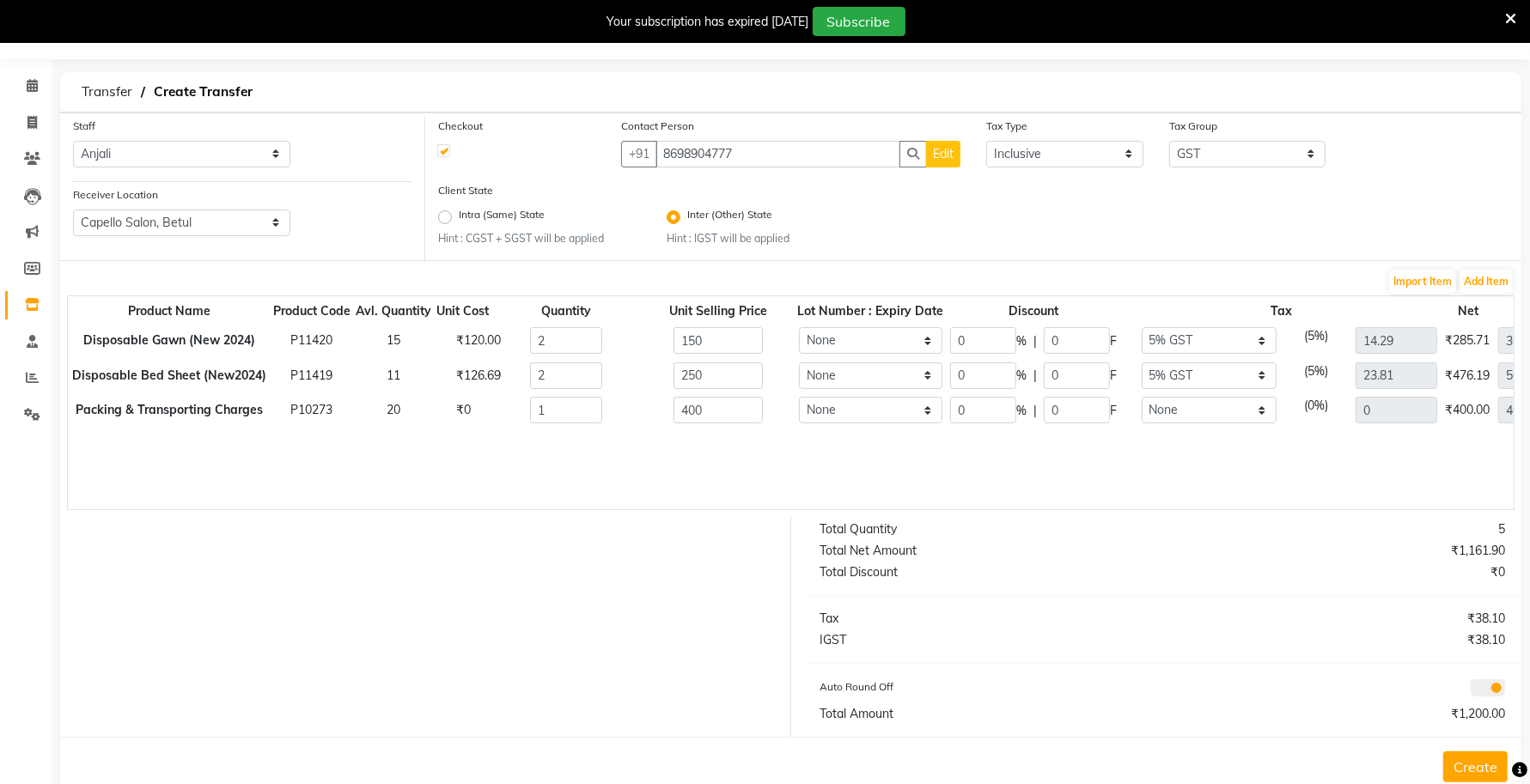
scroll to position [85, 0]
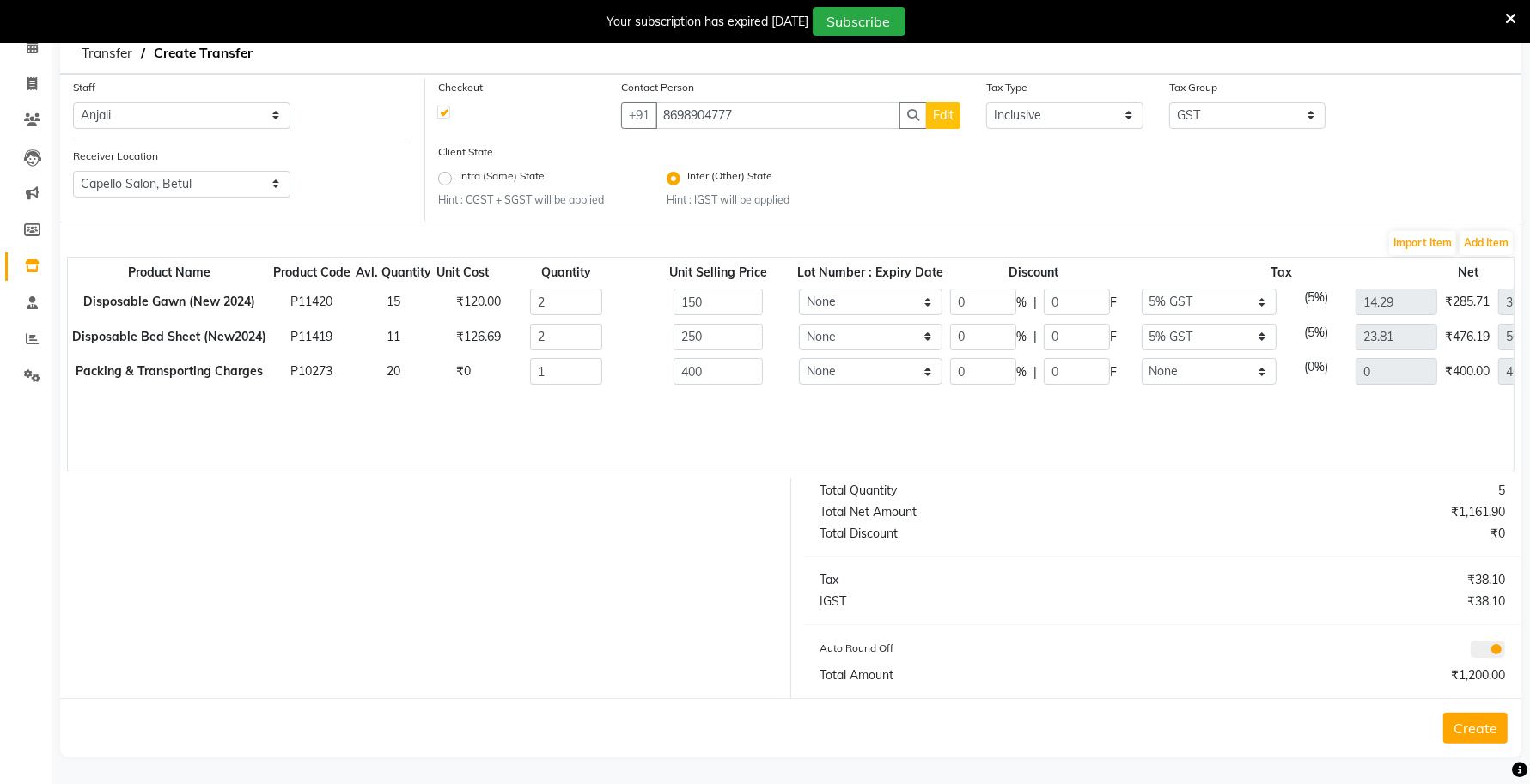
click at [1476, 724] on button "Create" at bounding box center [1474, 727] width 64 height 30
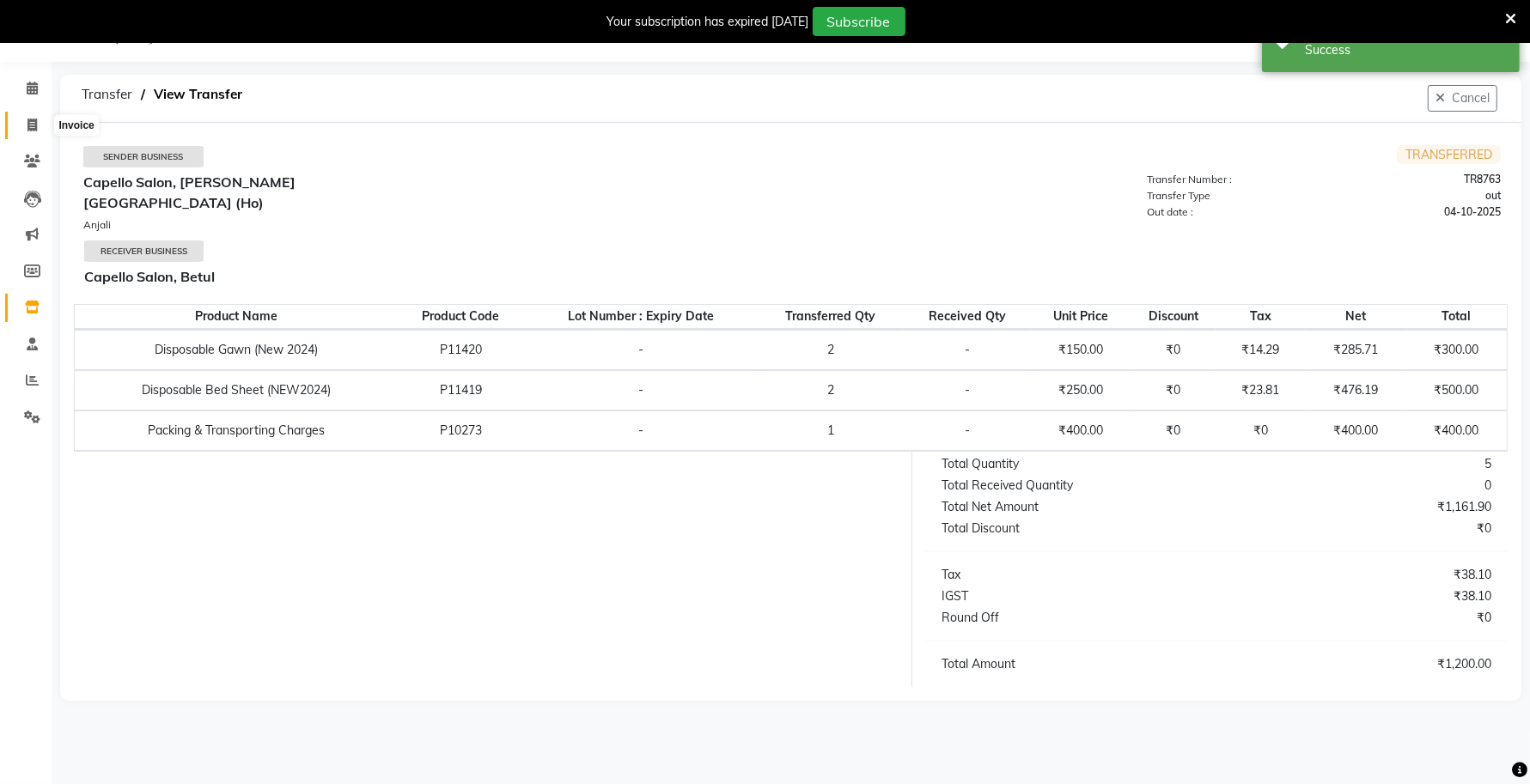
drag, startPoint x: 23, startPoint y: 114, endPoint x: 382, endPoint y: 69, distance: 361.8
click at [23, 116] on span at bounding box center [31, 126] width 31 height 20
select select "service"
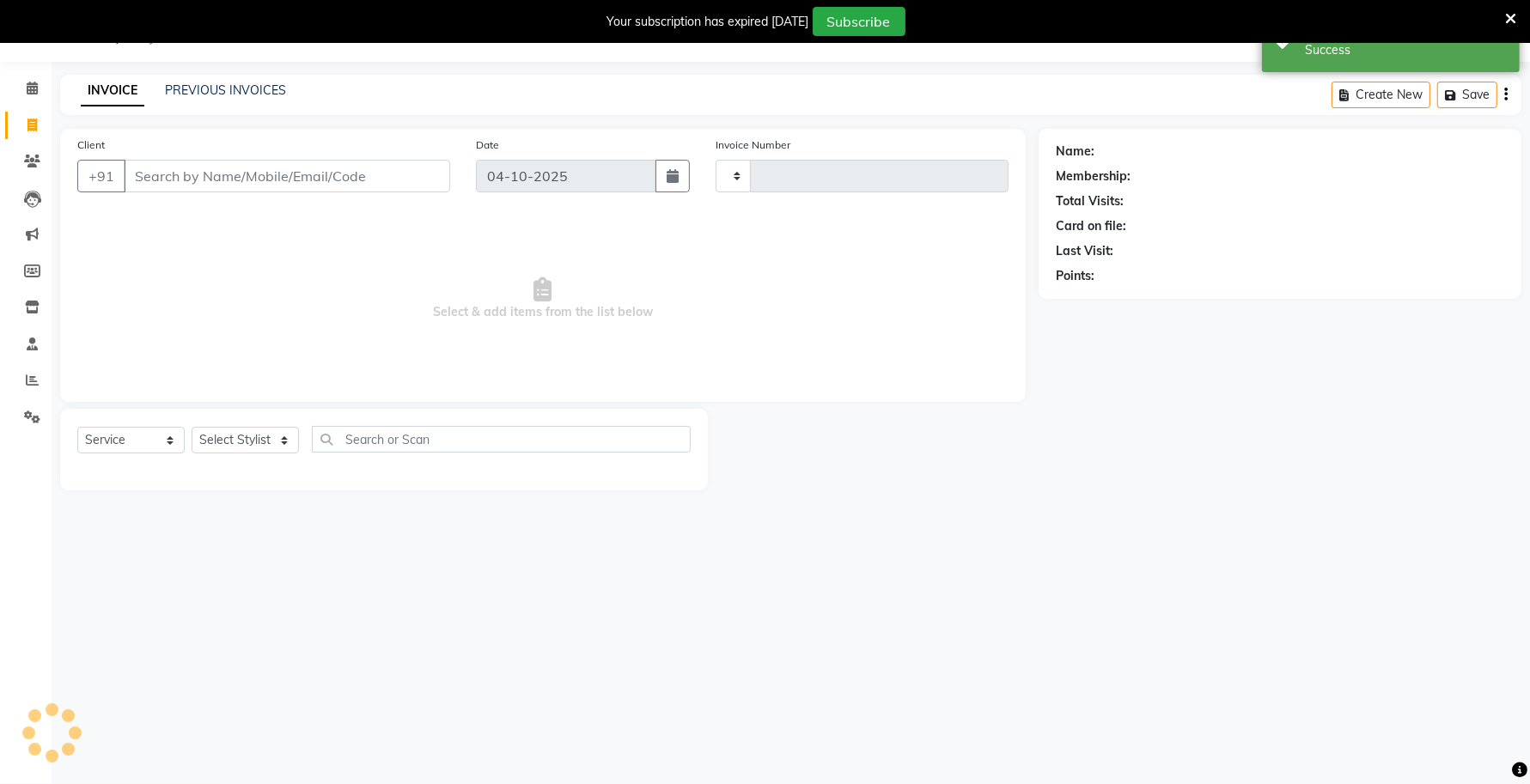
type input "1117"
select select "777"
click at [233, 91] on link "PREVIOUS INVOICES" at bounding box center [225, 90] width 121 height 16
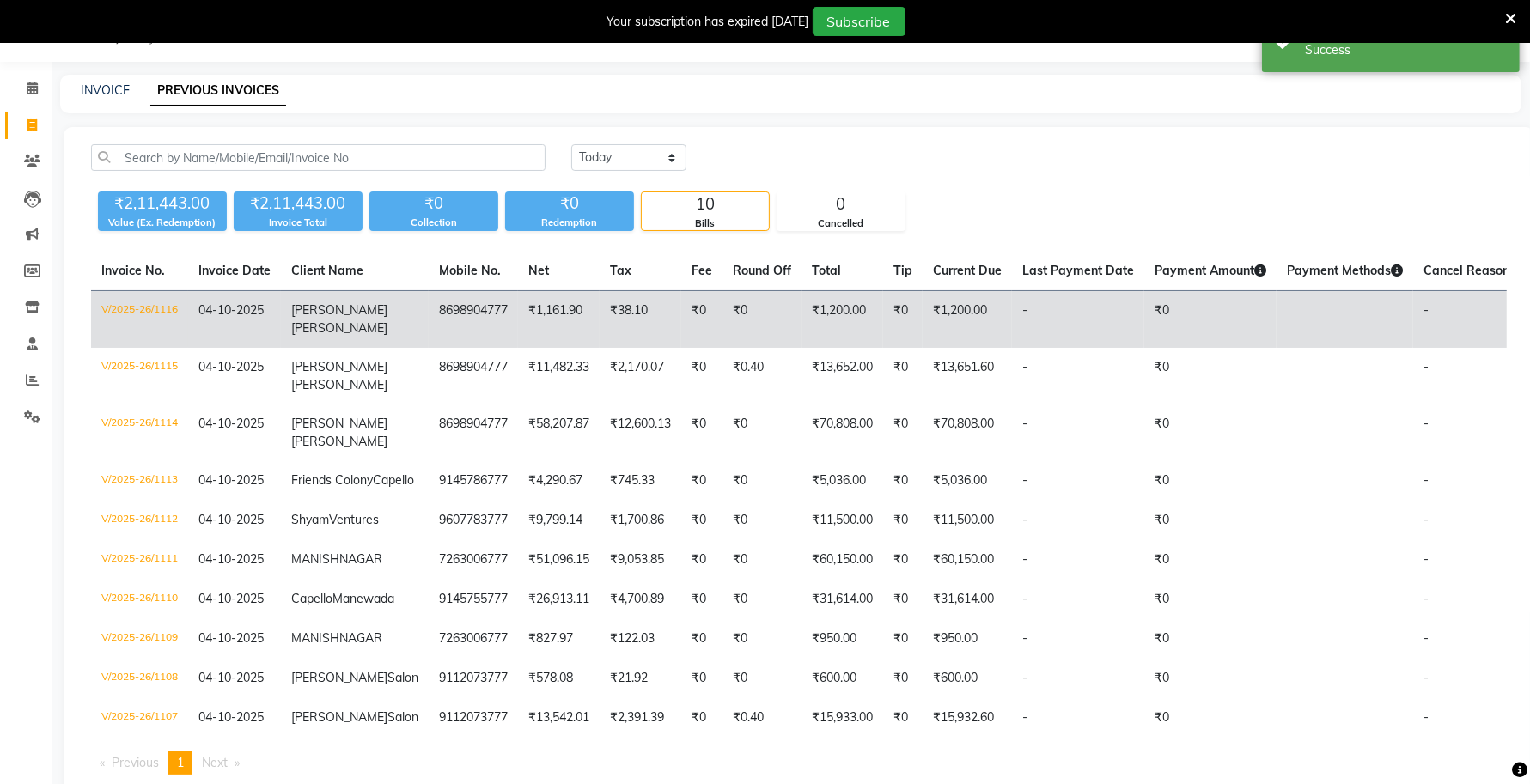
click at [139, 311] on td "V/2025-26/1116" at bounding box center [140, 320] width 97 height 57
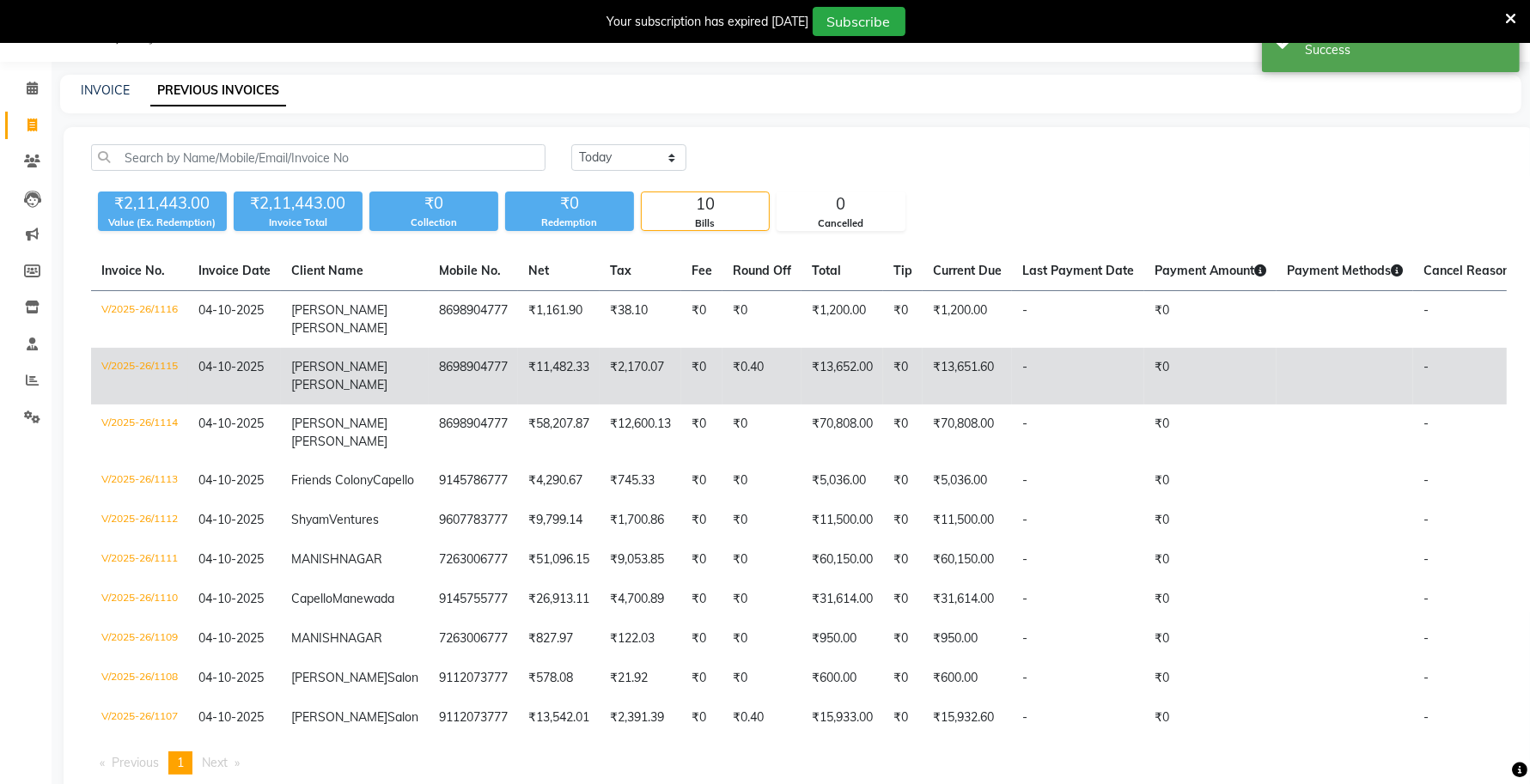
click at [147, 368] on td "V/2025-26/1115" at bounding box center [140, 377] width 97 height 57
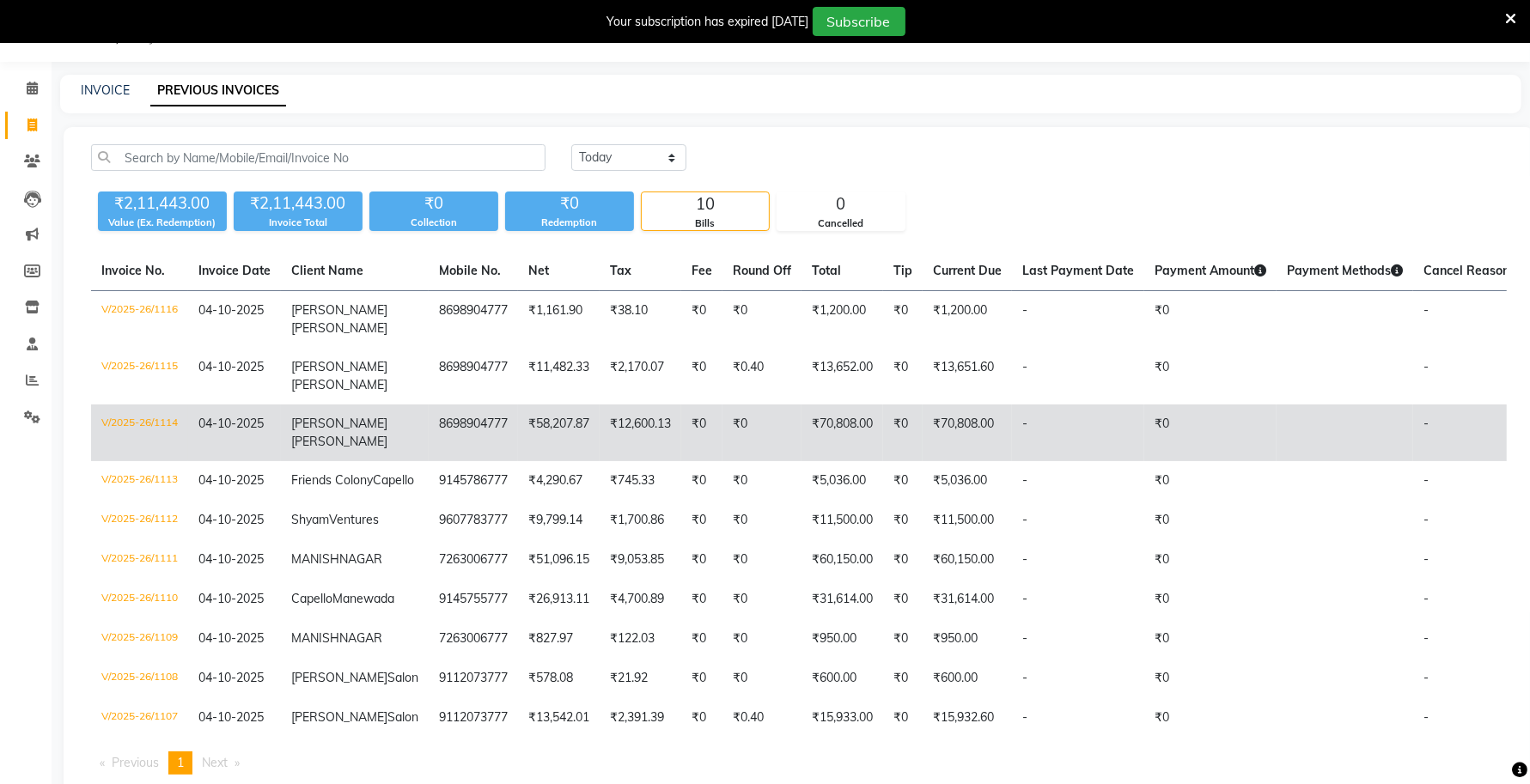
click at [136, 422] on td "V/2025-26/1114" at bounding box center [140, 433] width 97 height 57
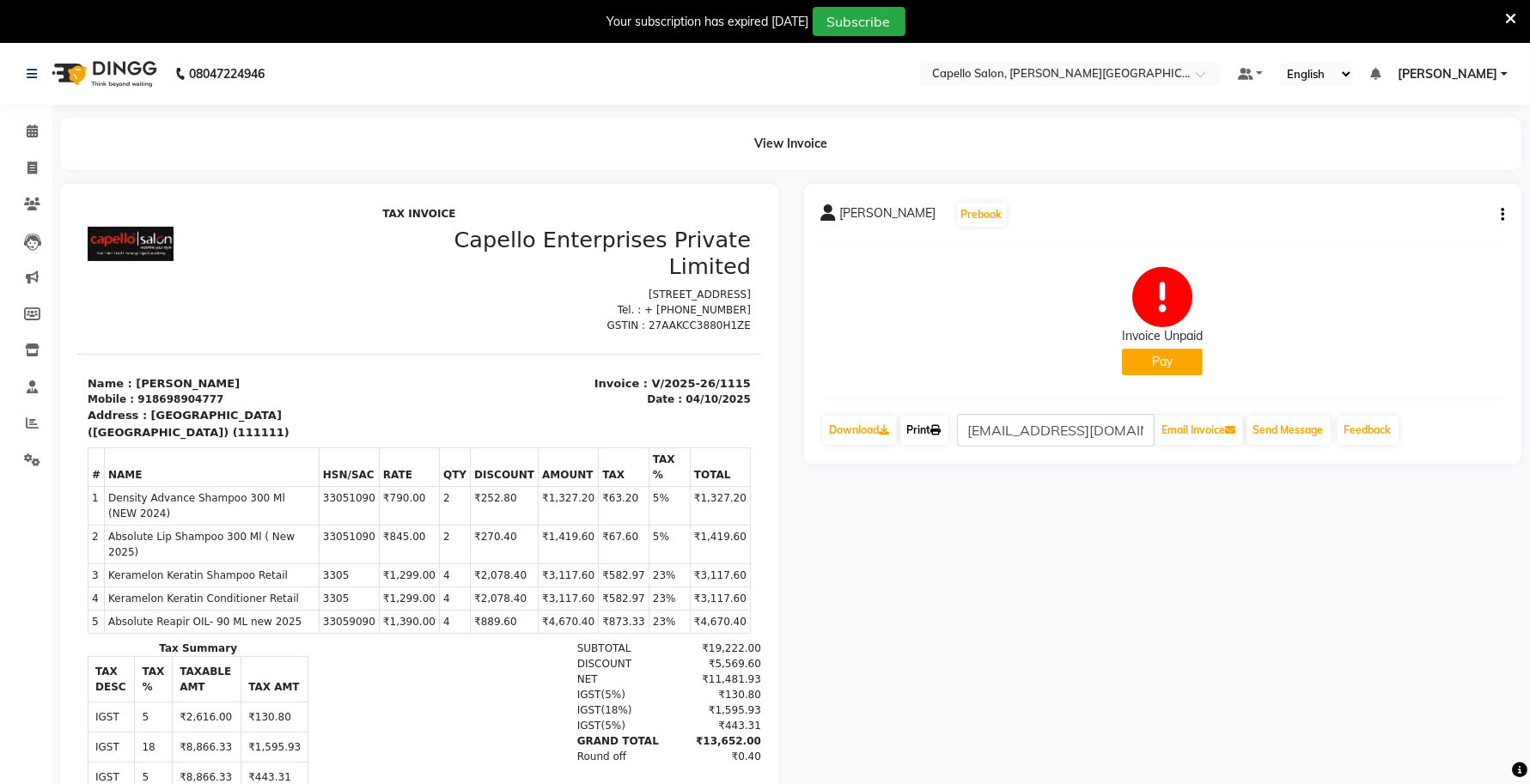
click at [929, 438] on link "Print" at bounding box center [924, 430] width 48 height 30
click at [937, 435] on icon at bounding box center [936, 430] width 10 height 10
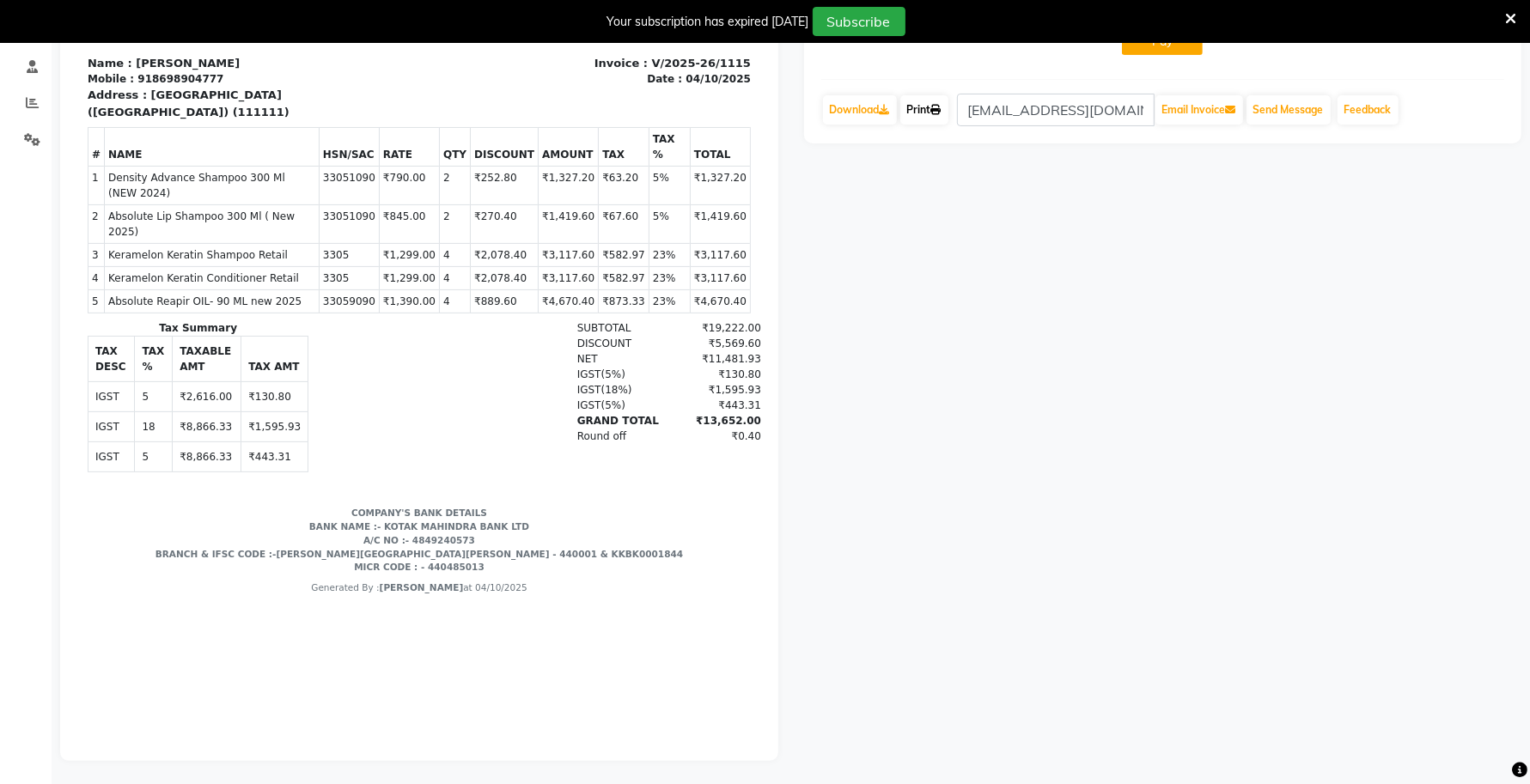
scroll to position [322, 0]
click at [726, 415] on div "₹13,652.00" at bounding box center [711, 420] width 97 height 16
copy div "13,652.00"
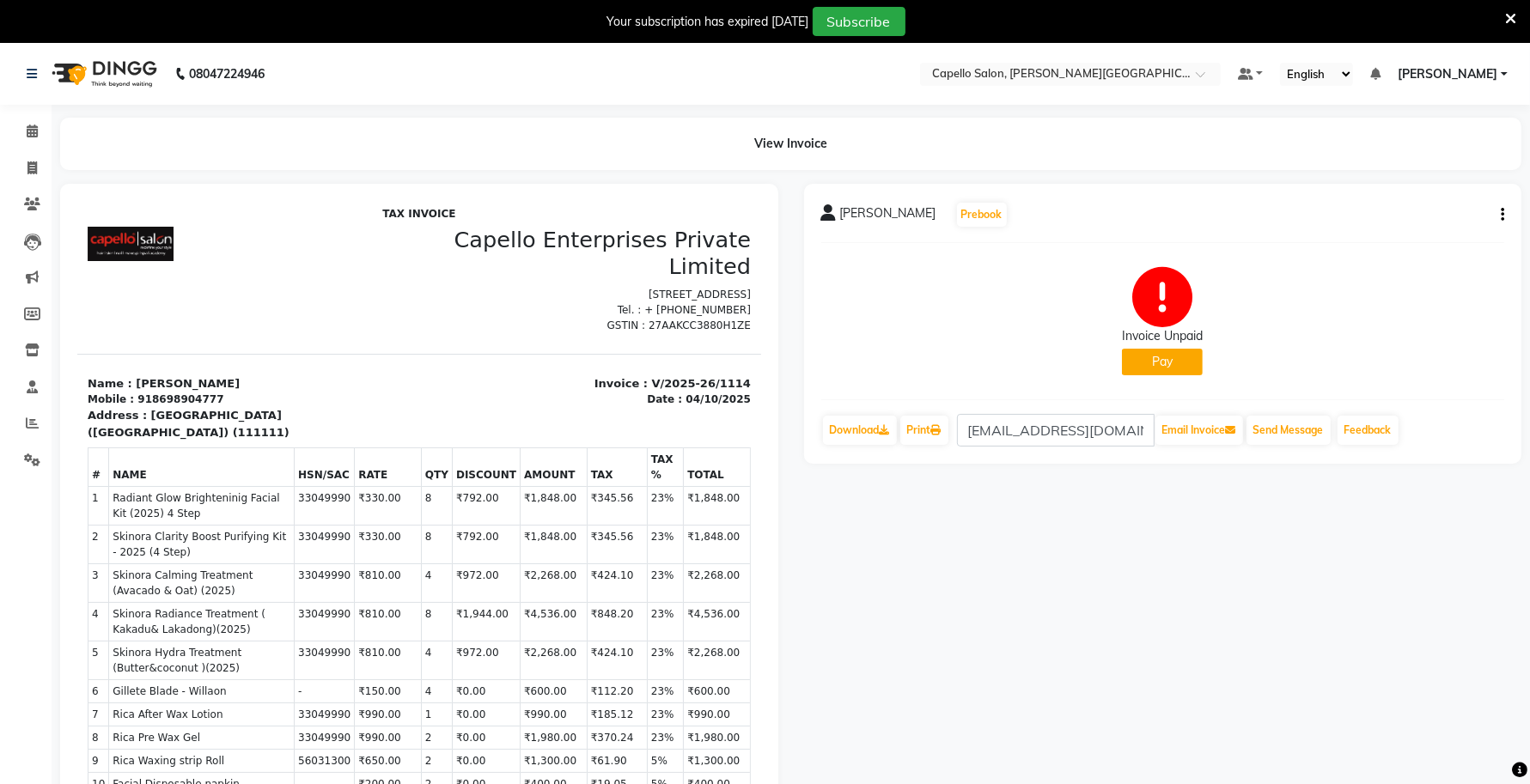
click at [1507, 18] on icon at bounding box center [1509, 19] width 11 height 16
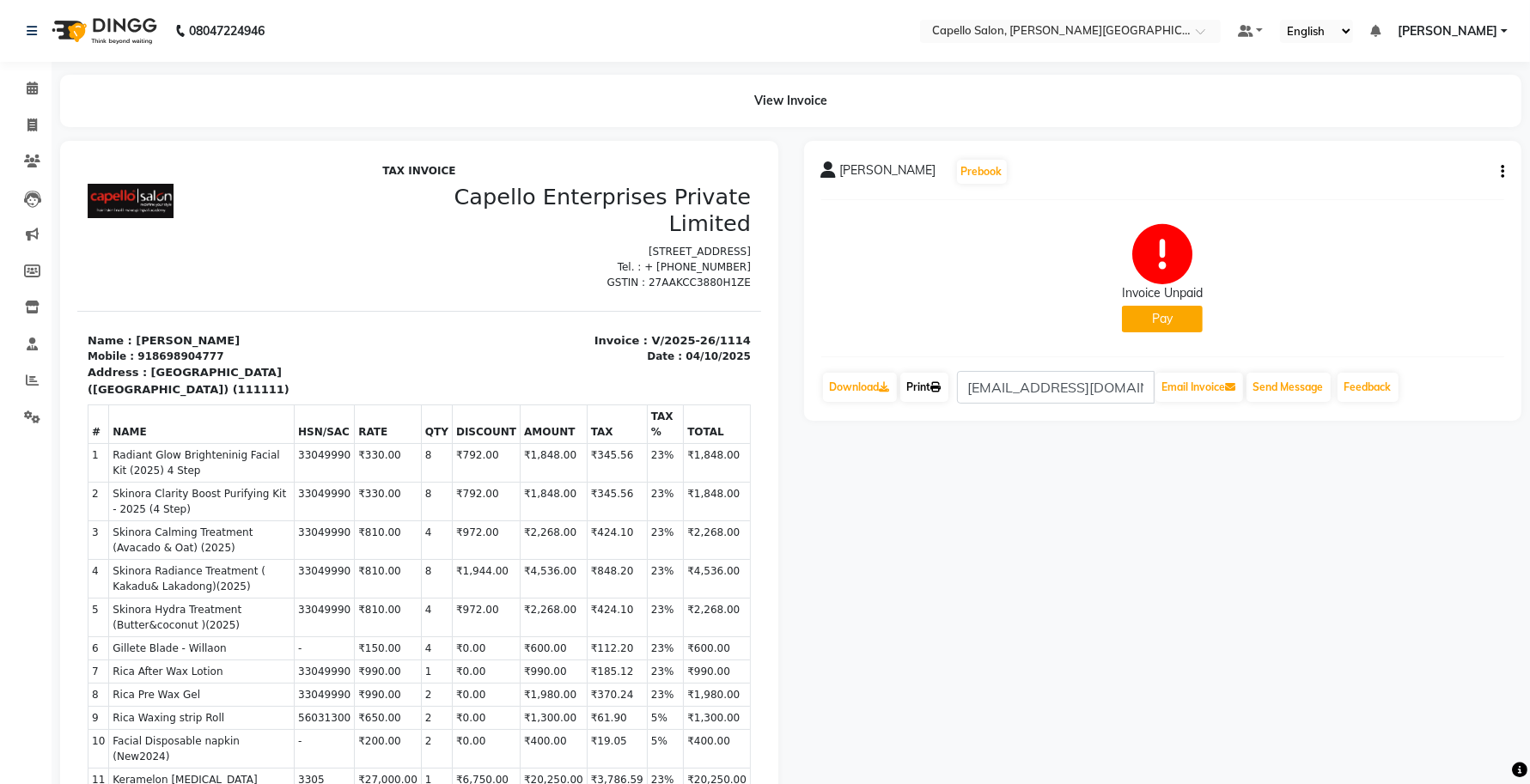
click at [922, 388] on link "Print" at bounding box center [924, 388] width 48 height 30
click at [929, 384] on link "Print" at bounding box center [924, 388] width 48 height 30
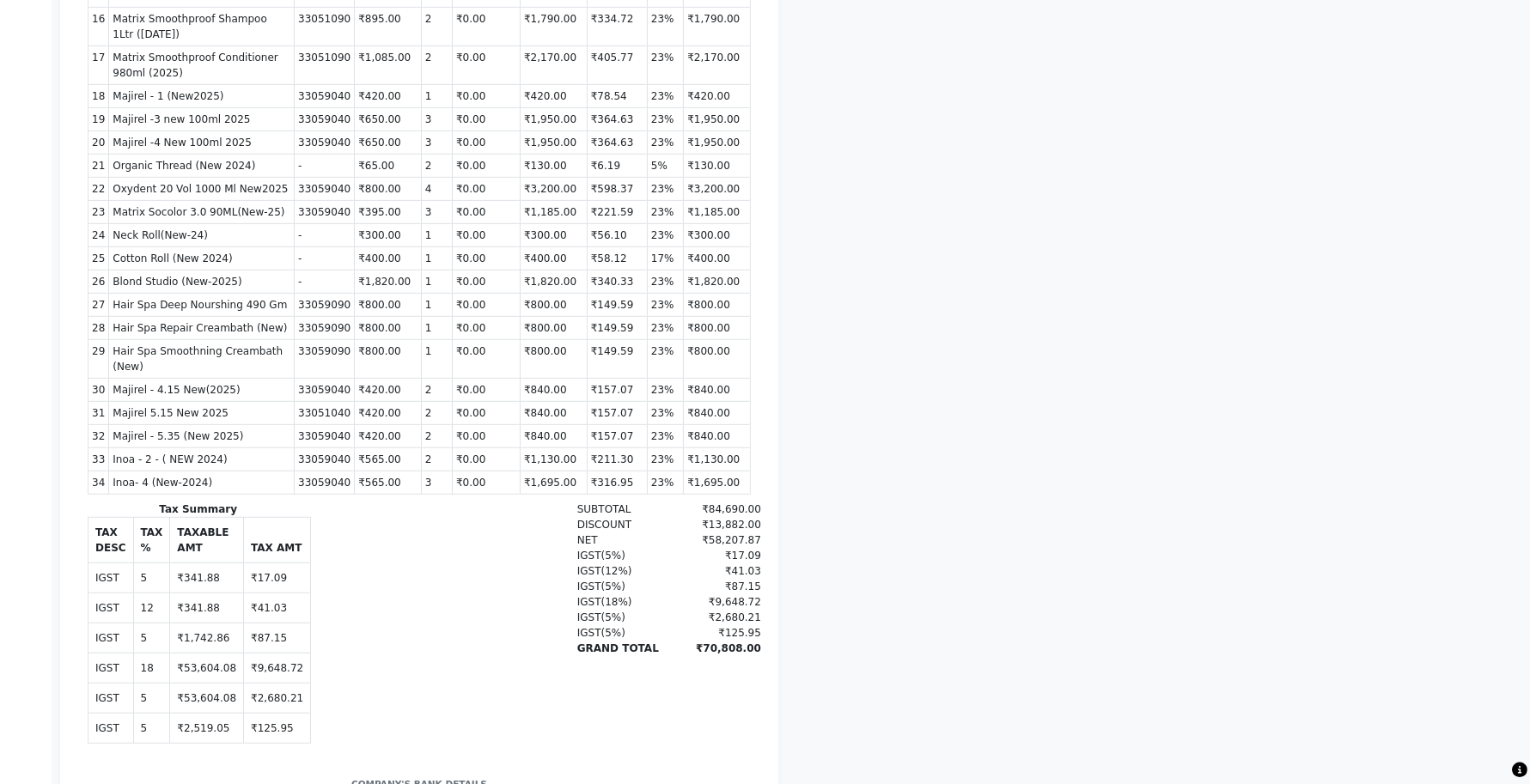
scroll to position [1067, 0]
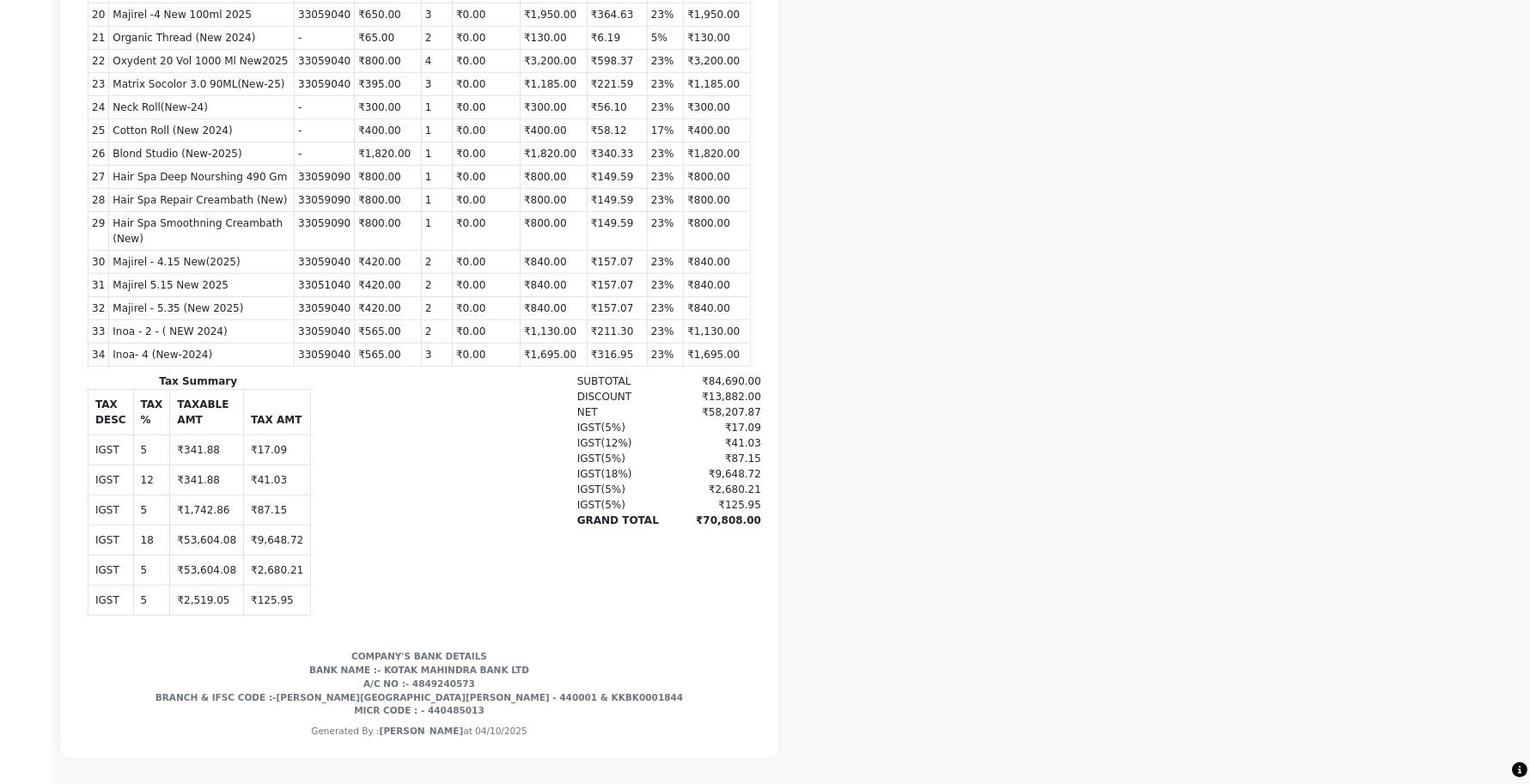
click at [698, 513] on div "₹70,808.00" at bounding box center [711, 521] width 97 height 16
copy div "70,808.00"
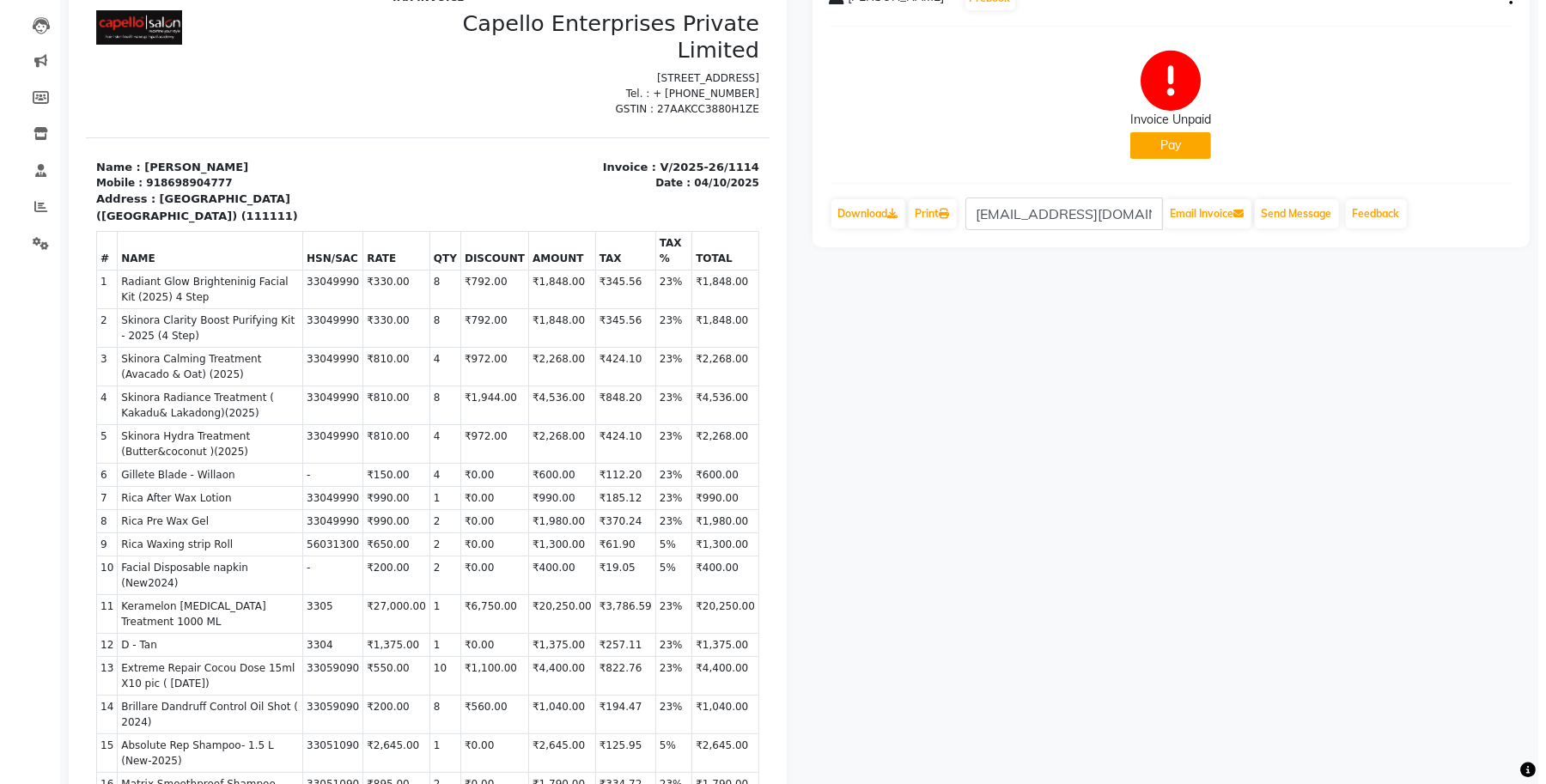
scroll to position [0, 0]
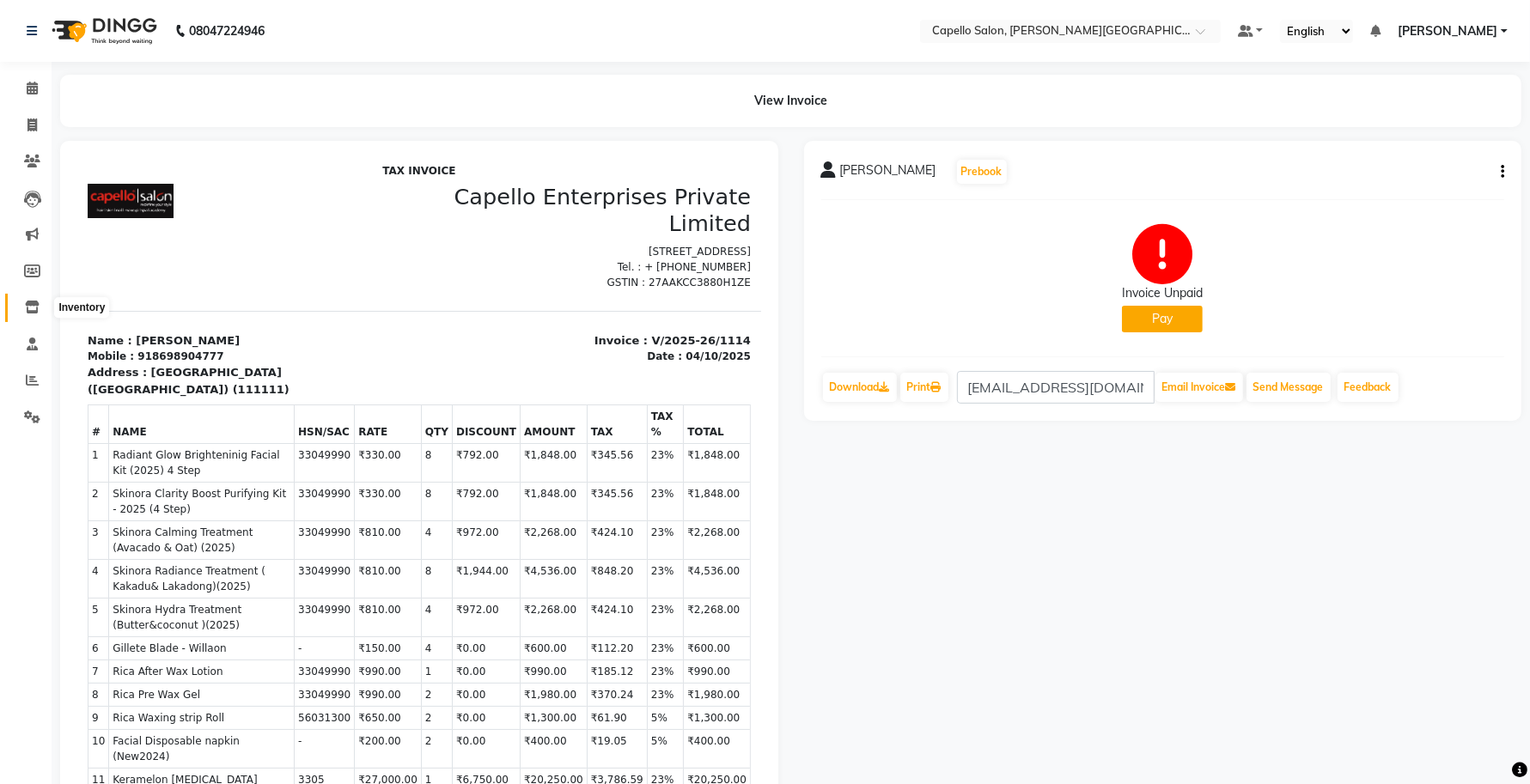
click at [27, 301] on icon at bounding box center [31, 307] width 15 height 13
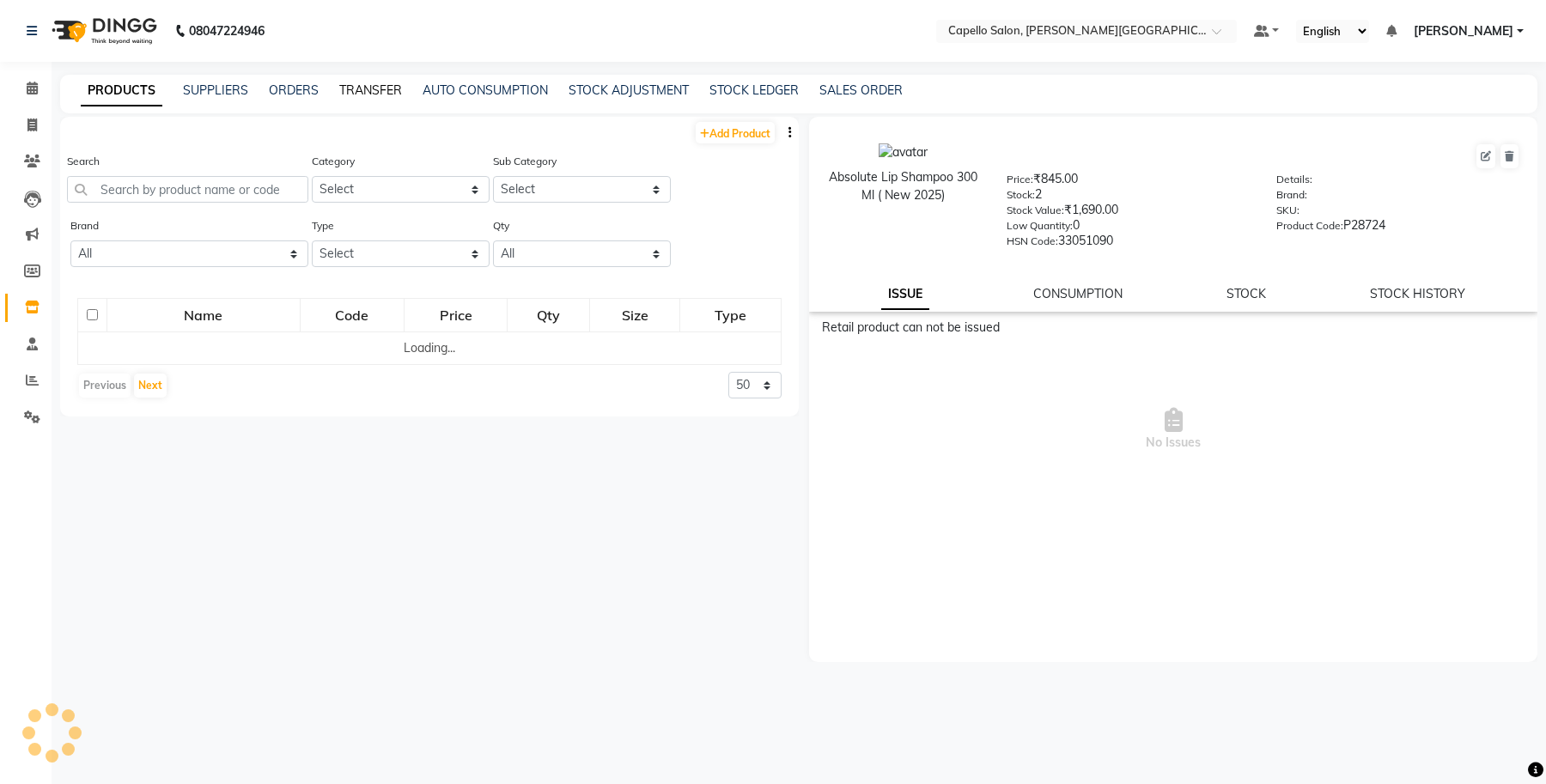
click at [367, 85] on link "TRANSFER" at bounding box center [371, 90] width 63 height 16
select select "sender"
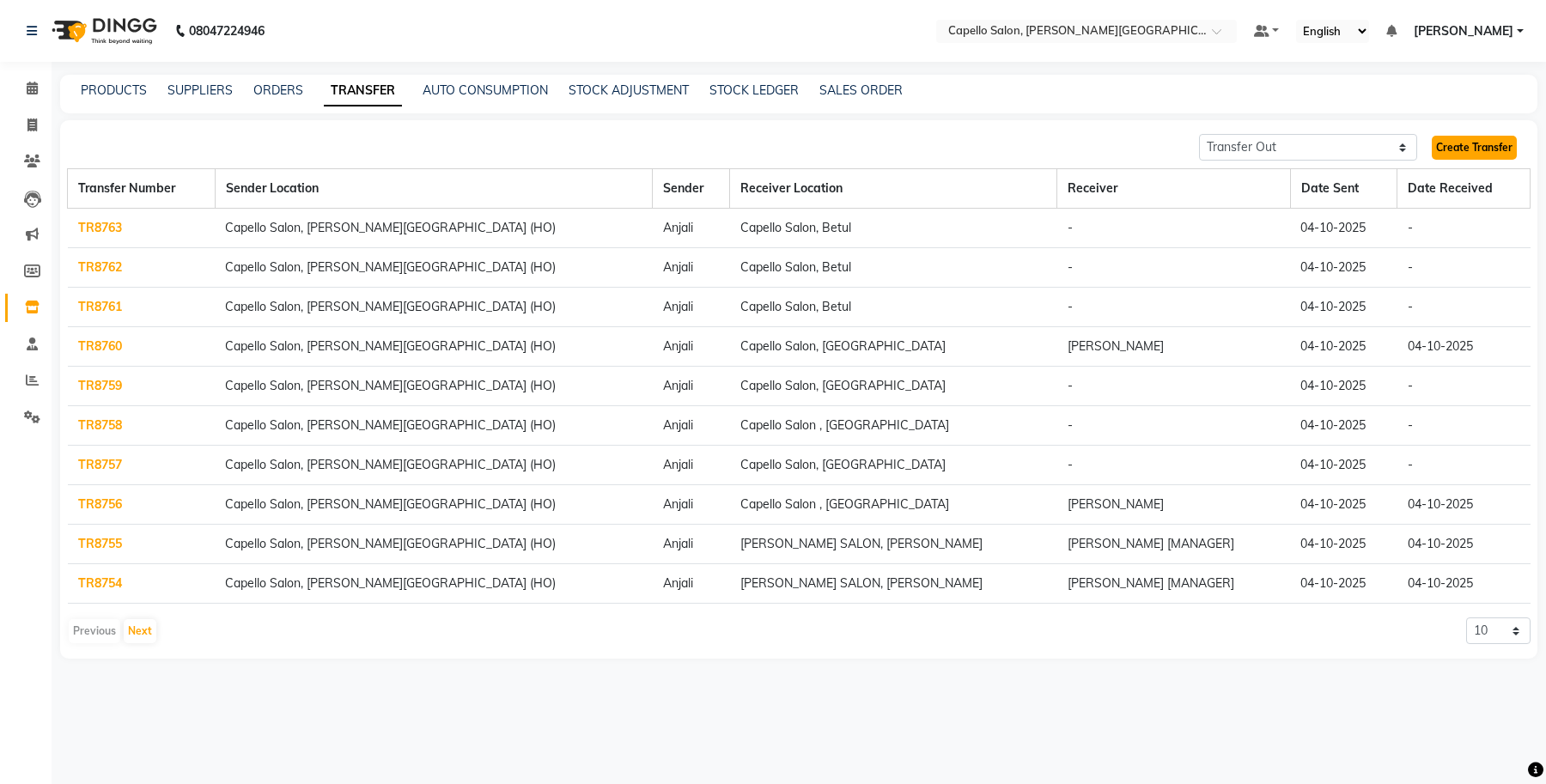
click at [1471, 151] on link "Create Transfer" at bounding box center [1474, 148] width 85 height 24
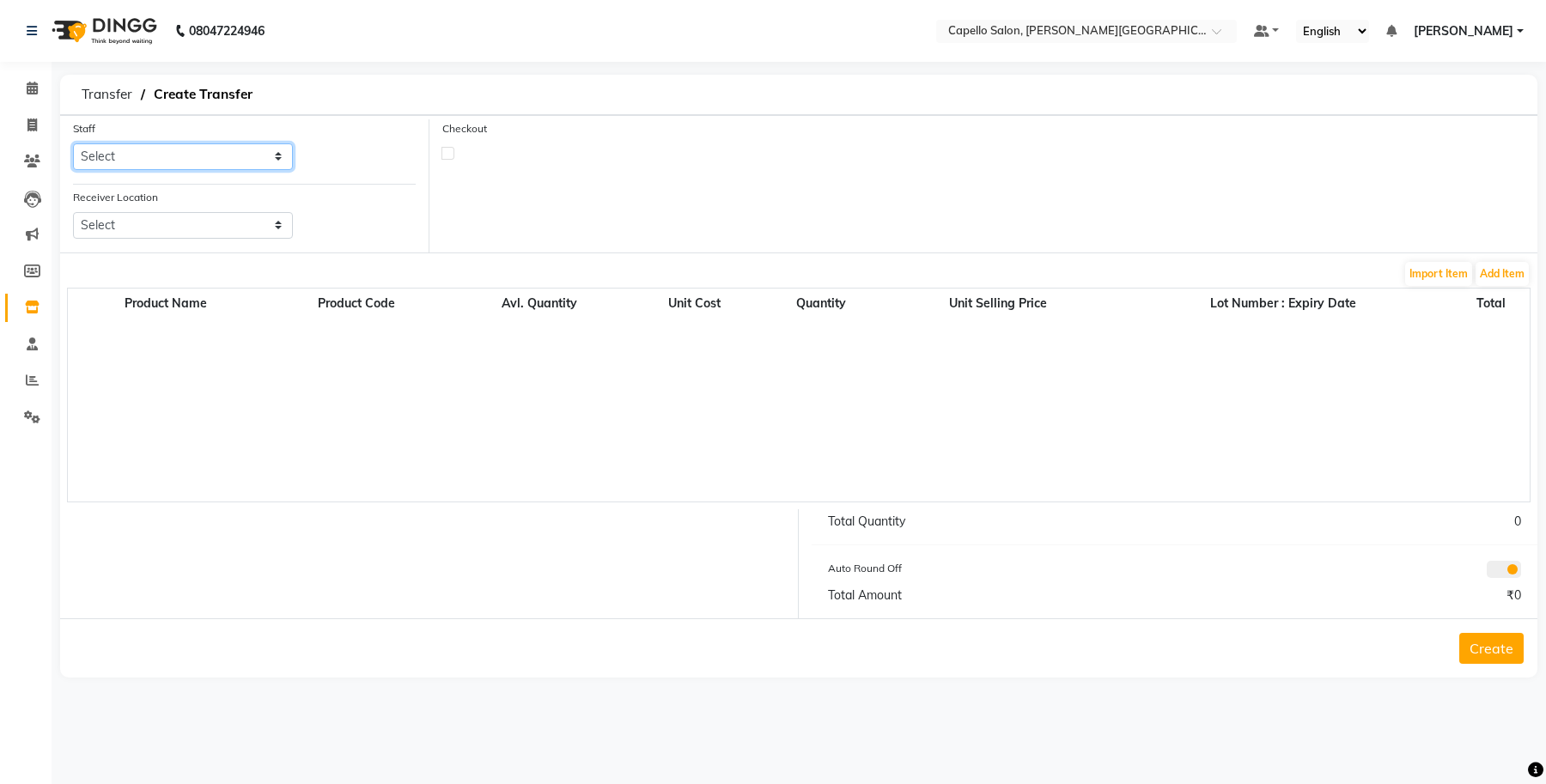
click at [220, 151] on select "Select Accounts Achal Kaithwas Aishwariya Anjali Anjali Walde Ankita Naitam Cap…" at bounding box center [182, 156] width 219 height 27
select select "13583"
click at [73, 144] on select "Select Accounts Achal Kaithwas Aishwariya Anjali Anjali Walde Ankita Naitam Cap…" at bounding box center [182, 156] width 219 height 27
click at [177, 216] on select "Select Capello Salon, Betul Naisha Salon, Zingabai Takli Capello Salon, Uslapur…" at bounding box center [182, 225] width 219 height 27
select select "1281"
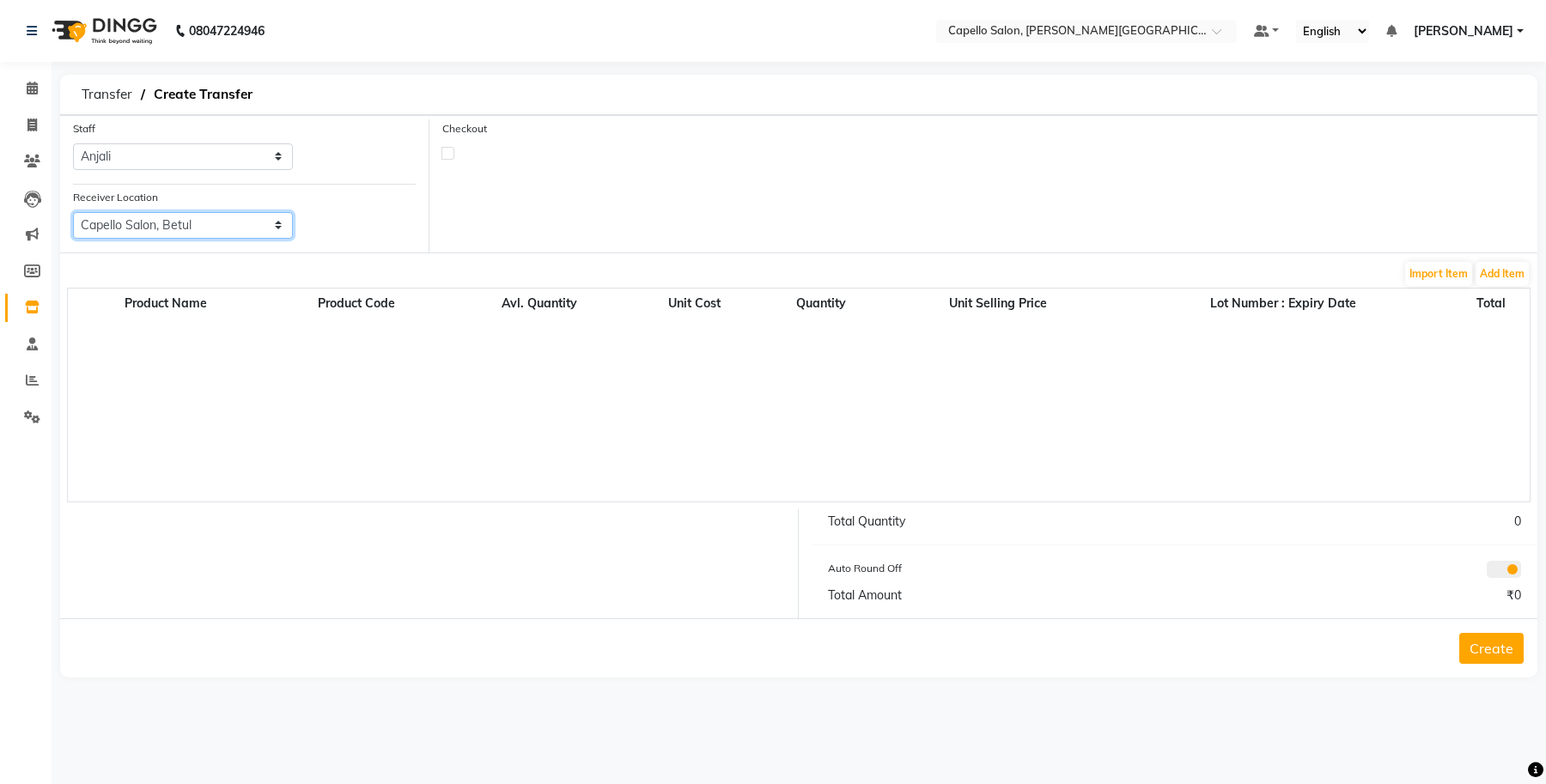
click at [73, 212] on select "Select Capello Salon, Betul Naisha Salon, Zingabai Takli Capello Salon, Uslapur…" at bounding box center [182, 225] width 219 height 27
click at [451, 155] on label at bounding box center [448, 152] width 13 height 13
click at [451, 155] on input "checkbox" at bounding box center [448, 151] width 11 height 11
checkbox input "true"
select select "true"
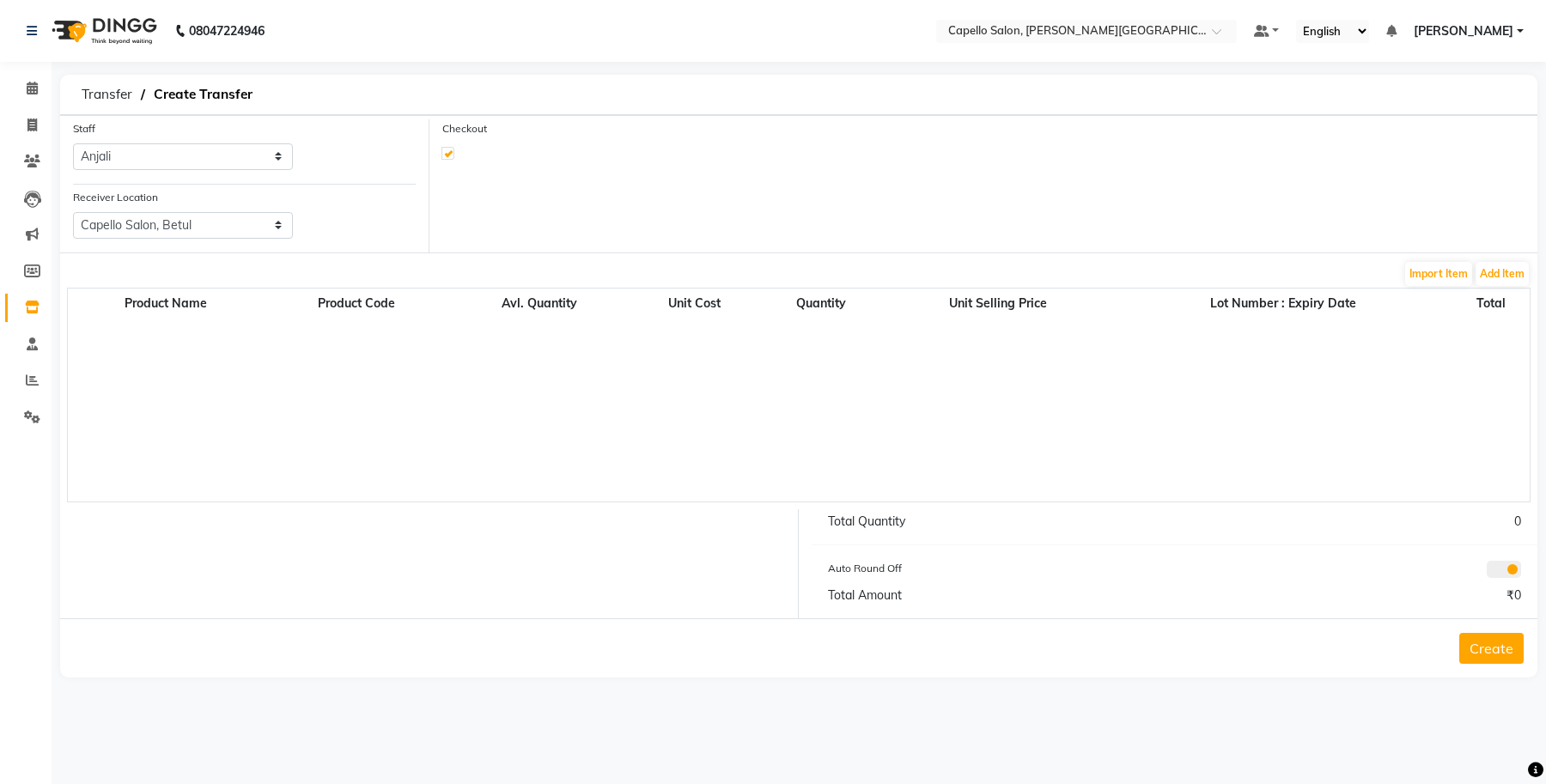
select select "997"
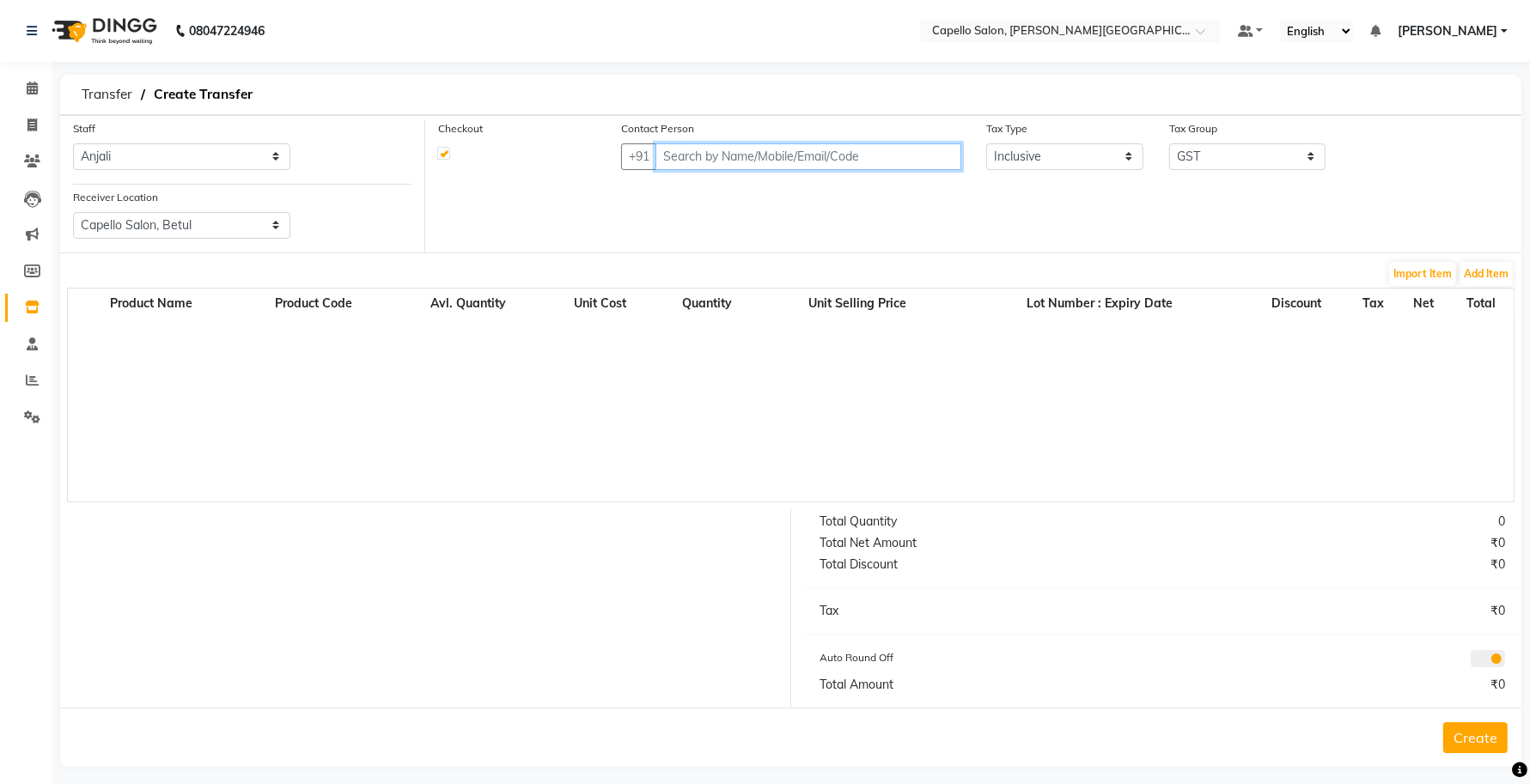
click at [684, 151] on input "text" at bounding box center [808, 156] width 306 height 27
click at [781, 156] on input "text" at bounding box center [808, 156] width 306 height 27
paste input "8698904777"
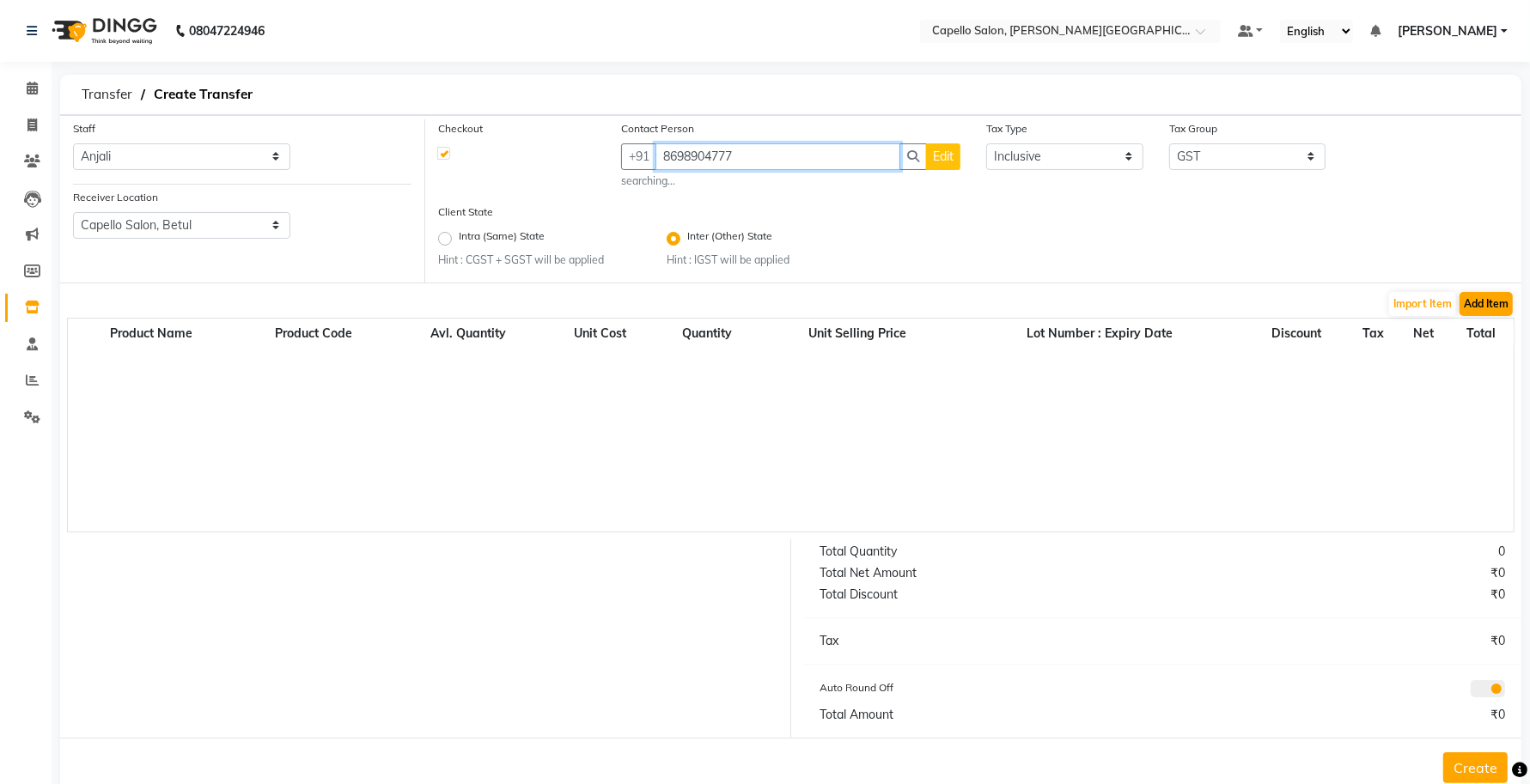
type input "8698904777"
click at [1491, 301] on button "Add Item" at bounding box center [1486, 304] width 53 height 24
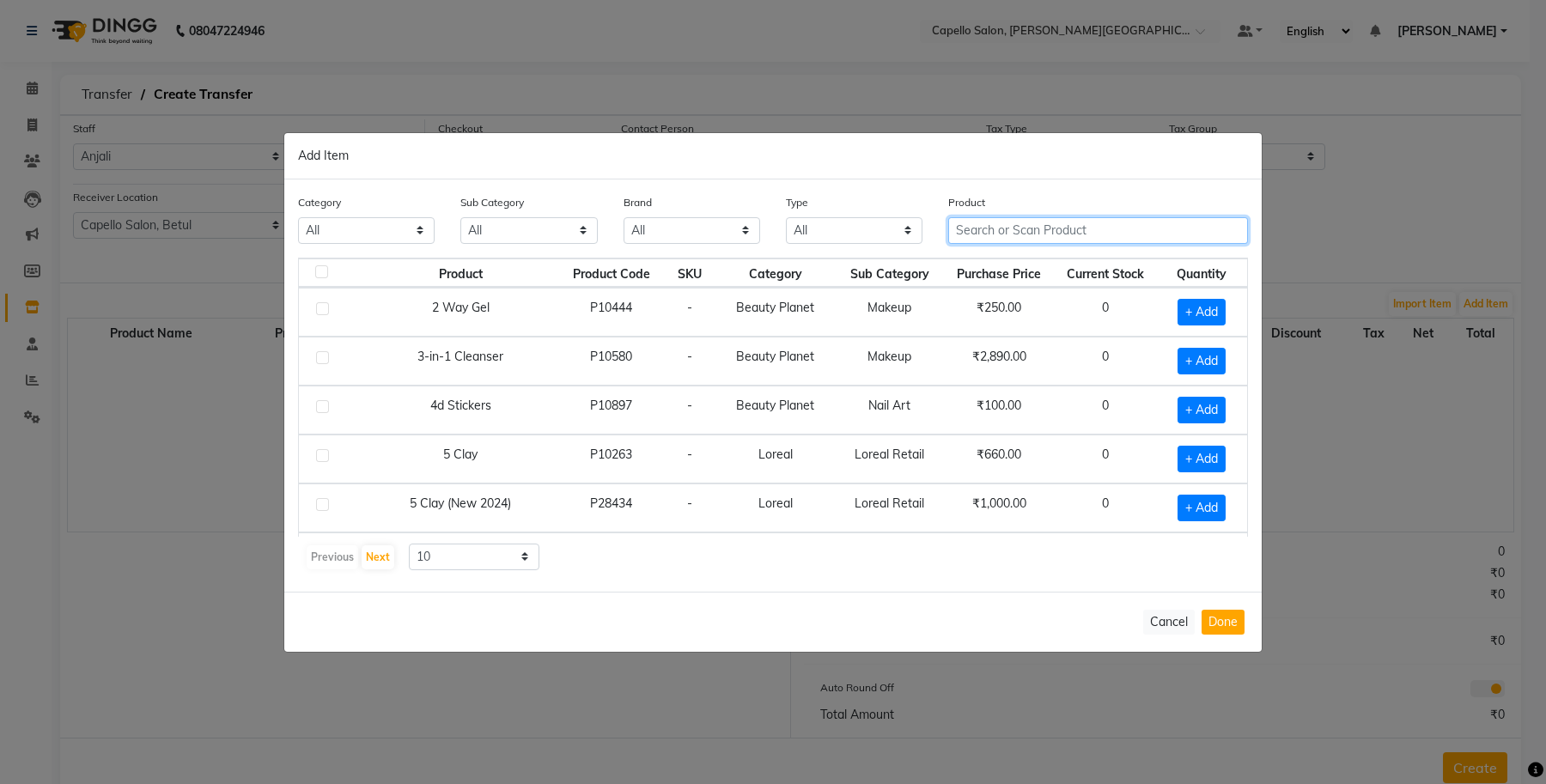
click at [997, 236] on input "text" at bounding box center [1098, 230] width 300 height 27
click at [957, 233] on input "text" at bounding box center [1098, 230] width 300 height 27
click at [962, 229] on input "text" at bounding box center [1098, 230] width 300 height 27
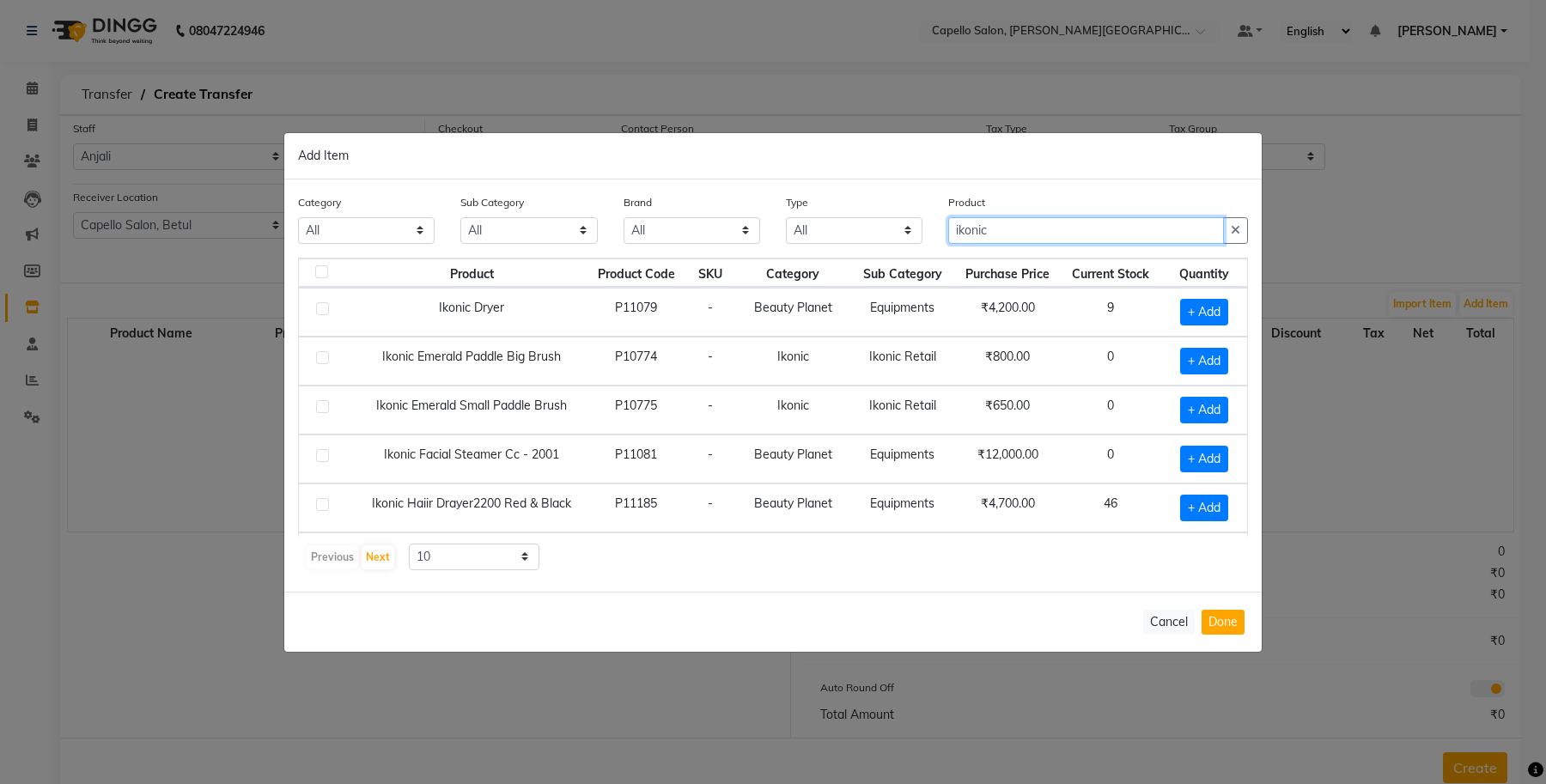
type input "ikonic"
drag, startPoint x: 486, startPoint y: 546, endPoint x: 485, endPoint y: 560, distance: 14.0
click at [486, 546] on select "10 50 100" at bounding box center [473, 557] width 131 height 27
select select "100"
click at [408, 544] on select "10 50 100" at bounding box center [473, 557] width 131 height 27
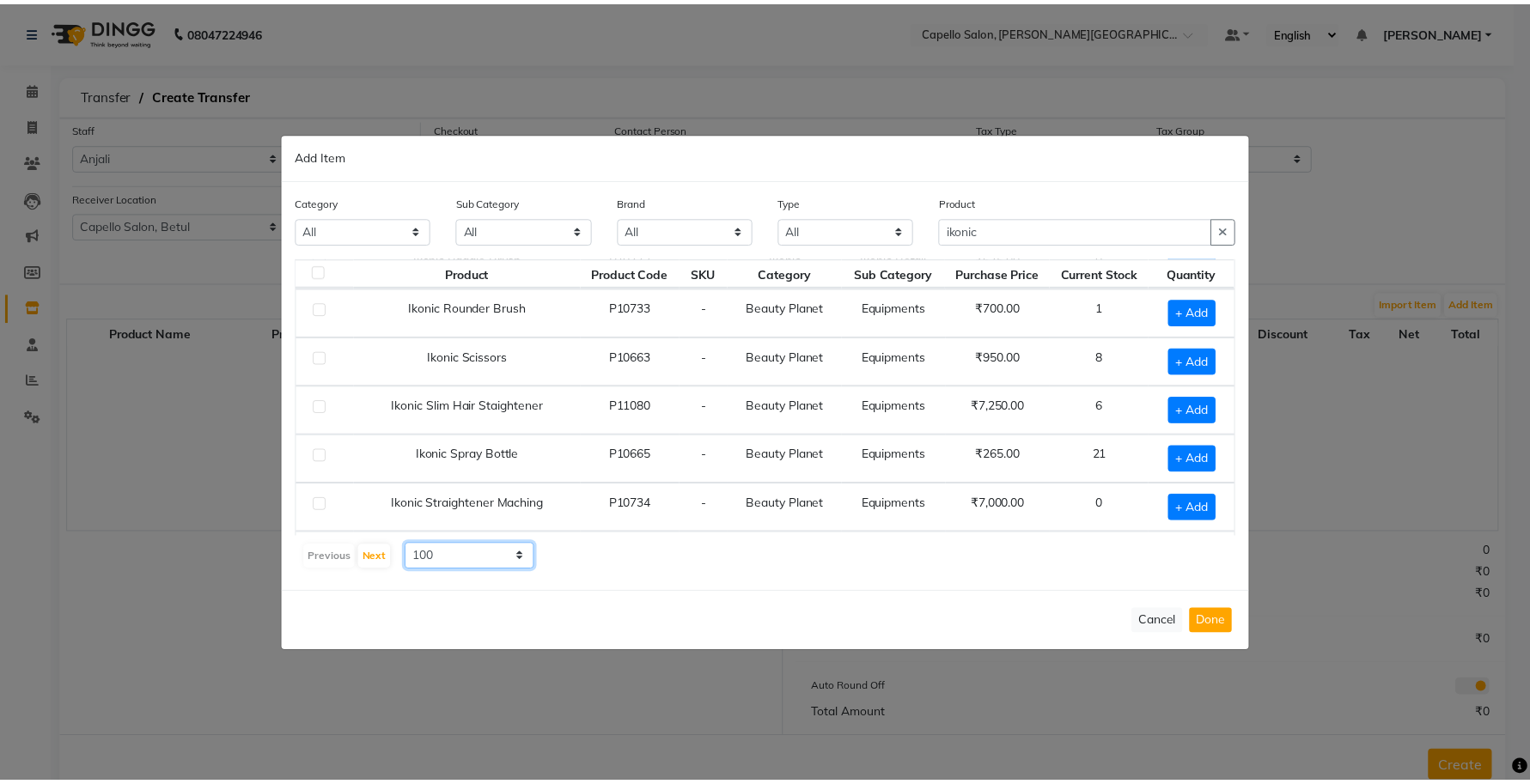
scroll to position [589, 0]
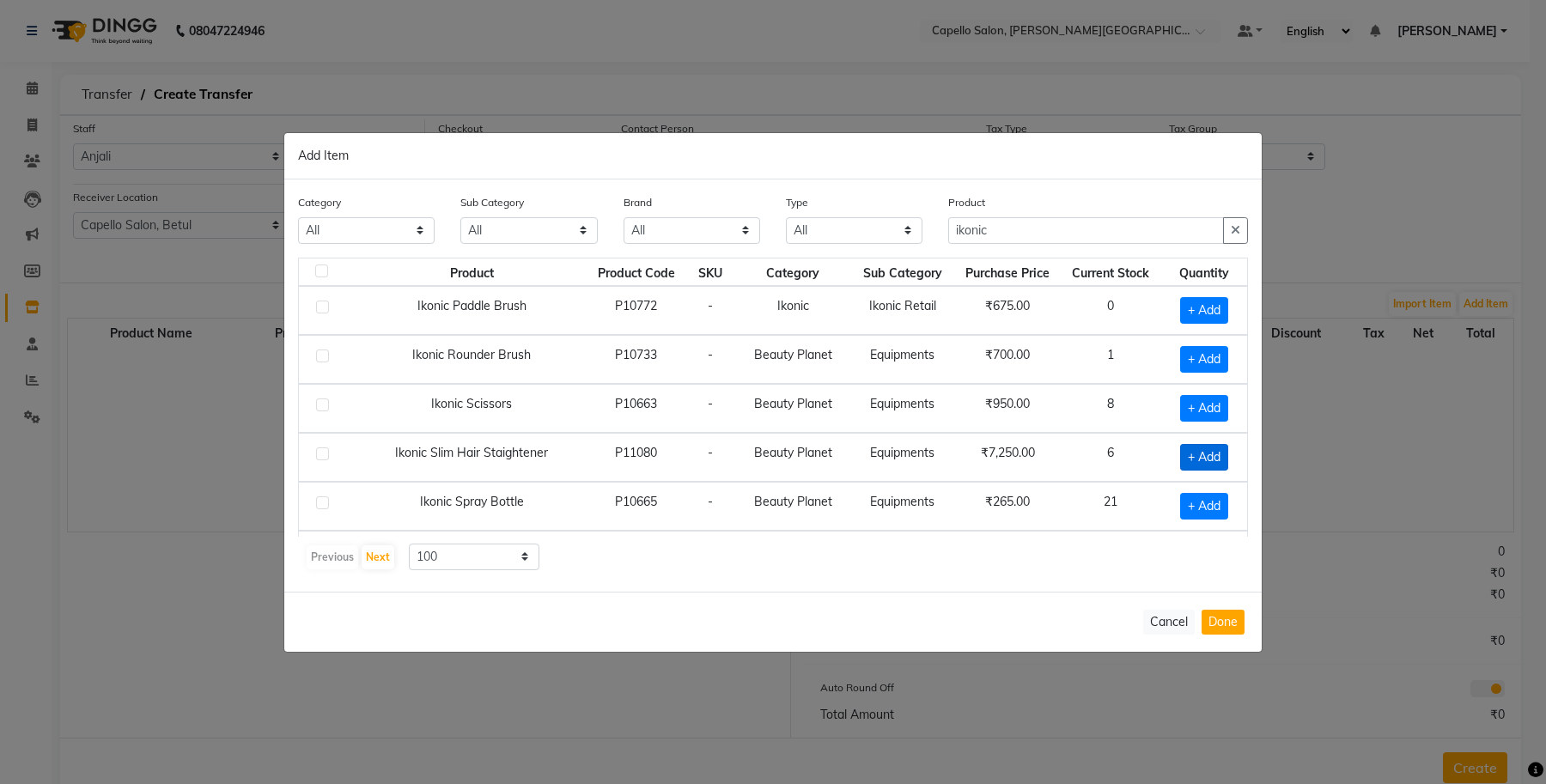
click at [1212, 470] on span "+ Add" at bounding box center [1204, 456] width 48 height 27
checkbox input "true"
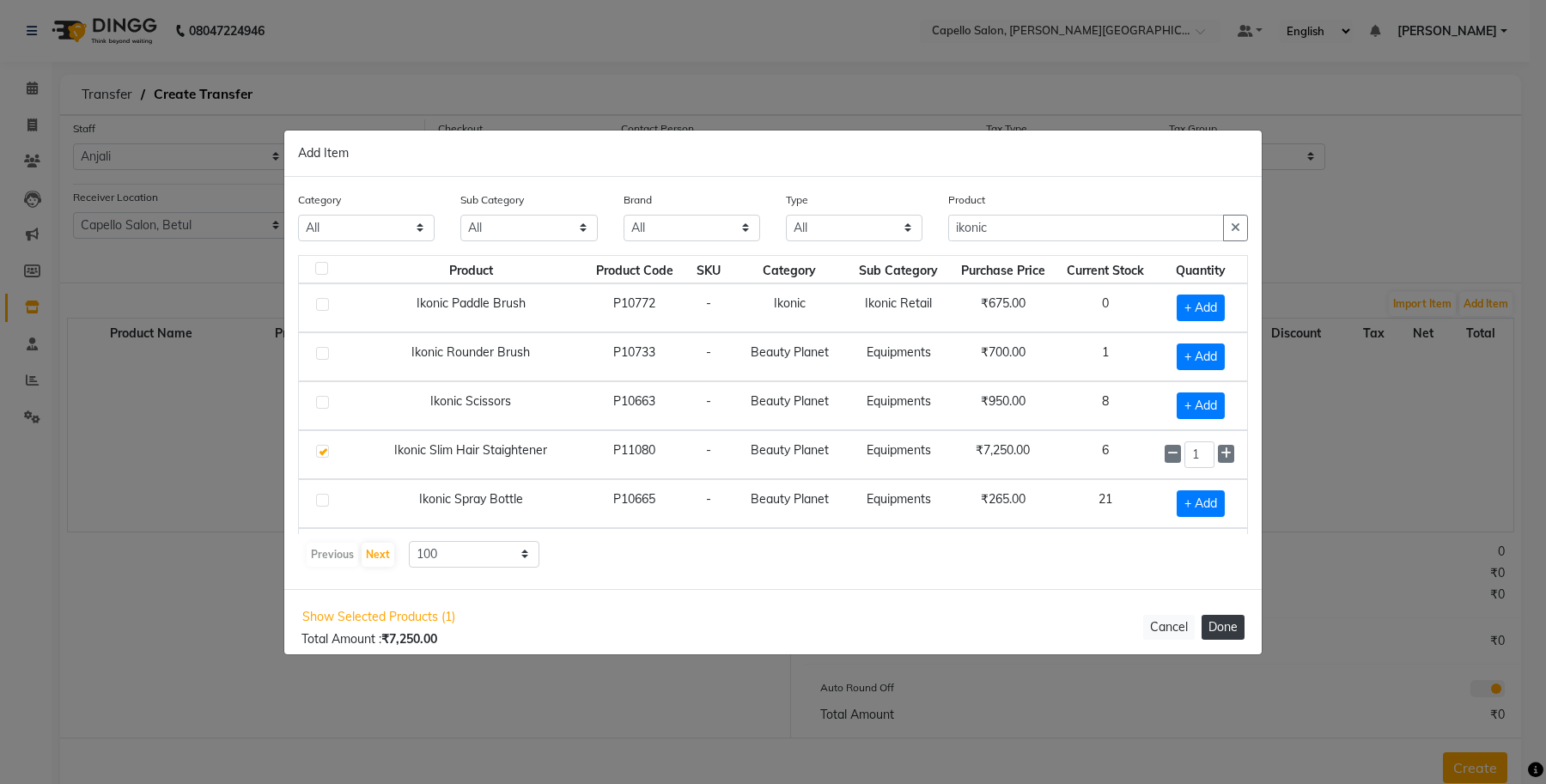
click at [1233, 625] on button "Done" at bounding box center [1223, 627] width 43 height 25
select select "997"
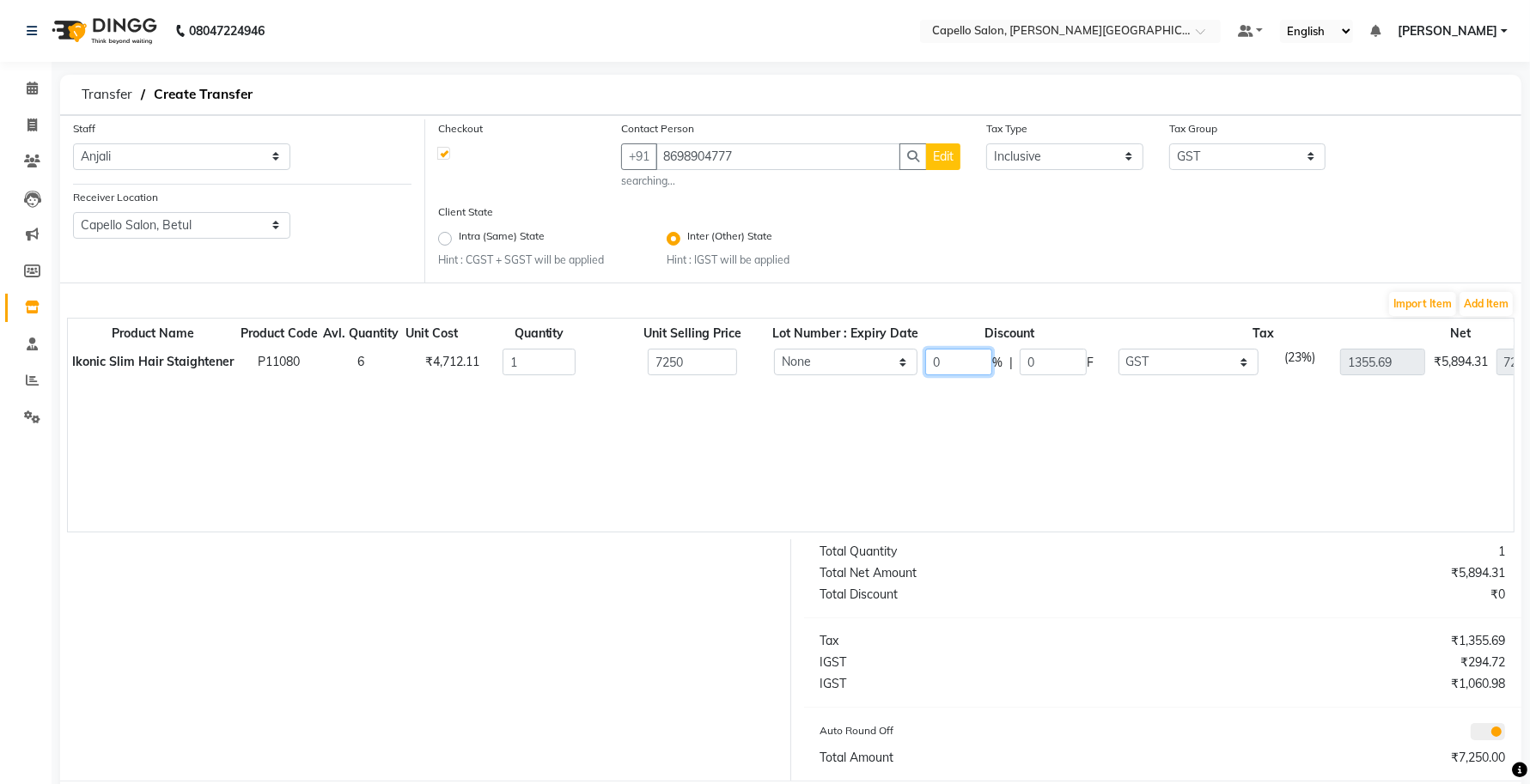
drag, startPoint x: 962, startPoint y: 371, endPoint x: 916, endPoint y: 382, distance: 47.3
click at [917, 382] on div "Product Name Product Code Avl. Quantity Unit Cost Quantity Unit Selling Price L…" at bounding box center [790, 425] width 1447 height 214
type input "35"
type input "2537.5"
type input "881.2"
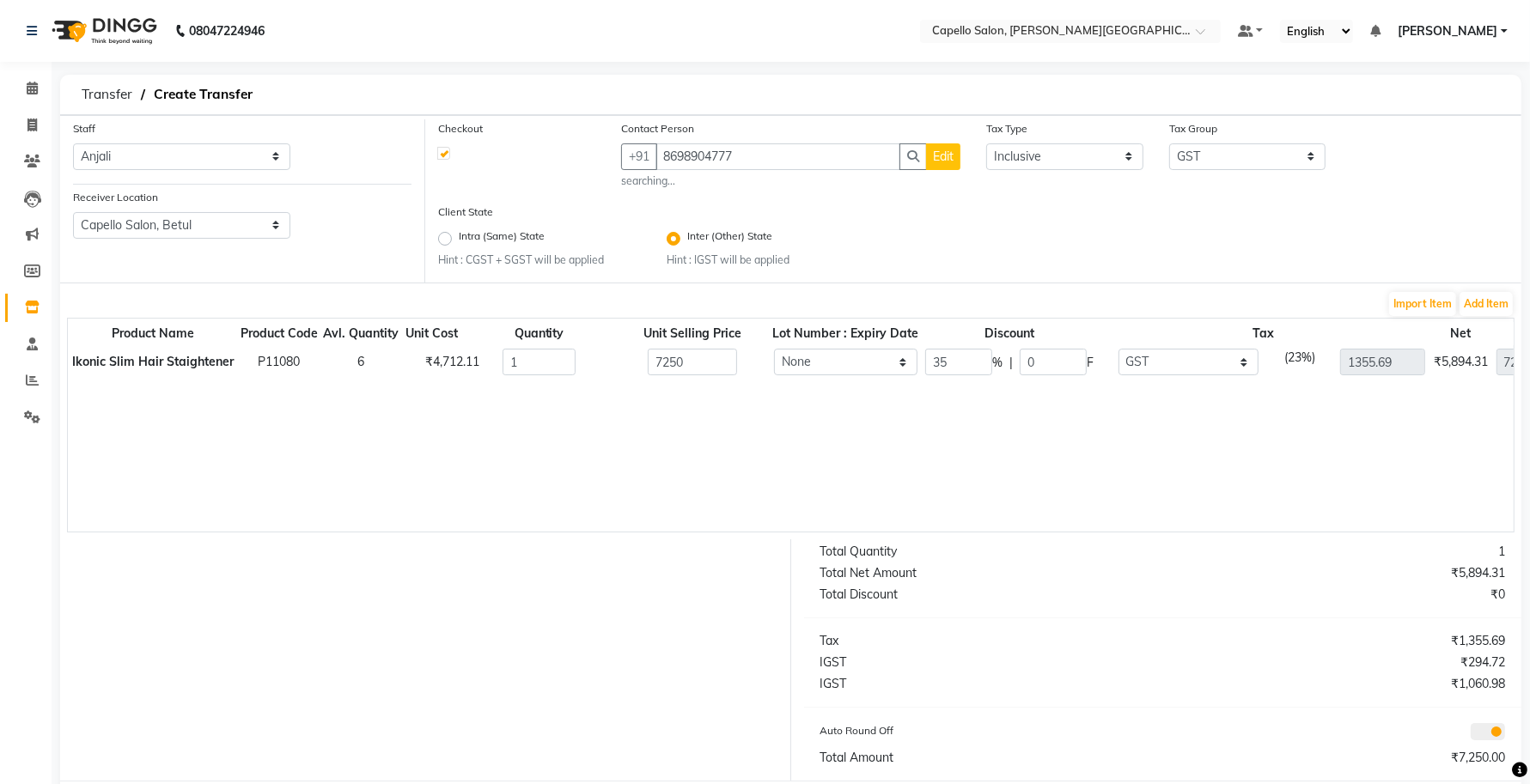
type input "4712.5"
click at [888, 463] on div "Product Name Product Code Avl. Quantity Unit Cost Quantity Unit Selling Price L…" at bounding box center [790, 425] width 1447 height 214
click at [957, 164] on button "Edit" at bounding box center [943, 156] width 34 height 27
select select "21"
select select "female"
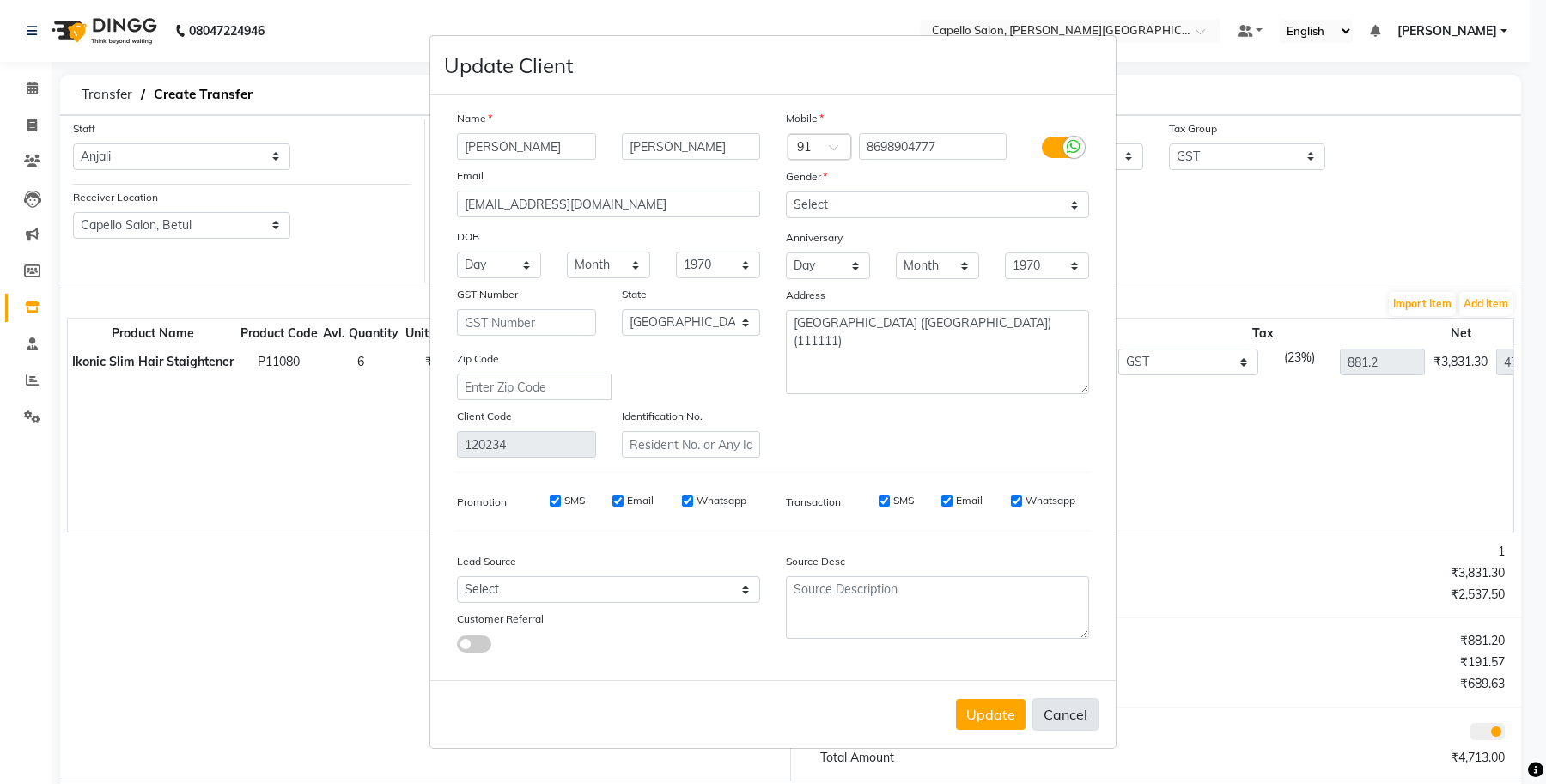
click at [1061, 717] on button "Cancel" at bounding box center [1065, 714] width 66 height 32
select select
select select "null"
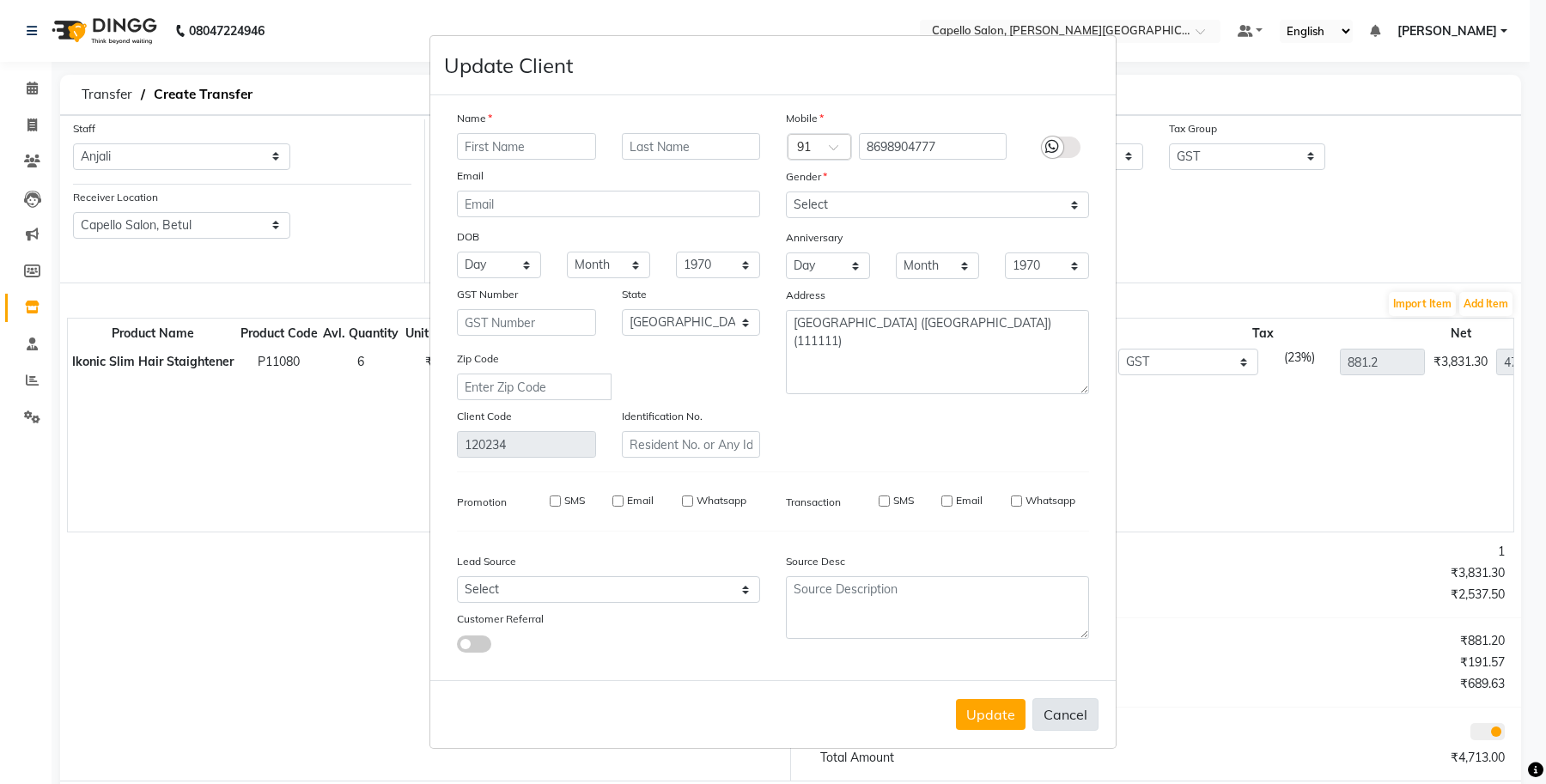
select select
checkbox input "false"
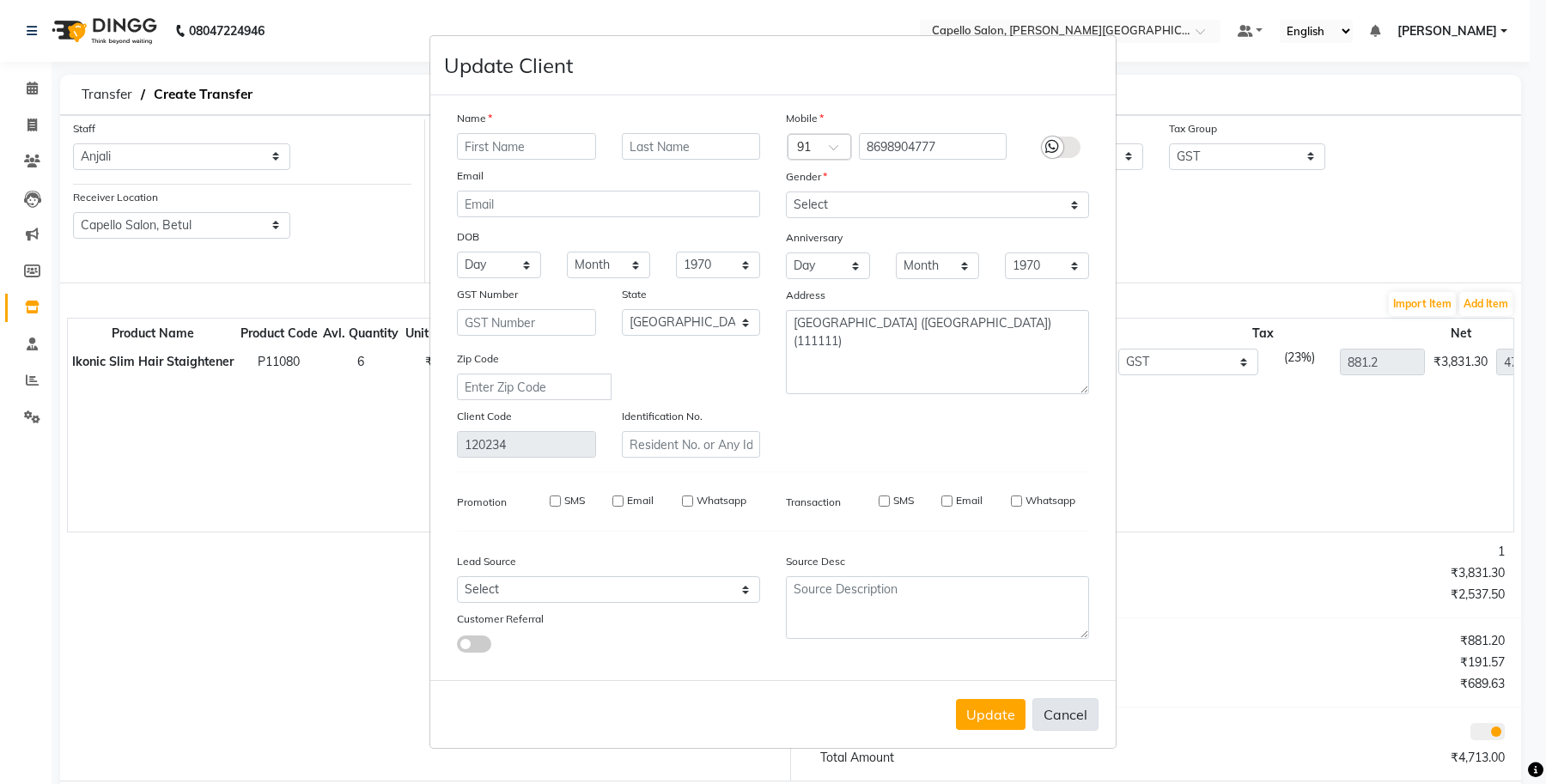
checkbox input "false"
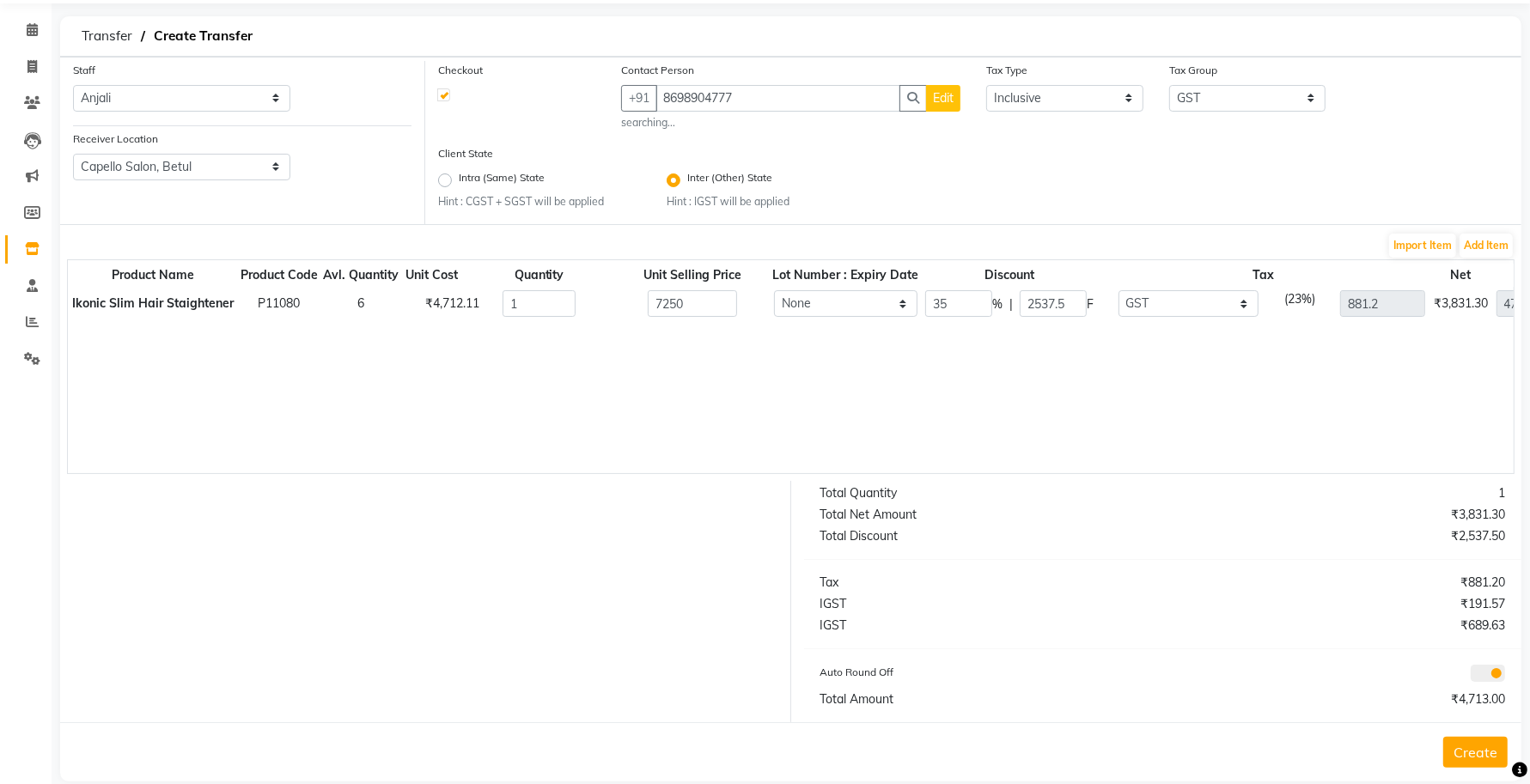
scroll to position [83, 0]
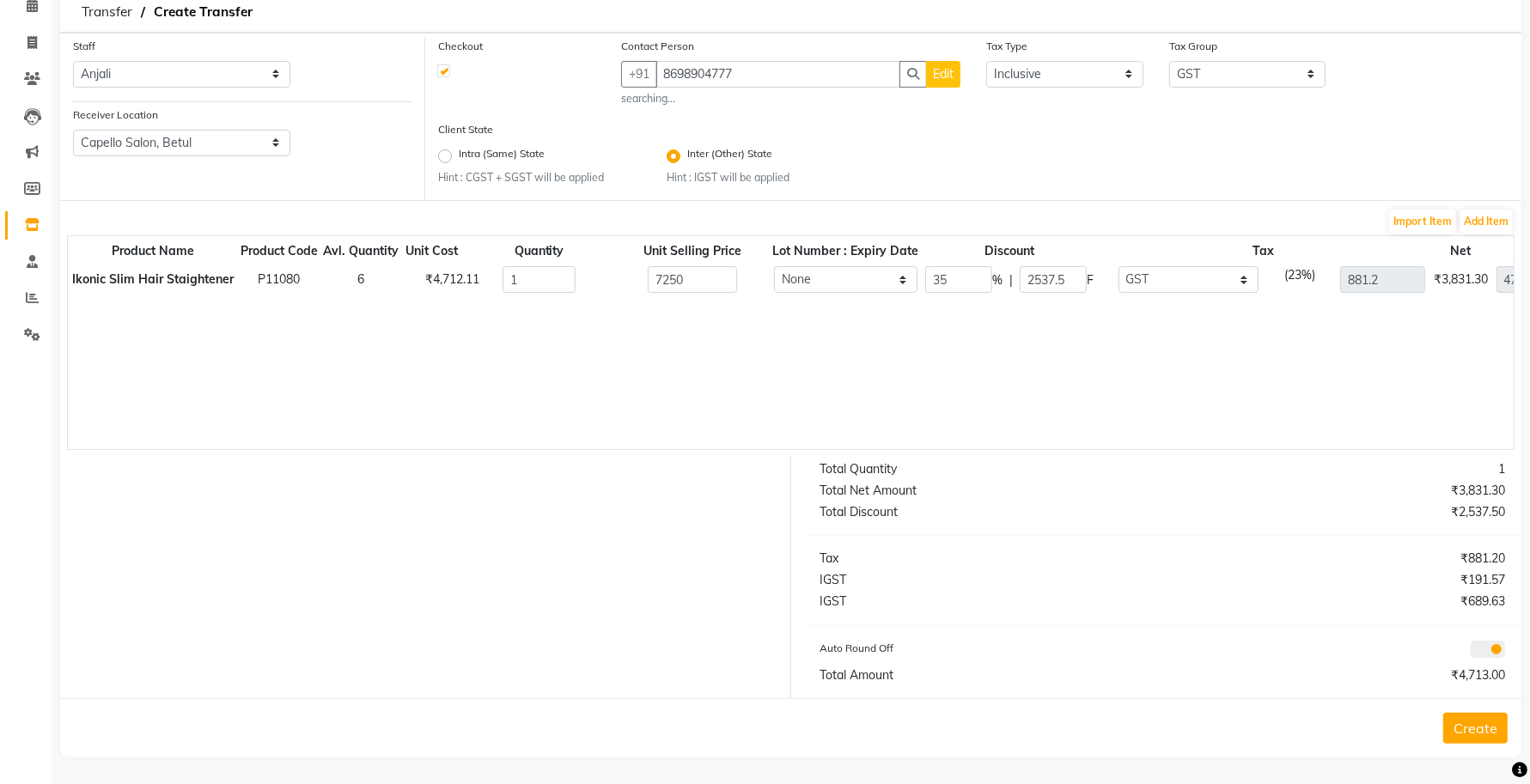
click at [1469, 730] on button "Create" at bounding box center [1474, 727] width 64 height 30
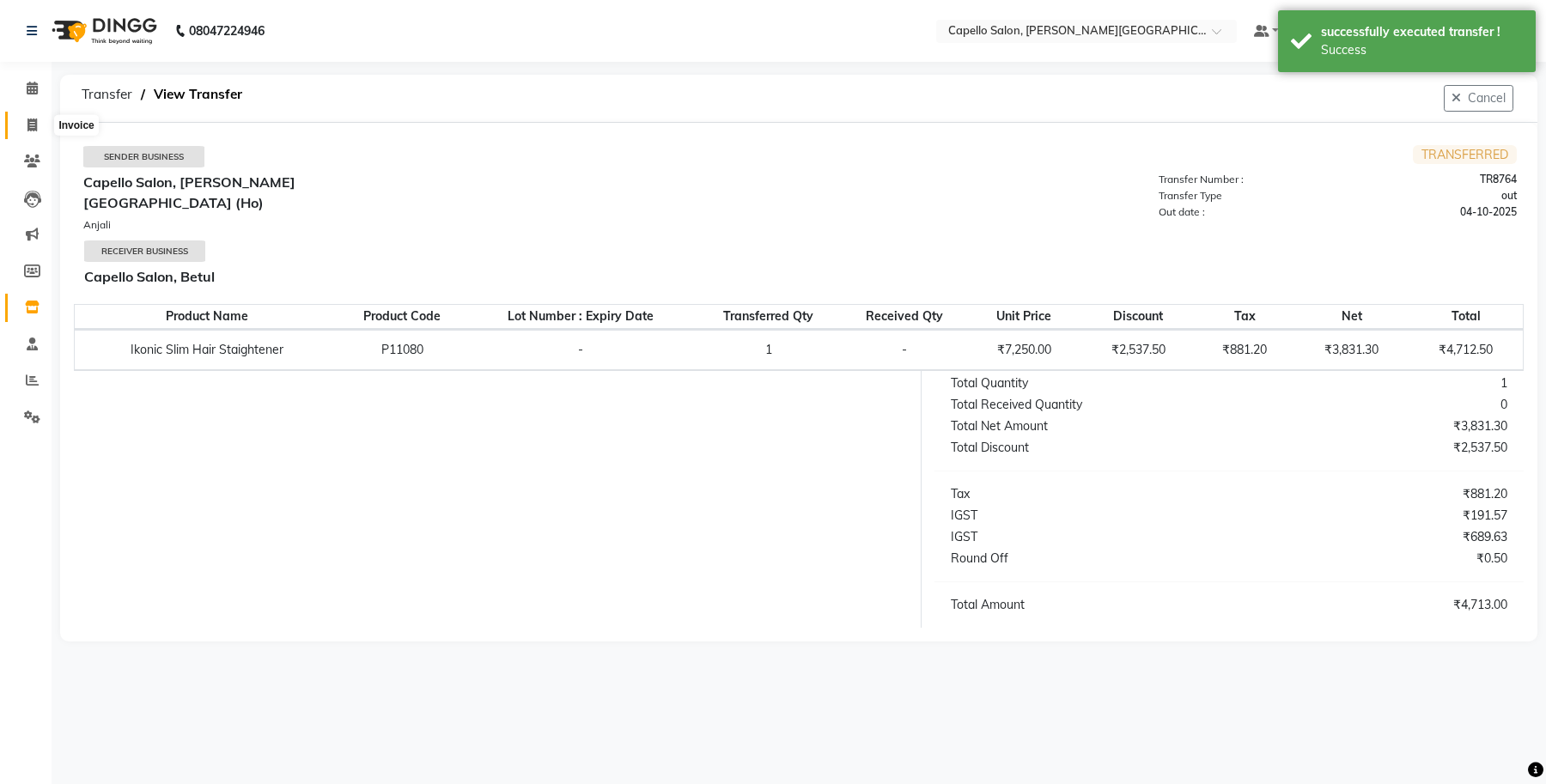
click at [29, 132] on span at bounding box center [31, 126] width 31 height 20
select select "service"
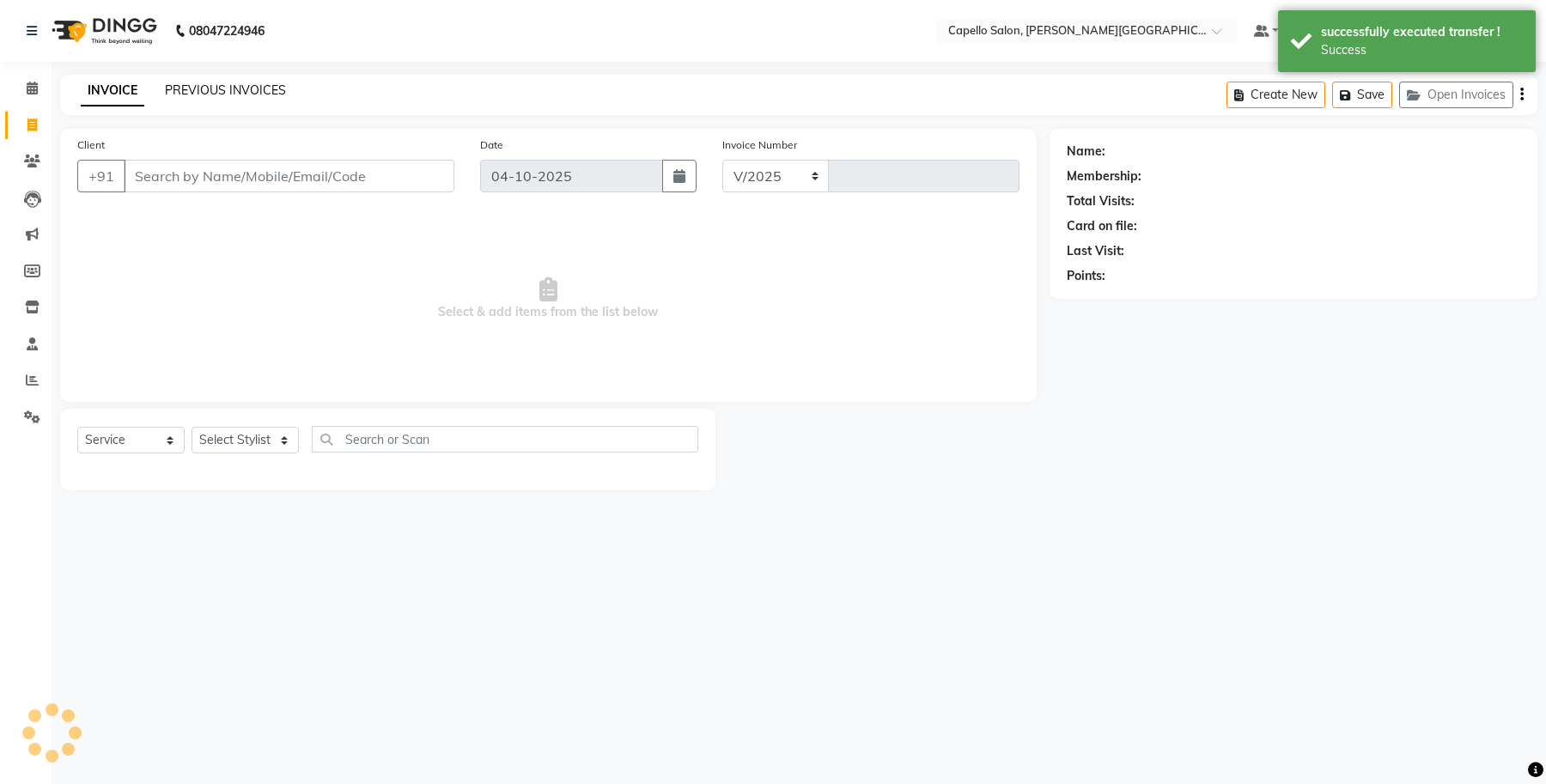
select select "777"
type input "1118"
click at [205, 88] on link "PREVIOUS INVOICES" at bounding box center [225, 90] width 121 height 16
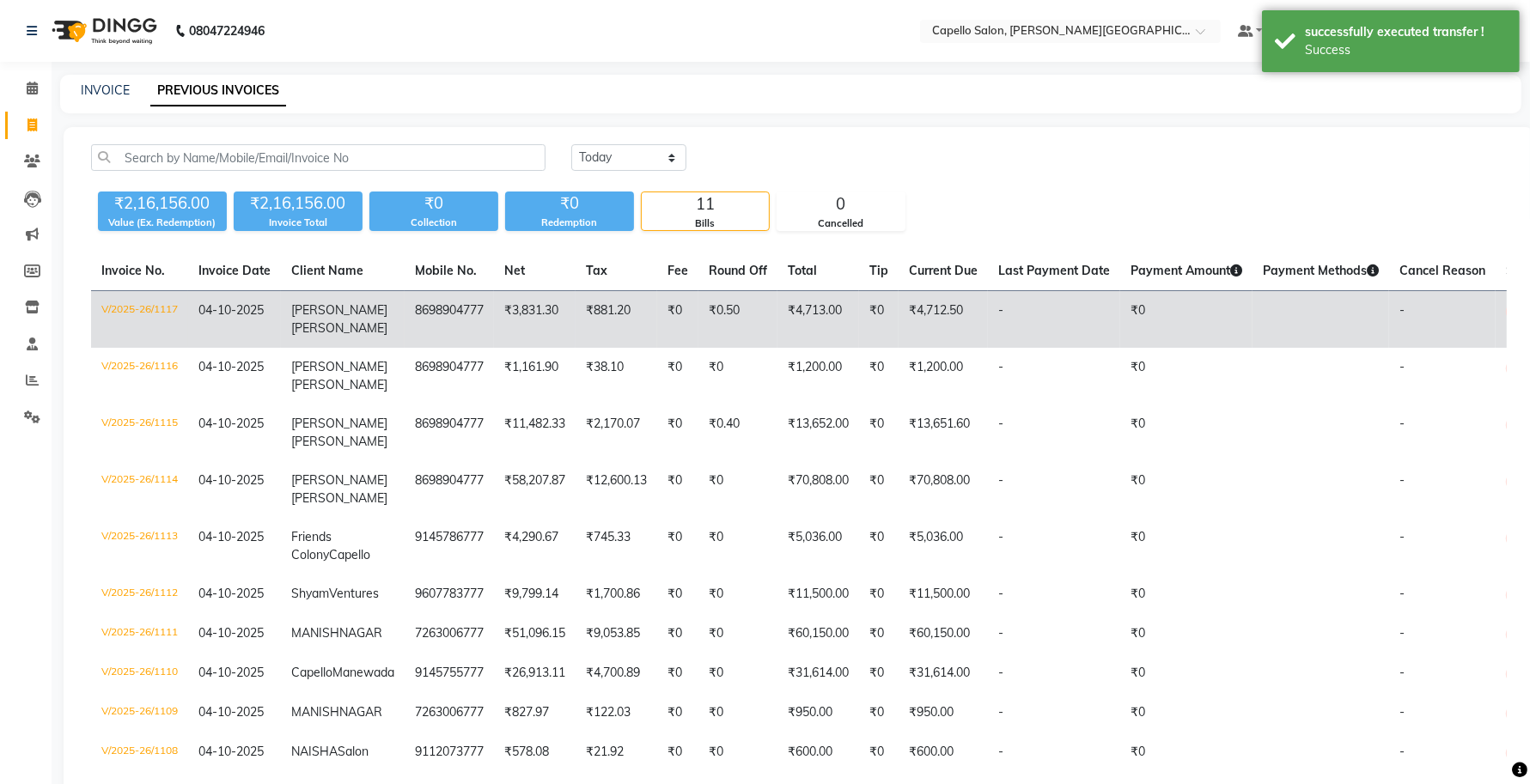
click at [146, 319] on td "V/2025-26/1117" at bounding box center [140, 320] width 97 height 57
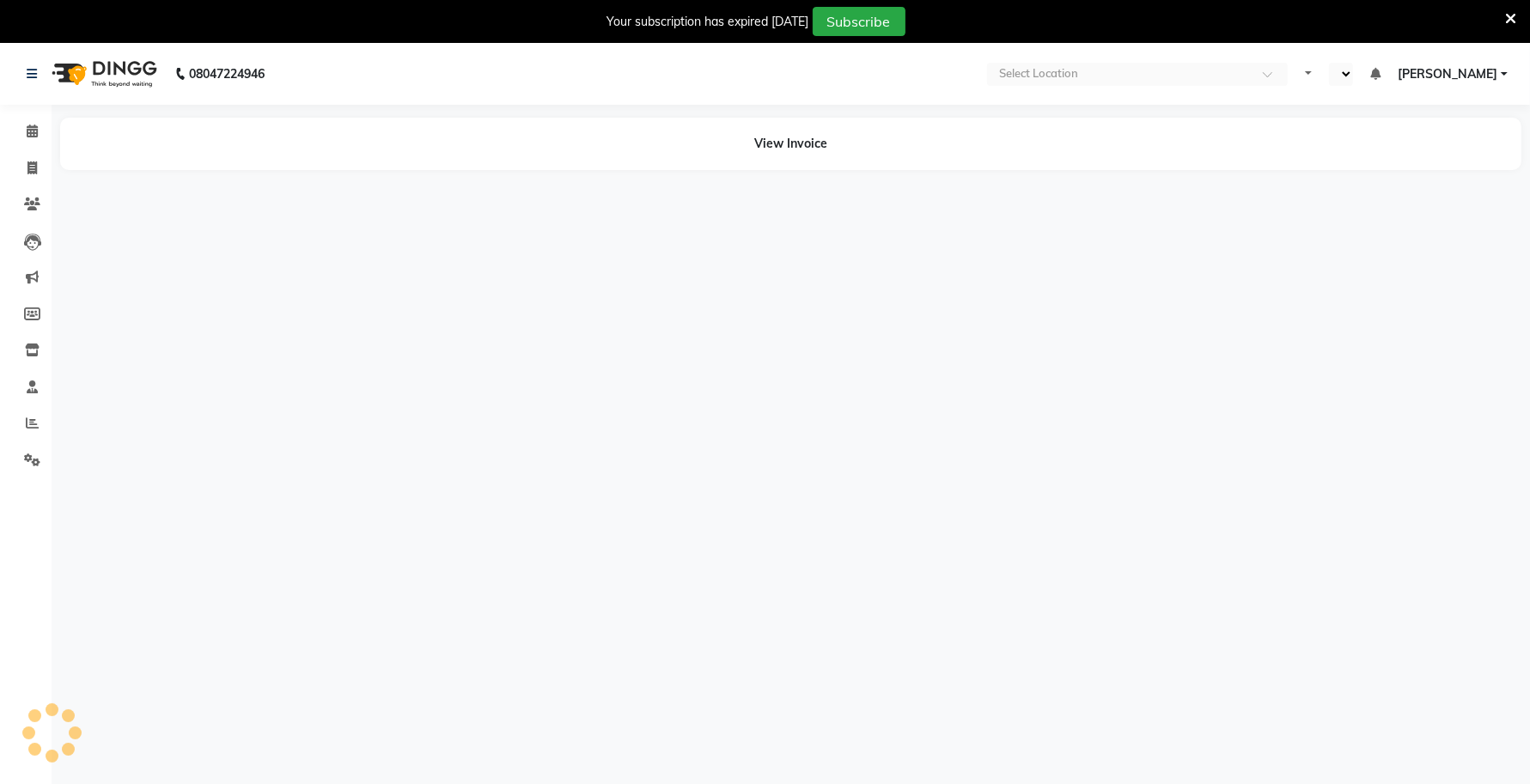
select select "en"
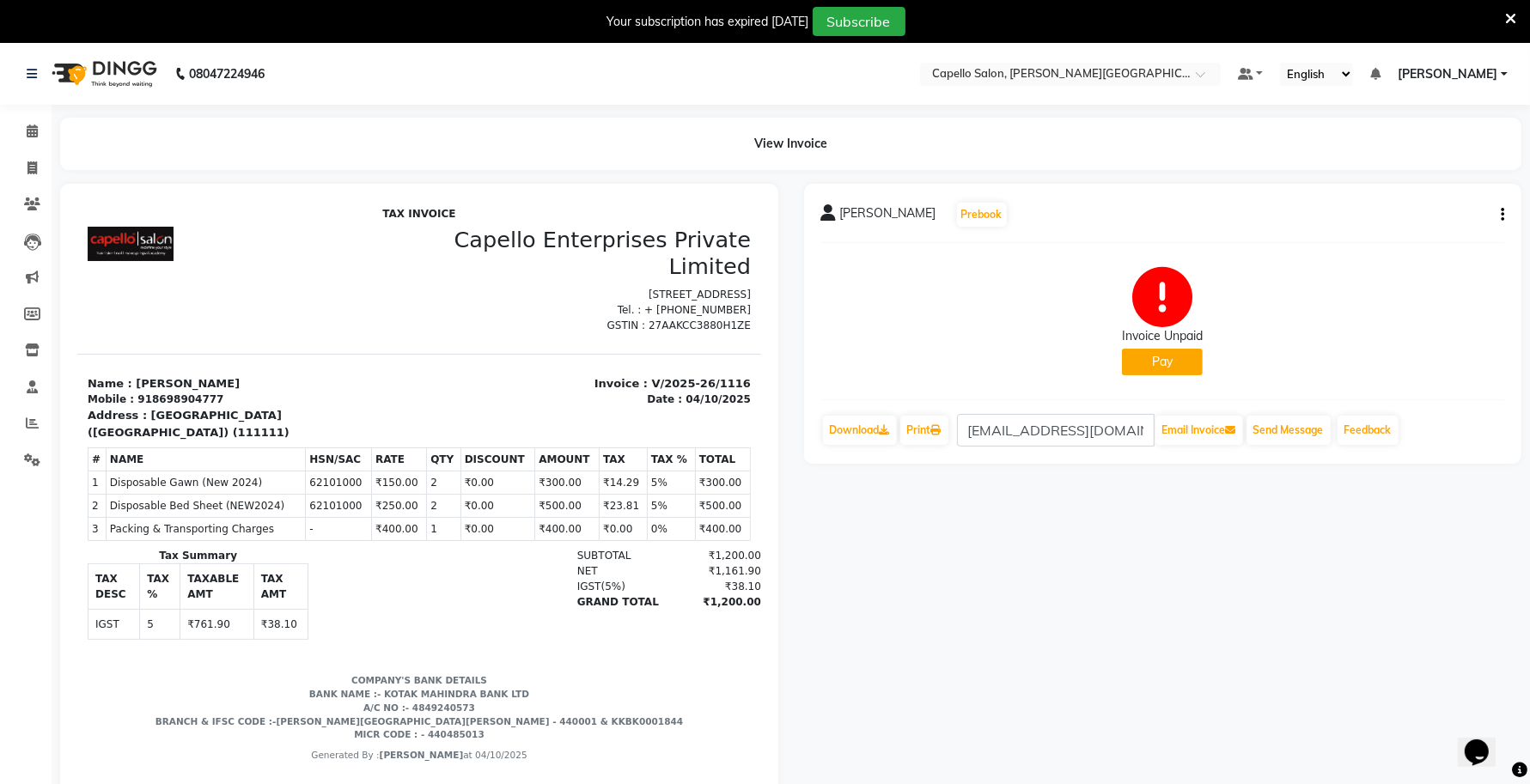
click at [1511, 18] on icon at bounding box center [1509, 19] width 11 height 16
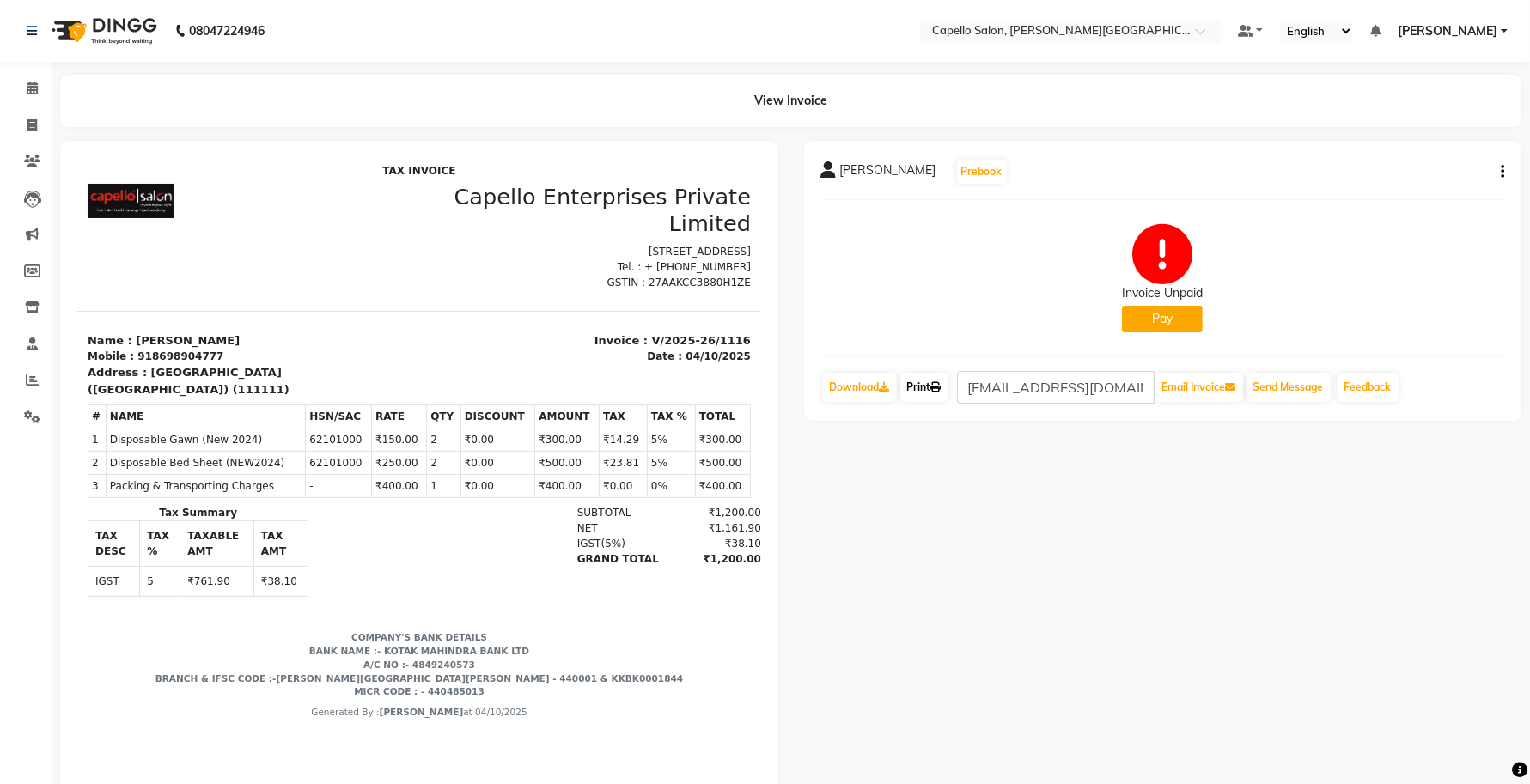
click at [930, 395] on link "Print" at bounding box center [924, 388] width 48 height 30
click at [922, 378] on link "Print" at bounding box center [924, 388] width 48 height 30
click at [695, 566] on div "₹1,200.00" at bounding box center [711, 559] width 97 height 16
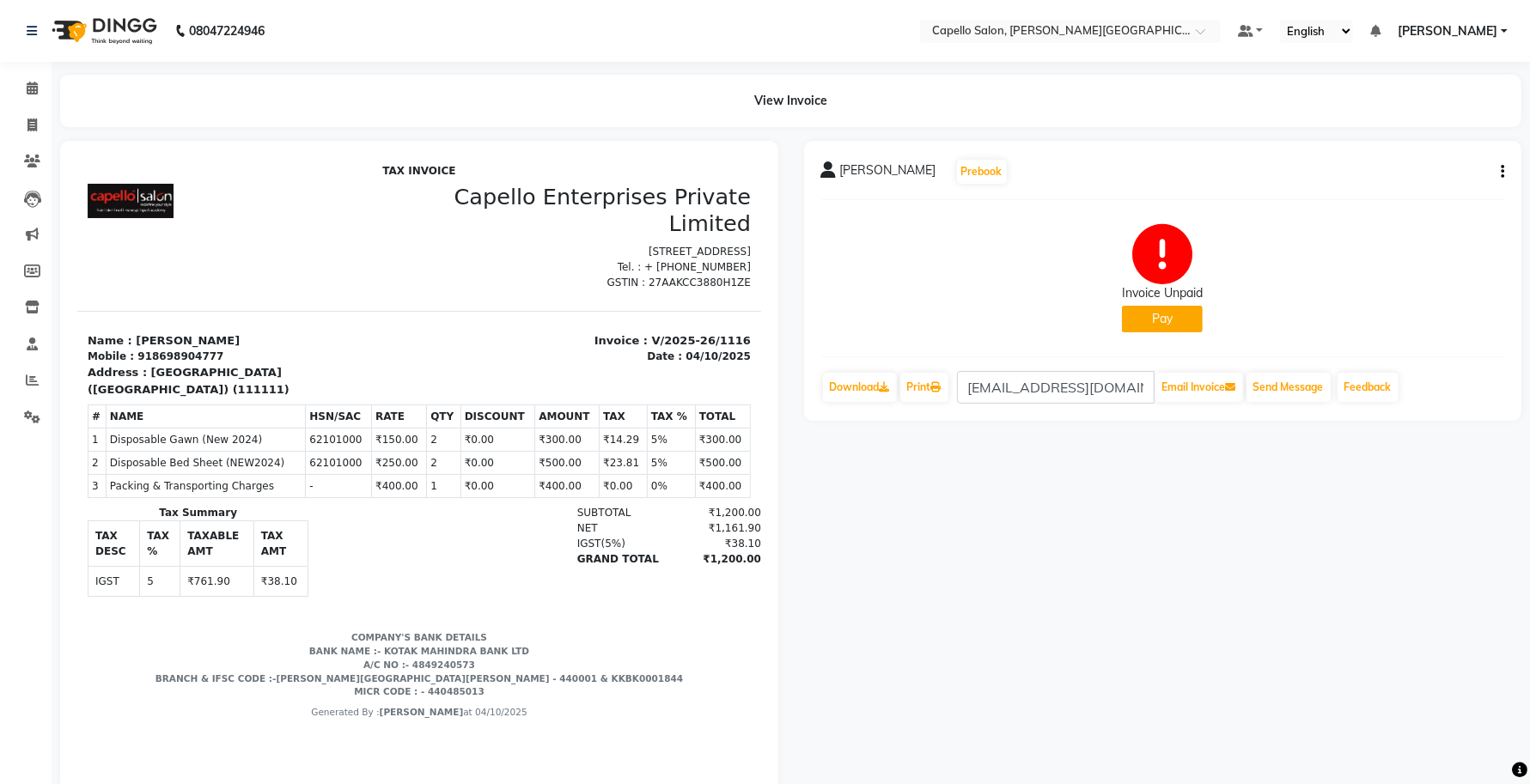
copy div "1,200.00"
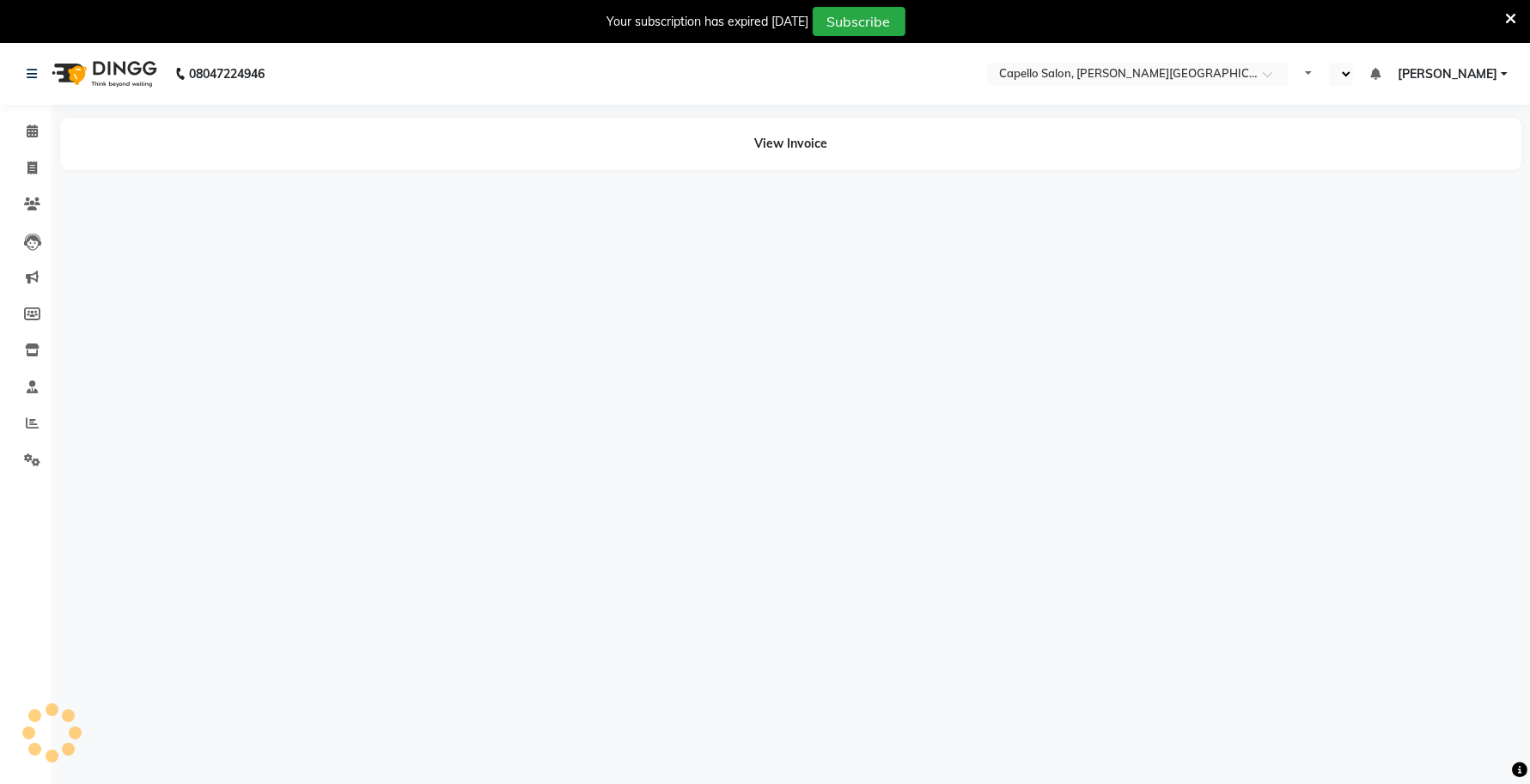
select select "en"
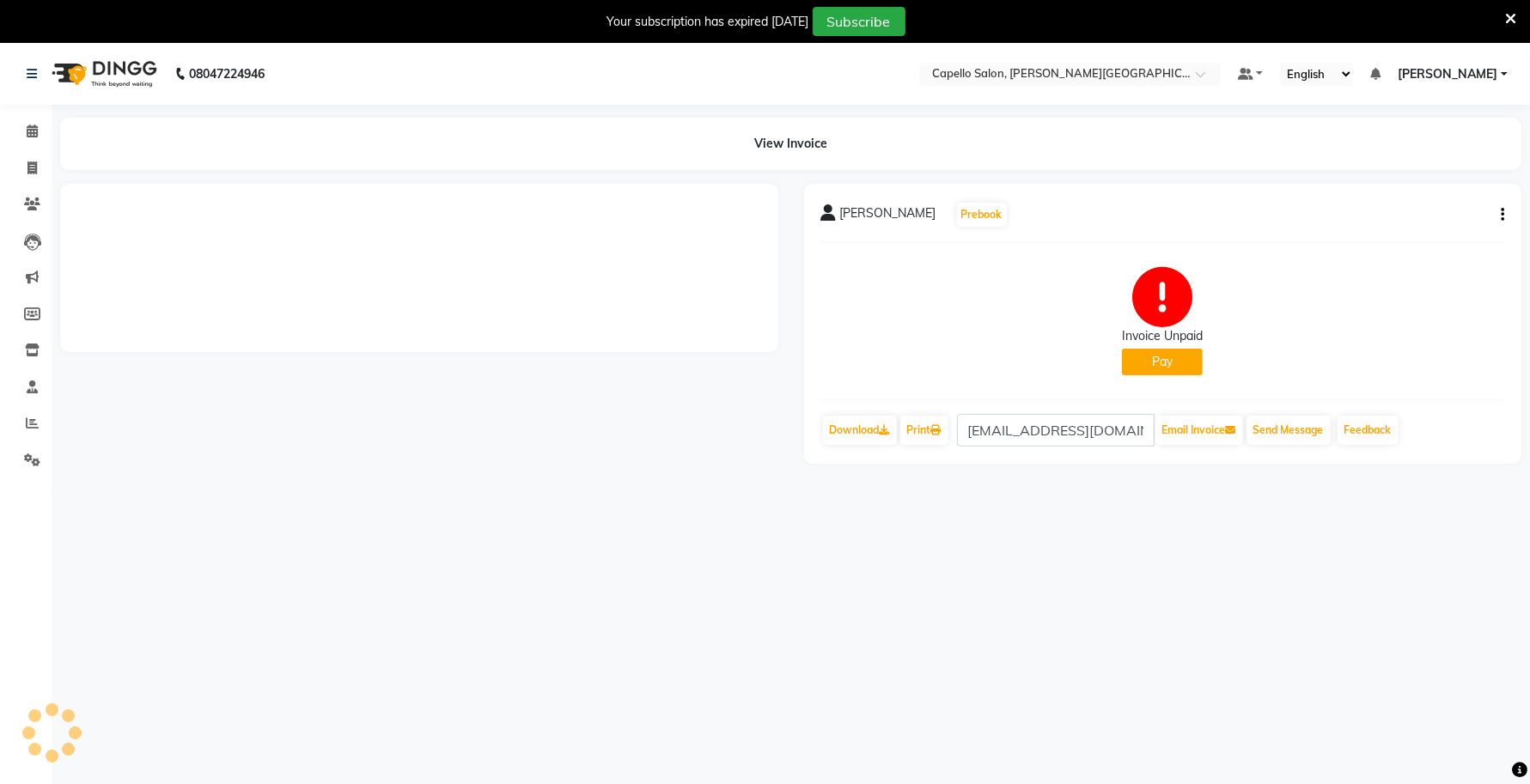
click at [1514, 13] on icon at bounding box center [1509, 19] width 11 height 16
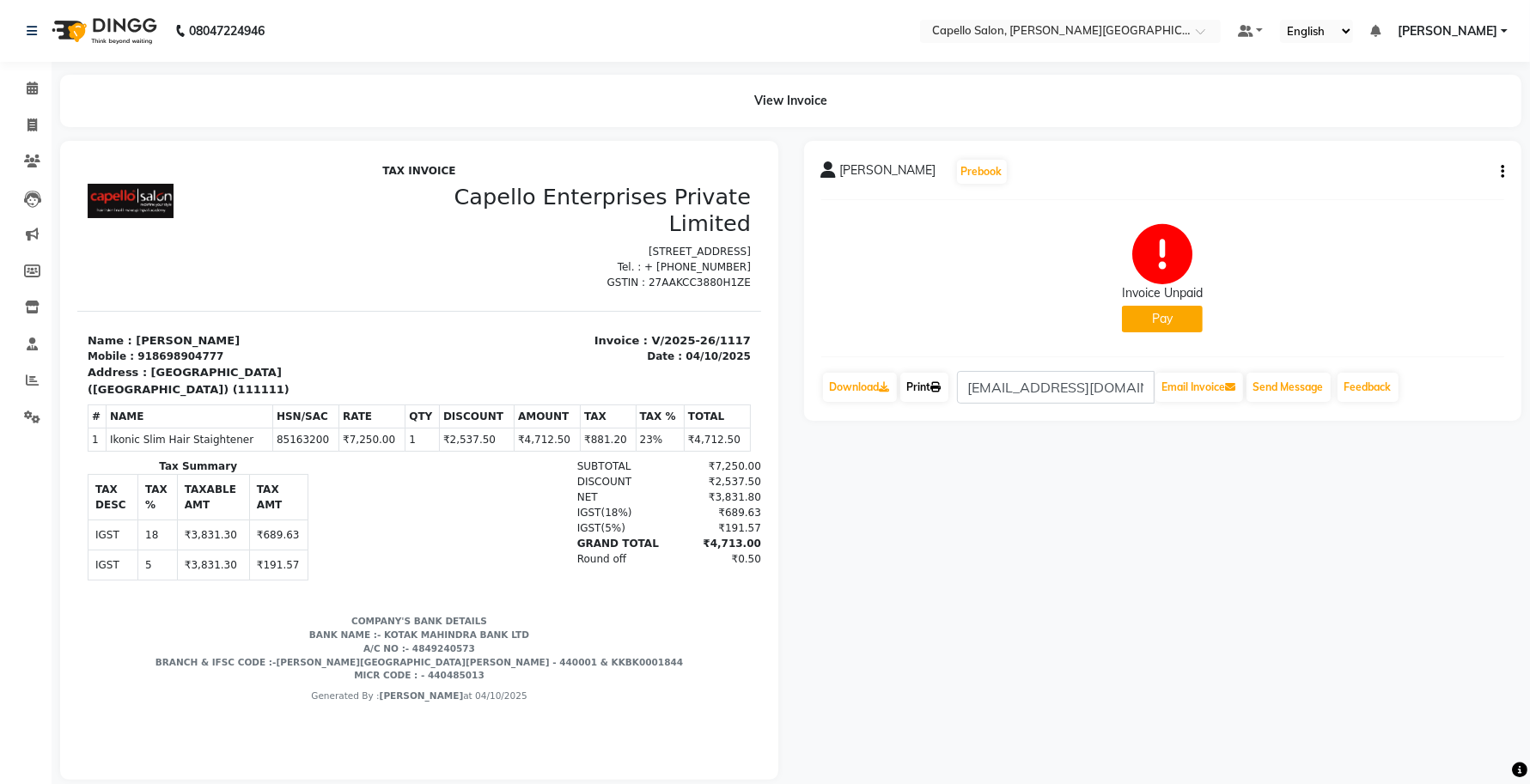
click at [930, 391] on link "Print" at bounding box center [924, 388] width 48 height 30
click at [704, 551] on div "₹4,713.00" at bounding box center [711, 543] width 97 height 16
copy div "4,713.00"
click at [928, 397] on link "Print" at bounding box center [924, 388] width 48 height 30
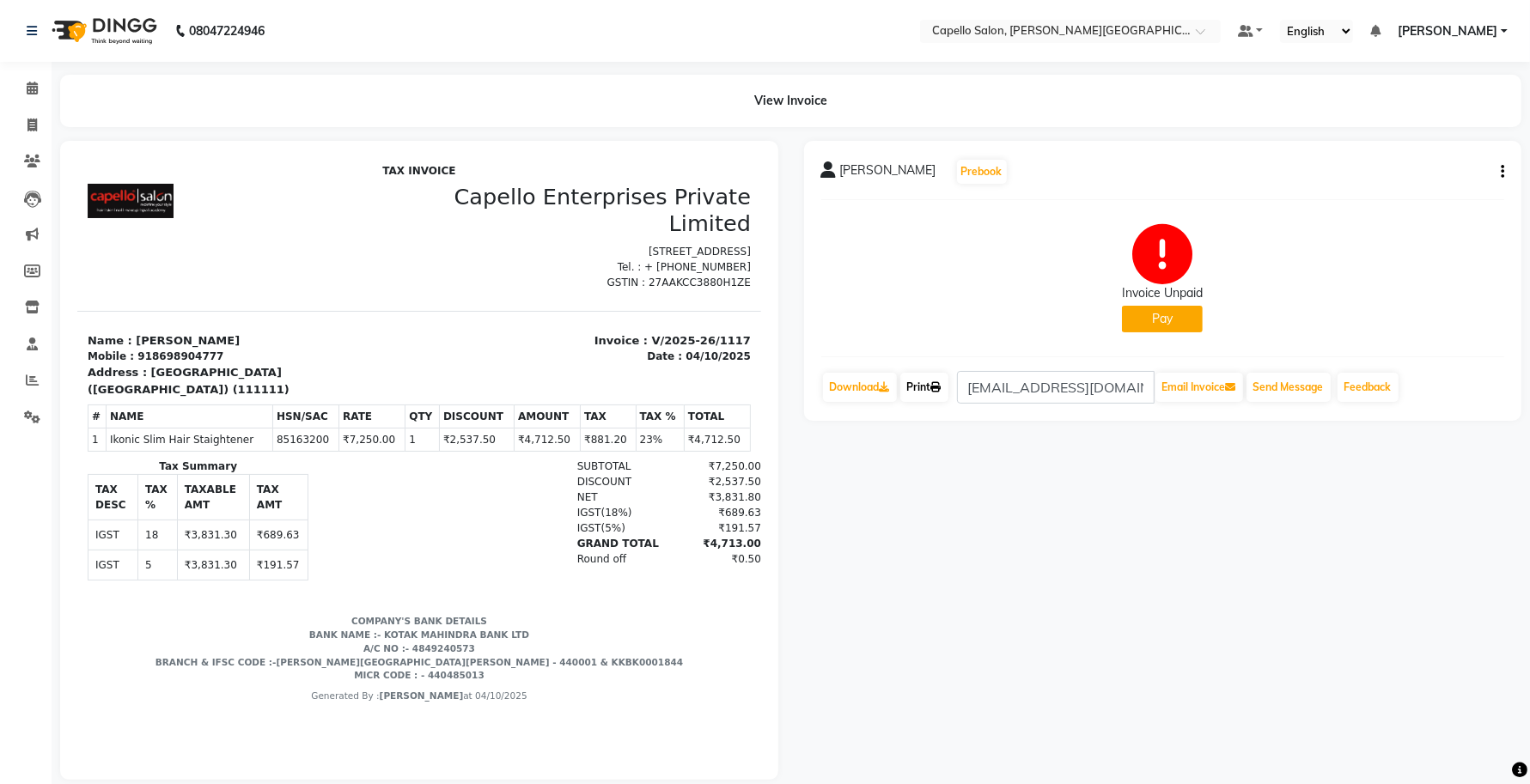
scroll to position [36, 0]
